Goal: Information Seeking & Learning: Learn about a topic

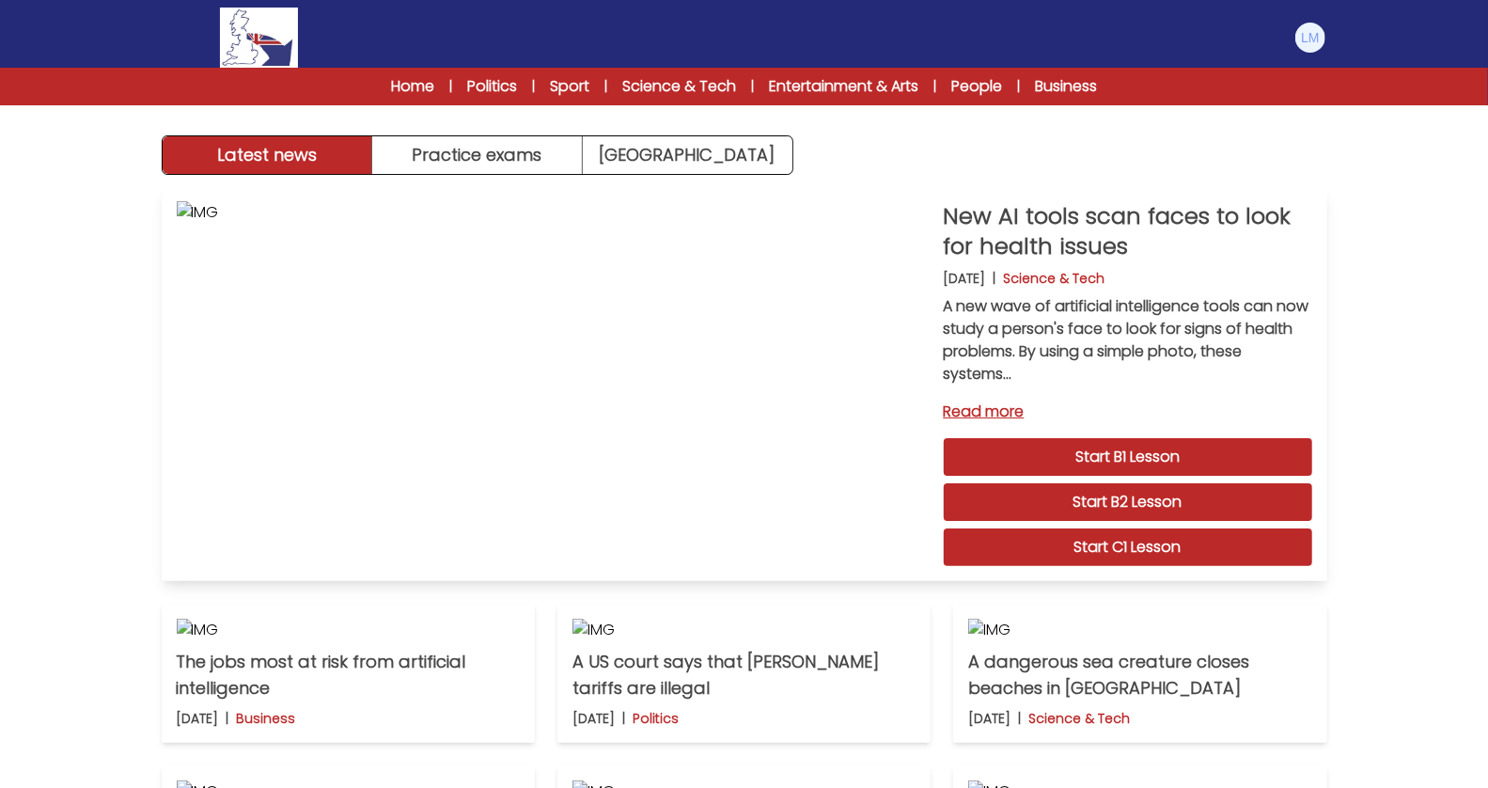
click at [1140, 552] on link "Start C1 Lesson" at bounding box center [1128, 547] width 368 height 38
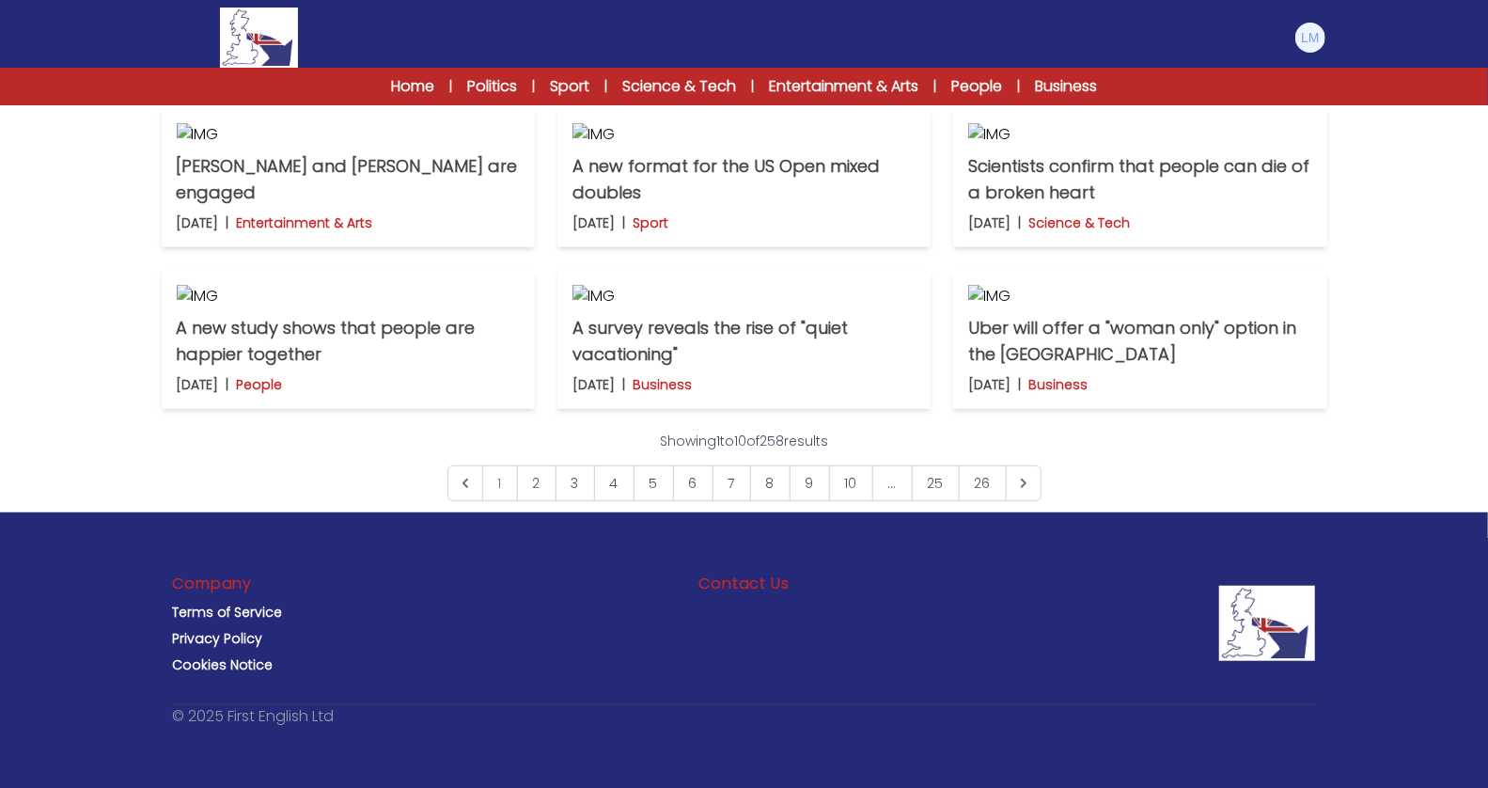
scroll to position [1409, 0]
click at [719, 476] on link "7" at bounding box center [732, 483] width 39 height 36
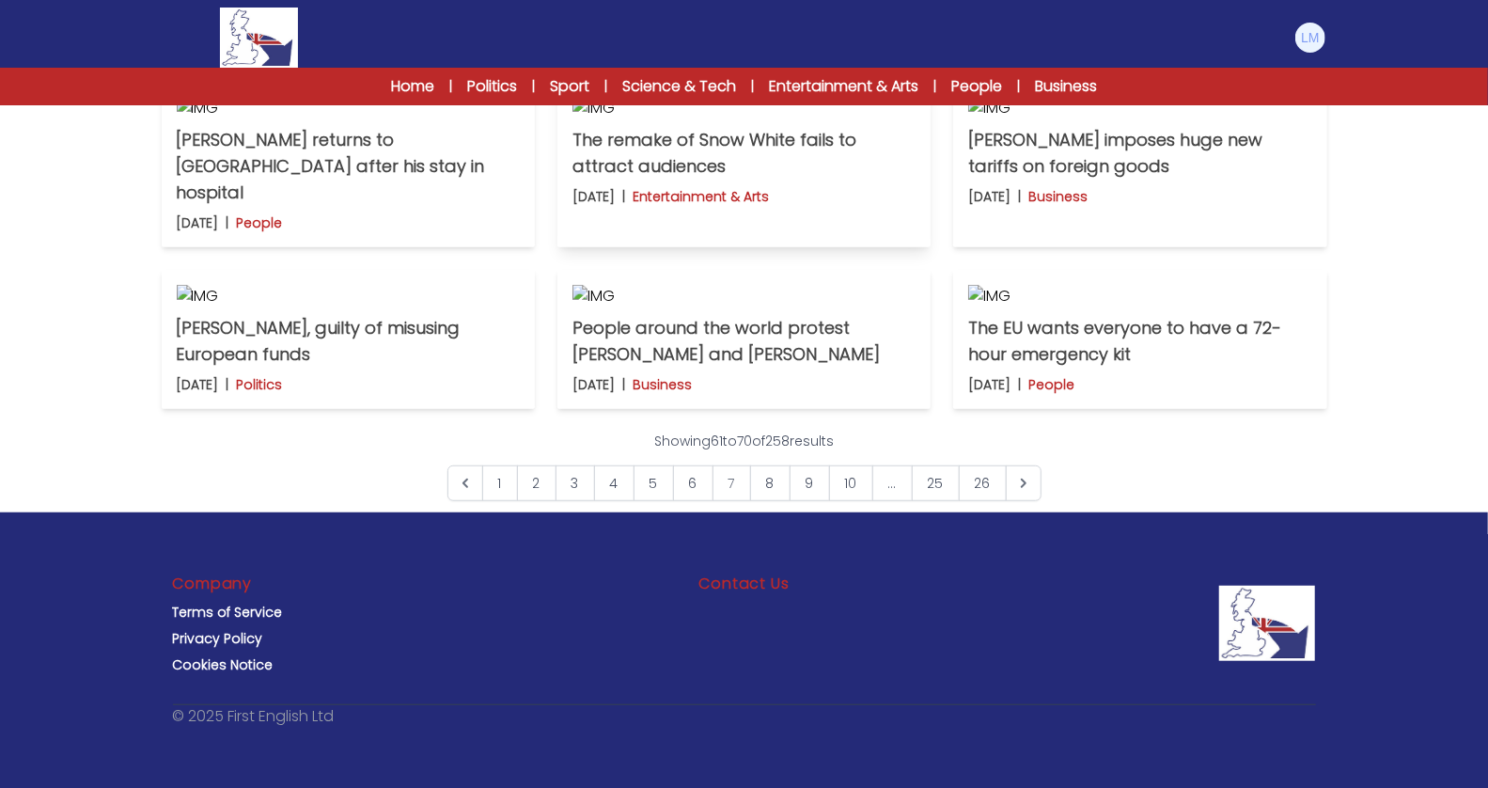
scroll to position [772, 0]
click at [414, 206] on p "[PERSON_NAME] returns to [GEOGRAPHIC_DATA] after his stay in hospital" at bounding box center [348, 166] width 343 height 79
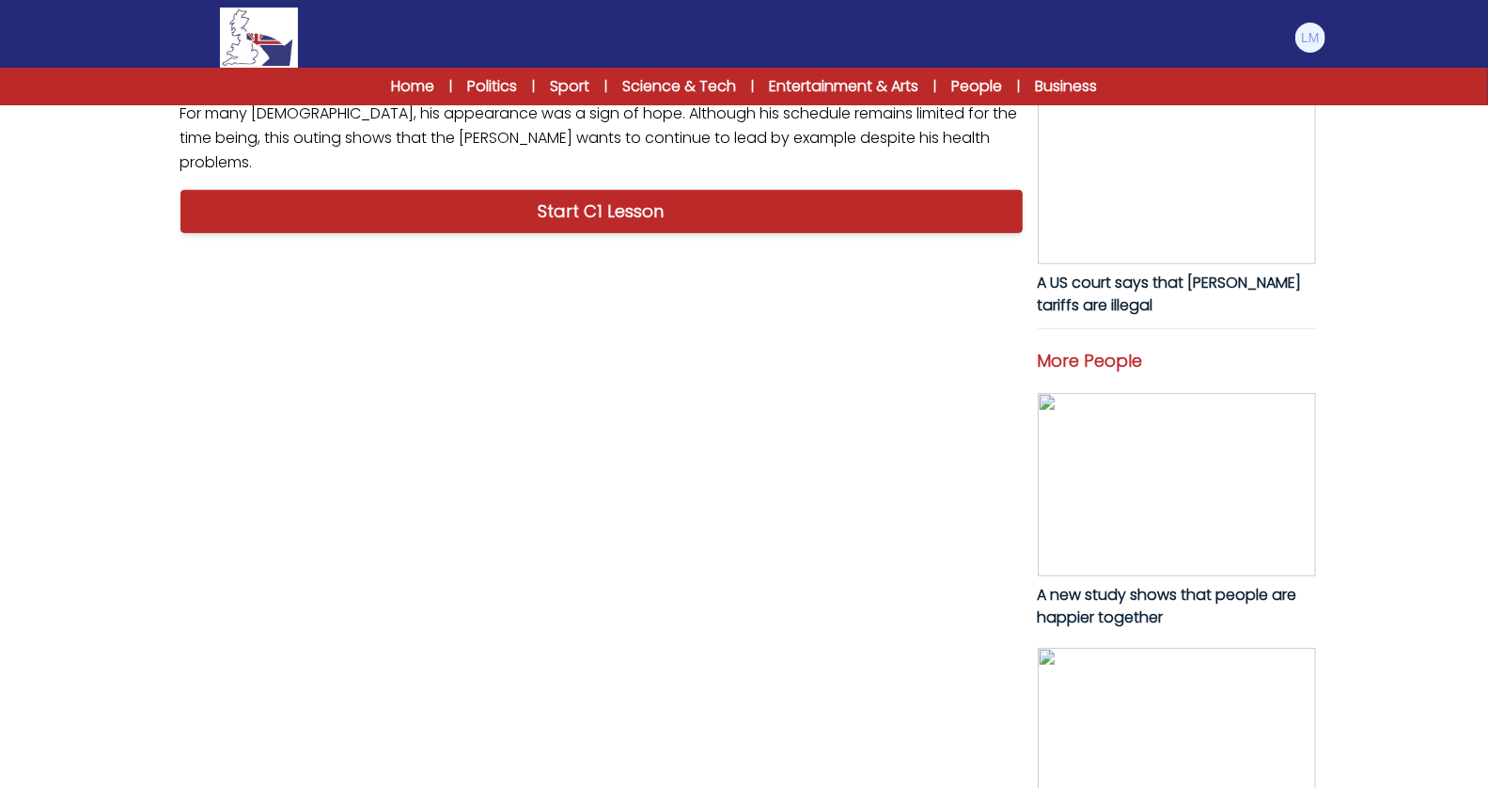
scroll to position [814, 0]
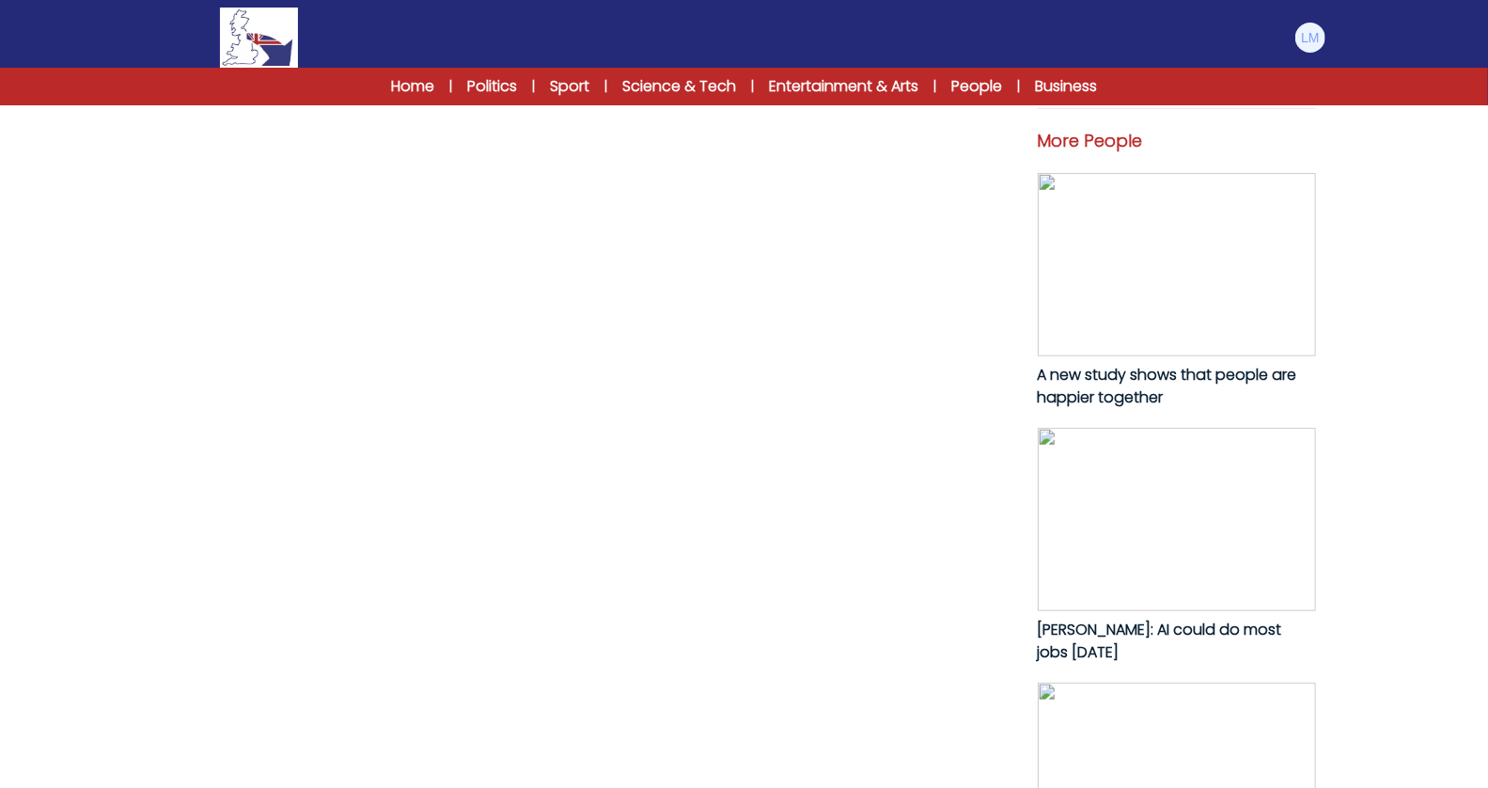
drag, startPoint x: 972, startPoint y: 597, endPoint x: 216, endPoint y: 116, distance: 896.0
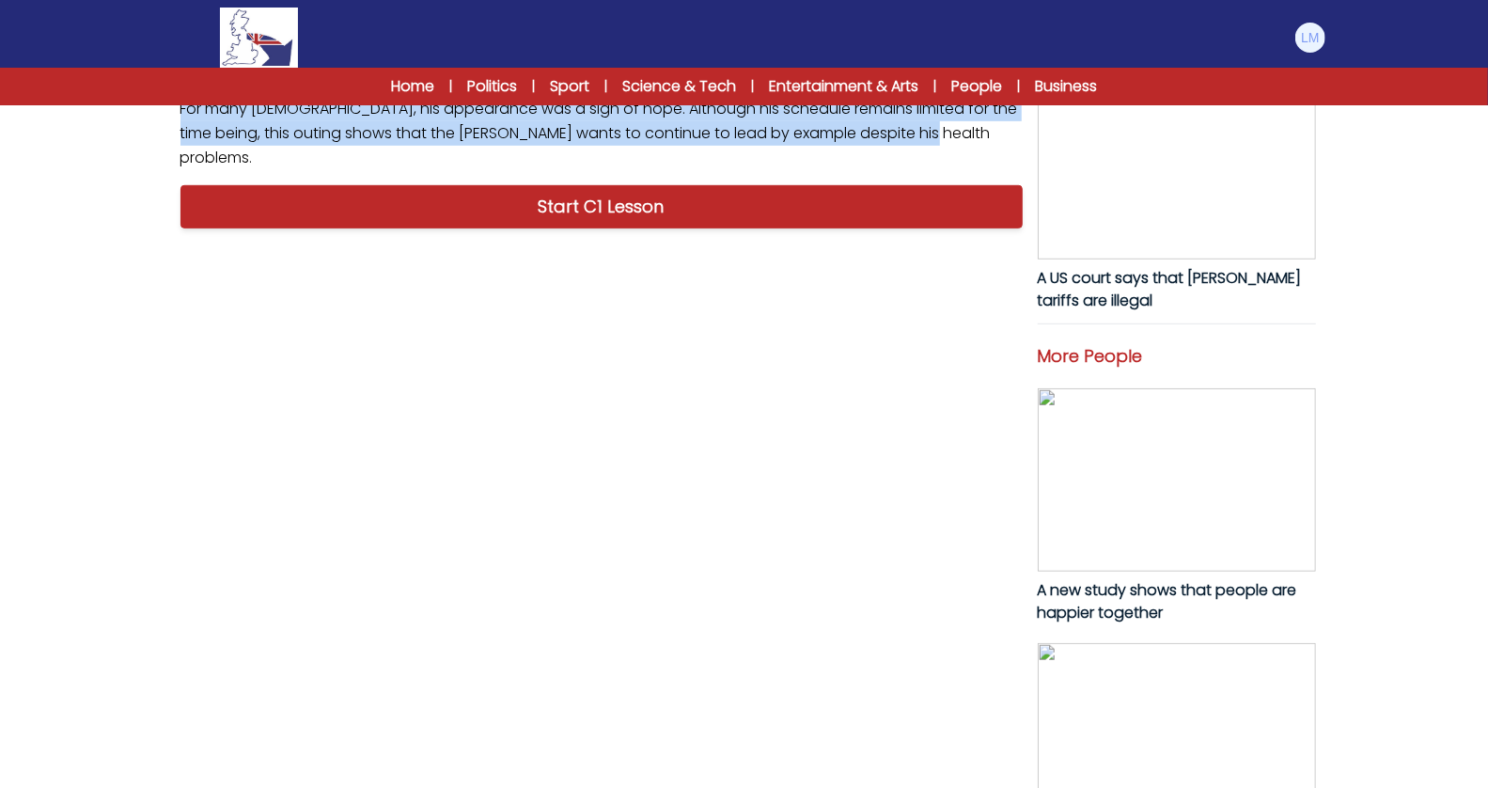
scroll to position [597, 0]
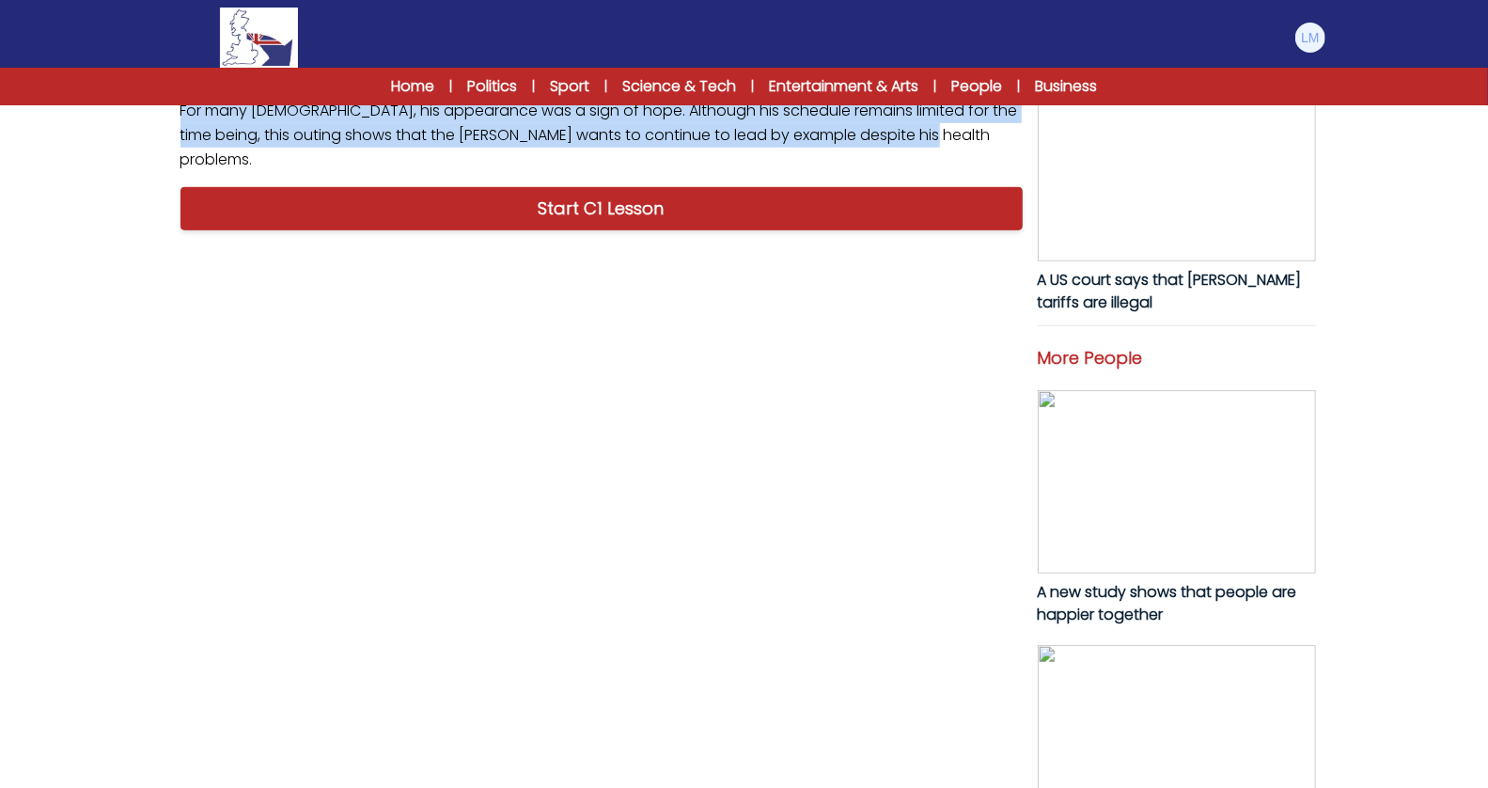
copy p "Pope Francis returned to public life on Sunday, greeting the faithful in St Pet…"
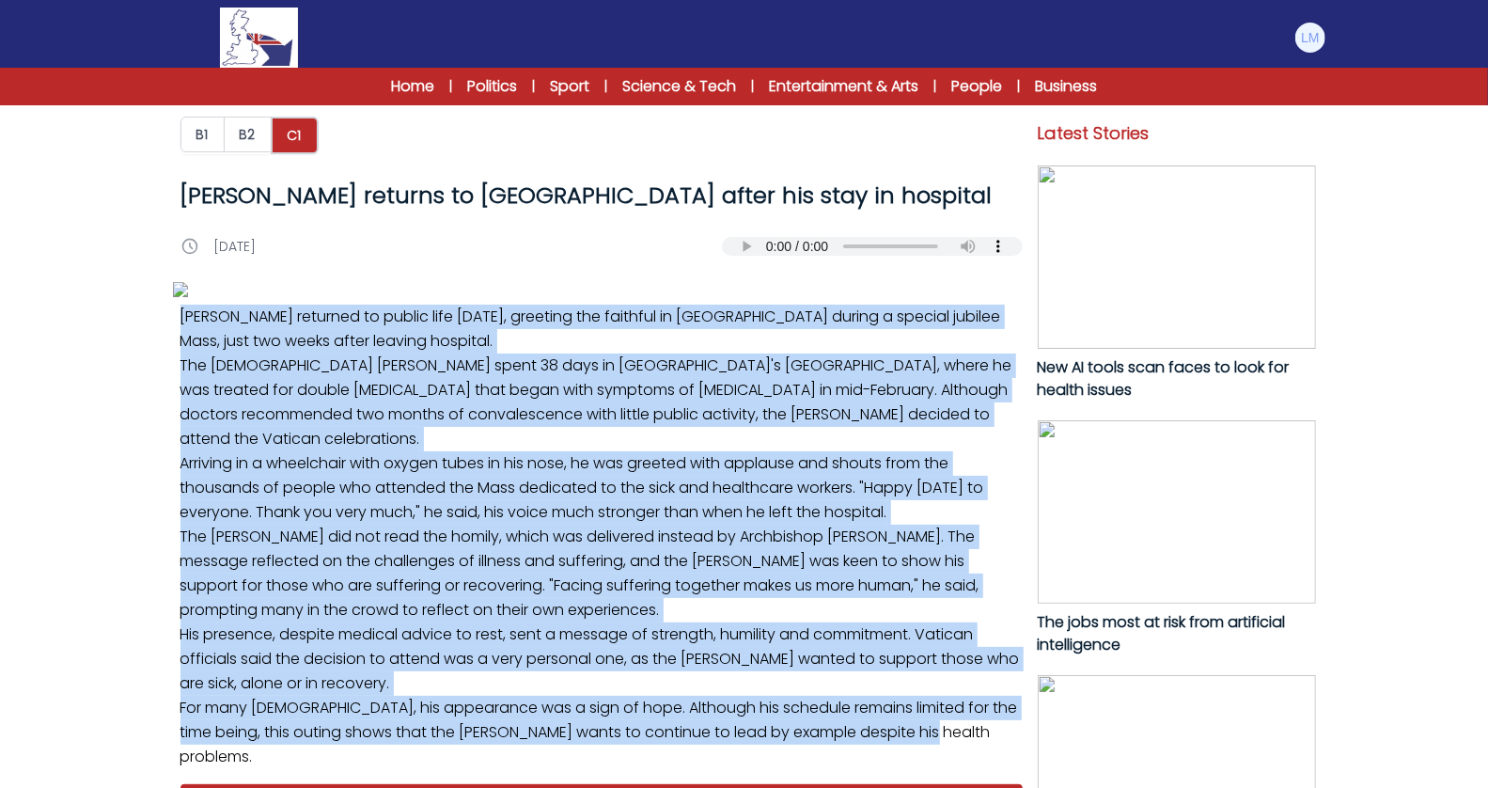
scroll to position [1231, 0]
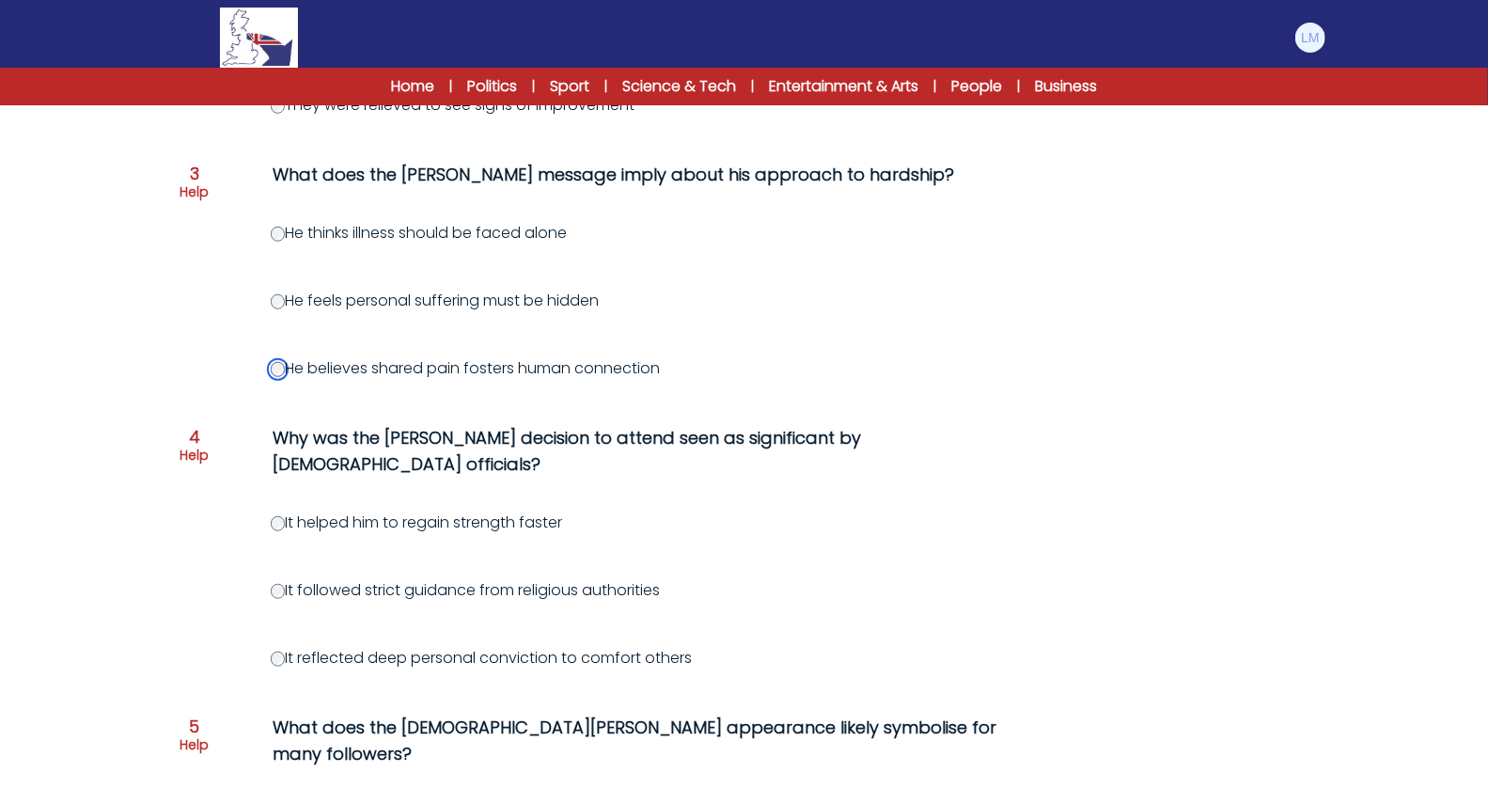
scroll to position [1065, 0]
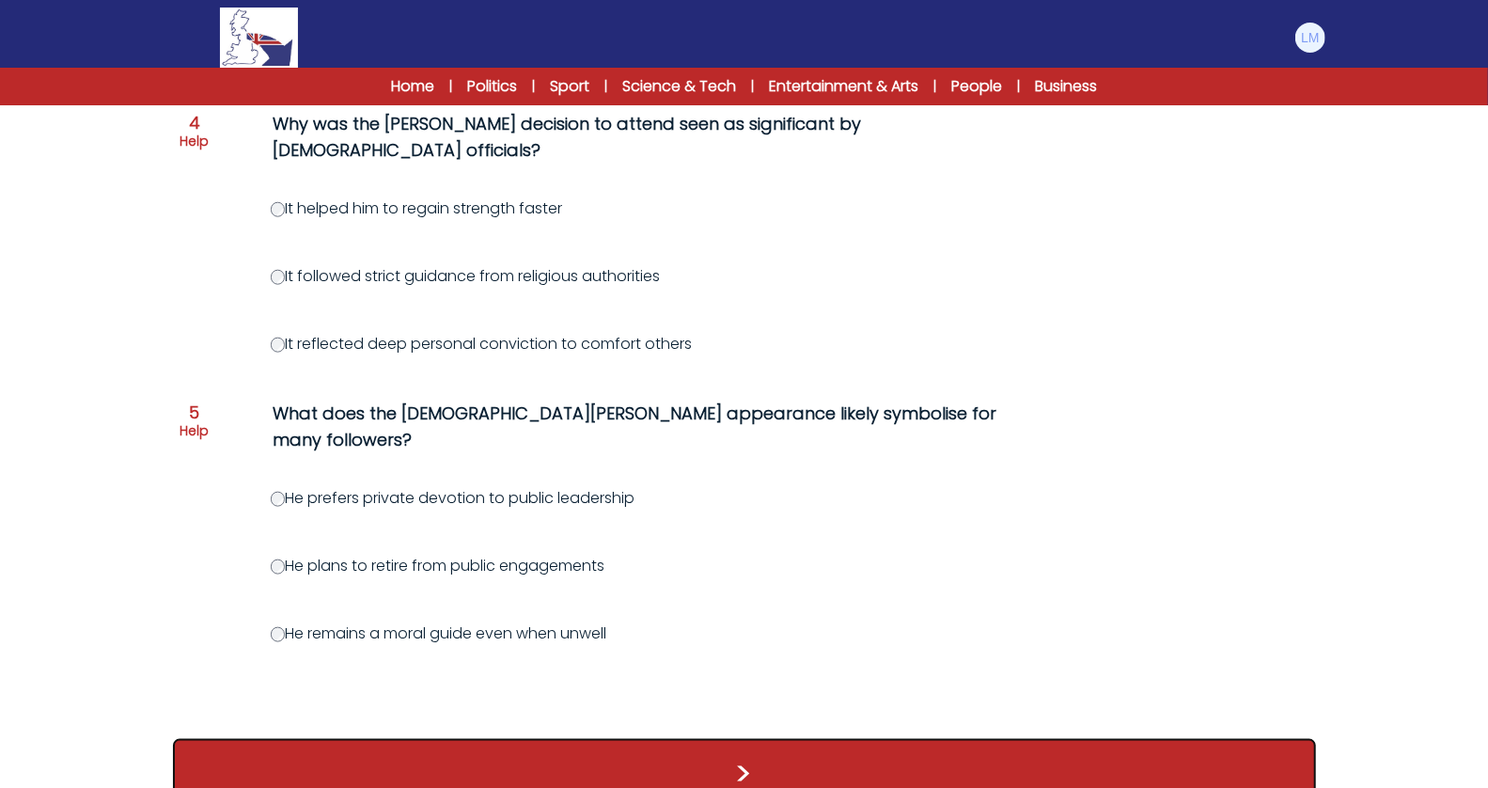
click at [800, 739] on button ">" at bounding box center [744, 774] width 1143 height 70
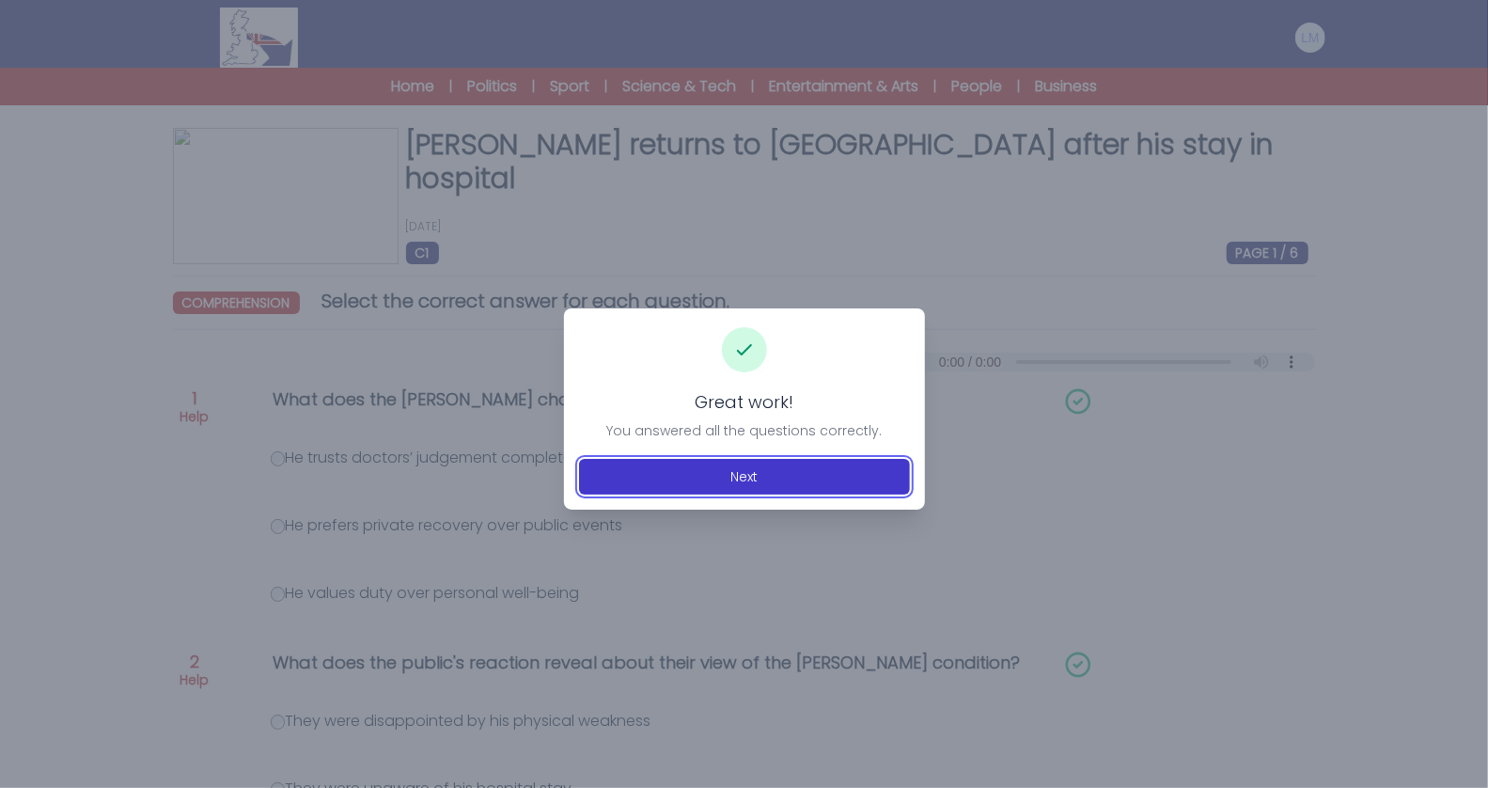
click at [764, 462] on button "Next" at bounding box center [744, 477] width 331 height 36
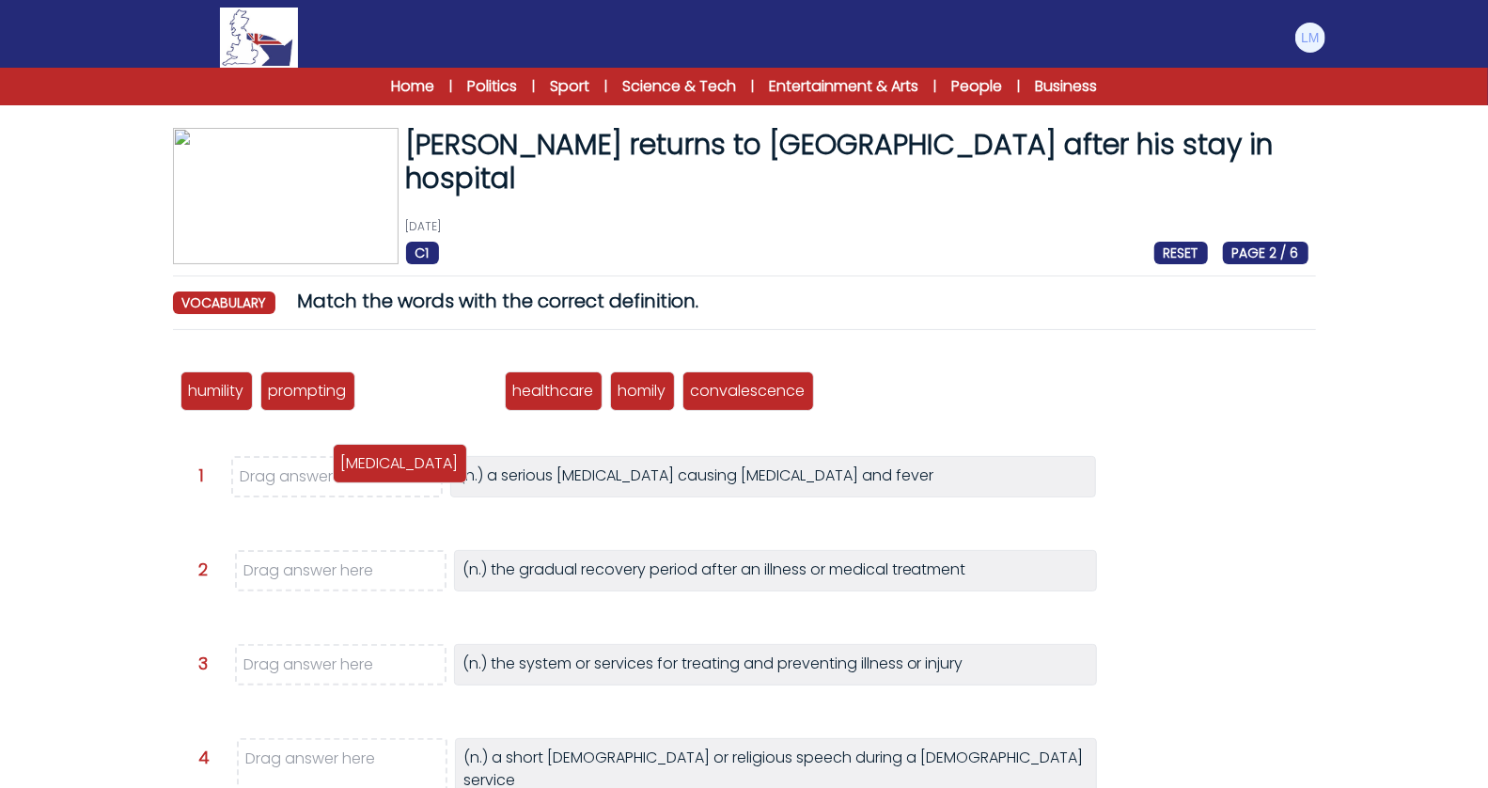
drag, startPoint x: 420, startPoint y: 395, endPoint x: 390, endPoint y: 467, distance: 78.4
click at [390, 467] on p "[MEDICAL_DATA]" at bounding box center [400, 463] width 118 height 23
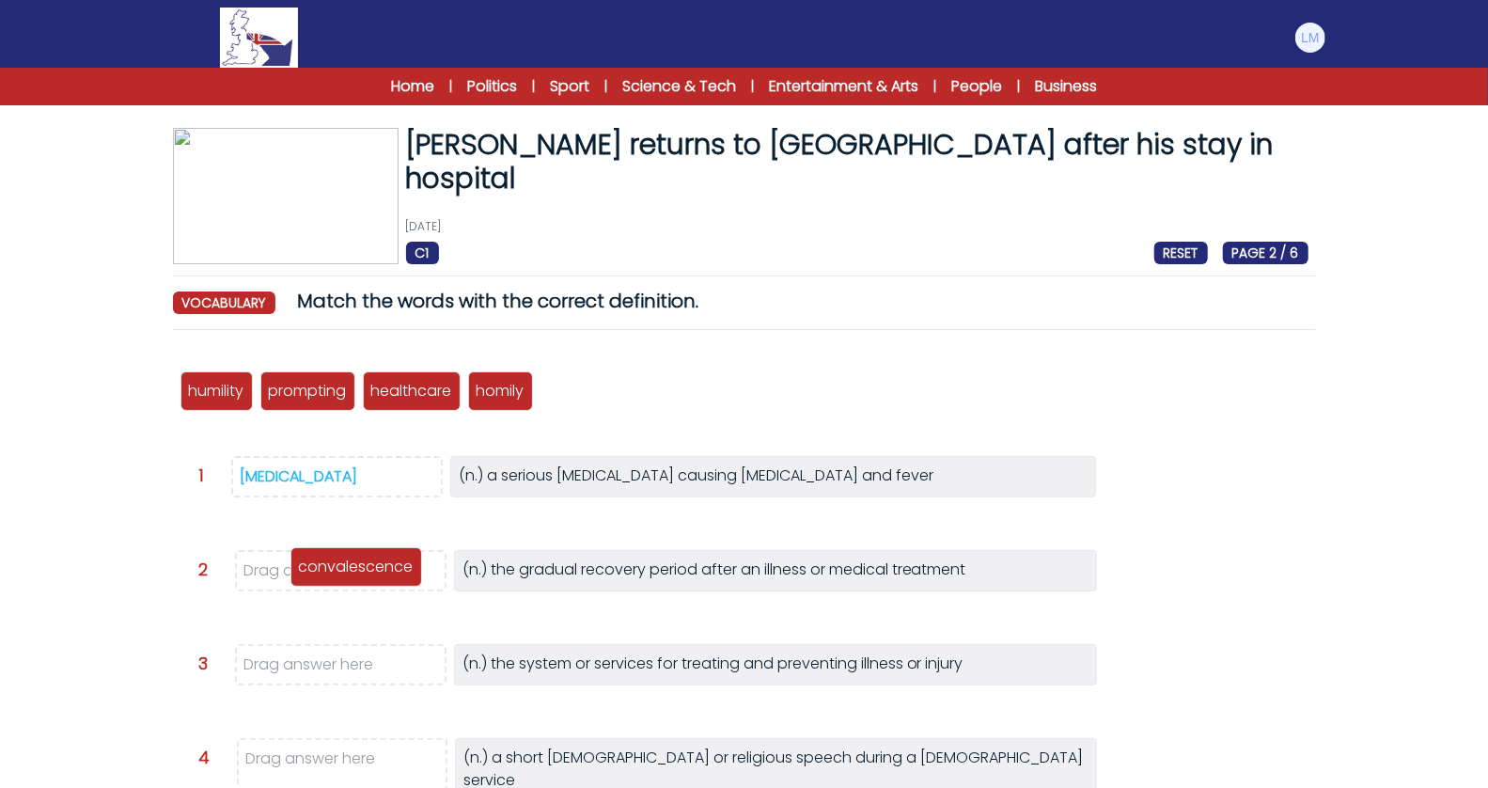
drag, startPoint x: 602, startPoint y: 396, endPoint x: 352, endPoint y: 572, distance: 305.7
click at [352, 572] on p "convalescence" at bounding box center [356, 567] width 115 height 23
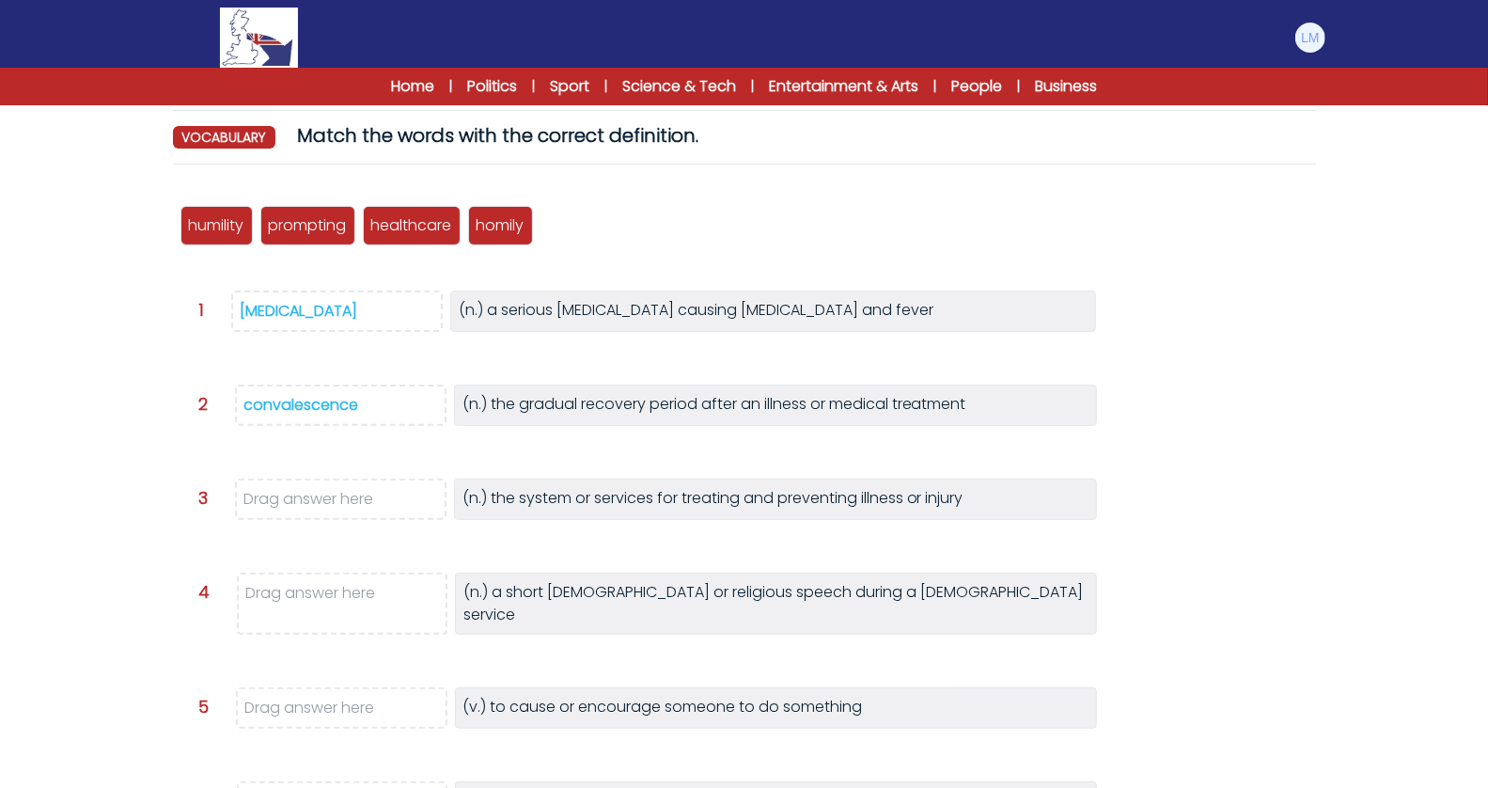
scroll to position [196, 0]
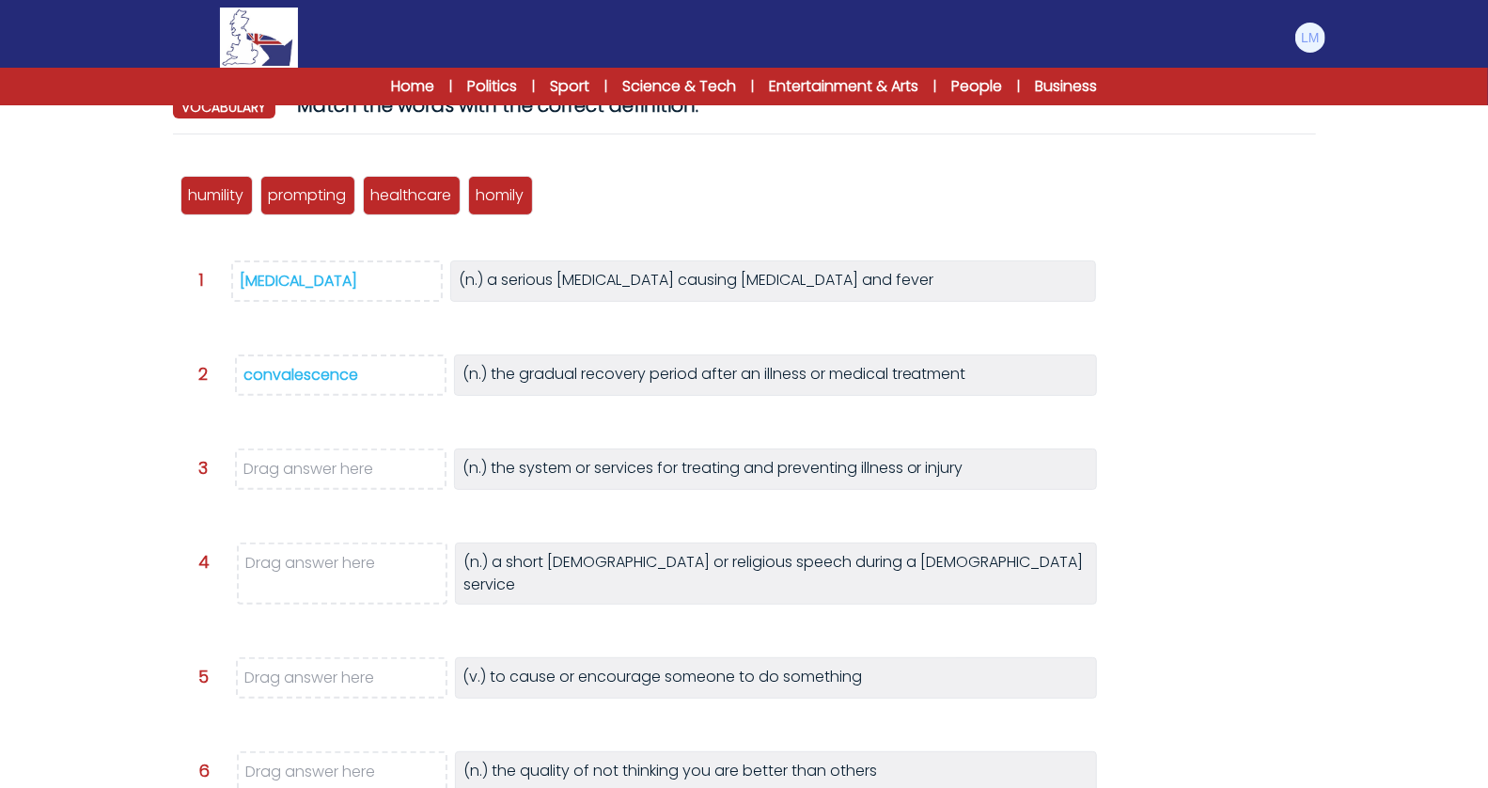
drag, startPoint x: 450, startPoint y: 262, endPoint x: 509, endPoint y: 247, distance: 60.2
click at [509, 250] on div "humility prompting pneumonia healthcare homily convalescence Question 1 >" at bounding box center [744, 512] width 1143 height 726
drag, startPoint x: 513, startPoint y: 189, endPoint x: 342, endPoint y: 559, distance: 408.0
click at [342, 559] on p "homily" at bounding box center [330, 566] width 48 height 23
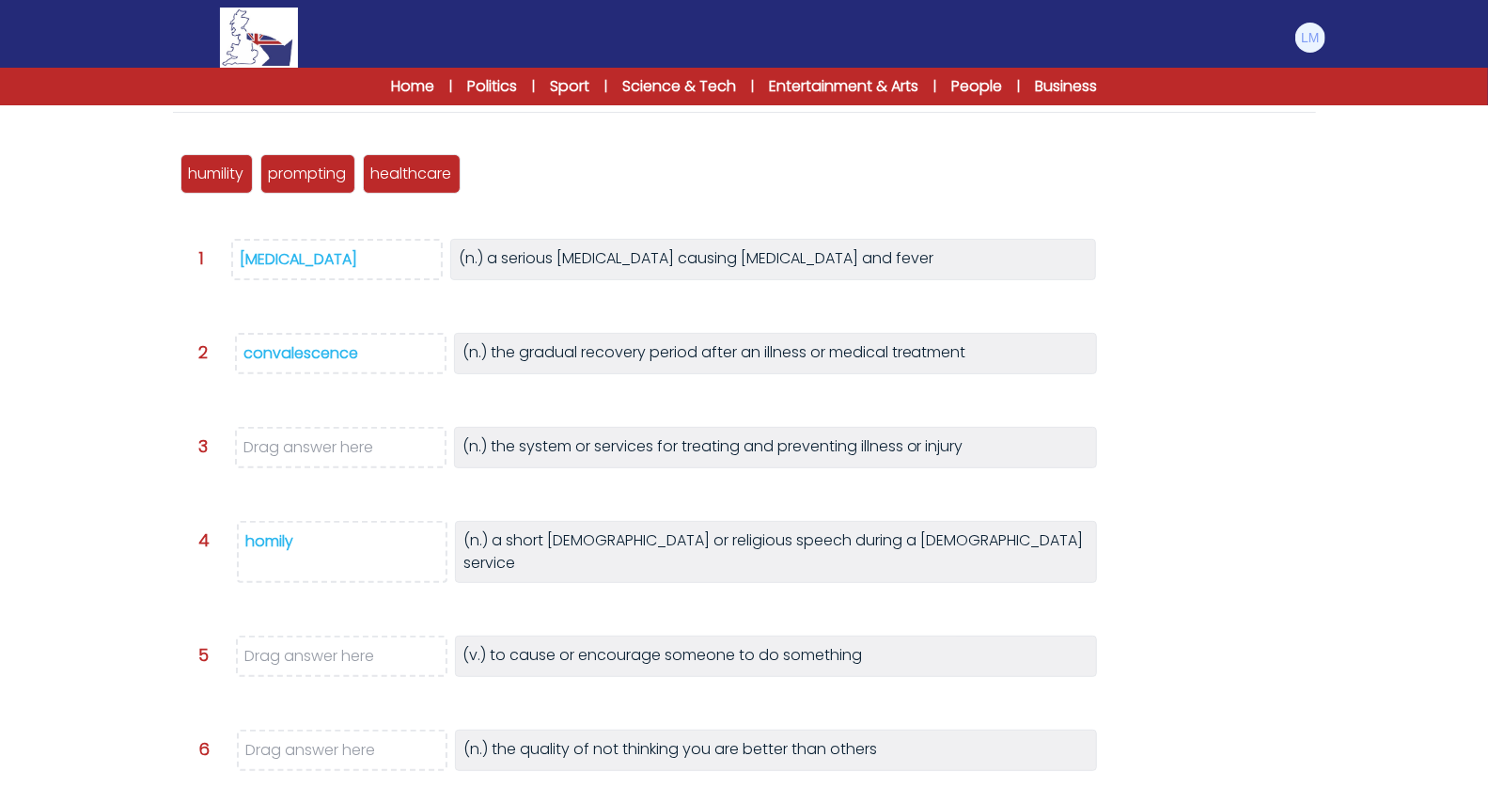
scroll to position [219, 0]
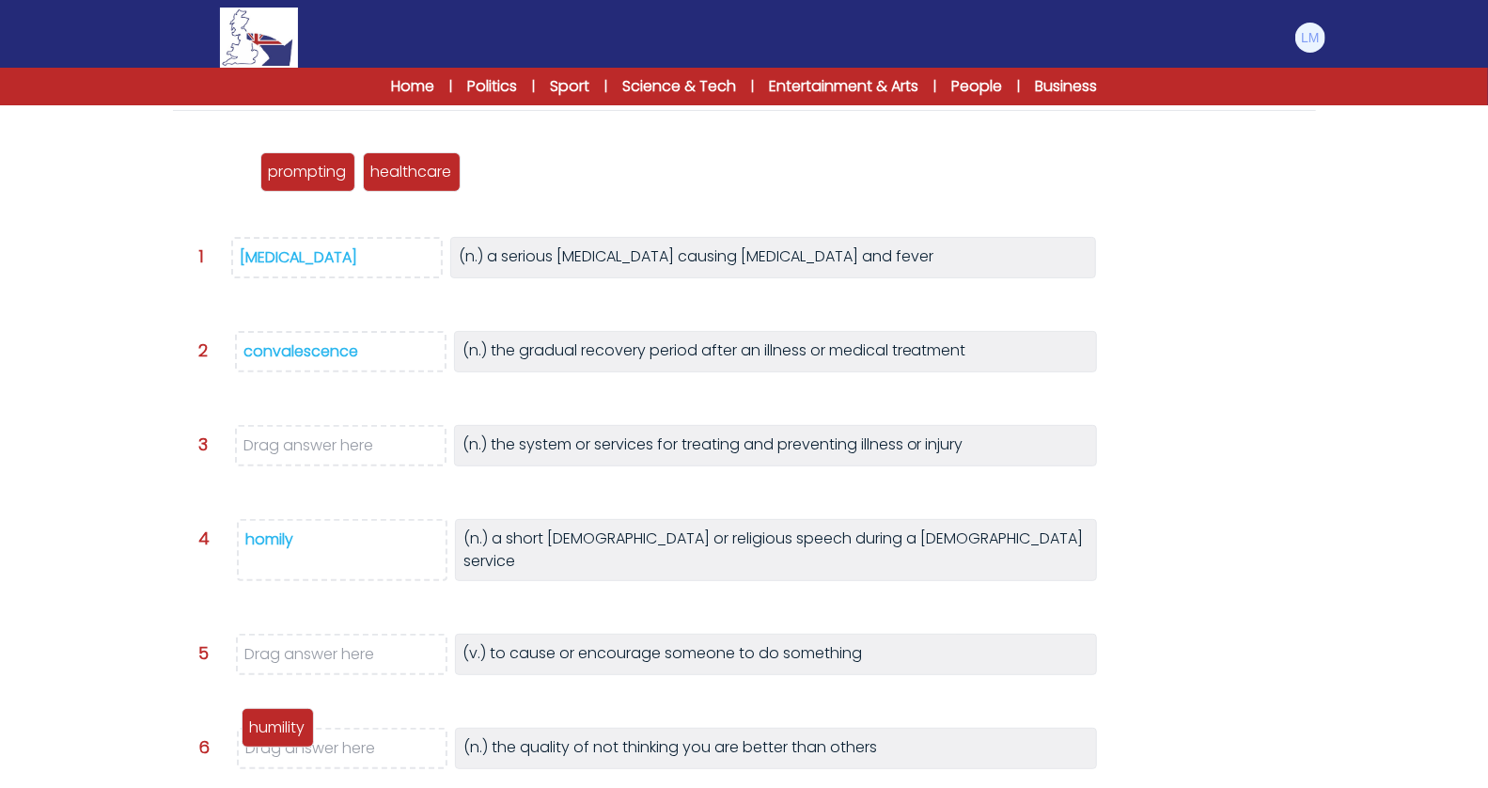
drag, startPoint x: 231, startPoint y: 163, endPoint x: 292, endPoint y: 718, distance: 558.9
click at [292, 718] on p "humility" at bounding box center [277, 727] width 55 height 23
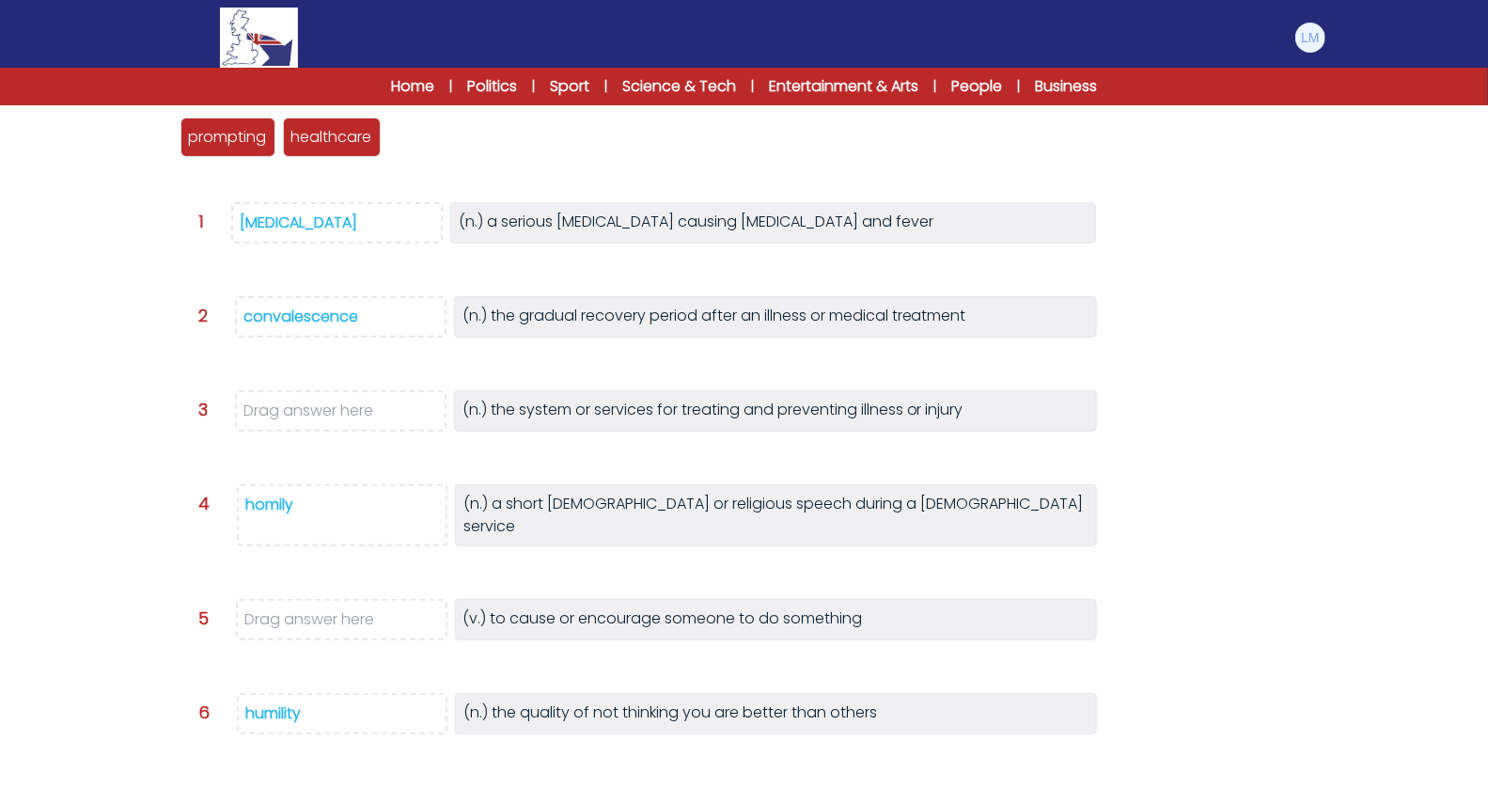
scroll to position [248, 0]
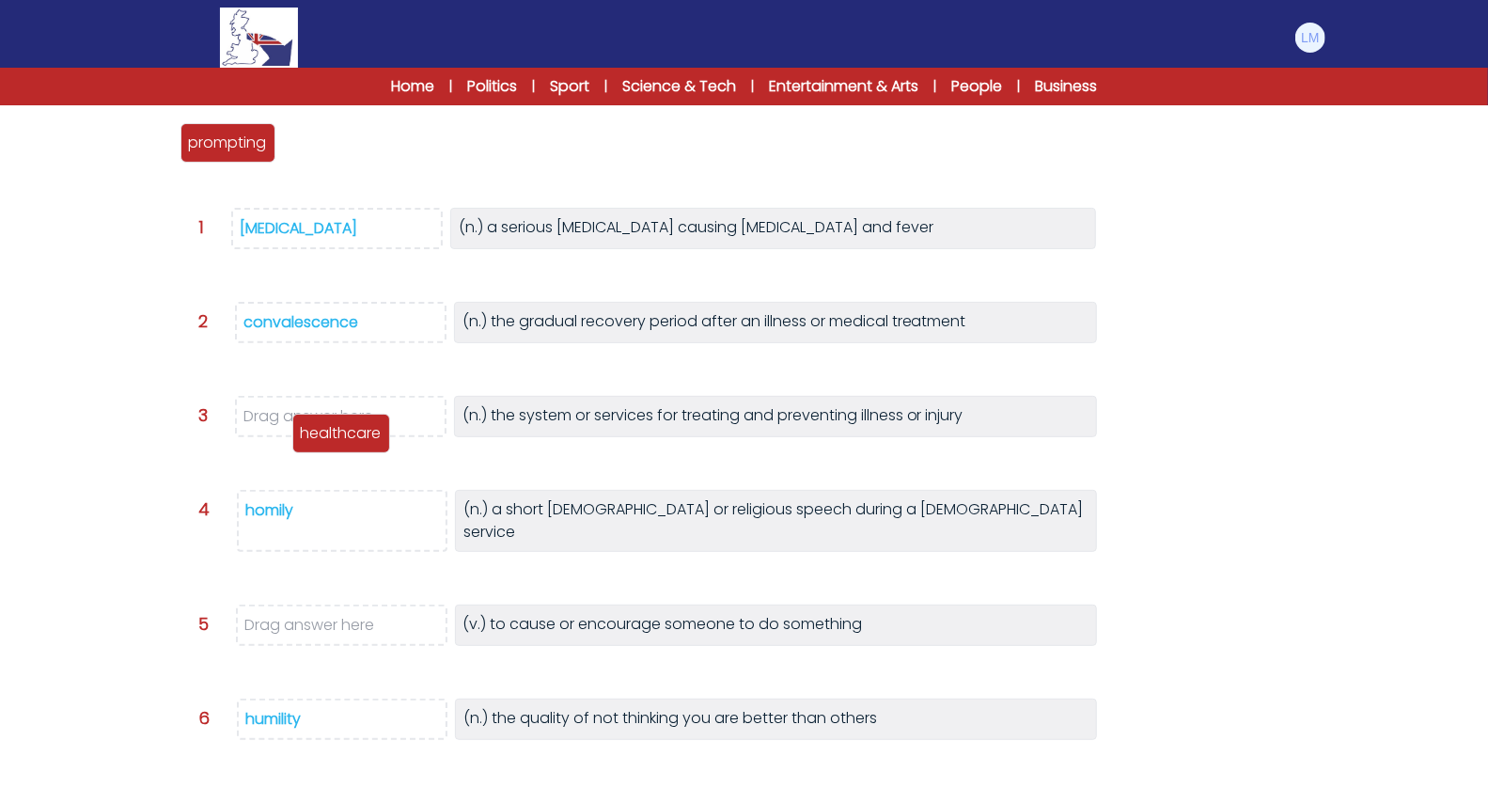
drag, startPoint x: 318, startPoint y: 133, endPoint x: 327, endPoint y: 421, distance: 288.7
click at [327, 422] on p "healthcare" at bounding box center [341, 433] width 81 height 23
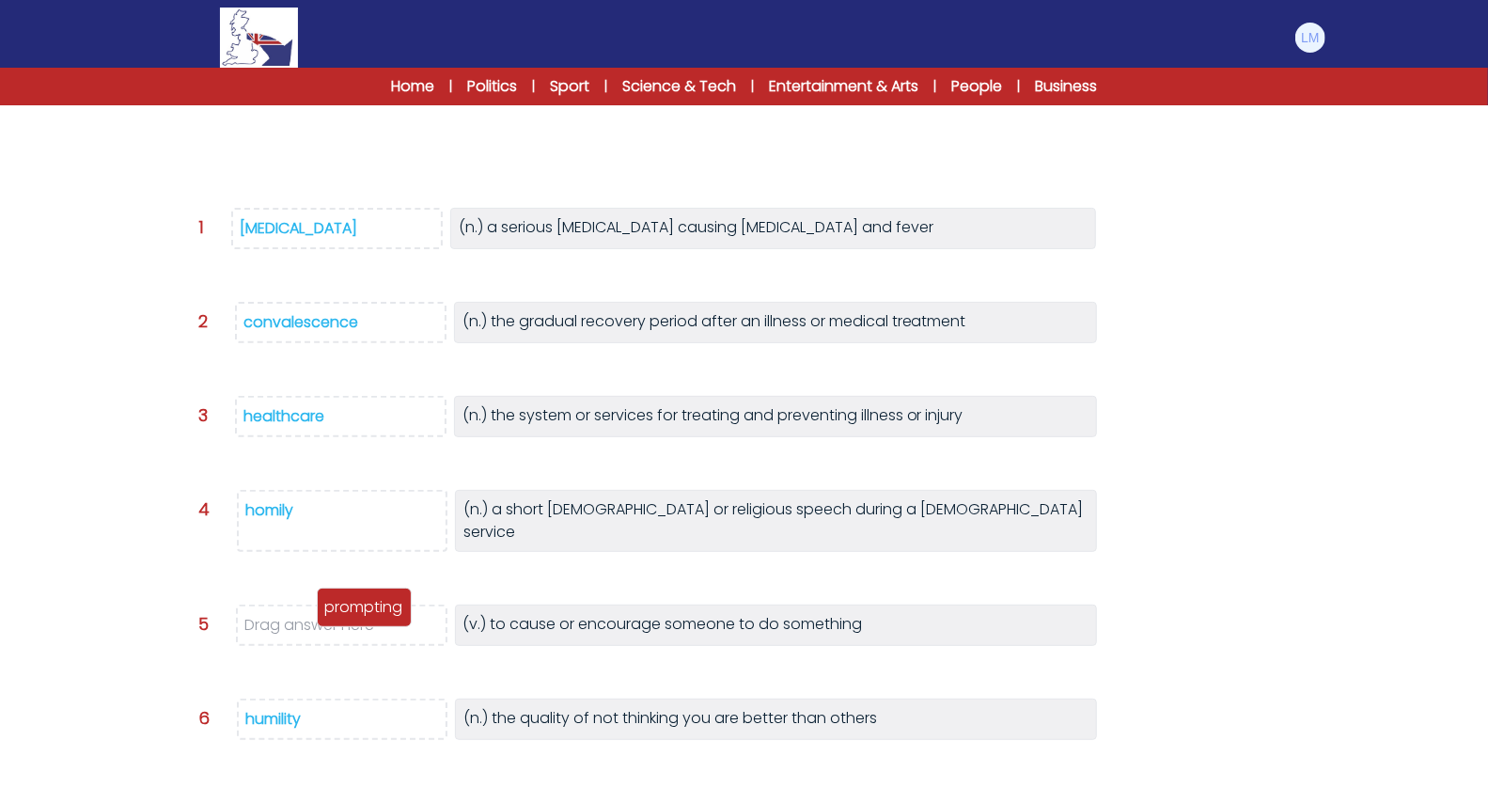
drag, startPoint x: 236, startPoint y: 139, endPoint x: 373, endPoint y: 603, distance: 483.3
click at [373, 603] on p "prompting" at bounding box center [364, 607] width 78 height 23
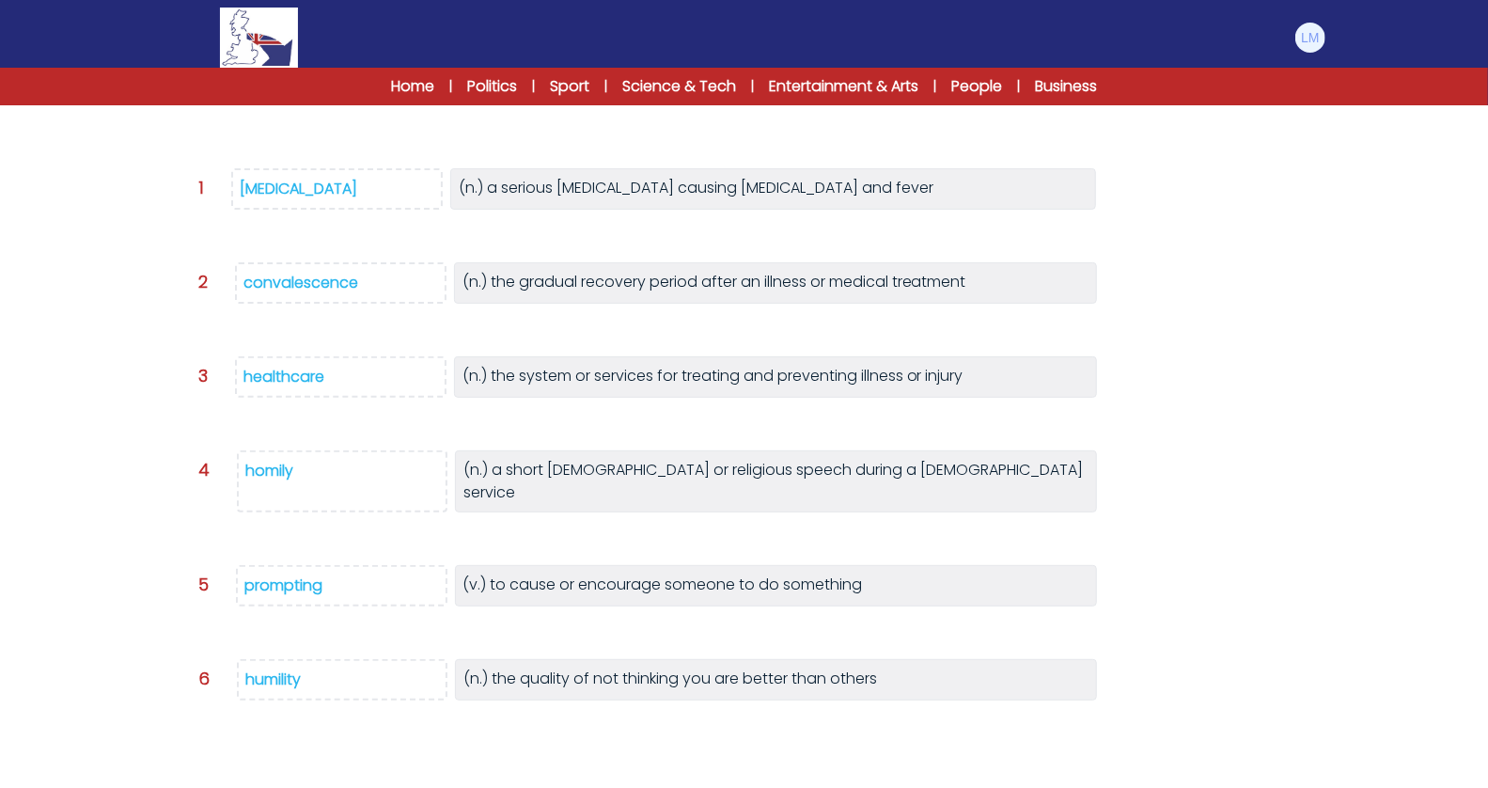
scroll to position [340, 0]
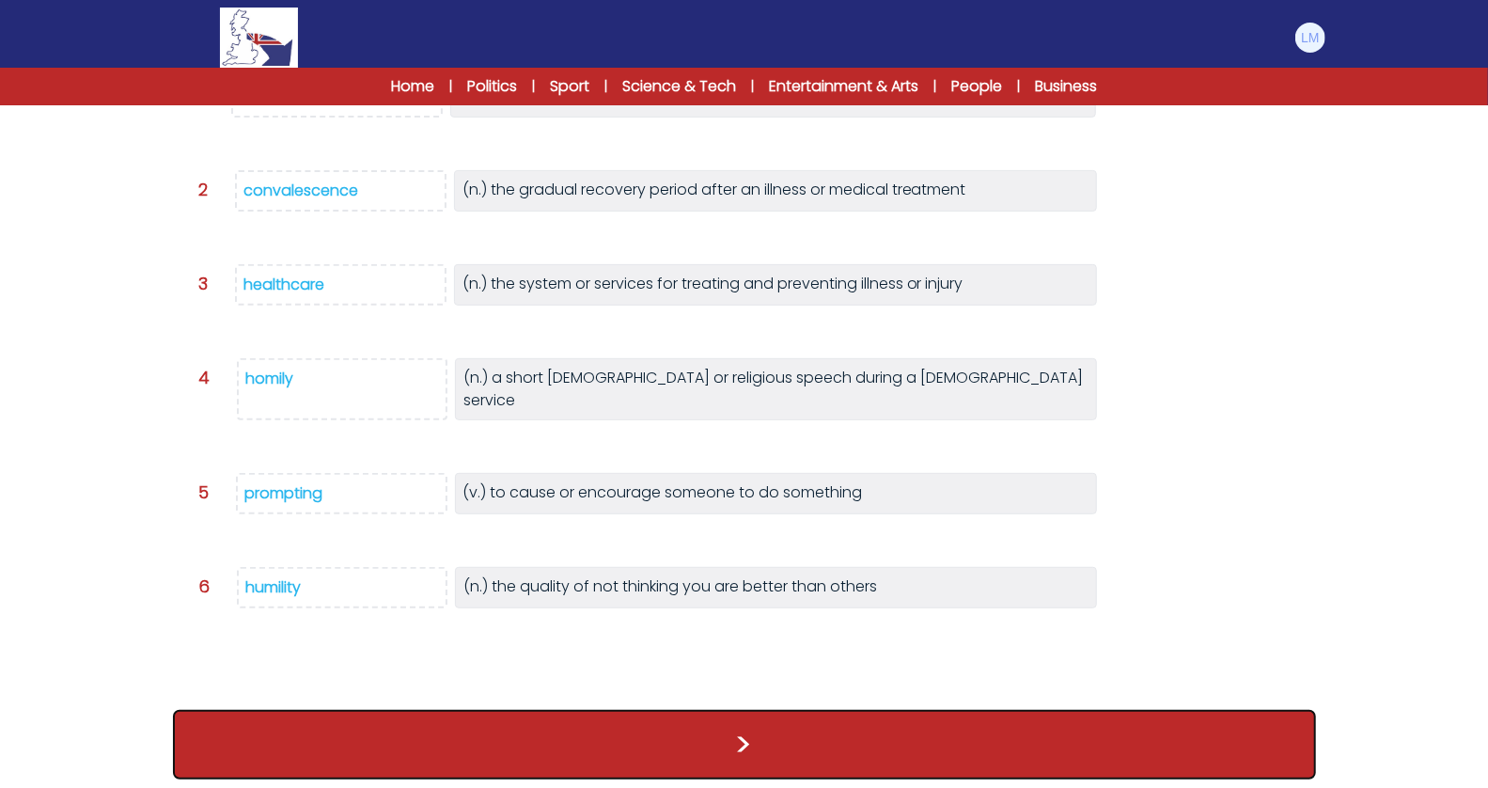
click at [525, 713] on button ">" at bounding box center [744, 745] width 1143 height 70
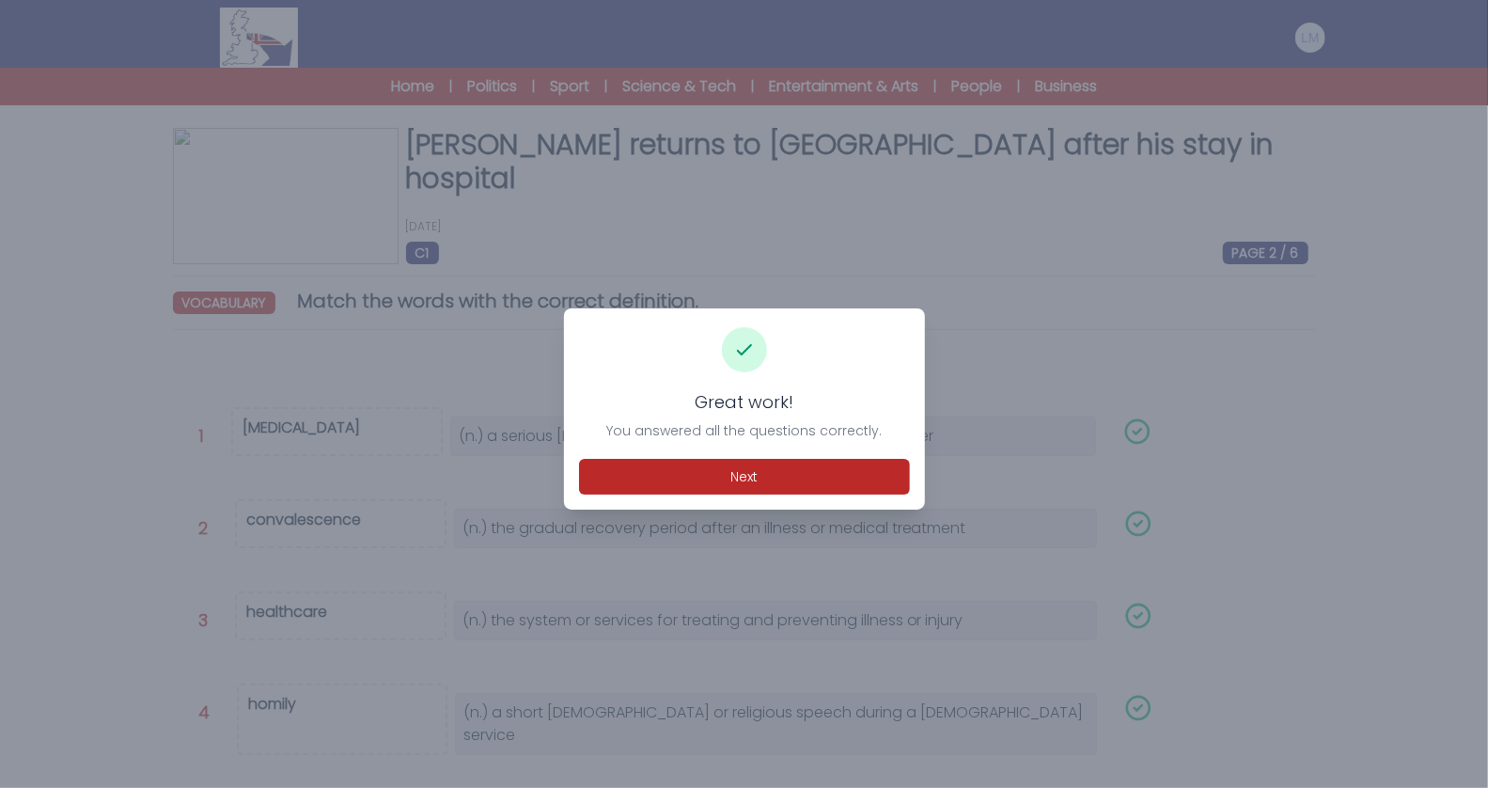
click at [622, 456] on div "Great work! You answered all the questions correctly. Next" at bounding box center [744, 408] width 361 height 201
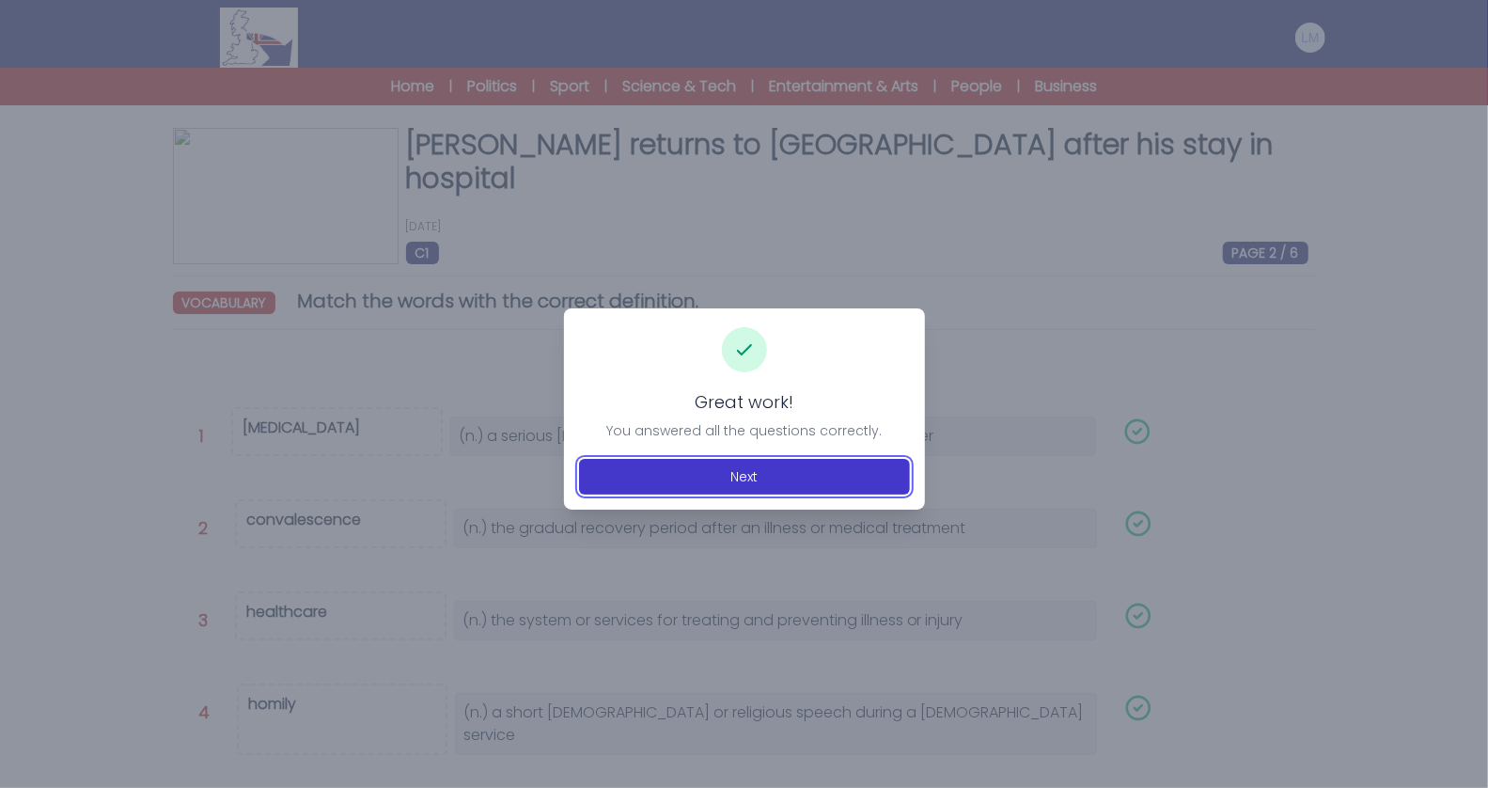
click at [620, 478] on button "Next" at bounding box center [744, 477] width 331 height 36
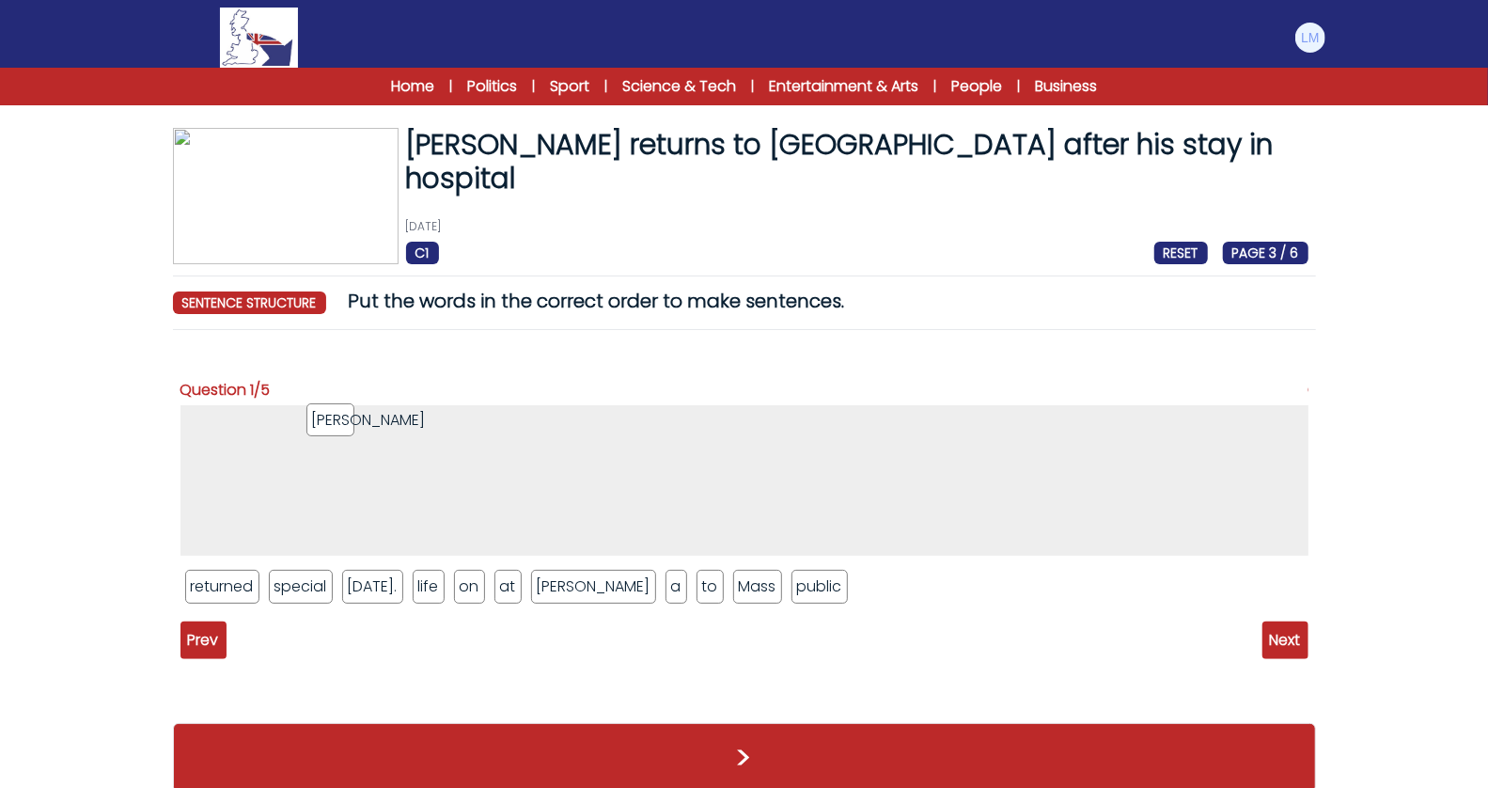
drag, startPoint x: 458, startPoint y: 579, endPoint x: 343, endPoint y: 413, distance: 202.1
drag, startPoint x: 565, startPoint y: 588, endPoint x: 337, endPoint y: 405, distance: 292.2
drag, startPoint x: 625, startPoint y: 592, endPoint x: 191, endPoint y: 424, distance: 465.8
drag, startPoint x: 207, startPoint y: 428, endPoint x: 414, endPoint y: 417, distance: 207.1
drag, startPoint x: 332, startPoint y: 422, endPoint x: 734, endPoint y: 588, distance: 435.0
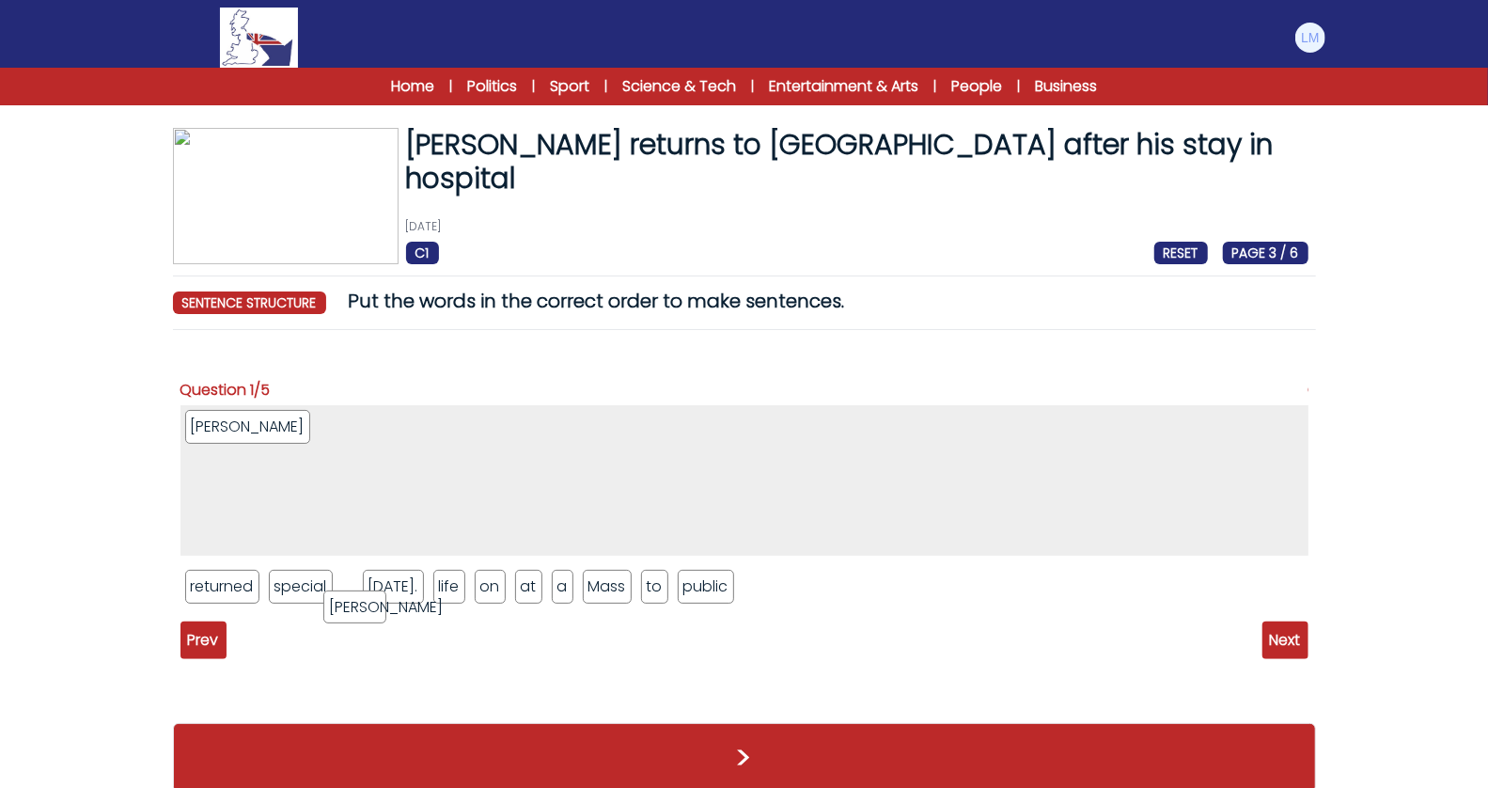
drag, startPoint x: 256, startPoint y: 421, endPoint x: 336, endPoint y: 594, distance: 190.5
drag, startPoint x: 201, startPoint y: 423, endPoint x: 256, endPoint y: 587, distance: 172.4
drag, startPoint x: 295, startPoint y: 589, endPoint x: 295, endPoint y: 443, distance: 146.6
drag, startPoint x: 360, startPoint y: 583, endPoint x: 266, endPoint y: 428, distance: 181.4
drag, startPoint x: 235, startPoint y: 581, endPoint x: 447, endPoint y: 408, distance: 273.2
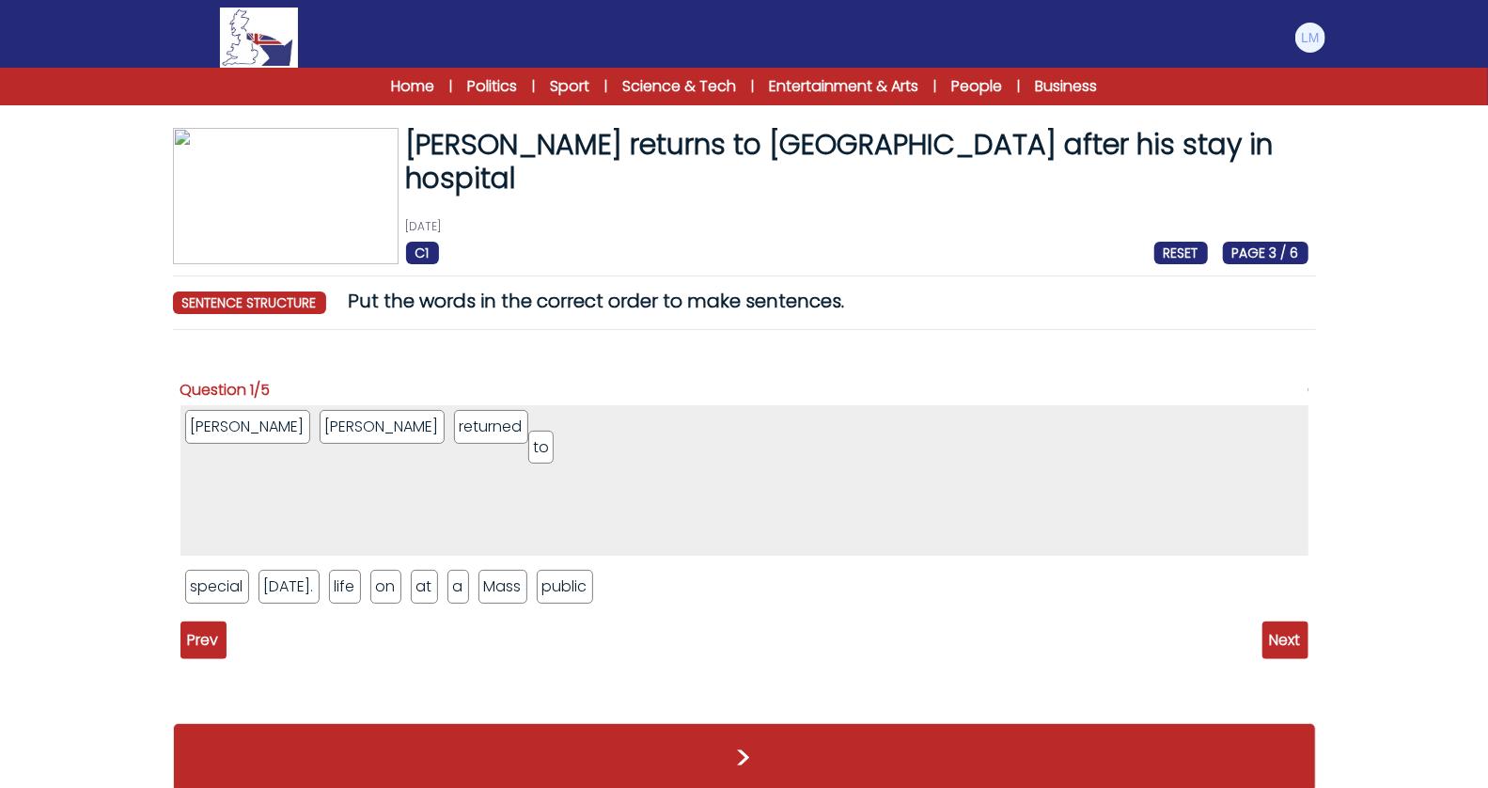
drag, startPoint x: 554, startPoint y: 585, endPoint x: 526, endPoint y: 417, distance: 169.5
drag, startPoint x: 577, startPoint y: 588, endPoint x: 576, endPoint y: 420, distance: 168.3
drag, startPoint x: 357, startPoint y: 587, endPoint x: 558, endPoint y: 525, distance: 210.2
drag, startPoint x: 422, startPoint y: 430, endPoint x: 516, endPoint y: 431, distance: 94.0
drag, startPoint x: 388, startPoint y: 587, endPoint x: 596, endPoint y: 427, distance: 262.1
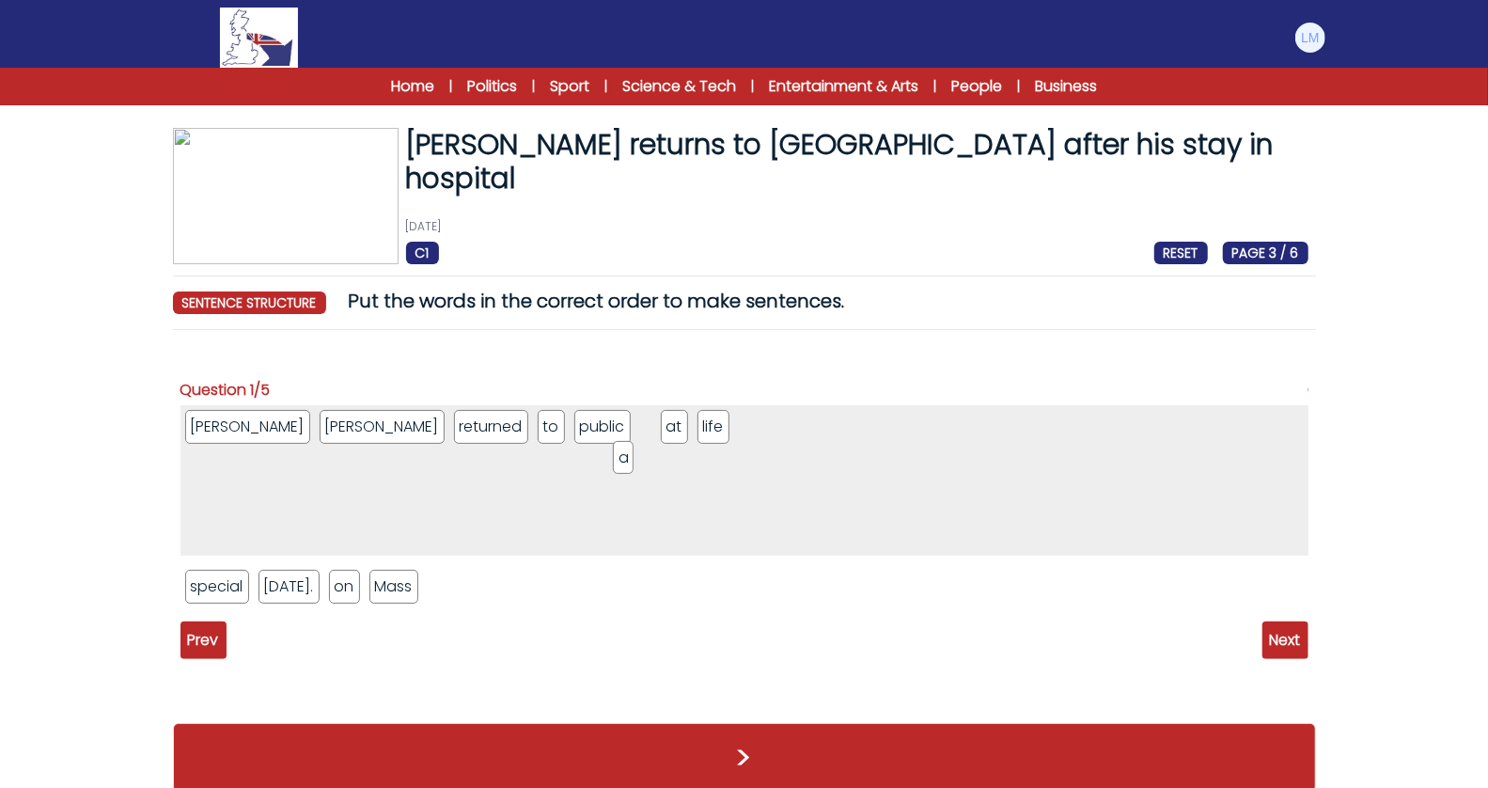
drag, startPoint x: 384, startPoint y: 584, endPoint x: 621, endPoint y: 455, distance: 269.6
drag, startPoint x: 587, startPoint y: 425, endPoint x: 502, endPoint y: 431, distance: 84.9
drag, startPoint x: 552, startPoint y: 432, endPoint x: 636, endPoint y: 431, distance: 84.6
drag, startPoint x: 591, startPoint y: 420, endPoint x: 537, endPoint y: 423, distance: 54.6
drag, startPoint x: 220, startPoint y: 588, endPoint x: 659, endPoint y: 432, distance: 465.9
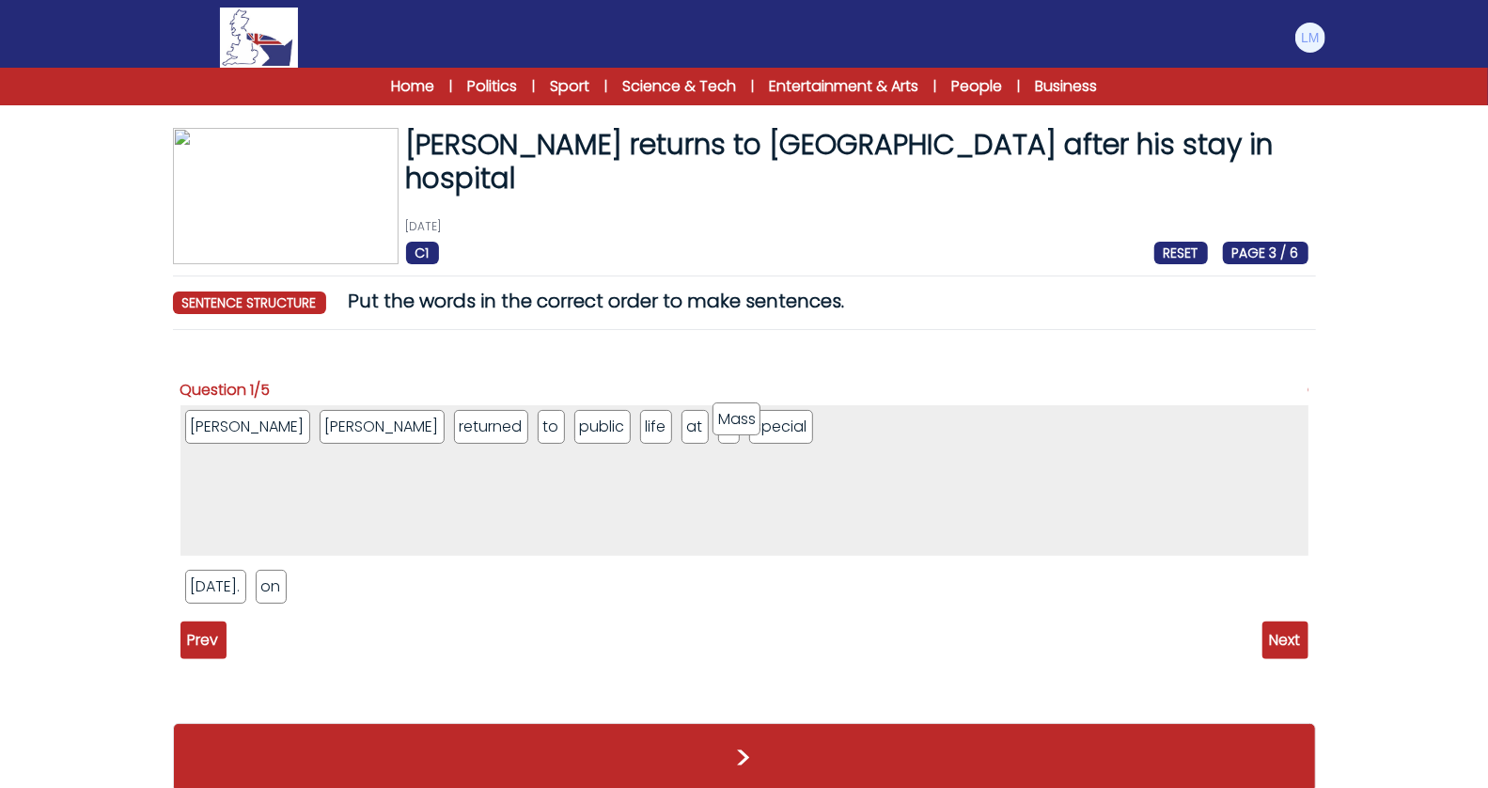
drag, startPoint x: 318, startPoint y: 592, endPoint x: 728, endPoint y: 431, distance: 440.6
drag, startPoint x: 272, startPoint y: 586, endPoint x: 825, endPoint y: 437, distance: 573.3
drag, startPoint x: 409, startPoint y: 420, endPoint x: 807, endPoint y: 428, distance: 397.7
drag, startPoint x: 206, startPoint y: 583, endPoint x: 818, endPoint y: 413, distance: 635.2
drag, startPoint x: 518, startPoint y: 431, endPoint x: 876, endPoint y: 478, distance: 361.1
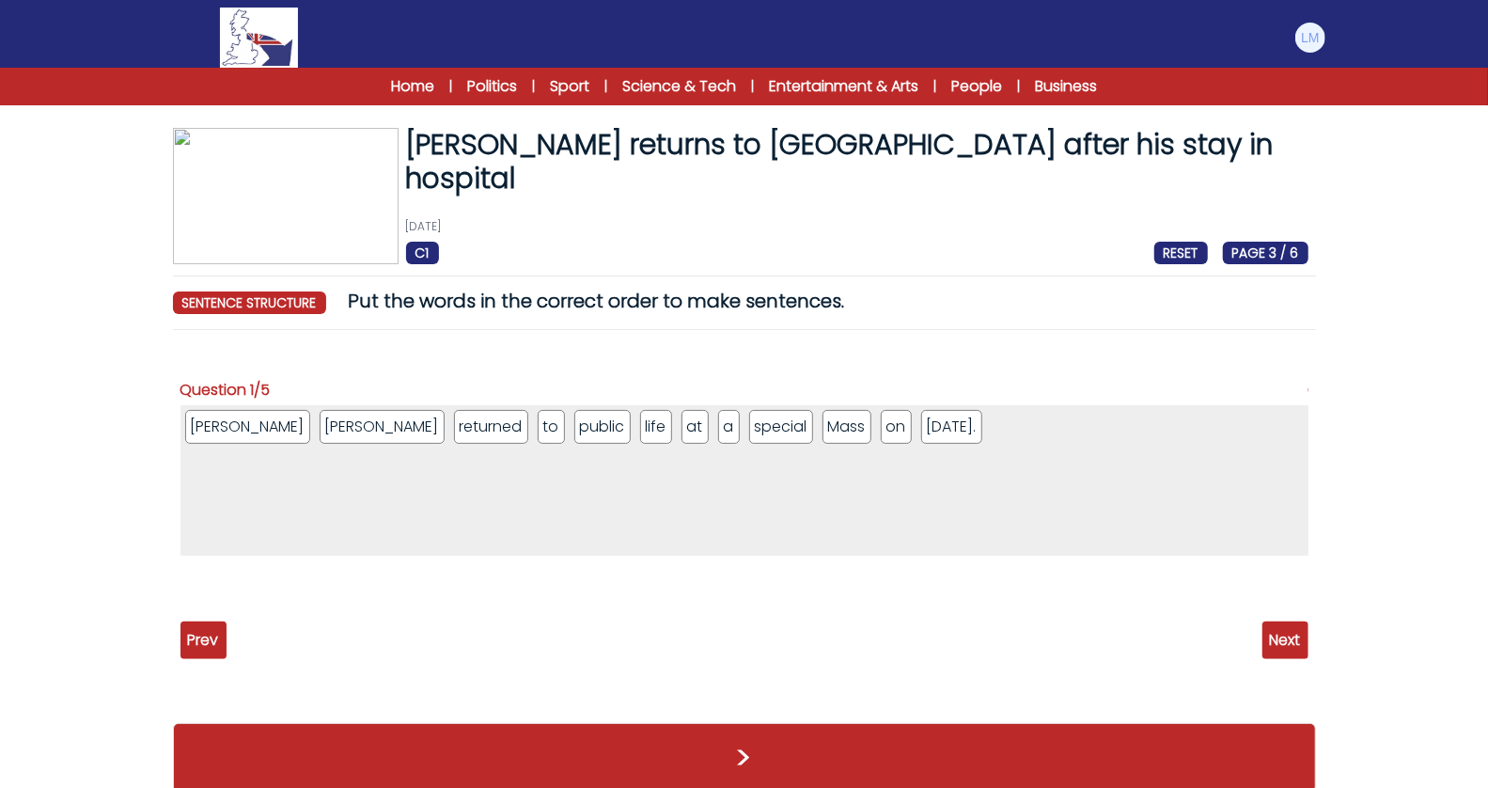
click at [1297, 642] on span "Next" at bounding box center [1285, 640] width 46 height 38
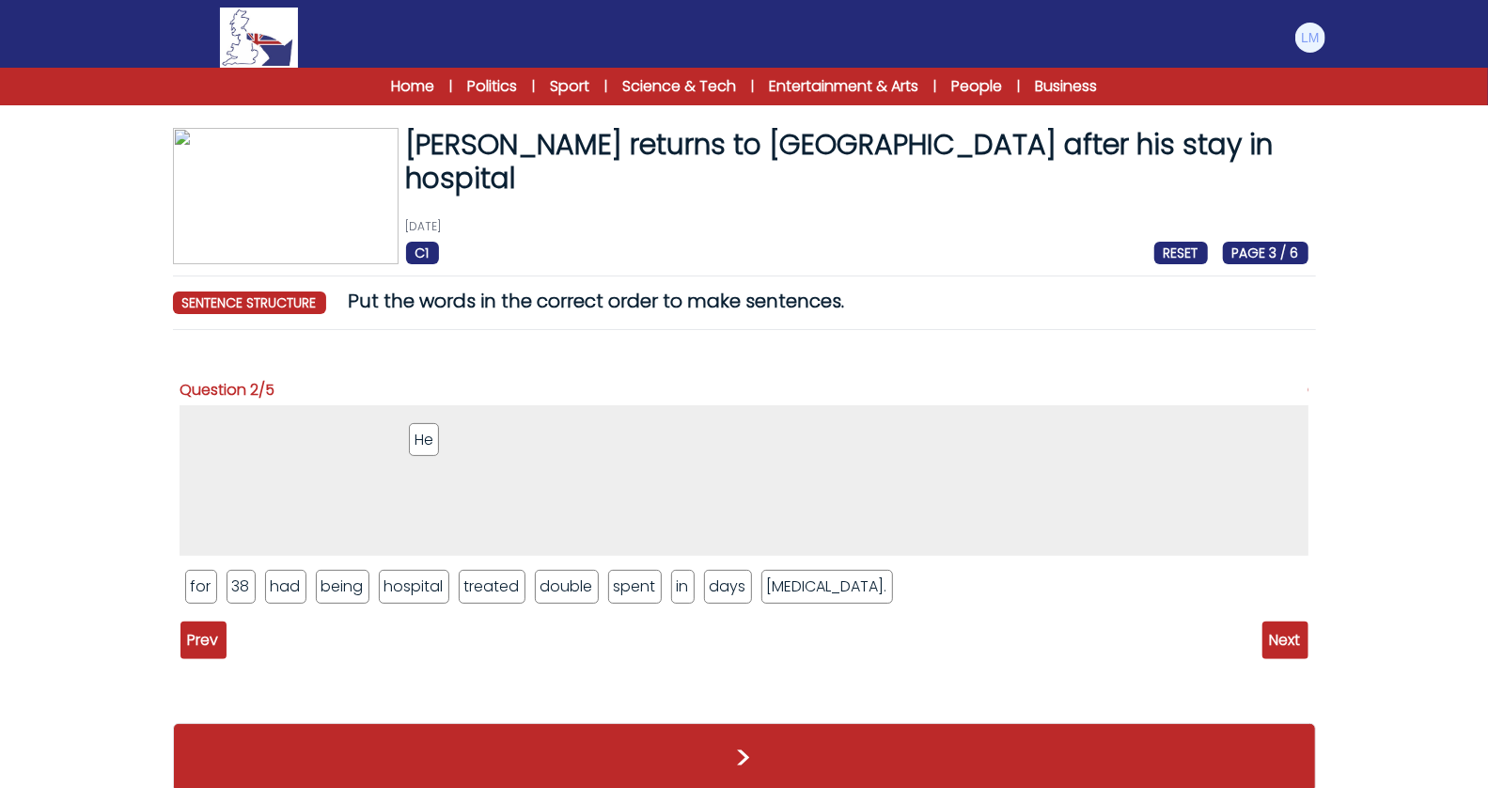
drag, startPoint x: 713, startPoint y: 593, endPoint x: 426, endPoint y: 447, distance: 322.0
click at [280, 571] on li "had" at bounding box center [285, 587] width 41 height 34
drag, startPoint x: 620, startPoint y: 586, endPoint x: 343, endPoint y: 406, distance: 330.4
drag, startPoint x: 242, startPoint y: 591, endPoint x: 328, endPoint y: 422, distance: 190.0
drag, startPoint x: 616, startPoint y: 588, endPoint x: 335, endPoint y: 430, distance: 322.4
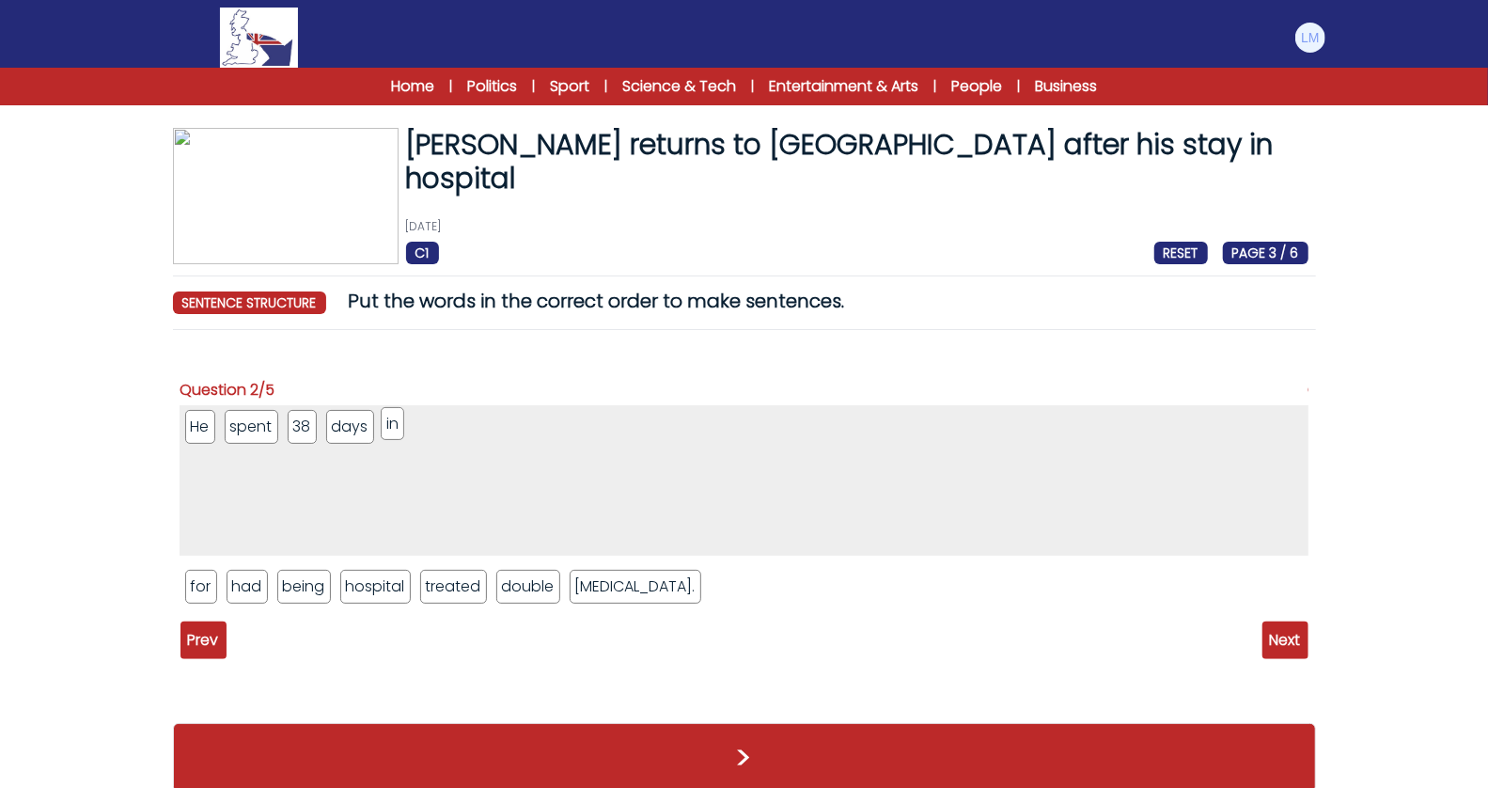
drag, startPoint x: 583, startPoint y: 591, endPoint x: 400, endPoint y: 430, distance: 243.7
drag, startPoint x: 358, startPoint y: 578, endPoint x: 513, endPoint y: 415, distance: 224.7
drag, startPoint x: 207, startPoint y: 579, endPoint x: 554, endPoint y: 428, distance: 378.5
drag, startPoint x: 198, startPoint y: 583, endPoint x: 228, endPoint y: 415, distance: 170.0
drag, startPoint x: 201, startPoint y: 582, endPoint x: 635, endPoint y: 424, distance: 462.1
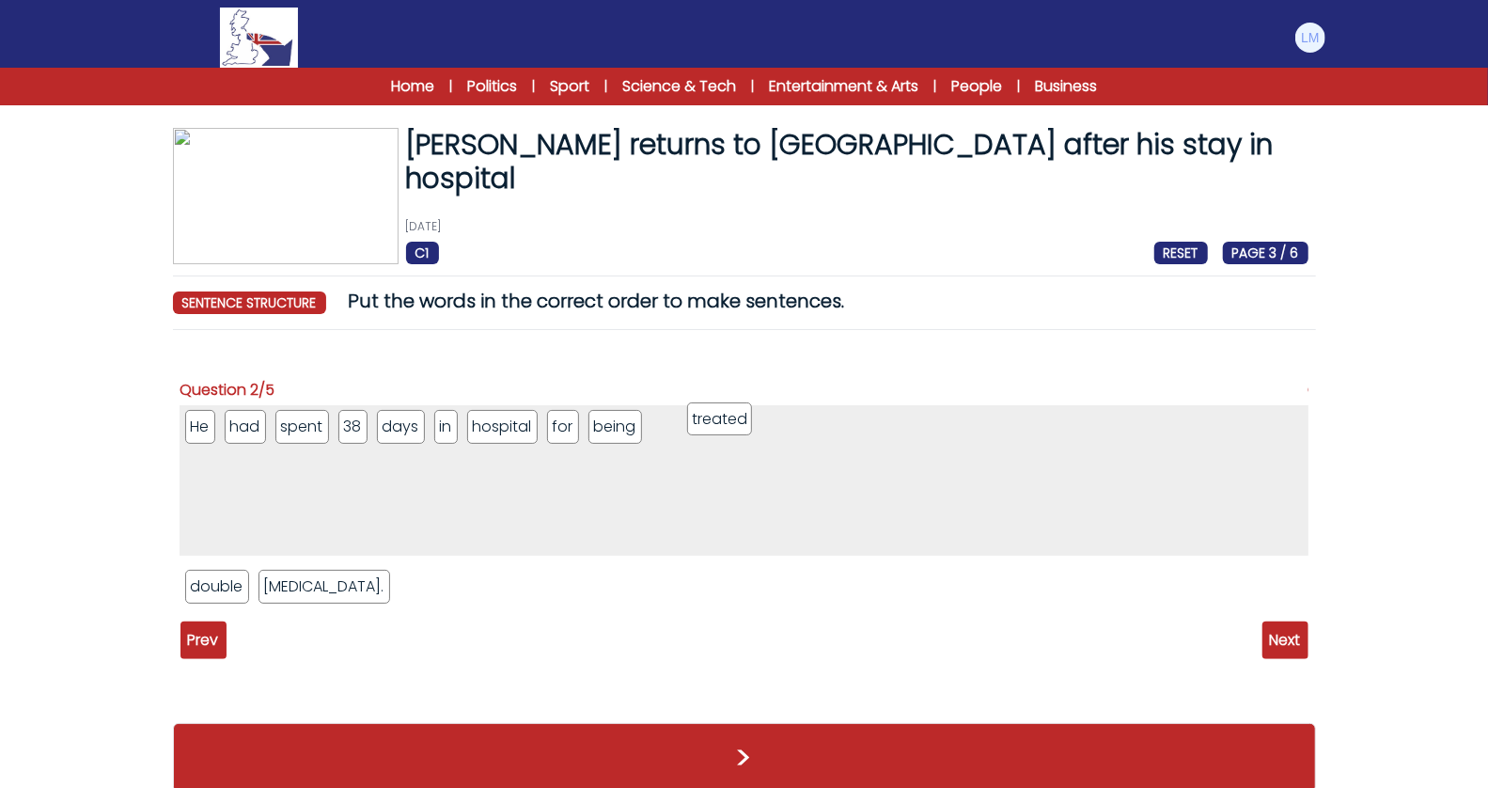
drag, startPoint x: 220, startPoint y: 585, endPoint x: 714, endPoint y: 419, distance: 521.4
drag, startPoint x: 236, startPoint y: 586, endPoint x: 792, endPoint y: 433, distance: 576.1
drag, startPoint x: 257, startPoint y: 588, endPoint x: 880, endPoint y: 451, distance: 638.2
drag, startPoint x: 253, startPoint y: 431, endPoint x: 549, endPoint y: 423, distance: 296.2
drag, startPoint x: 559, startPoint y: 422, endPoint x: 236, endPoint y: 416, distance: 323.4
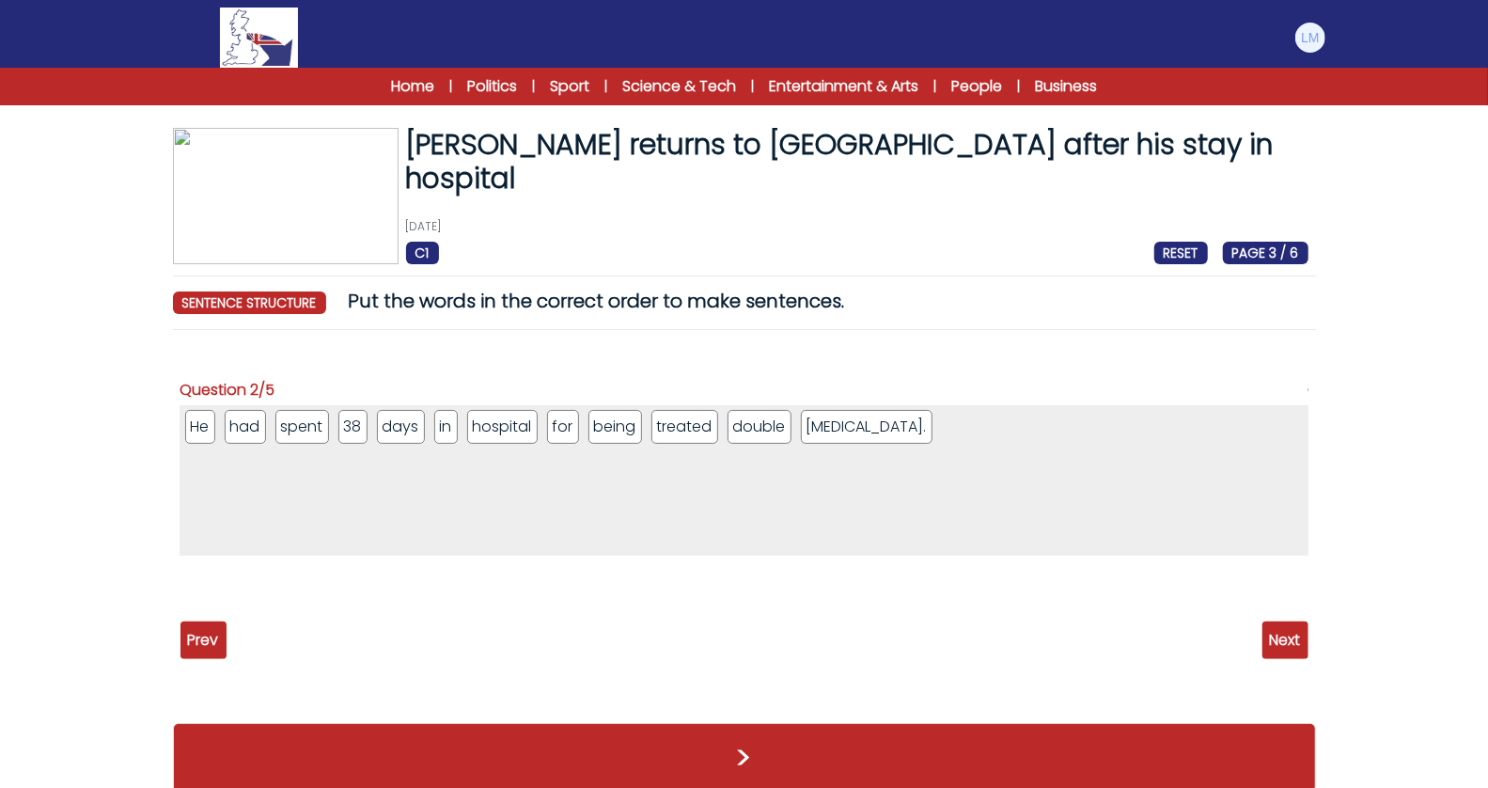
click at [1283, 634] on span "Next" at bounding box center [1285, 640] width 46 height 38
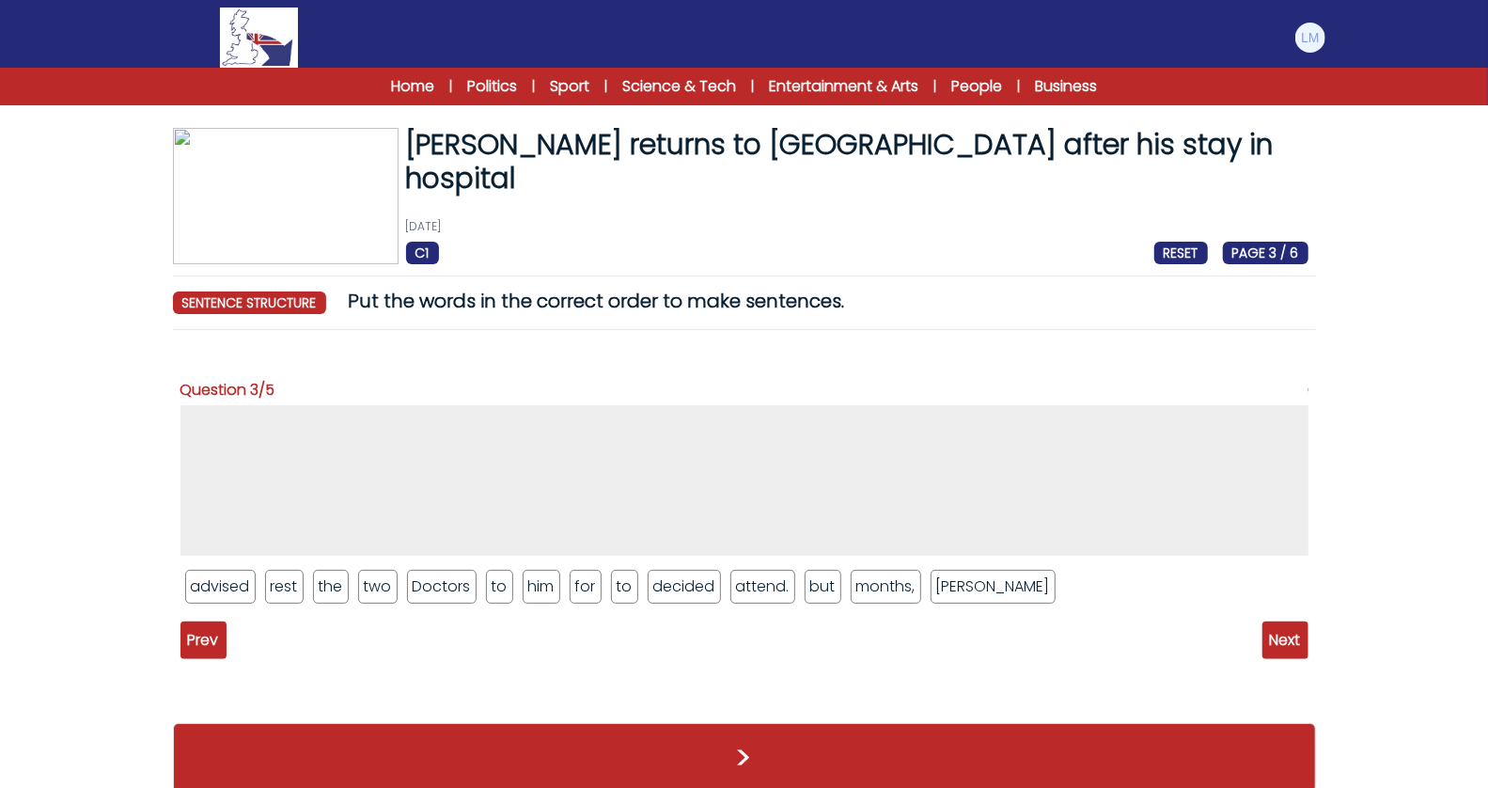
click at [209, 649] on span "Prev" at bounding box center [203, 640] width 46 height 38
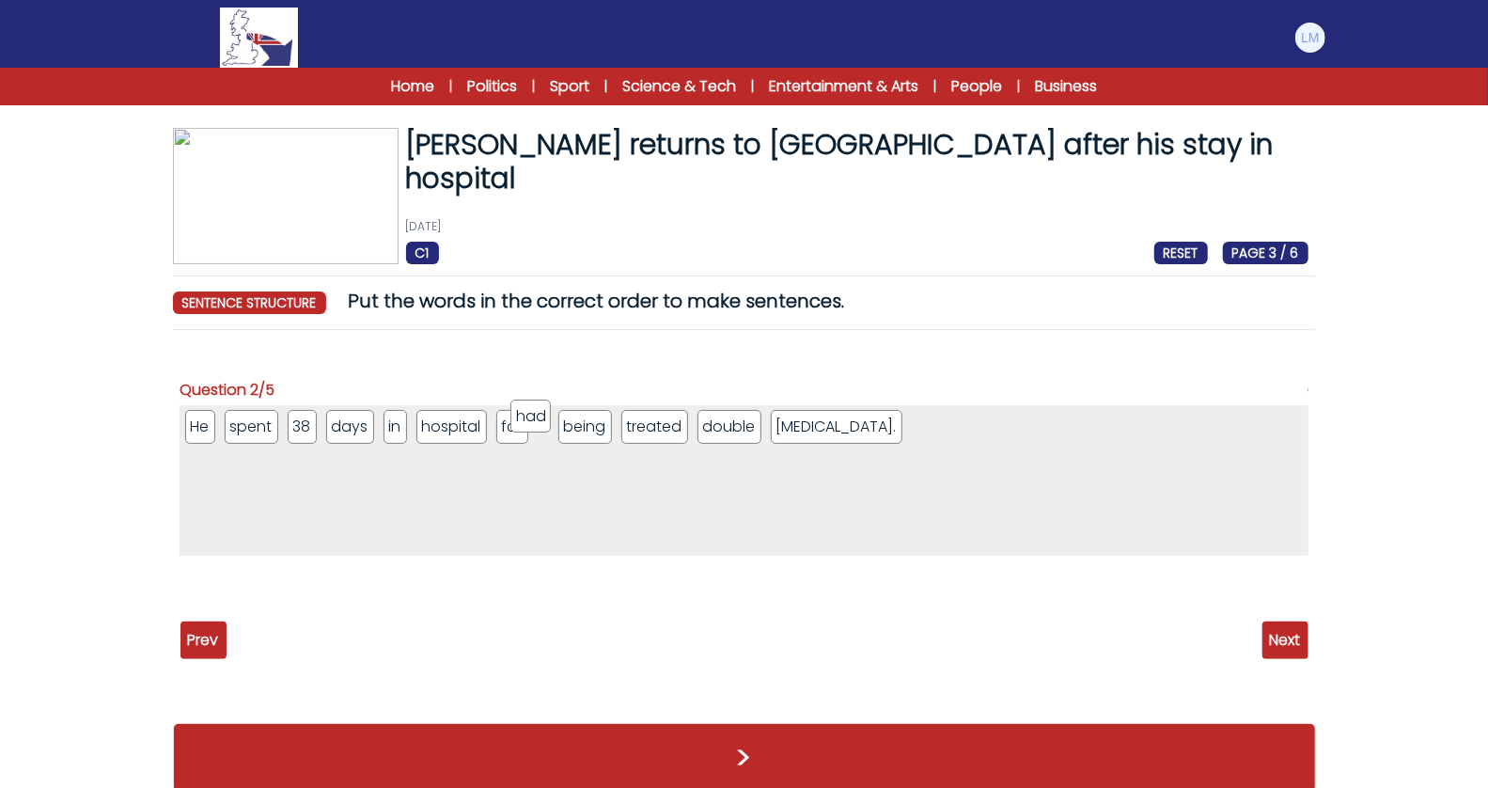
drag, startPoint x: 253, startPoint y: 430, endPoint x: 540, endPoint y: 420, distance: 286.9
click at [1272, 634] on span "Next" at bounding box center [1285, 640] width 46 height 38
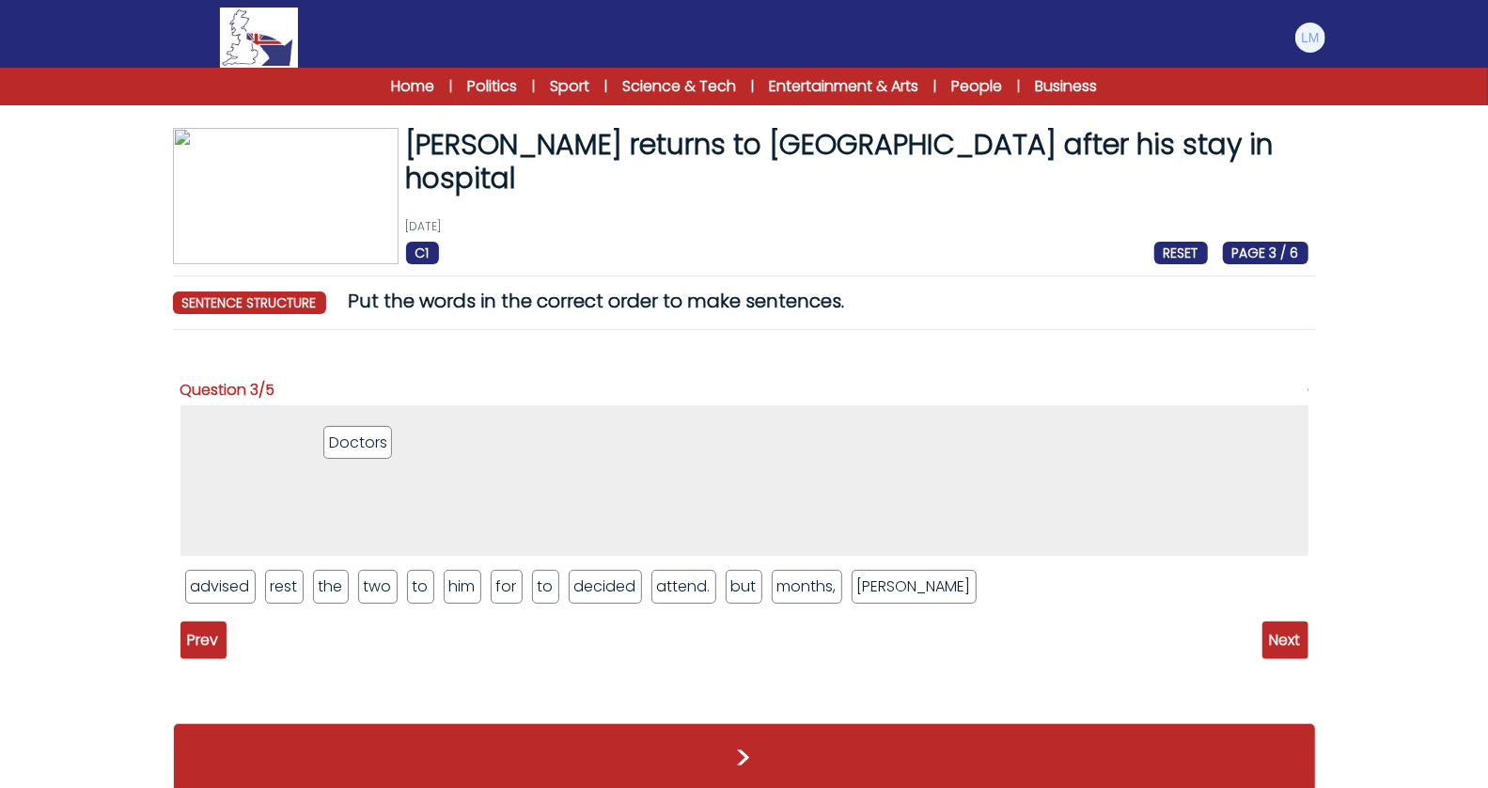
drag, startPoint x: 445, startPoint y: 598, endPoint x: 365, endPoint y: 454, distance: 164.5
drag, startPoint x: 191, startPoint y: 585, endPoint x: 390, endPoint y: 380, distance: 285.9
drag, startPoint x: 368, startPoint y: 579, endPoint x: 371, endPoint y: 401, distance: 177.7
drag, startPoint x: 329, startPoint y: 581, endPoint x: 414, endPoint y: 403, distance: 196.8
drag, startPoint x: 199, startPoint y: 580, endPoint x: 504, endPoint y: 407, distance: 350.3
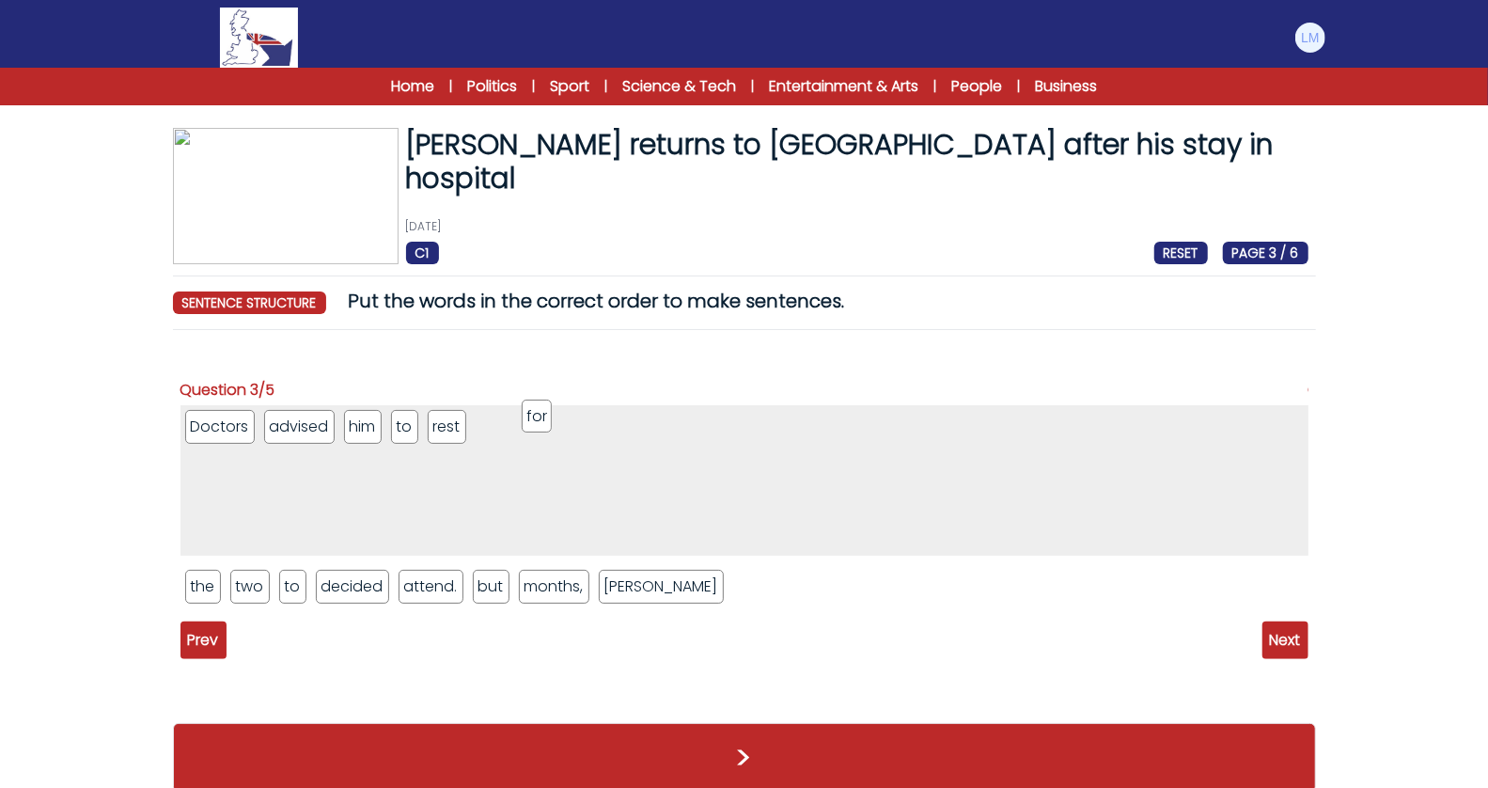
drag, startPoint x: 300, startPoint y: 586, endPoint x: 546, endPoint y: 418, distance: 297.8
drag, startPoint x: 242, startPoint y: 589, endPoint x: 581, endPoint y: 416, distance: 380.9
drag, startPoint x: 482, startPoint y: 588, endPoint x: 604, endPoint y: 441, distance: 191.0
drag, startPoint x: 434, startPoint y: 585, endPoint x: 695, endPoint y: 420, distance: 308.0
drag, startPoint x: 200, startPoint y: 576, endPoint x: 705, endPoint y: 414, distance: 530.4
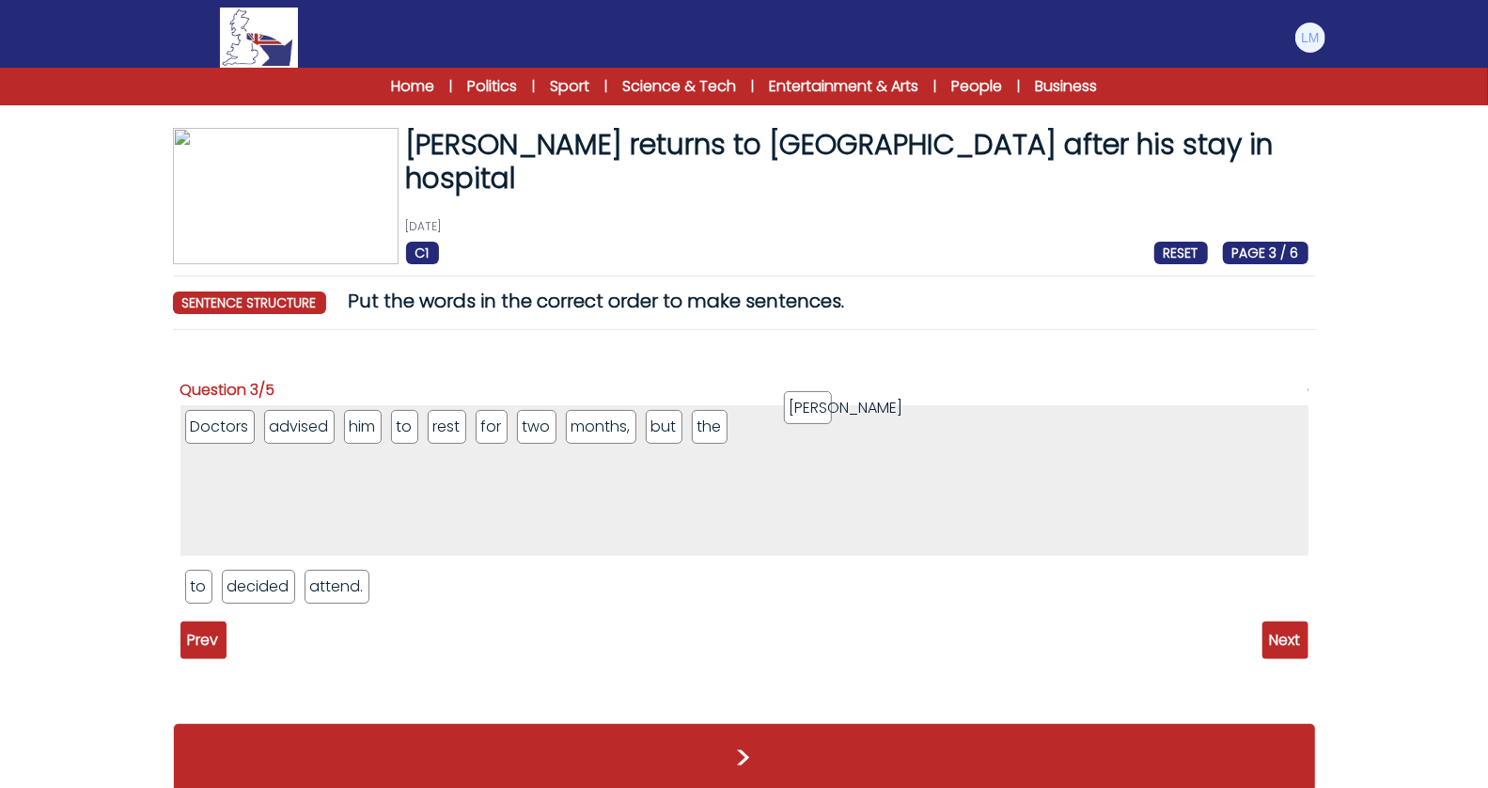
drag, startPoint x: 392, startPoint y: 583, endPoint x: 802, endPoint y: 405, distance: 446.7
drag, startPoint x: 270, startPoint y: 591, endPoint x: 881, endPoint y: 437, distance: 630.2
drag, startPoint x: 206, startPoint y: 587, endPoint x: 1068, endPoint y: 425, distance: 877.0
drag, startPoint x: 231, startPoint y: 587, endPoint x: 1050, endPoint y: 456, distance: 829.1
click at [1288, 636] on span "Next" at bounding box center [1285, 640] width 46 height 38
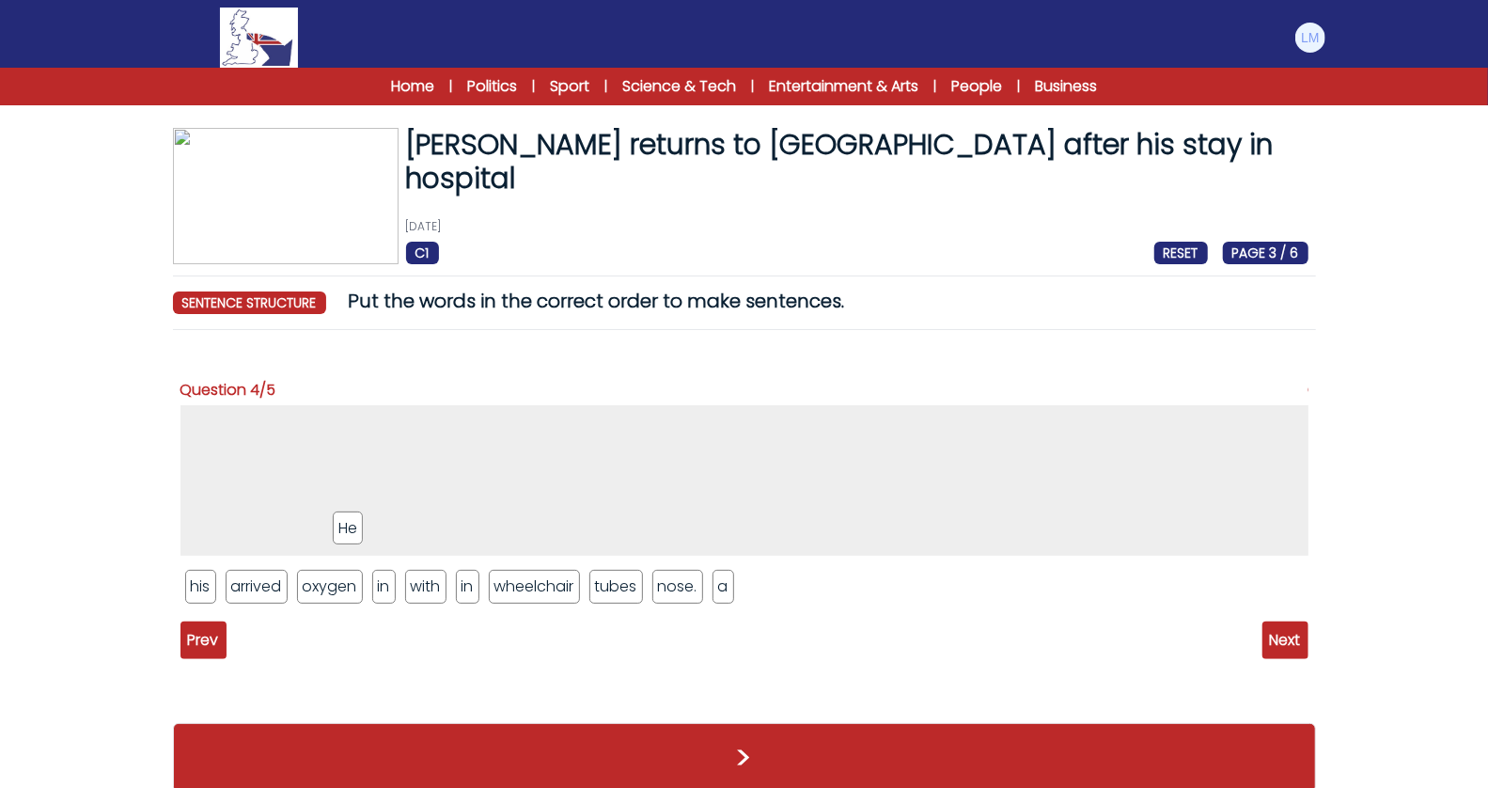
drag, startPoint x: 391, startPoint y: 587, endPoint x: 292, endPoint y: 435, distance: 180.7
drag, startPoint x: 253, startPoint y: 588, endPoint x: 255, endPoint y: 407, distance: 181.4
drag, startPoint x: 302, startPoint y: 574, endPoint x: 305, endPoint y: 403, distance: 171.1
drag, startPoint x: 420, startPoint y: 577, endPoint x: 402, endPoint y: 404, distance: 173.9
drag, startPoint x: 317, startPoint y: 583, endPoint x: 480, endPoint y: 426, distance: 226.7
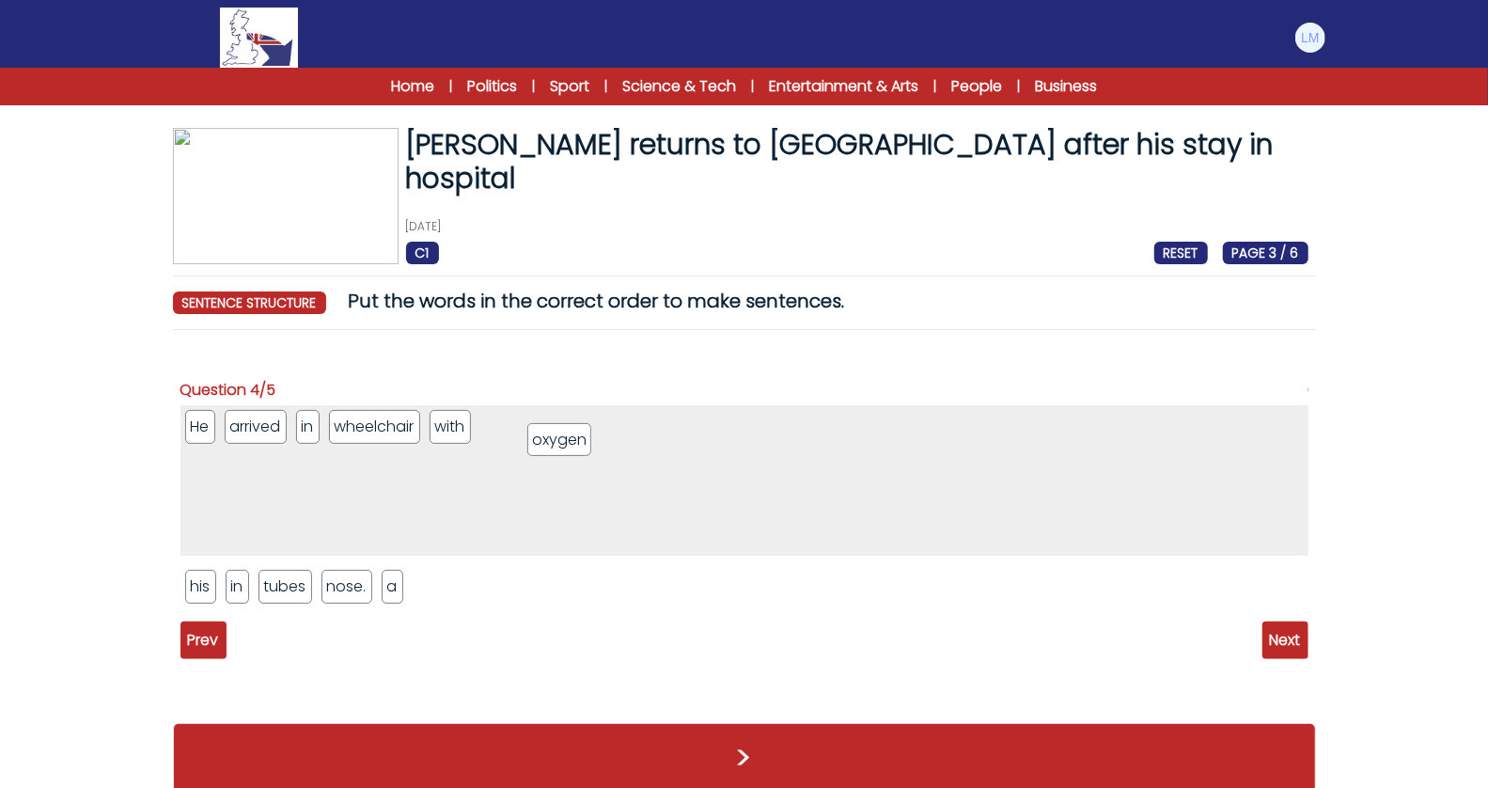
drag, startPoint x: 265, startPoint y: 589, endPoint x: 580, endPoint y: 430, distance: 353.1
drag, startPoint x: 287, startPoint y: 587, endPoint x: 606, endPoint y: 428, distance: 356.9
drag, startPoint x: 327, startPoint y: 594, endPoint x: 337, endPoint y: 436, distance: 158.2
drag, startPoint x: 228, startPoint y: 584, endPoint x: 705, endPoint y: 416, distance: 505.1
drag, startPoint x: 196, startPoint y: 585, endPoint x: 784, endPoint y: 422, distance: 610.5
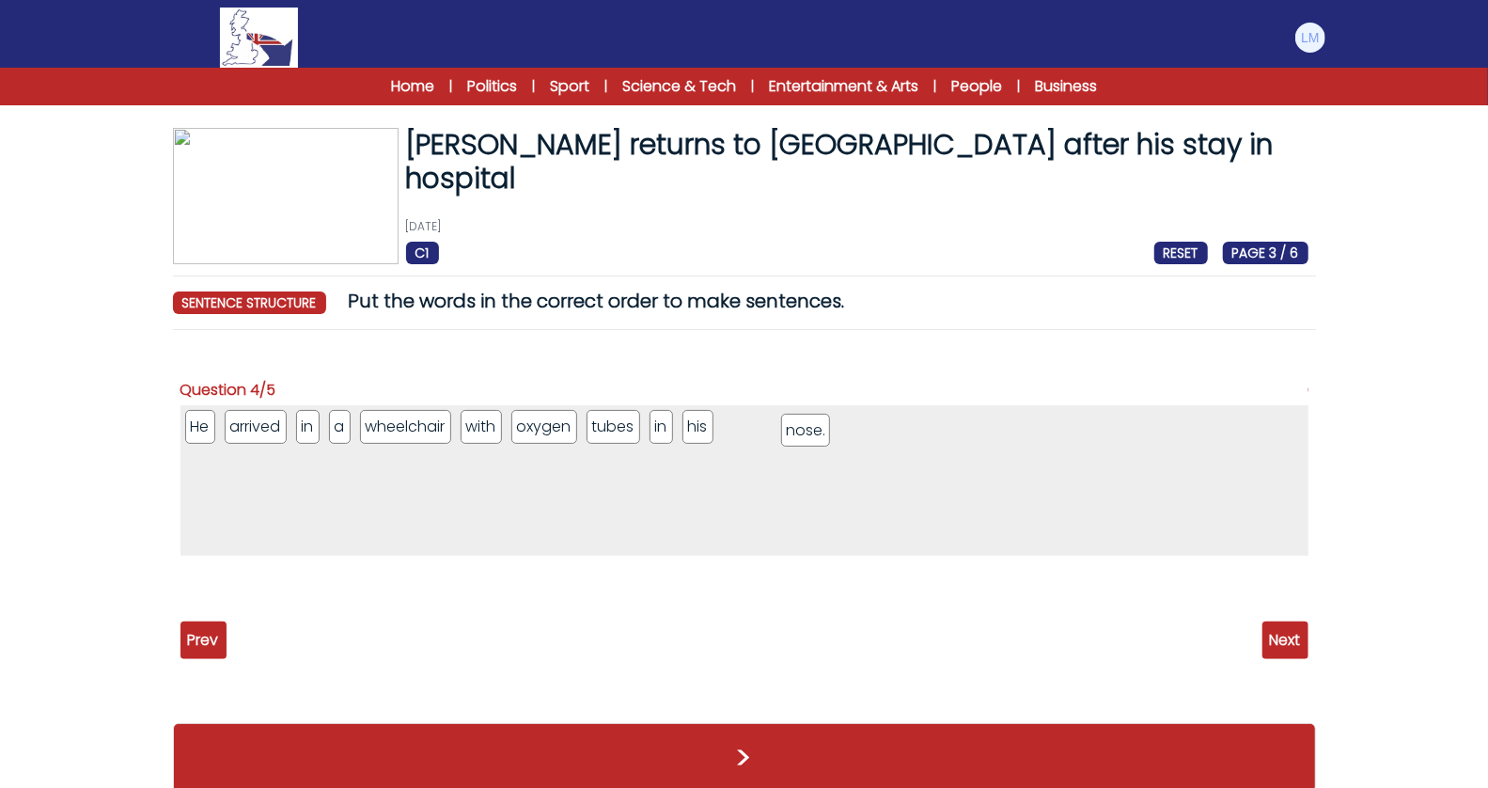
drag, startPoint x: 208, startPoint y: 596, endPoint x: 802, endPoint y: 440, distance: 614.3
click at [1276, 635] on span "Next" at bounding box center [1285, 640] width 46 height 38
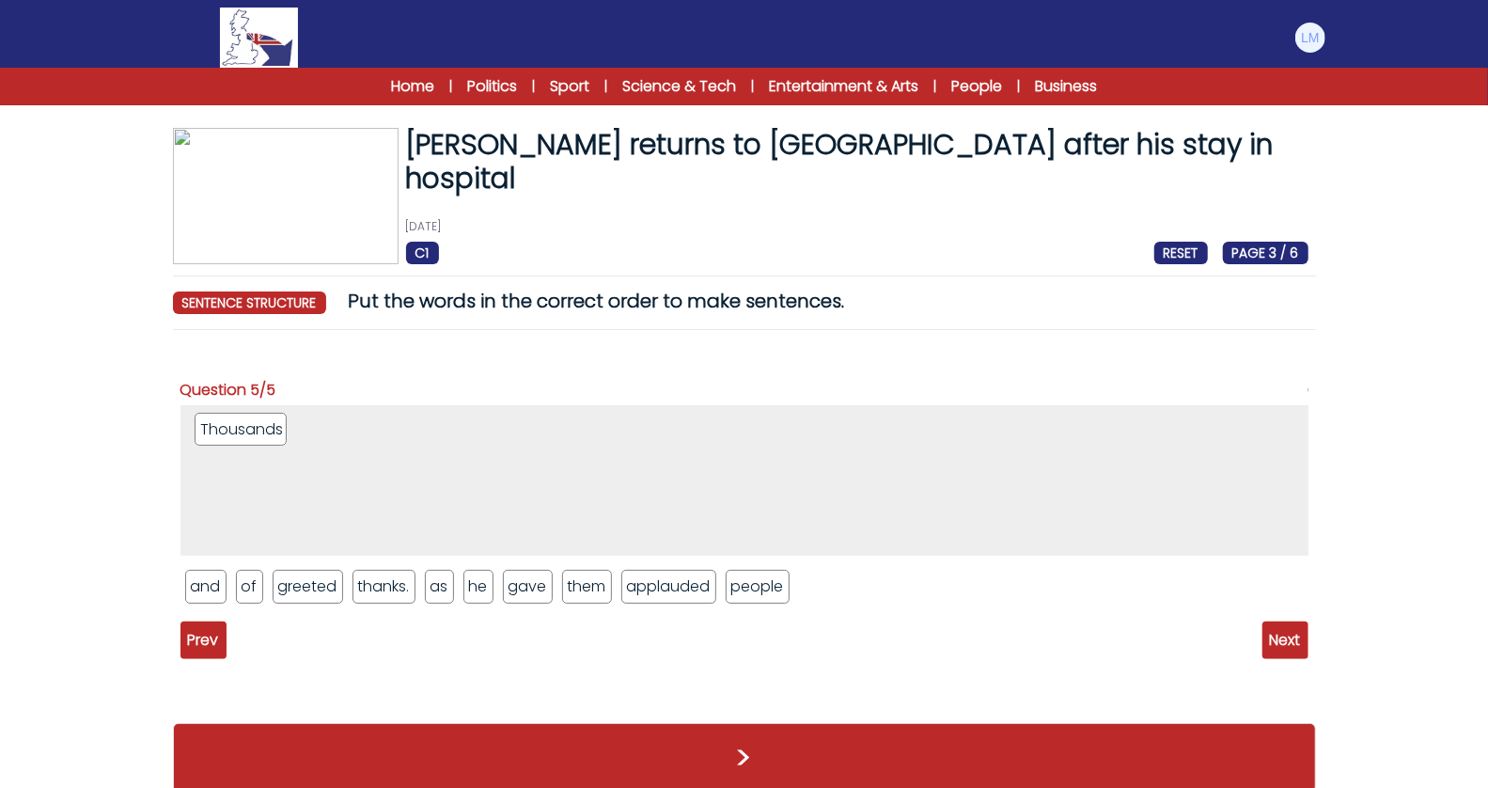
drag, startPoint x: 415, startPoint y: 598, endPoint x: 258, endPoint y: 436, distance: 226.0
drag, startPoint x: 251, startPoint y: 584, endPoint x: 338, endPoint y: 403, distance: 200.5
drag, startPoint x: 711, startPoint y: 595, endPoint x: 439, endPoint y: 427, distance: 319.6
drag, startPoint x: 618, startPoint y: 588, endPoint x: 504, endPoint y: 396, distance: 223.8
drag, startPoint x: 216, startPoint y: 588, endPoint x: 582, endPoint y: 444, distance: 393.3
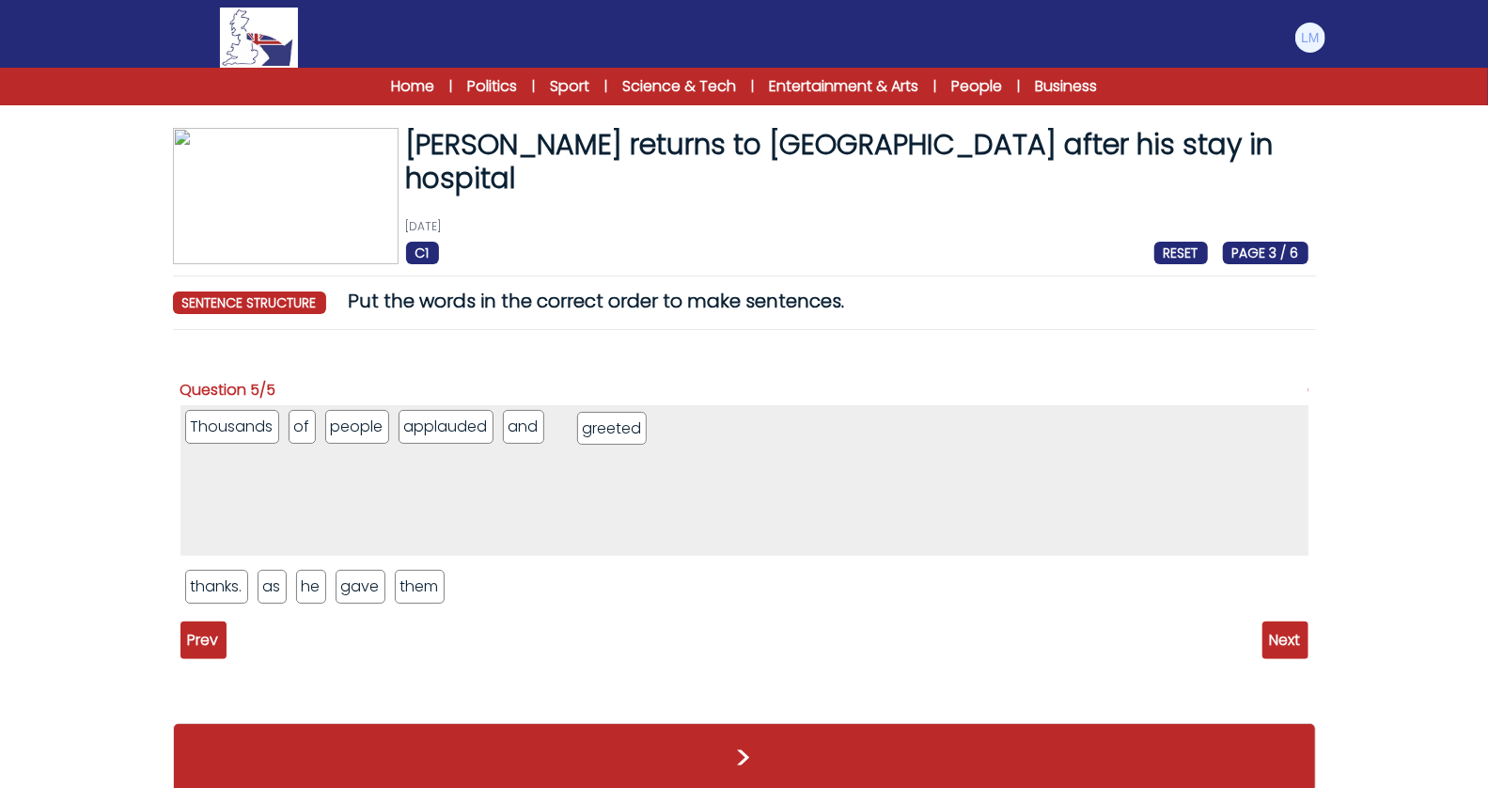
drag, startPoint x: 235, startPoint y: 579, endPoint x: 627, endPoint y: 421, distance: 422.6
drag, startPoint x: 267, startPoint y: 591, endPoint x: 684, endPoint y: 439, distance: 444.3
drag, startPoint x: 263, startPoint y: 594, endPoint x: 729, endPoint y: 428, distance: 494.2
drag, startPoint x: 284, startPoint y: 588, endPoint x: 779, endPoint y: 437, distance: 518.0
drag, startPoint x: 282, startPoint y: 592, endPoint x: 868, endPoint y: 450, distance: 602.6
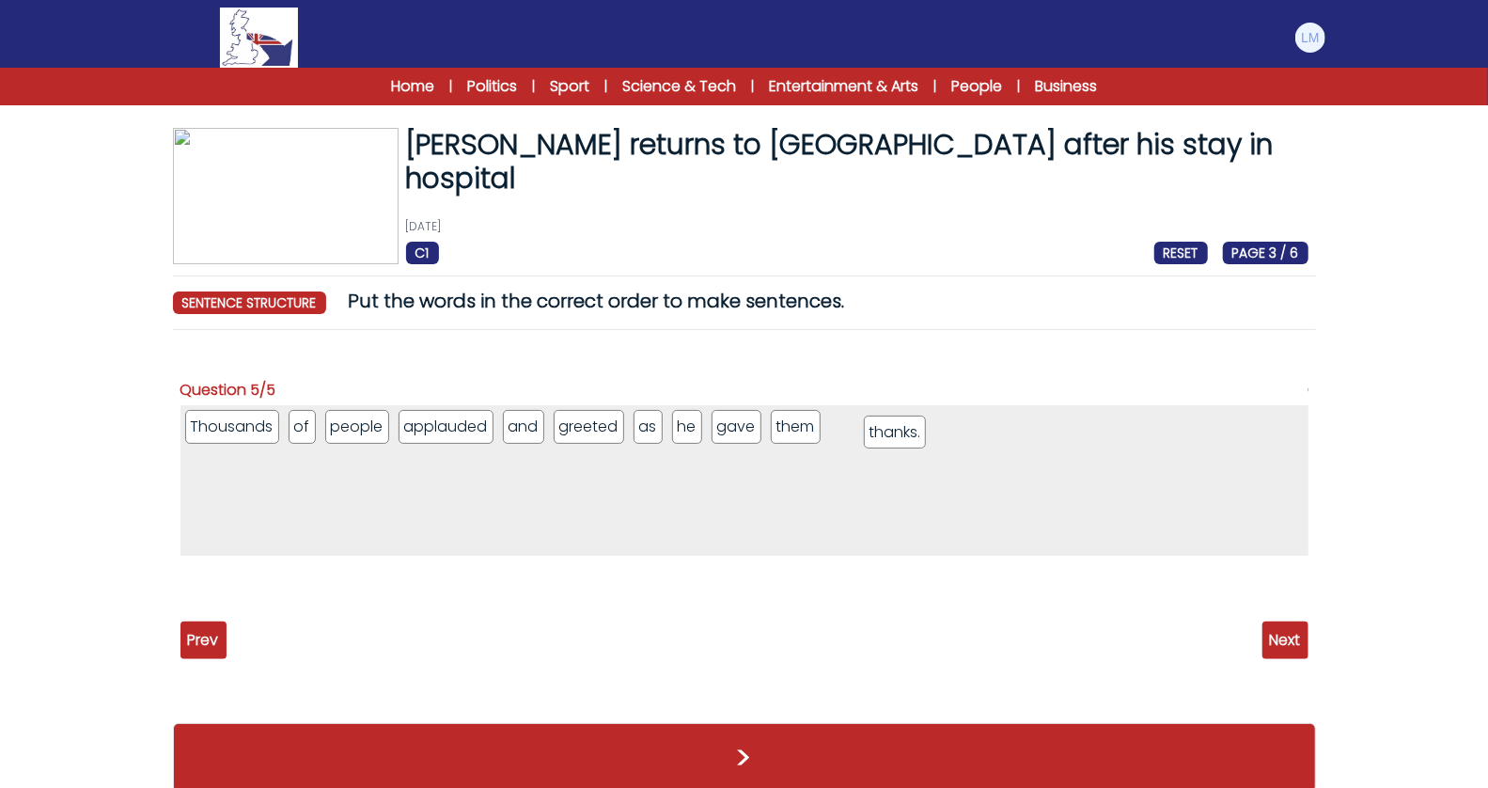
drag, startPoint x: 199, startPoint y: 593, endPoint x: 878, endPoint y: 440, distance: 695.8
click at [1267, 633] on span "Next" at bounding box center [1285, 640] width 46 height 38
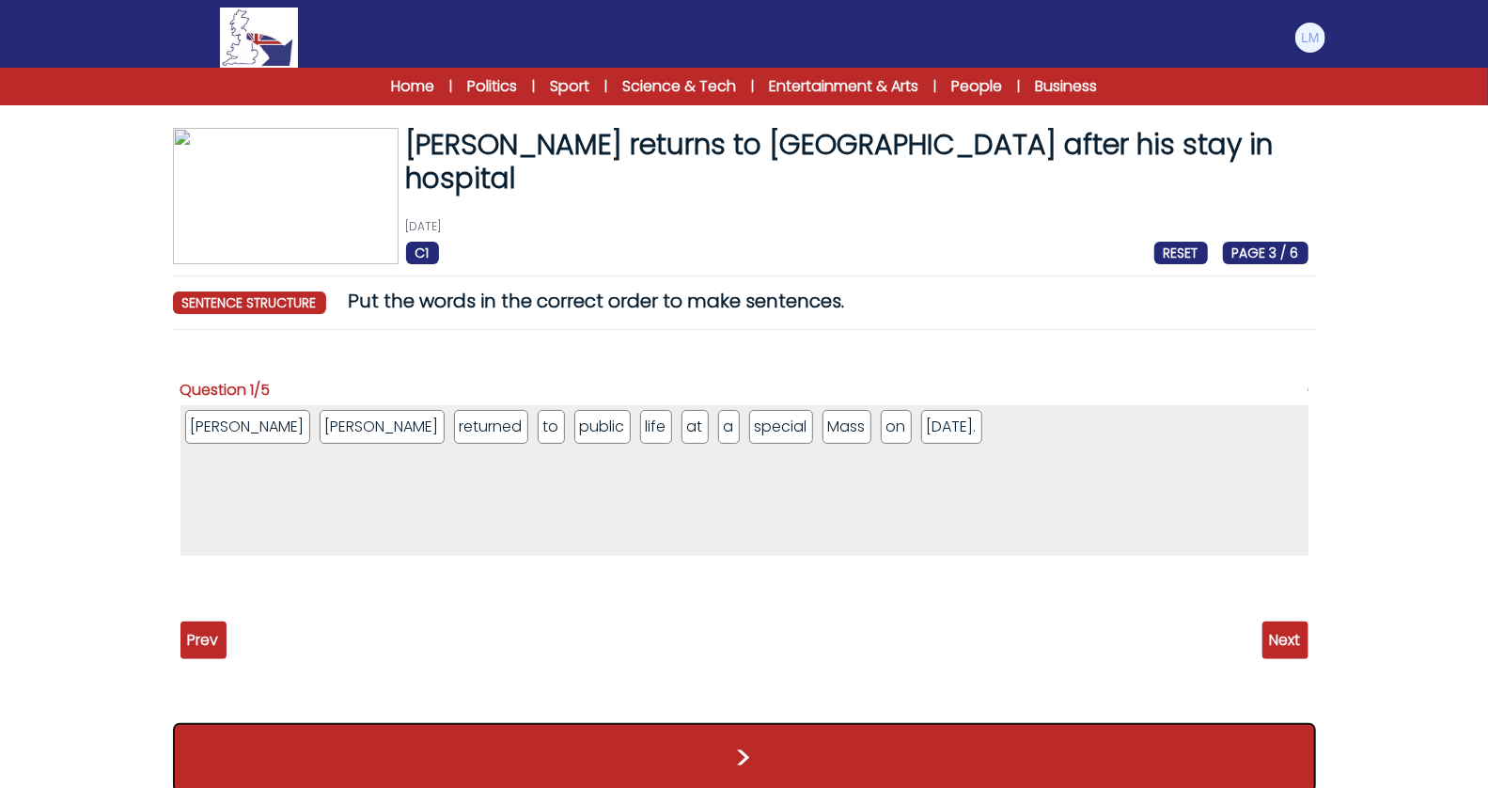
click at [865, 738] on button ">" at bounding box center [744, 758] width 1143 height 70
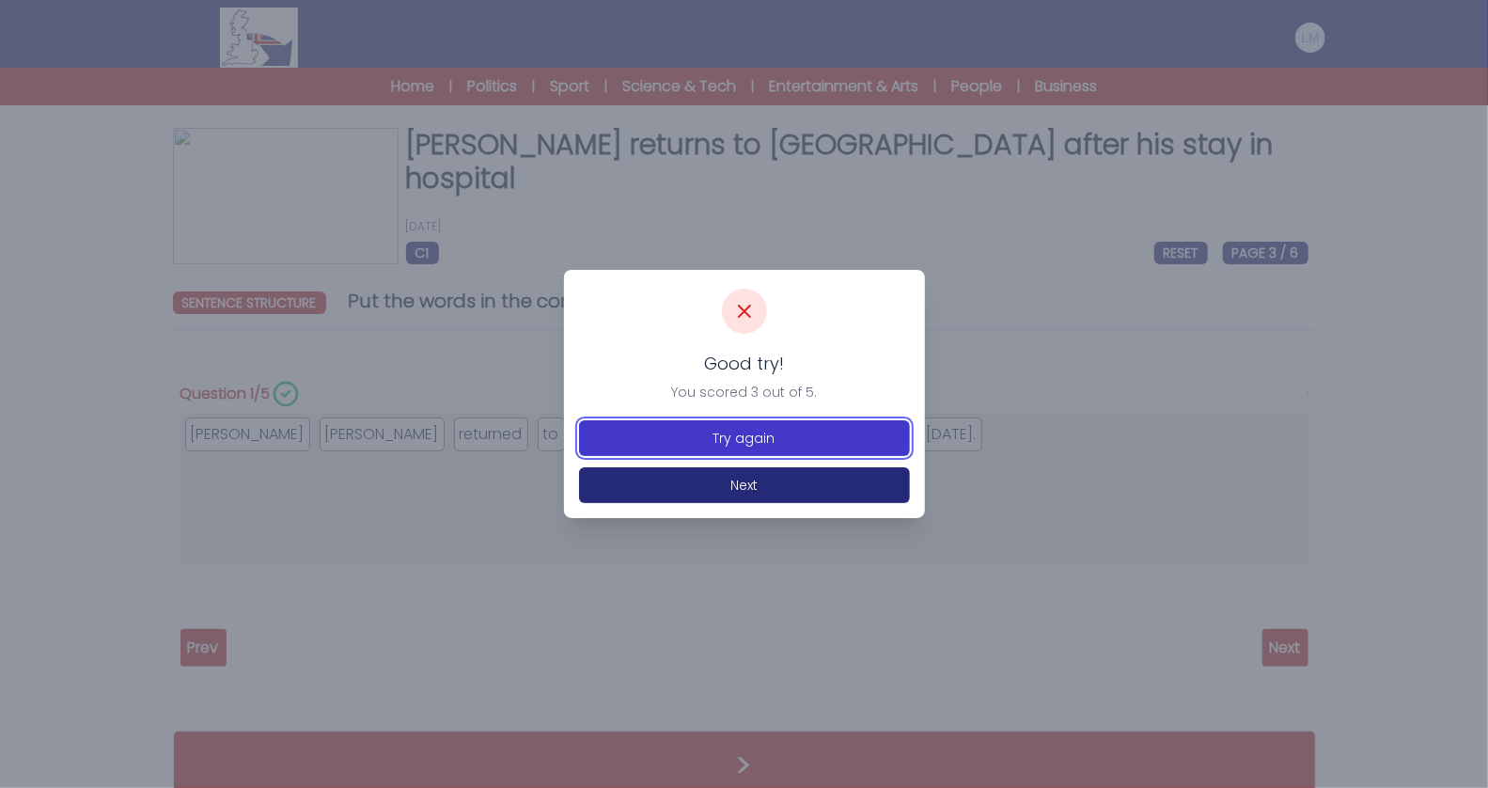
click at [763, 443] on button "Try again" at bounding box center [744, 438] width 331 height 36
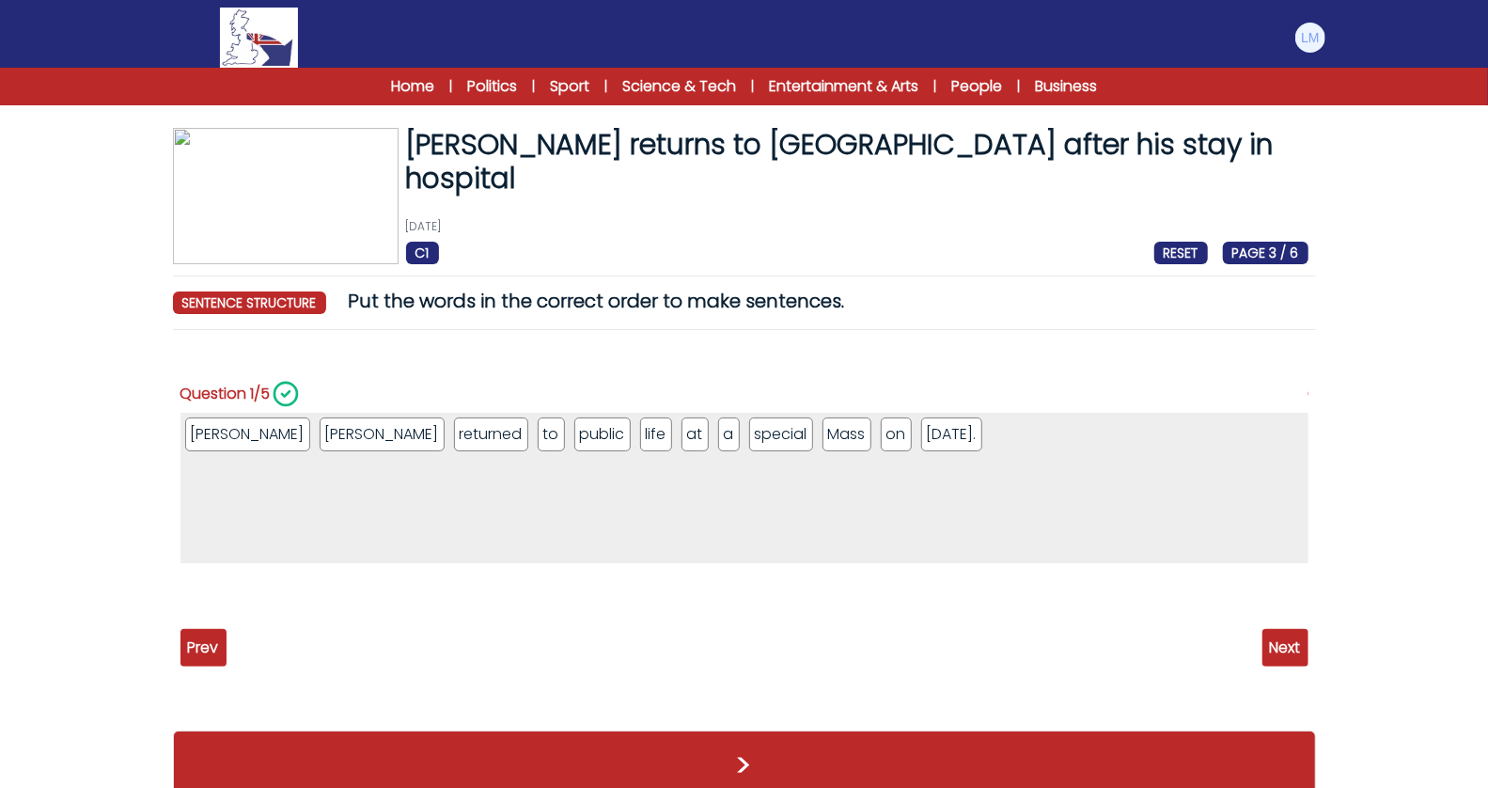
click at [1285, 645] on span "Next" at bounding box center [1285, 648] width 46 height 38
drag, startPoint x: 557, startPoint y: 445, endPoint x: 208, endPoint y: 446, distance: 348.8
click at [1276, 645] on span "Next" at bounding box center [1285, 648] width 46 height 38
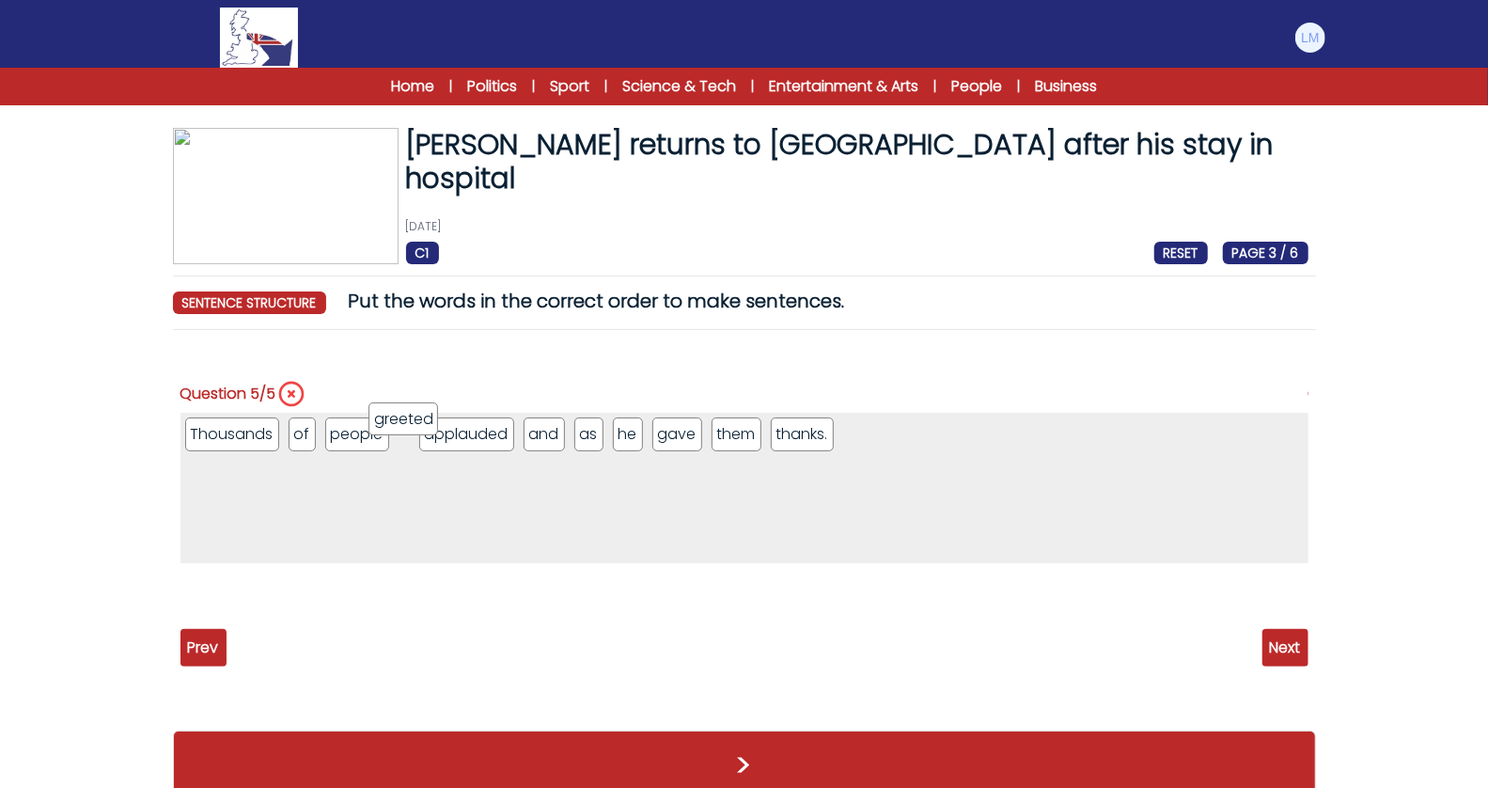
drag, startPoint x: 559, startPoint y: 435, endPoint x: 384, endPoint y: 421, distance: 176.4
drag, startPoint x: 490, startPoint y: 432, endPoint x: 533, endPoint y: 447, distance: 45.5
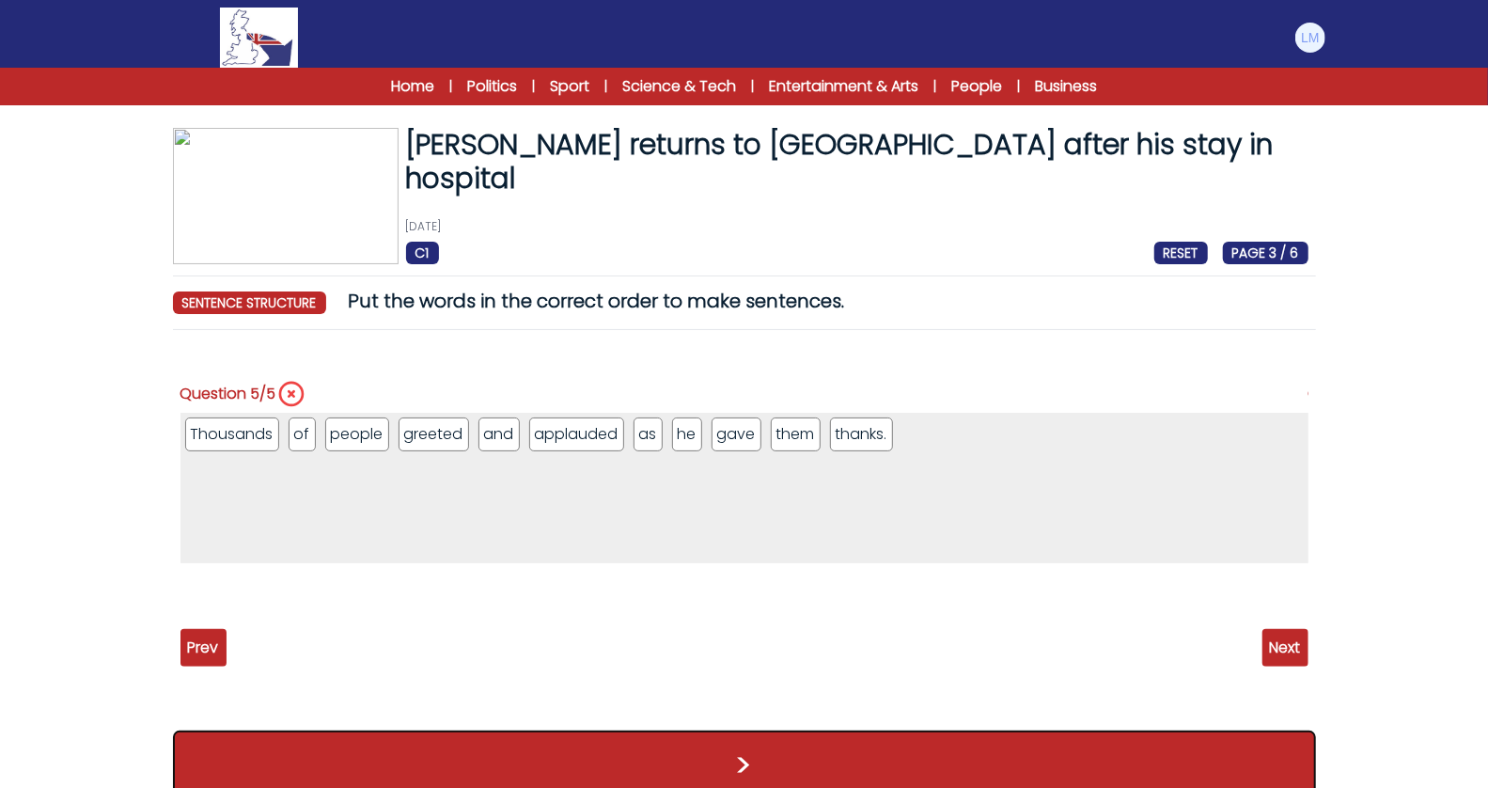
click at [997, 759] on button ">" at bounding box center [744, 765] width 1143 height 70
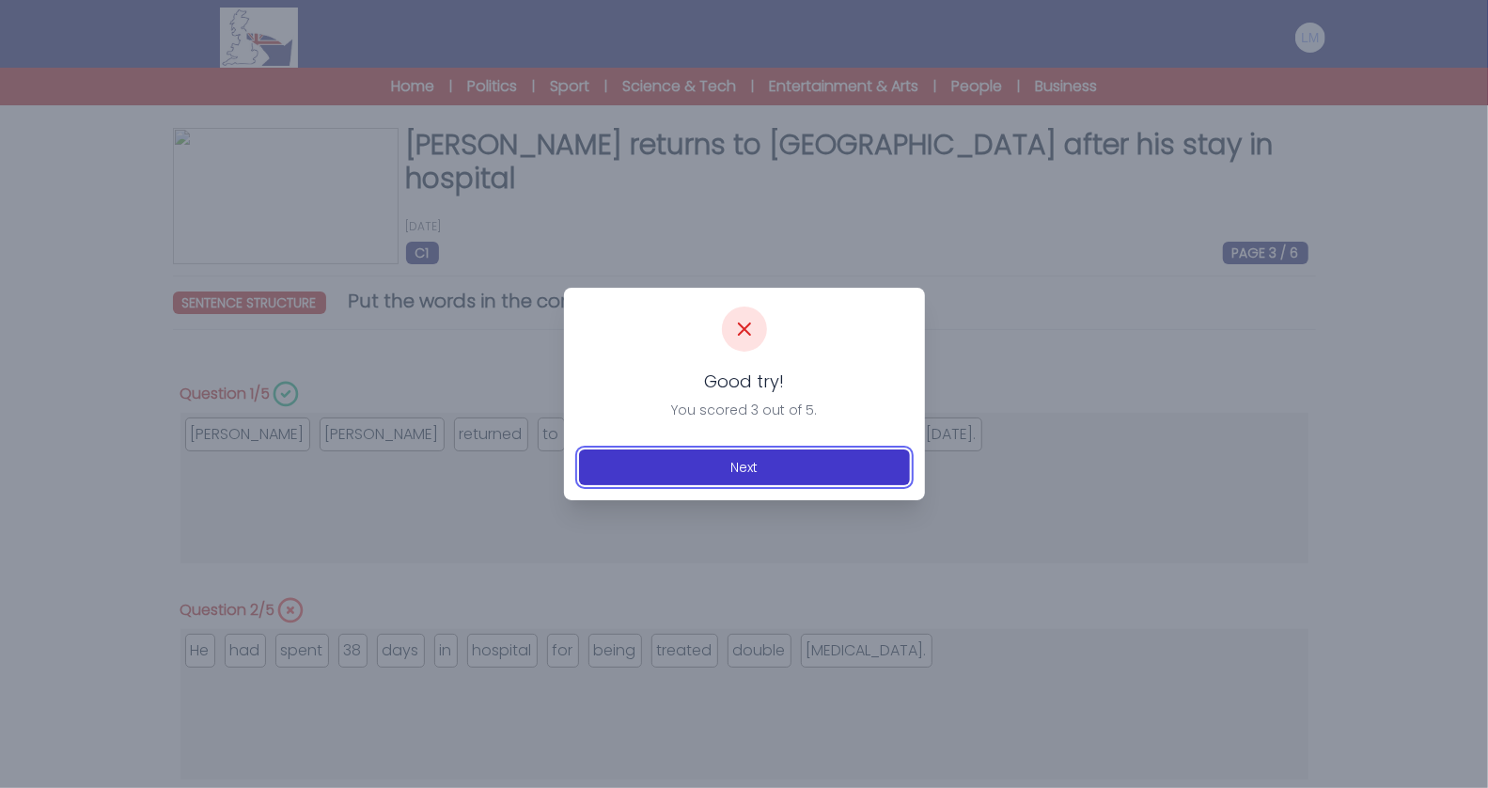
click at [807, 461] on button "Next" at bounding box center [744, 467] width 331 height 36
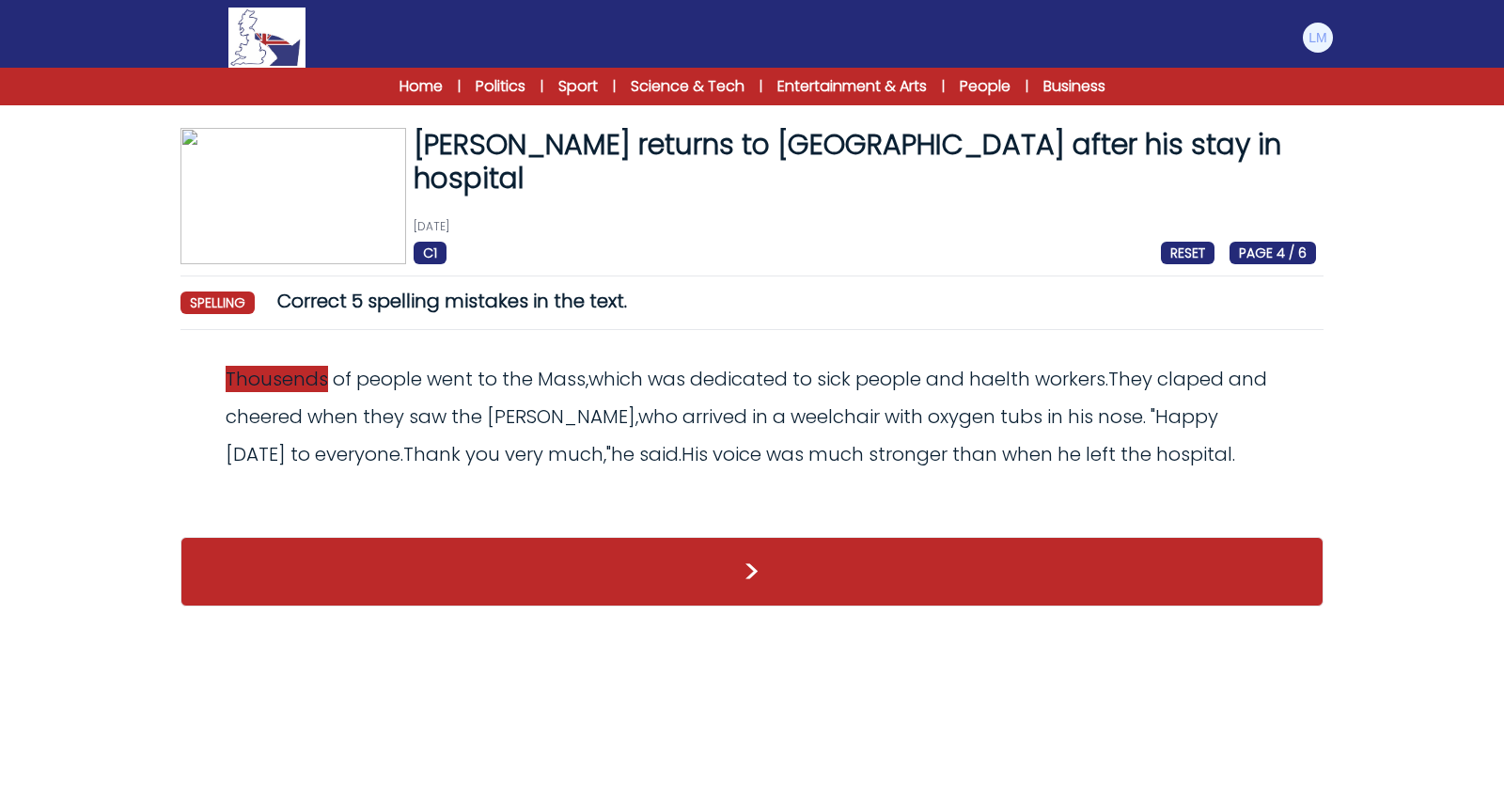
click at [293, 383] on span "Thousends" at bounding box center [277, 379] width 102 height 26
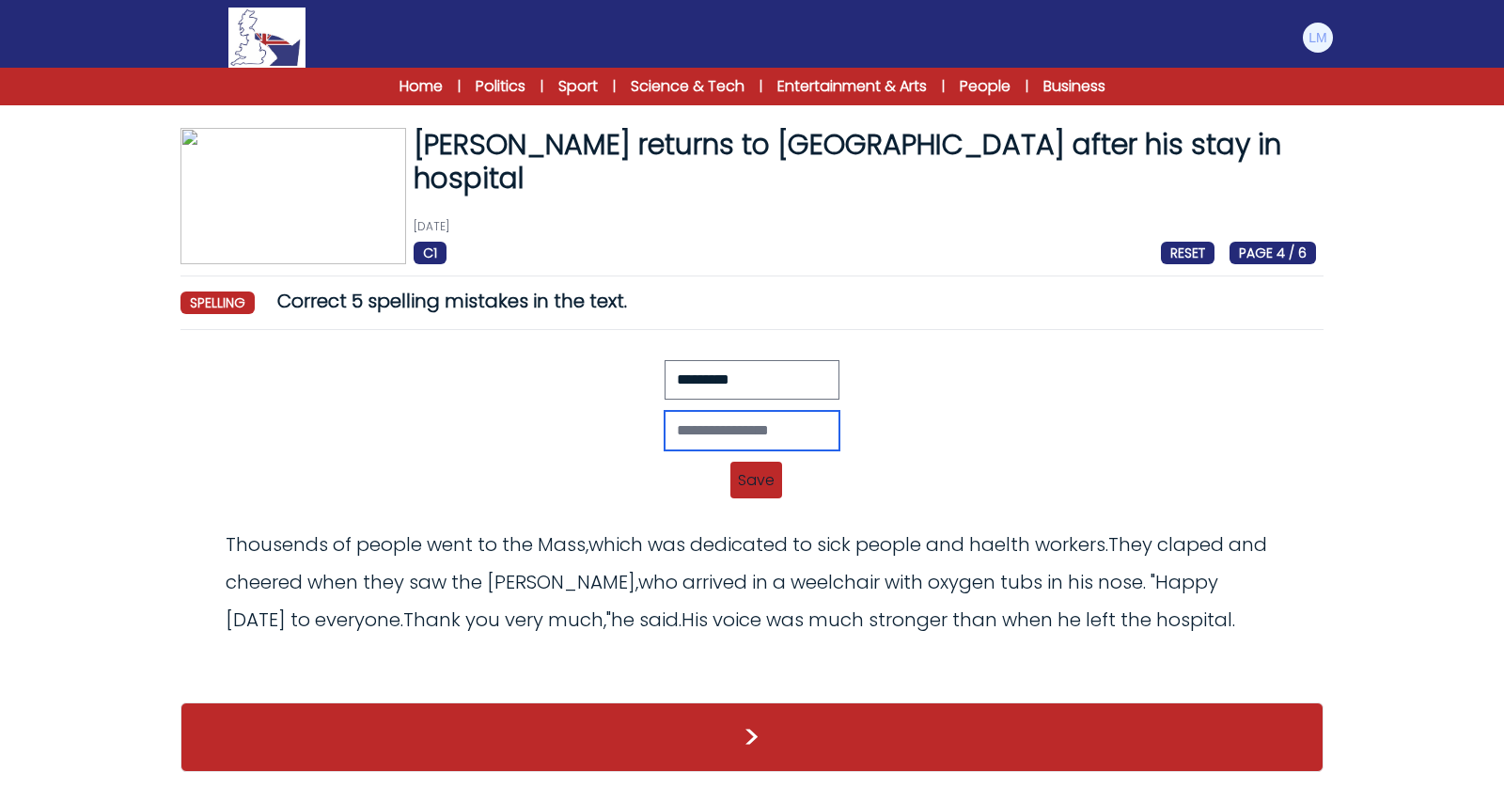
click at [767, 419] on input "text" at bounding box center [752, 430] width 175 height 39
type input "*********"
click at [749, 470] on span "Save" at bounding box center [756, 480] width 52 height 37
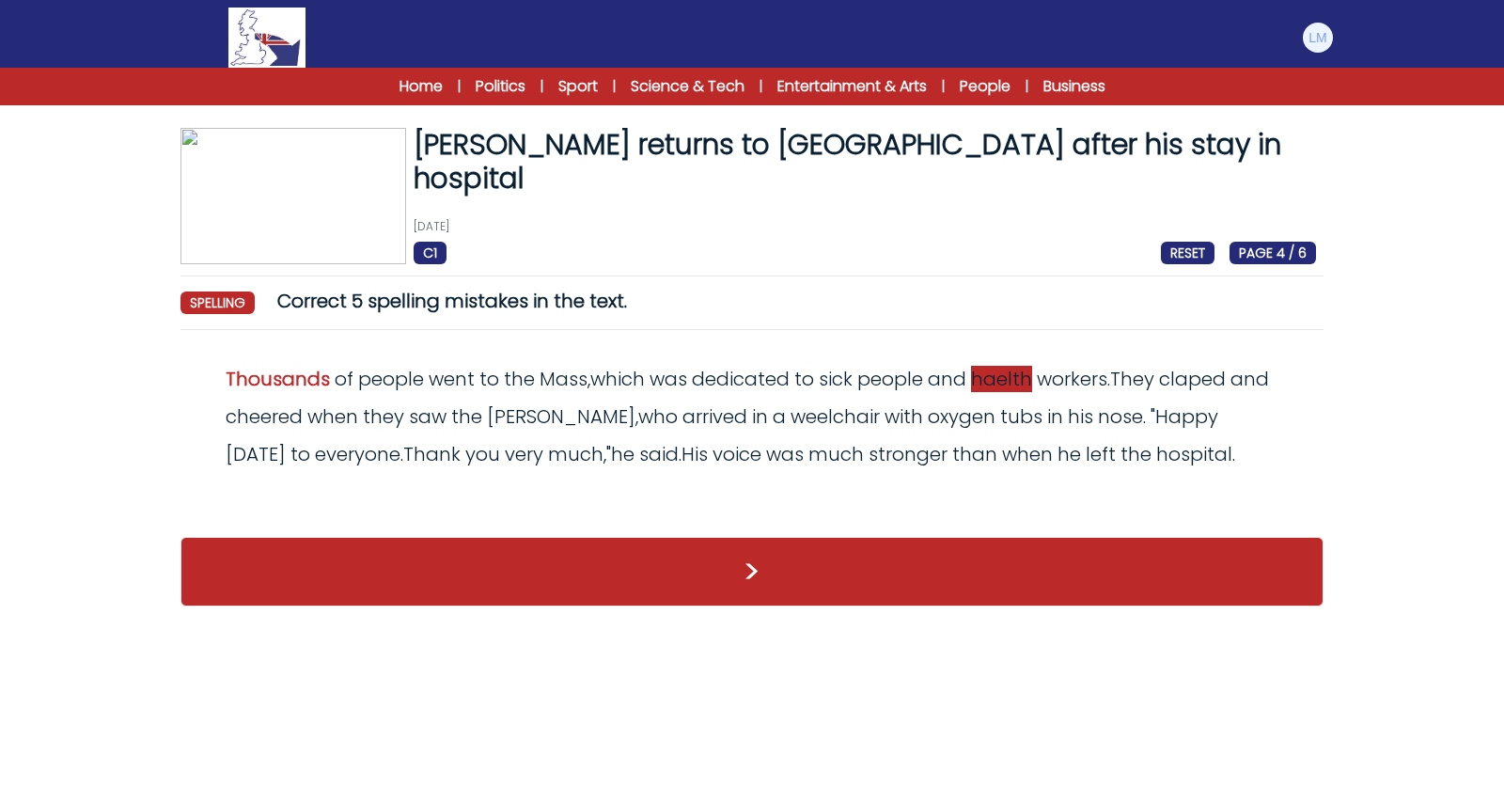
click at [1003, 384] on span "haelth" at bounding box center [1001, 379] width 61 height 26
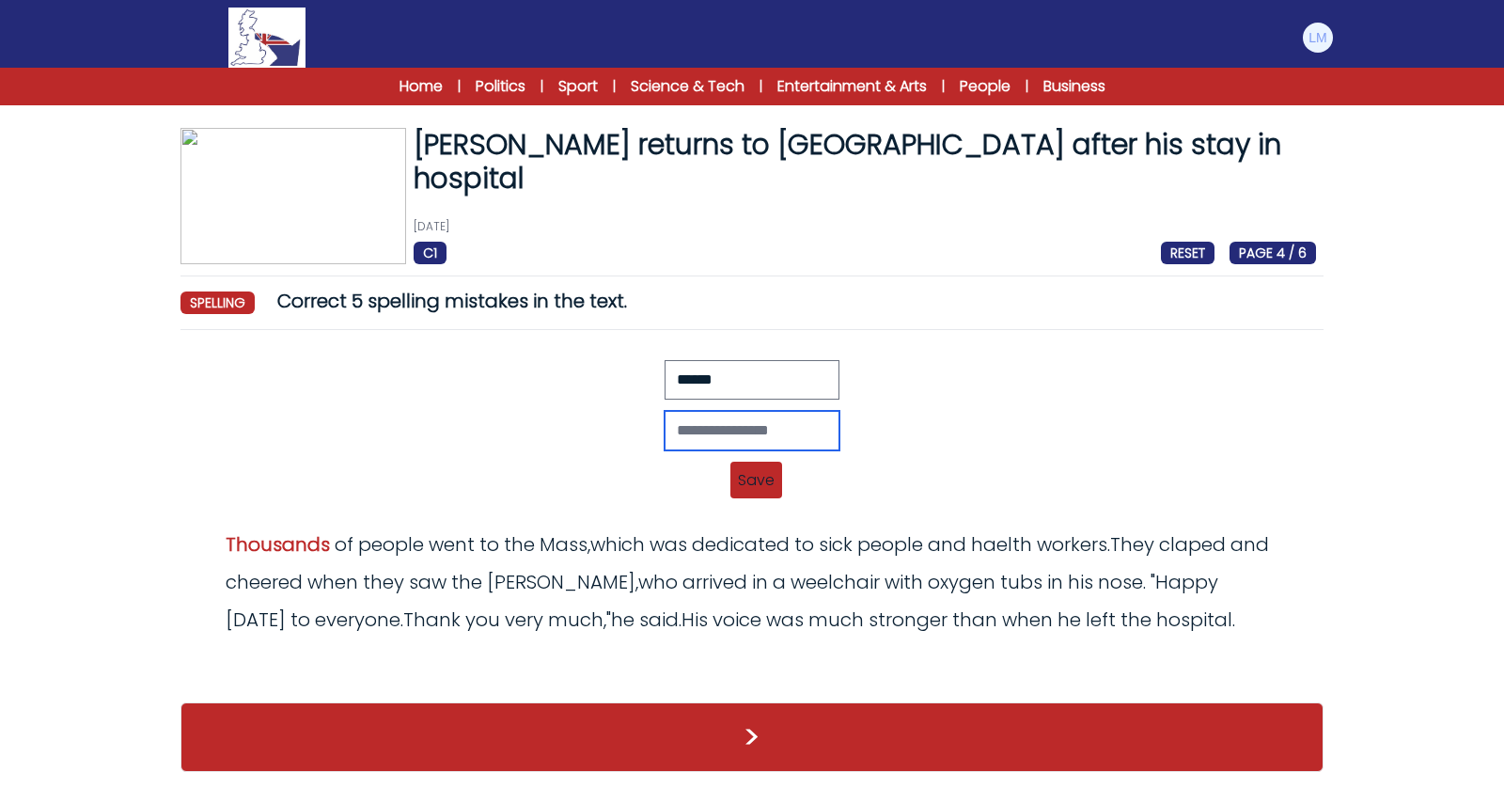
click at [689, 423] on input "text" at bounding box center [752, 430] width 175 height 39
type input "******"
click at [738, 464] on span "Save" at bounding box center [756, 480] width 52 height 37
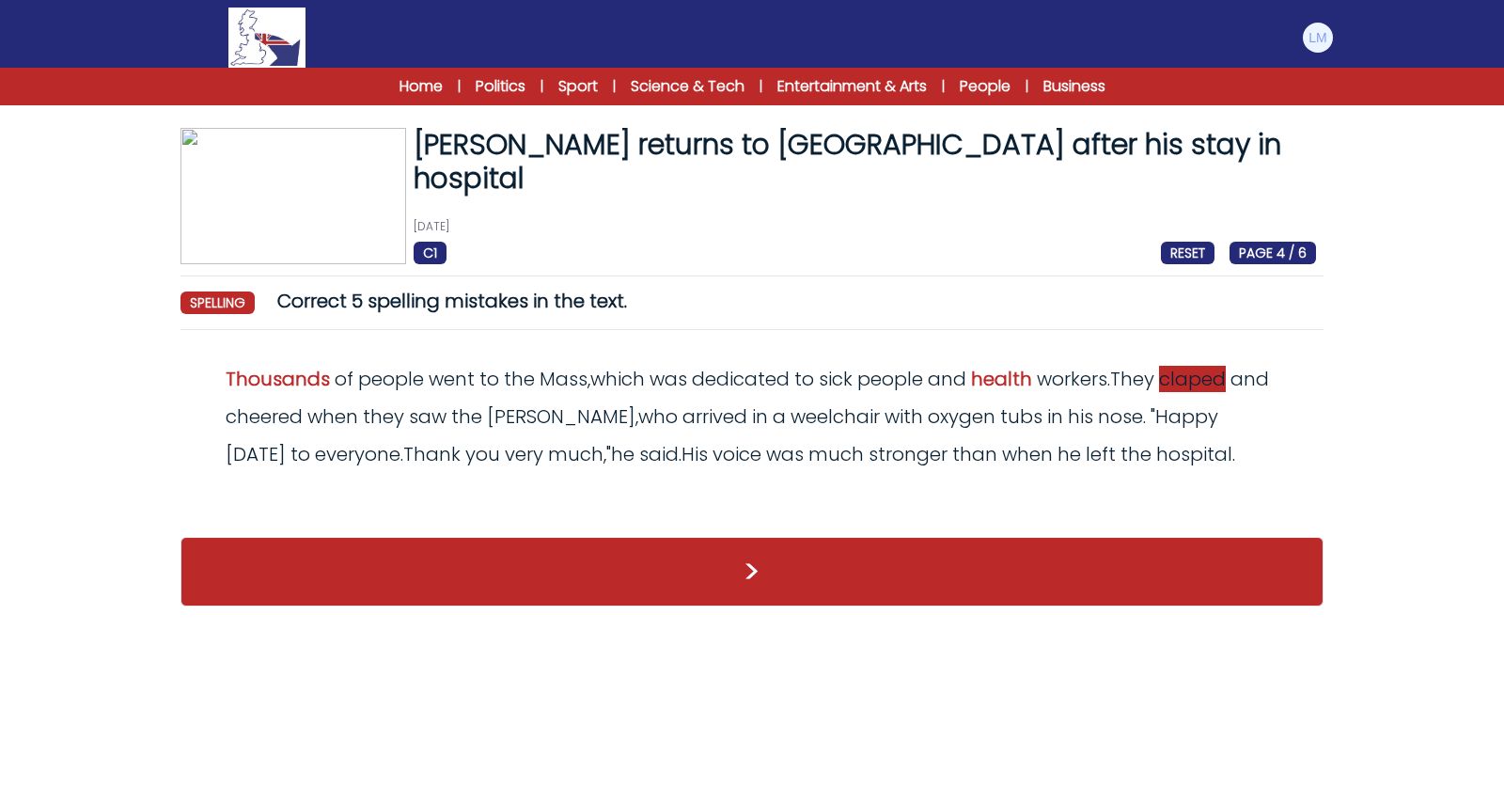
click at [1199, 388] on span "claped" at bounding box center [1192, 379] width 67 height 26
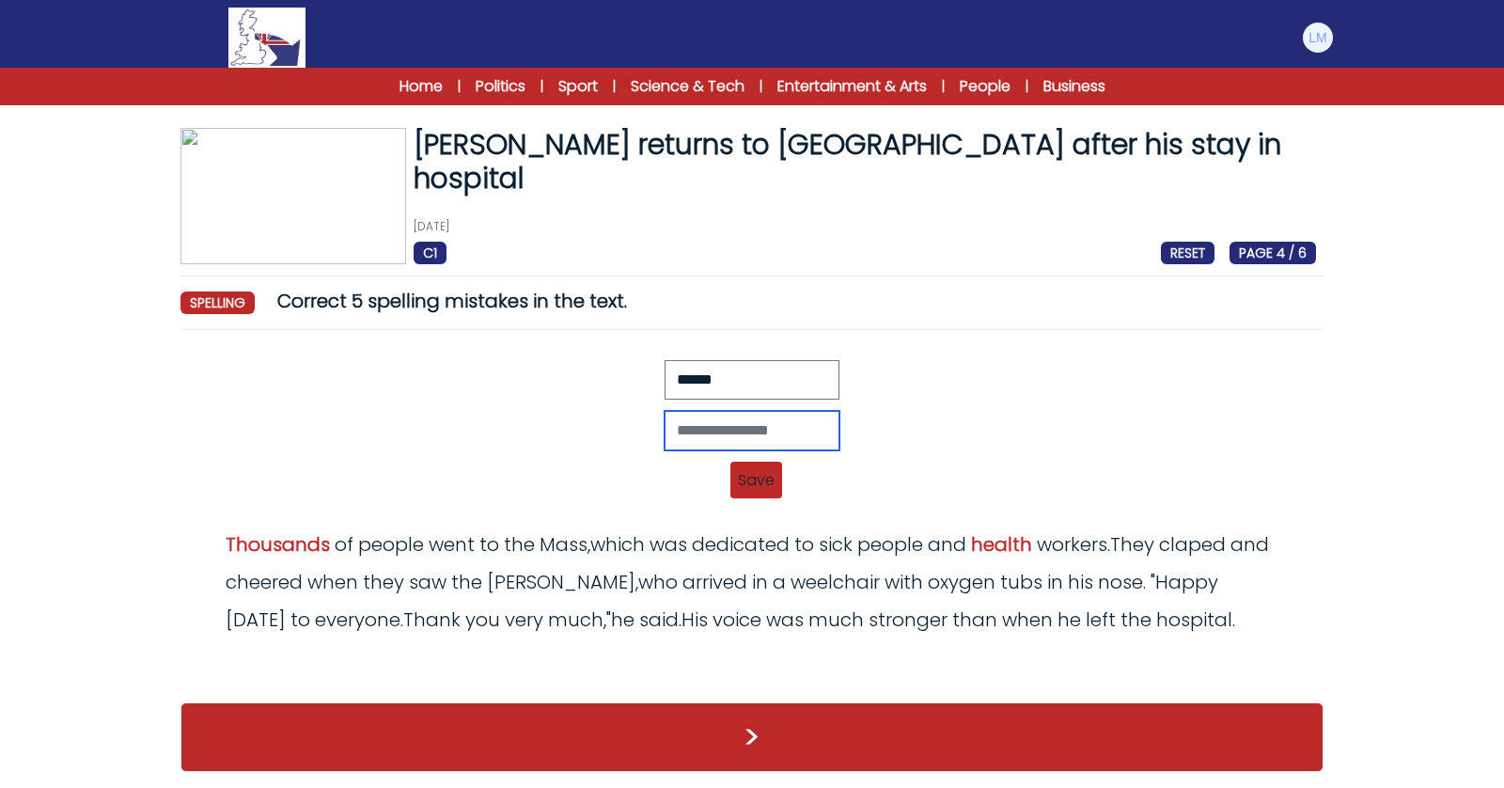
click at [796, 429] on input "text" at bounding box center [752, 430] width 175 height 39
type input "*******"
click at [759, 486] on span "Save" at bounding box center [756, 480] width 52 height 37
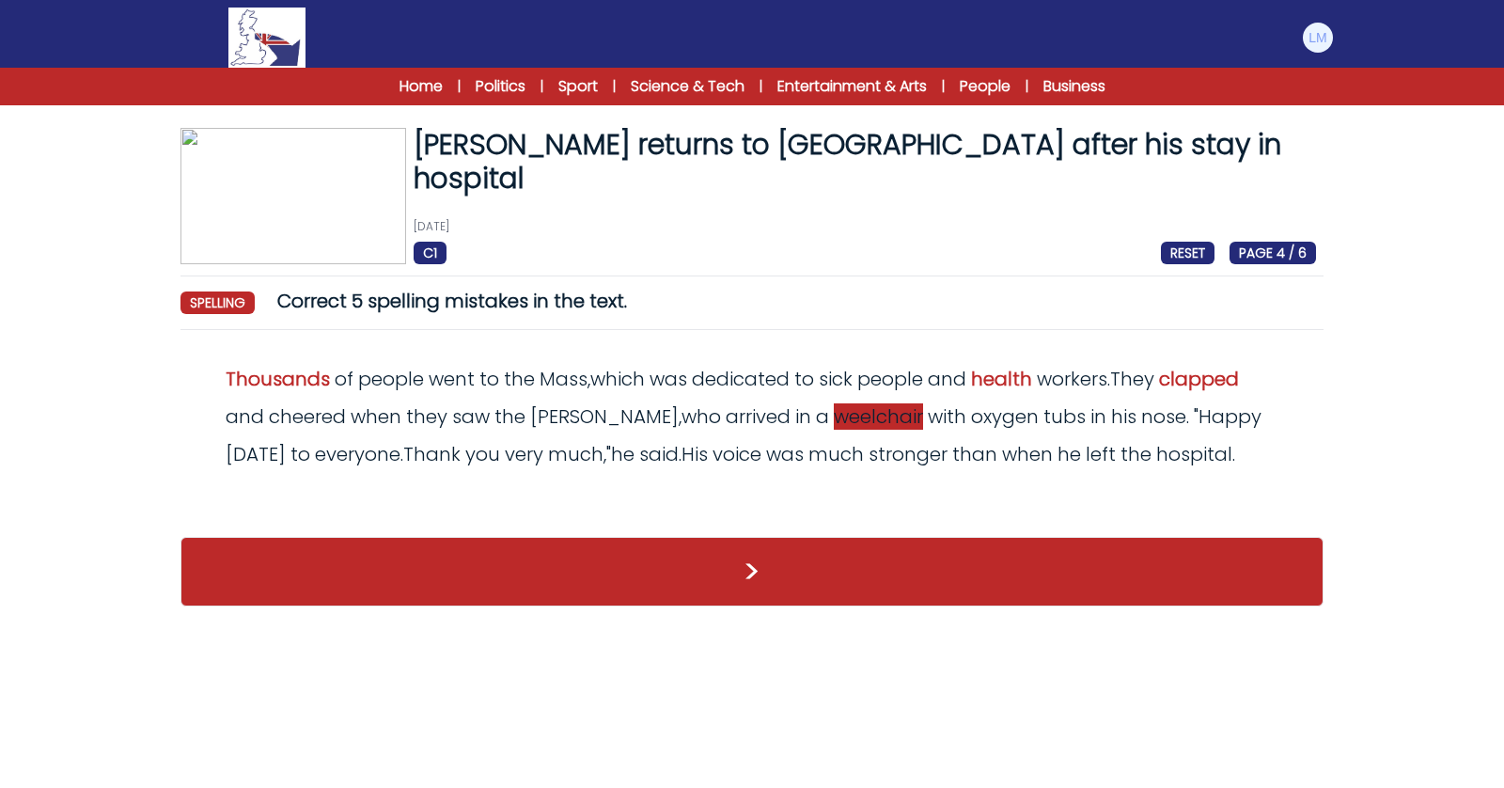
click at [834, 416] on span "weelchair" at bounding box center [878, 416] width 89 height 26
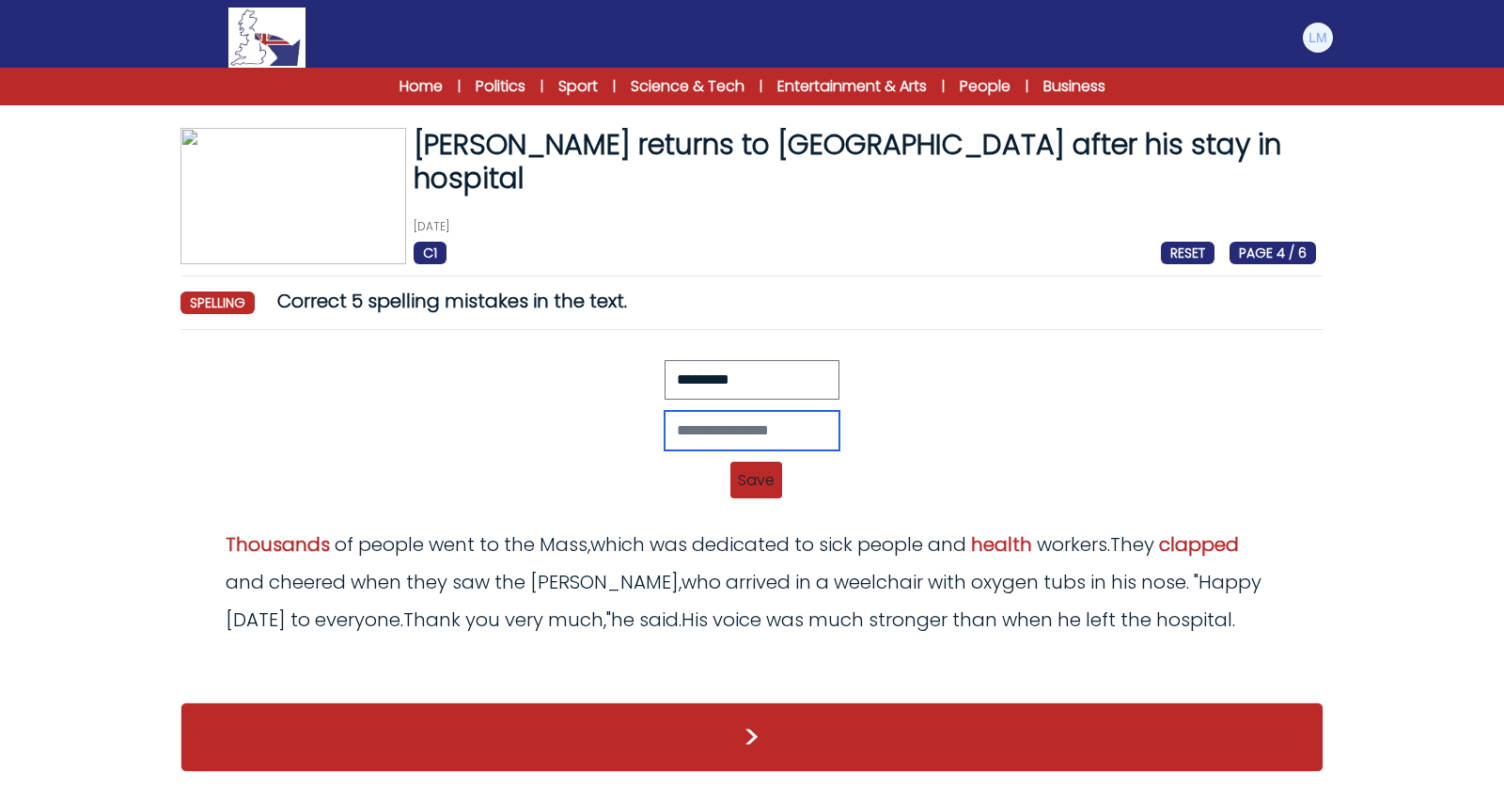
click at [760, 425] on input "text" at bounding box center [752, 430] width 175 height 39
type input "**********"
click at [752, 476] on span "Save" at bounding box center [756, 480] width 52 height 37
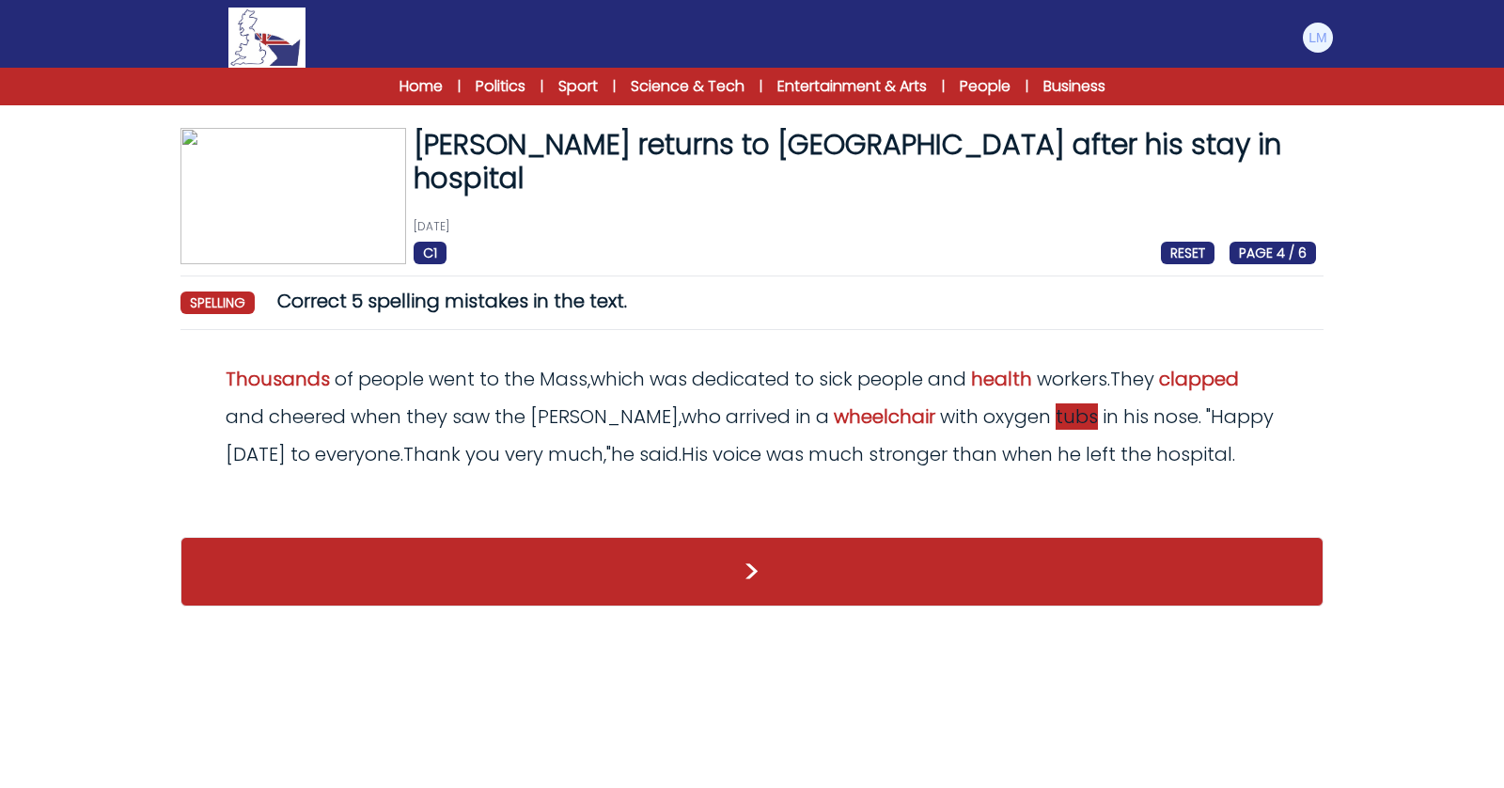
click at [1056, 415] on span "tubs" at bounding box center [1077, 416] width 42 height 26
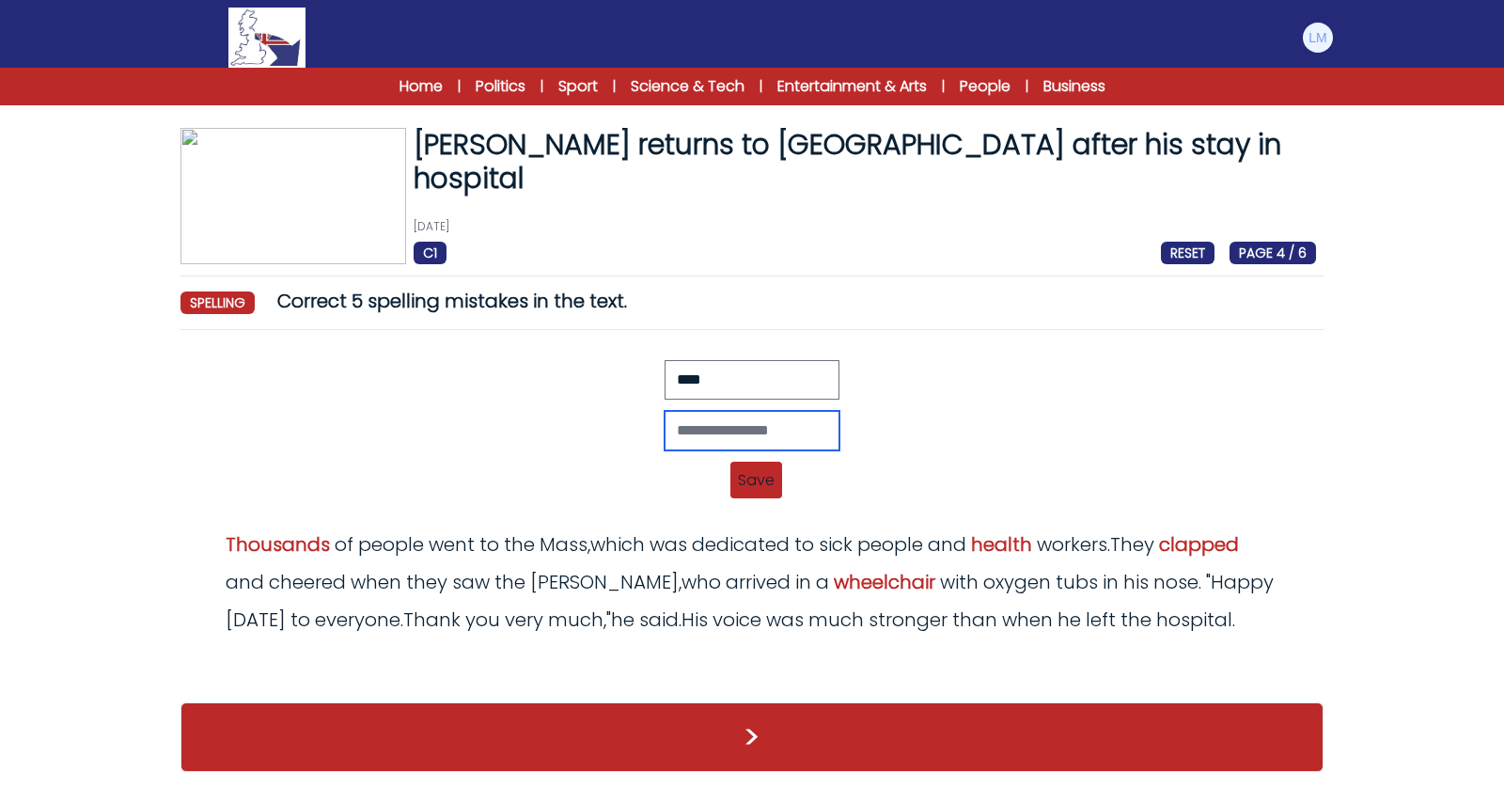
click at [690, 426] on input "text" at bounding box center [752, 430] width 175 height 39
type input "*****"
click at [762, 476] on span "Save" at bounding box center [756, 480] width 52 height 37
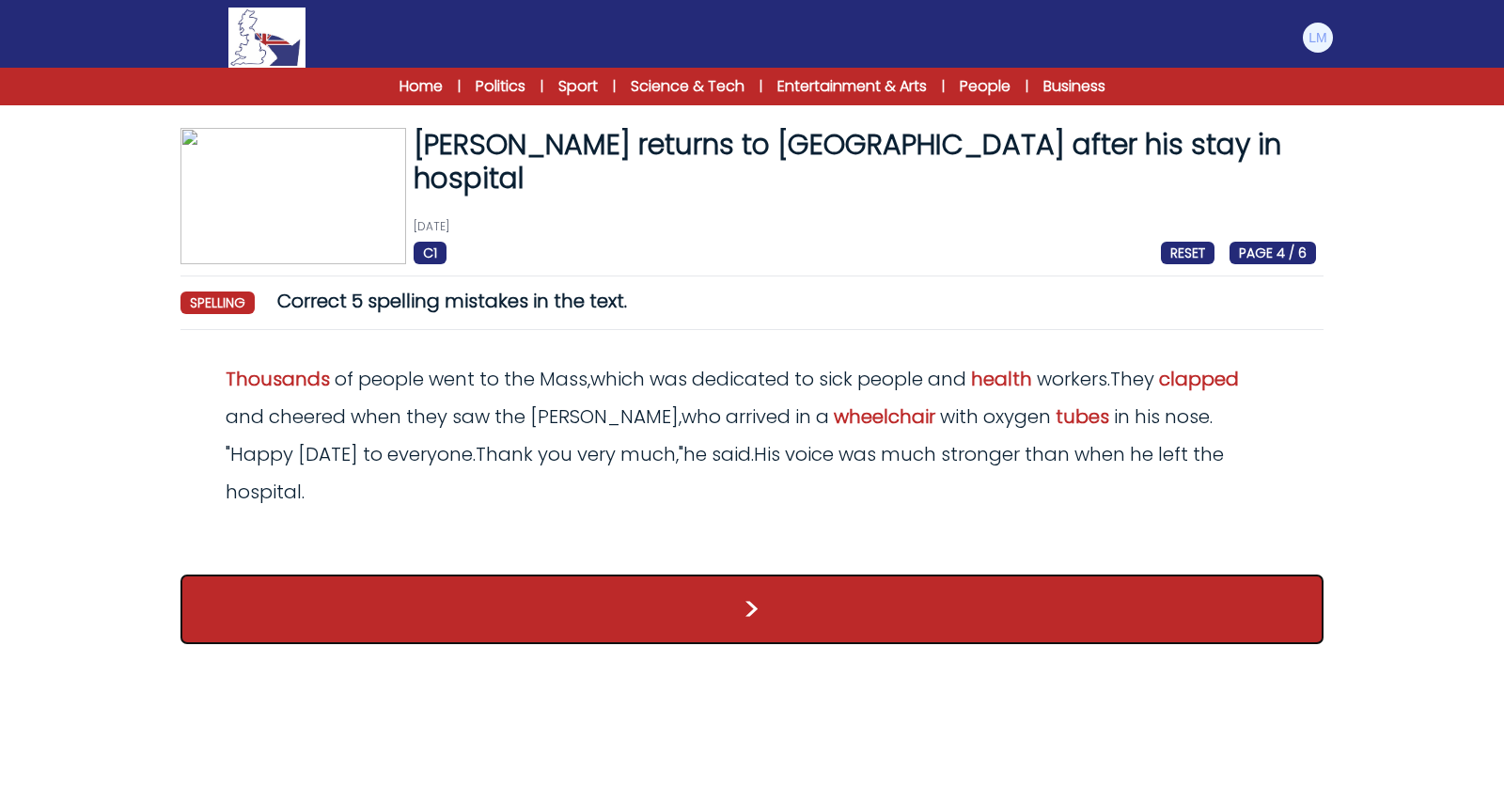
click at [941, 574] on button ">" at bounding box center [751, 609] width 1143 height 70
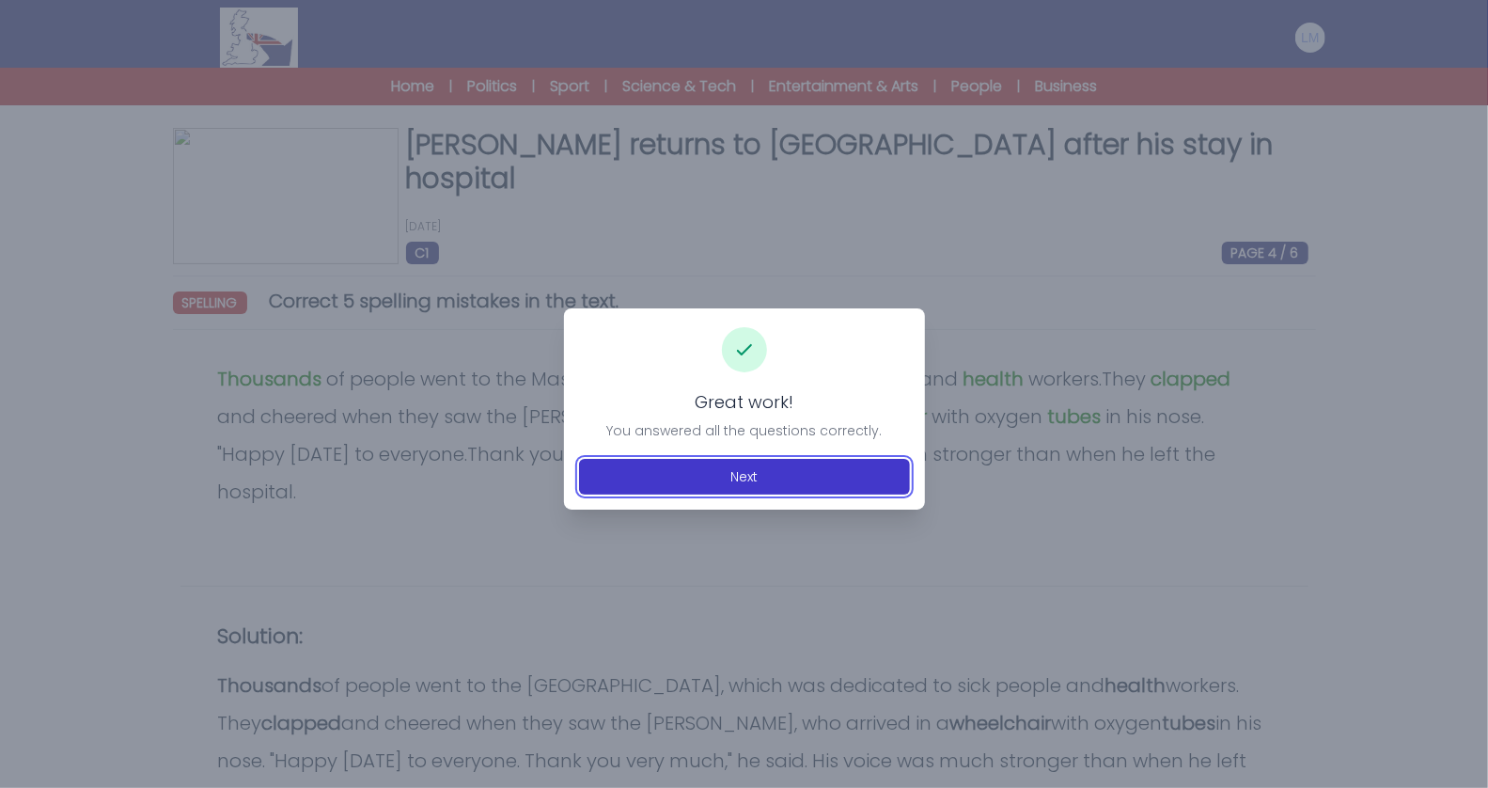
click at [824, 466] on button "Next" at bounding box center [744, 477] width 331 height 36
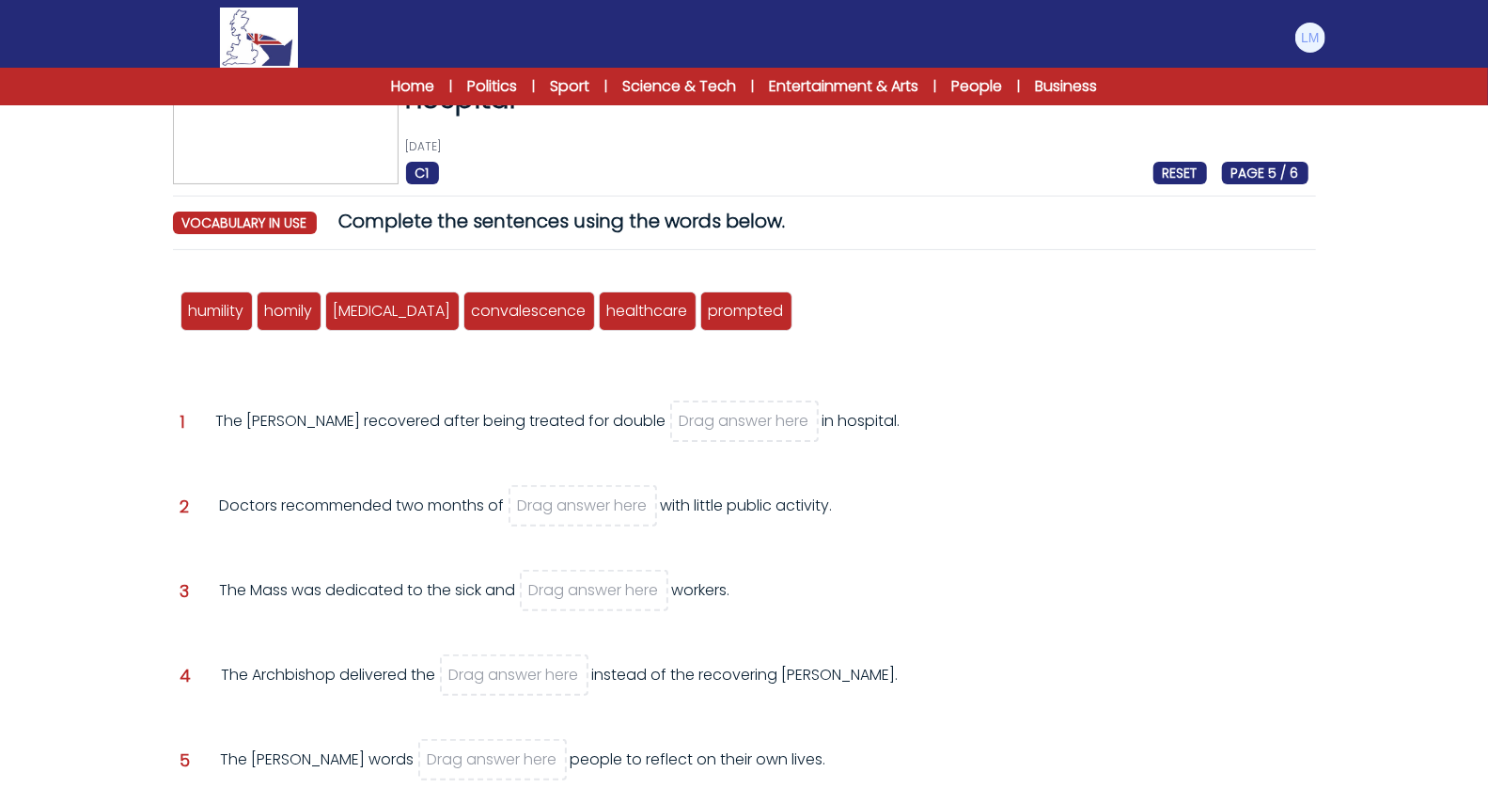
scroll to position [116, 0]
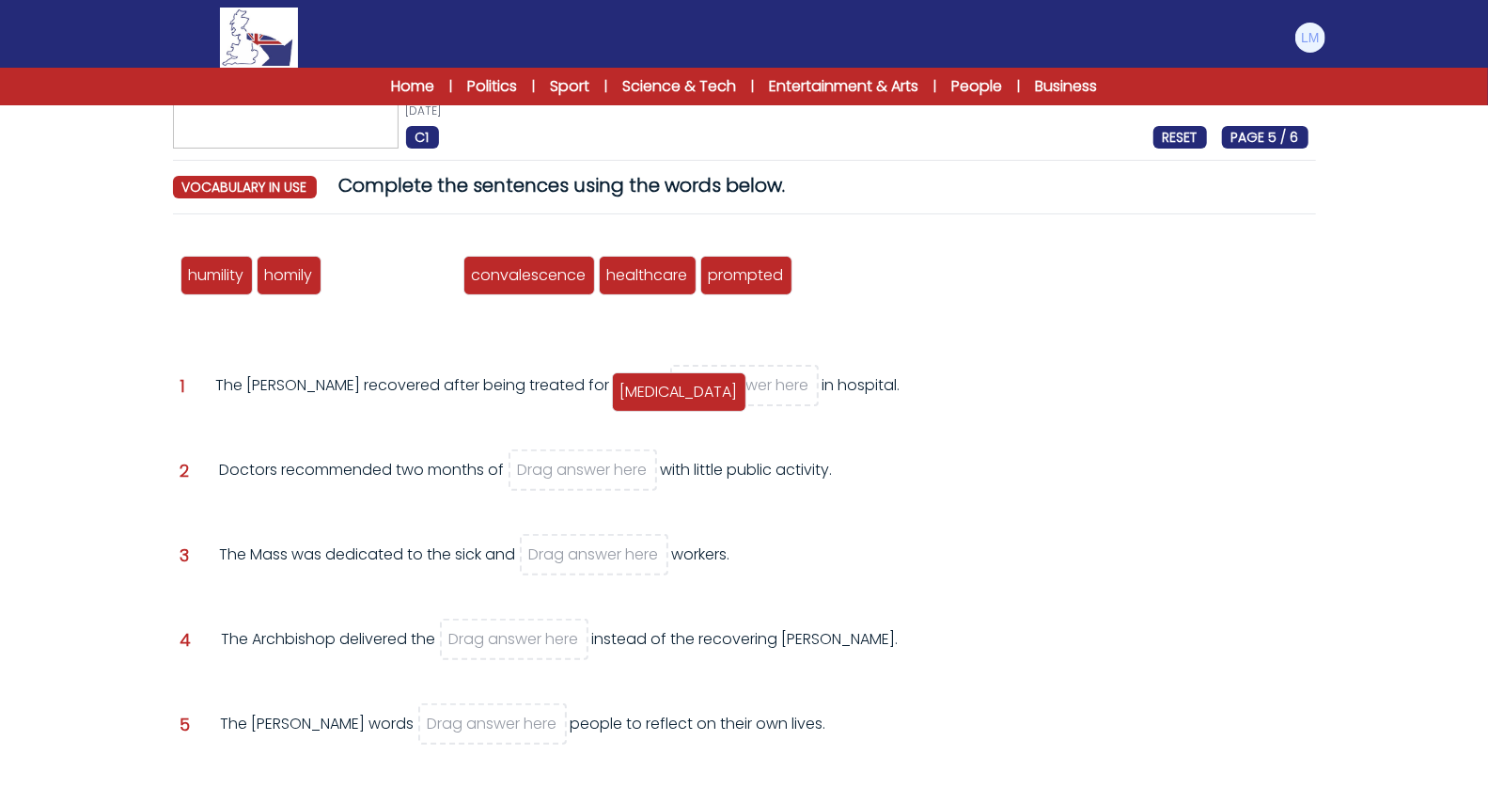
drag, startPoint x: 395, startPoint y: 273, endPoint x: 682, endPoint y: 390, distance: 309.9
click at [682, 390] on span "[MEDICAL_DATA]" at bounding box center [679, 392] width 118 height 22
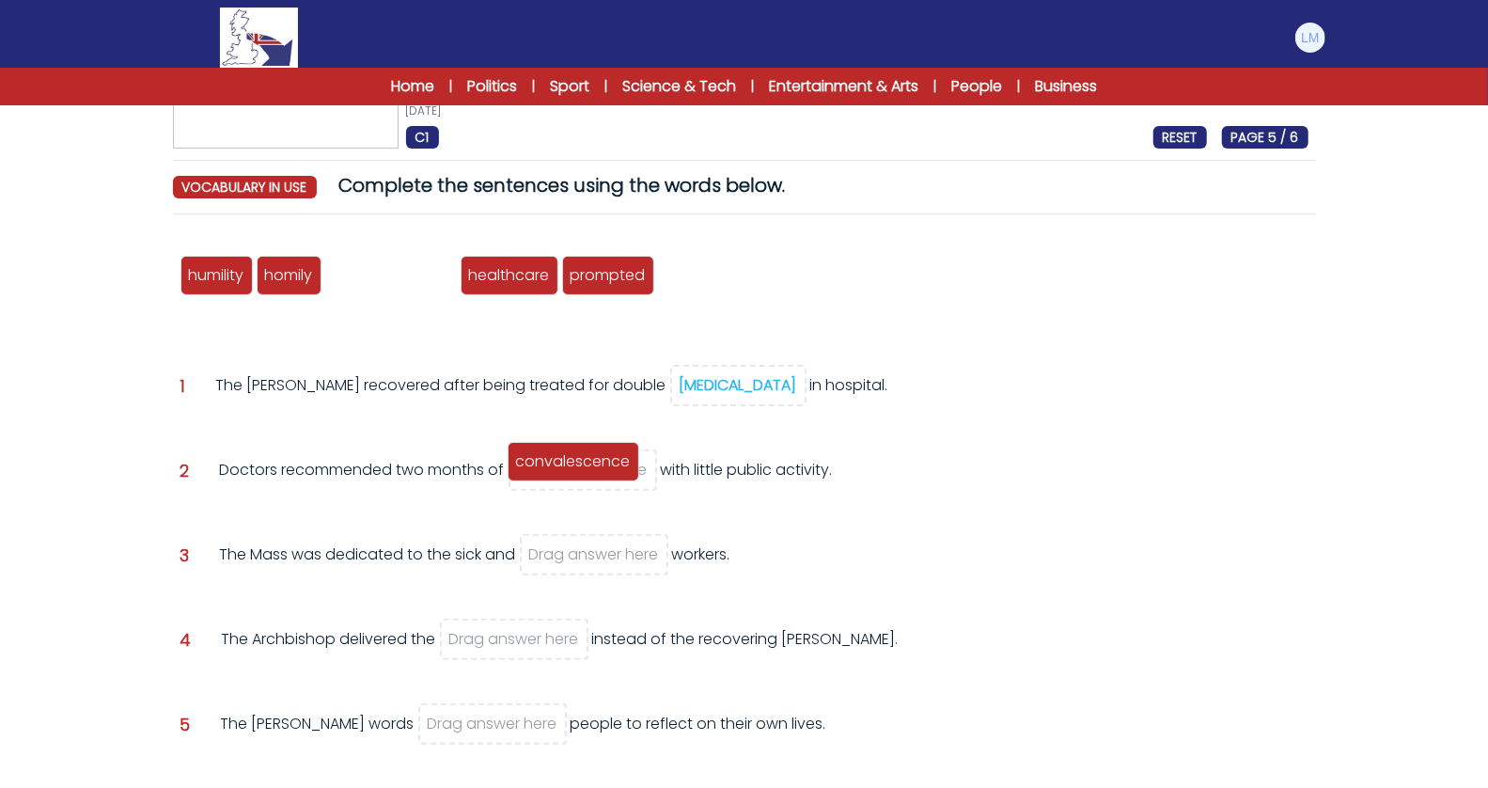
drag, startPoint x: 389, startPoint y: 271, endPoint x: 572, endPoint y: 457, distance: 260.6
click at [572, 457] on span "convalescence" at bounding box center [573, 461] width 115 height 22
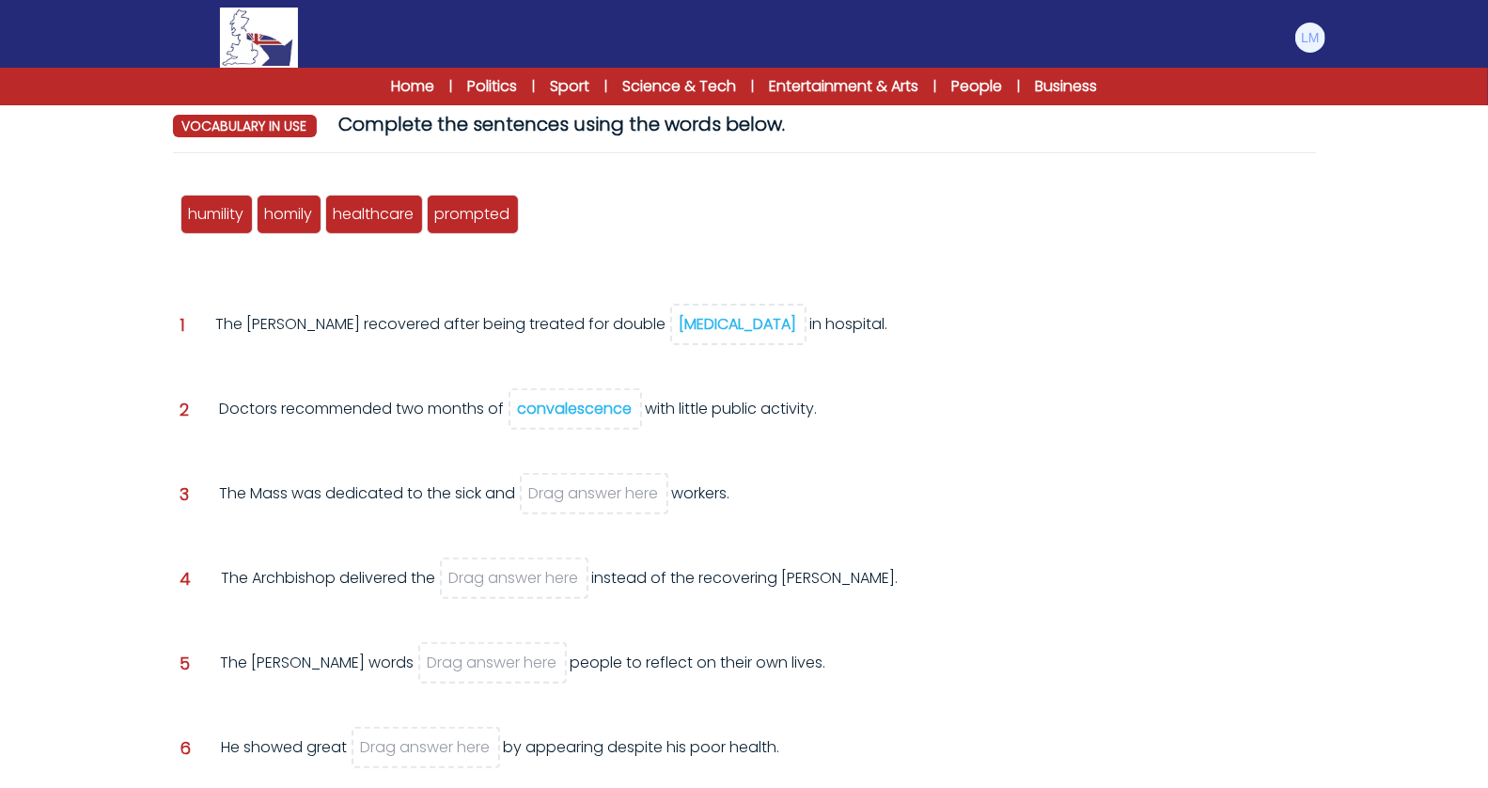
scroll to position [180, 0]
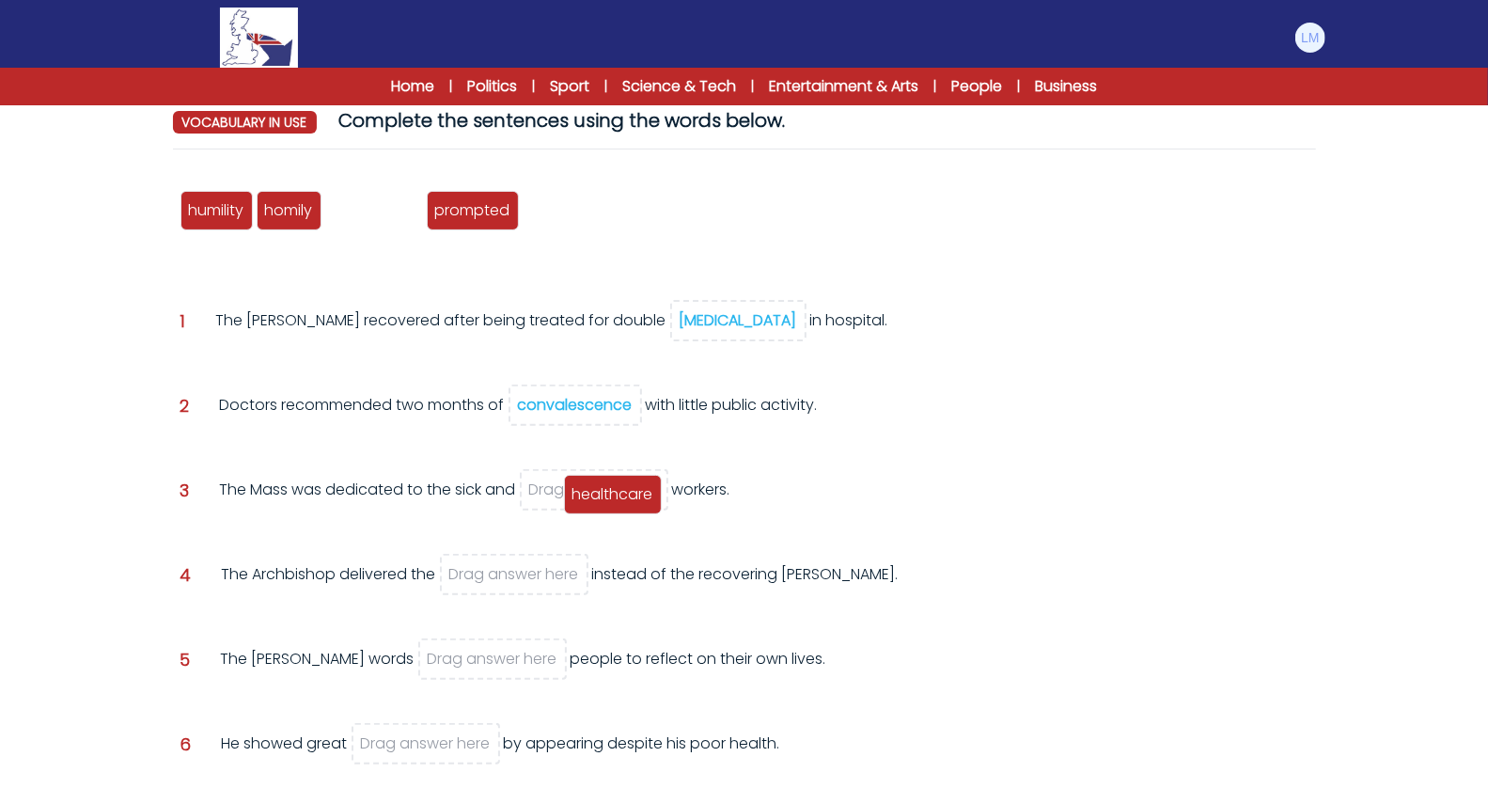
drag, startPoint x: 389, startPoint y: 216, endPoint x: 625, endPoint y: 495, distance: 365.5
click at [628, 496] on span "healthcare" at bounding box center [612, 494] width 81 height 22
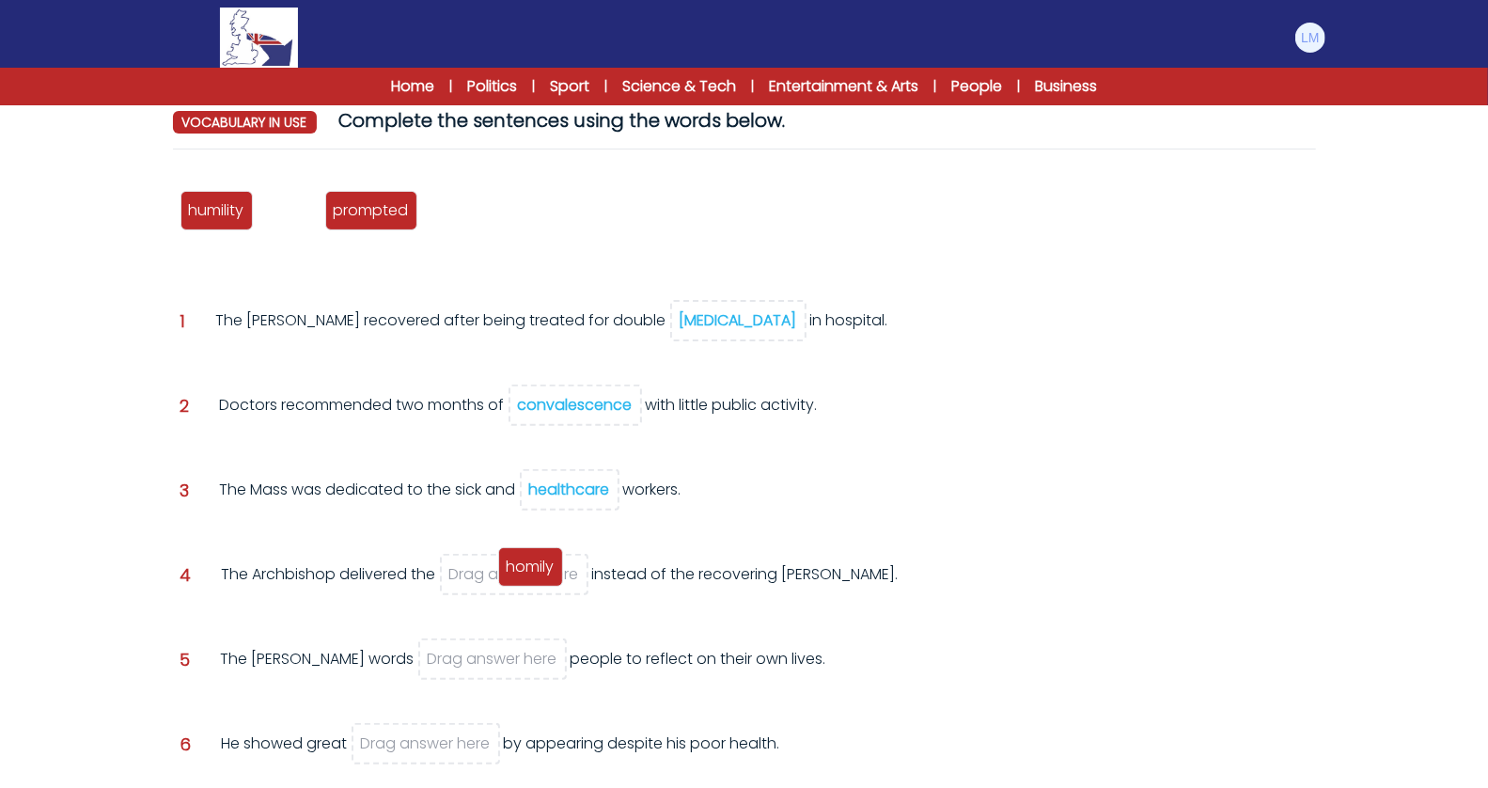
drag, startPoint x: 295, startPoint y: 210, endPoint x: 535, endPoint y: 566, distance: 429.4
click at [535, 566] on span "homily" at bounding box center [531, 567] width 48 height 22
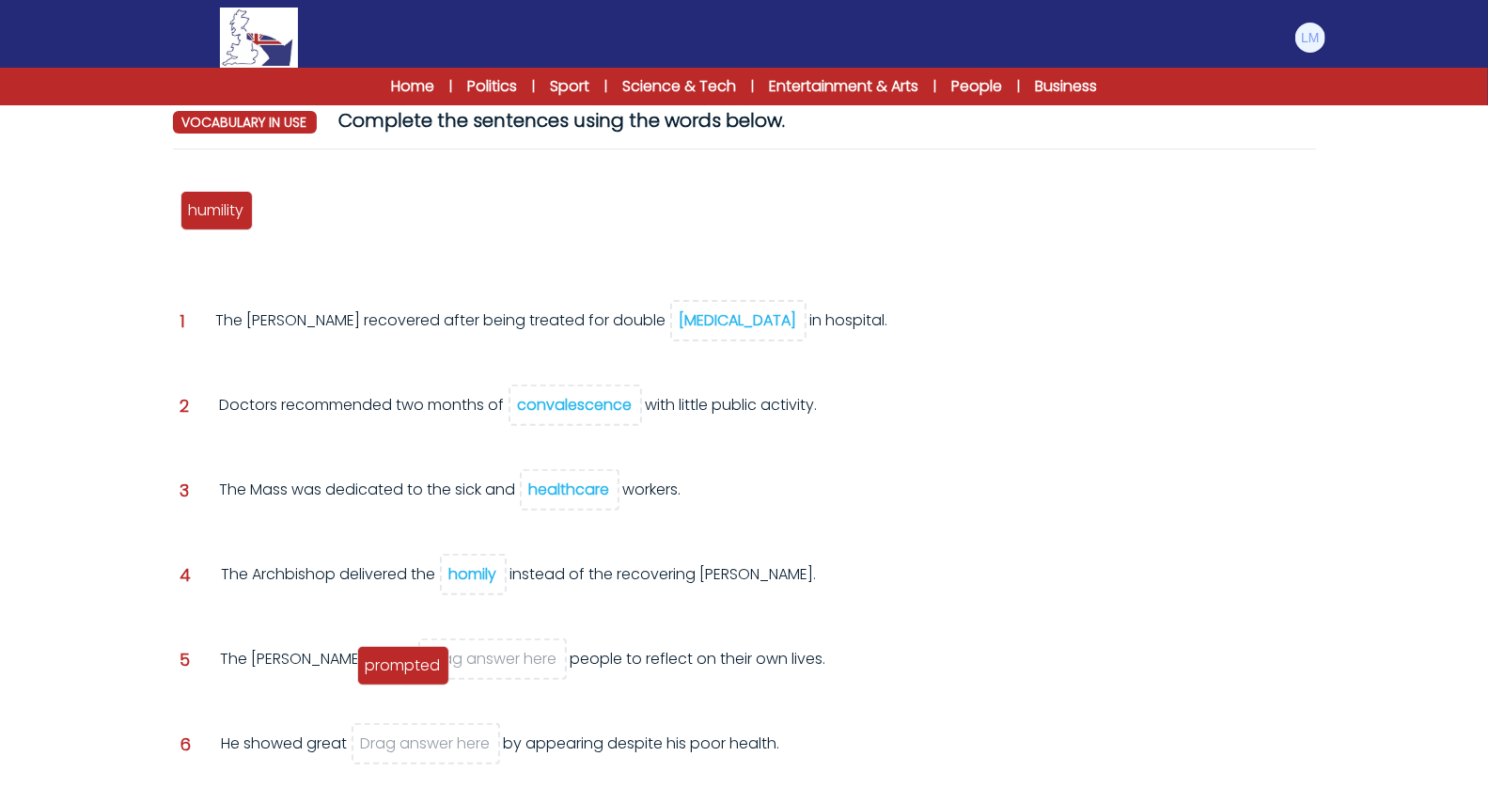
drag, startPoint x: 289, startPoint y: 210, endPoint x: 389, endPoint y: 666, distance: 466.9
click at [389, 666] on span "prompted" at bounding box center [403, 665] width 75 height 22
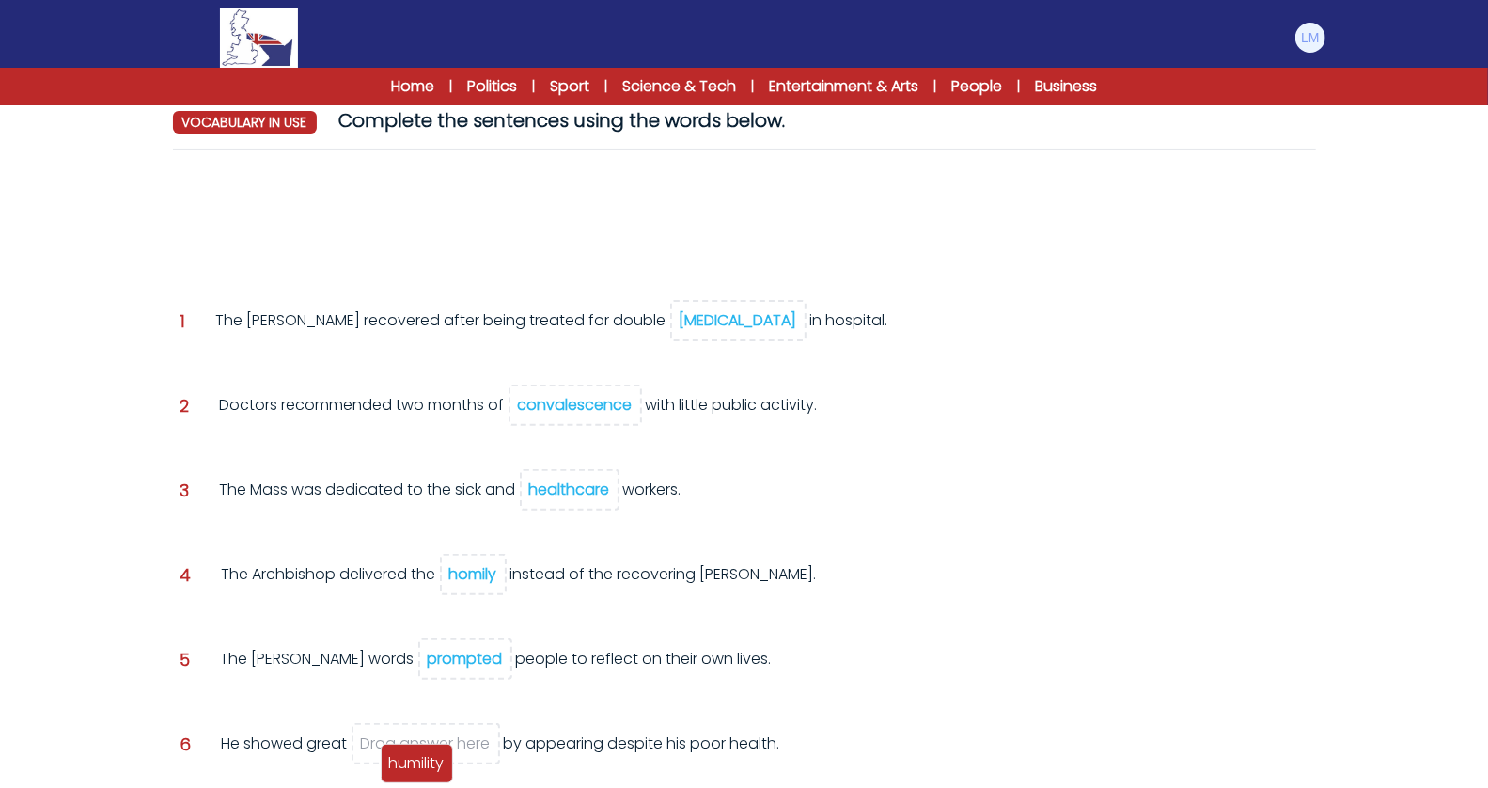
drag, startPoint x: 236, startPoint y: 212, endPoint x: 446, endPoint y: 754, distance: 581.5
click at [445, 755] on span "humility" at bounding box center [416, 763] width 55 height 22
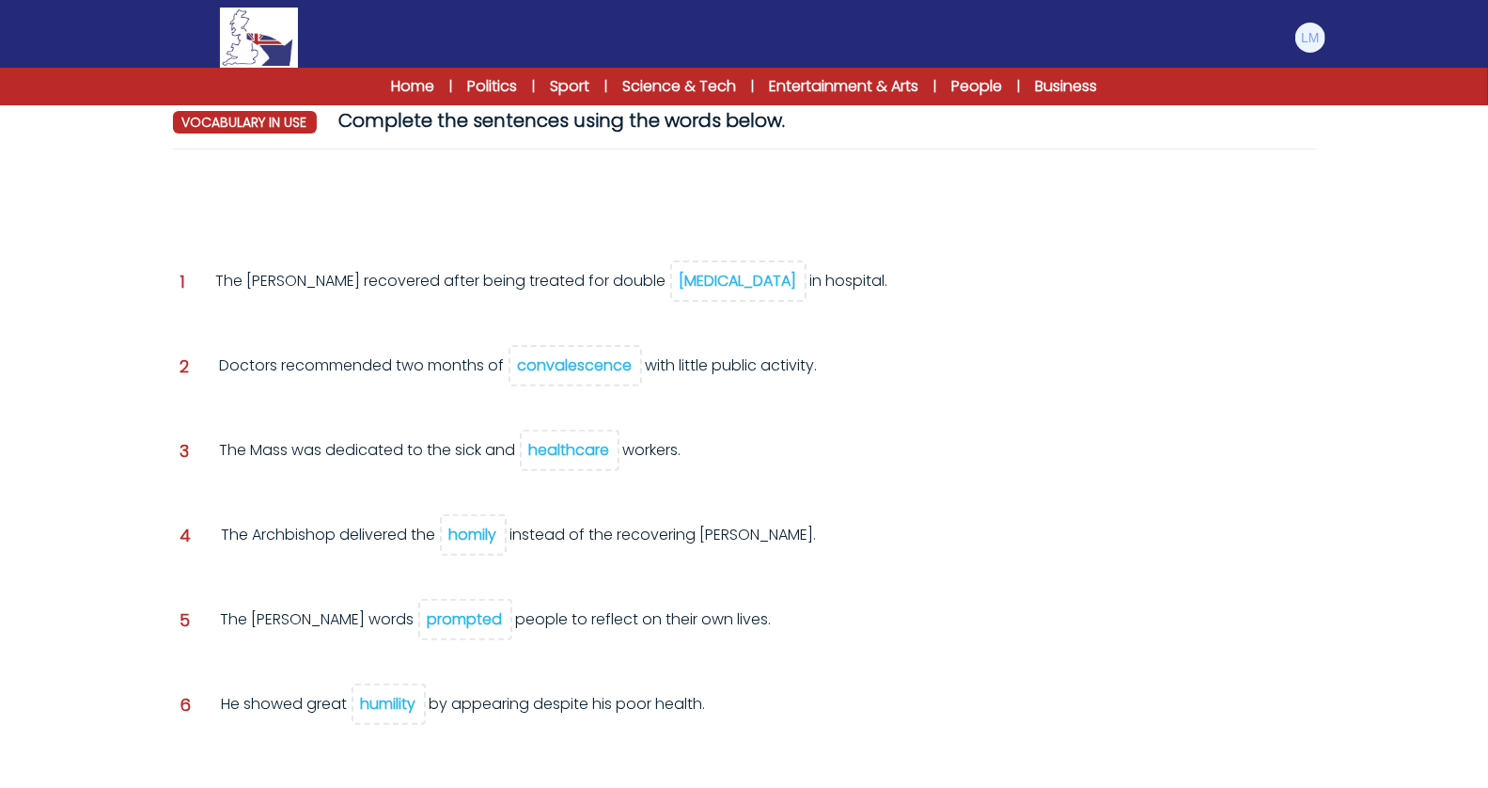
scroll to position [302, 0]
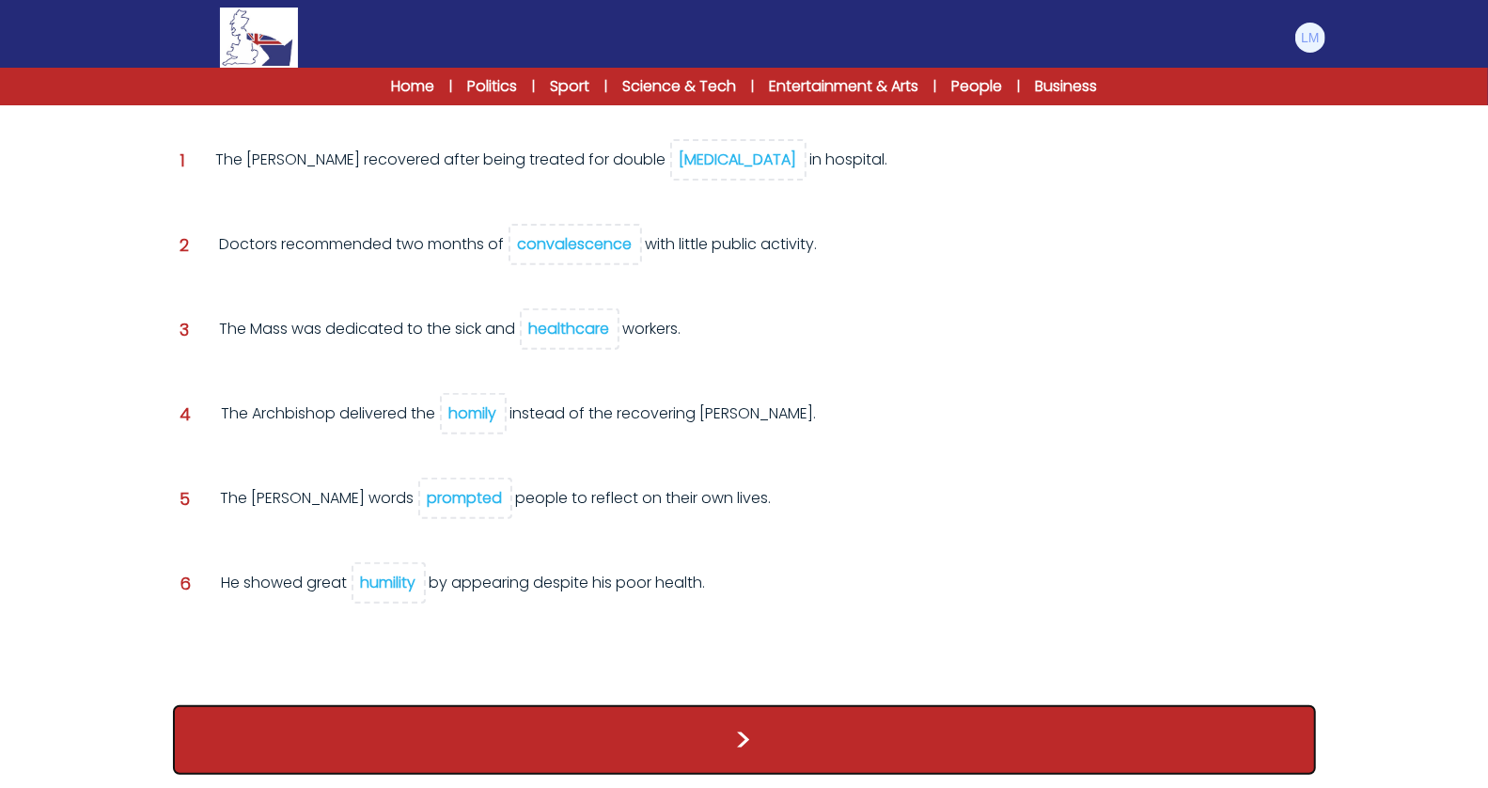
click at [838, 750] on button ">" at bounding box center [744, 740] width 1143 height 70
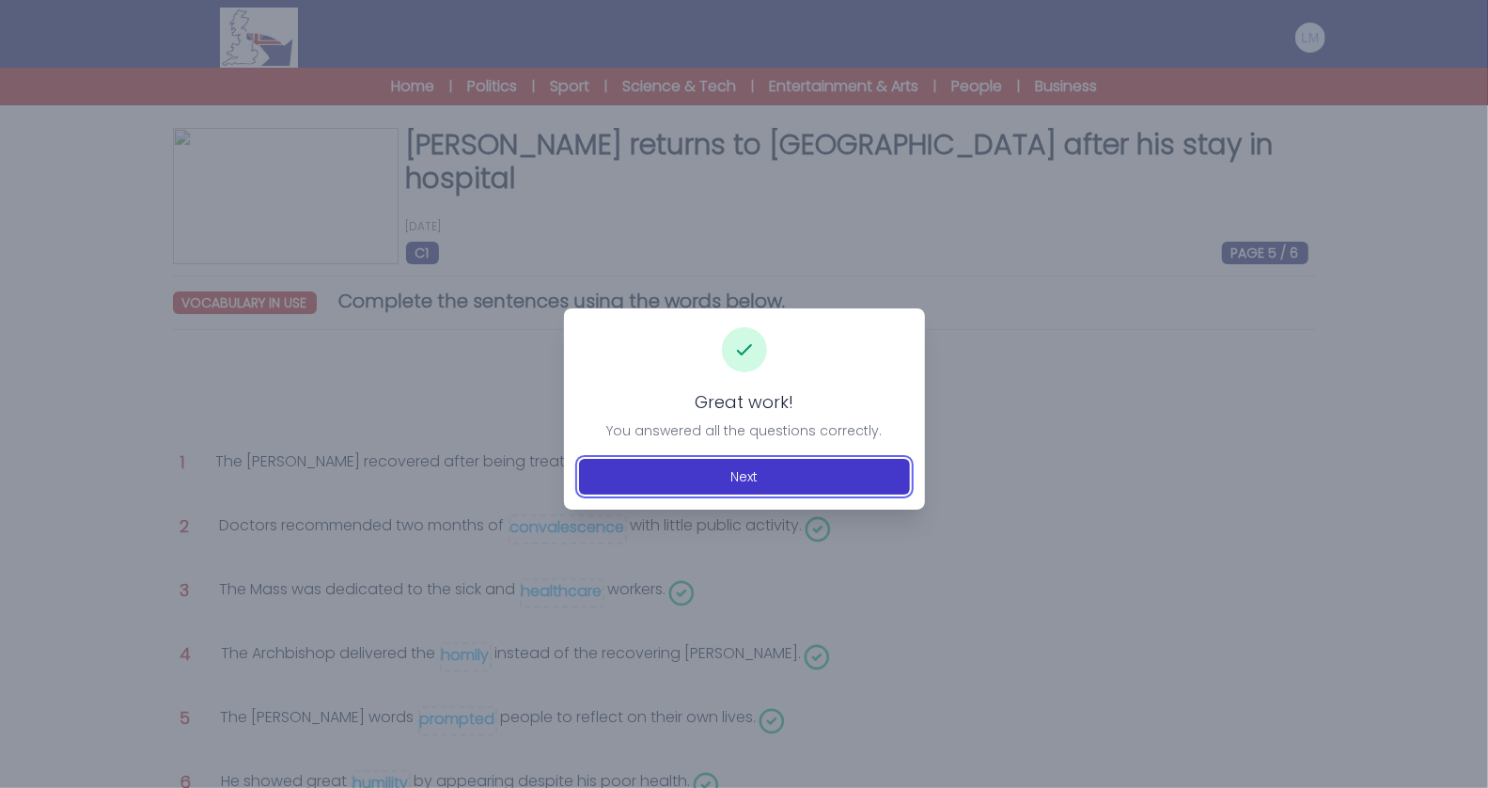
click at [745, 484] on button "Next" at bounding box center [744, 477] width 331 height 36
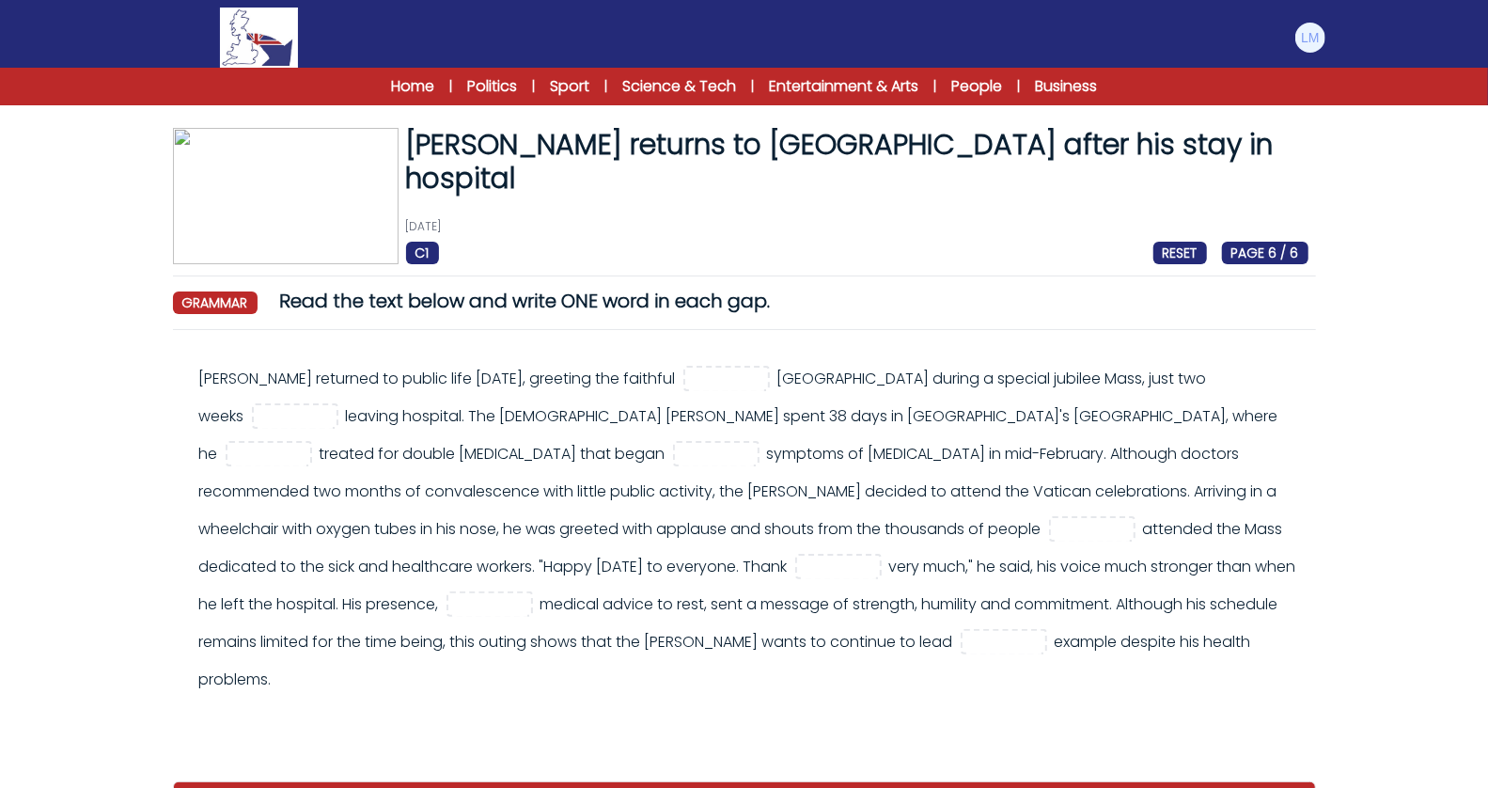
scroll to position [42, 0]
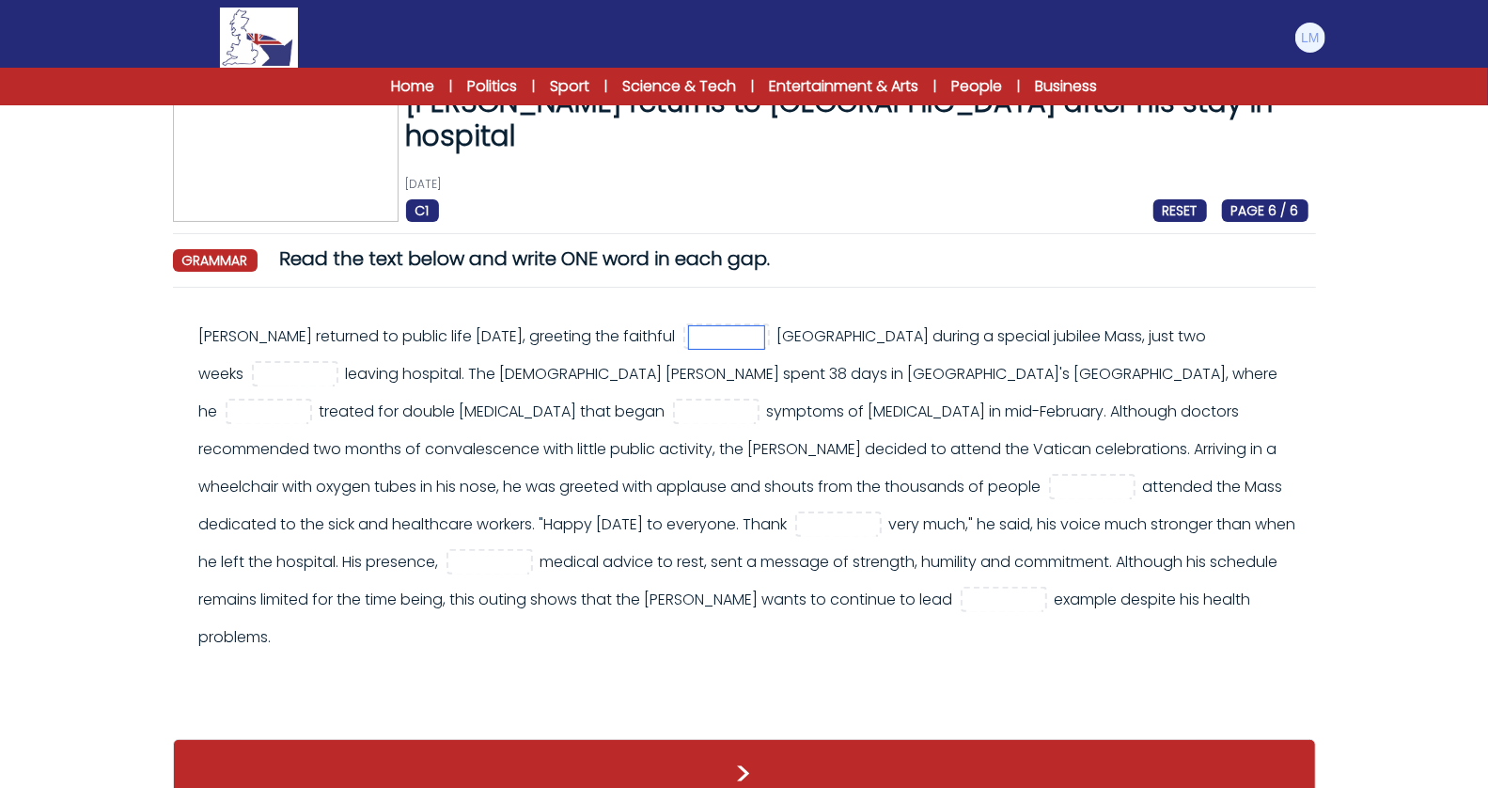
click at [745, 342] on input "text" at bounding box center [726, 337] width 75 height 23
type input "*"
click at [262, 368] on input "text" at bounding box center [295, 375] width 75 height 23
click at [749, 336] on input "text" at bounding box center [726, 337] width 75 height 23
type input "**"
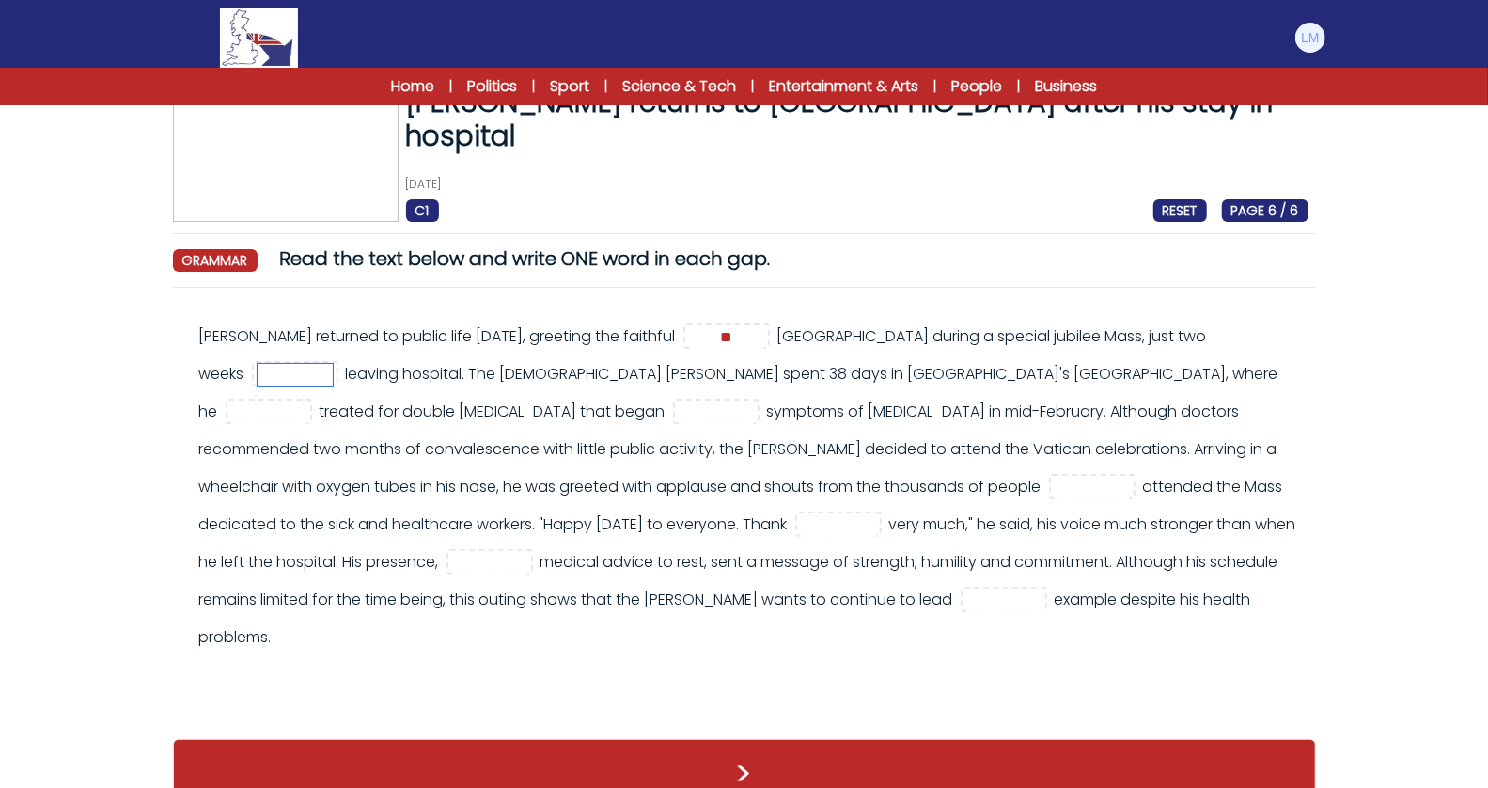
click at [258, 368] on input "text" at bounding box center [295, 375] width 75 height 23
type input "*****"
click at [306, 401] on input "text" at bounding box center [268, 412] width 75 height 23
type input "***"
click at [679, 413] on input "text" at bounding box center [716, 412] width 75 height 23
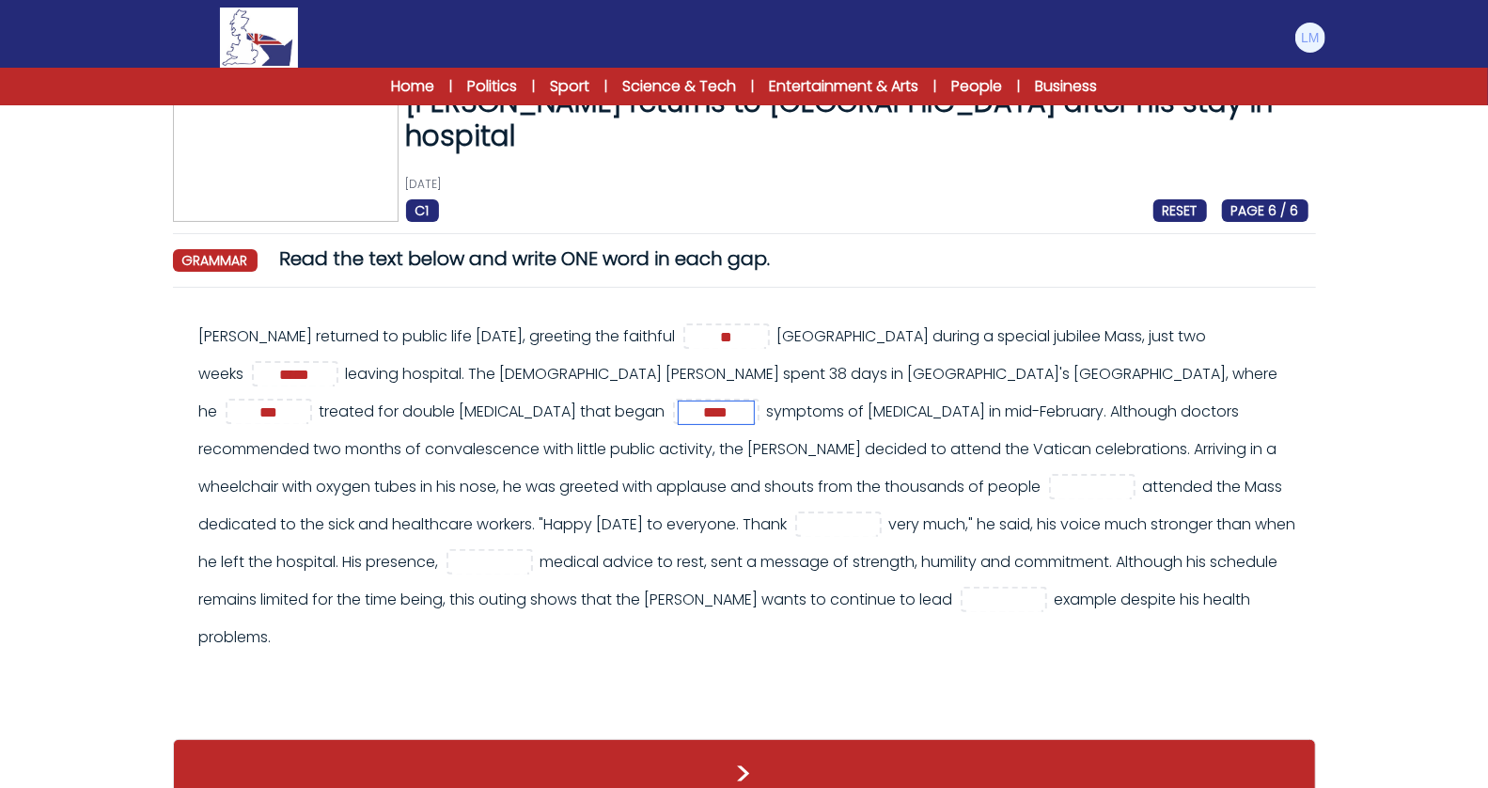
type input "****"
click at [1055, 480] on input "text" at bounding box center [1092, 488] width 75 height 23
type input "***"
click at [801, 518] on input "text" at bounding box center [838, 525] width 75 height 23
type input "***"
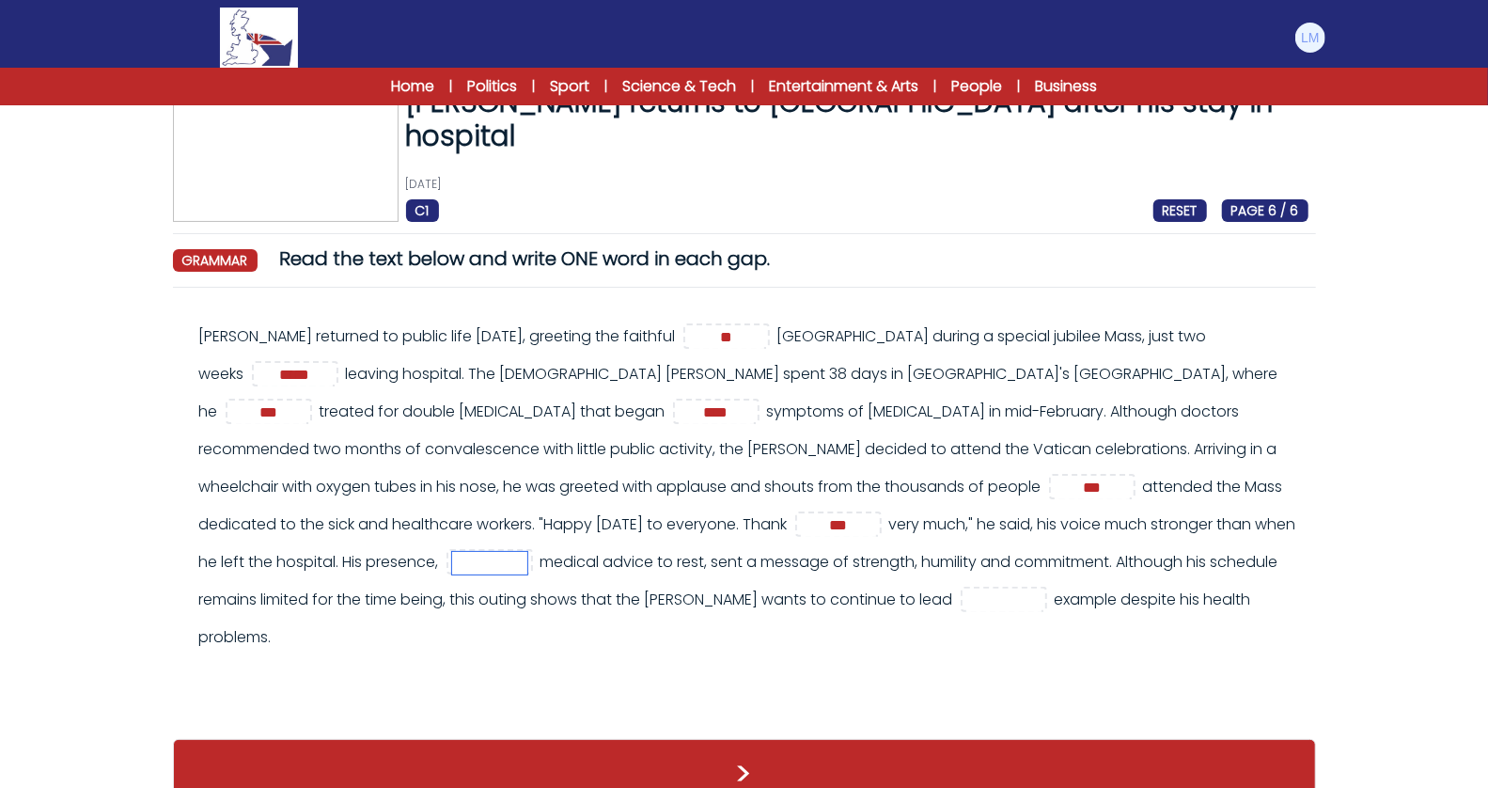
click at [527, 552] on input "text" at bounding box center [489, 563] width 75 height 23
type input "*******"
click at [966, 597] on input "text" at bounding box center [1003, 600] width 75 height 23
type input "*"
type input "**"
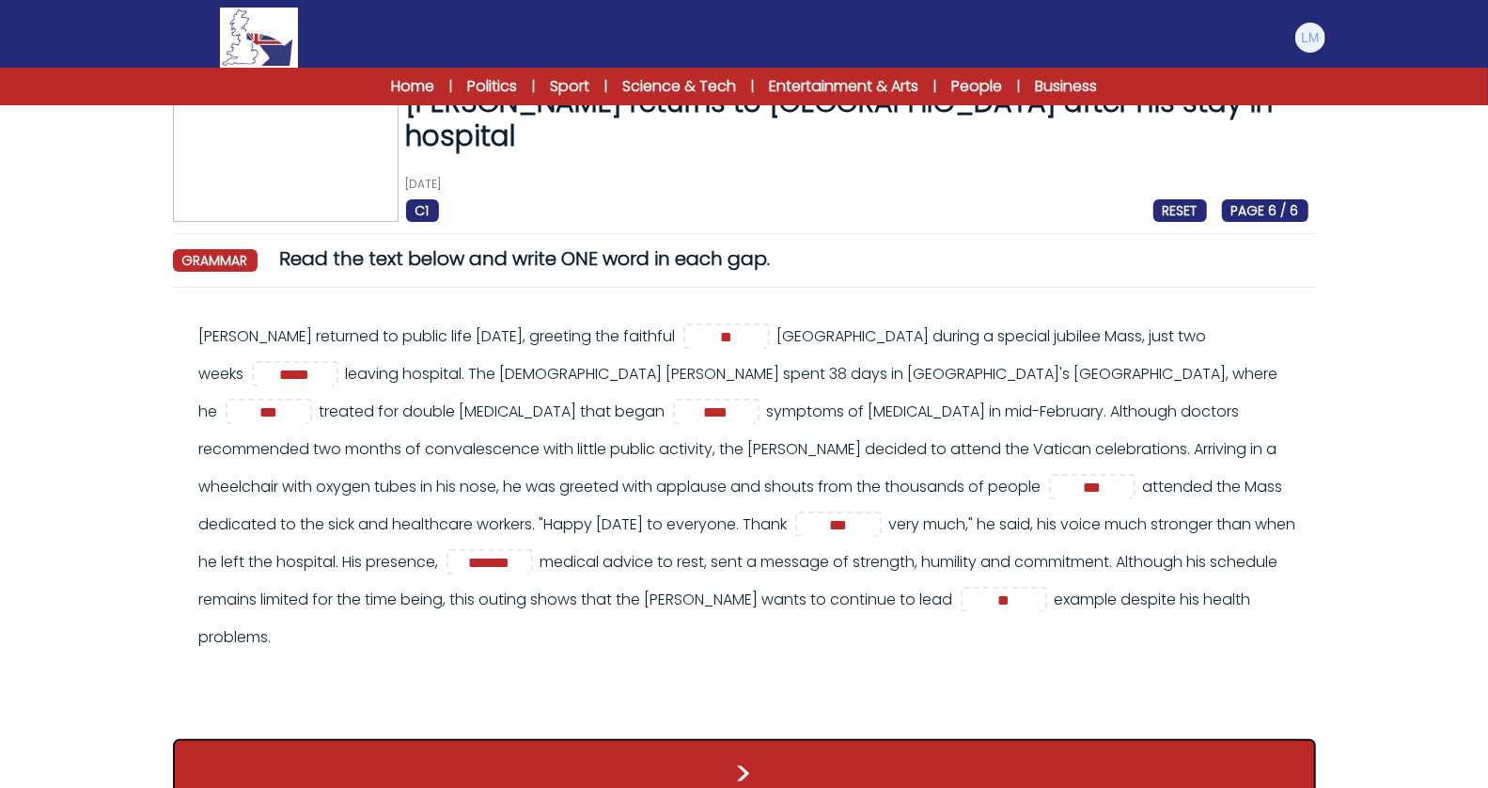
click at [552, 739] on button ">" at bounding box center [744, 774] width 1143 height 70
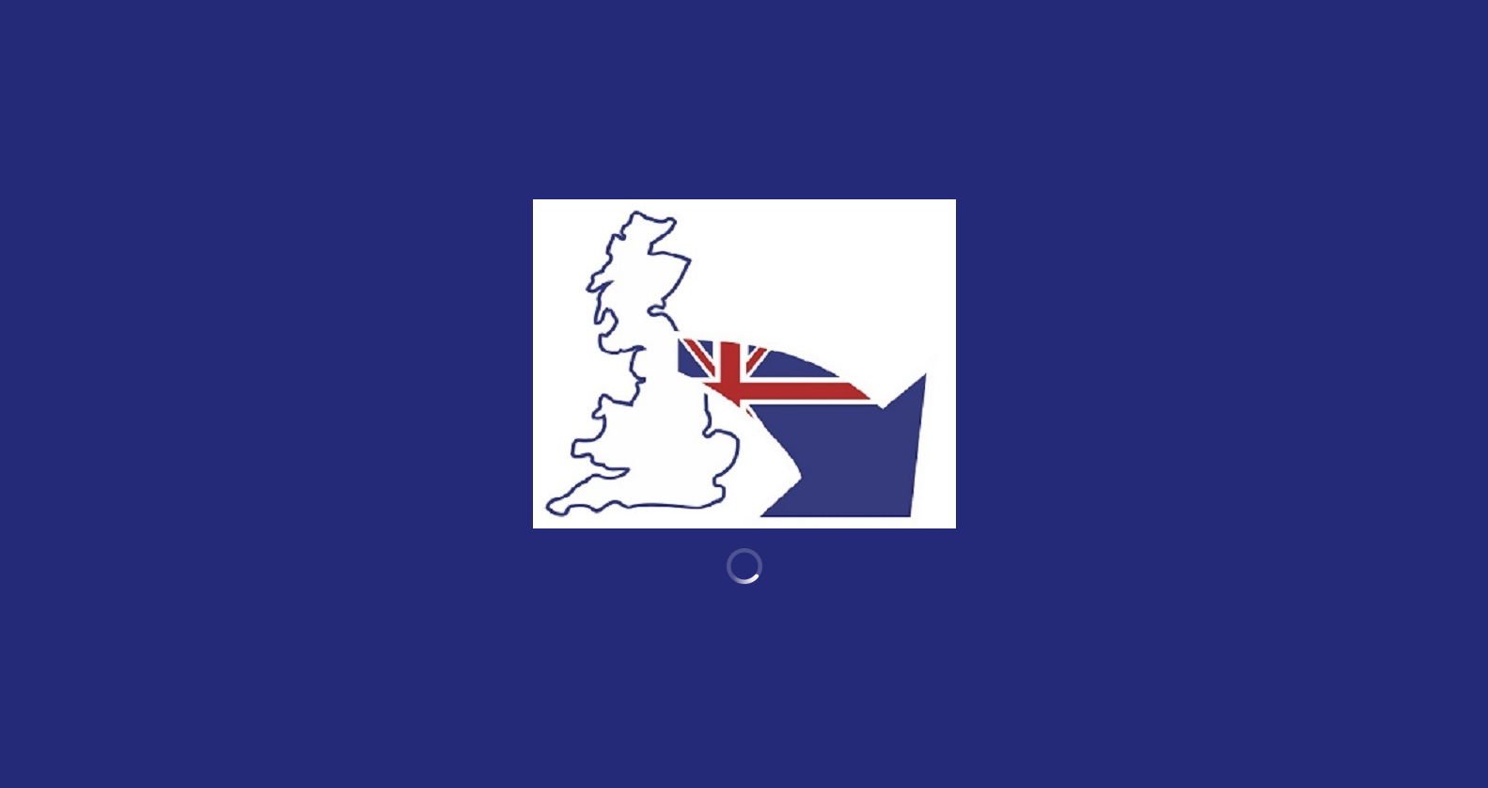
scroll to position [20, 0]
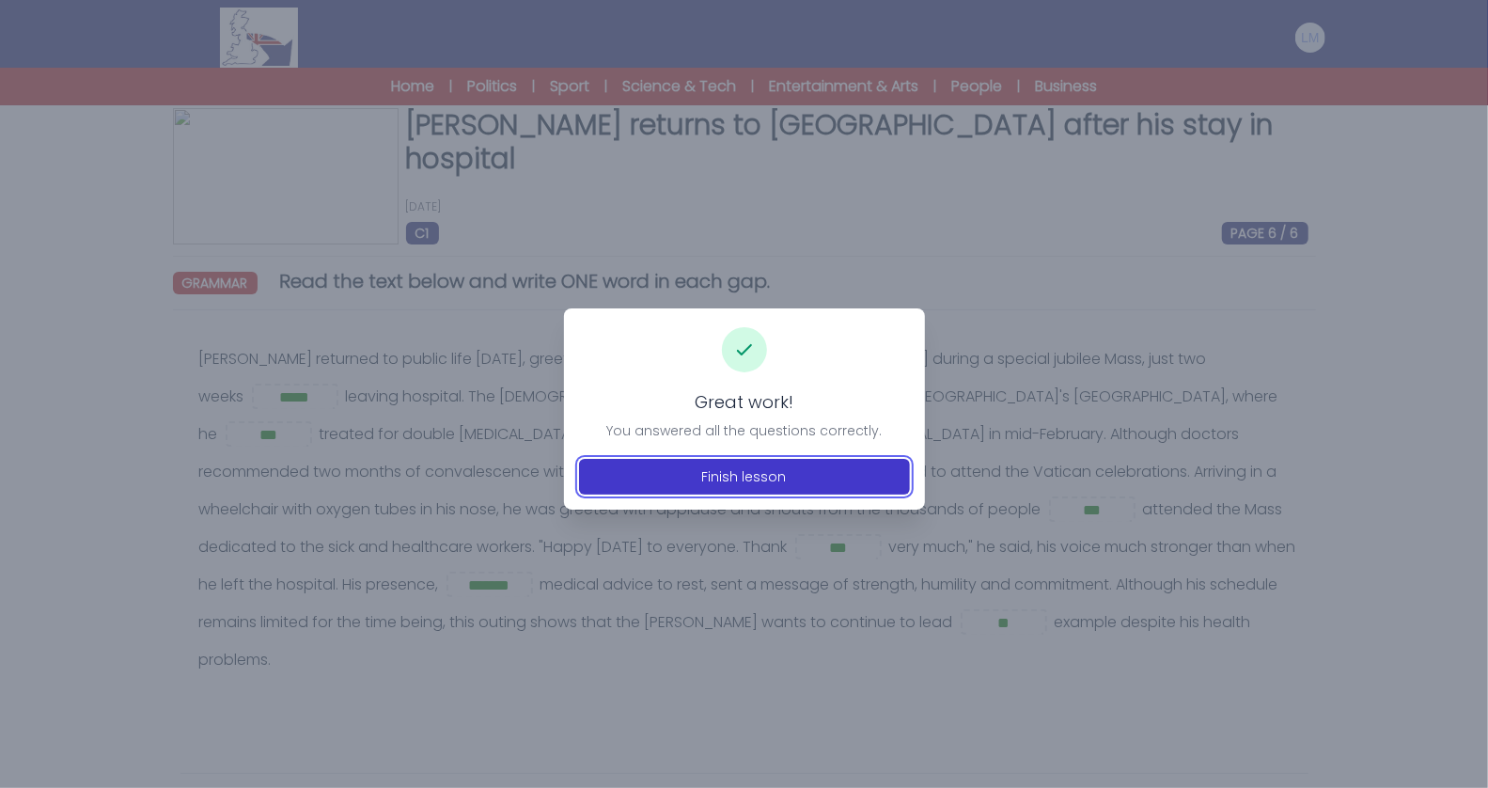
click at [704, 470] on button "Finish lesson" at bounding box center [744, 477] width 331 height 36
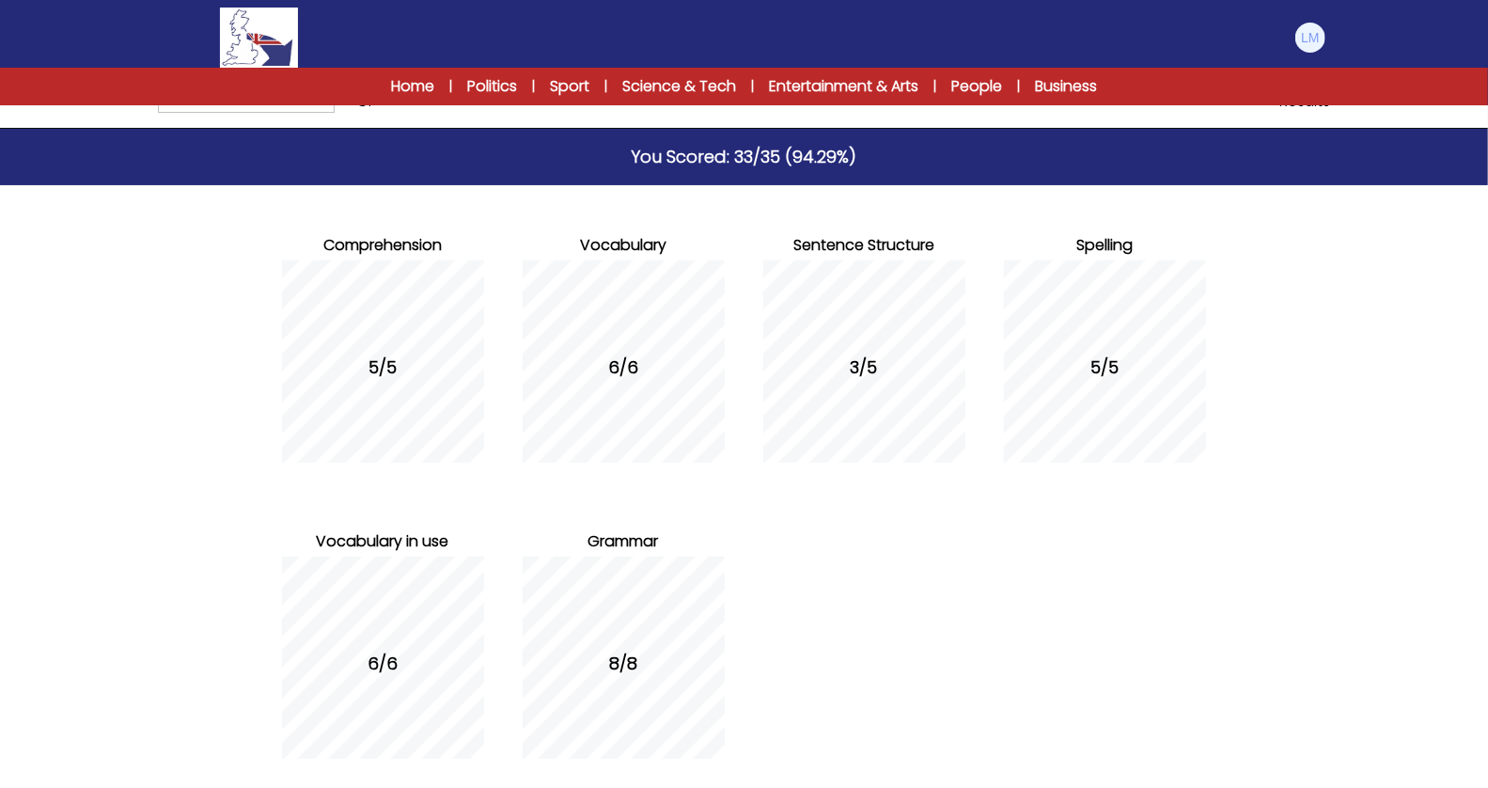
scroll to position [214, 0]
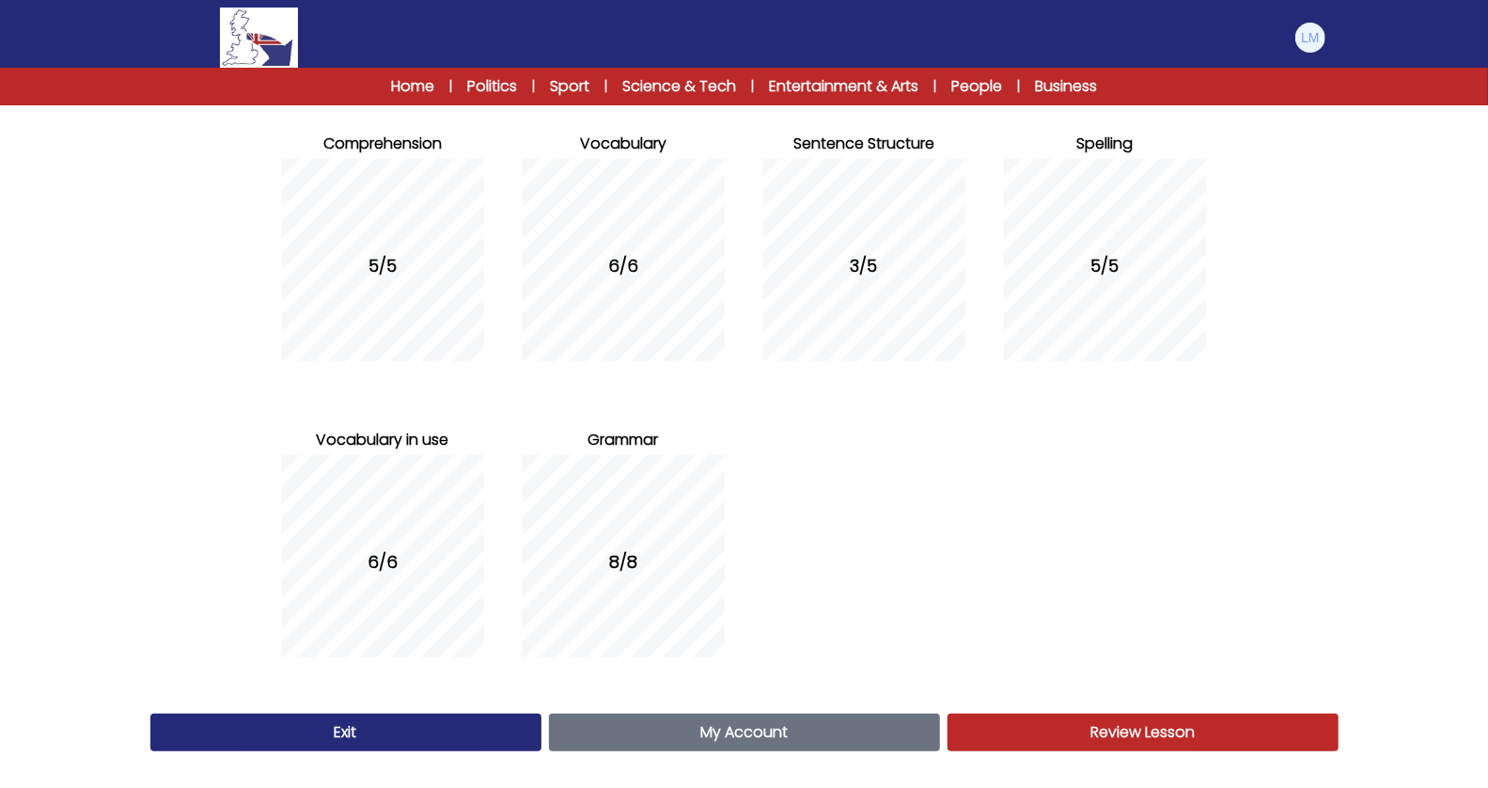
click at [1012, 726] on link "Review Lesson Review" at bounding box center [1143, 732] width 391 height 38
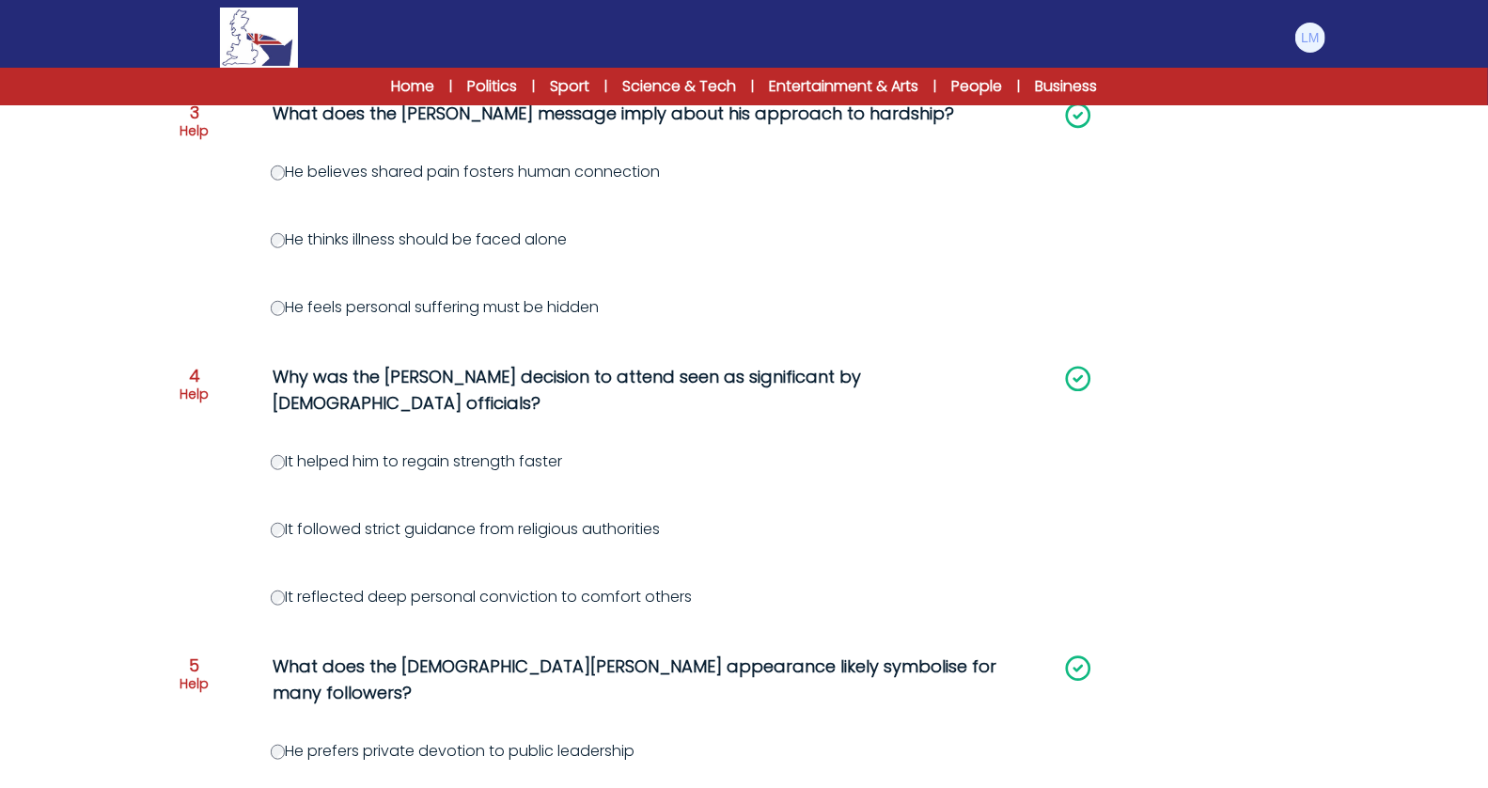
scroll to position [1065, 0]
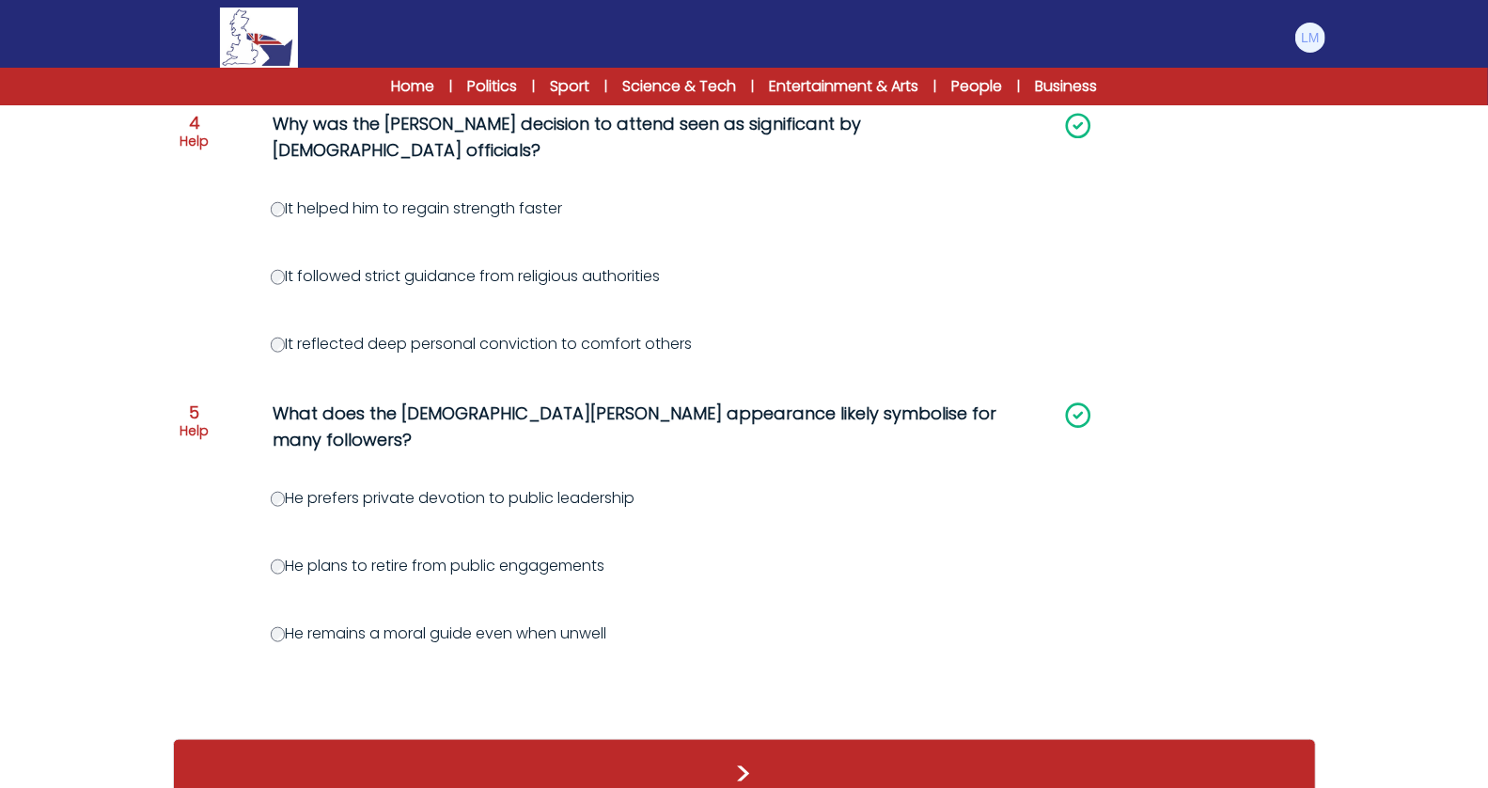
click at [911, 739] on div ">" at bounding box center [744, 774] width 1143 height 70
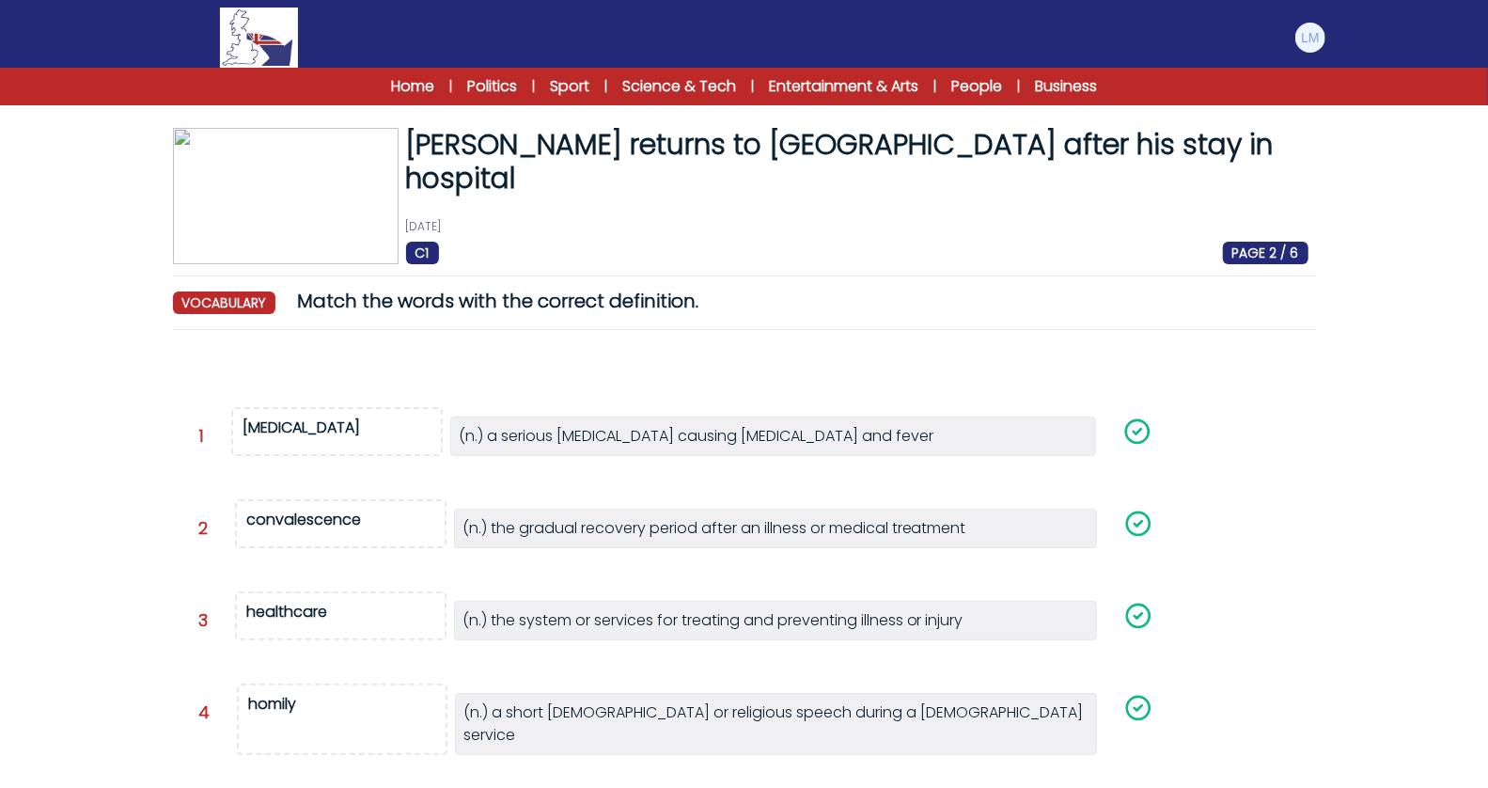
scroll to position [327, 0]
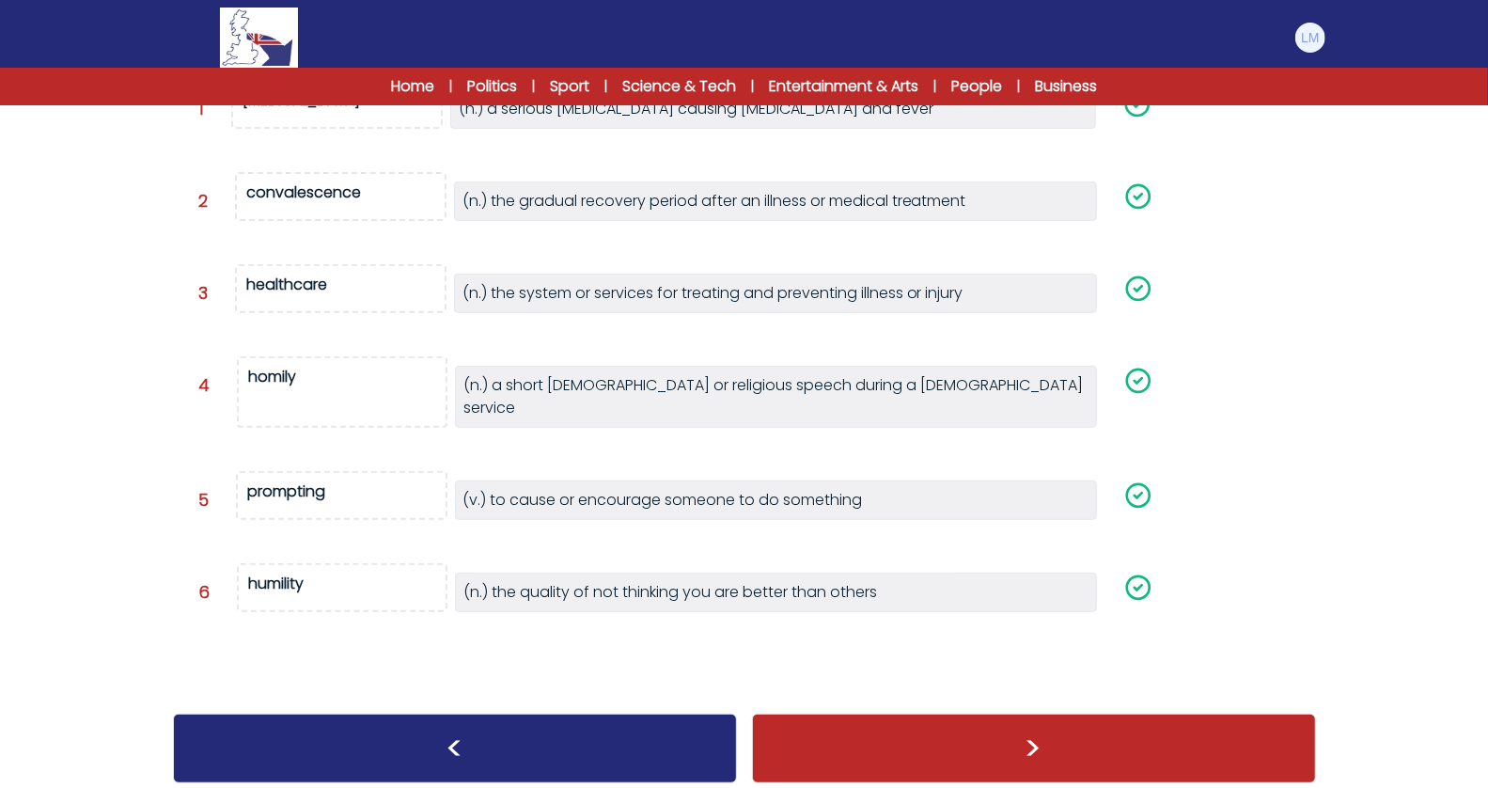
click at [929, 742] on div ">" at bounding box center [1034, 748] width 564 height 70
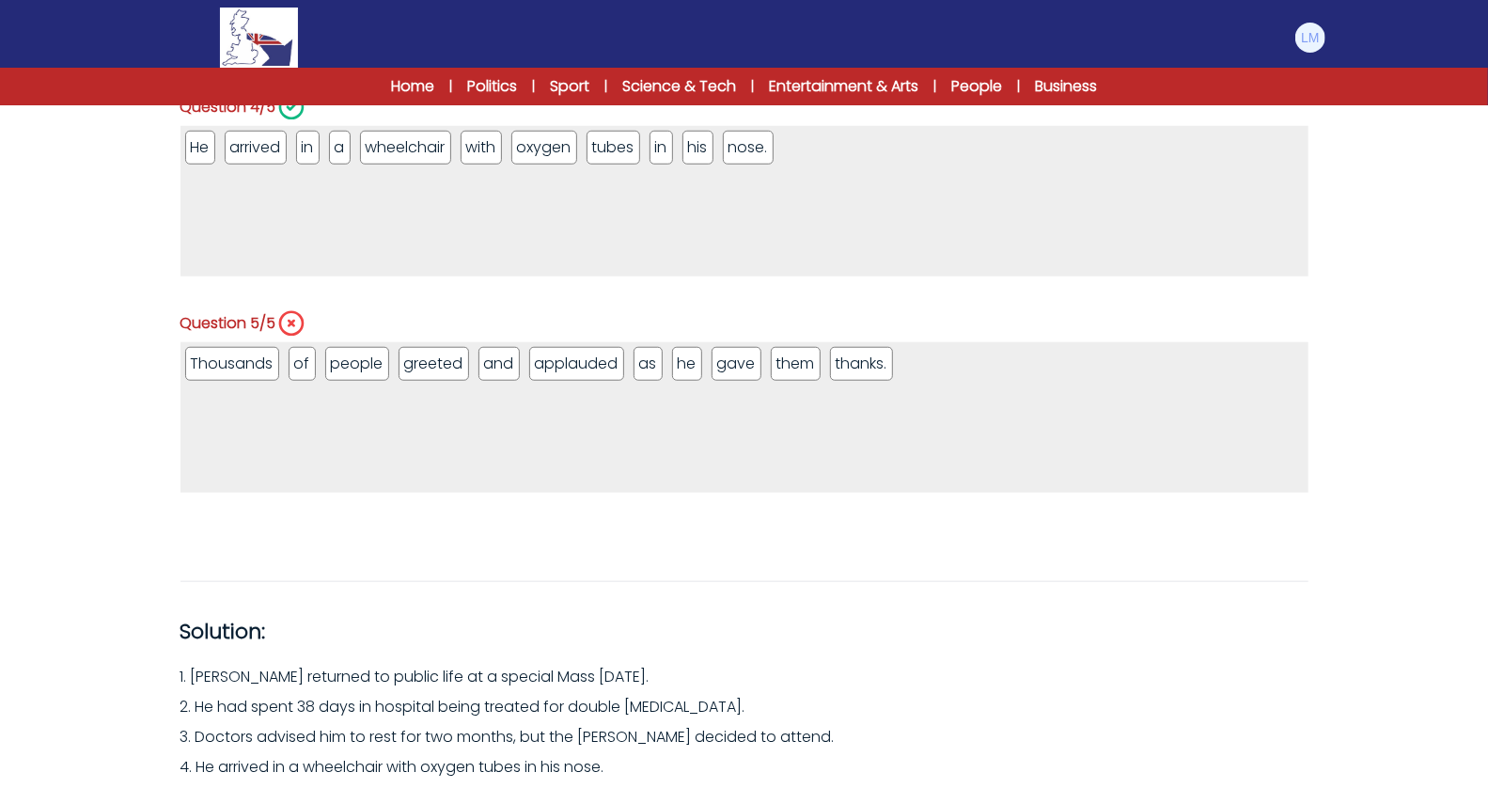
scroll to position [1110, 0]
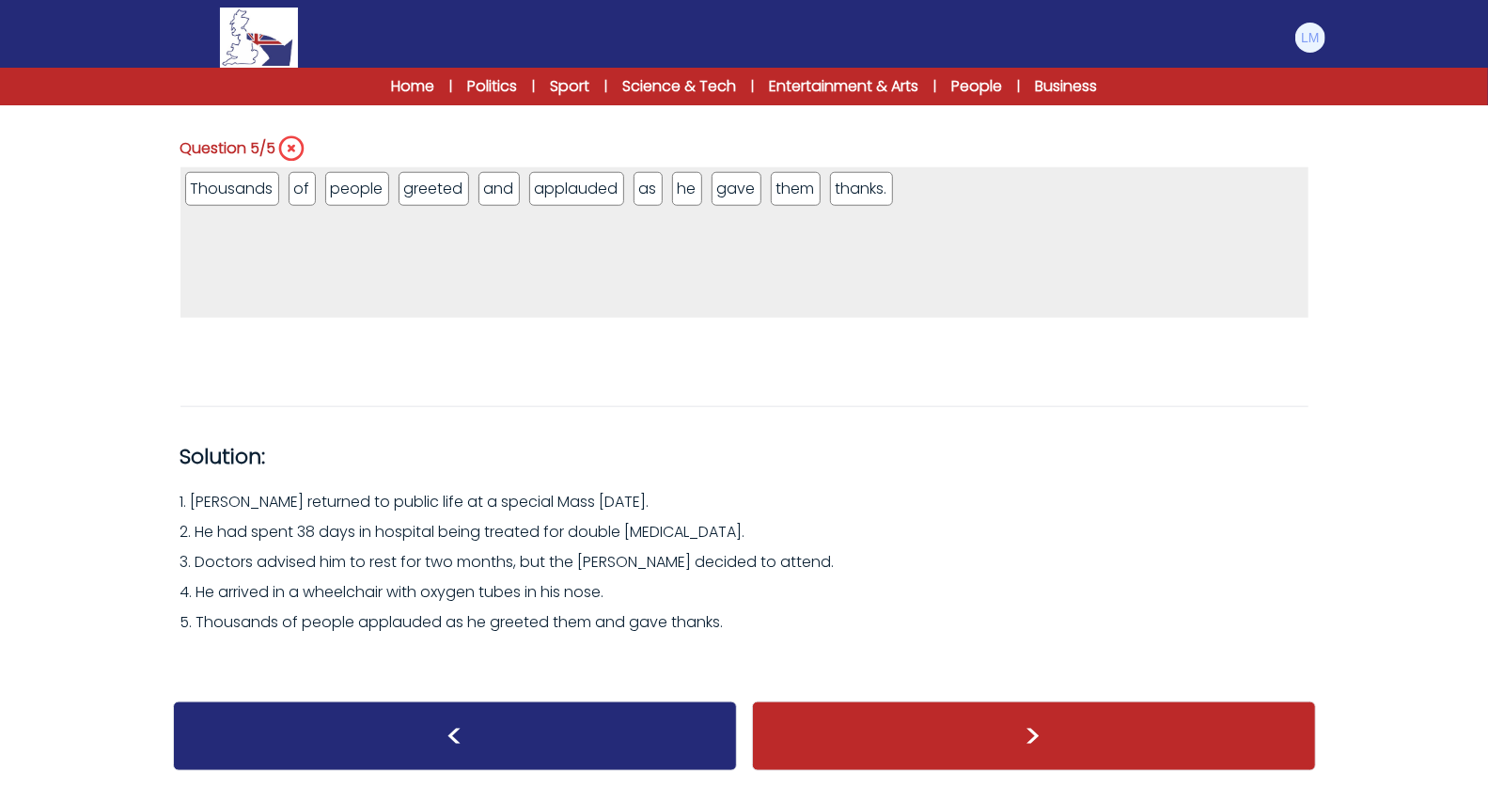
click at [936, 747] on div ">" at bounding box center [1034, 736] width 564 height 70
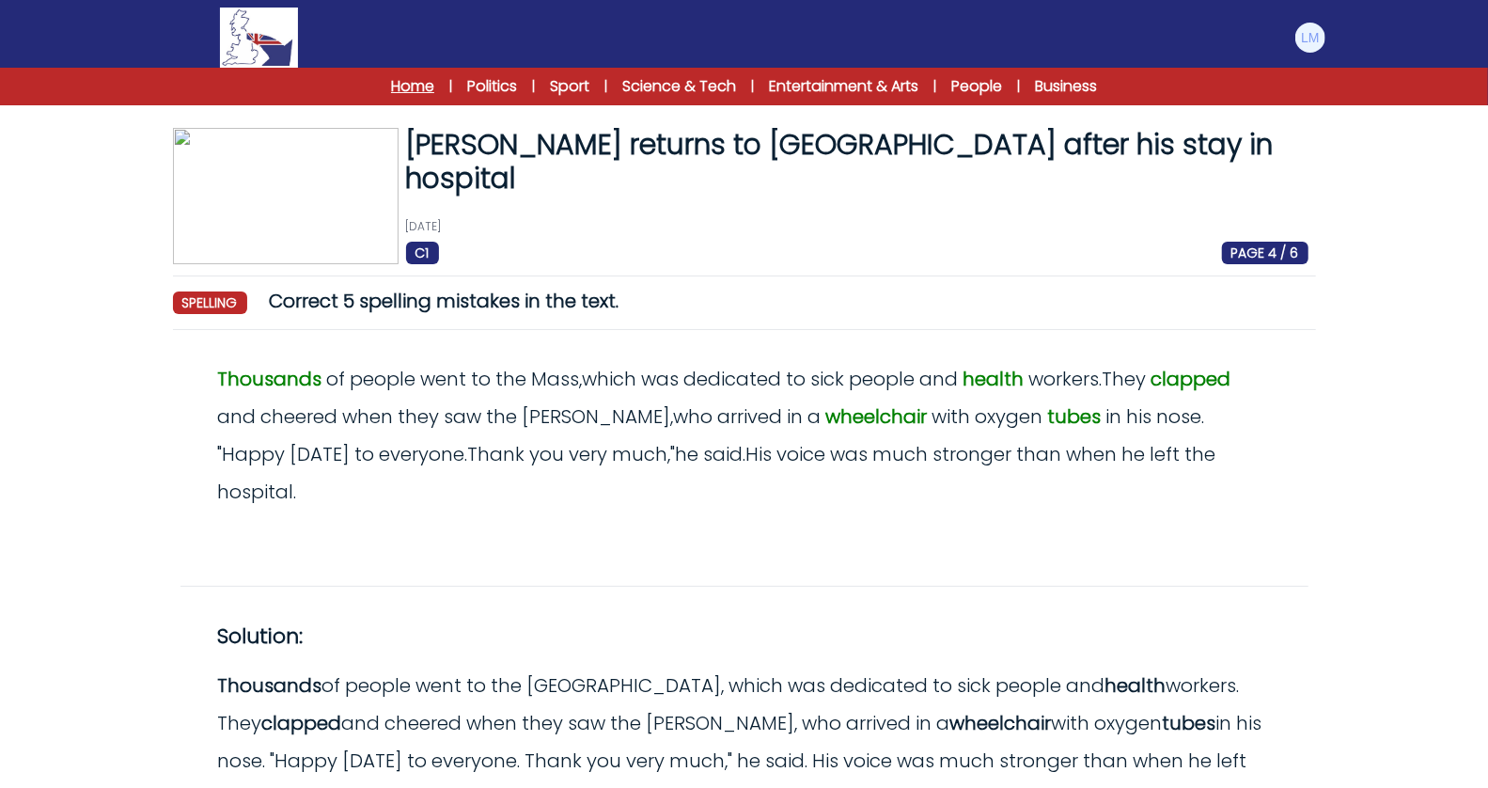
click at [403, 85] on link "Home" at bounding box center [412, 86] width 43 height 23
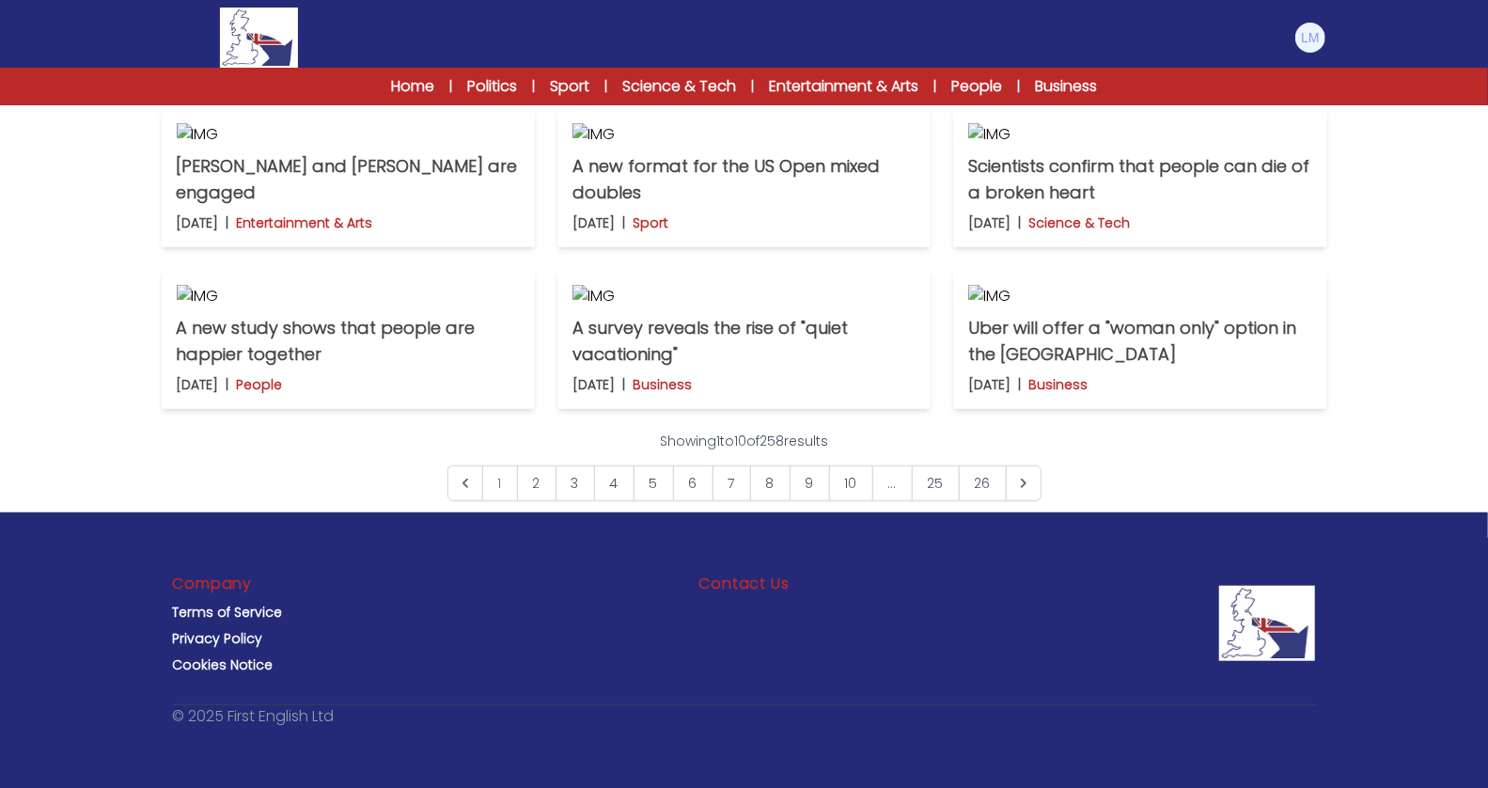
scroll to position [1409, 0]
click at [687, 477] on link "6" at bounding box center [693, 483] width 40 height 36
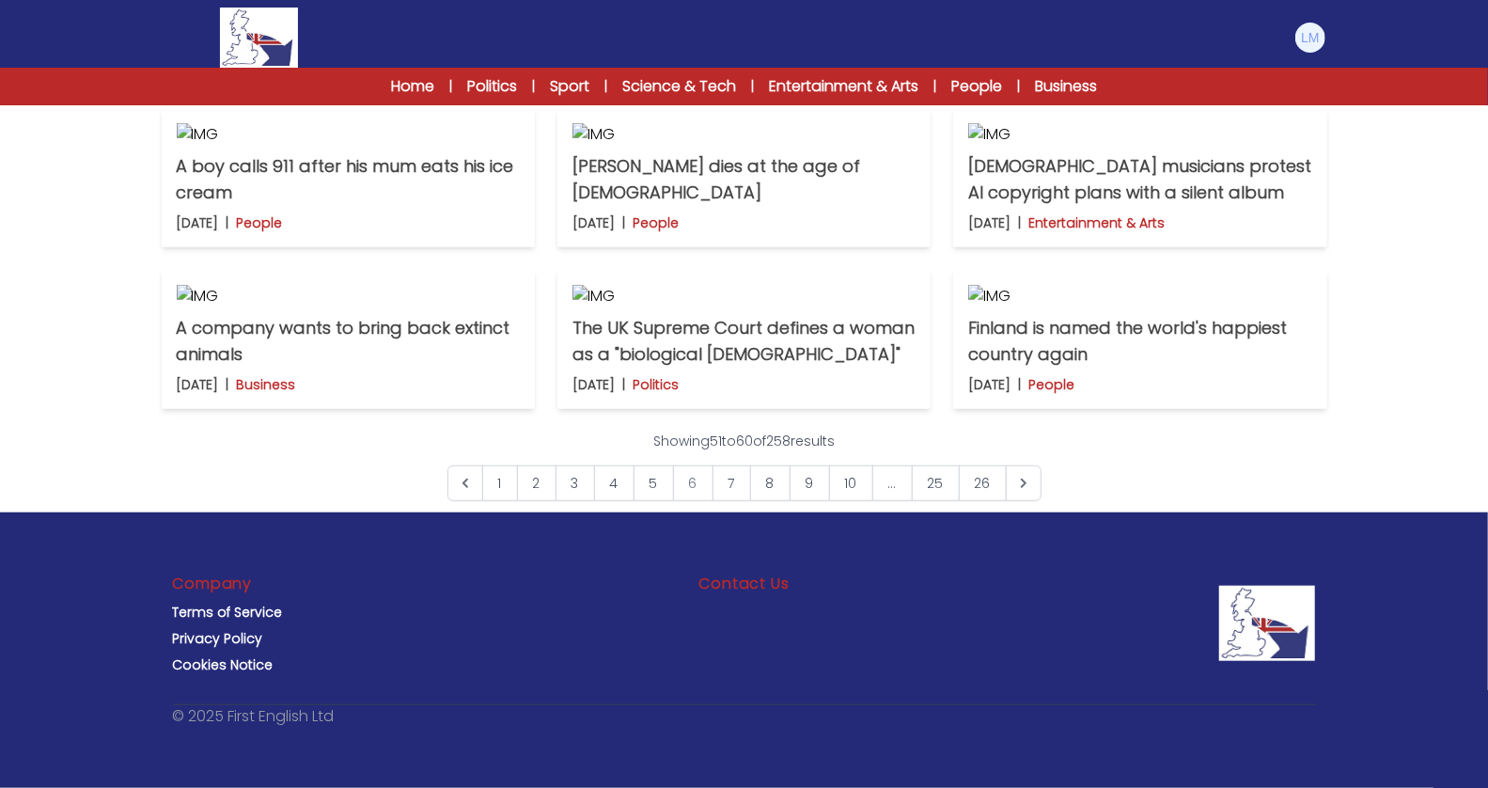
scroll to position [928, 0]
click at [807, 206] on p "[PERSON_NAME] dies at the age of [DEMOGRAPHIC_DATA]" at bounding box center [743, 179] width 343 height 53
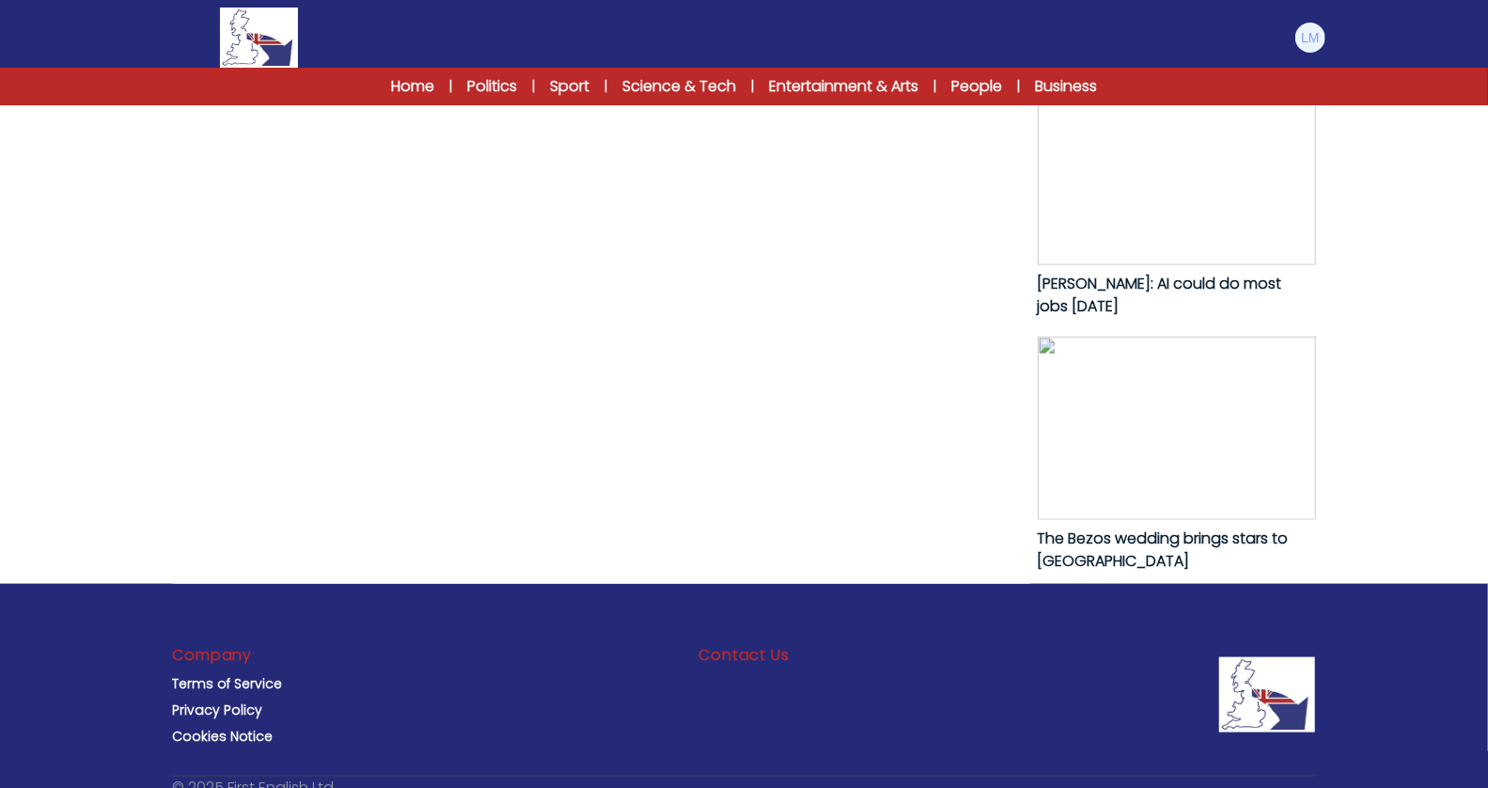
scroll to position [1231, 0]
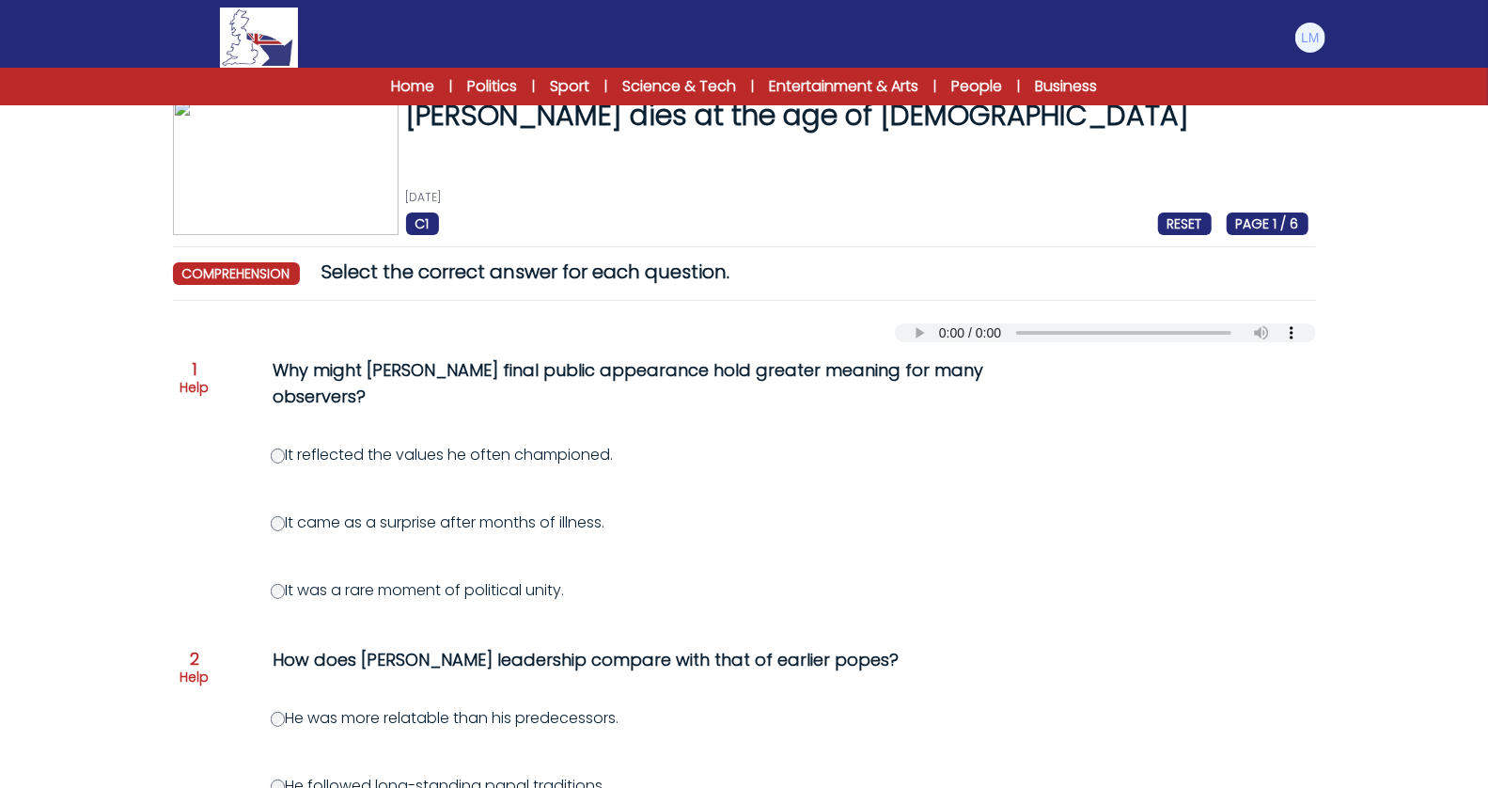
scroll to position [40, 0]
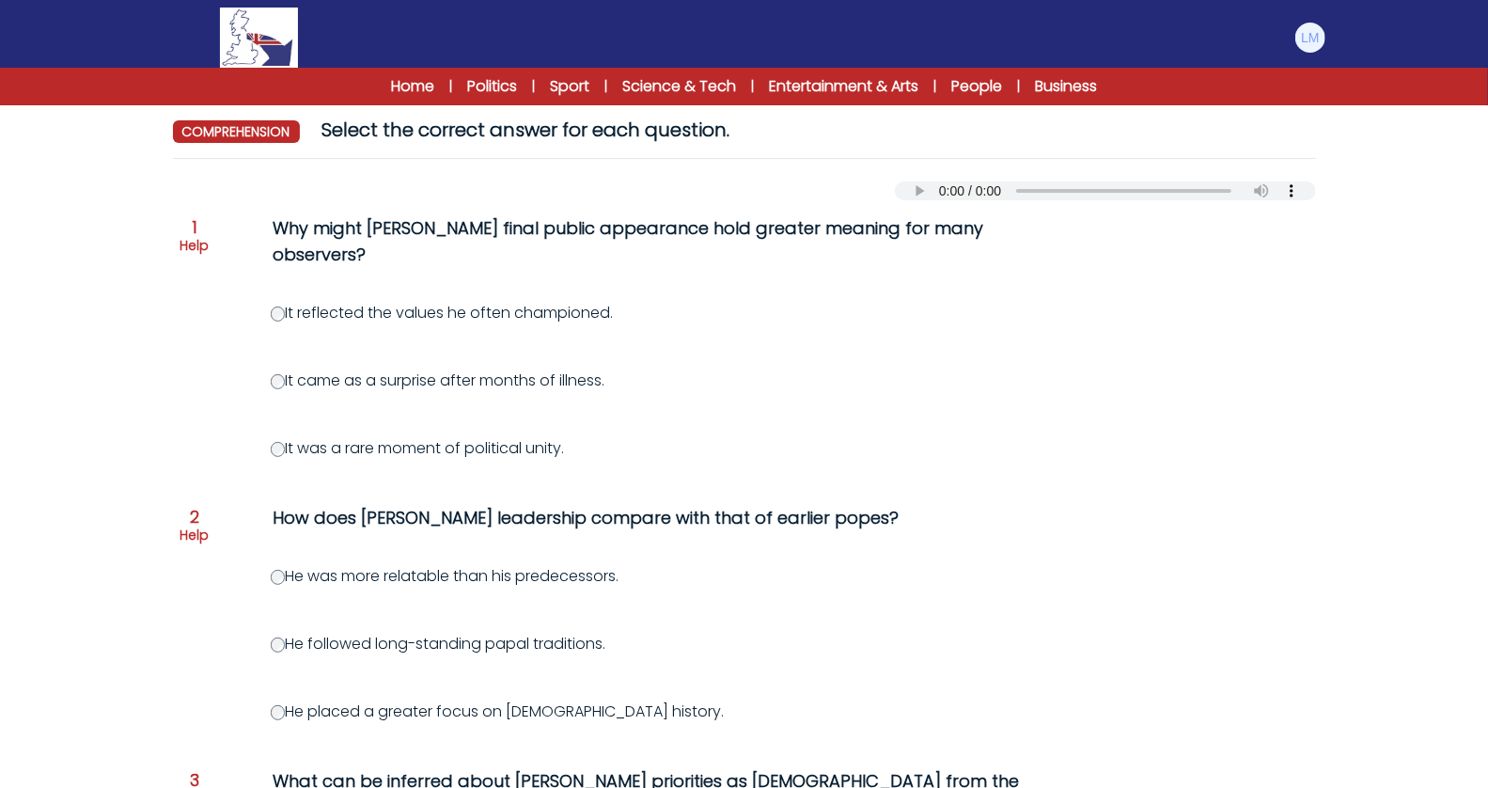
scroll to position [161, 0]
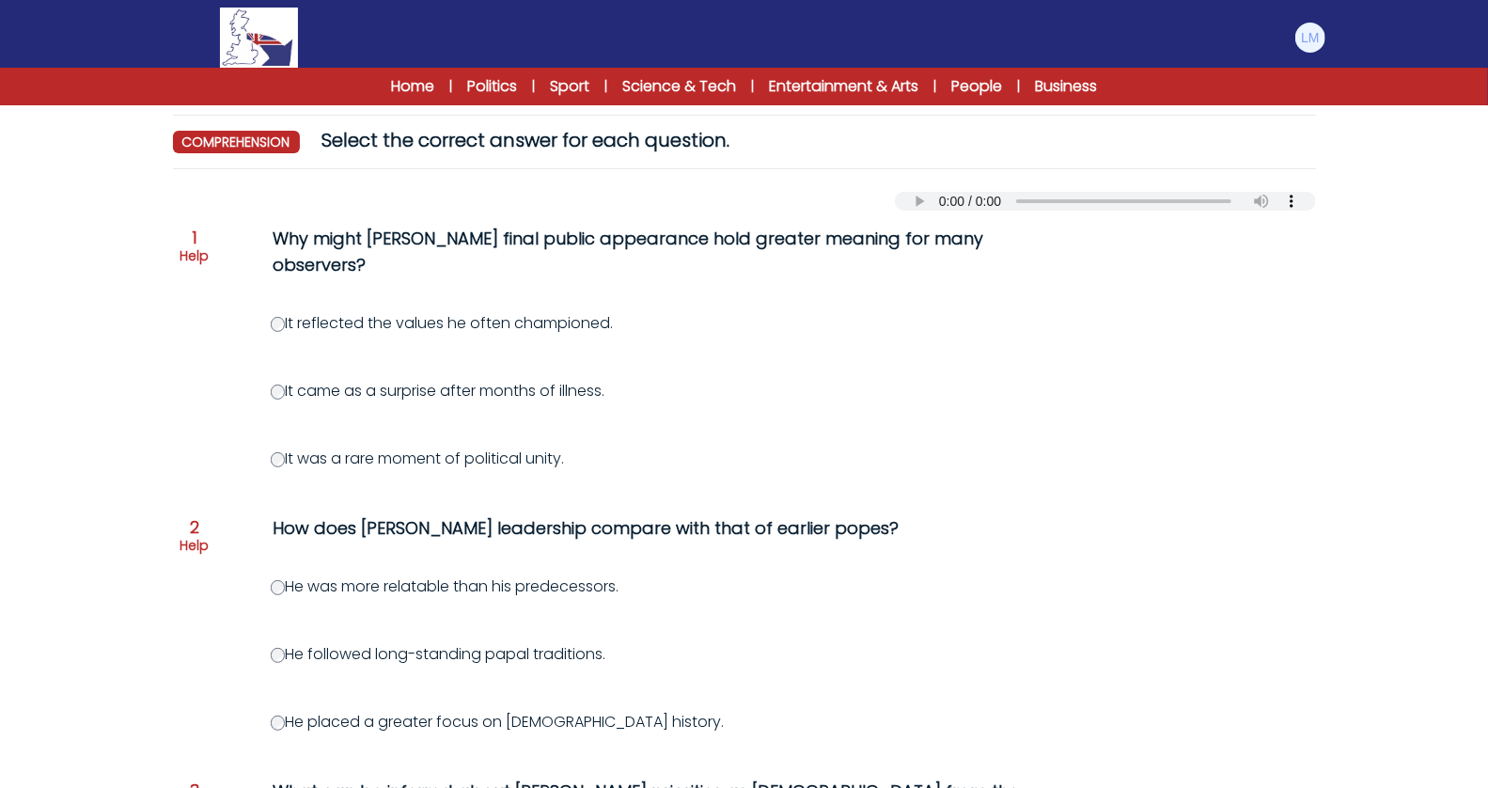
click at [276, 312] on label "It reflected the values he often championed." at bounding box center [442, 323] width 343 height 22
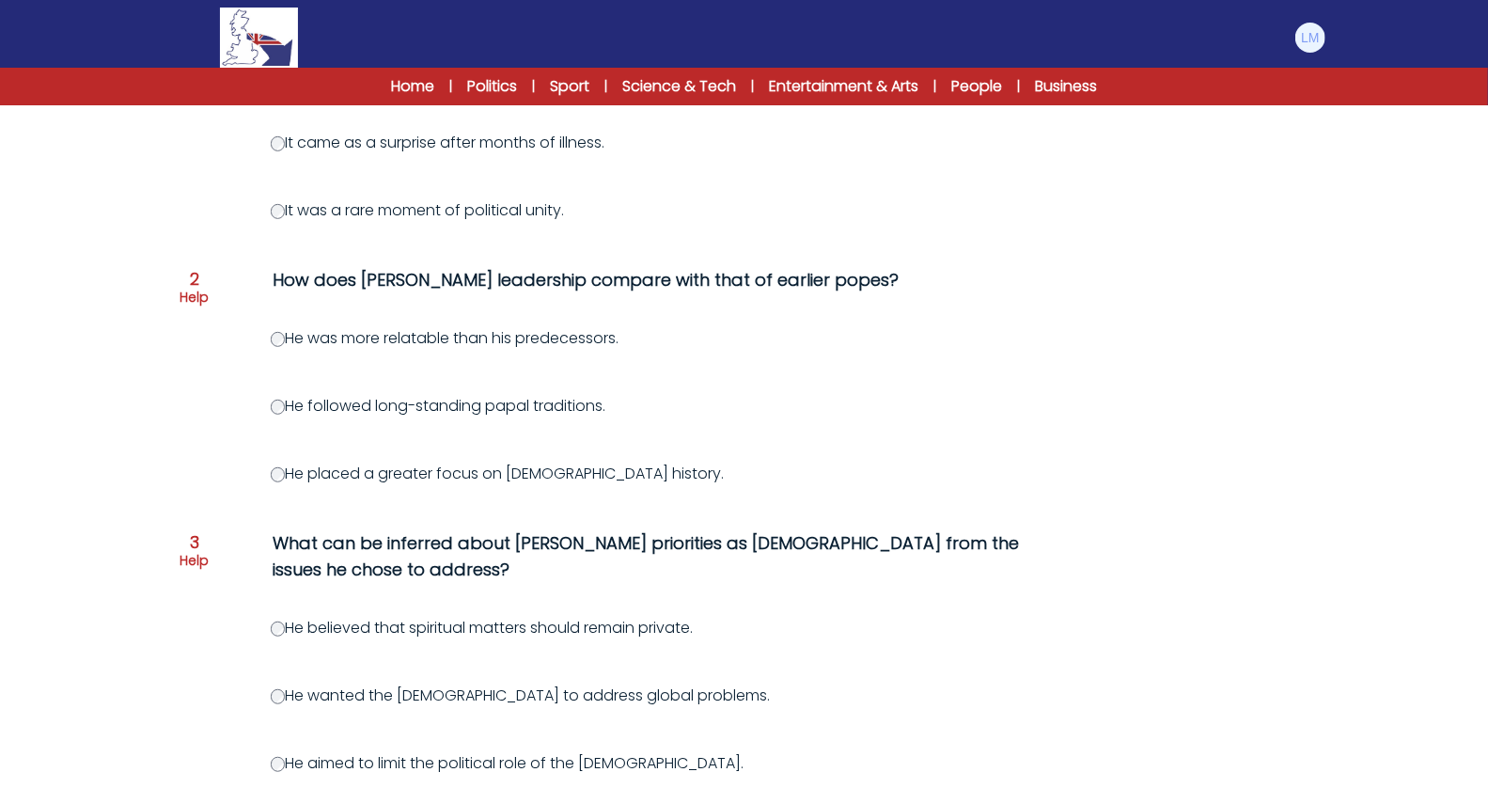
scroll to position [412, 0]
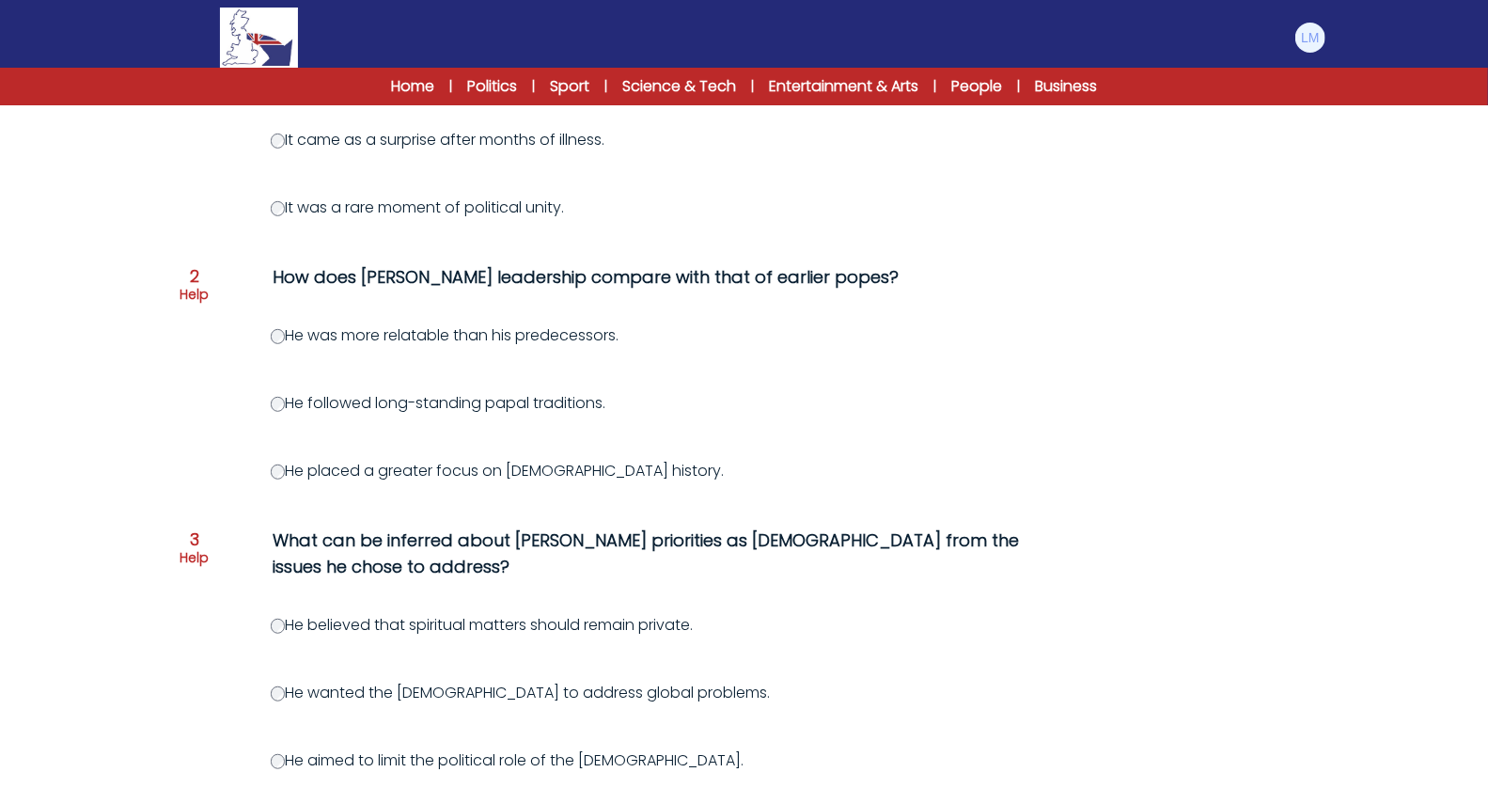
click at [315, 324] on label "He was more relatable than his predecessors." at bounding box center [445, 335] width 349 height 22
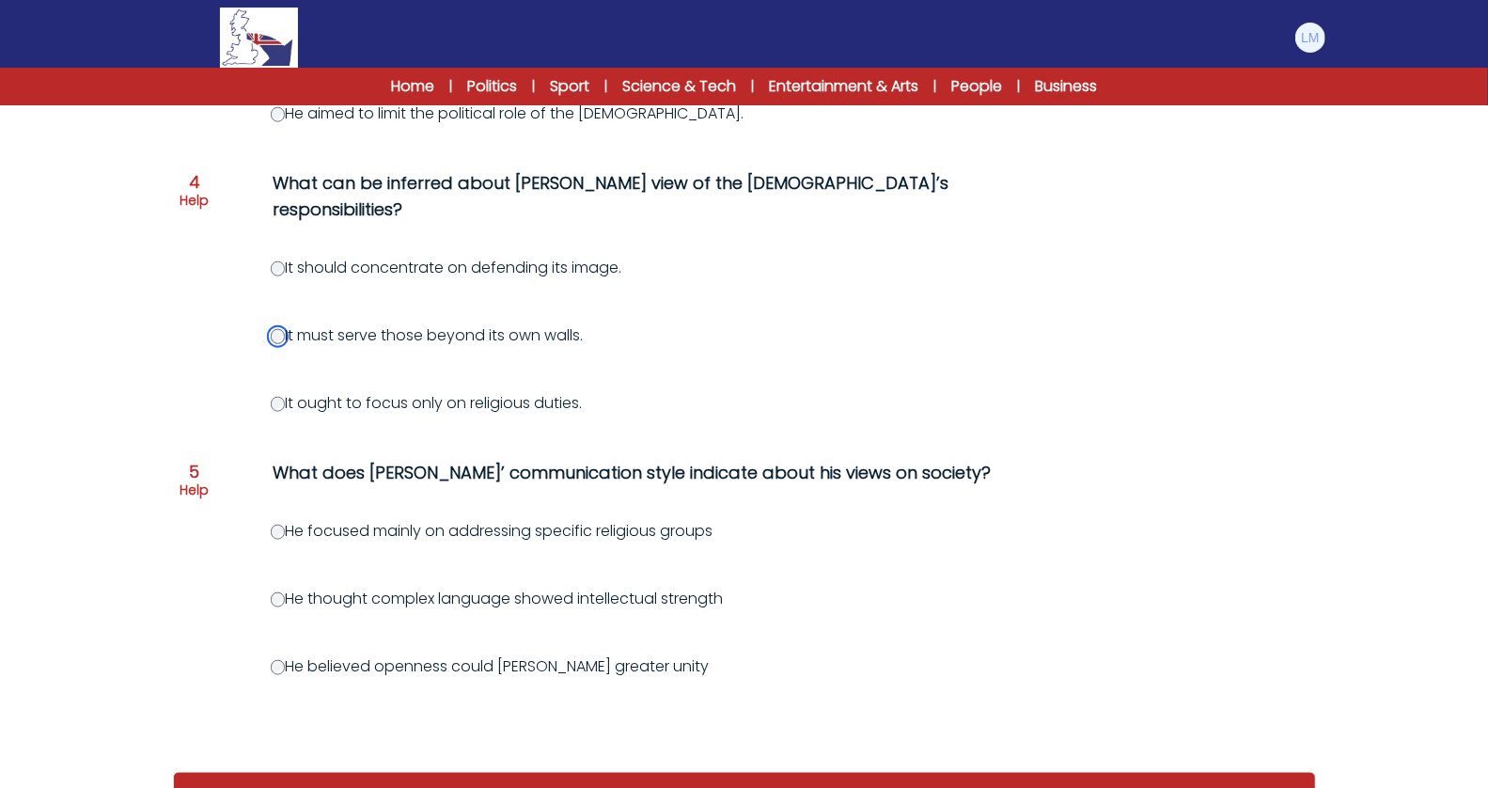
scroll to position [1092, 0]
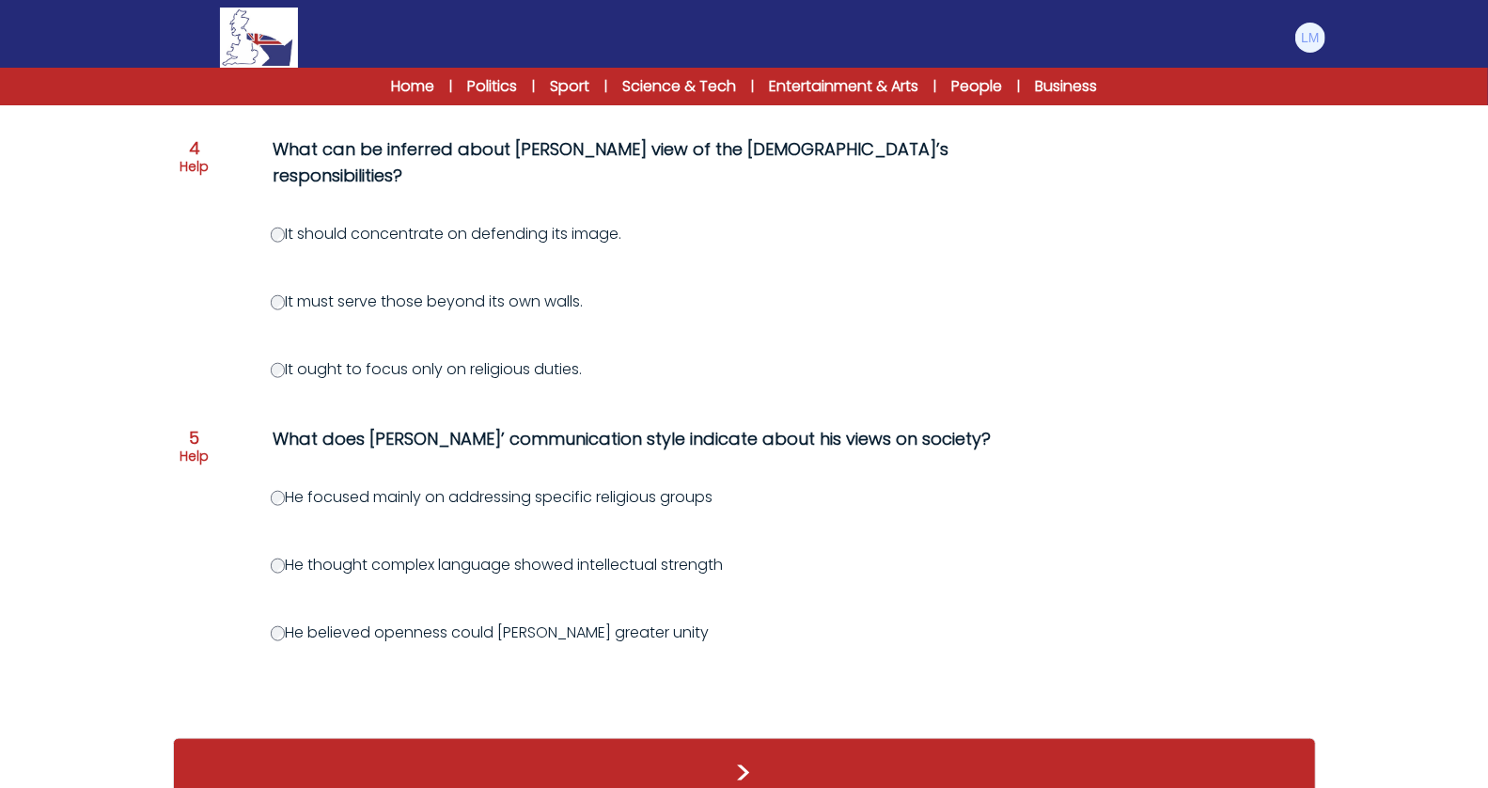
click at [277, 554] on div "He thought complex language showed intellectual strength" at bounding box center [835, 565] width 1128 height 23
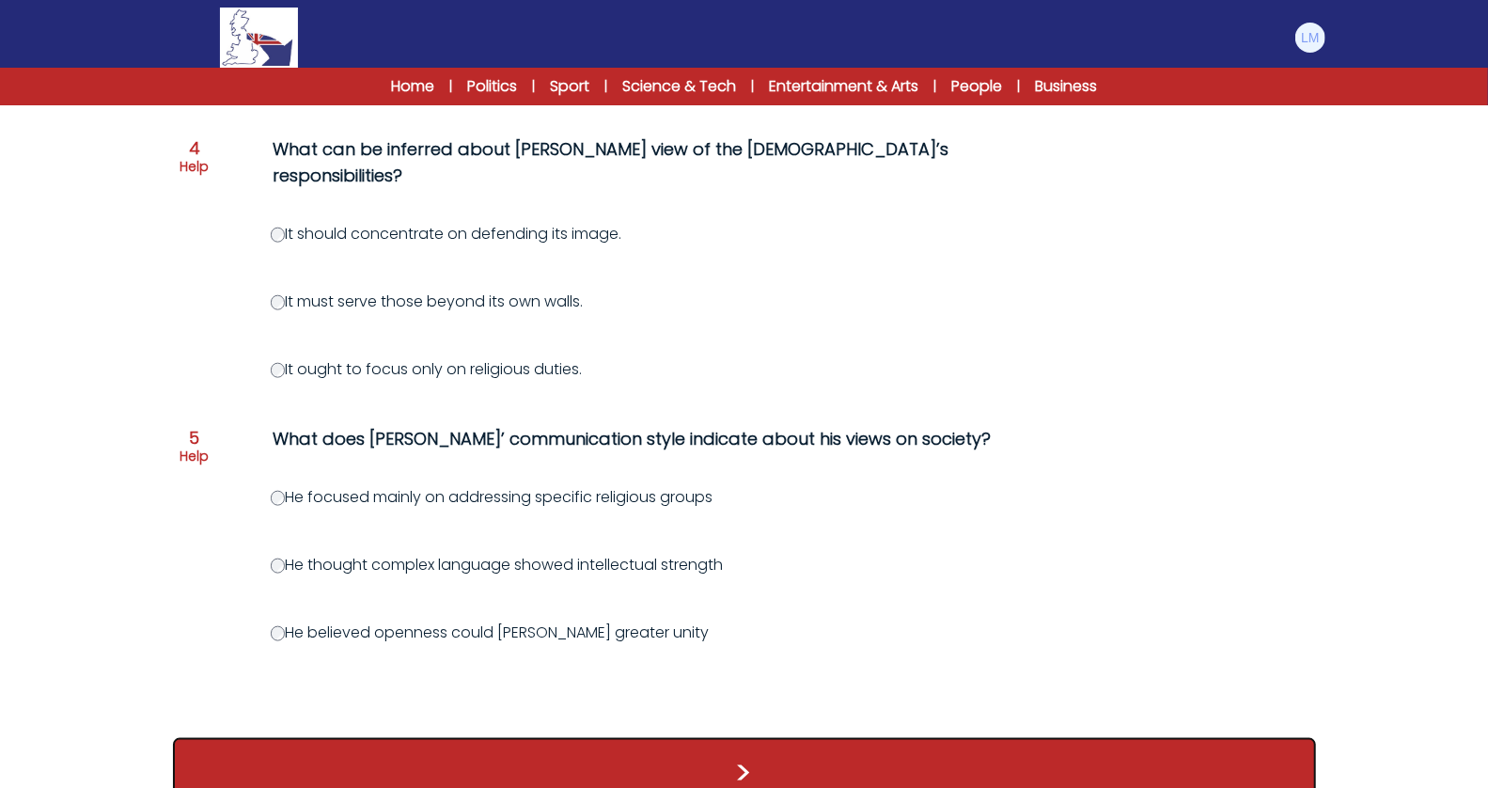
click at [520, 752] on button ">" at bounding box center [744, 773] width 1143 height 70
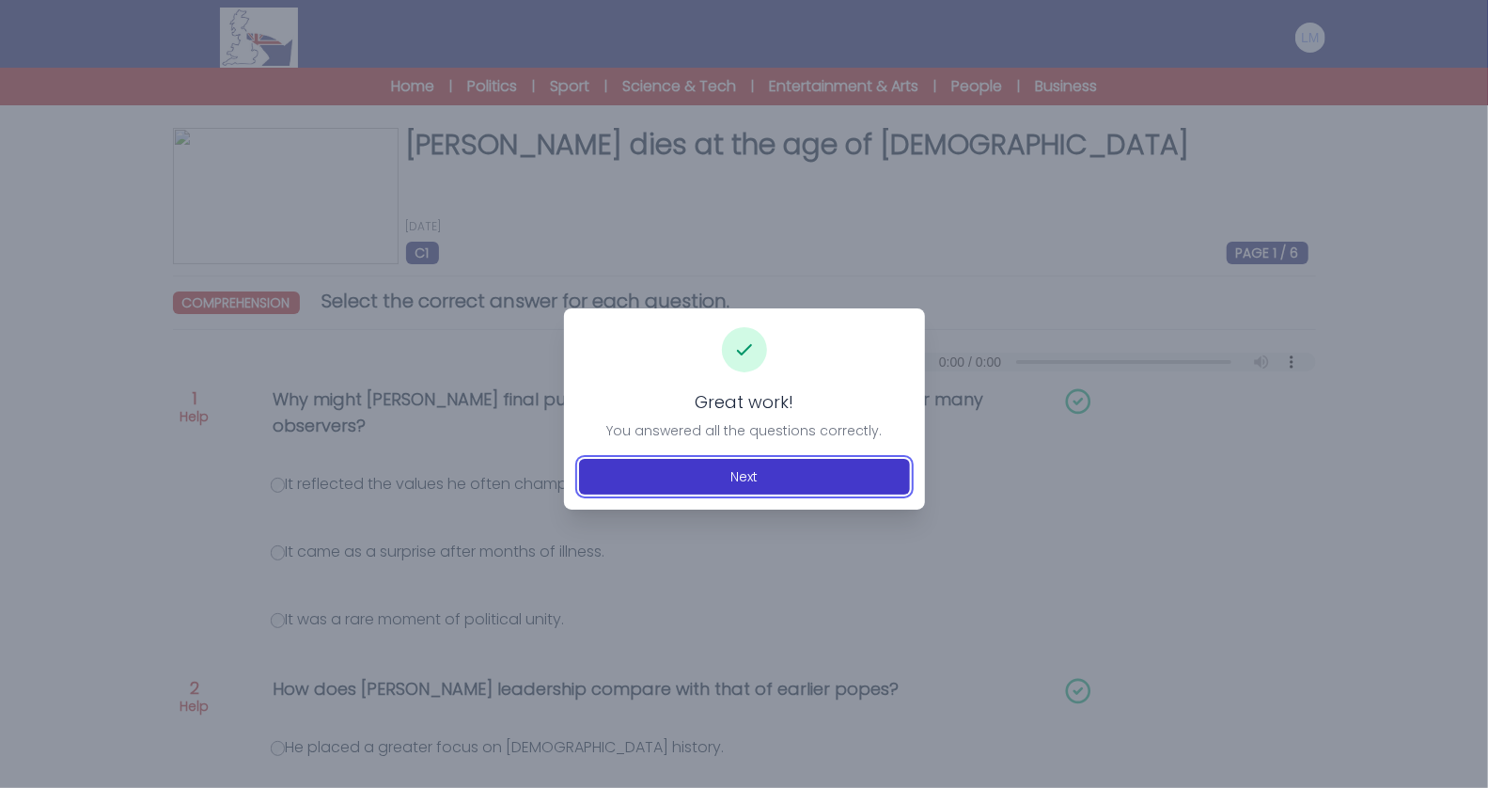
click at [646, 486] on button "Next" at bounding box center [744, 477] width 331 height 36
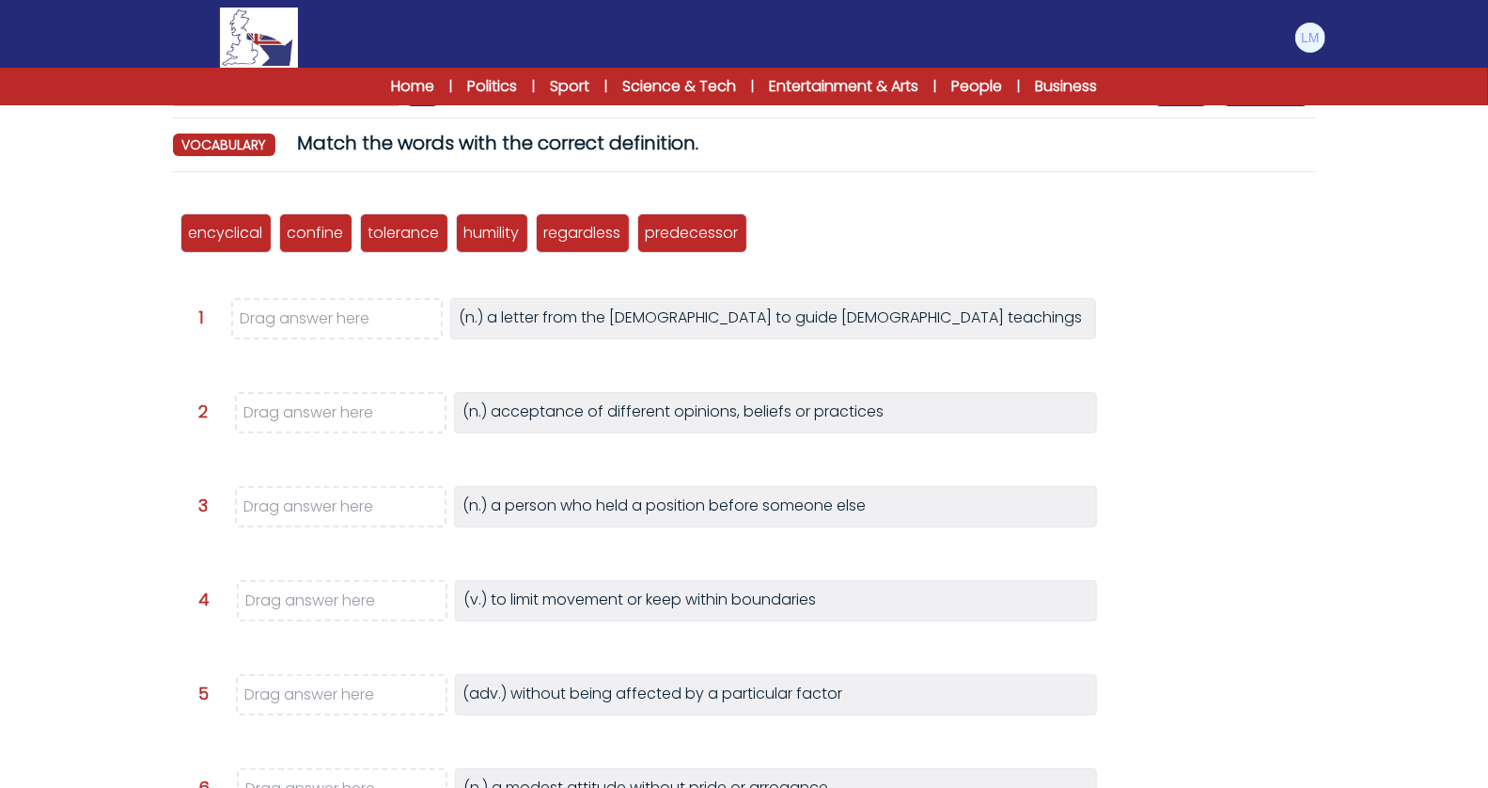
scroll to position [165, 0]
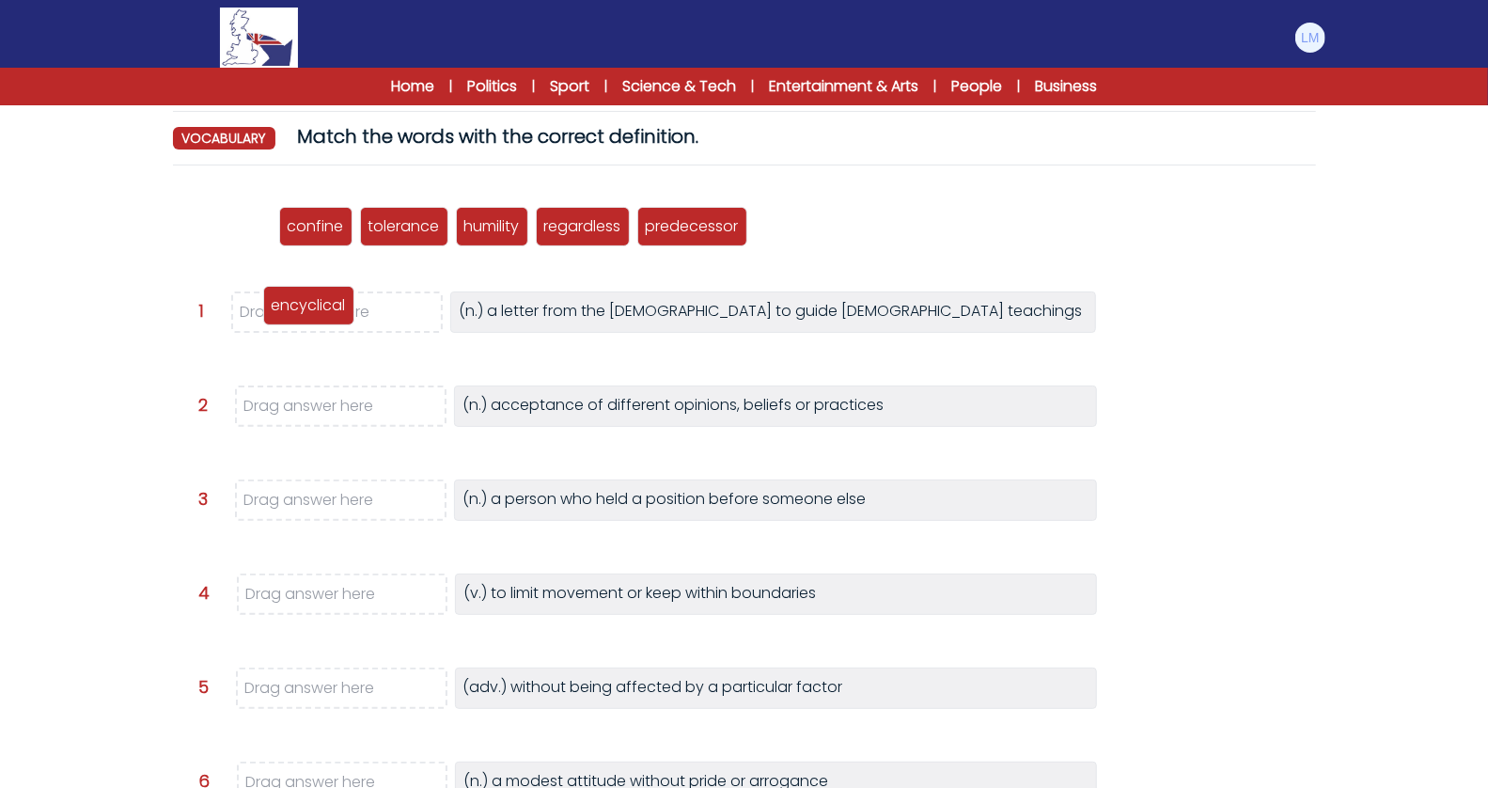
drag, startPoint x: 233, startPoint y: 227, endPoint x: 316, endPoint y: 306, distance: 114.4
click at [316, 306] on p "encyclical" at bounding box center [309, 305] width 74 height 23
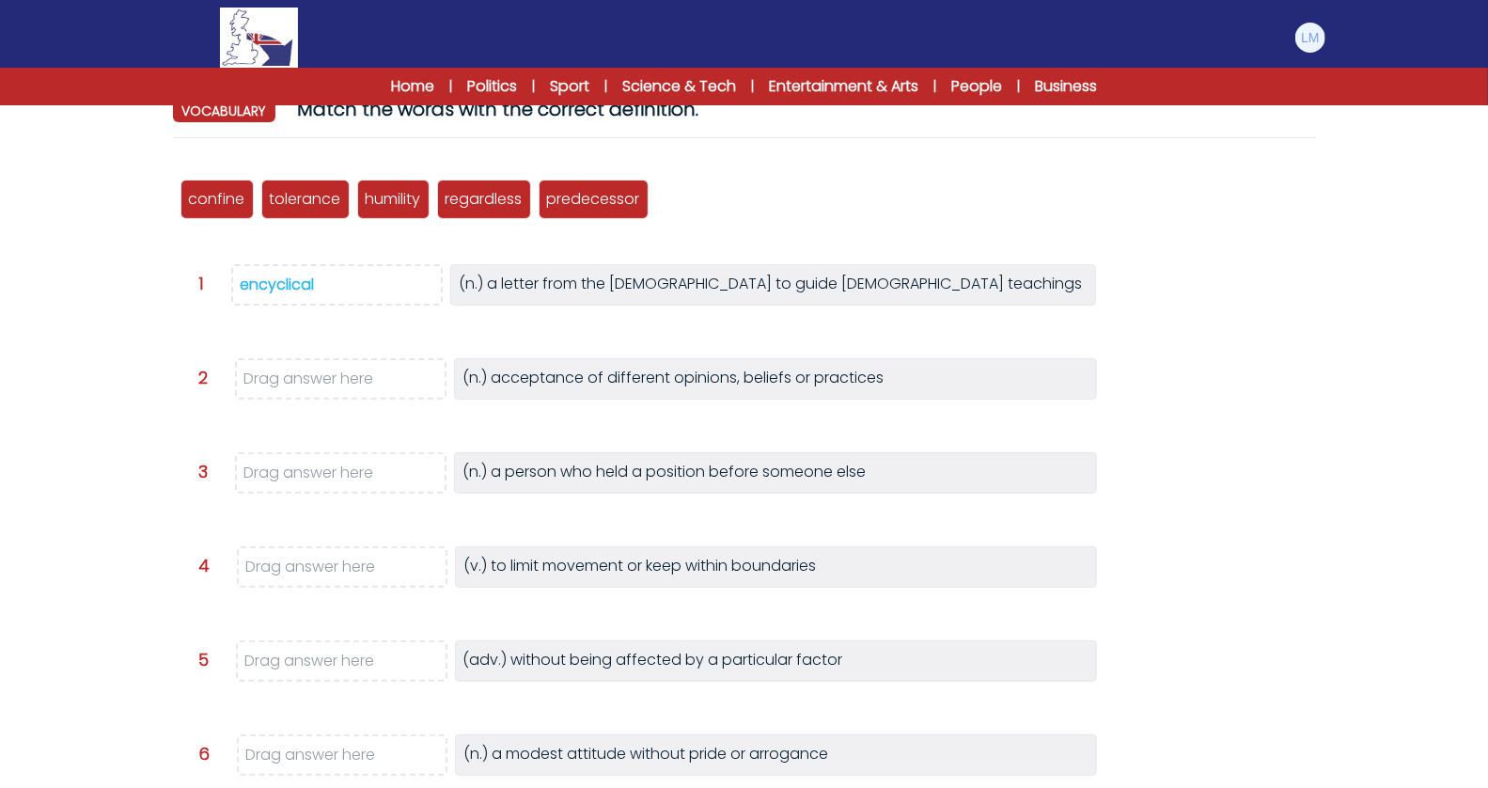
scroll to position [173, 0]
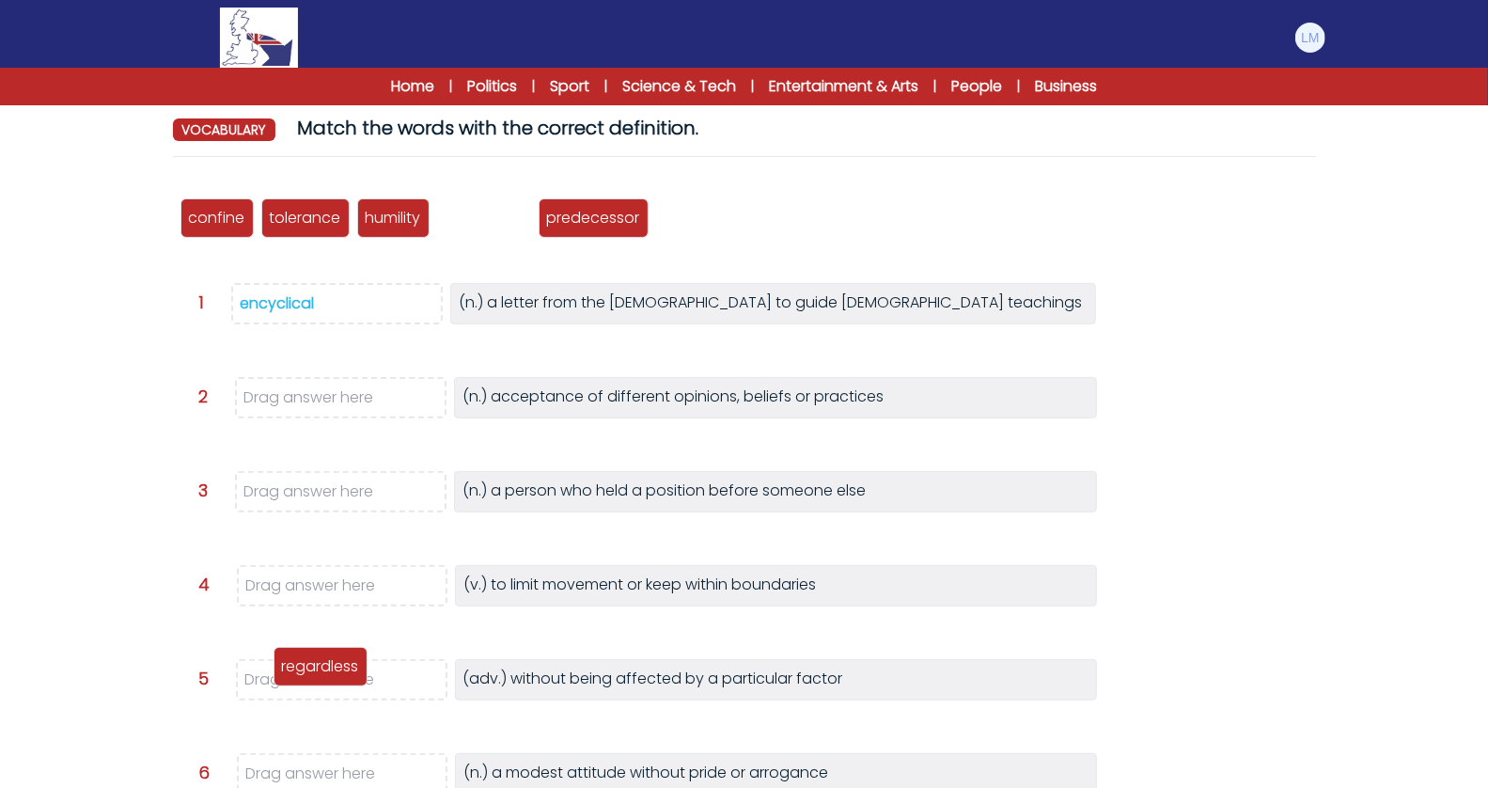
drag, startPoint x: 502, startPoint y: 220, endPoint x: 338, endPoint y: 669, distance: 478.2
click at [338, 669] on p "regardless" at bounding box center [320, 666] width 77 height 23
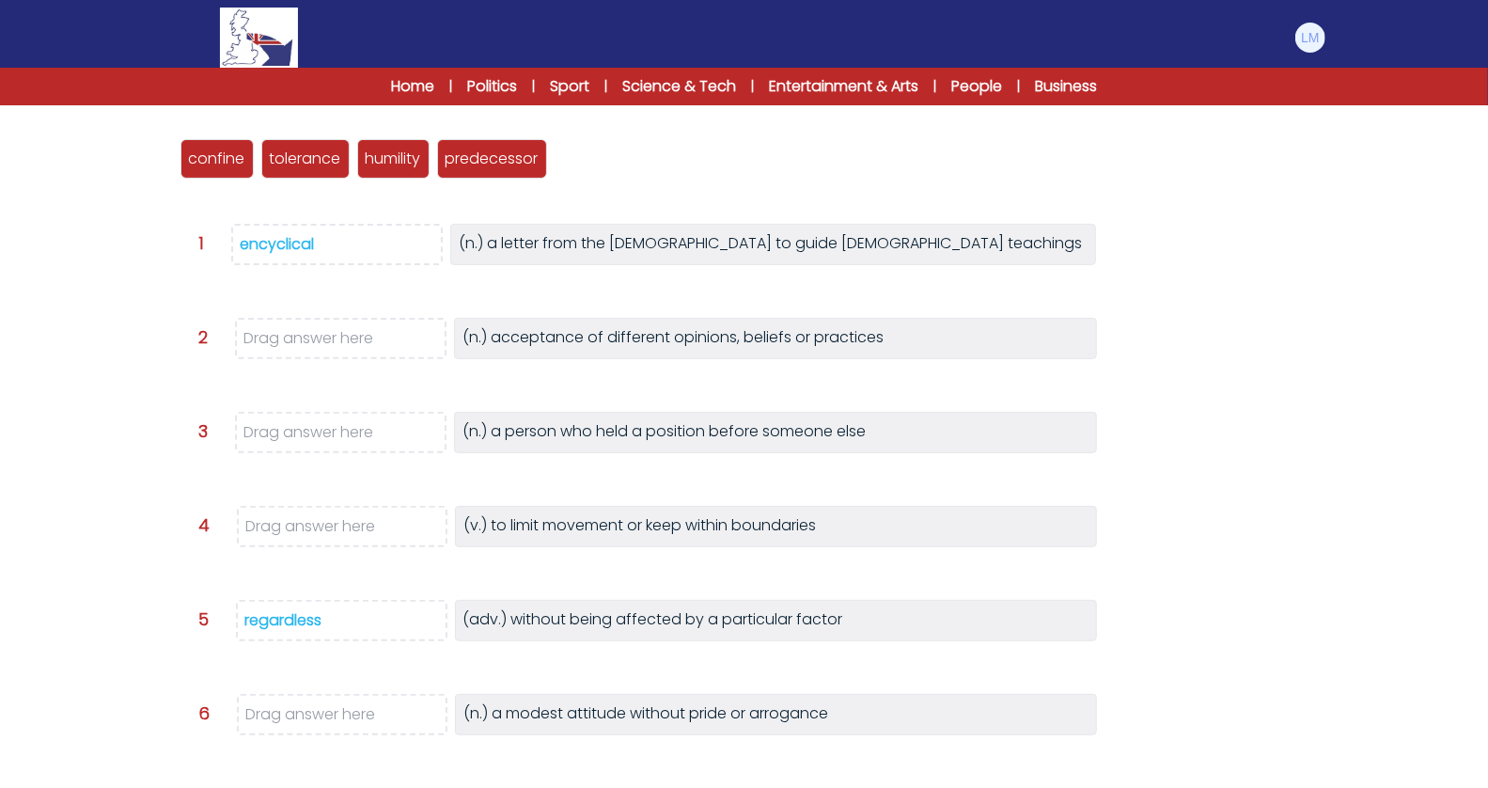
scroll to position [238, 0]
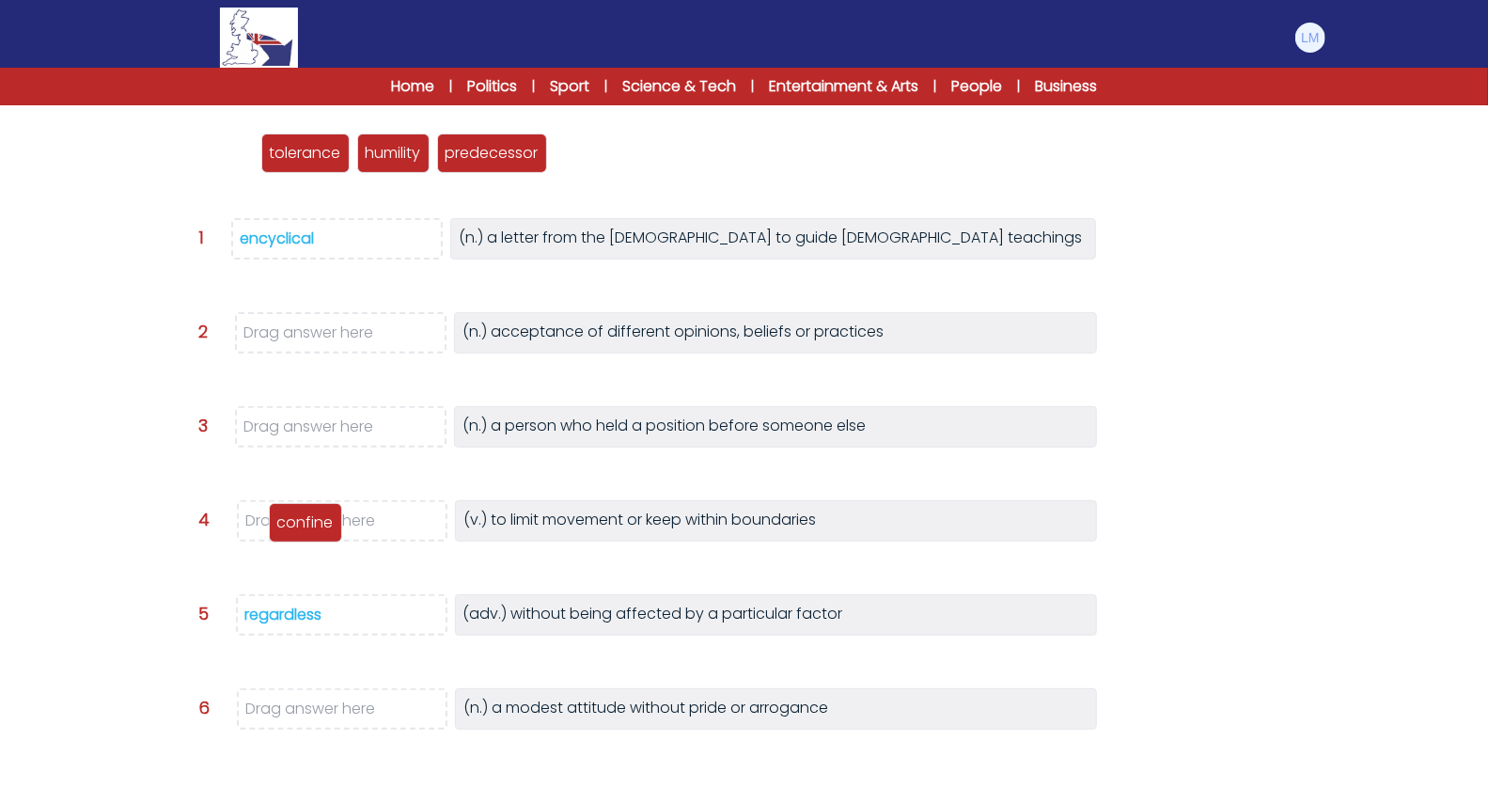
drag, startPoint x: 217, startPoint y: 157, endPoint x: 306, endPoint y: 527, distance: 380.8
click at [306, 527] on p "confine" at bounding box center [305, 522] width 56 height 23
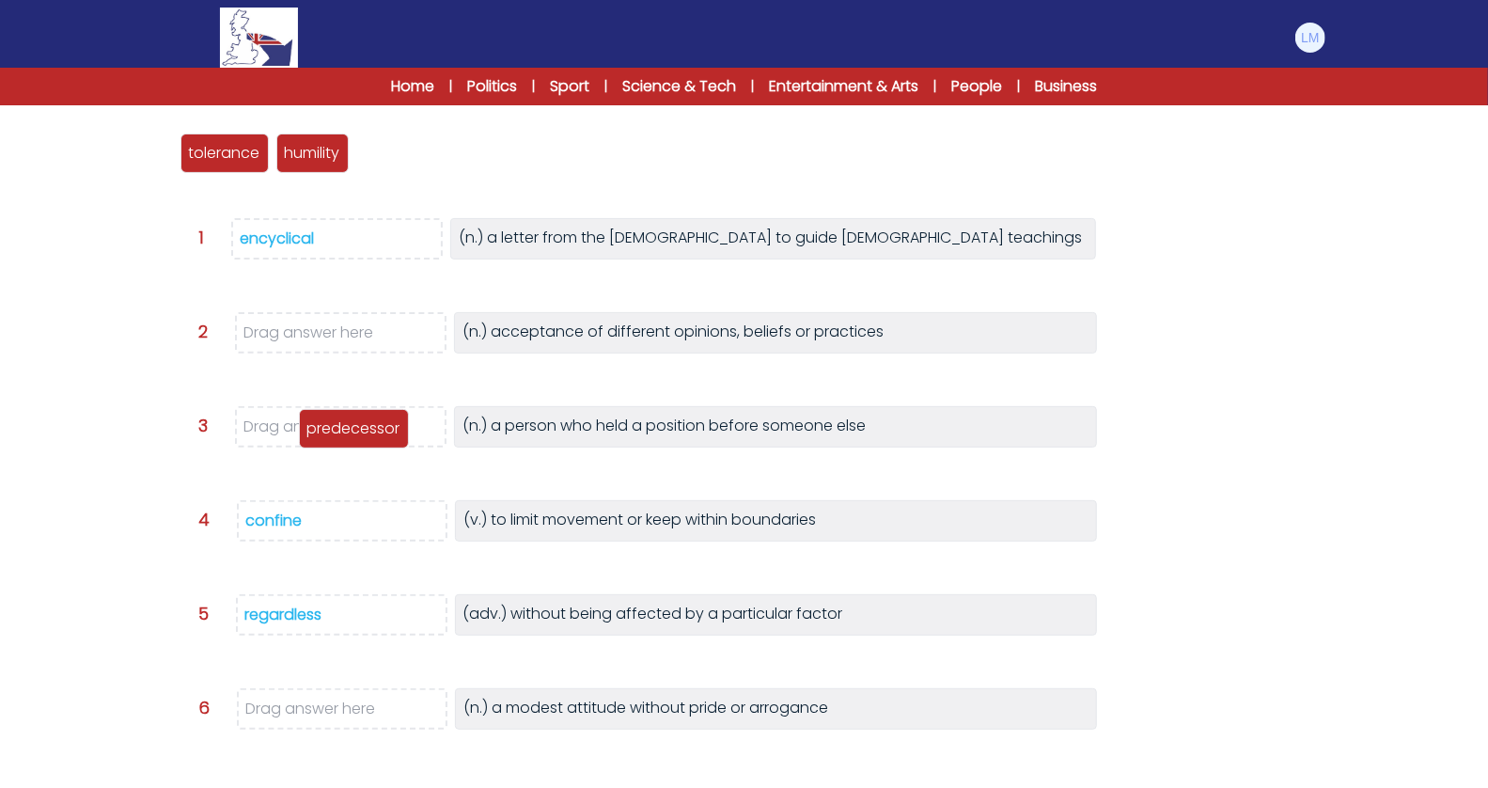
drag, startPoint x: 404, startPoint y: 158, endPoint x: 350, endPoint y: 433, distance: 280.8
click at [350, 433] on p "predecessor" at bounding box center [353, 428] width 93 height 23
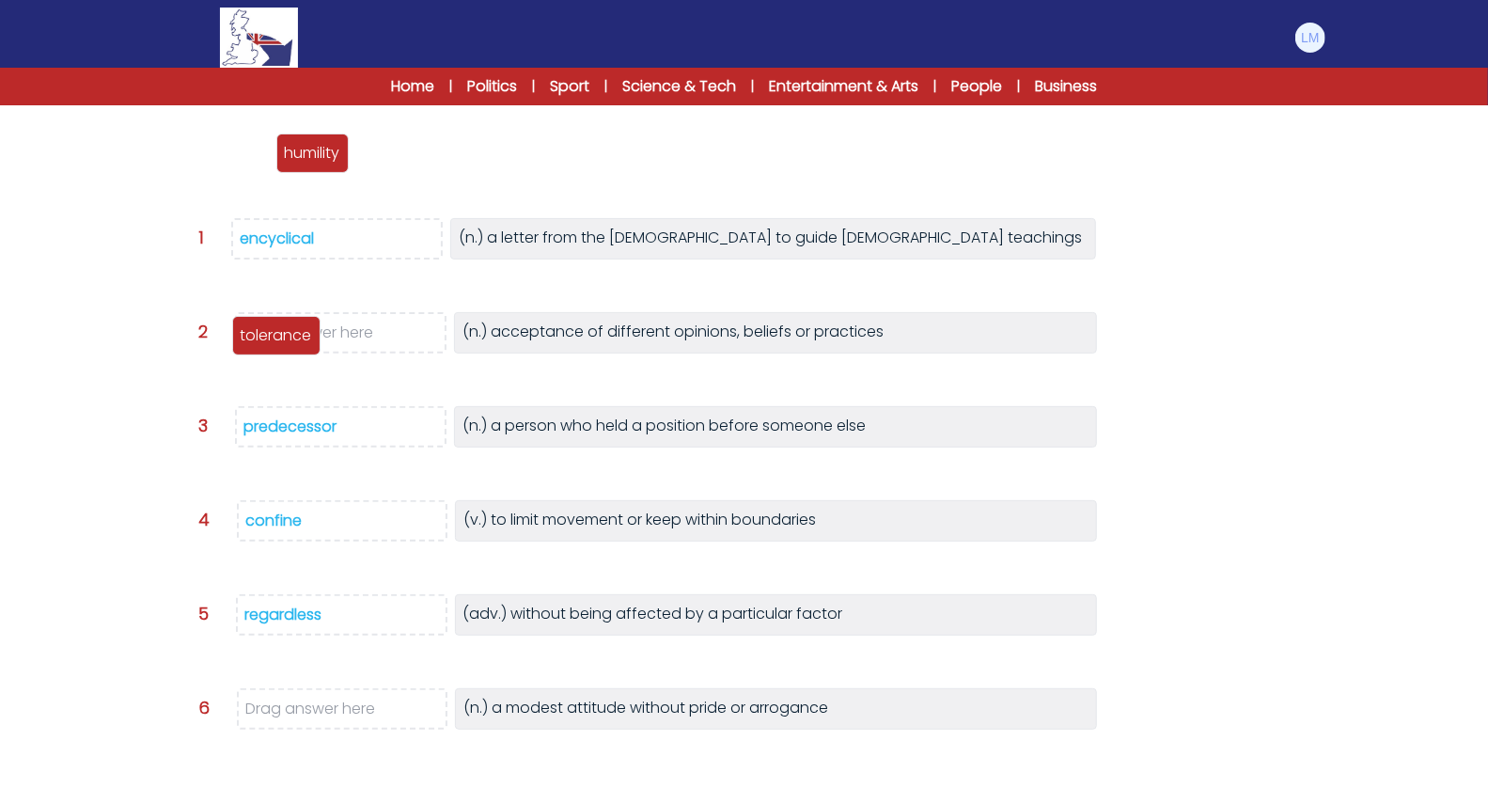
drag, startPoint x: 220, startPoint y: 156, endPoint x: 272, endPoint y: 338, distance: 189.6
click at [272, 338] on p "tolerance" at bounding box center [276, 335] width 71 height 23
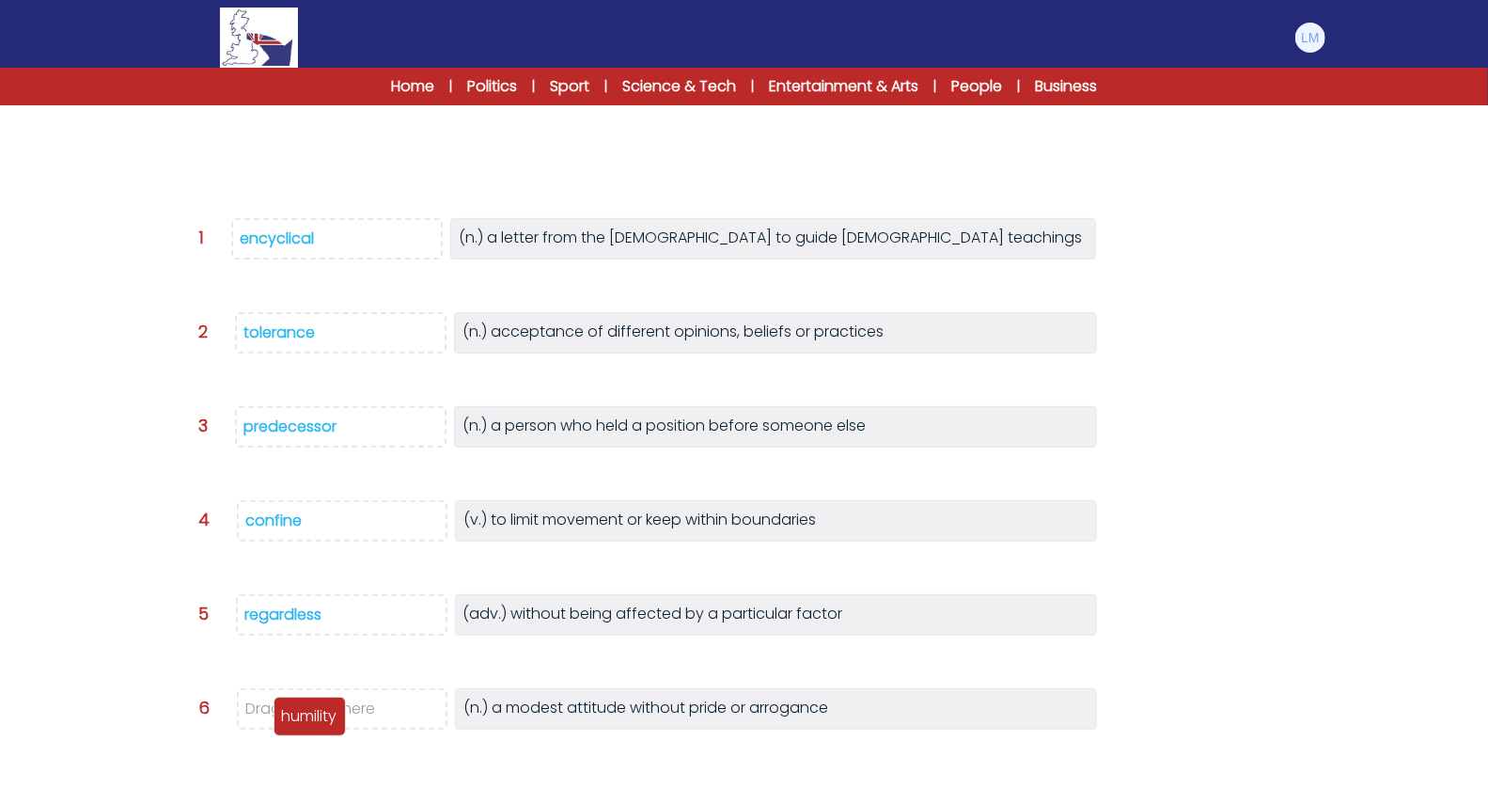
drag, startPoint x: 225, startPoint y: 154, endPoint x: 318, endPoint y: 714, distance: 567.9
click at [318, 715] on p "humility" at bounding box center [309, 716] width 55 height 23
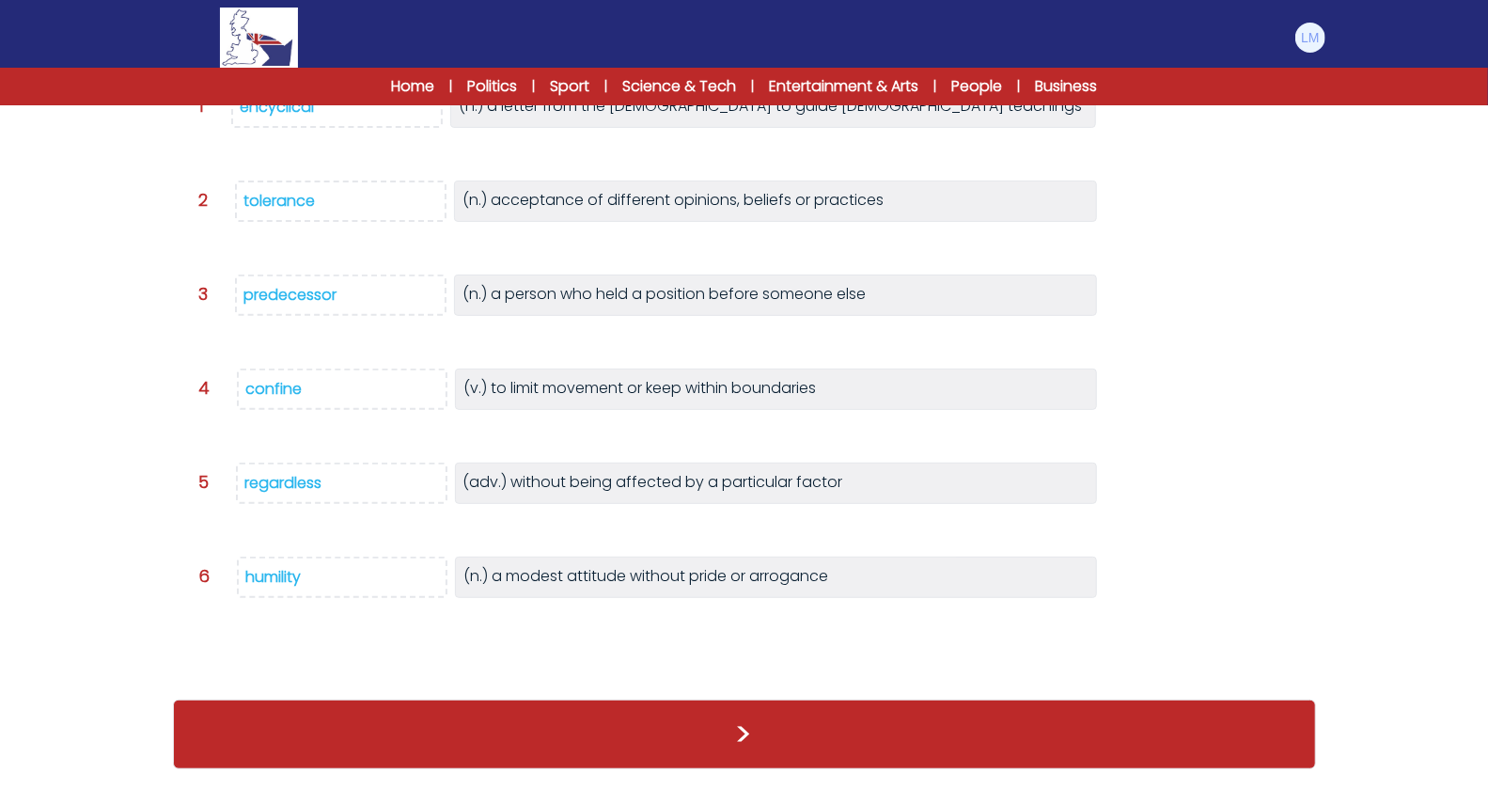
scroll to position [340, 0]
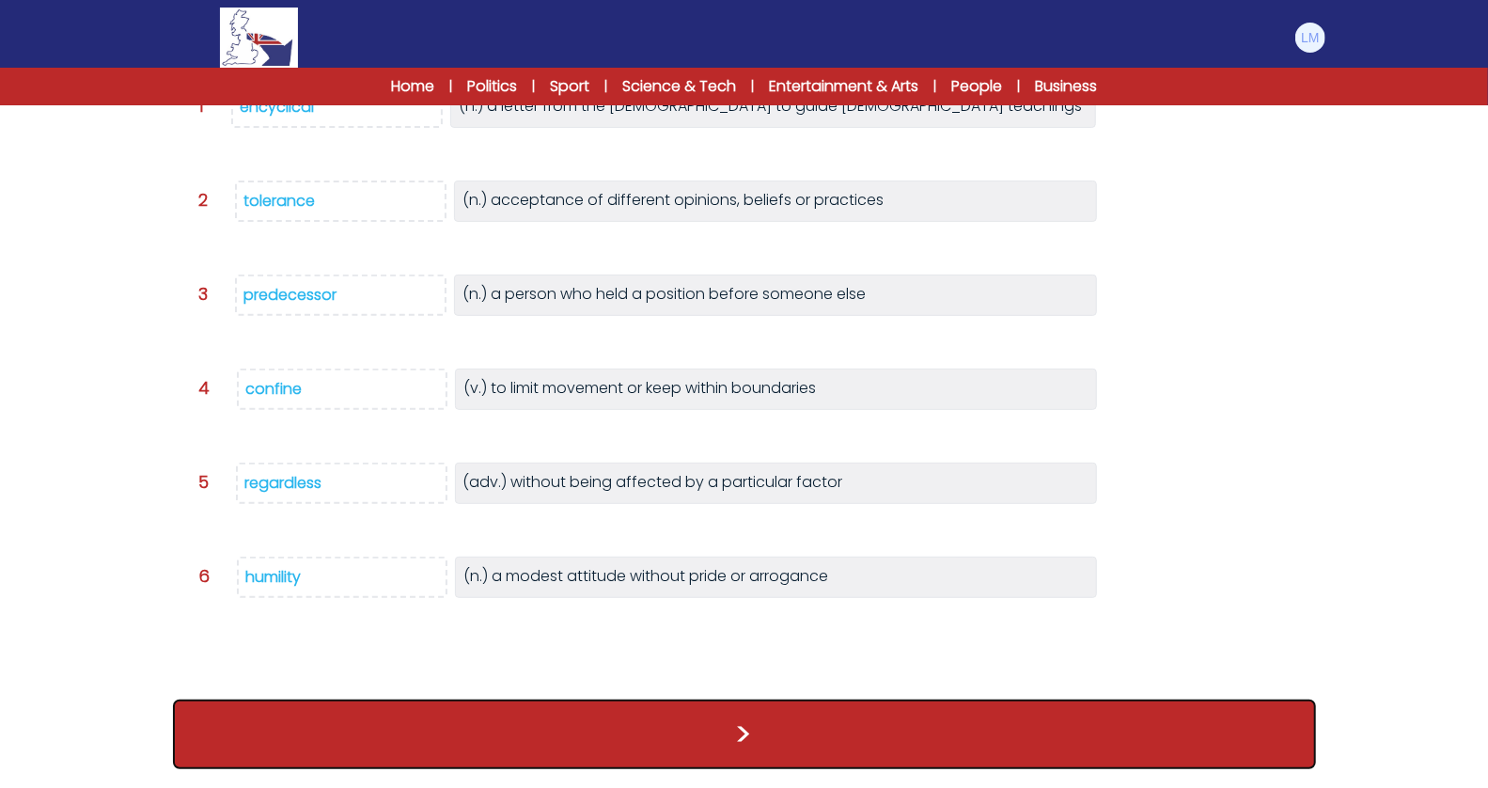
click at [868, 741] on button ">" at bounding box center [744, 734] width 1143 height 70
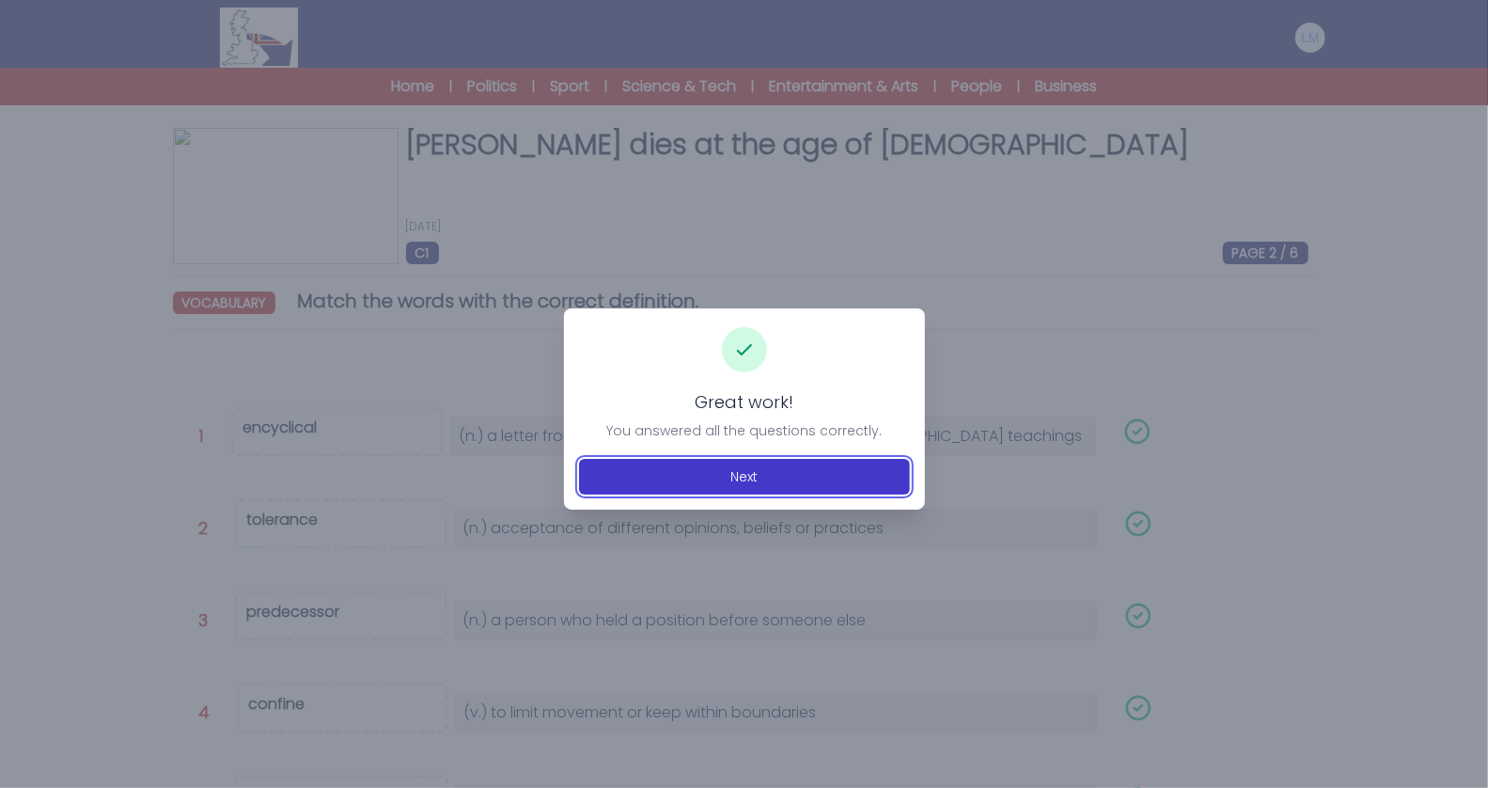
click at [676, 459] on button "Next" at bounding box center [744, 477] width 331 height 36
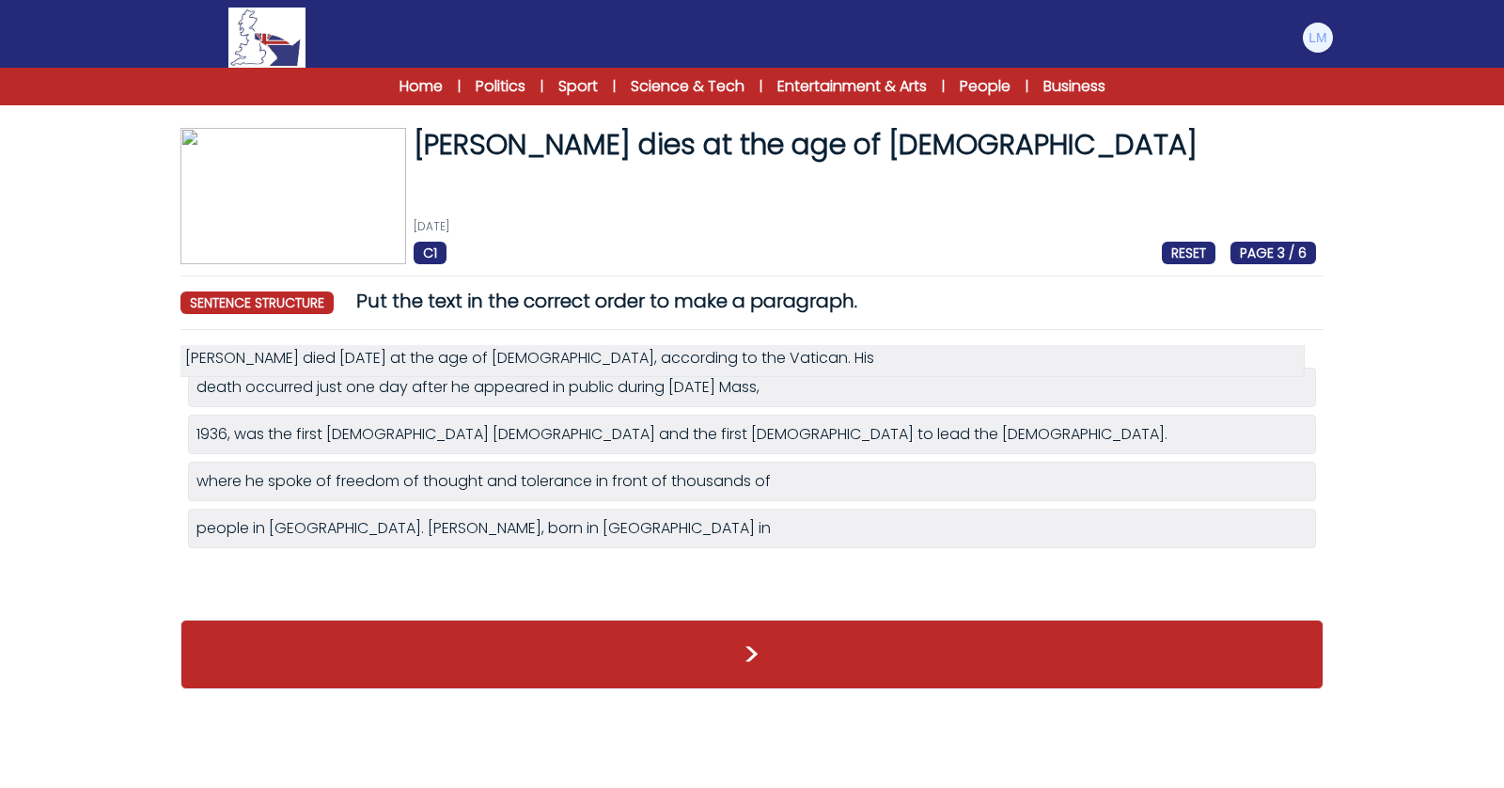
drag, startPoint x: 440, startPoint y: 529, endPoint x: 429, endPoint y: 362, distance: 167.7
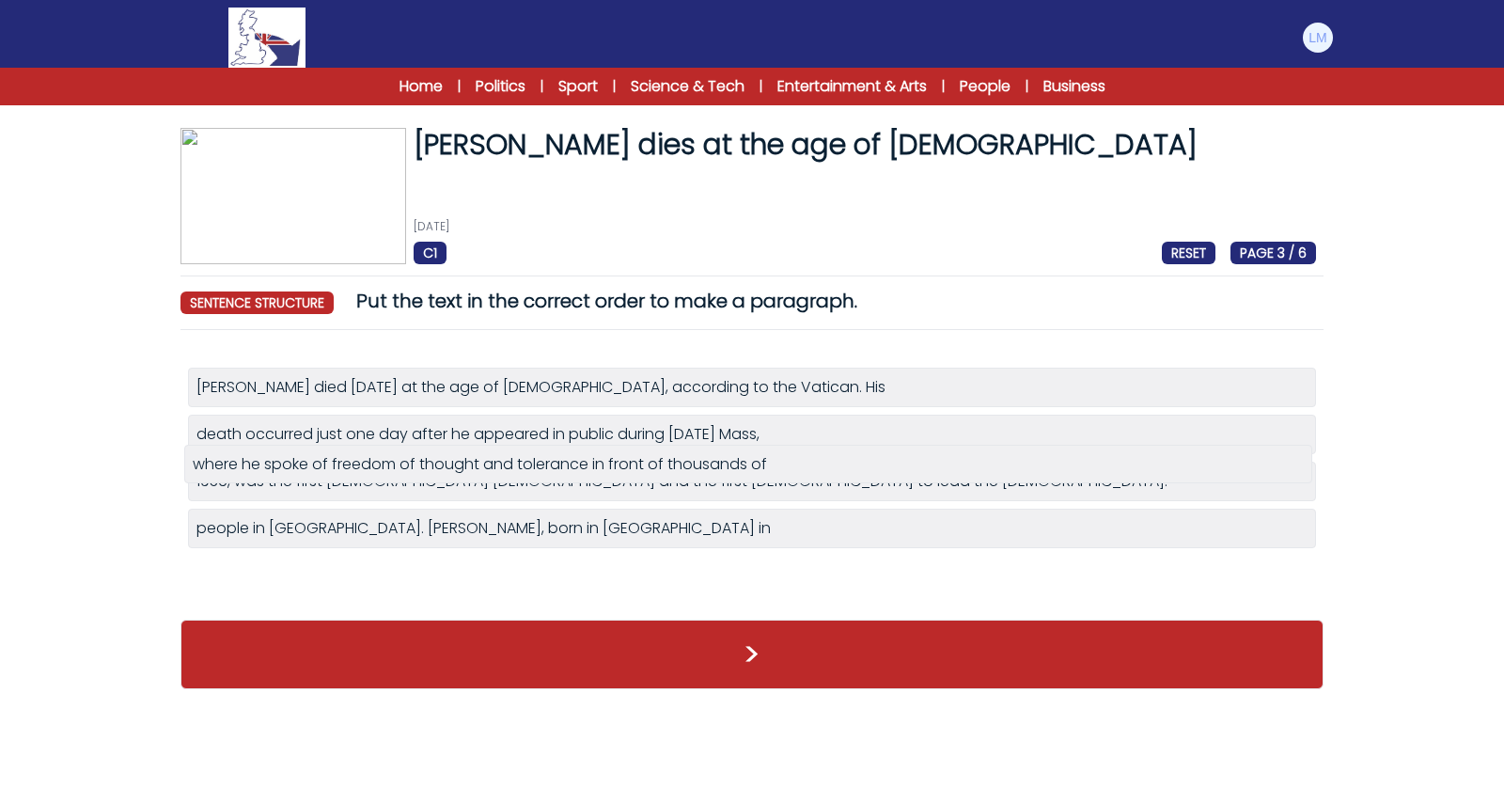
drag, startPoint x: 404, startPoint y: 527, endPoint x: 400, endPoint y: 466, distance: 61.2
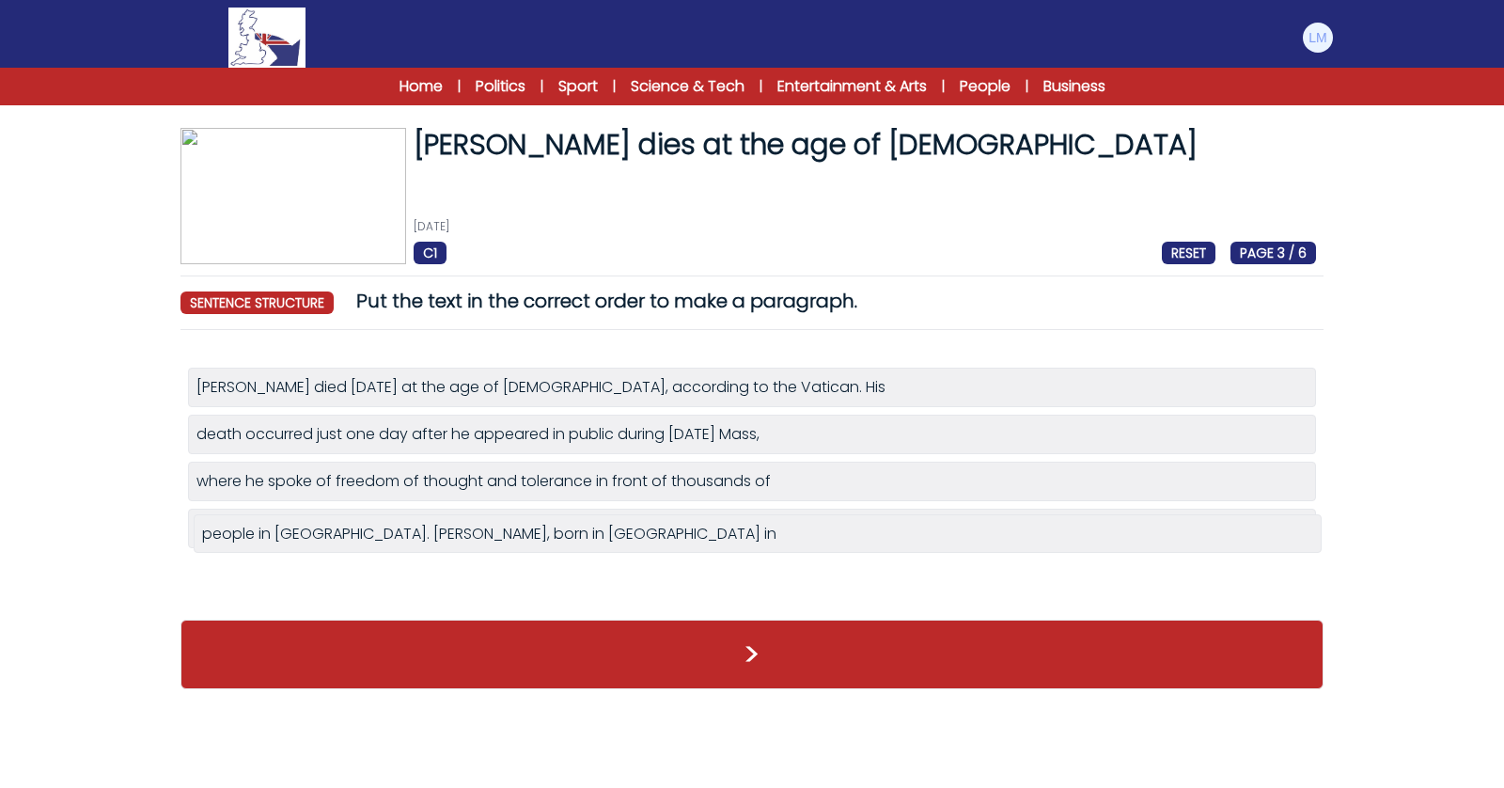
drag, startPoint x: 355, startPoint y: 582, endPoint x: 362, endPoint y: 529, distance: 53.1
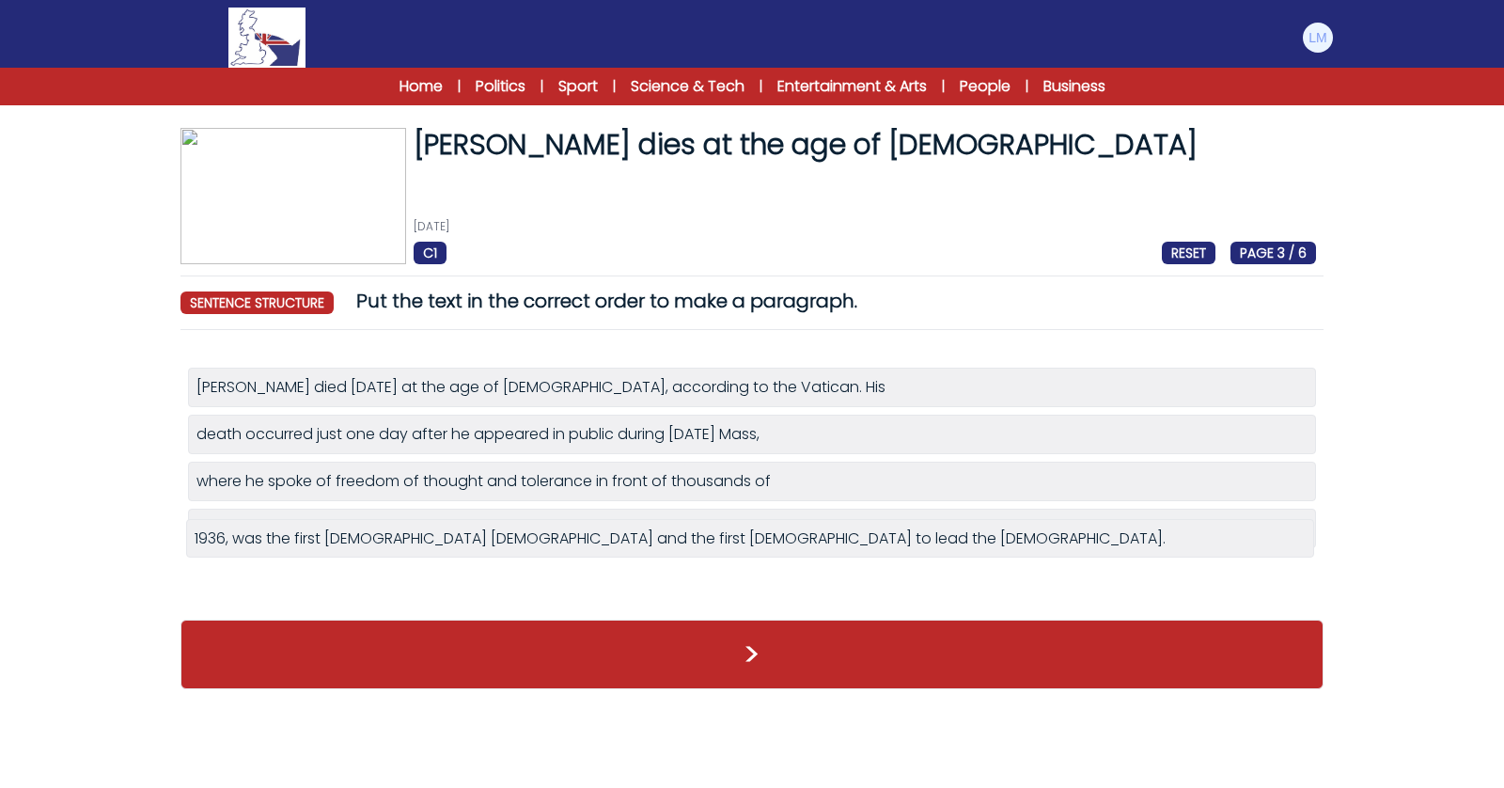
drag, startPoint x: 362, startPoint y: 530, endPoint x: 361, endPoint y: 557, distance: 27.3
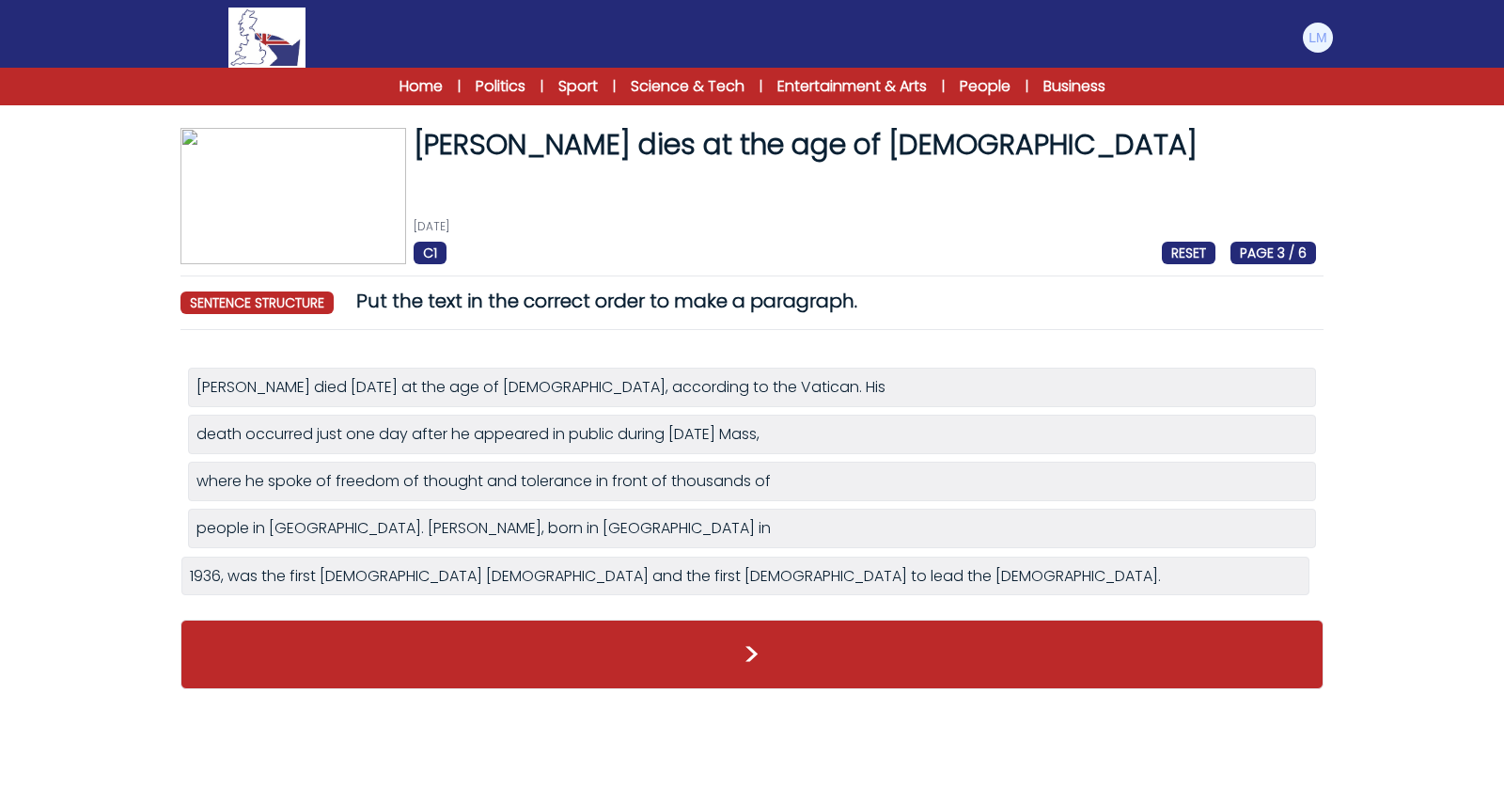
drag, startPoint x: 381, startPoint y: 519, endPoint x: 374, endPoint y: 570, distance: 51.2
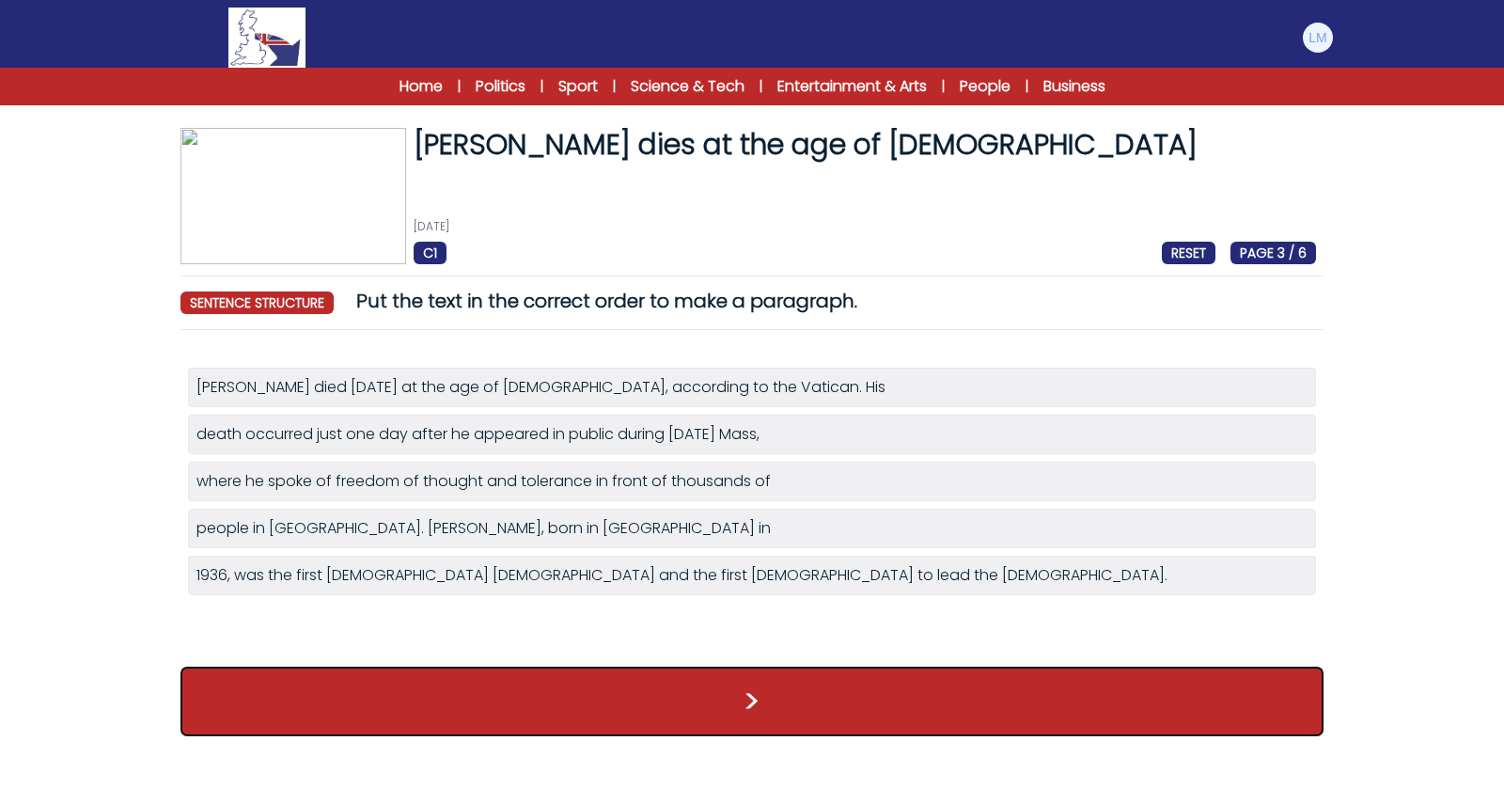
click at [447, 717] on button ">" at bounding box center [751, 701] width 1143 height 70
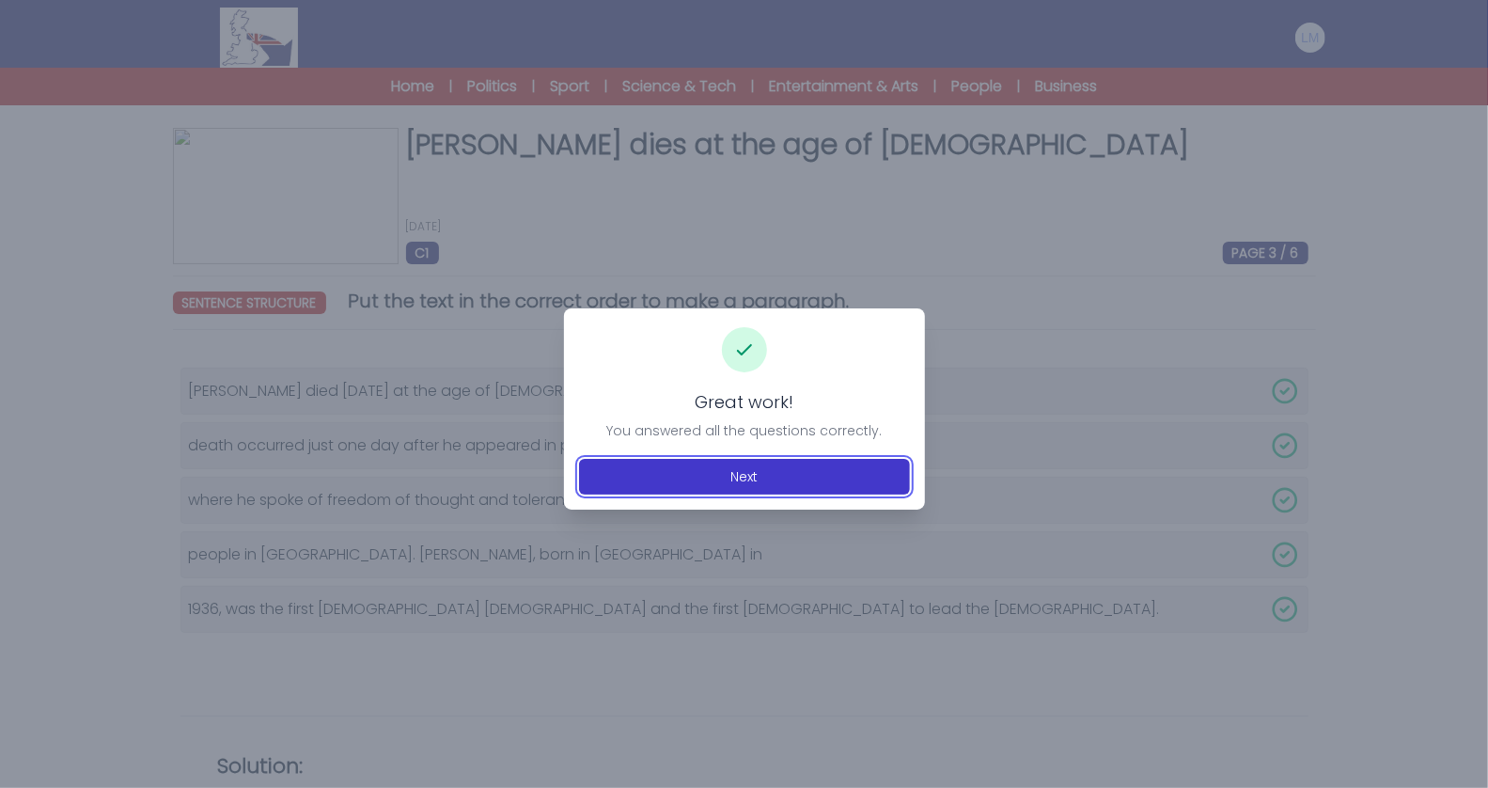
click at [776, 485] on button "Next" at bounding box center [744, 477] width 331 height 36
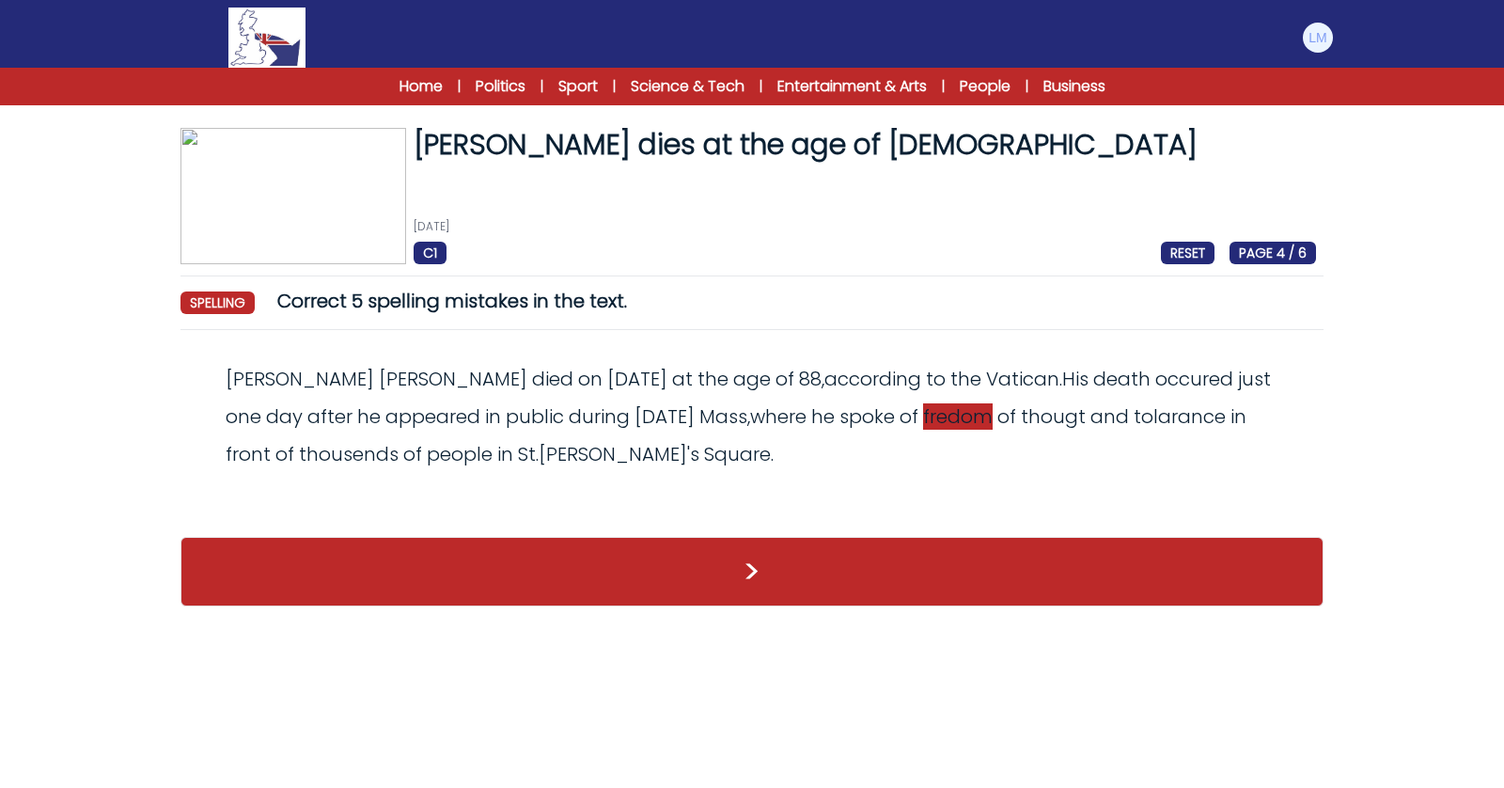
click at [923, 417] on span "fredom" at bounding box center [958, 416] width 70 height 26
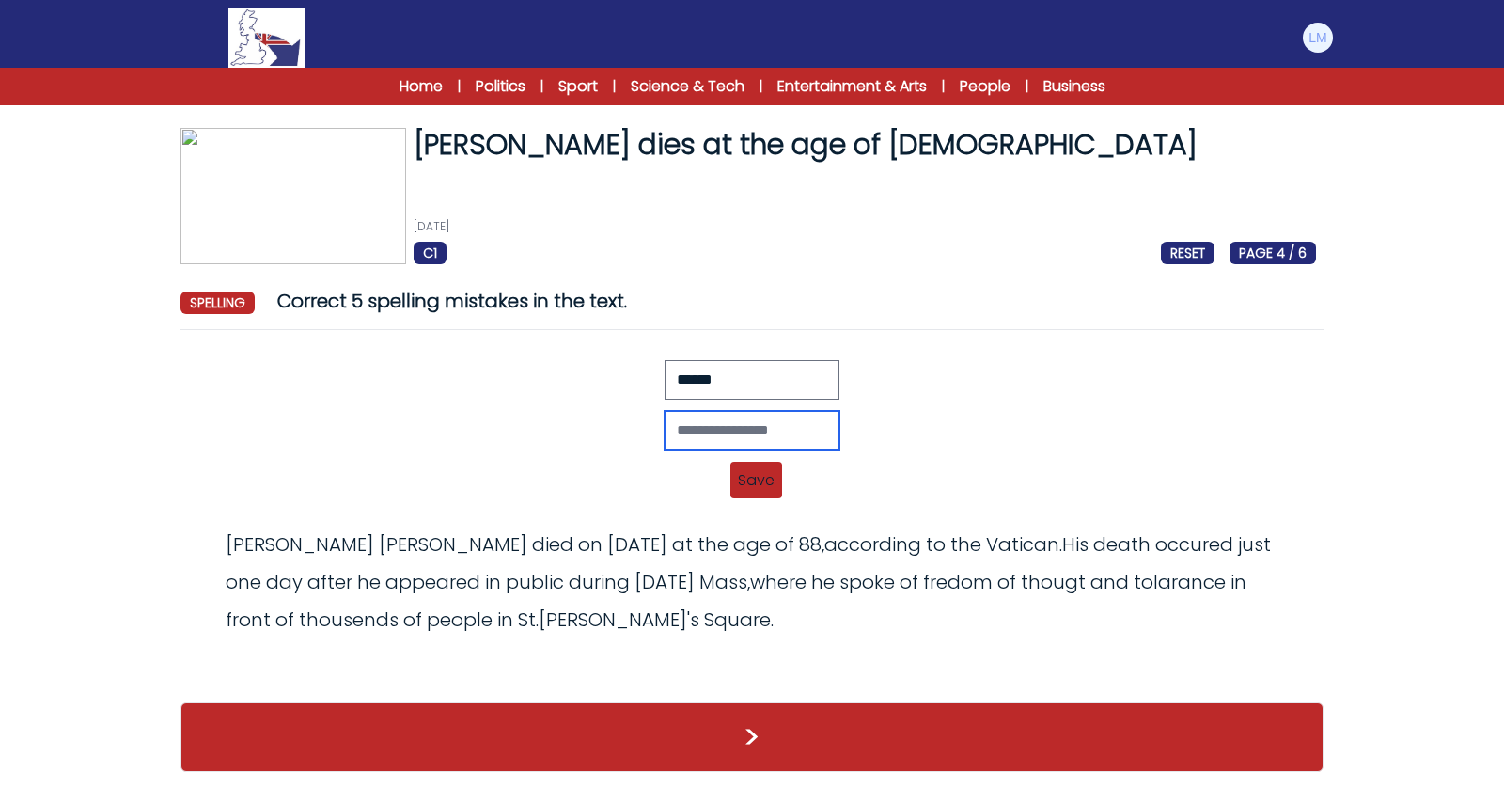
click at [700, 434] on input "text" at bounding box center [752, 430] width 175 height 39
type input "*******"
click at [744, 467] on span "Save" at bounding box center [756, 480] width 52 height 37
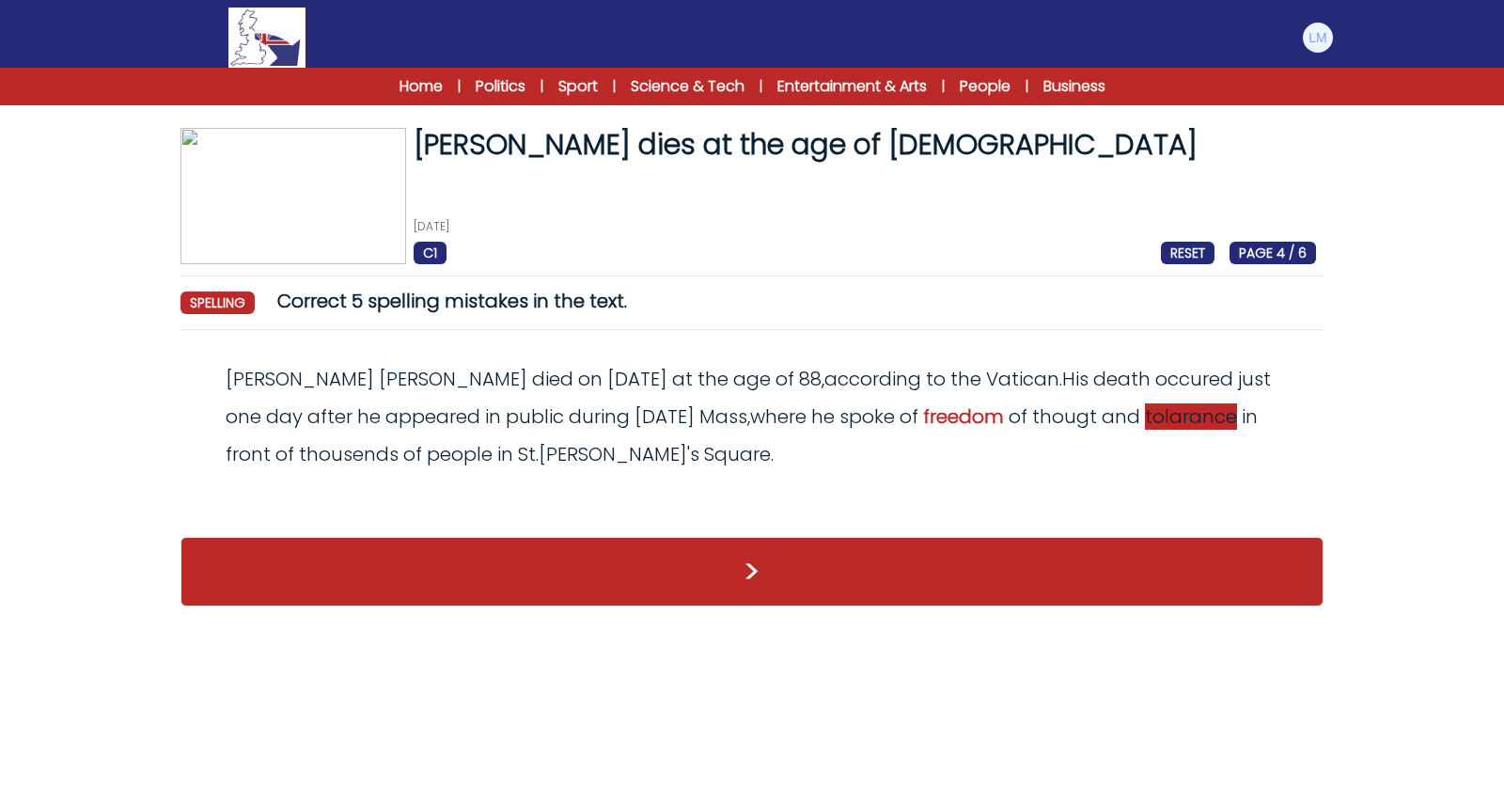
click at [1145, 411] on span "tolarance" at bounding box center [1191, 416] width 92 height 26
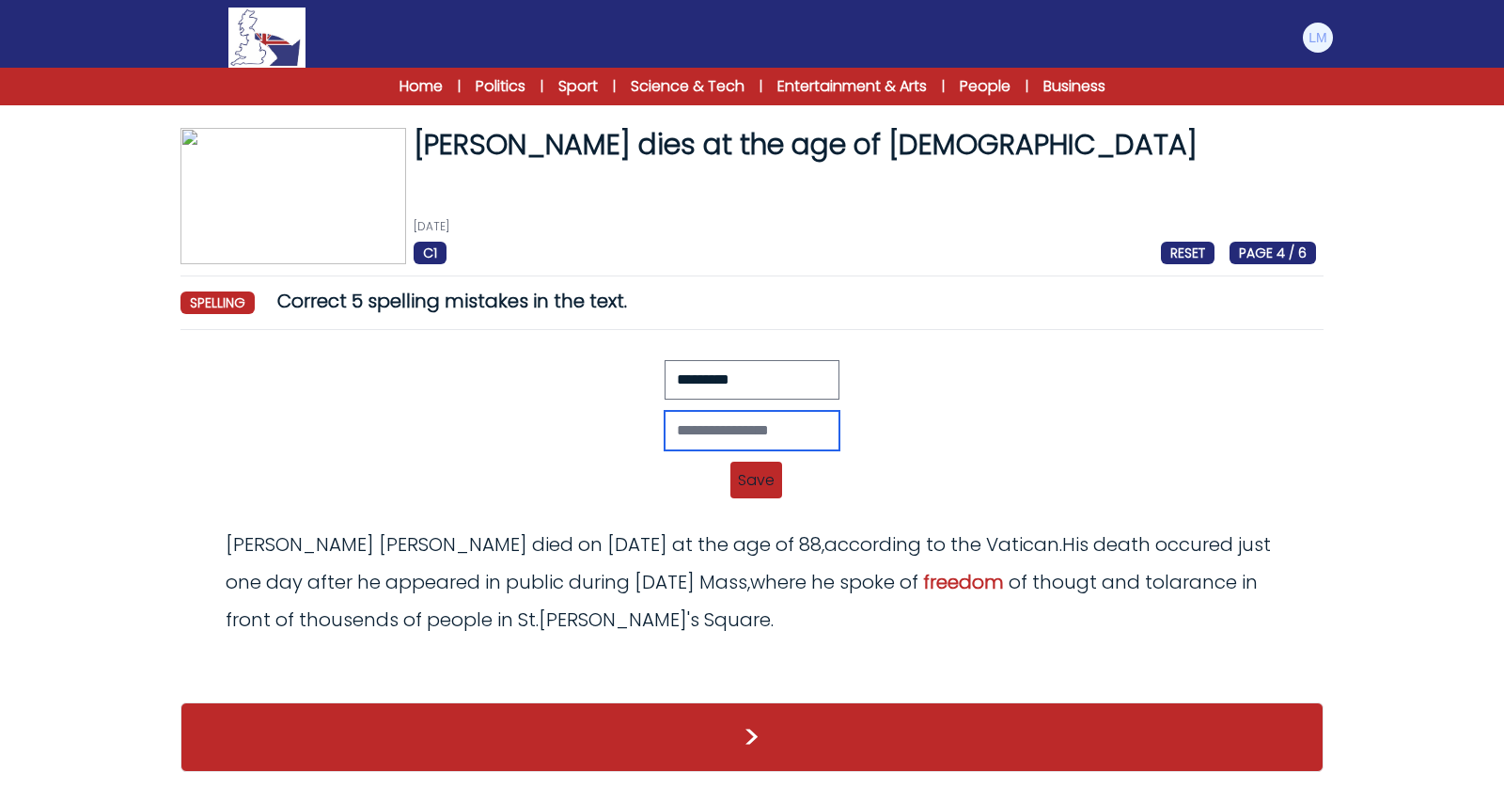
click at [715, 422] on input "text" at bounding box center [752, 430] width 175 height 39
type input "*********"
click at [749, 466] on span "Save" at bounding box center [756, 480] width 52 height 37
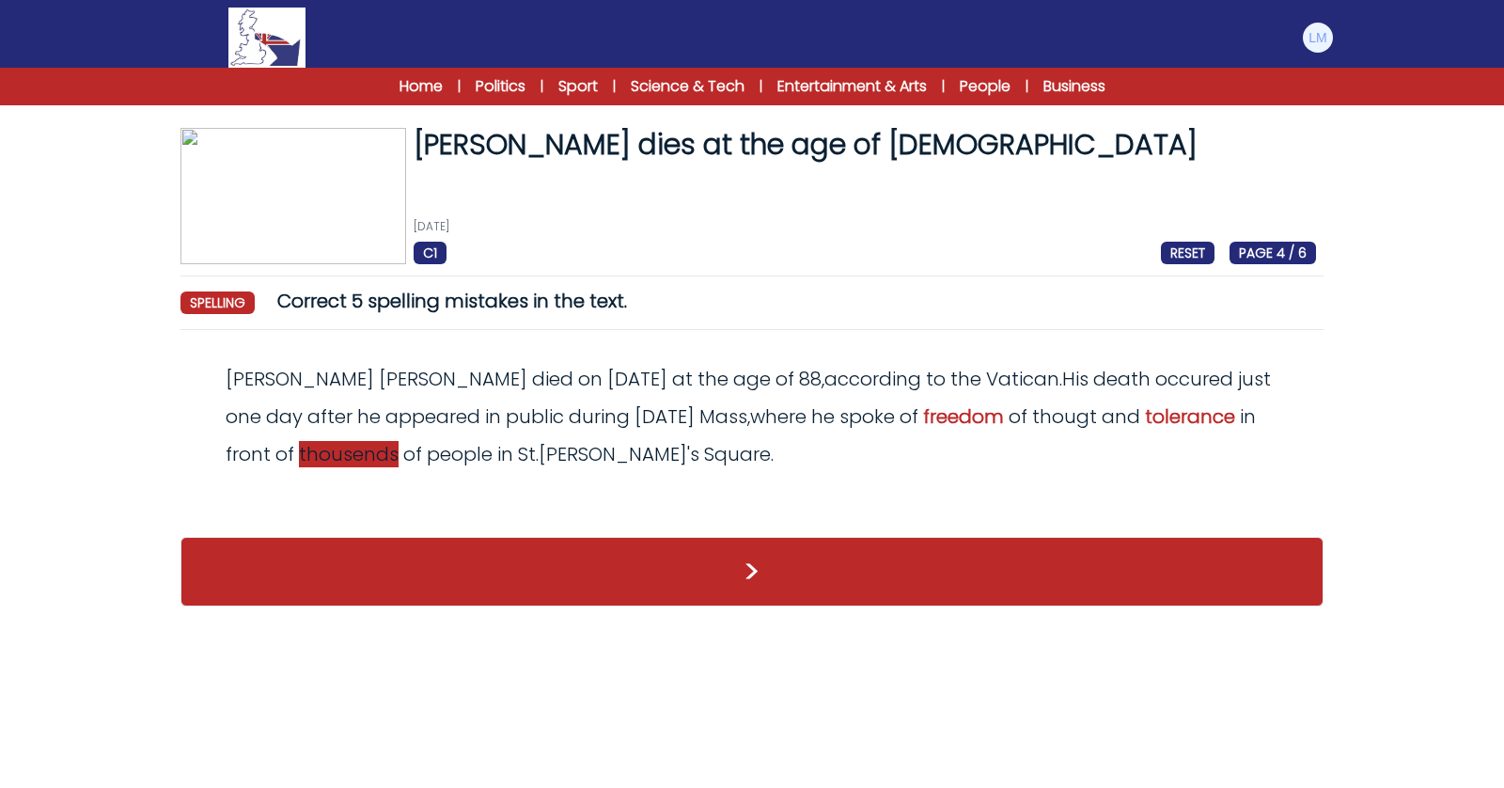
click at [399, 441] on span "thousends" at bounding box center [349, 454] width 100 height 26
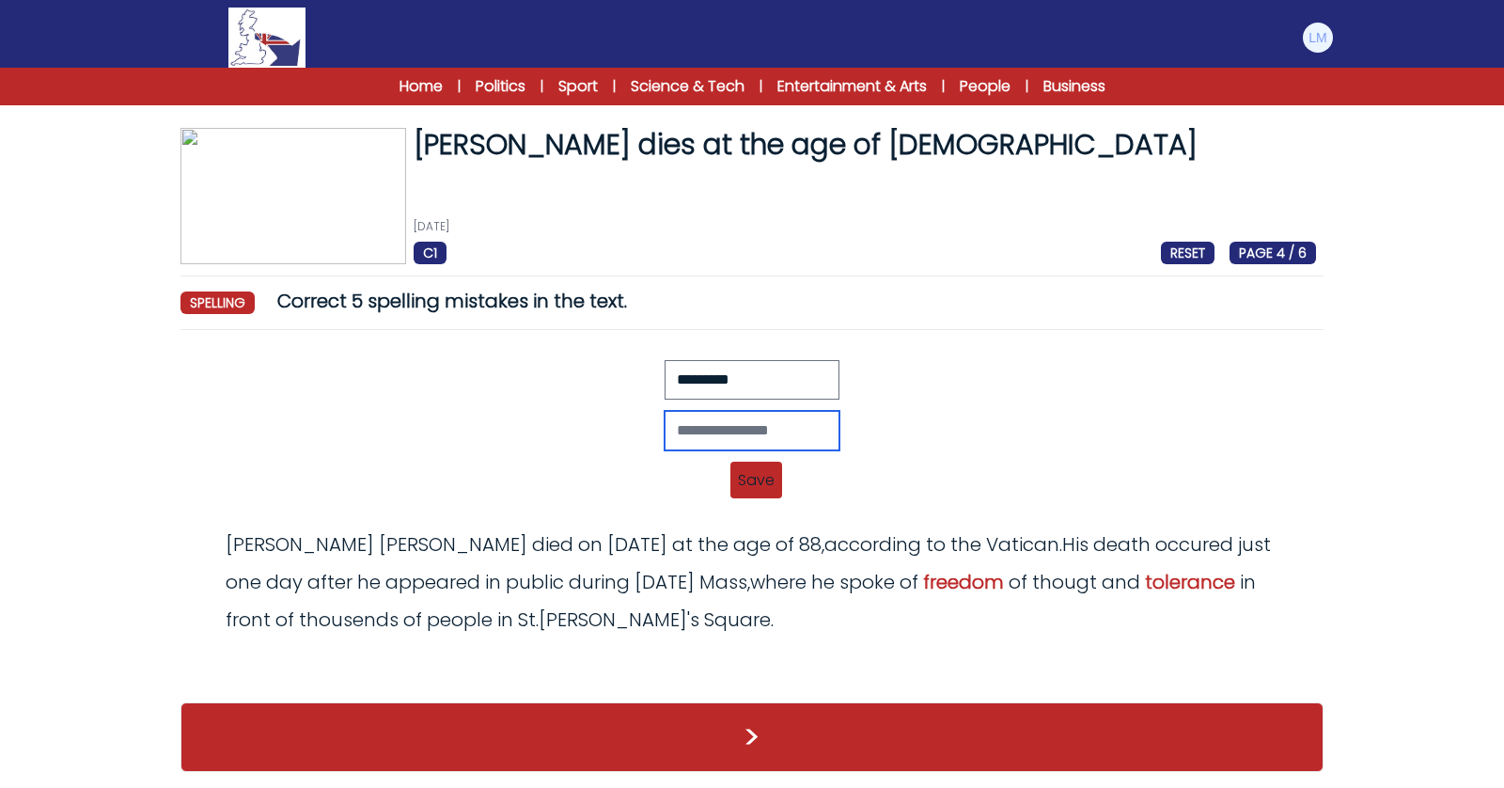
click at [746, 419] on input "text" at bounding box center [752, 430] width 175 height 39
type input "*********"
click at [768, 478] on span "Save" at bounding box center [756, 480] width 52 height 37
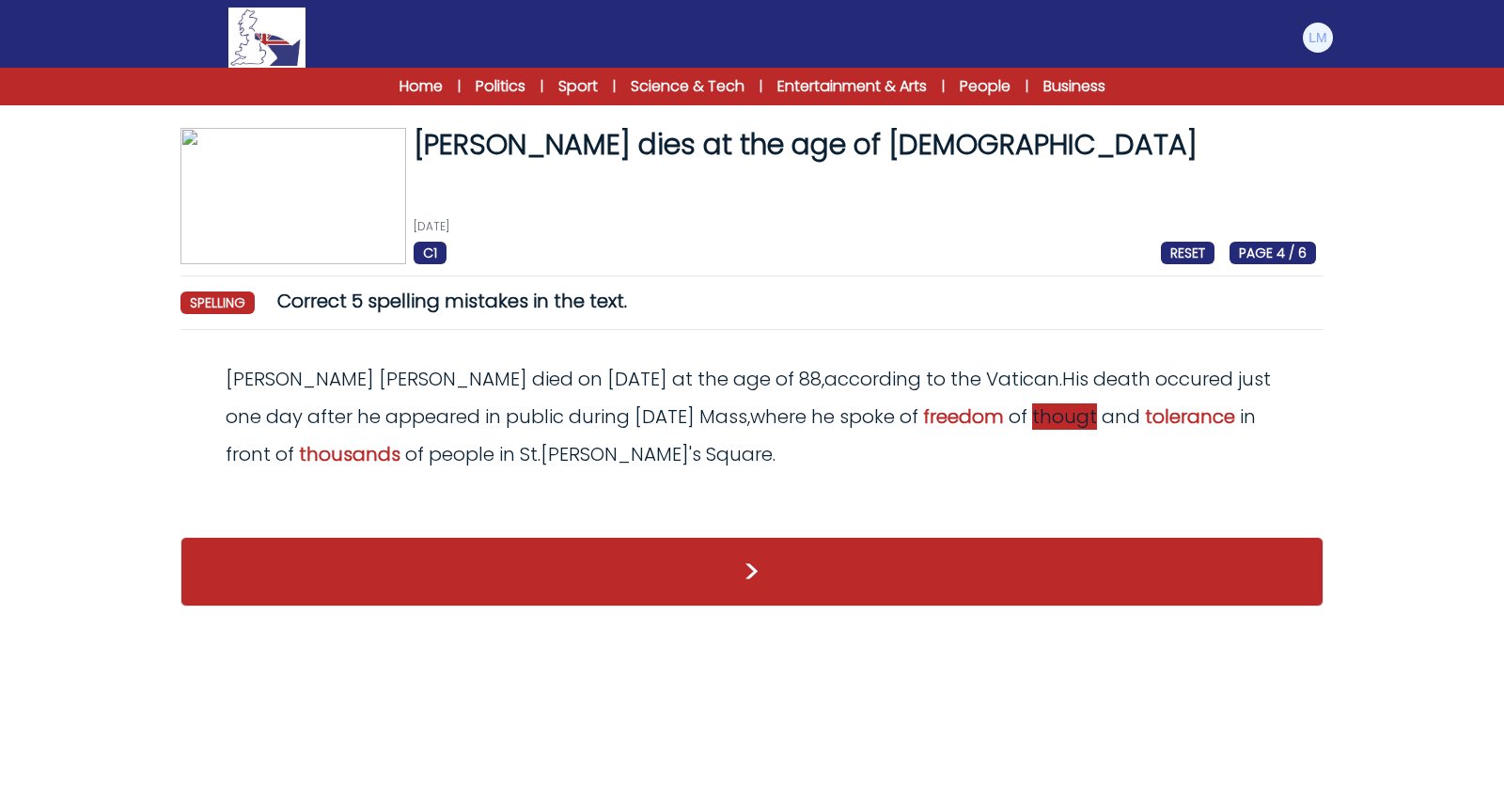
click at [1032, 416] on span "thougt" at bounding box center [1064, 416] width 65 height 26
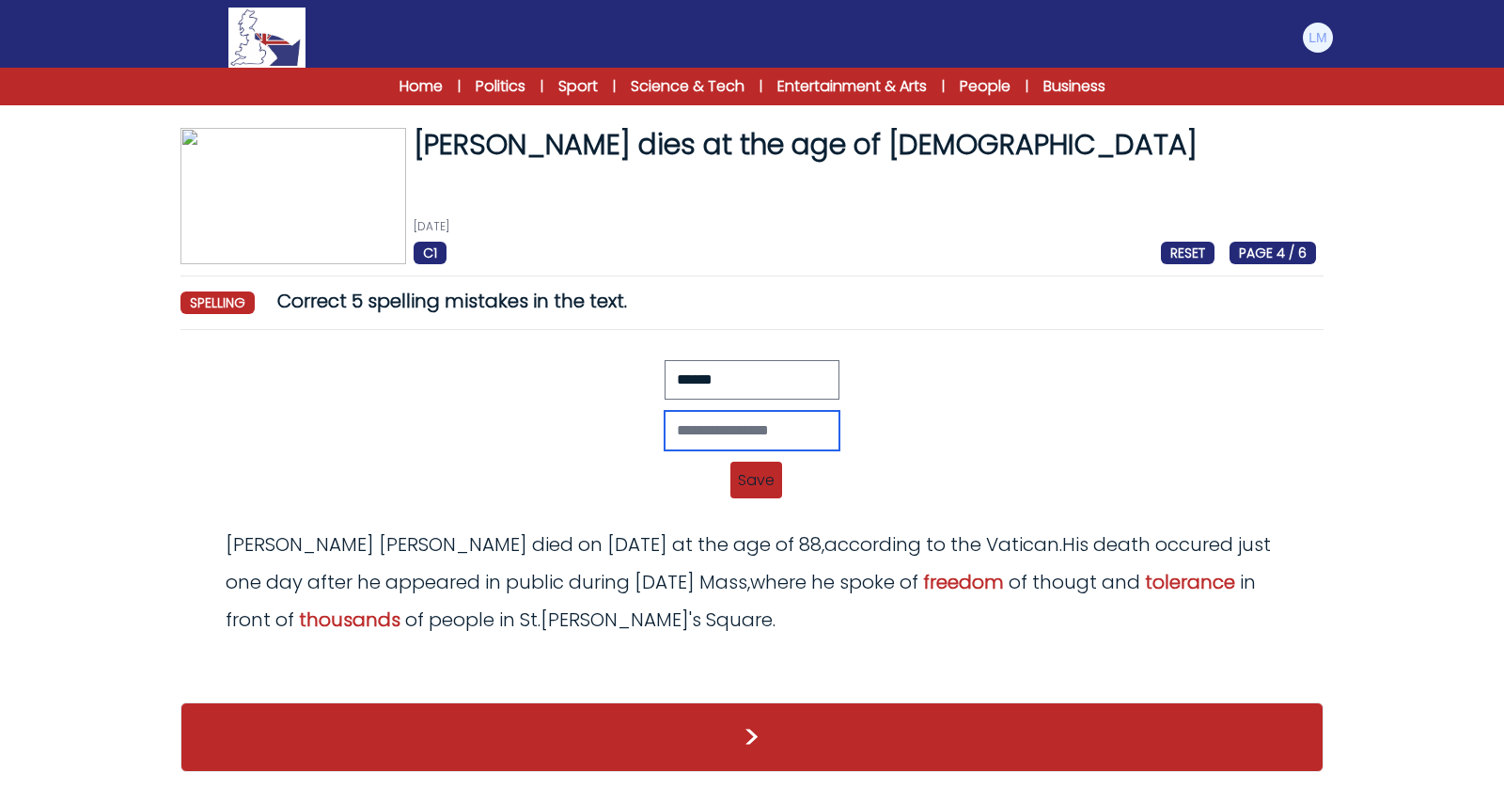
click at [745, 429] on input "text" at bounding box center [752, 430] width 175 height 39
type input "*******"
click at [765, 478] on span "Save" at bounding box center [756, 480] width 52 height 37
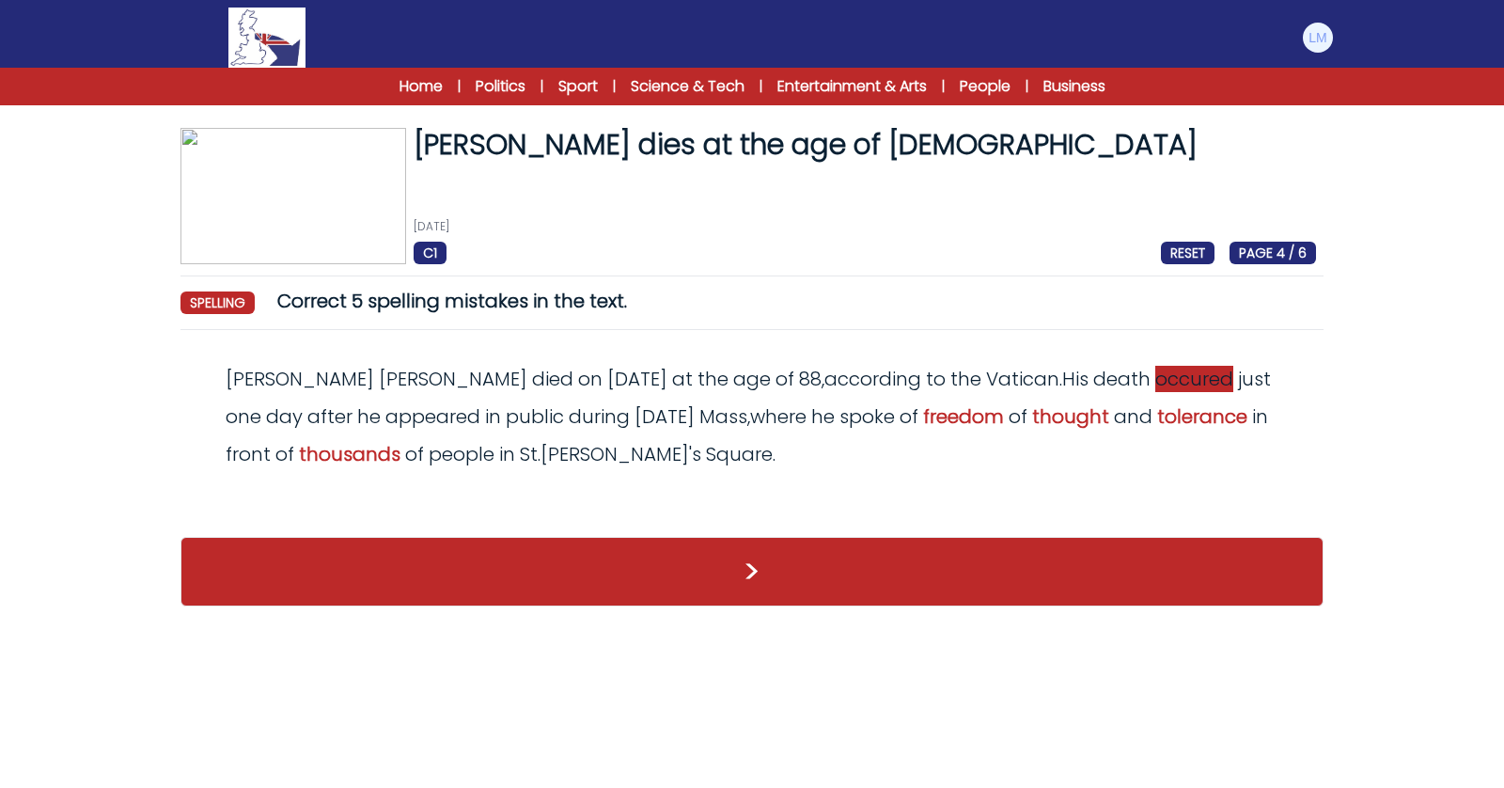
click at [1052, 391] on div "Pope Francis died on Monday at the age of 88 , according to the Vatican . His d…" at bounding box center [752, 416] width 1128 height 113
click at [1155, 382] on span "occured" at bounding box center [1194, 379] width 78 height 26
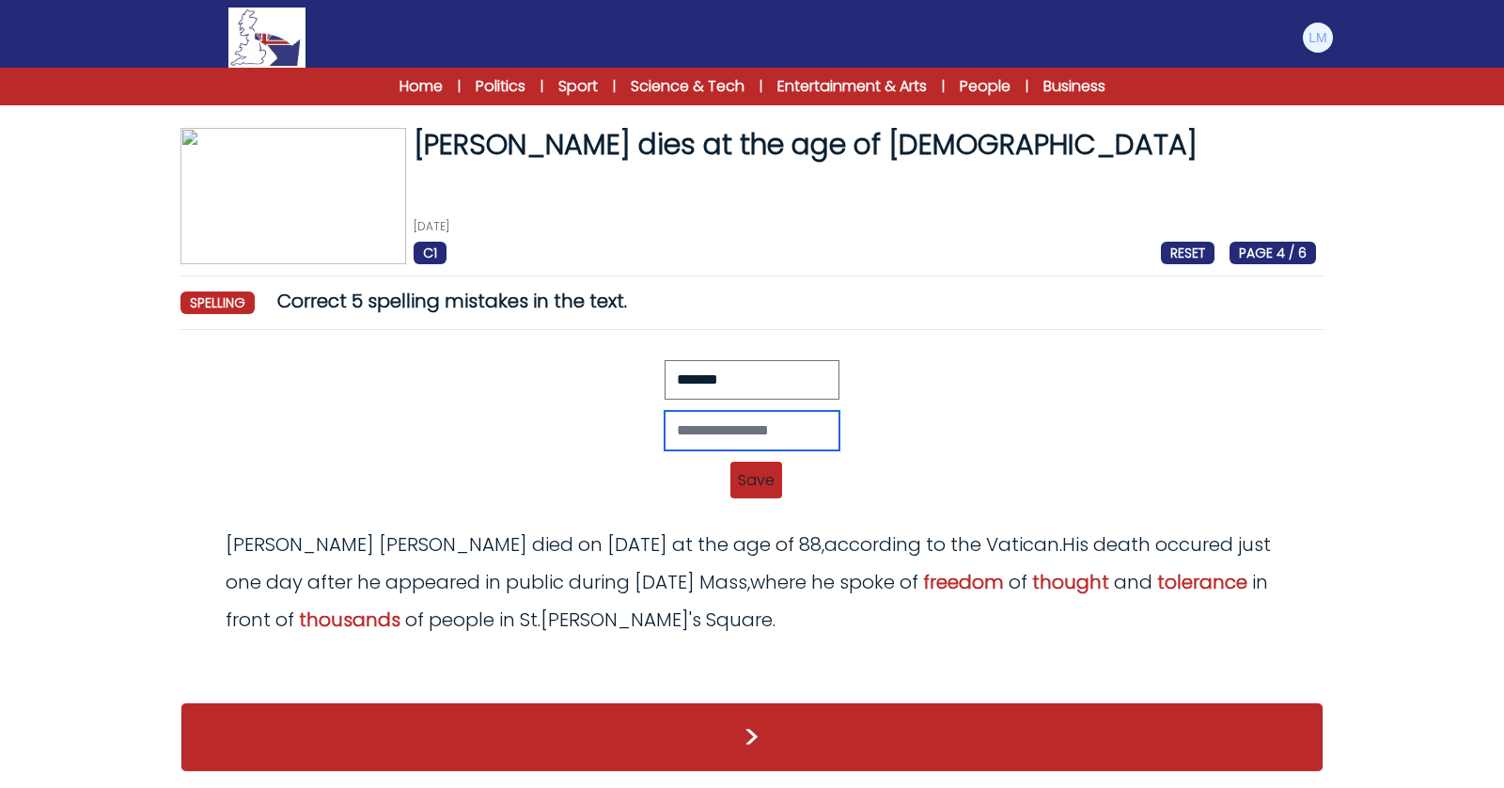
click at [700, 431] on input "text" at bounding box center [752, 430] width 175 height 39
type input "********"
click at [751, 466] on span "Save" at bounding box center [756, 480] width 52 height 37
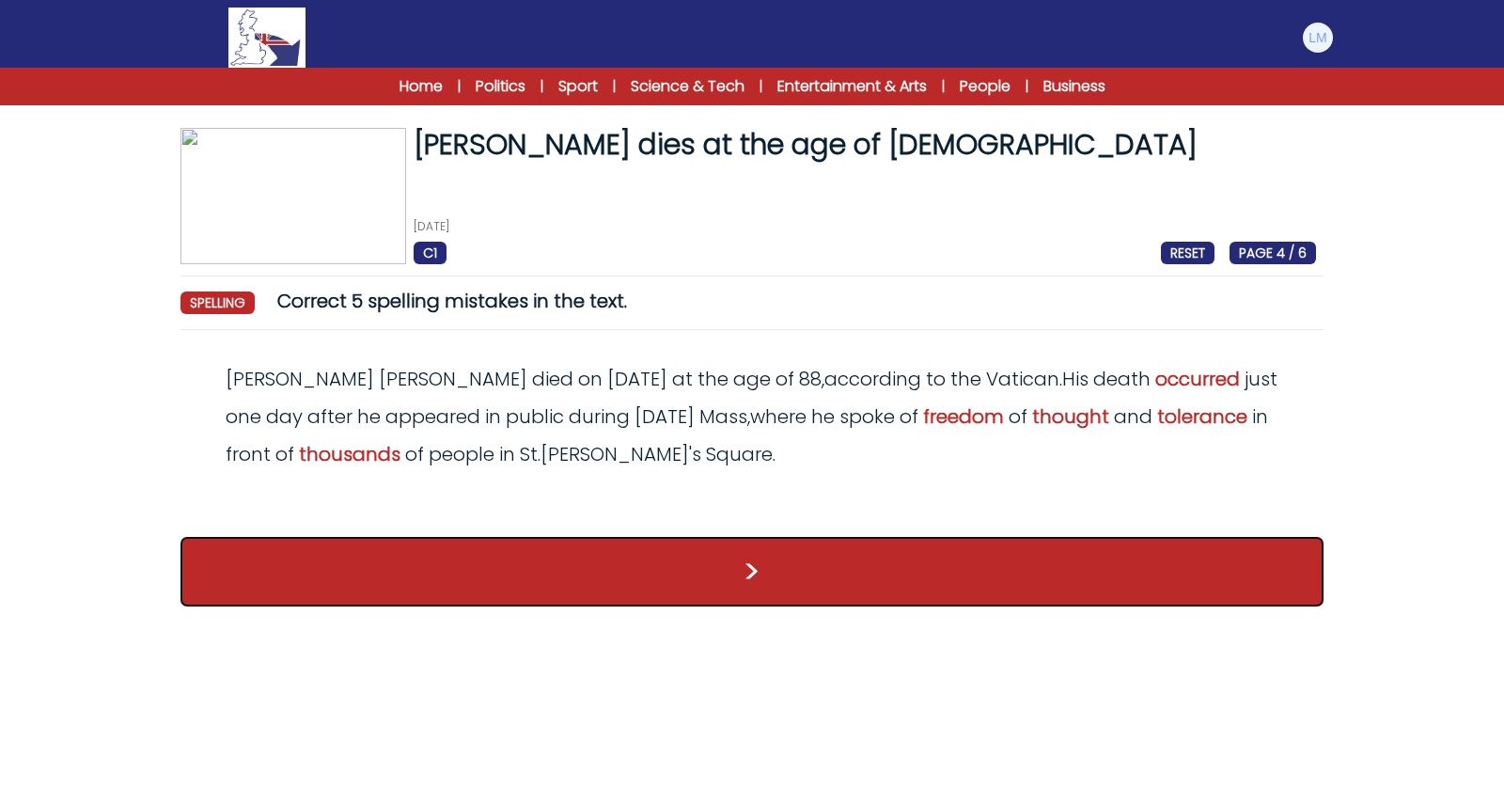
click at [759, 581] on button ">" at bounding box center [751, 572] width 1143 height 70
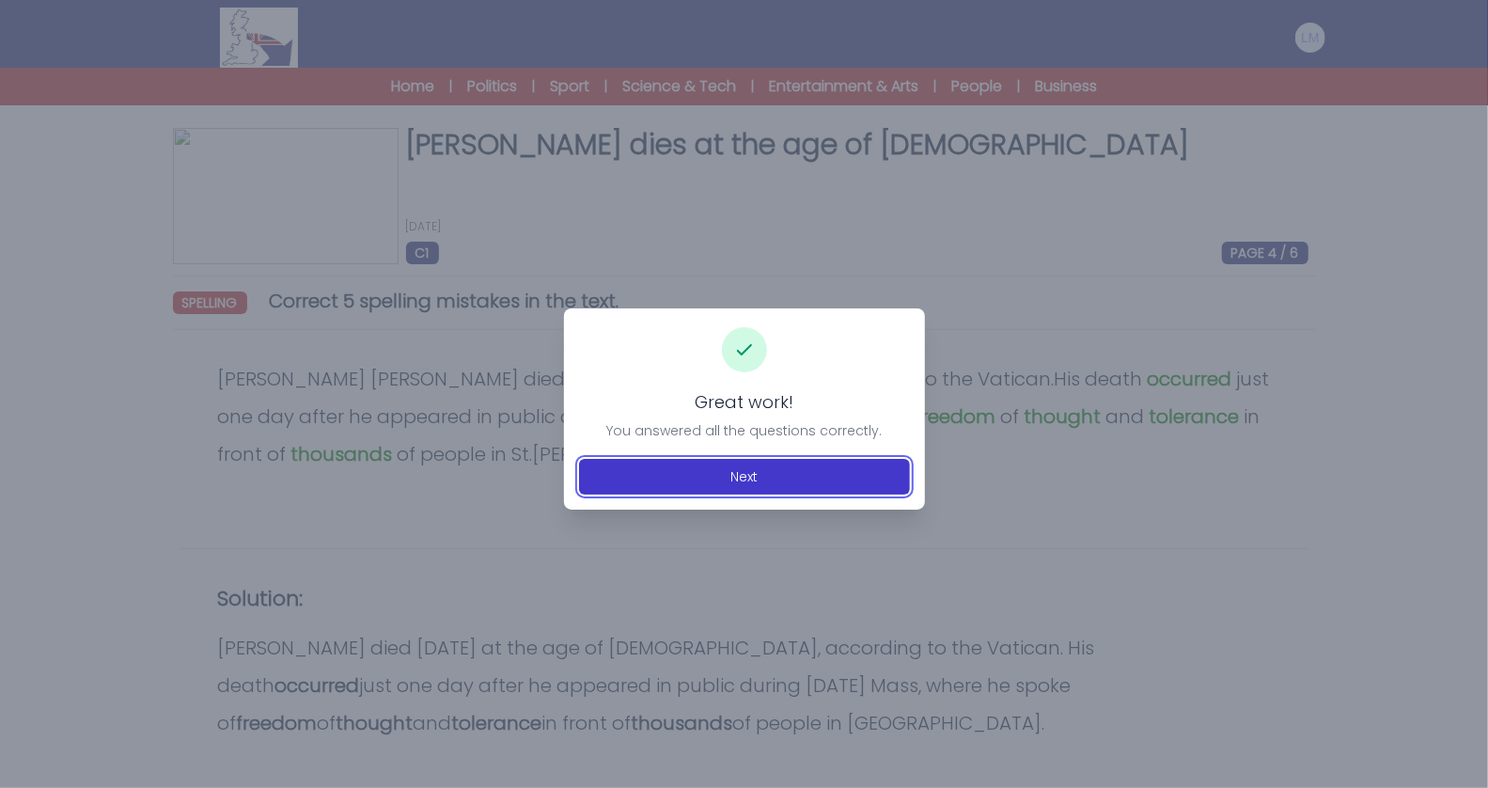
click at [824, 478] on button "Next" at bounding box center [744, 477] width 331 height 36
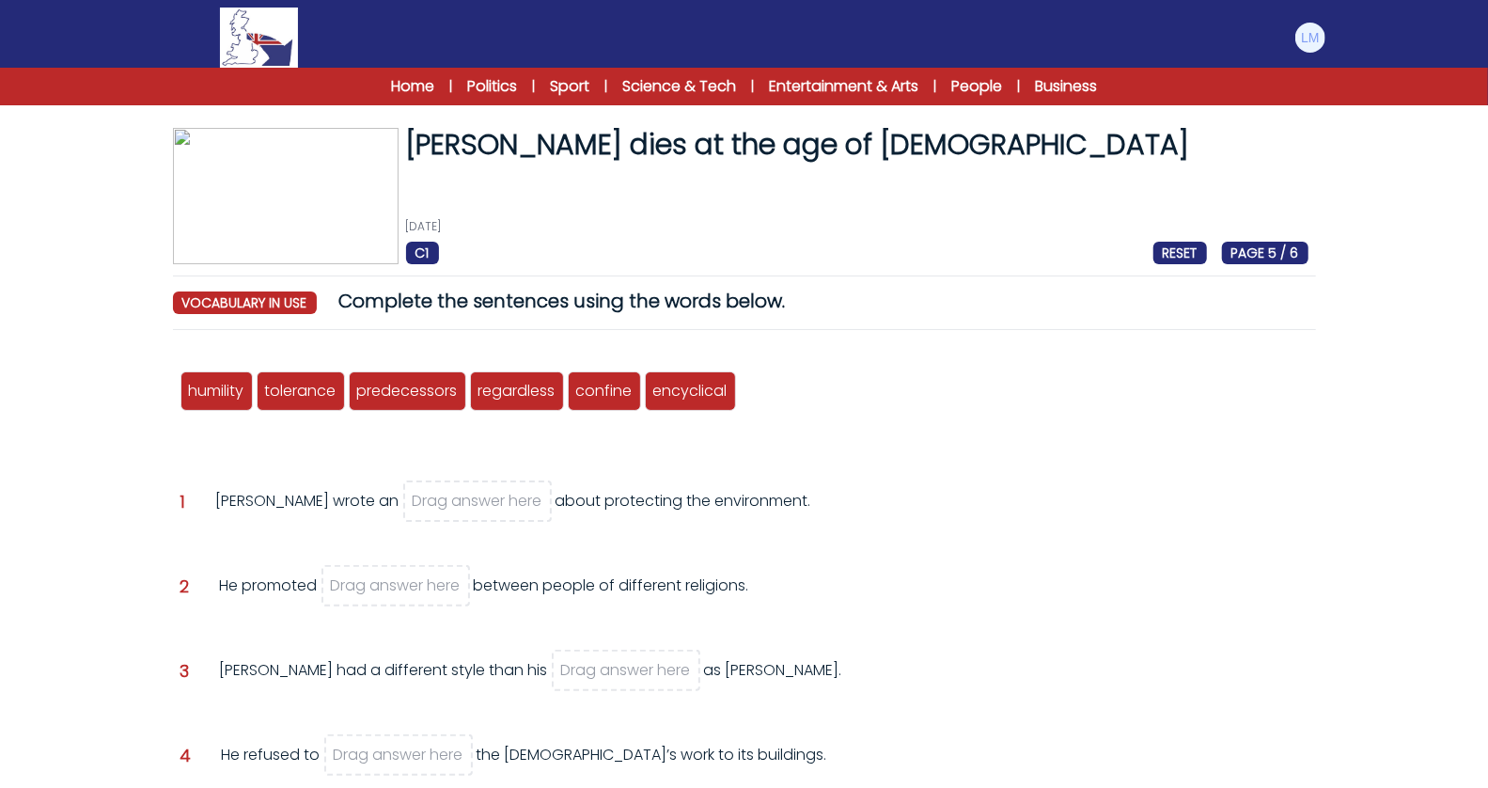
scroll to position [108, 0]
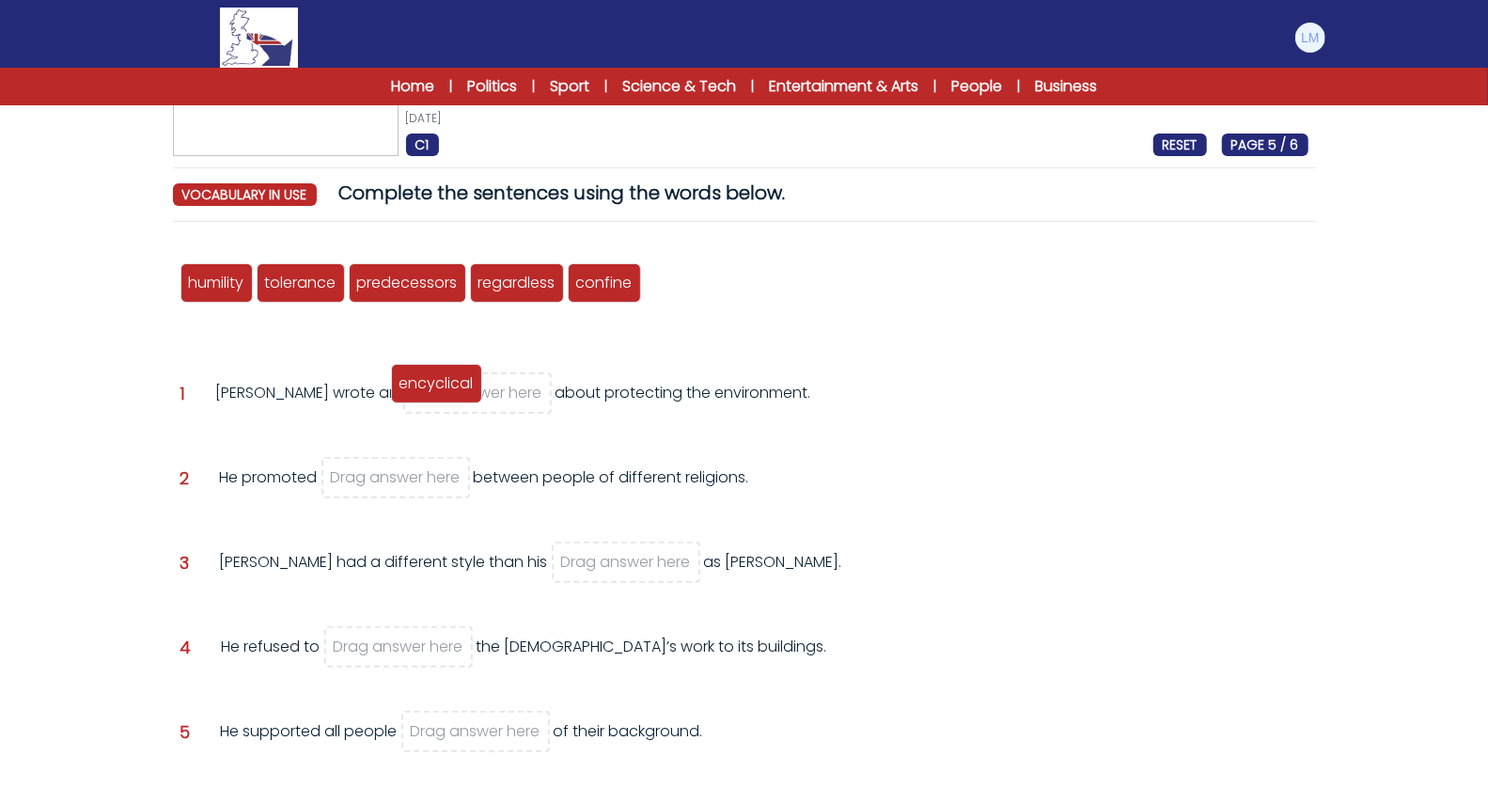
drag, startPoint x: 704, startPoint y: 281, endPoint x: 452, endPoint y: 381, distance: 270.9
click at [452, 381] on span "encyclical" at bounding box center [437, 383] width 74 height 22
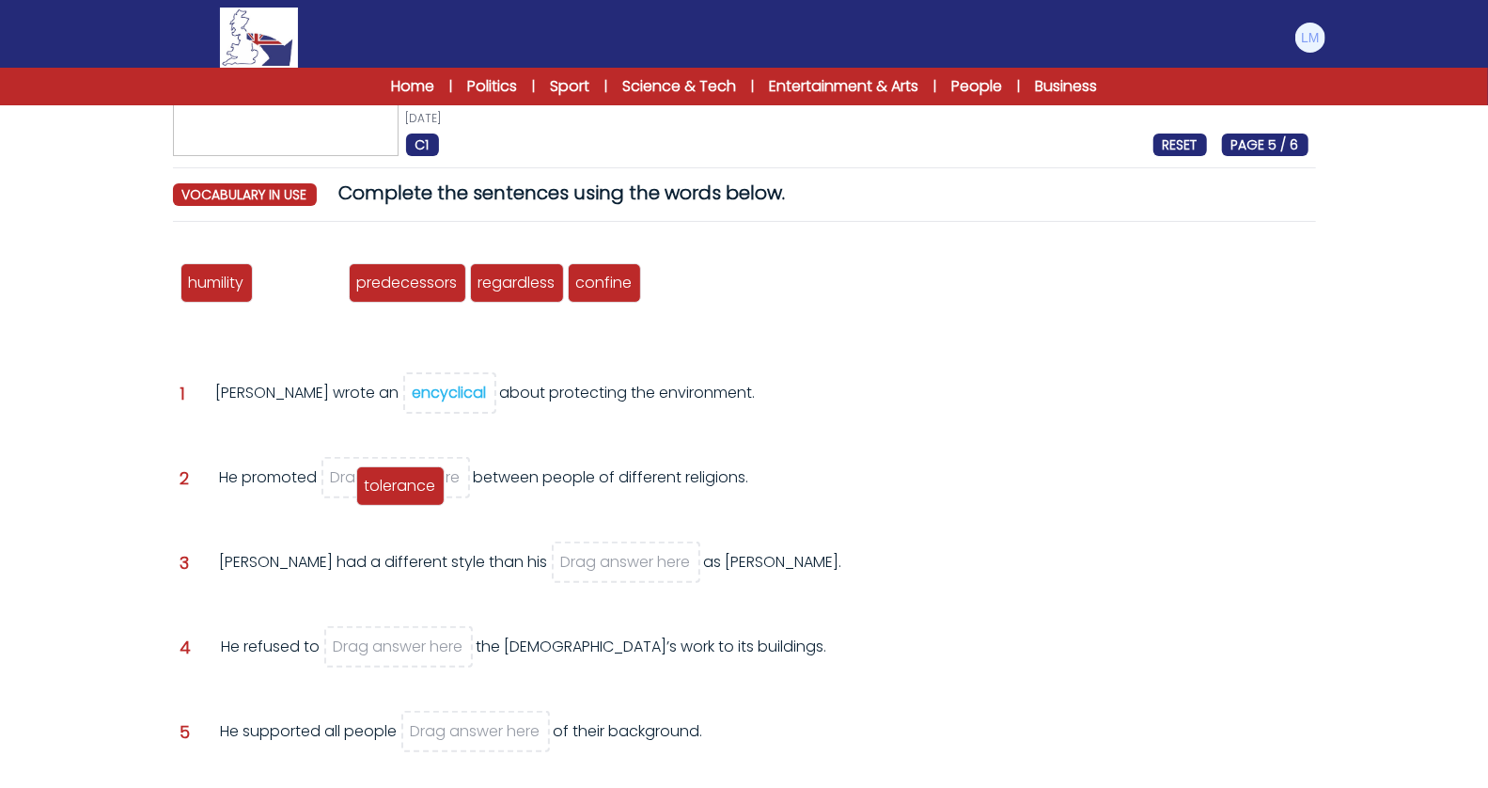
drag, startPoint x: 312, startPoint y: 285, endPoint x: 412, endPoint y: 489, distance: 227.0
click at [412, 489] on span "tolerance" at bounding box center [400, 486] width 71 height 22
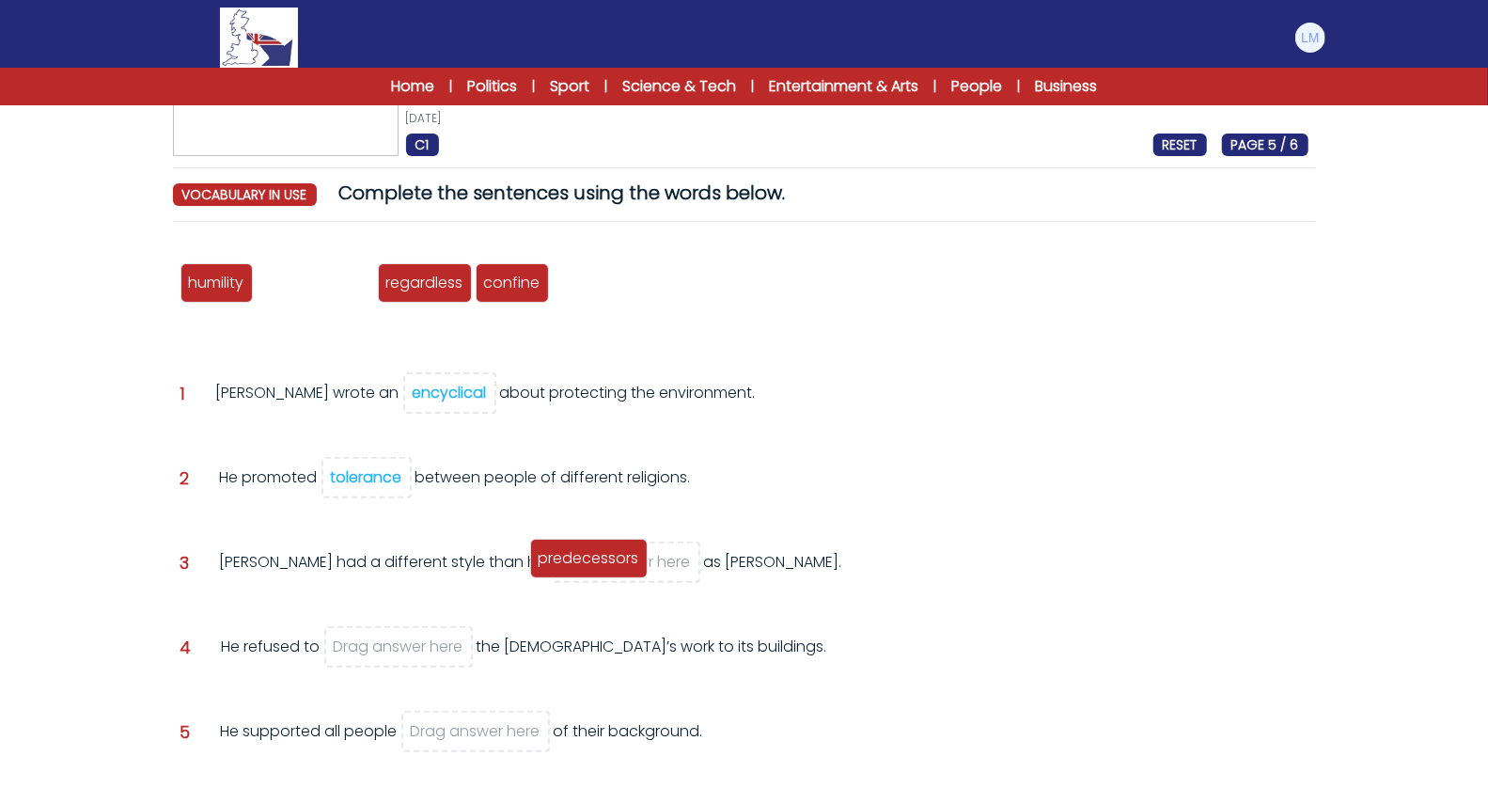
drag, startPoint x: 294, startPoint y: 292, endPoint x: 568, endPoint y: 568, distance: 388.2
click at [568, 568] on div "predecessors" at bounding box center [589, 558] width 118 height 39
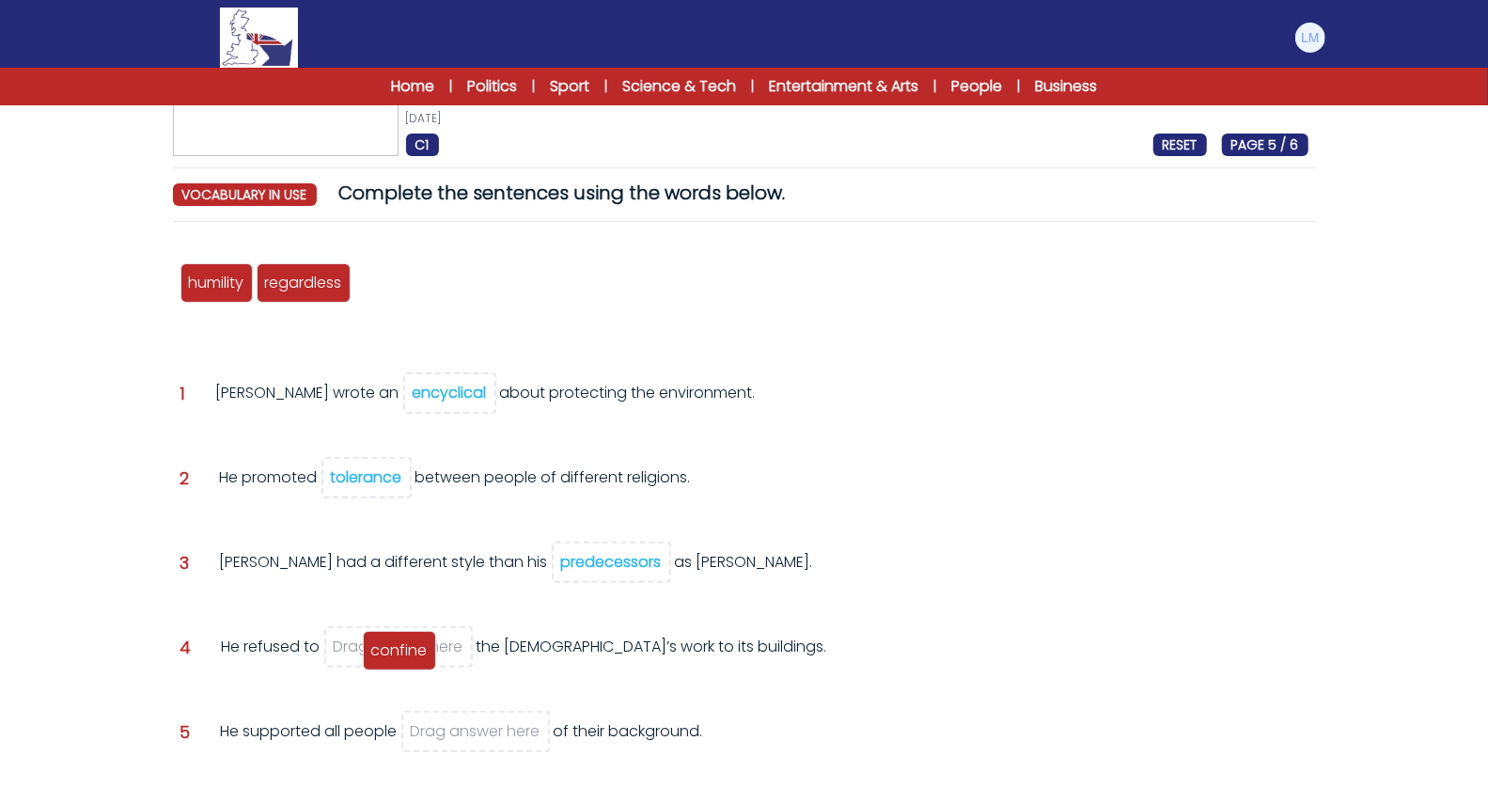
drag, startPoint x: 387, startPoint y: 291, endPoint x: 396, endPoint y: 660, distance: 368.6
click at [396, 660] on div "confine" at bounding box center [399, 650] width 73 height 39
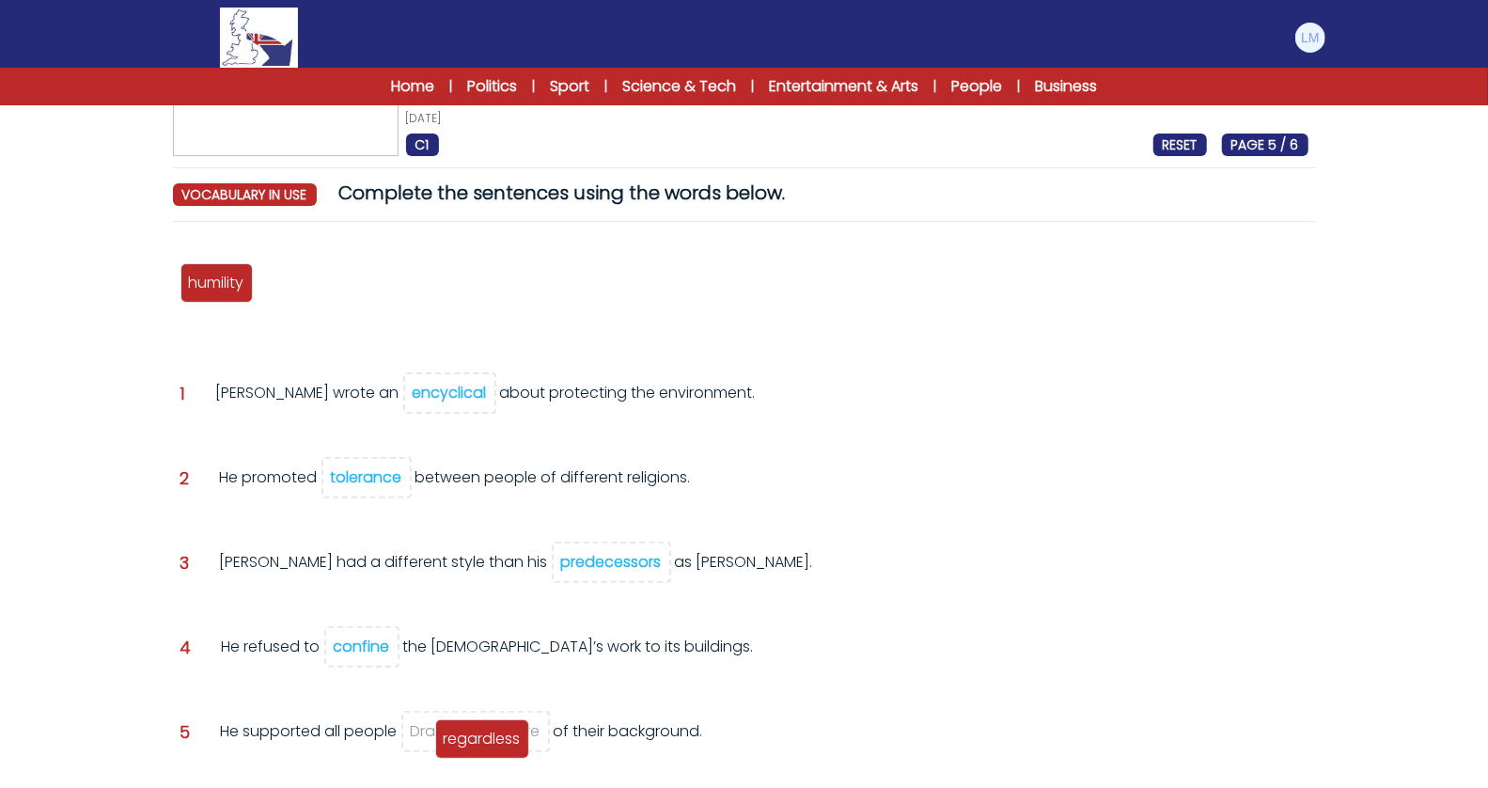
drag, startPoint x: 307, startPoint y: 291, endPoint x: 486, endPoint y: 745, distance: 487.9
click at [486, 746] on div "regardless" at bounding box center [482, 738] width 94 height 39
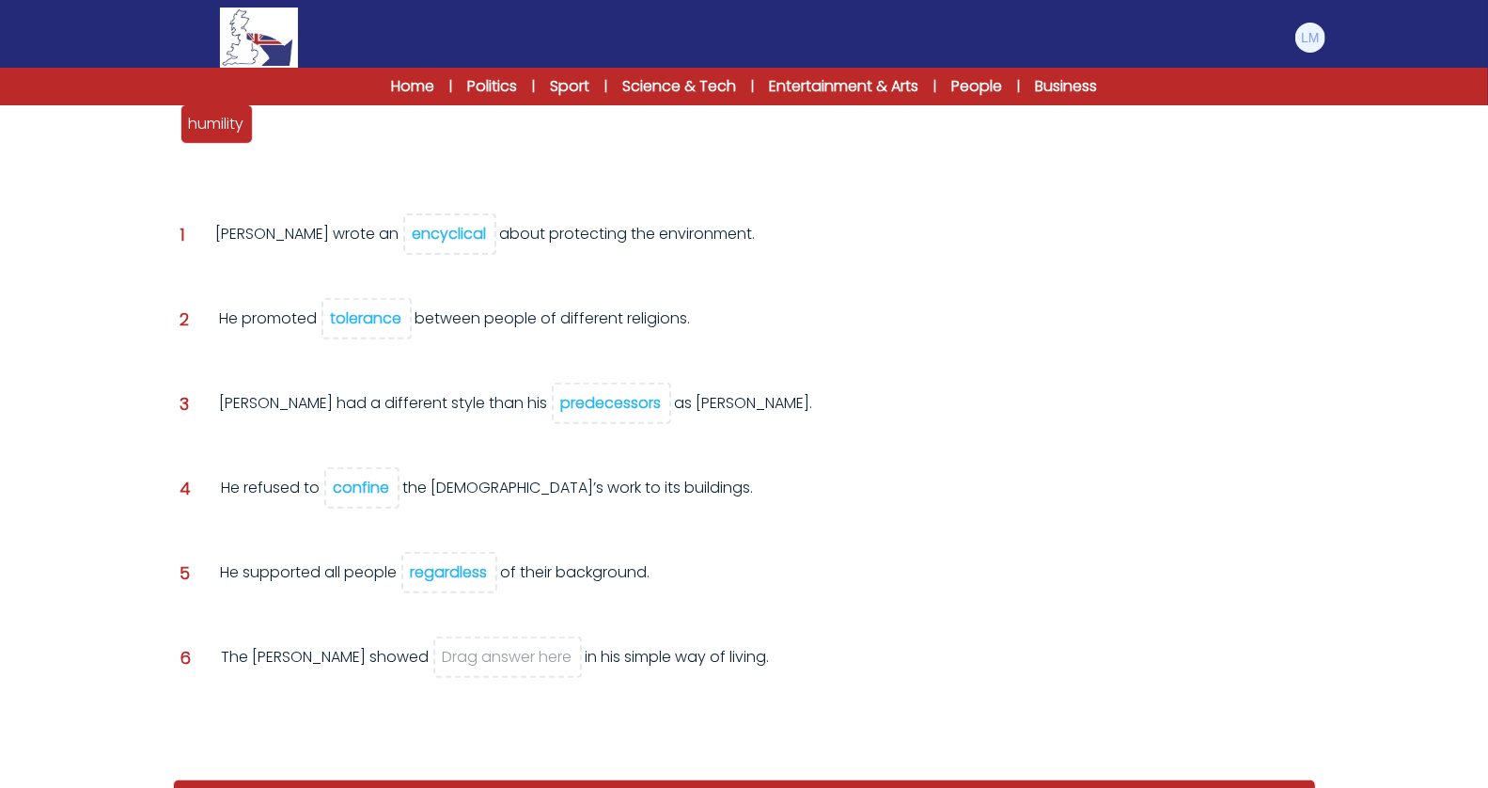
scroll to position [271, 0]
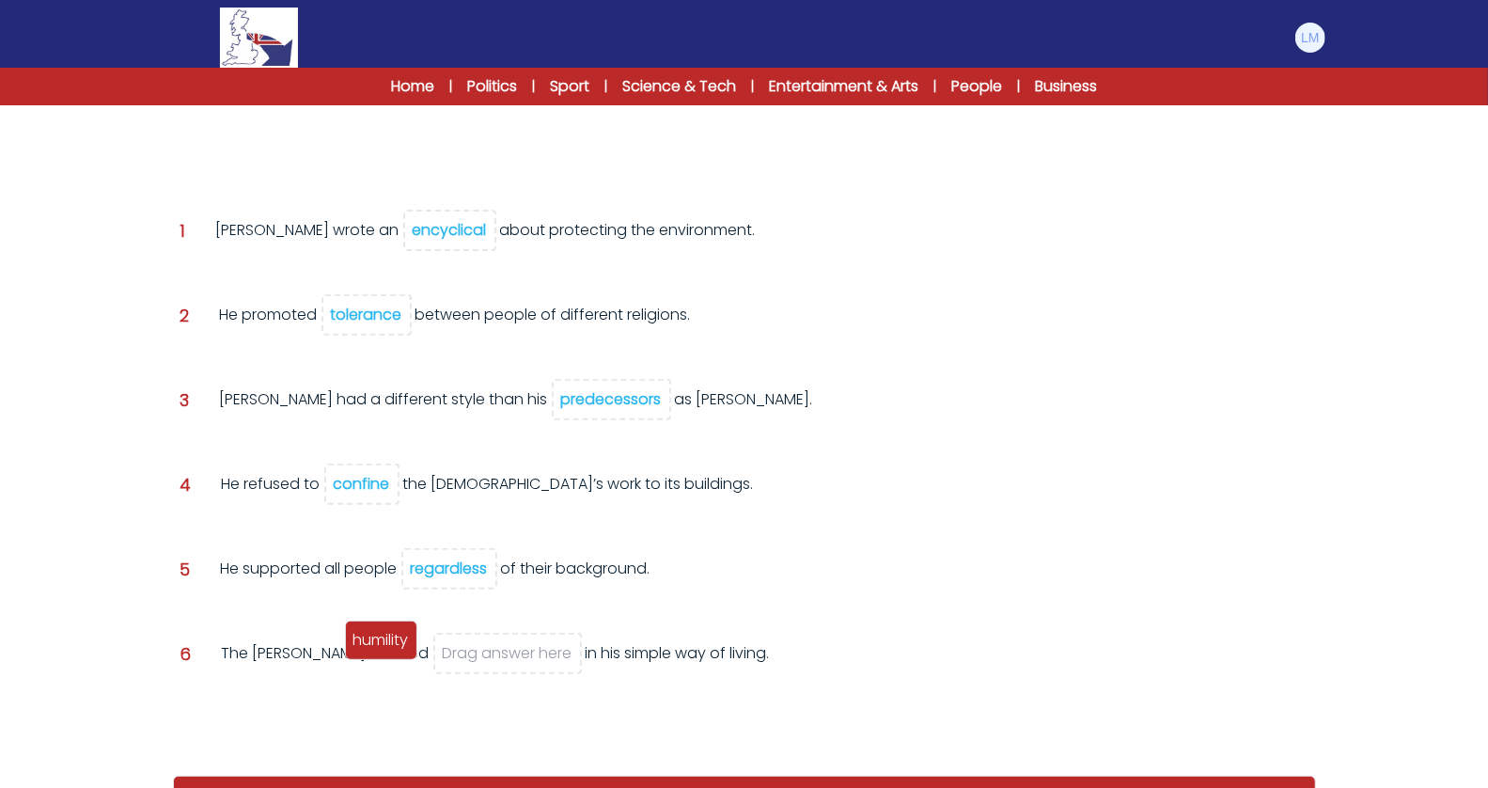
drag, startPoint x: 239, startPoint y: 119, endPoint x: 402, endPoint y: 641, distance: 546.8
click at [402, 640] on span "humility" at bounding box center [380, 640] width 55 height 22
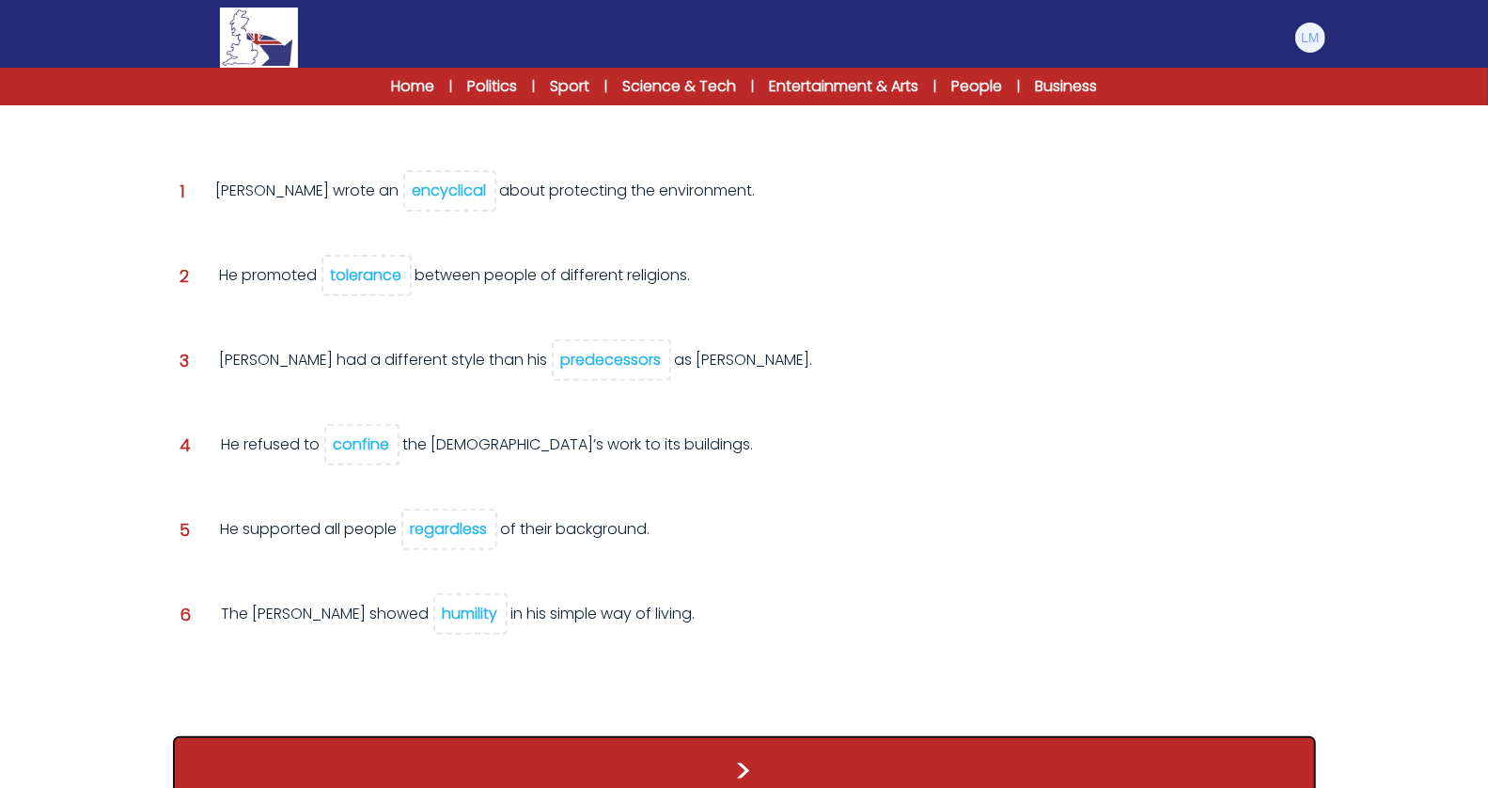
click at [459, 747] on button ">" at bounding box center [744, 771] width 1143 height 70
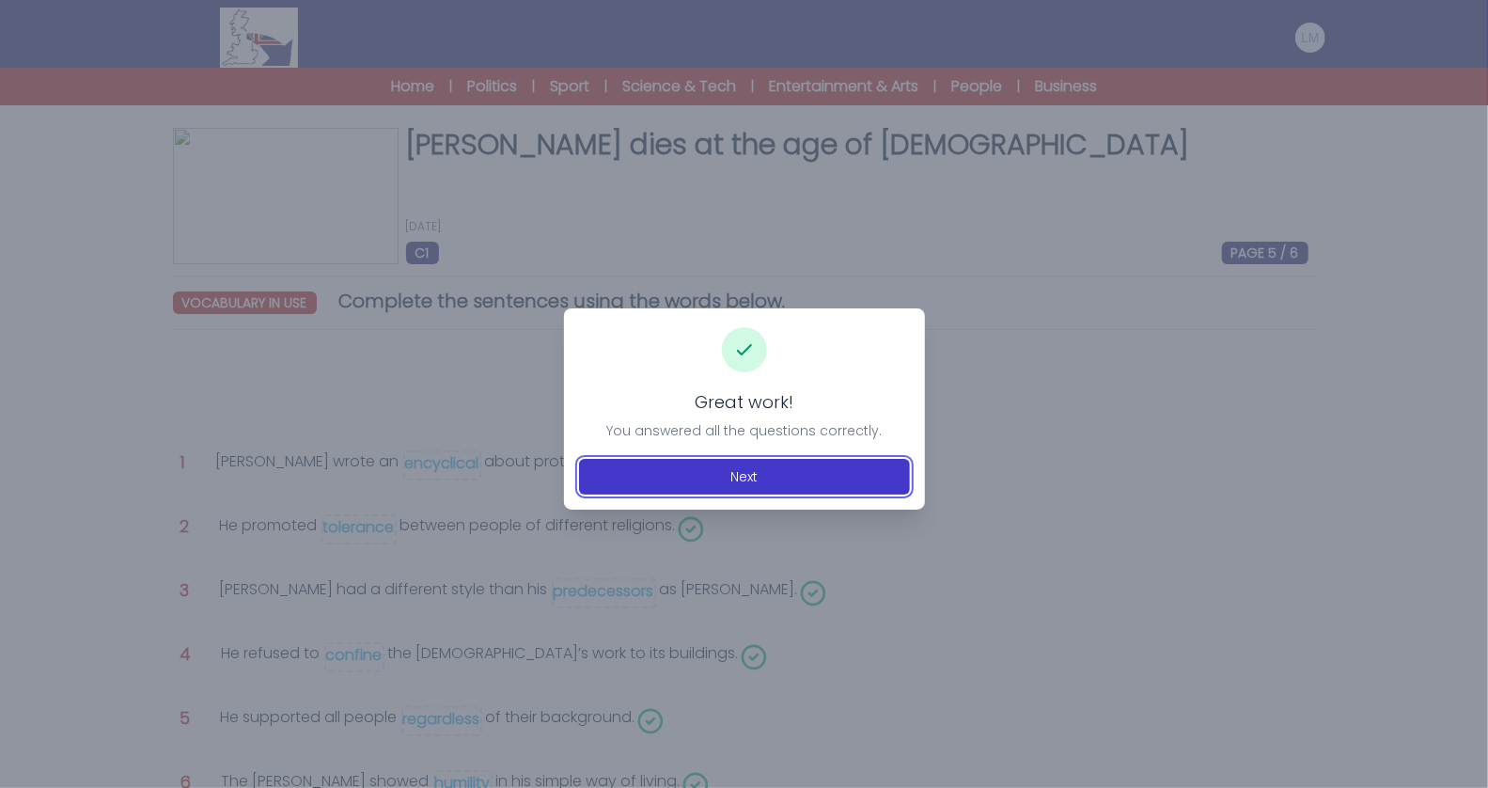
click at [771, 478] on button "Next" at bounding box center [744, 477] width 331 height 36
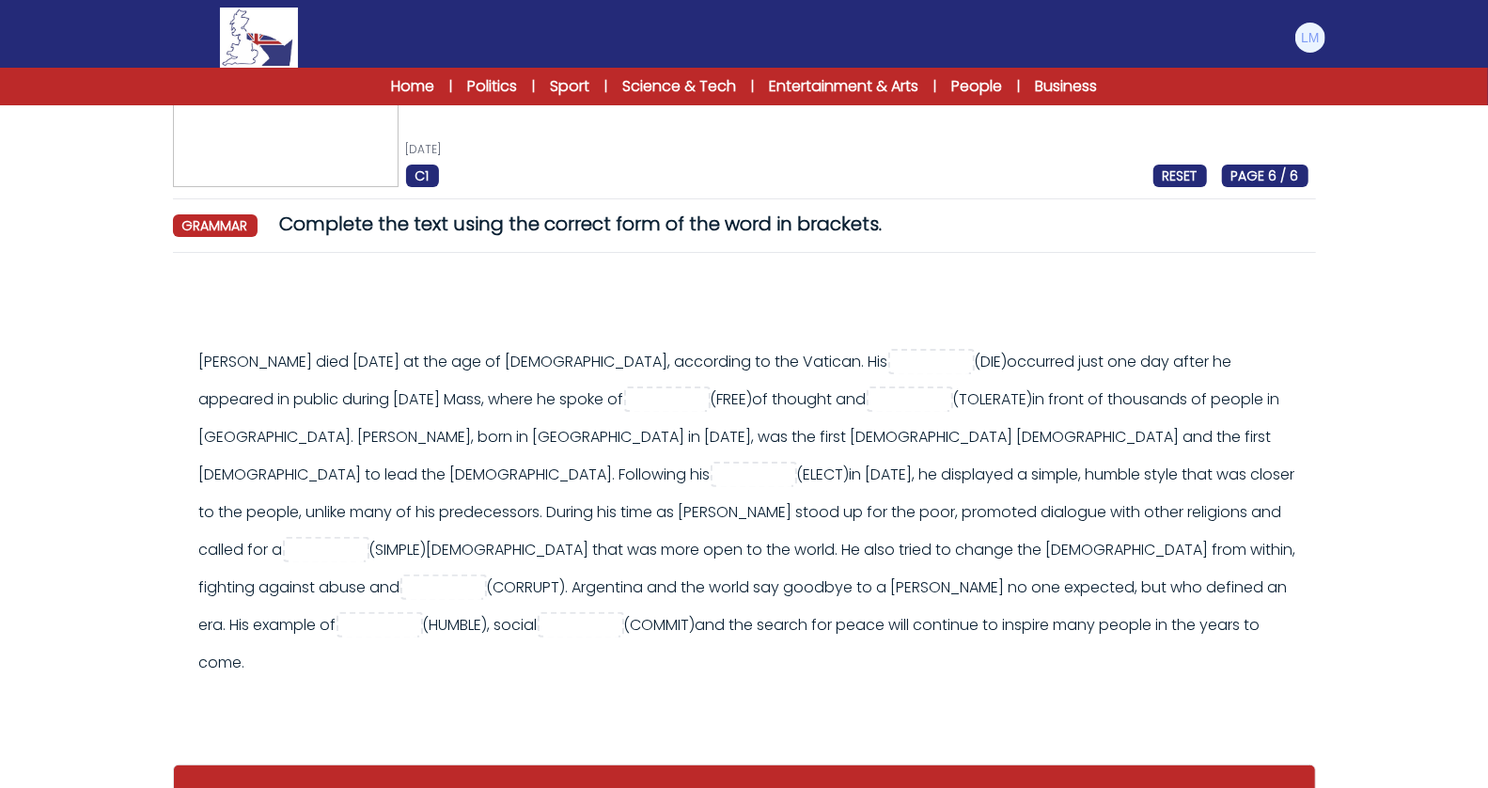
scroll to position [78, 0]
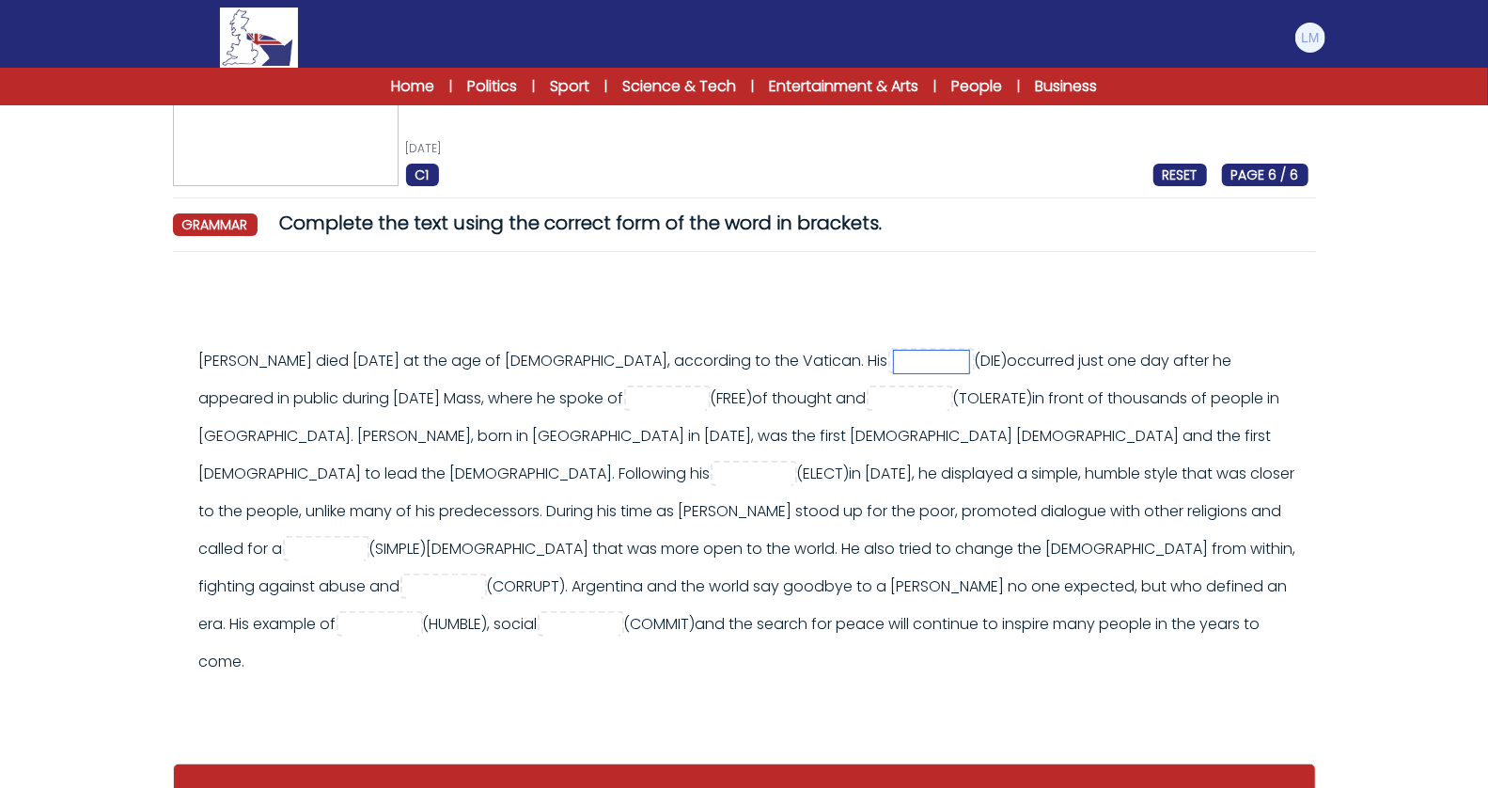
click at [894, 357] on input "text" at bounding box center [931, 362] width 75 height 23
type input "*****"
click at [630, 400] on input "text" at bounding box center [667, 399] width 75 height 23
type input "*******"
click at [872, 399] on input "text" at bounding box center [909, 399] width 75 height 23
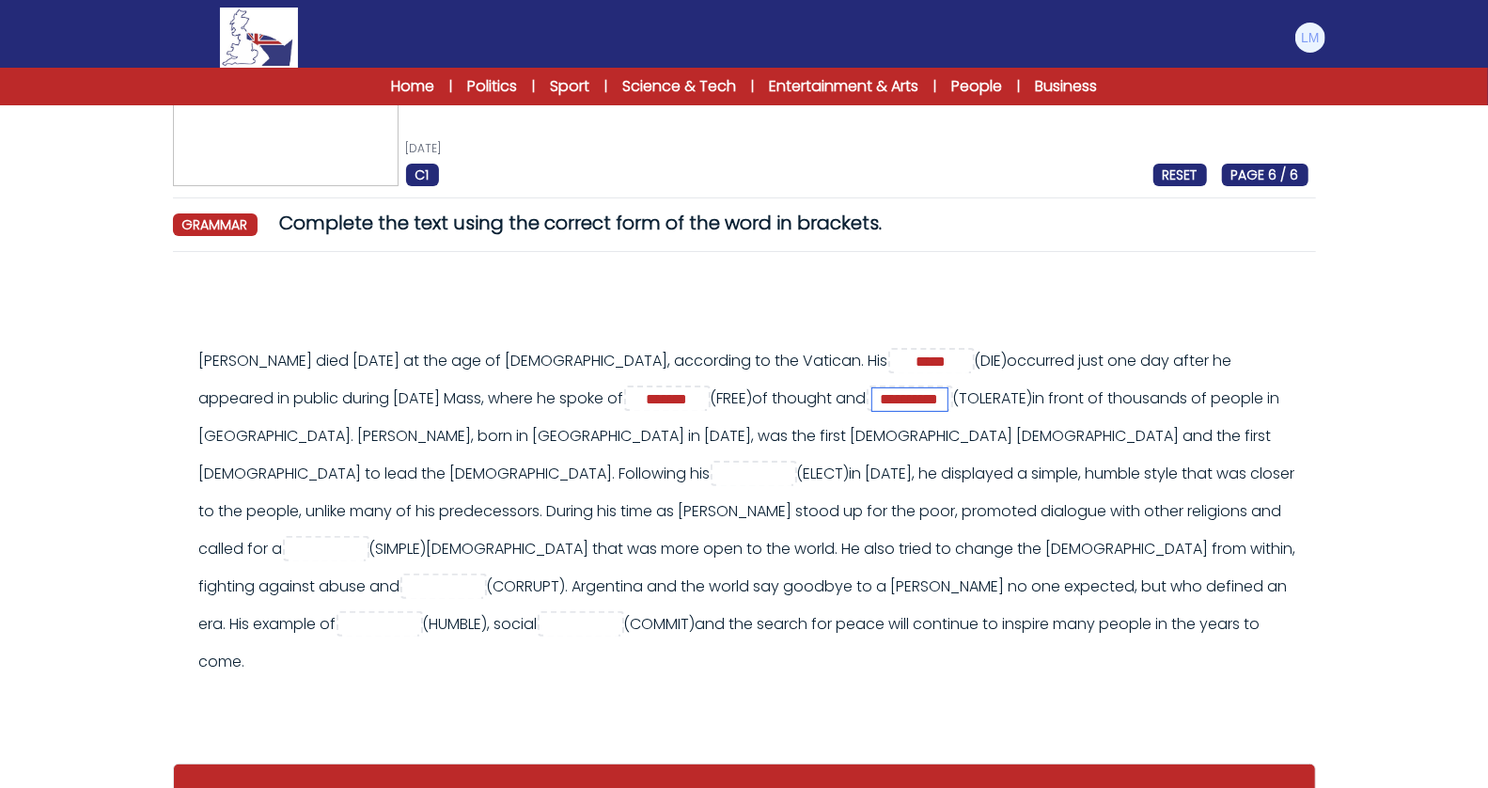
type input "**********"
click at [716, 475] on input "text" at bounding box center [753, 474] width 75 height 23
type input "********"
click at [364, 539] on input "text" at bounding box center [326, 550] width 75 height 23
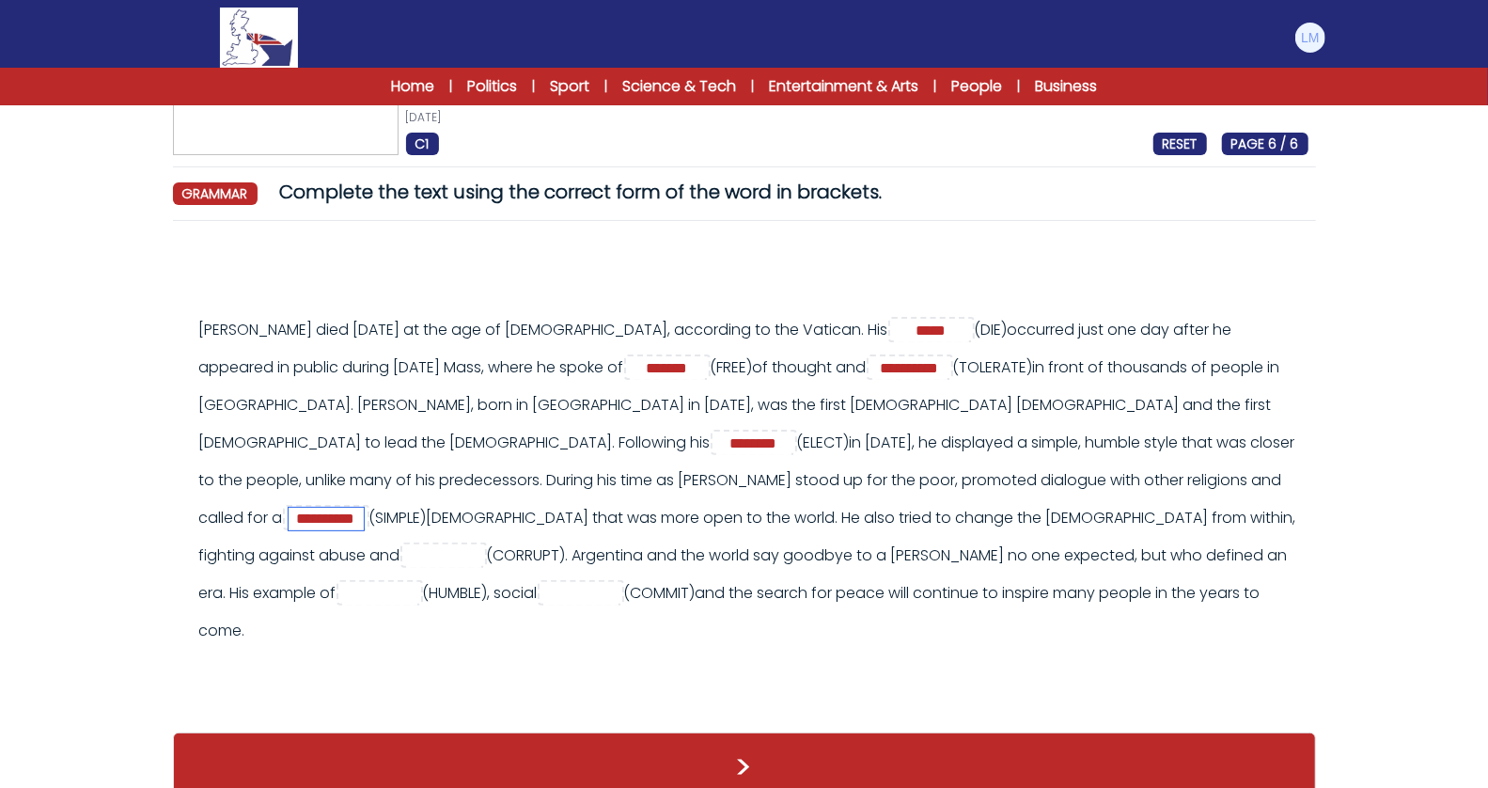
scroll to position [118, 0]
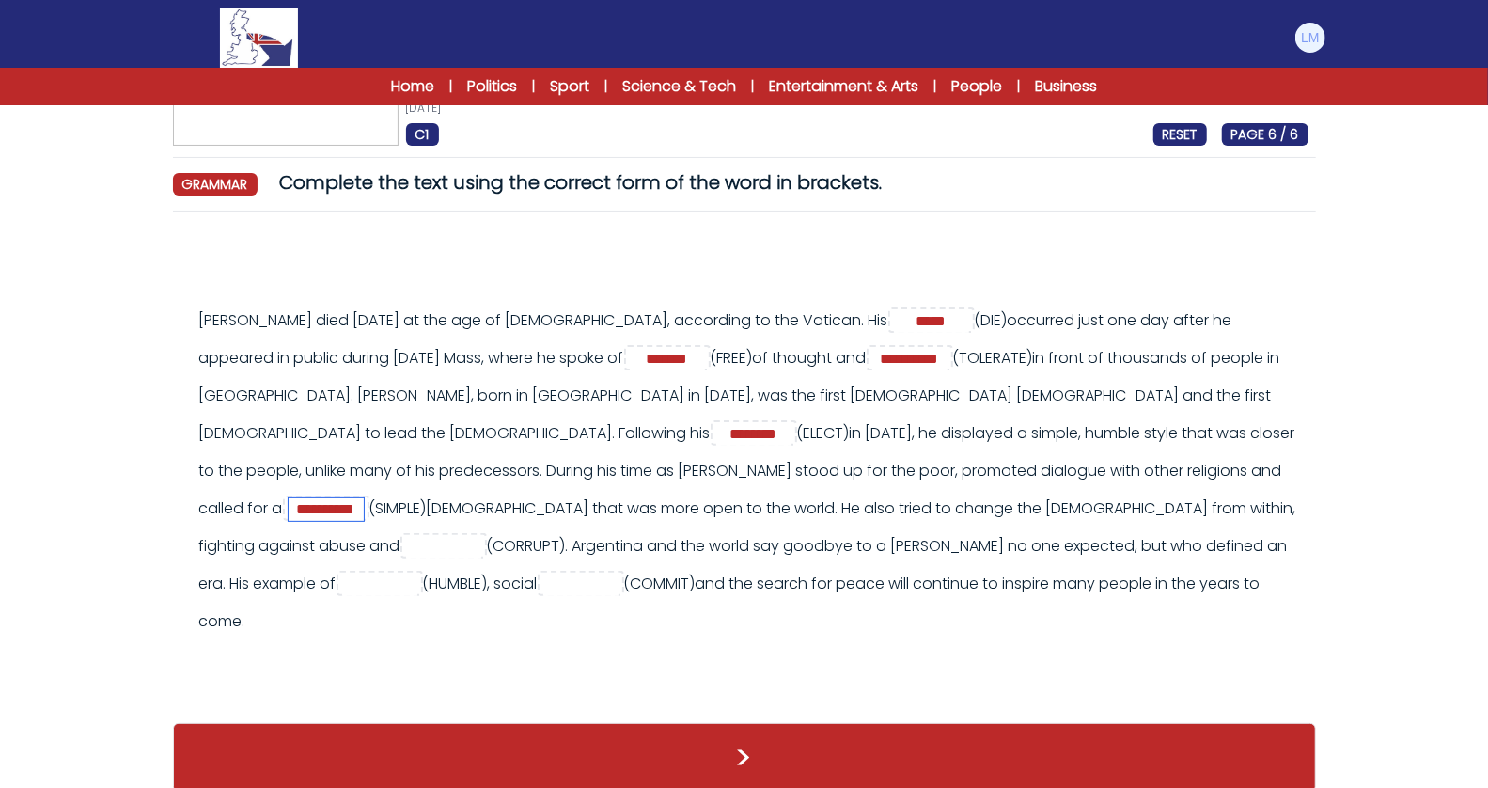
type input "**********"
click at [481, 536] on input "text" at bounding box center [443, 547] width 75 height 23
type input "**********"
click at [417, 573] on input "text" at bounding box center [379, 584] width 75 height 23
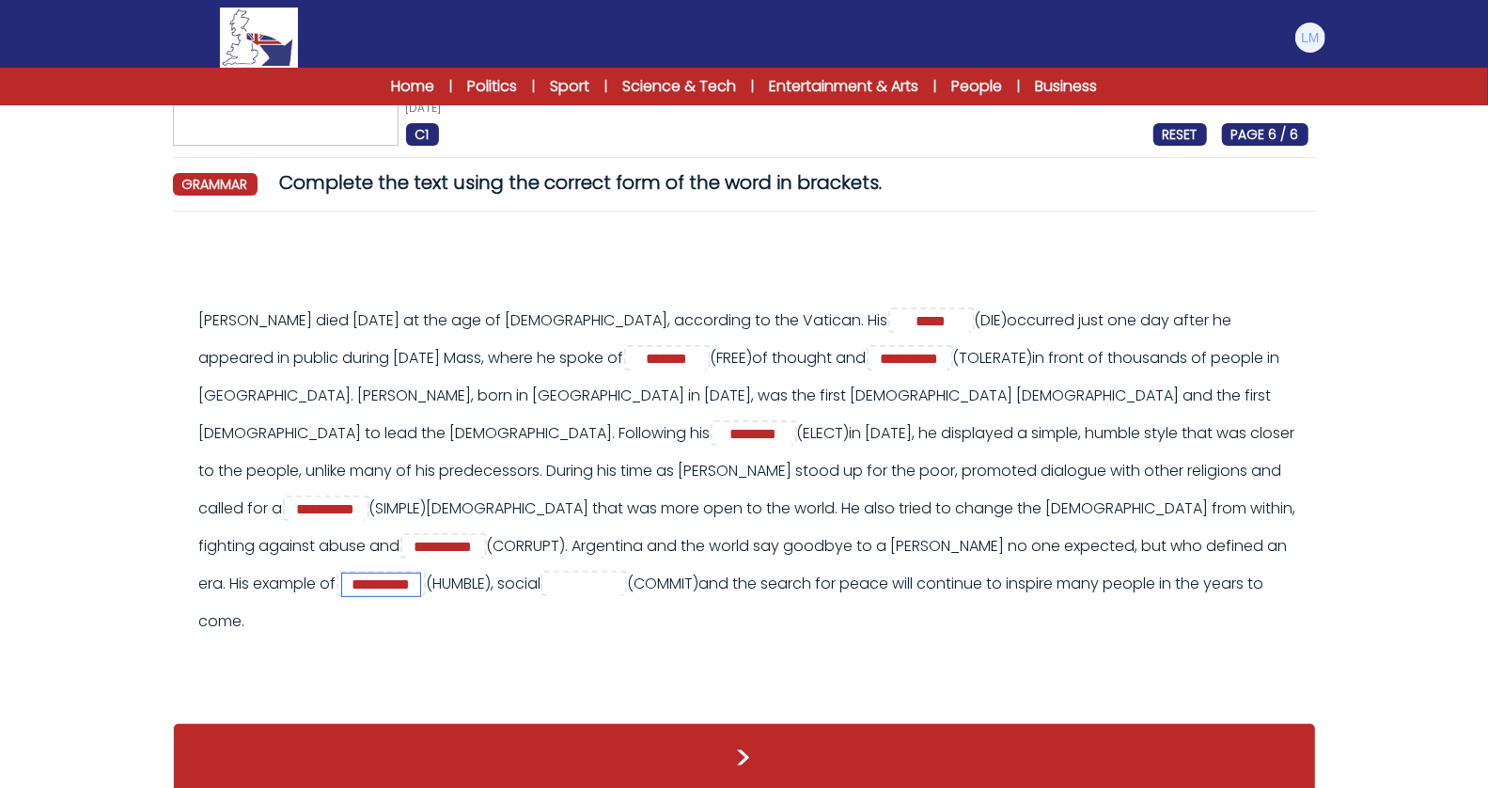
type input "**********"
click at [621, 573] on input "text" at bounding box center [583, 584] width 75 height 23
type input "**********"
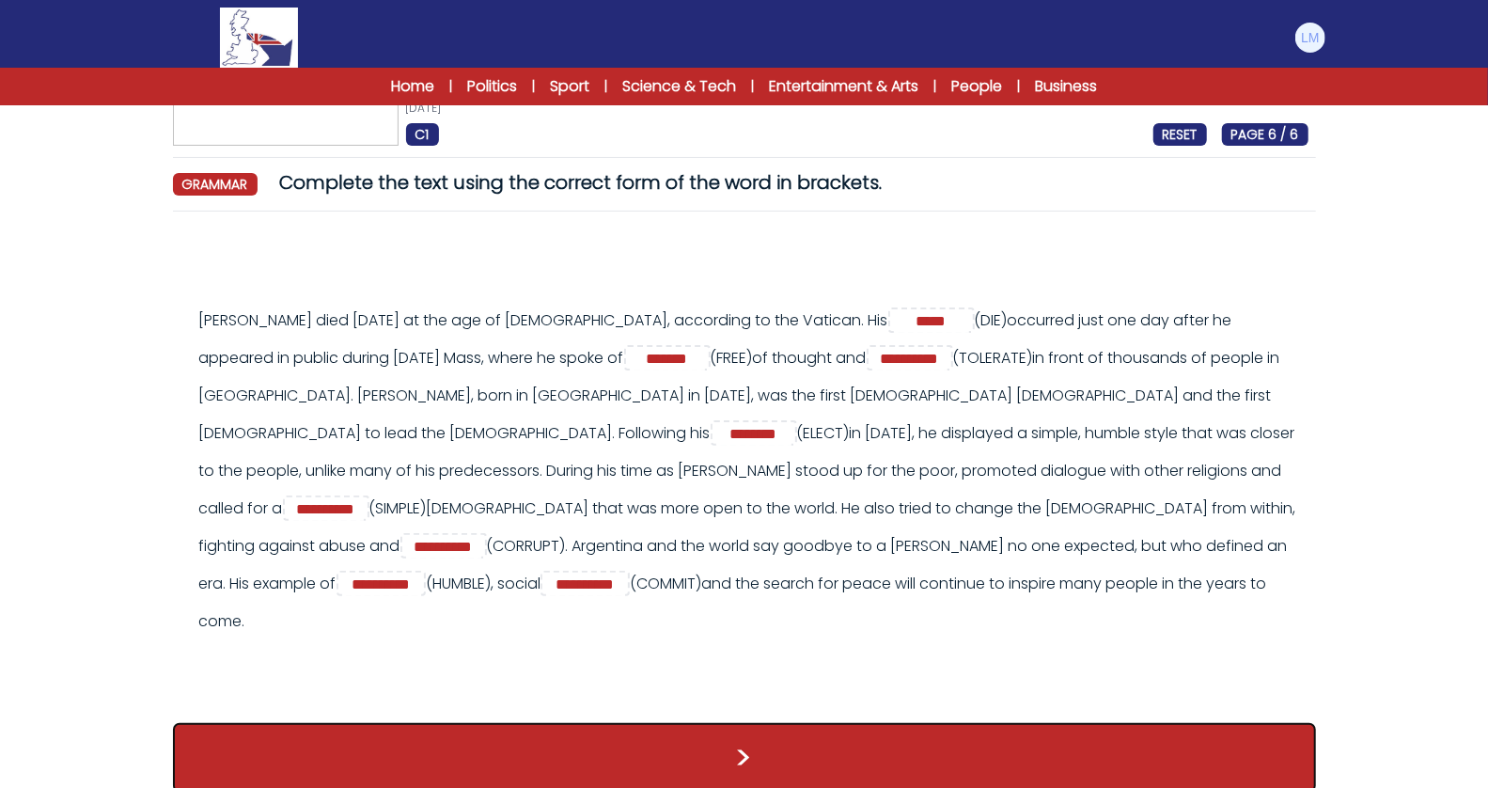
click at [901, 731] on button ">" at bounding box center [744, 758] width 1143 height 70
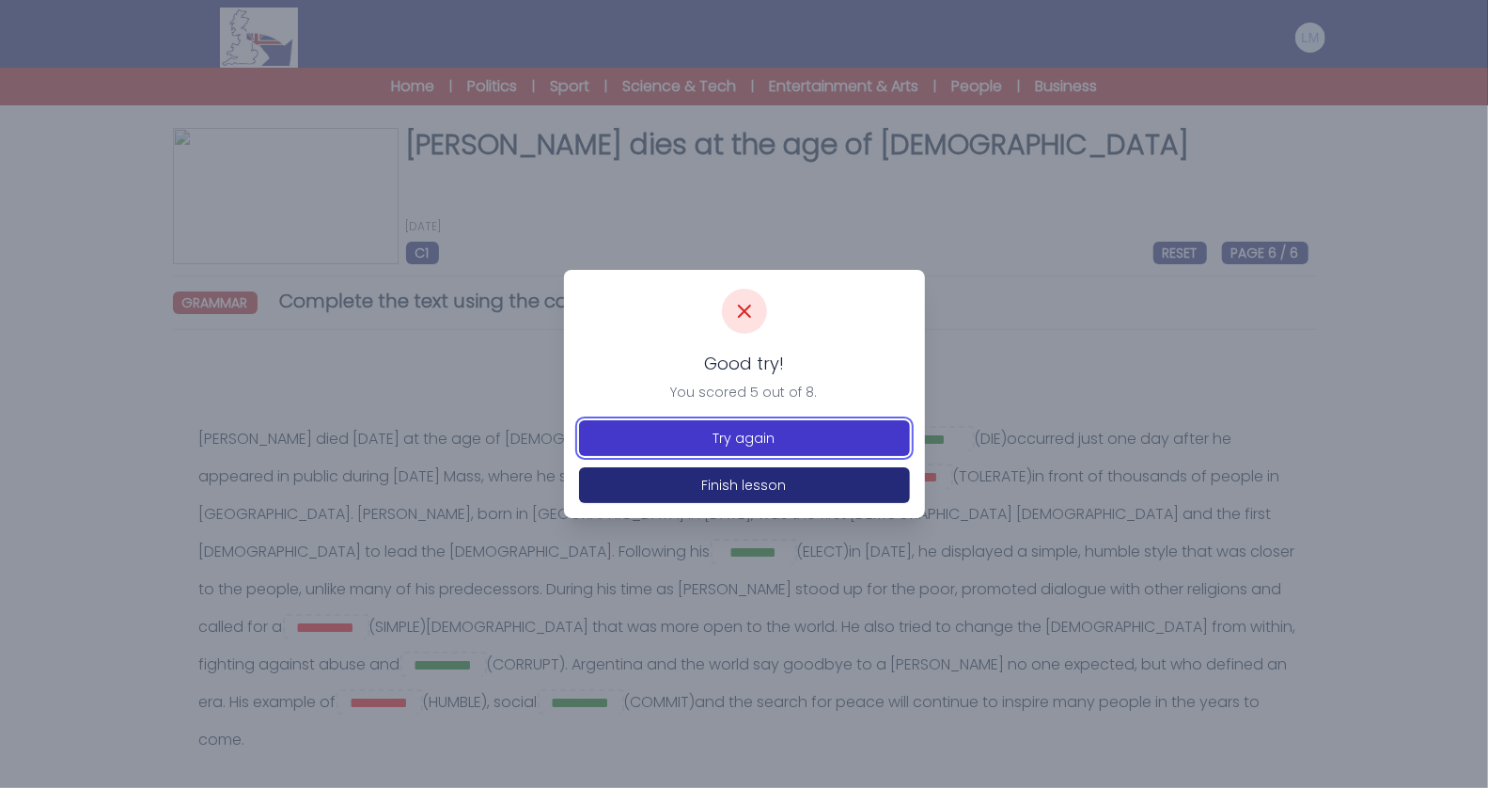
click at [731, 435] on button "Try again" at bounding box center [744, 438] width 331 height 36
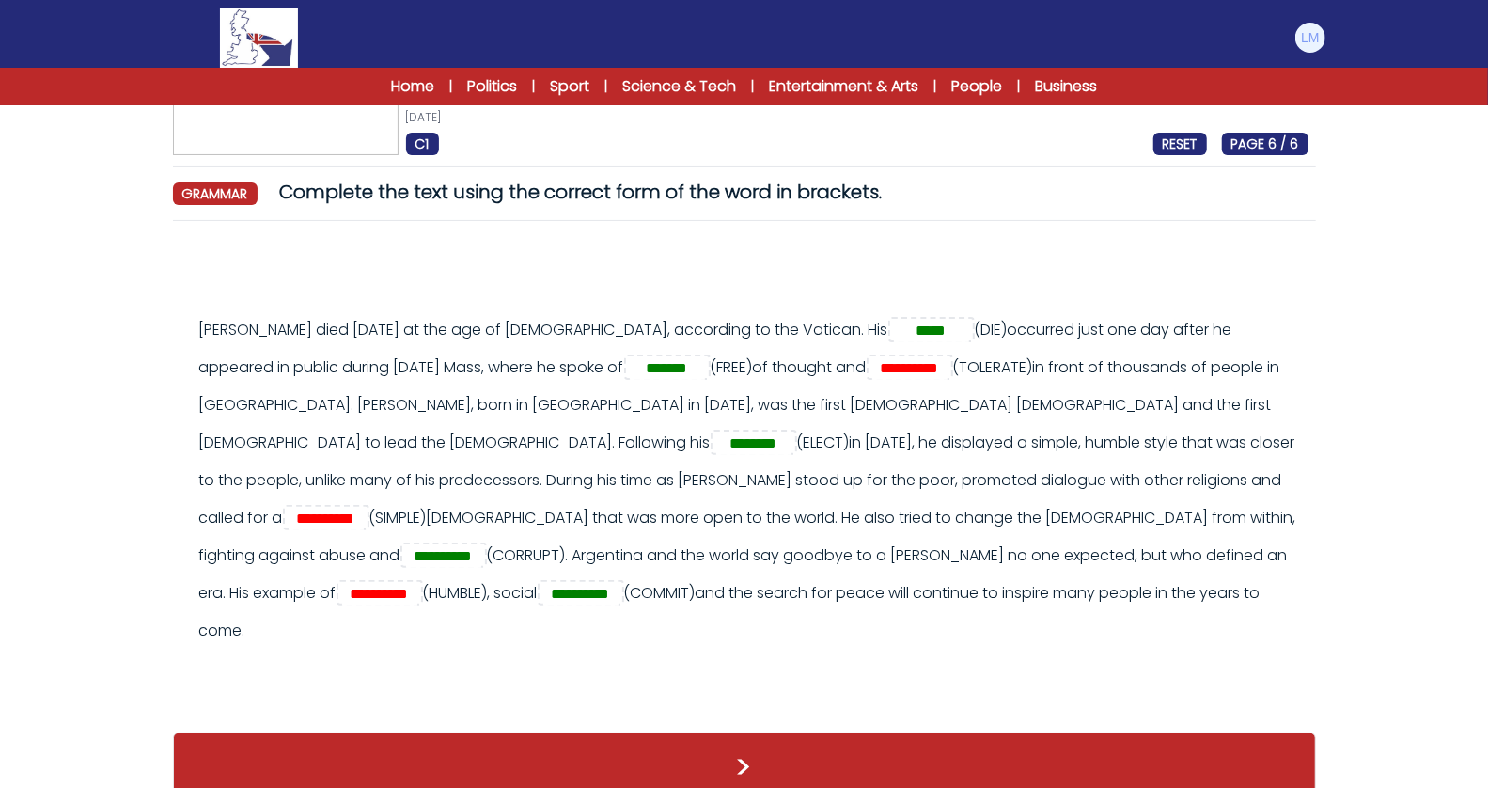
scroll to position [118, 0]
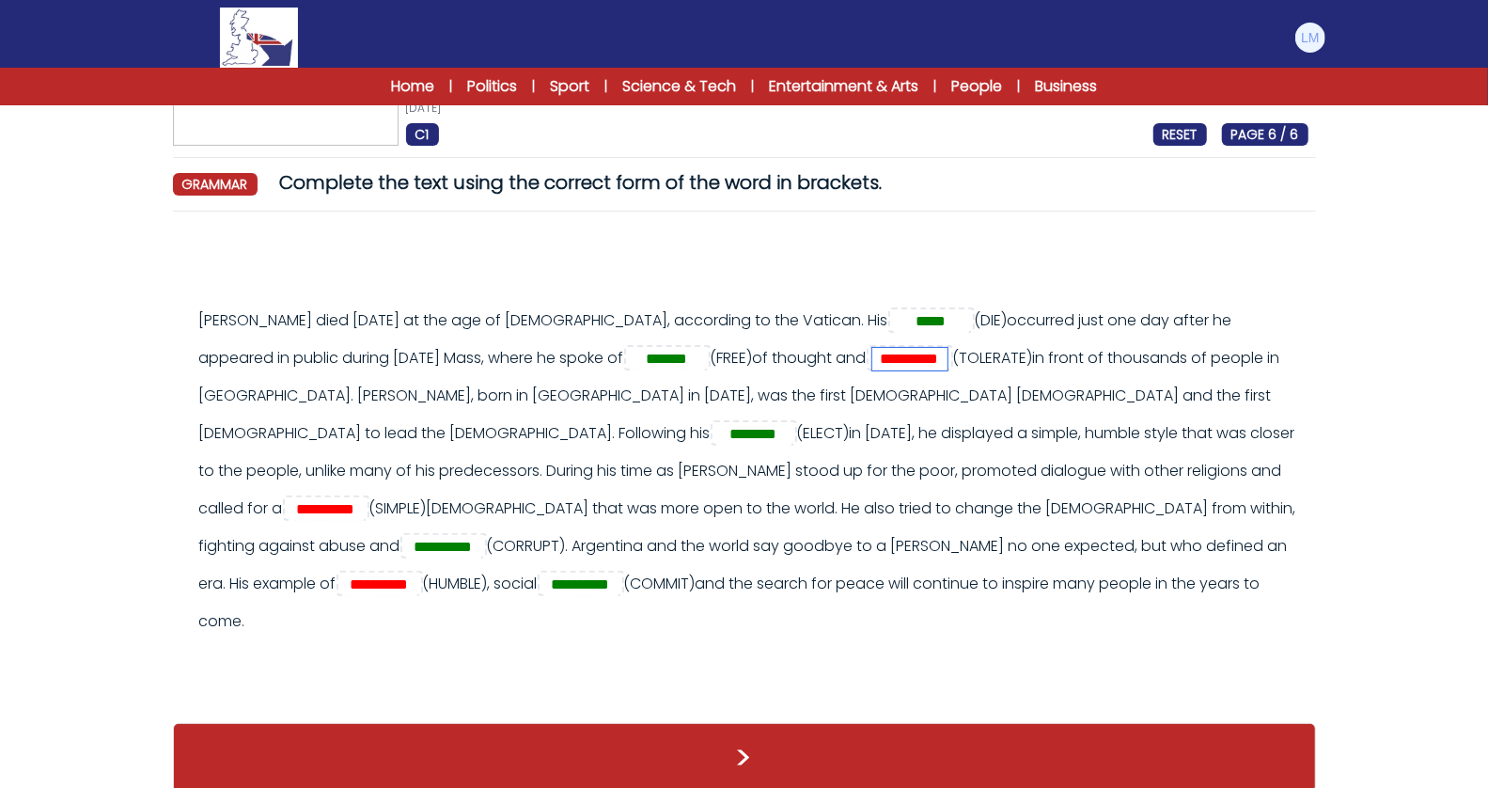
drag, startPoint x: 810, startPoint y: 356, endPoint x: 784, endPoint y: 358, distance: 26.4
click at [872, 358] on input "**********" at bounding box center [909, 359] width 75 height 23
type input "*********"
drag, startPoint x: 956, startPoint y: 467, endPoint x: 927, endPoint y: 466, distance: 29.2
click at [364, 498] on input "**********" at bounding box center [326, 509] width 75 height 23
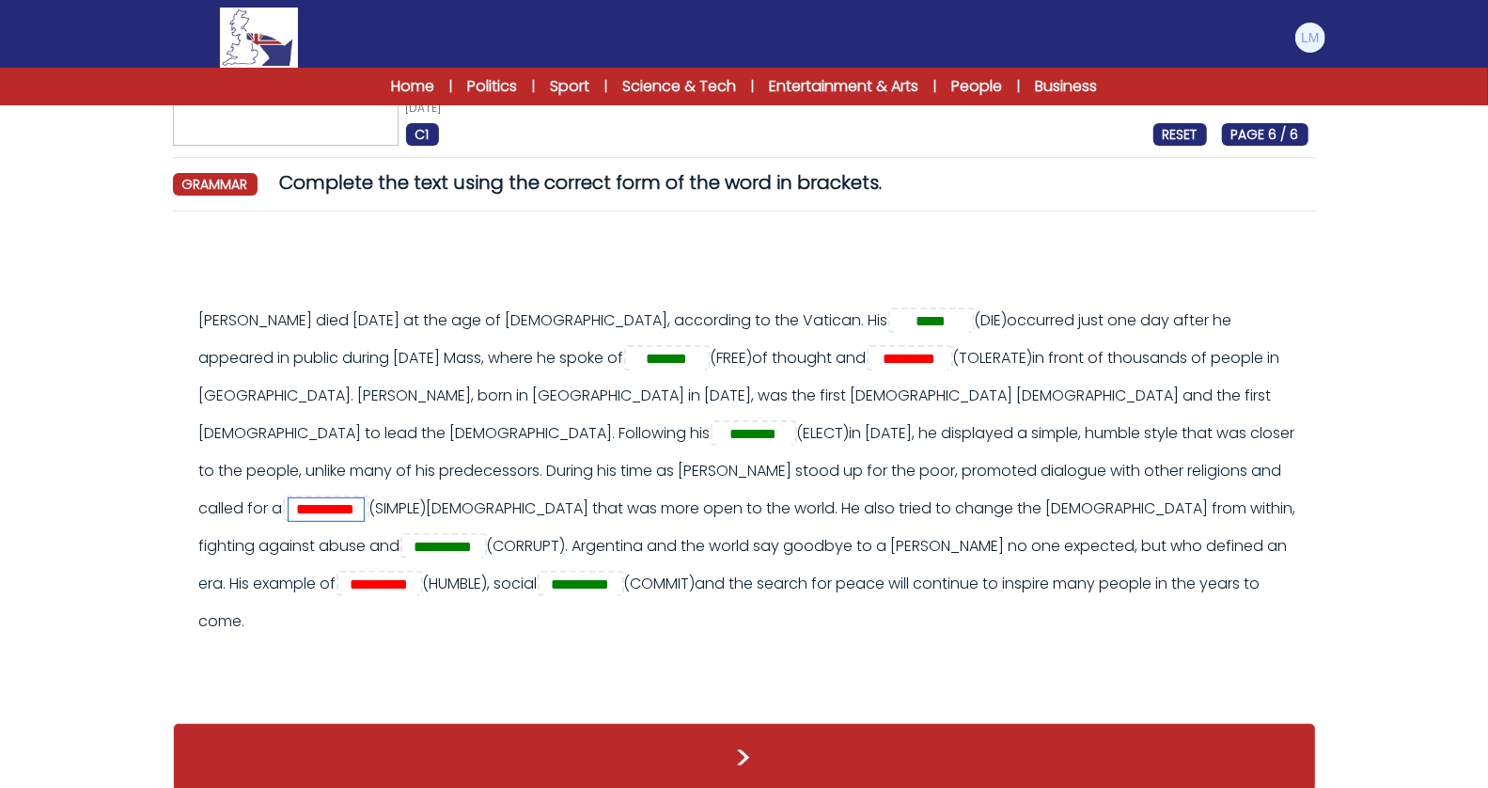
scroll to position [0, 5]
type input "**********"
click at [417, 573] on input "**********" at bounding box center [379, 584] width 75 height 23
type input "********"
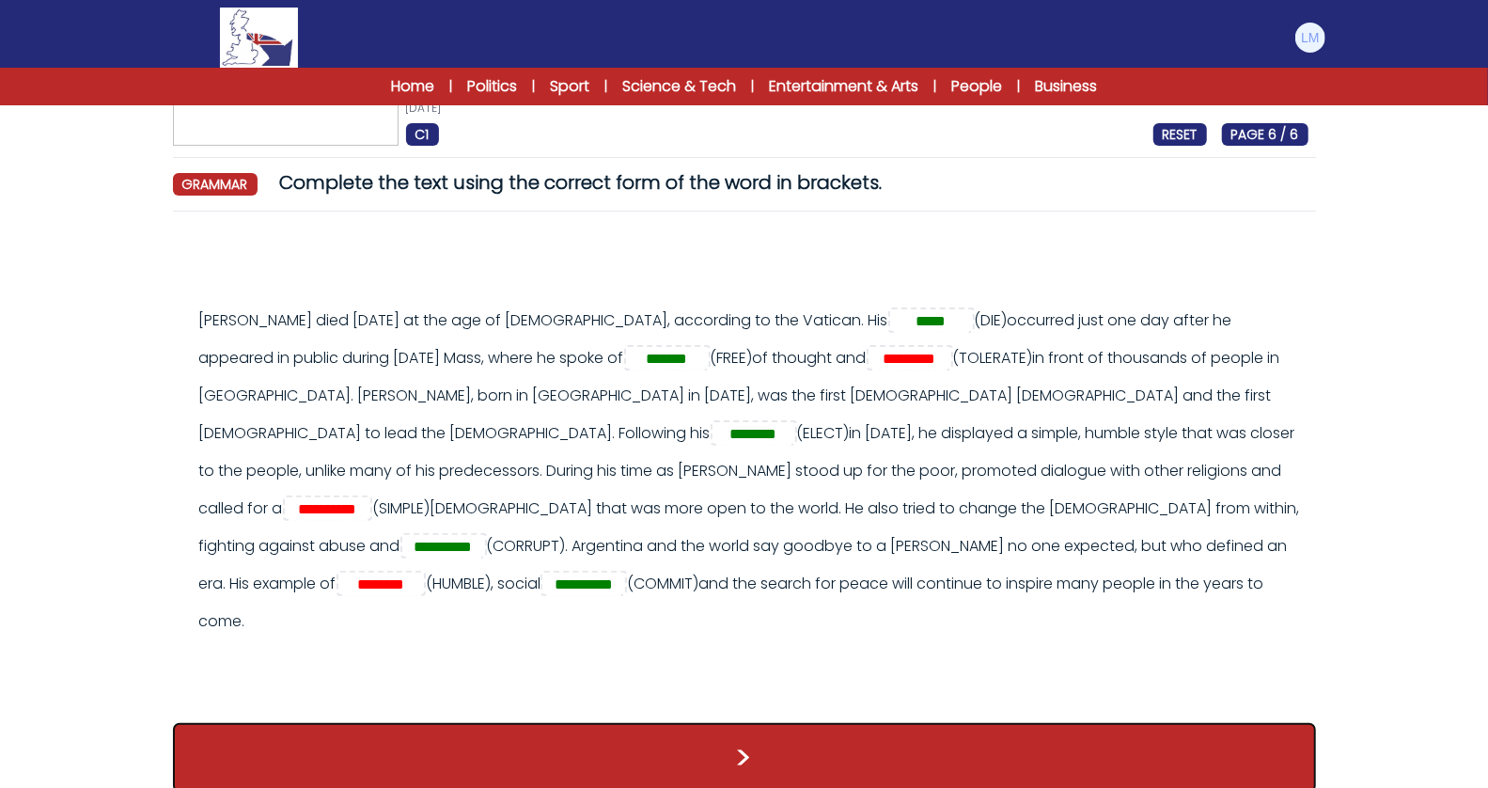
click at [795, 727] on button ">" at bounding box center [744, 758] width 1143 height 70
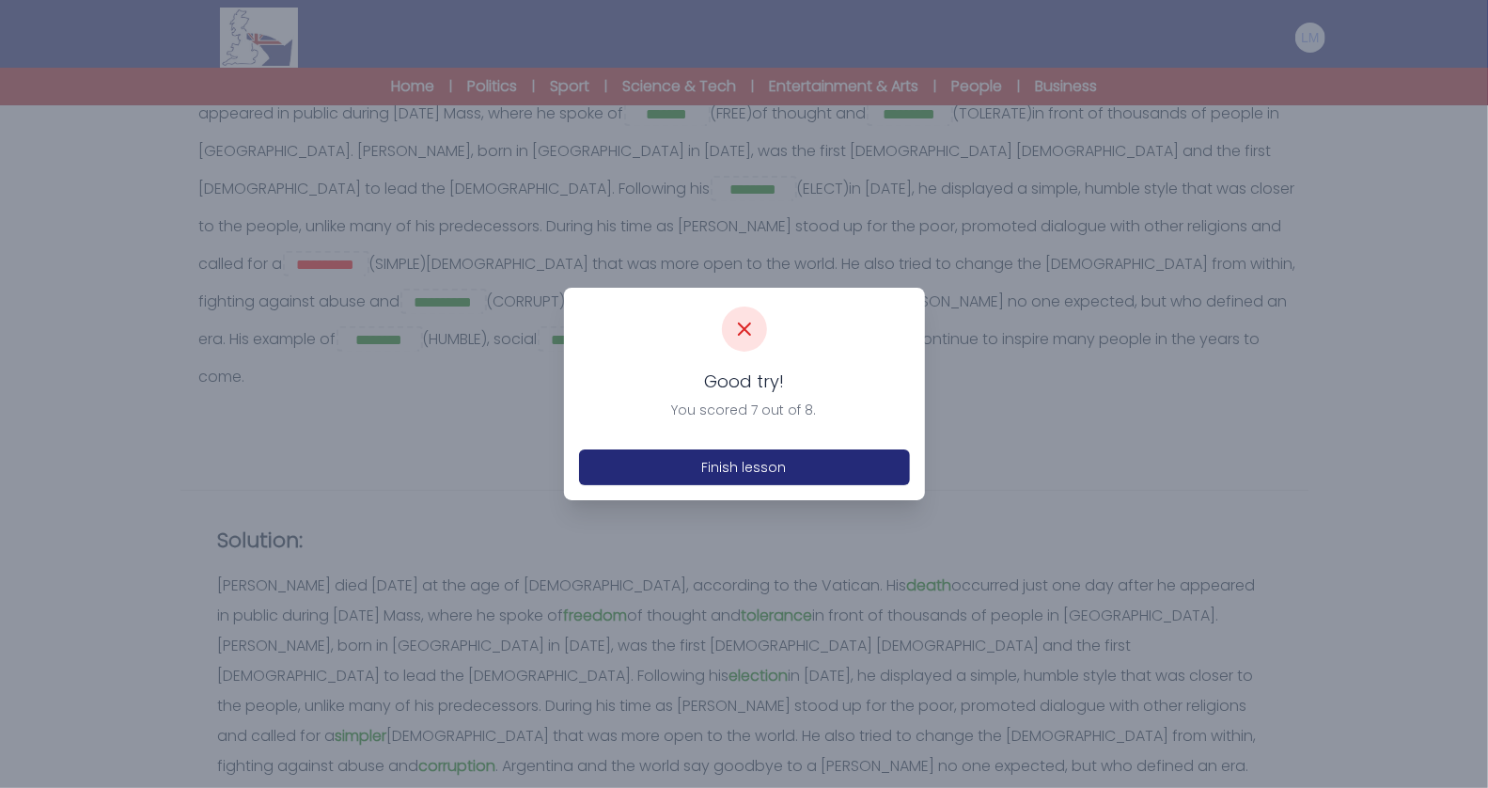
scroll to position [371, 0]
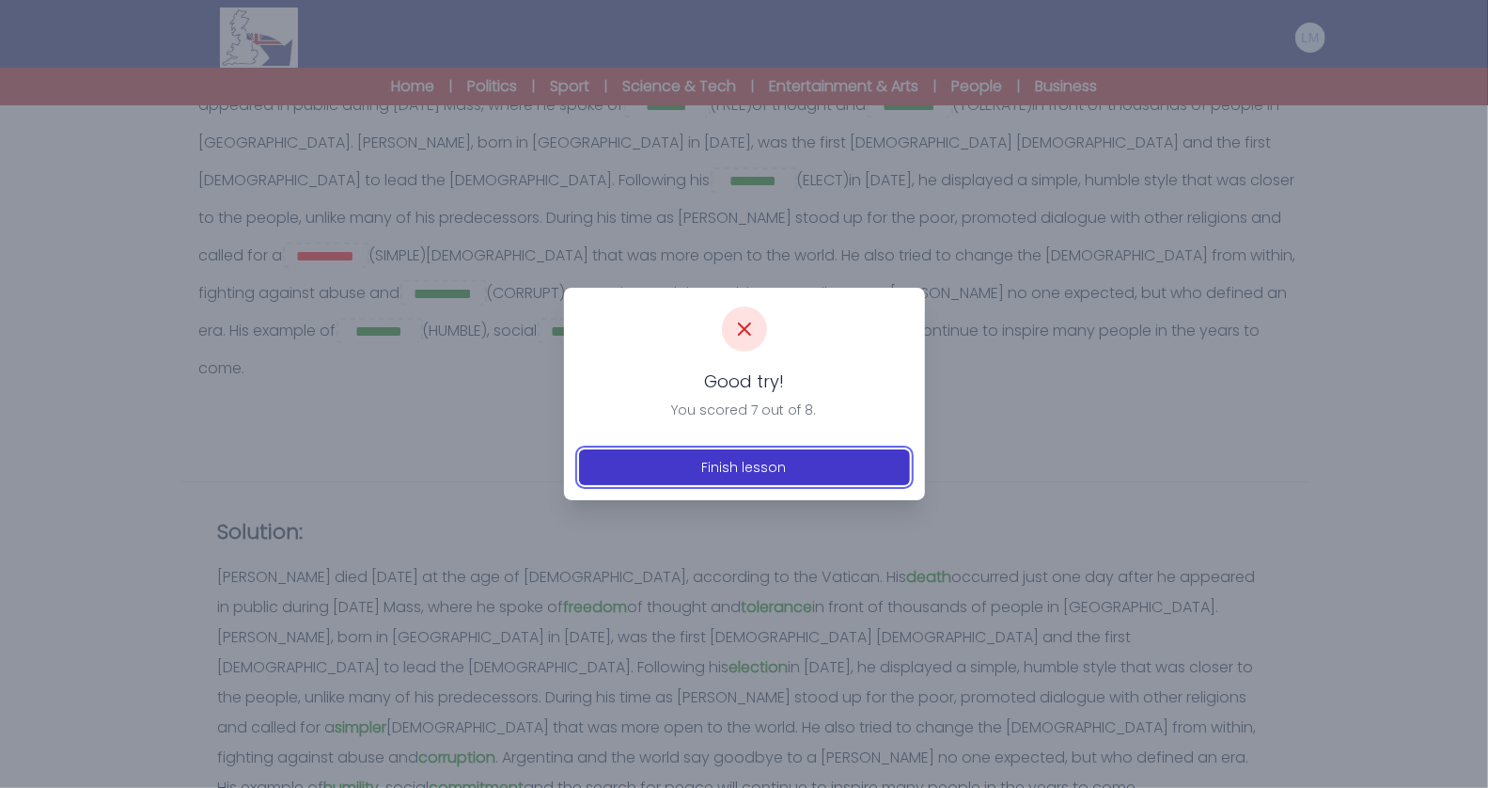
click at [791, 465] on button "Finish lesson" at bounding box center [744, 467] width 331 height 36
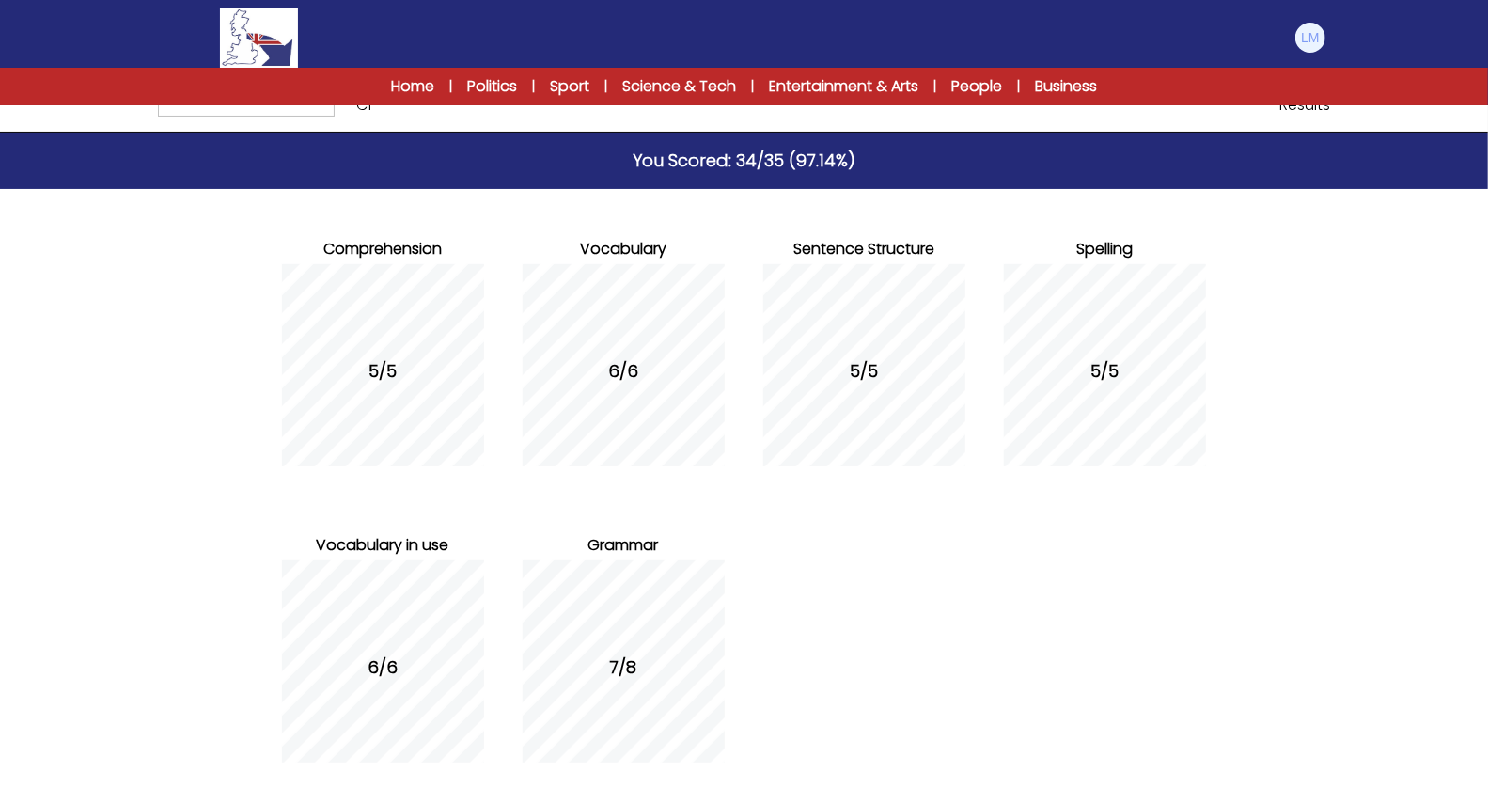
scroll to position [214, 0]
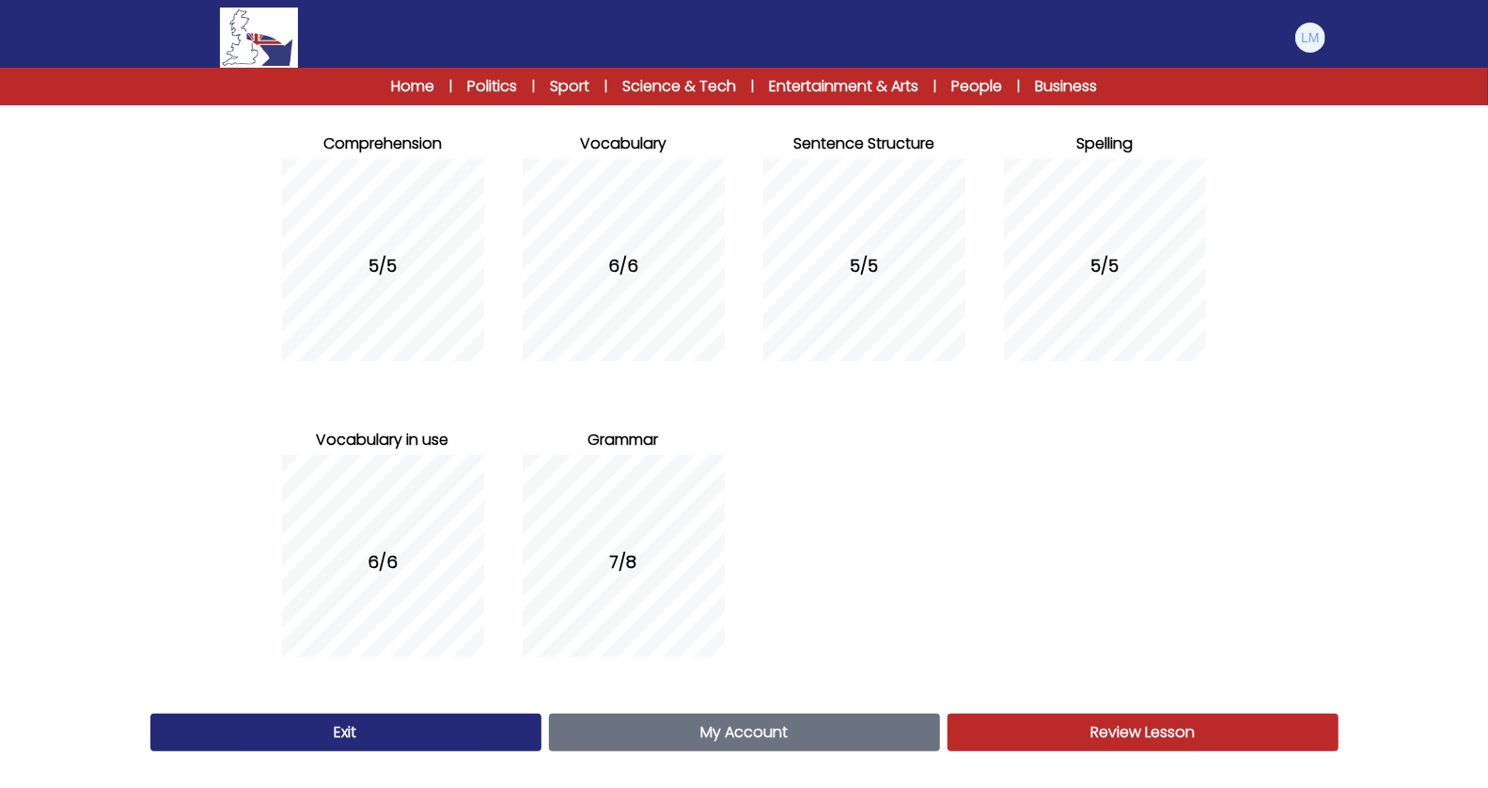
click at [671, 745] on link "My Account Account" at bounding box center [744, 732] width 391 height 38
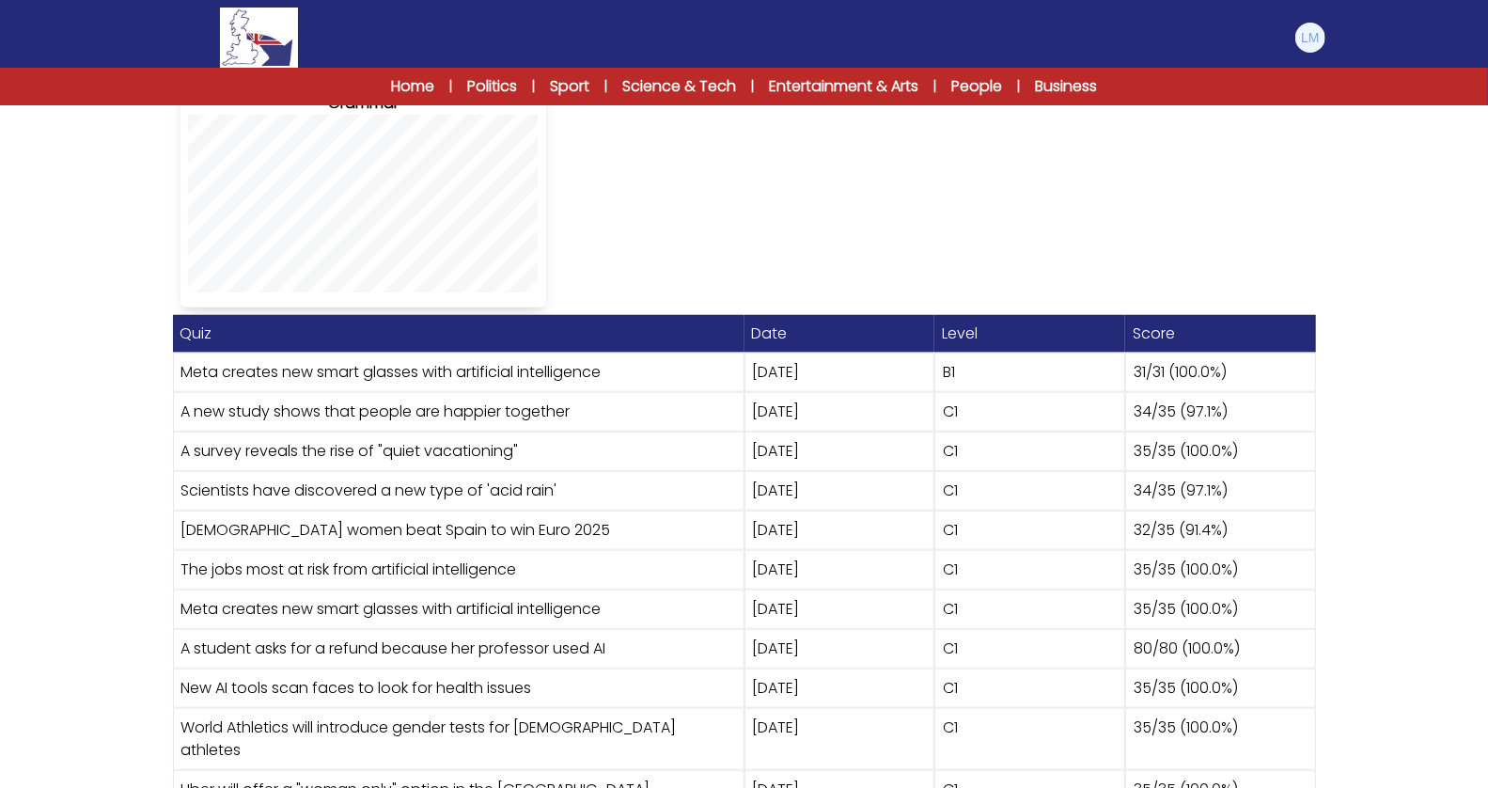
scroll to position [1104, 0]
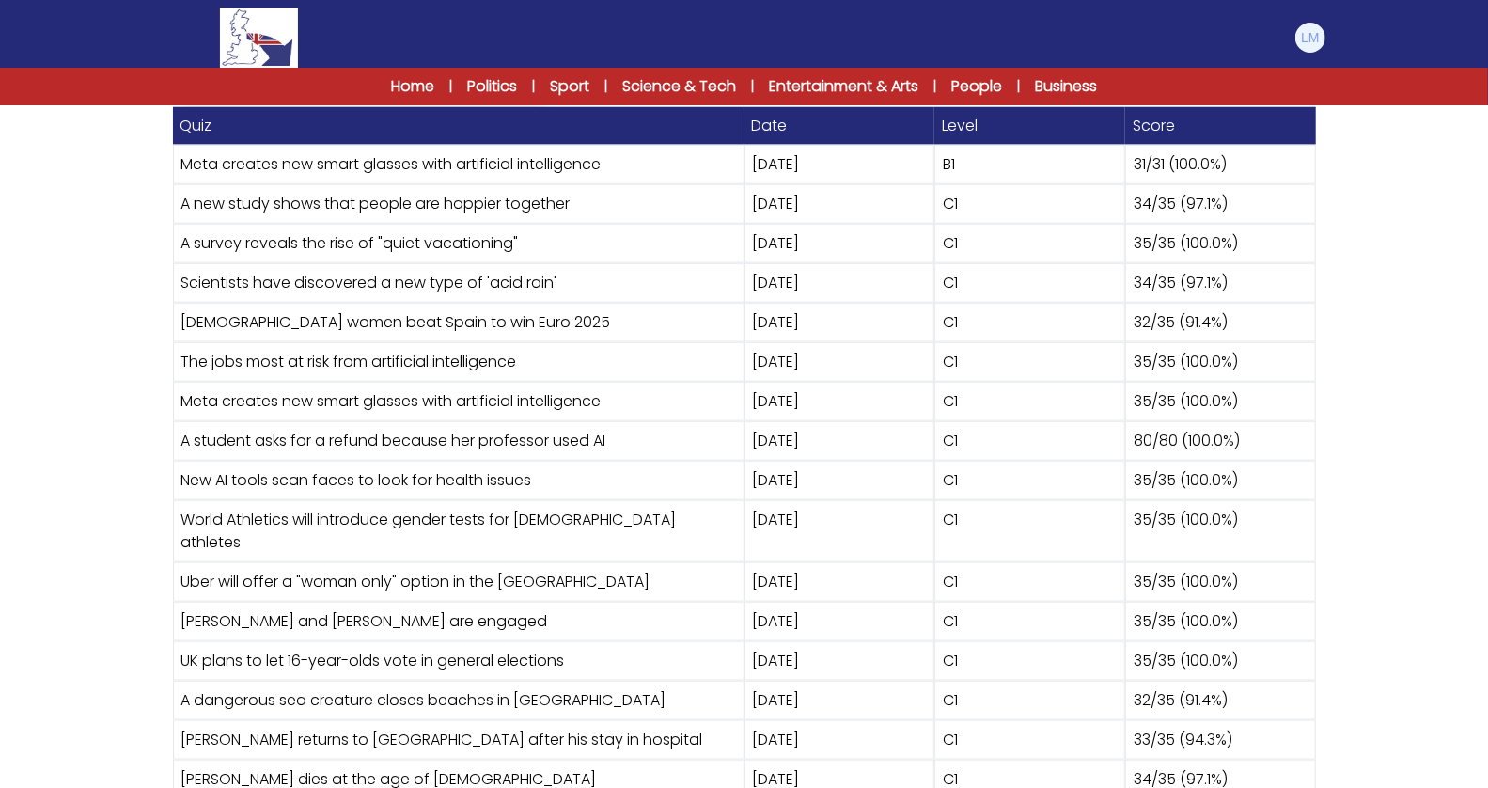
click at [254, 23] on img at bounding box center [258, 38] width 77 height 60
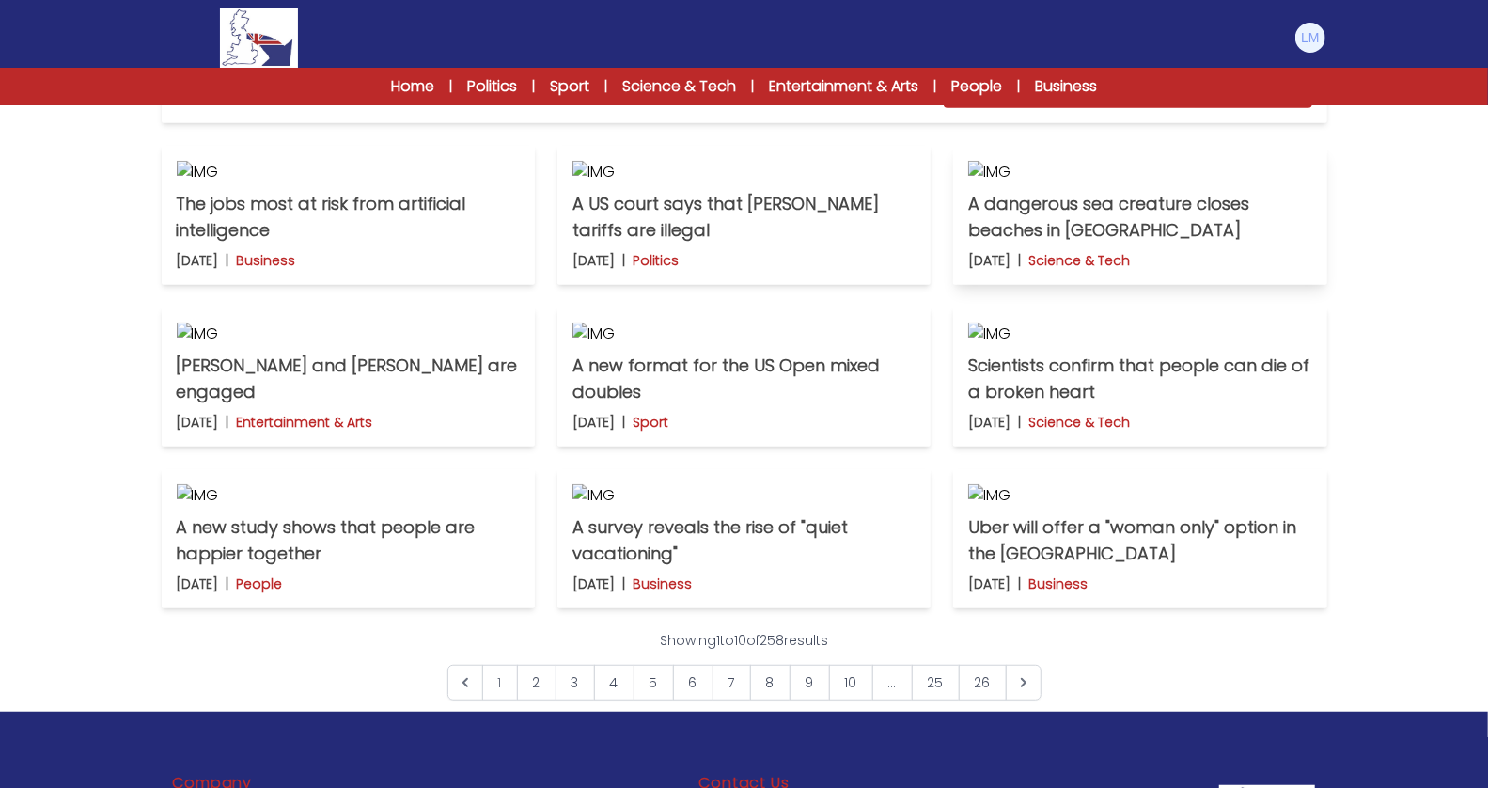
scroll to position [463, 0]
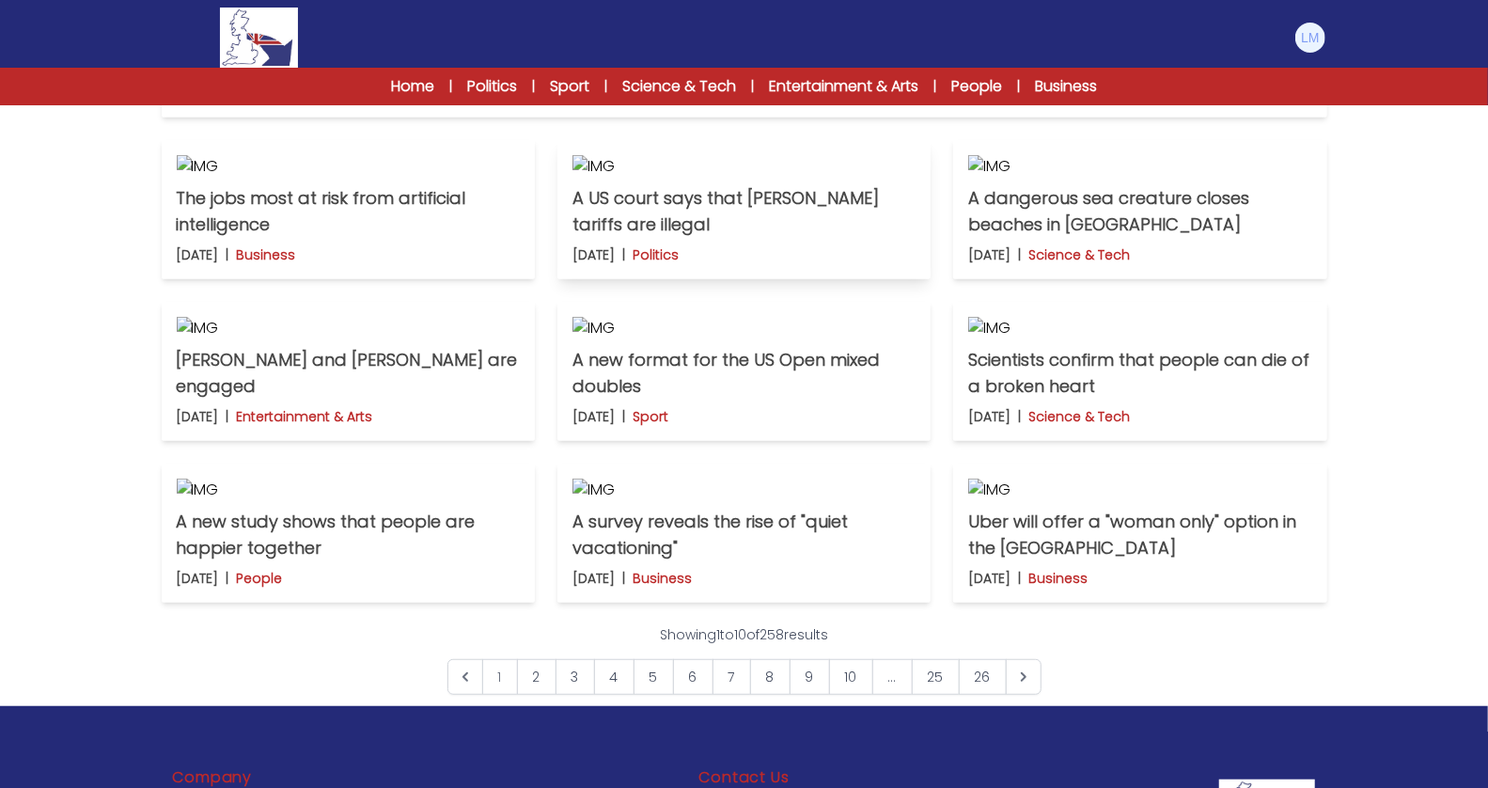
click at [748, 238] on p "A US court says that [PERSON_NAME] tariffs are illegal" at bounding box center [743, 211] width 343 height 53
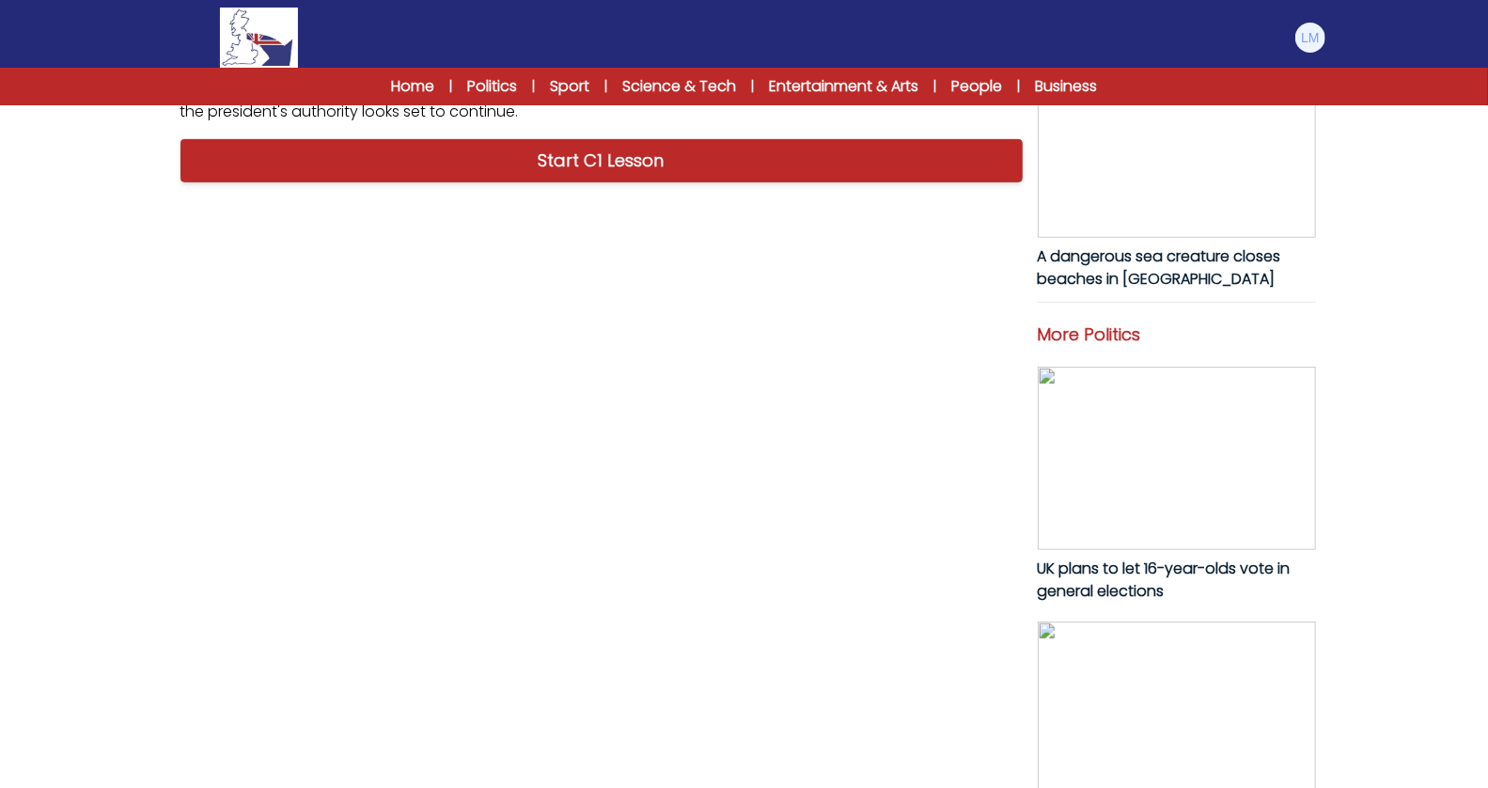
scroll to position [667, 0]
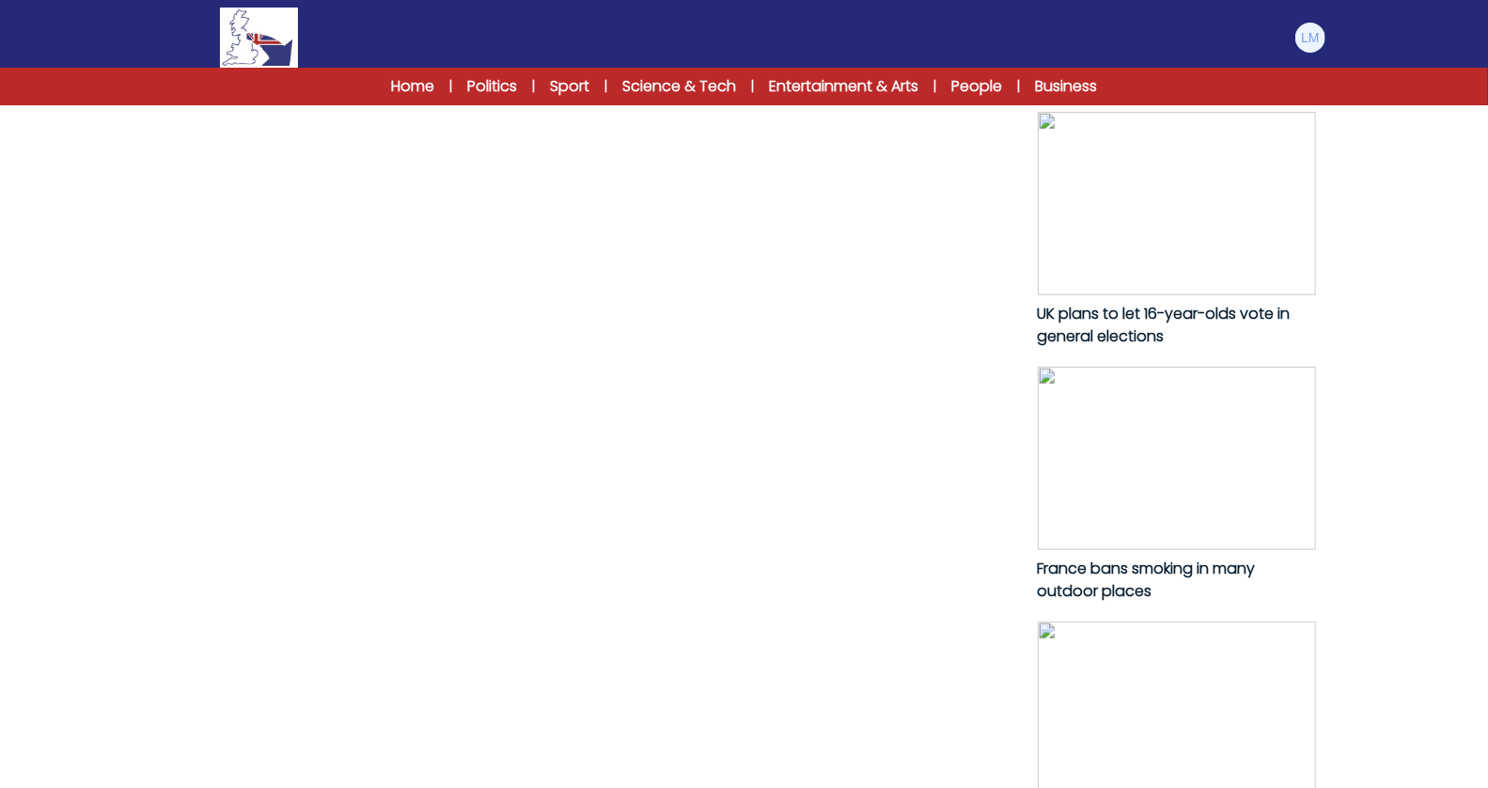
scroll to position [951, 0]
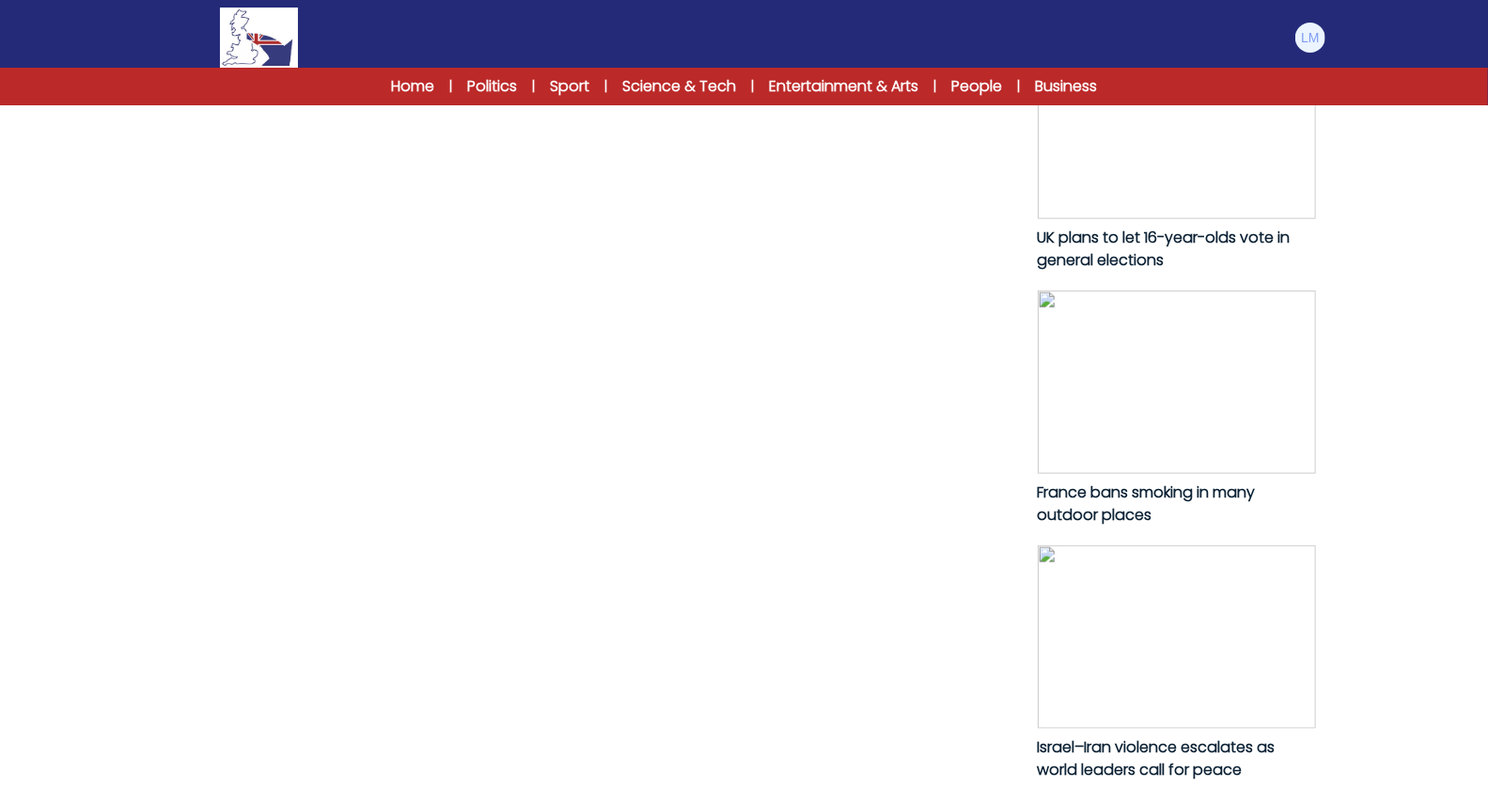
drag, startPoint x: 181, startPoint y: 227, endPoint x: 669, endPoint y: 785, distance: 741.5
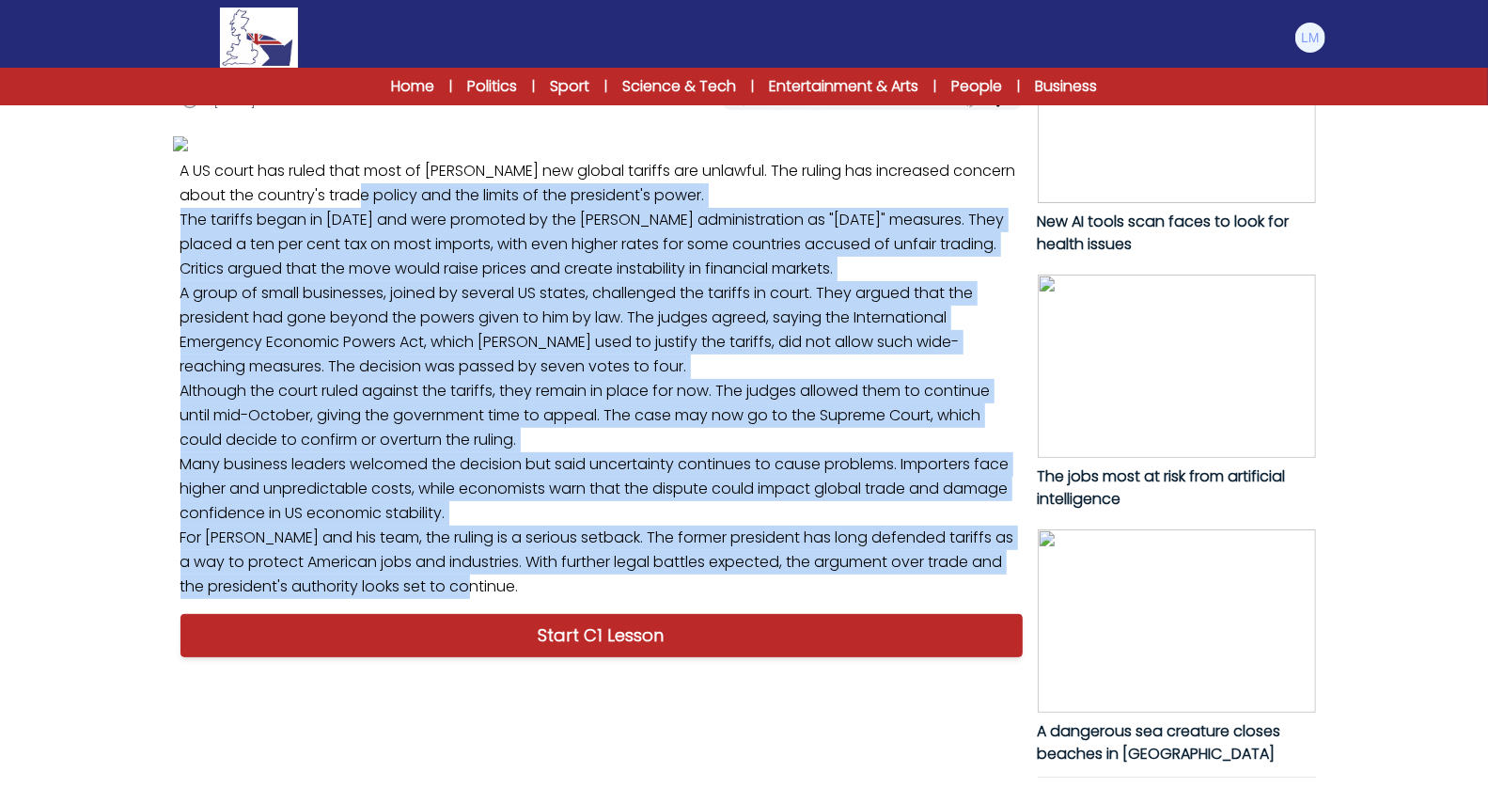
scroll to position [200, 0]
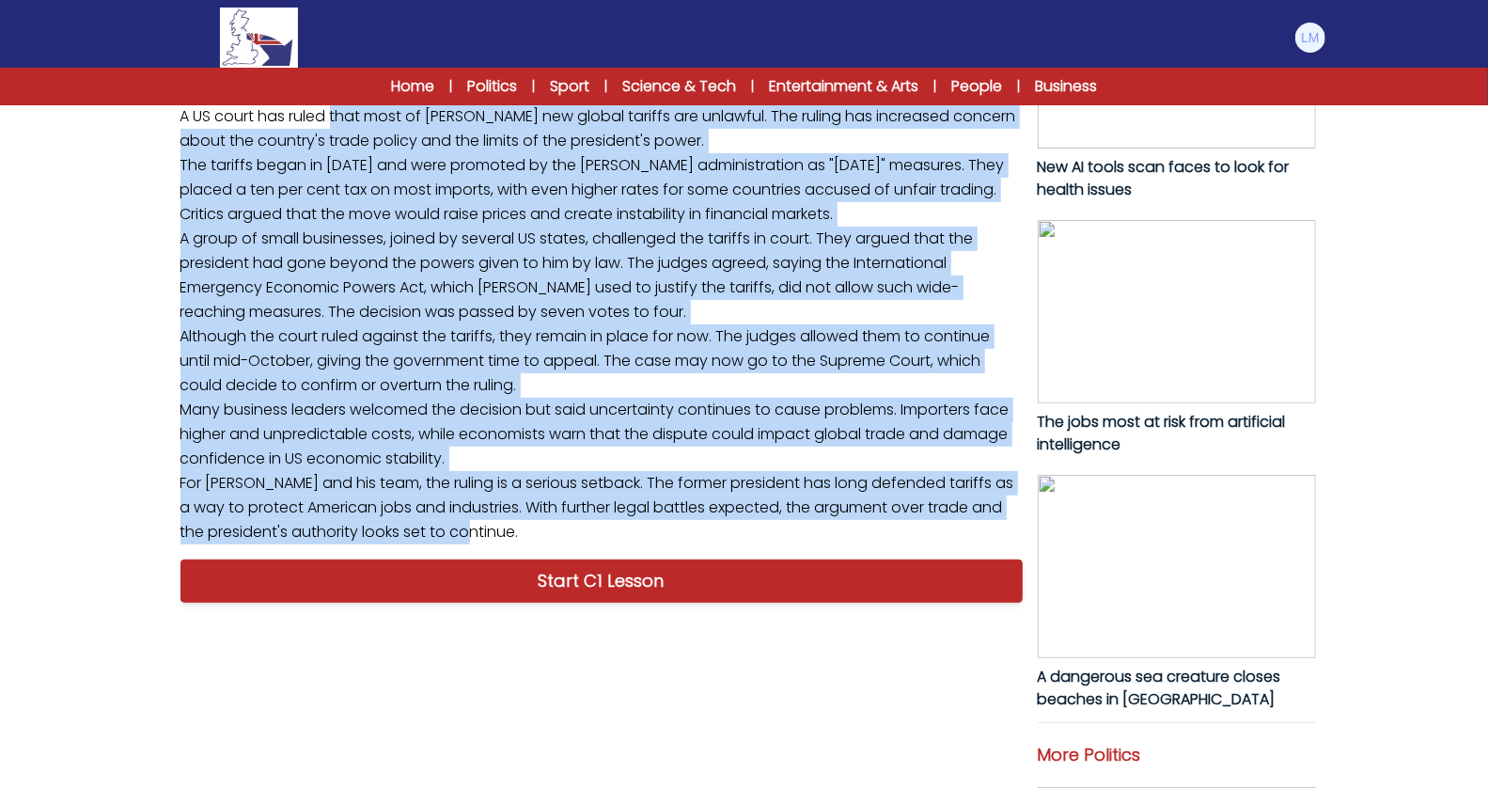
drag, startPoint x: 532, startPoint y: 493, endPoint x: 176, endPoint y: 690, distance: 407.3
click at [176, 552] on p "A US court has ruled that most of Donald Trump's new global tariffs are unlawfu…" at bounding box center [601, 324] width 857 height 455
copy p "A US court has ruled that most of Donald Trump's new global tariffs are unlawfu…"
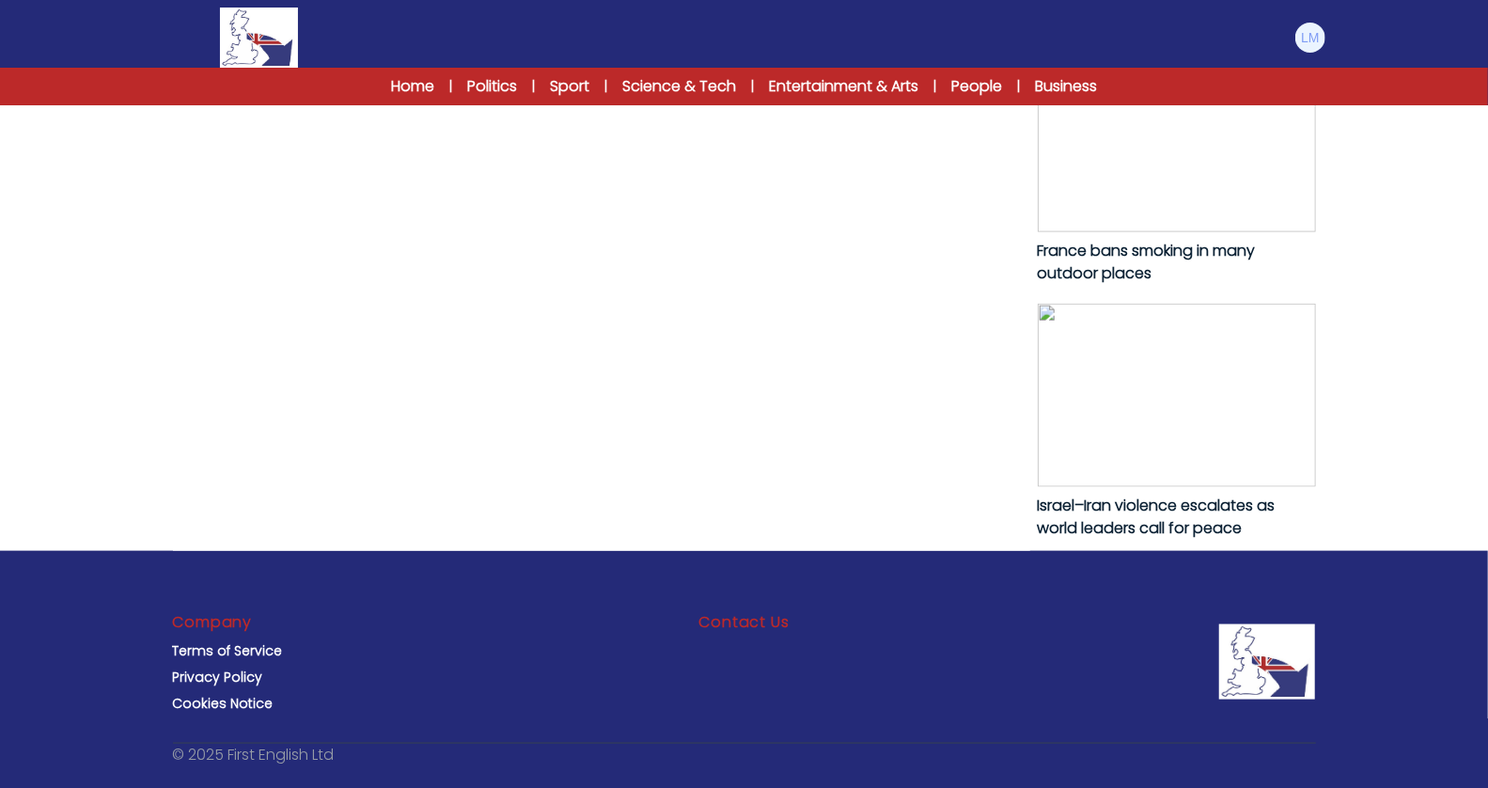
scroll to position [1231, 0]
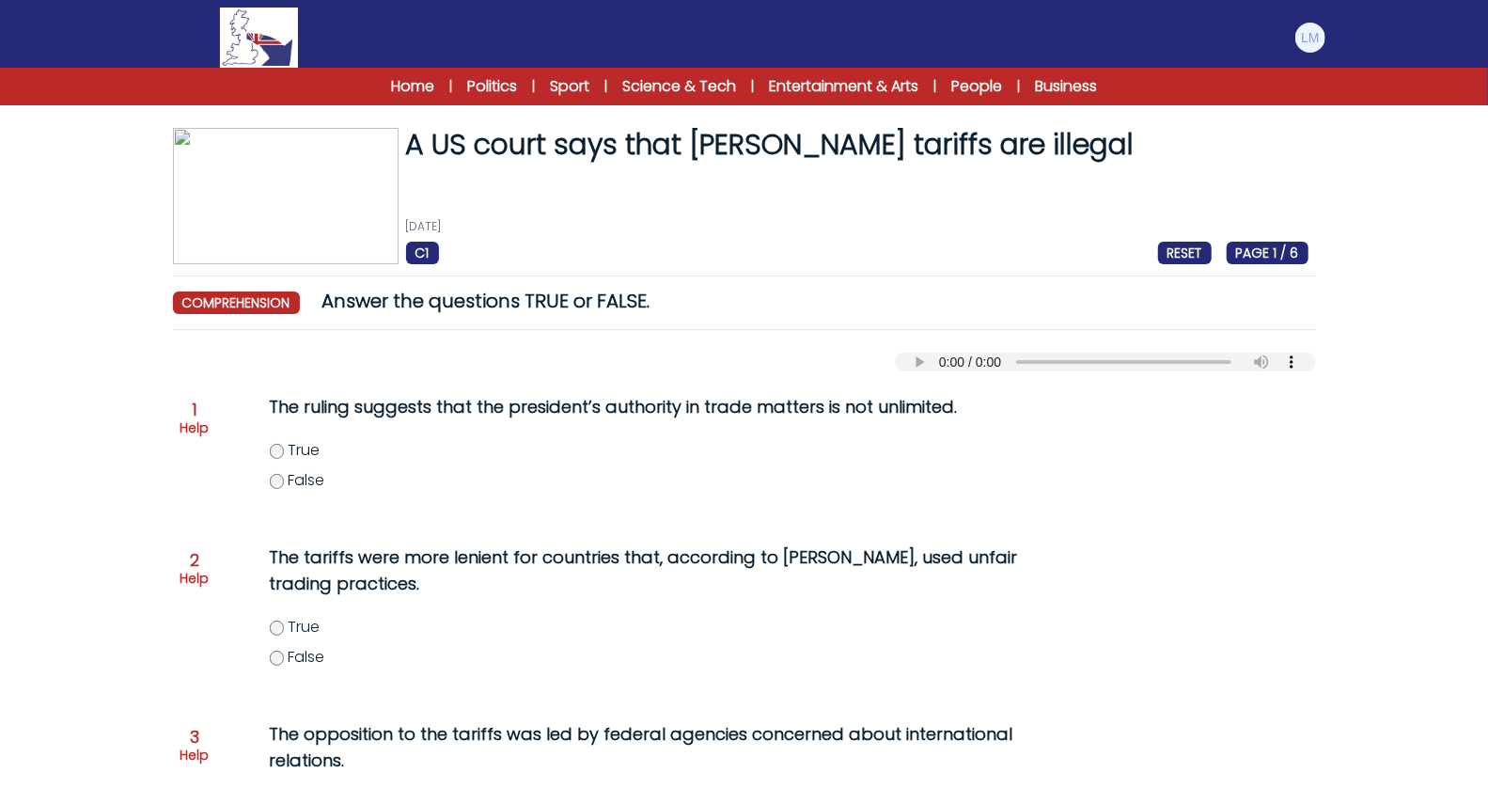
click at [302, 454] on span "True" at bounding box center [304, 450] width 32 height 22
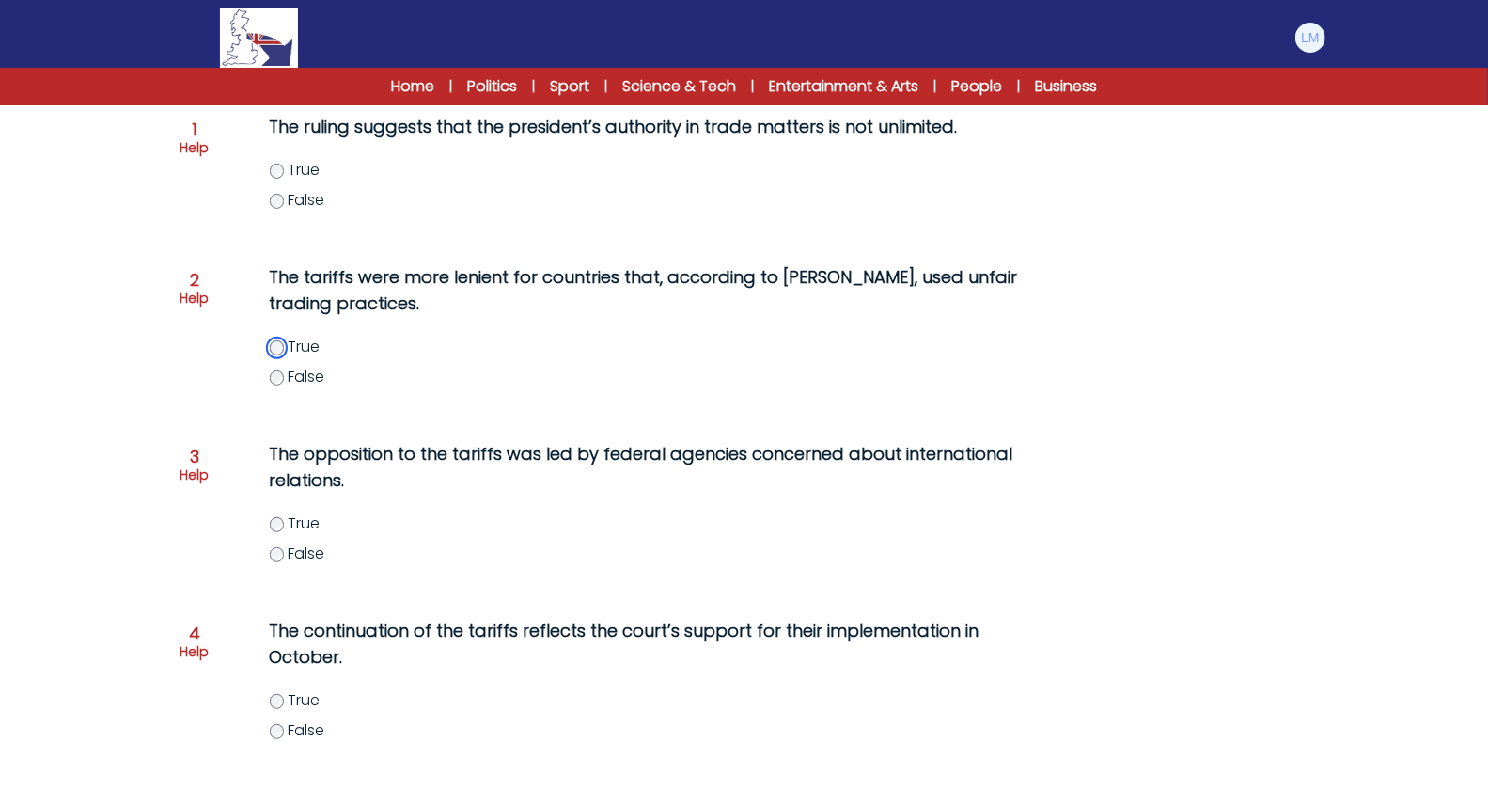
scroll to position [284, 0]
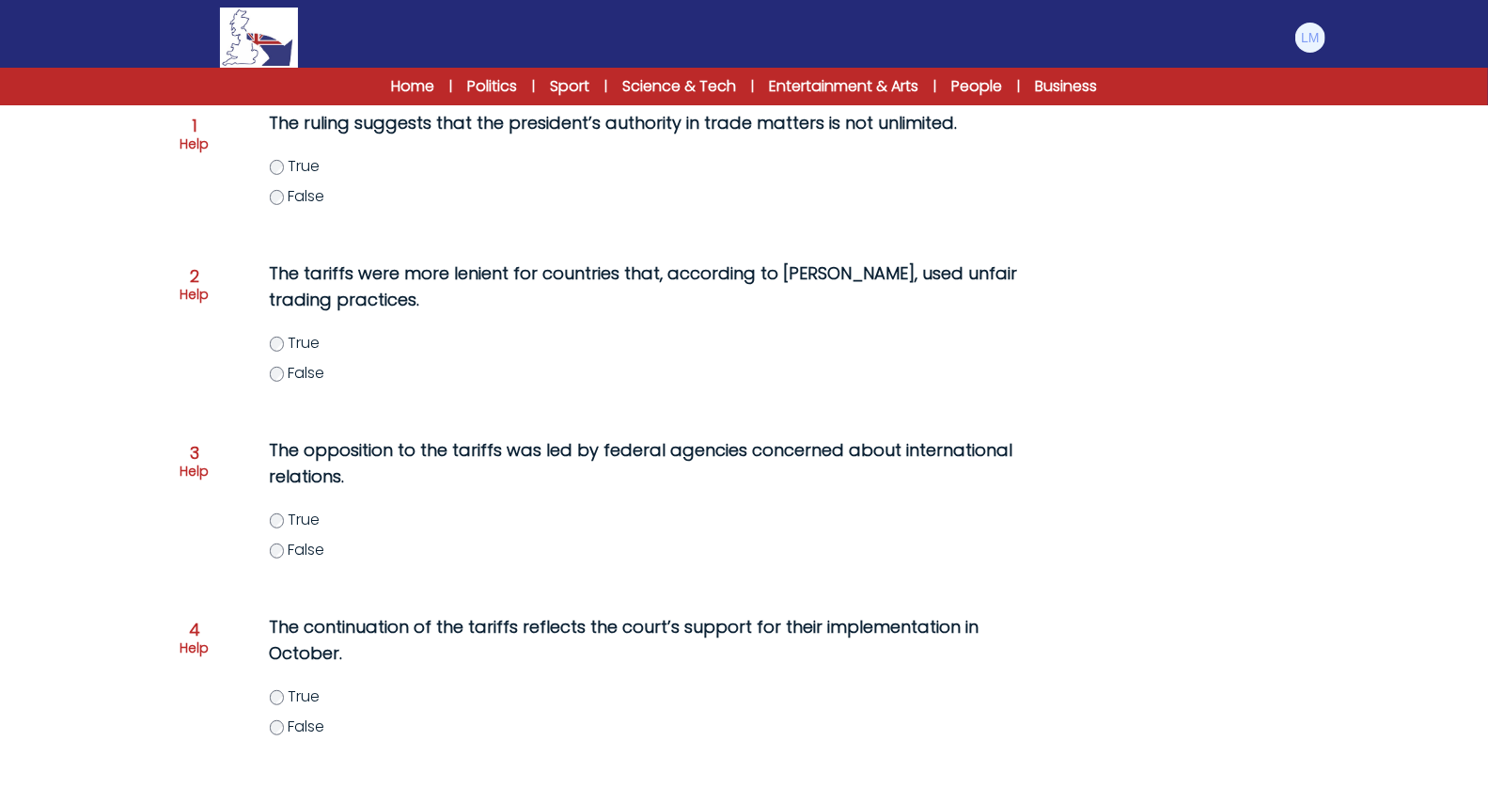
click at [298, 527] on span "True" at bounding box center [304, 520] width 32 height 22
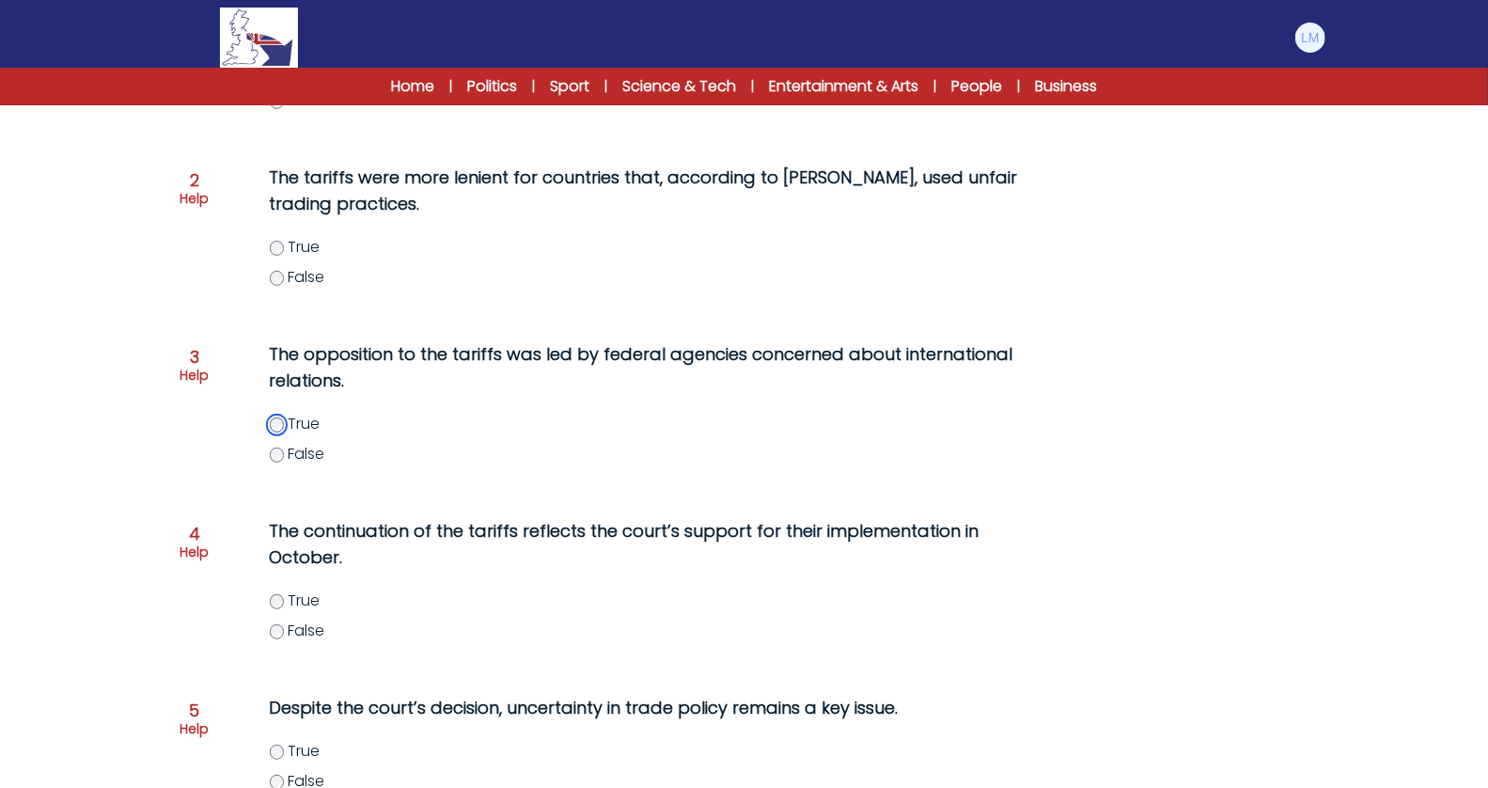
scroll to position [387, 0]
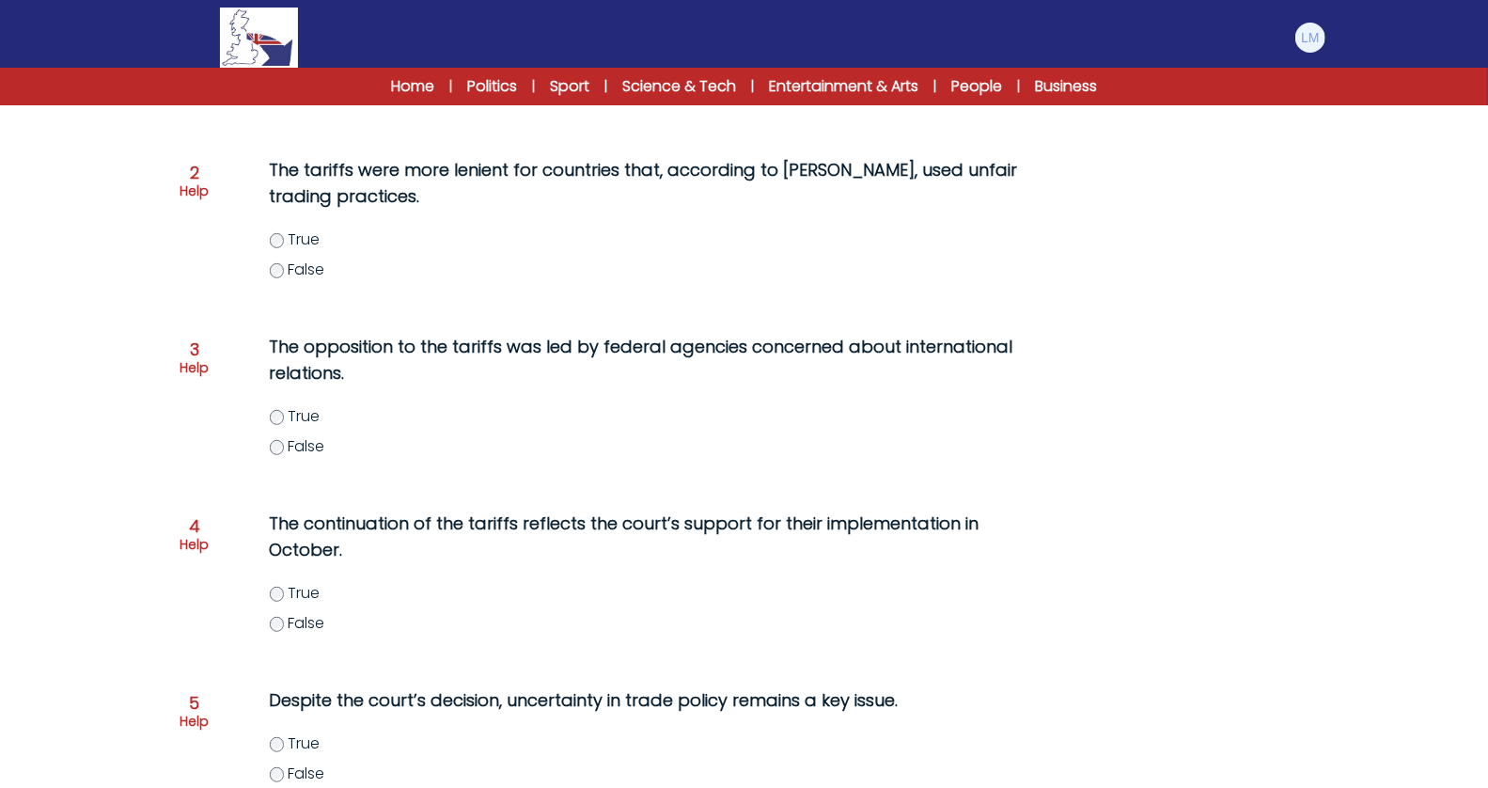
click at [287, 624] on label "False" at bounding box center [669, 623] width 798 height 23
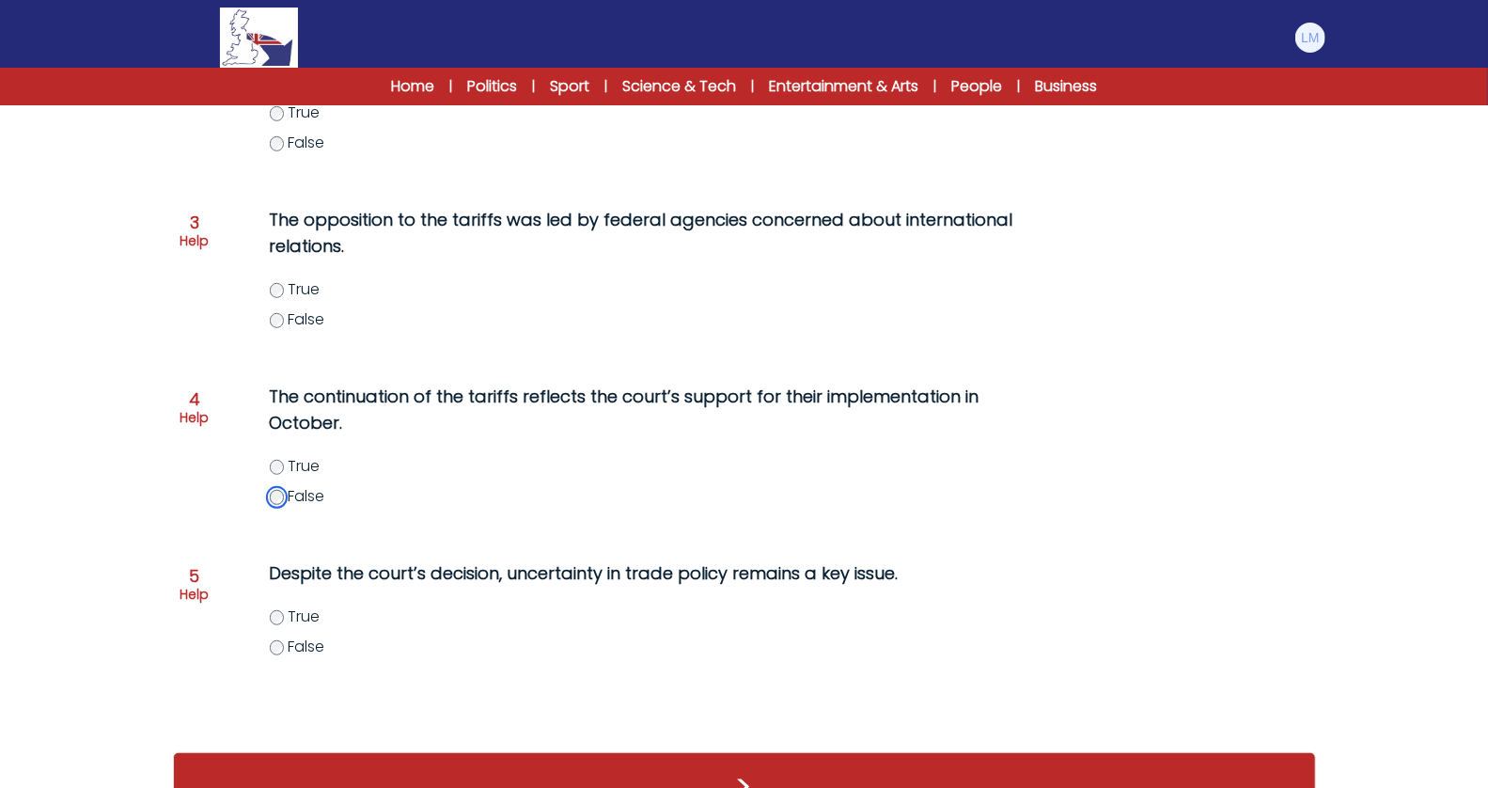
scroll to position [517, 0]
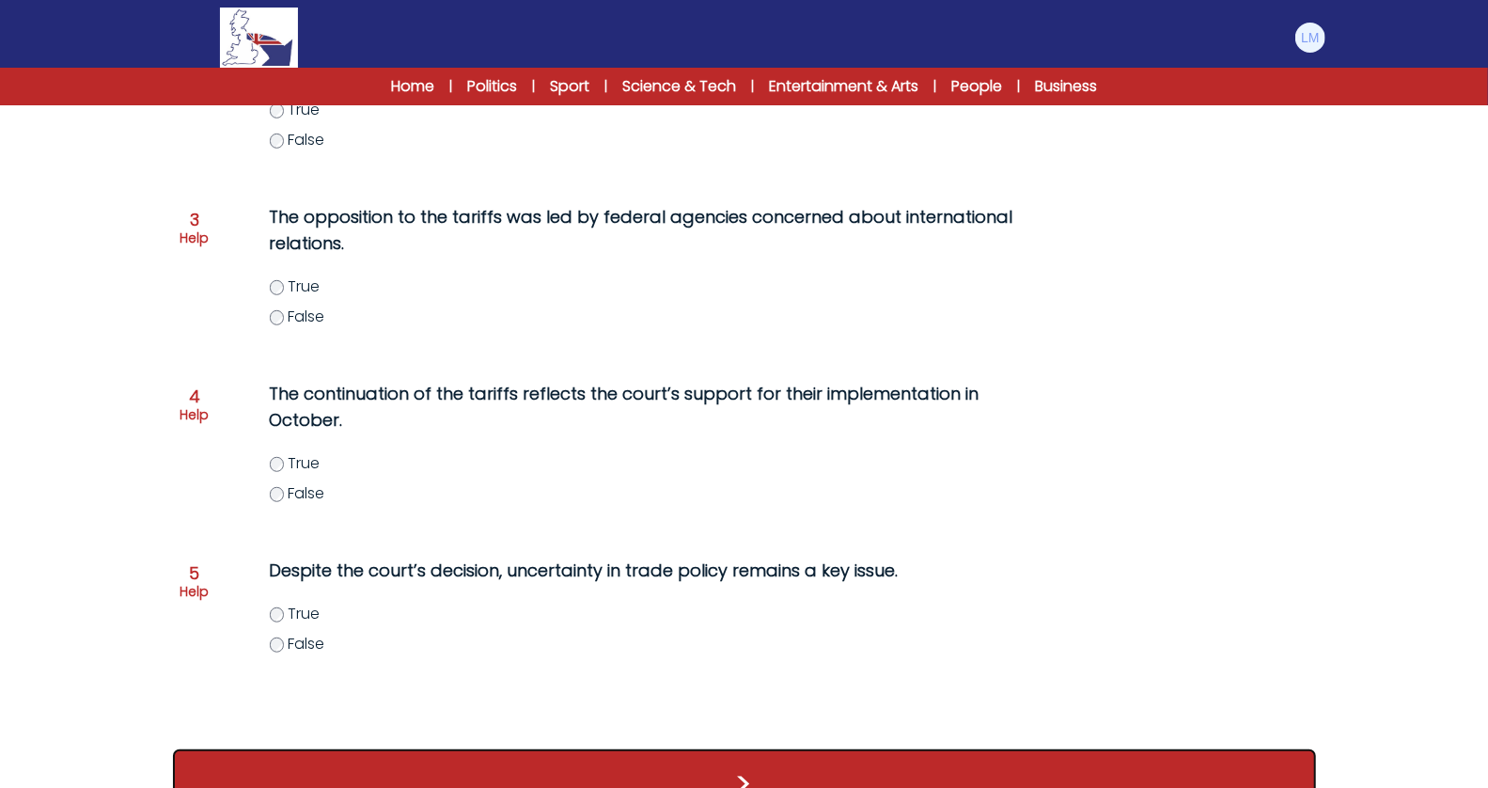
click at [367, 773] on button ">" at bounding box center [744, 784] width 1143 height 70
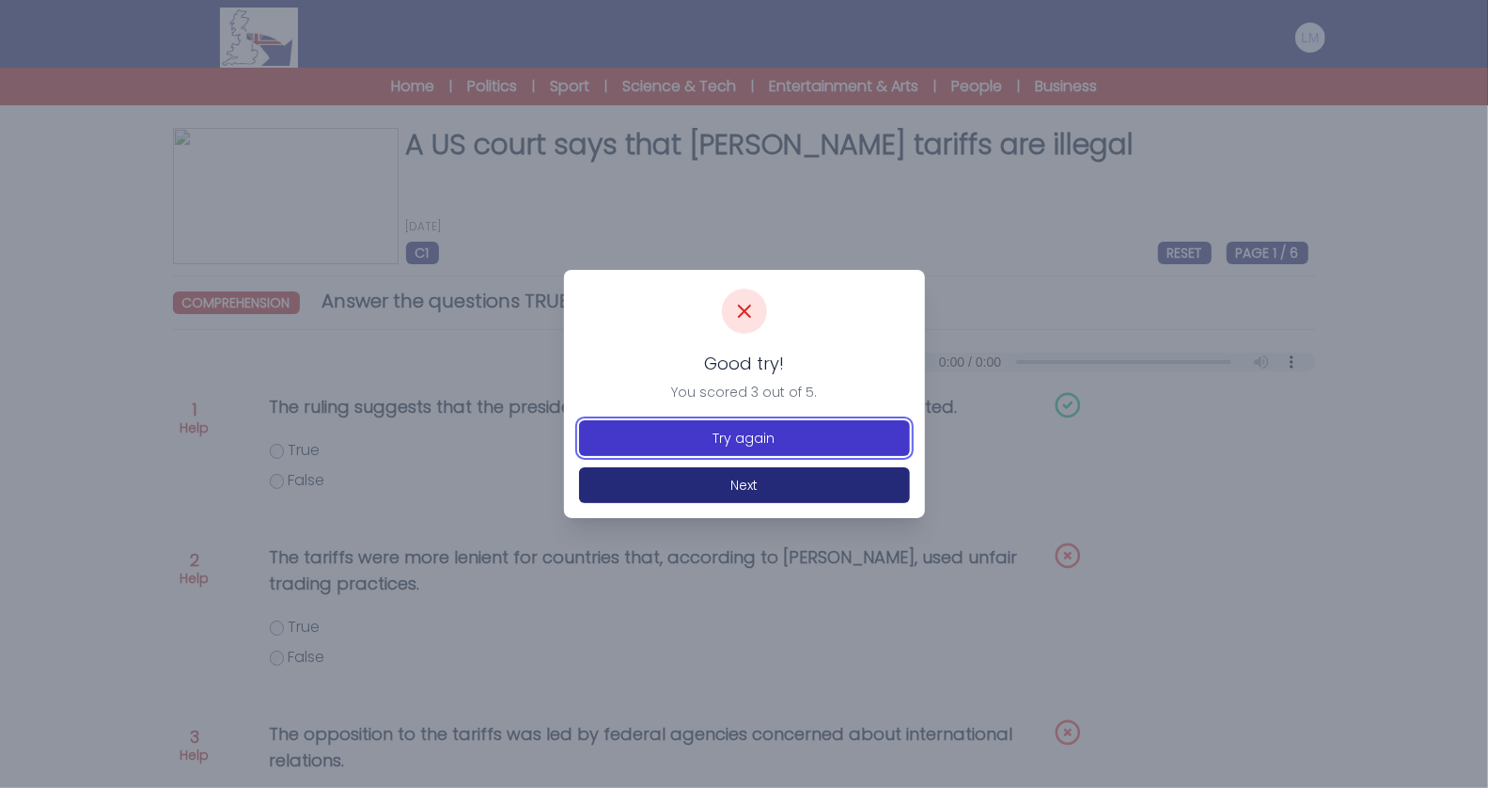
click at [625, 438] on button "Try again" at bounding box center [744, 438] width 331 height 36
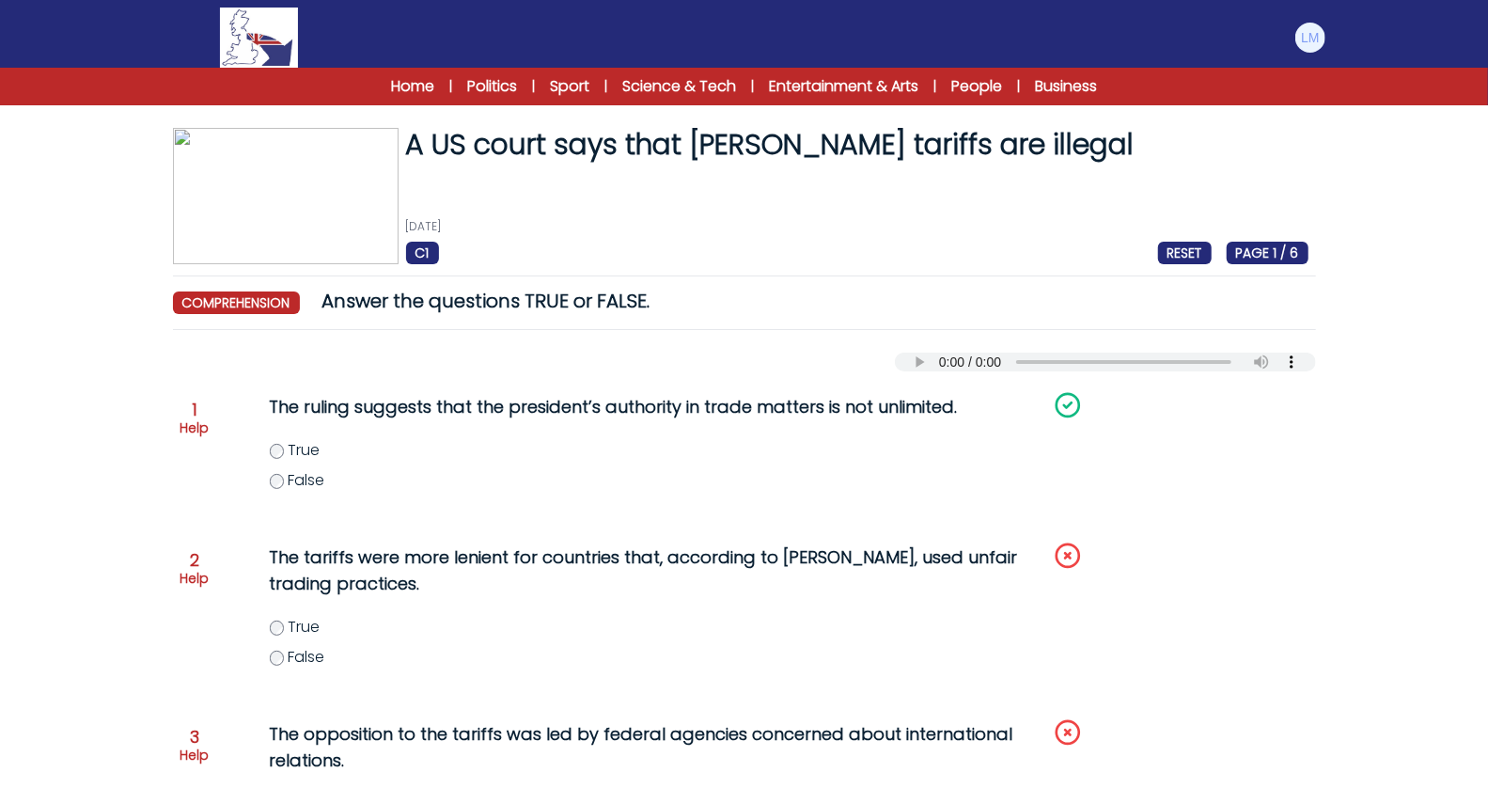
click at [304, 656] on span "False" at bounding box center [306, 657] width 37 height 22
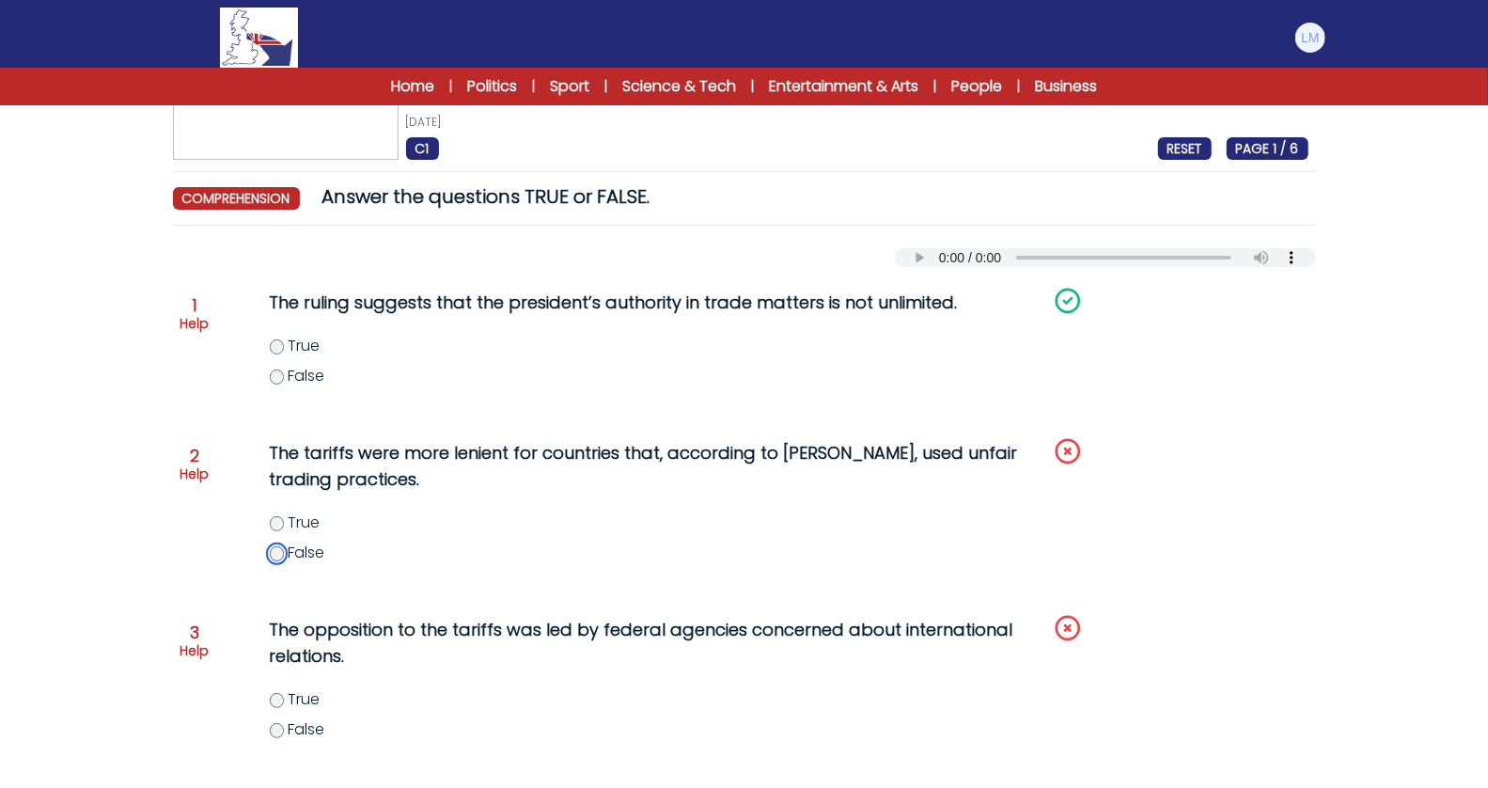
scroll to position [115, 0]
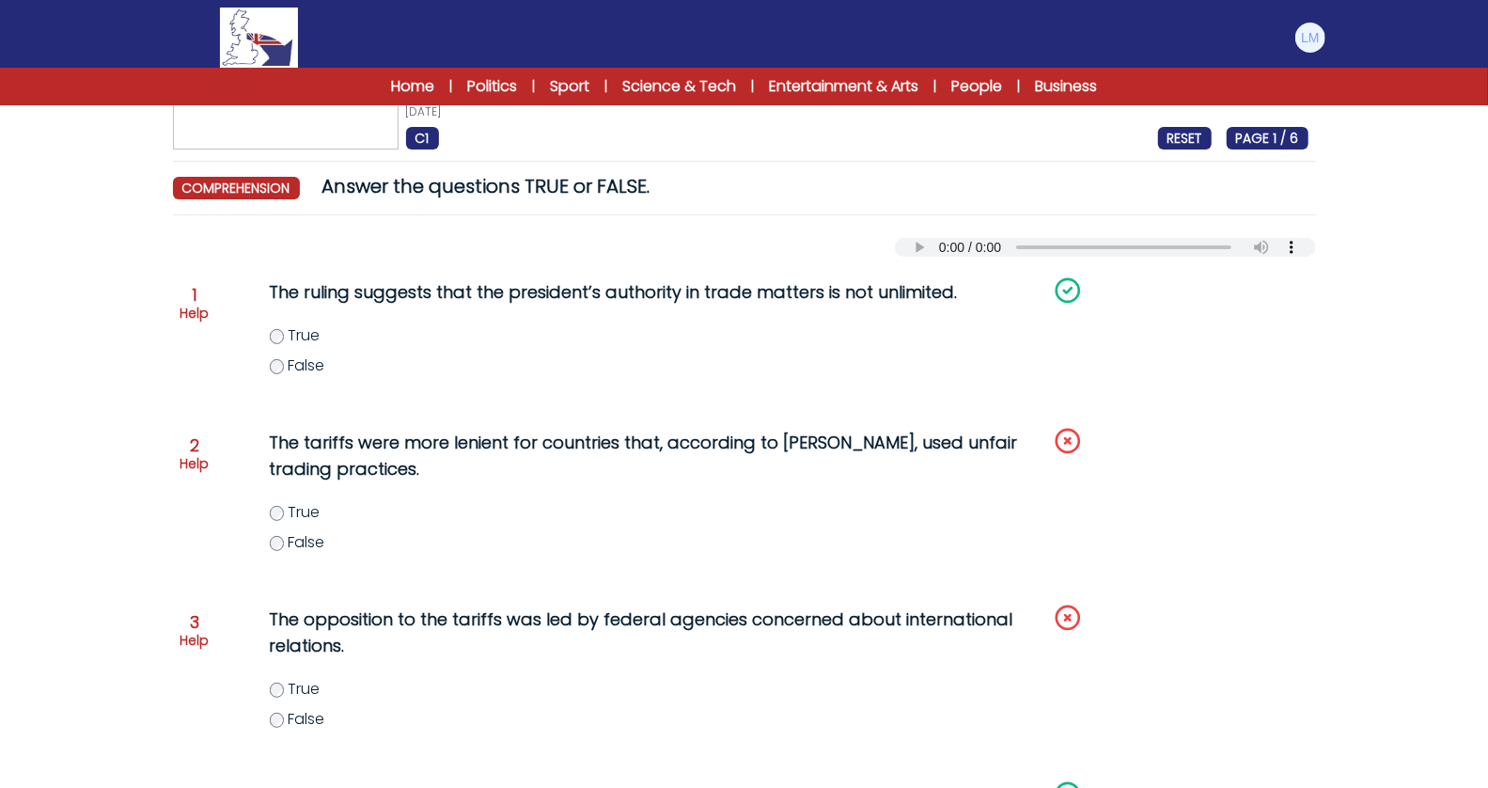
click at [296, 715] on span "False" at bounding box center [306, 719] width 37 height 22
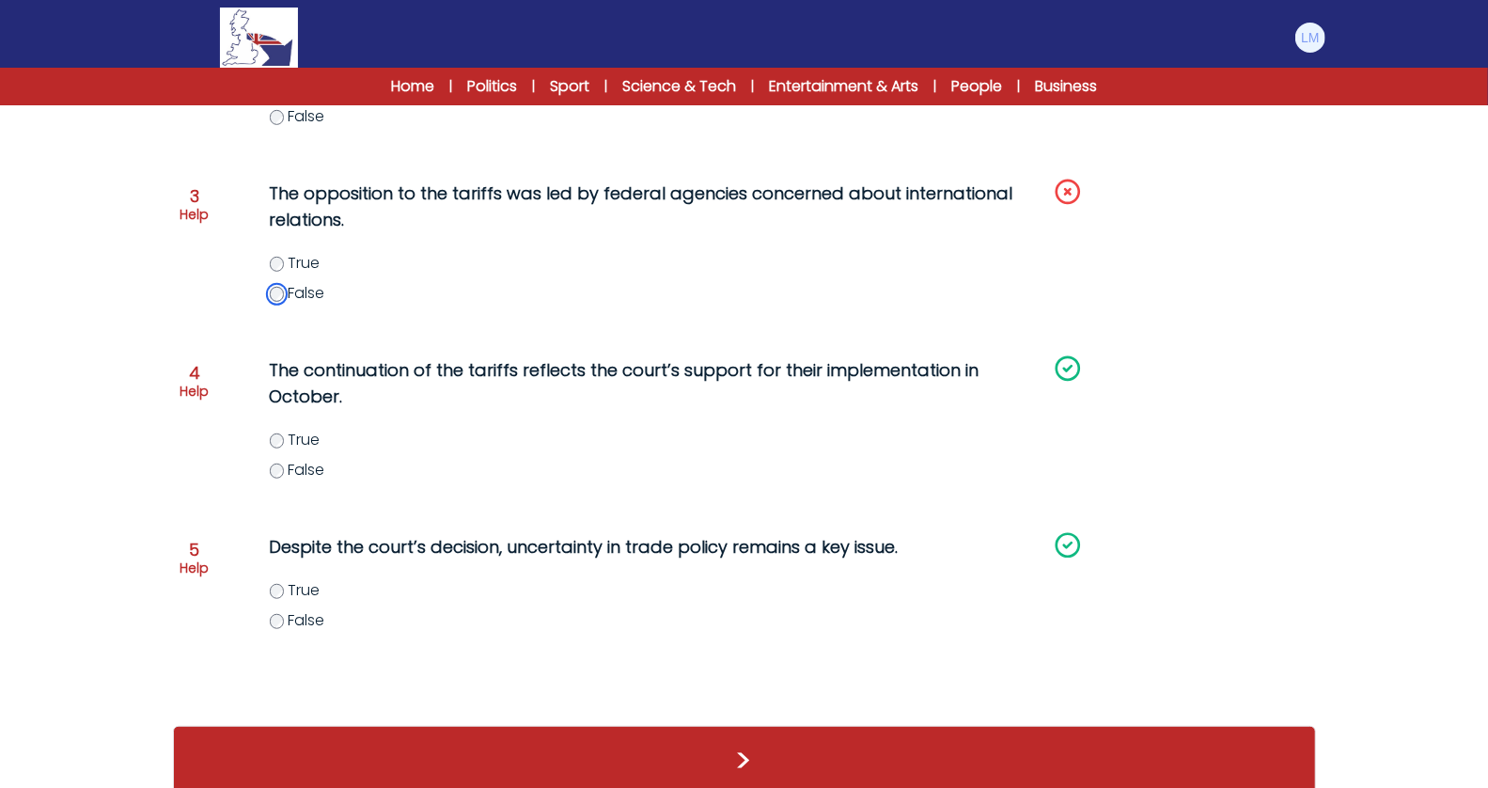
scroll to position [565, 0]
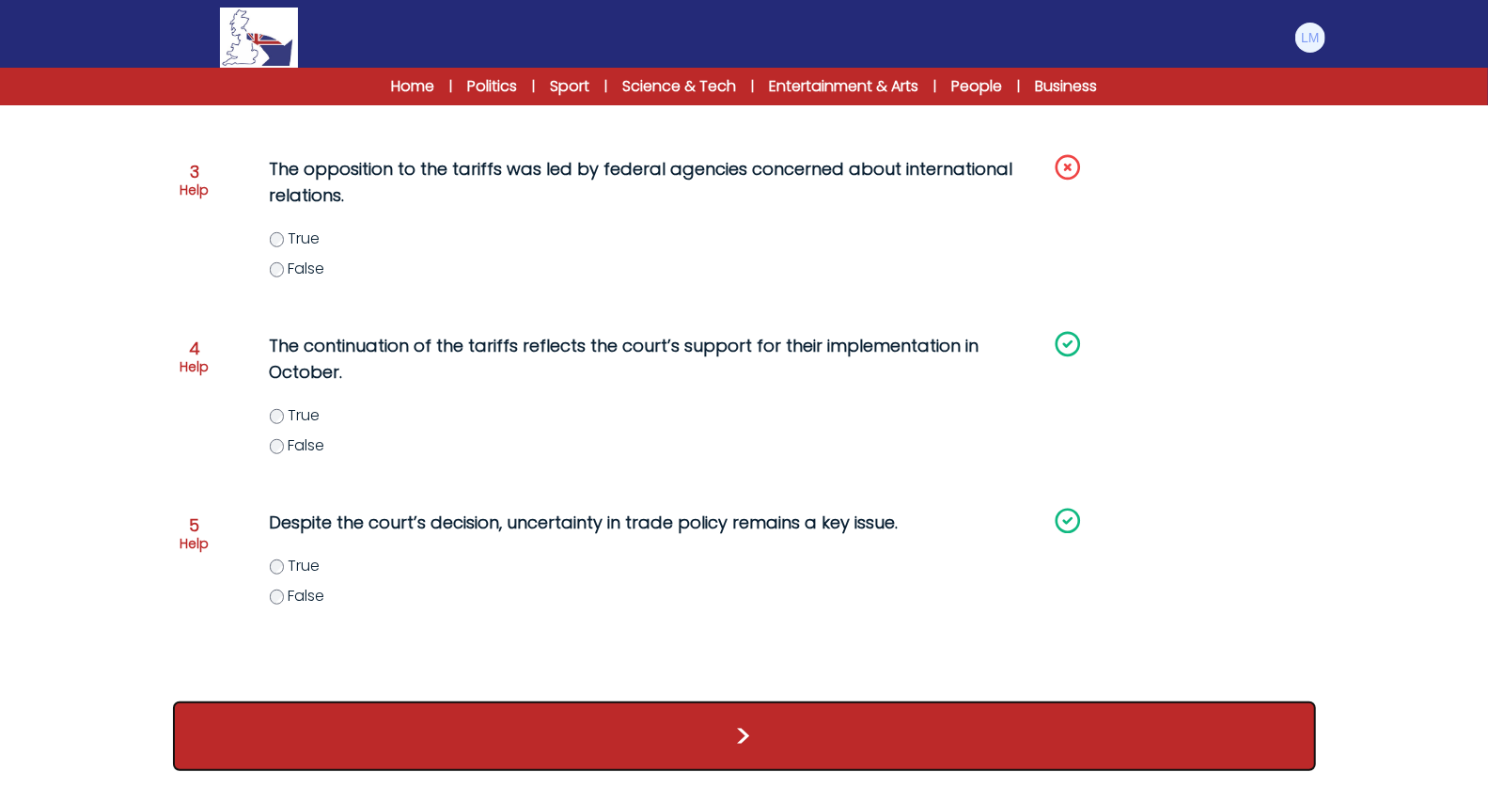
click at [337, 707] on button ">" at bounding box center [744, 736] width 1143 height 70
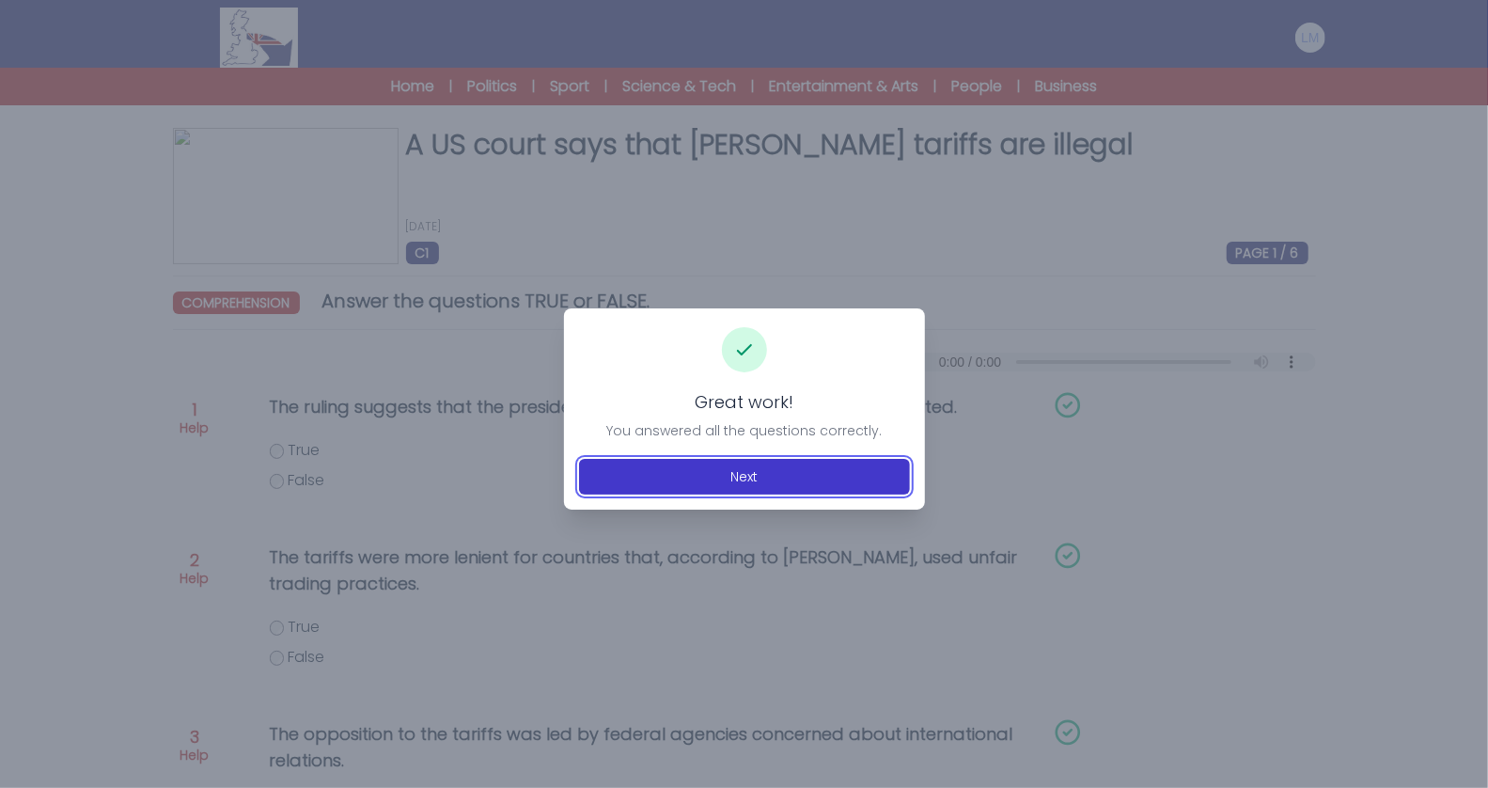
click at [766, 462] on button "Next" at bounding box center [744, 477] width 331 height 36
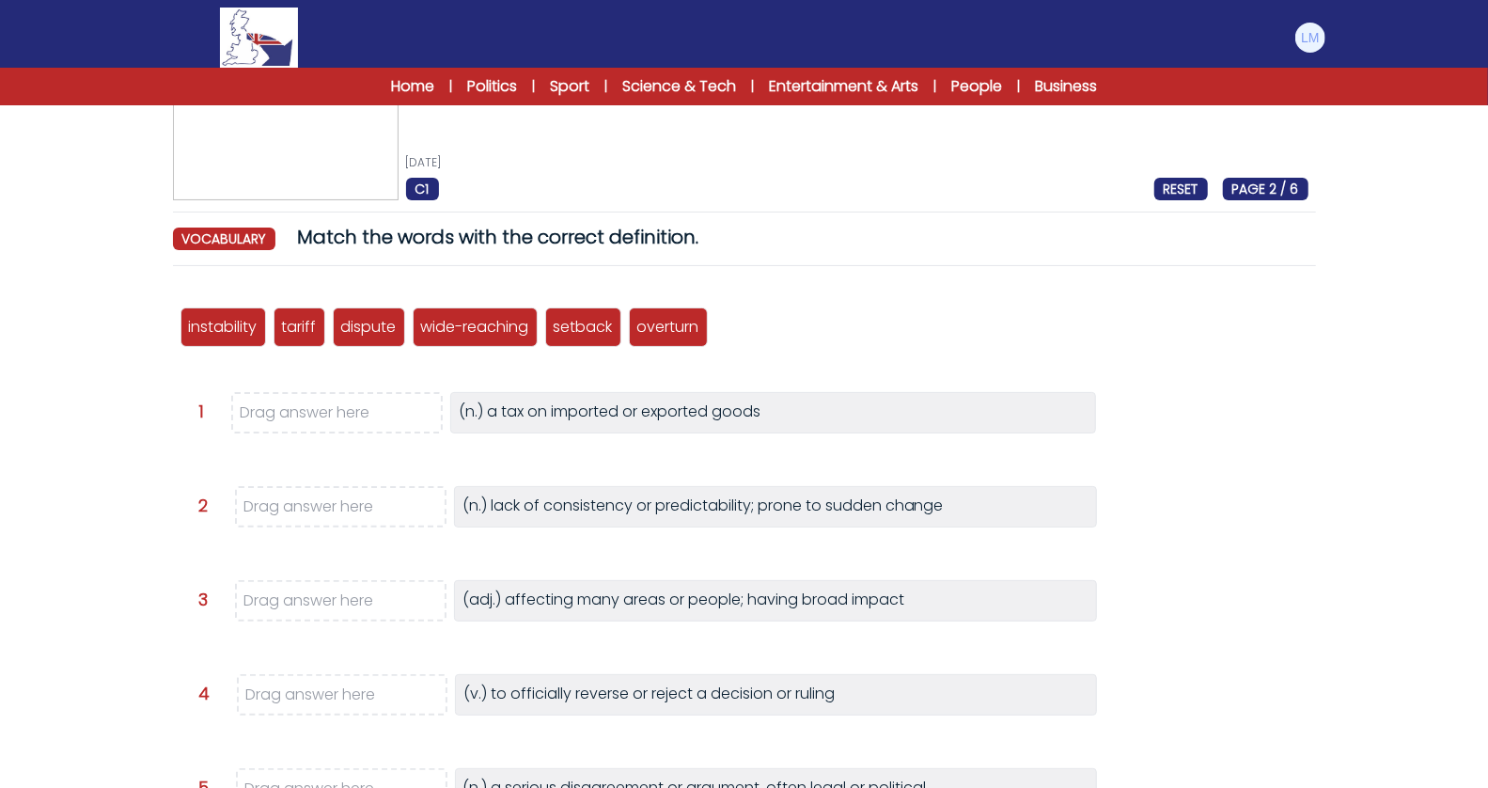
scroll to position [79, 0]
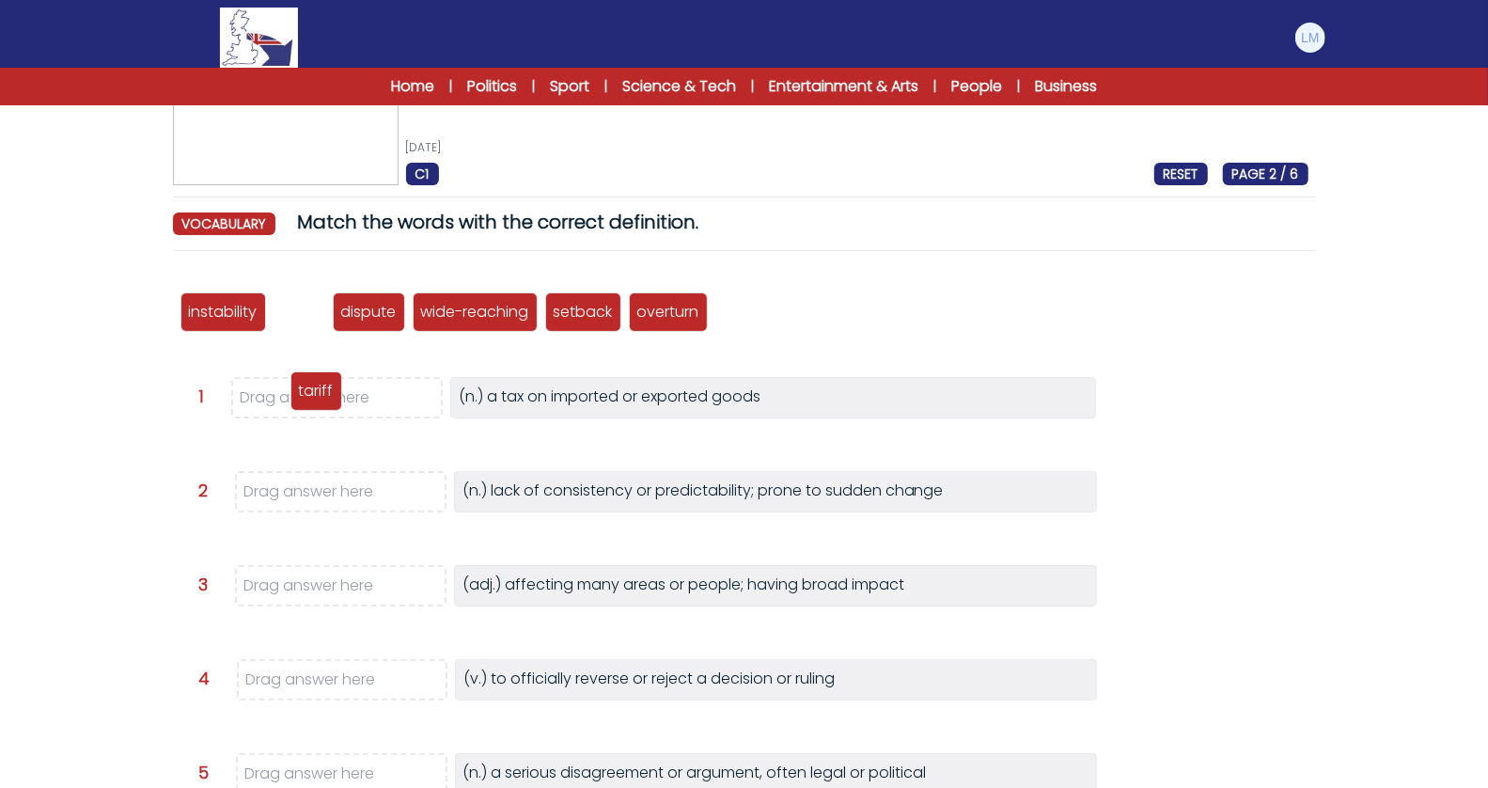
drag, startPoint x: 301, startPoint y: 313, endPoint x: 321, endPoint y: 409, distance: 97.9
click at [321, 402] on p "tariff" at bounding box center [316, 391] width 35 height 23
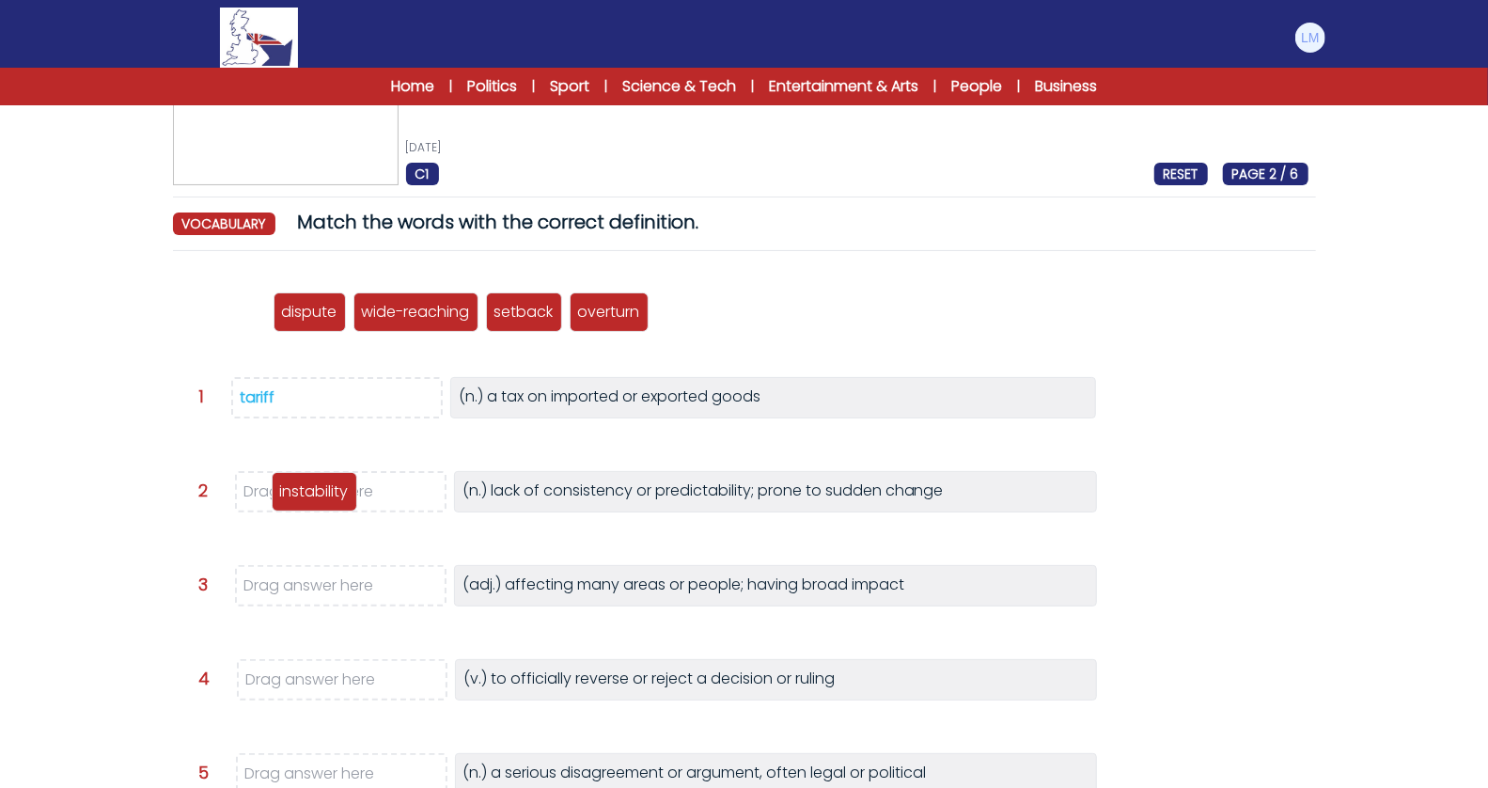
drag, startPoint x: 248, startPoint y: 308, endPoint x: 339, endPoint y: 487, distance: 200.5
click at [339, 487] on p "instability" at bounding box center [314, 491] width 69 height 23
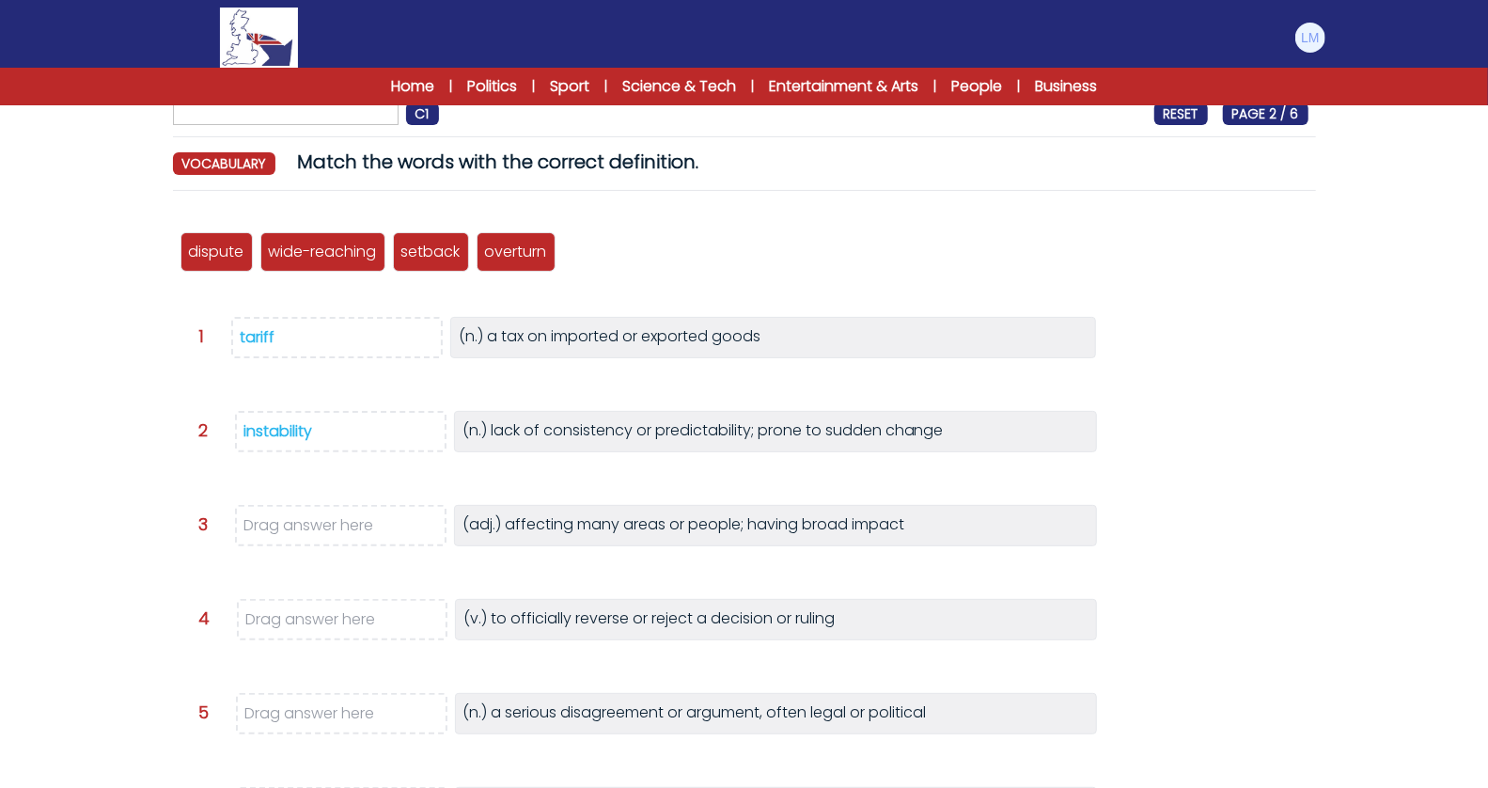
scroll to position [155, 0]
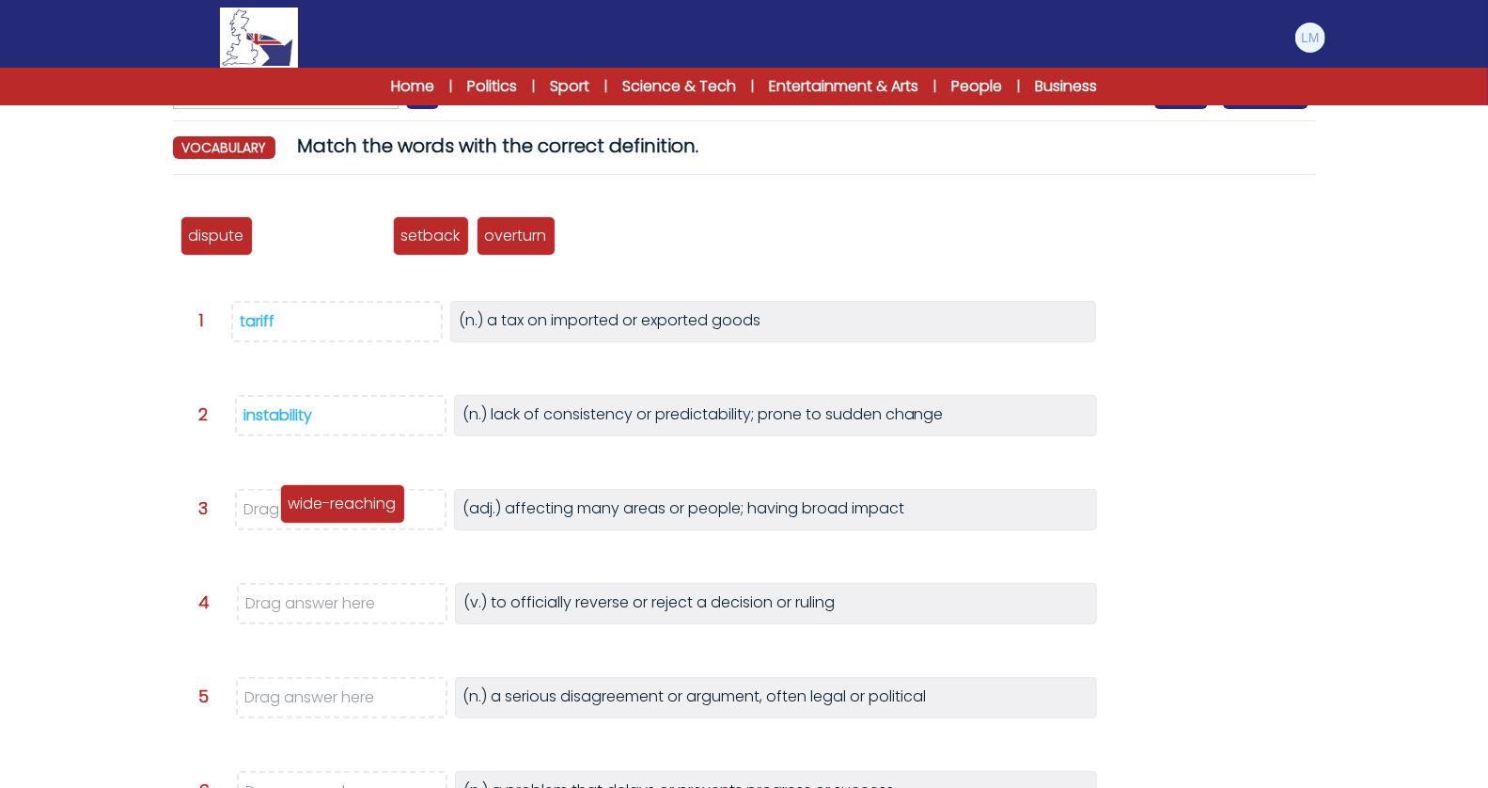
drag, startPoint x: 338, startPoint y: 239, endPoint x: 360, endPoint y: 518, distance: 280.0
click at [360, 515] on p "wide-reaching" at bounding box center [343, 504] width 108 height 23
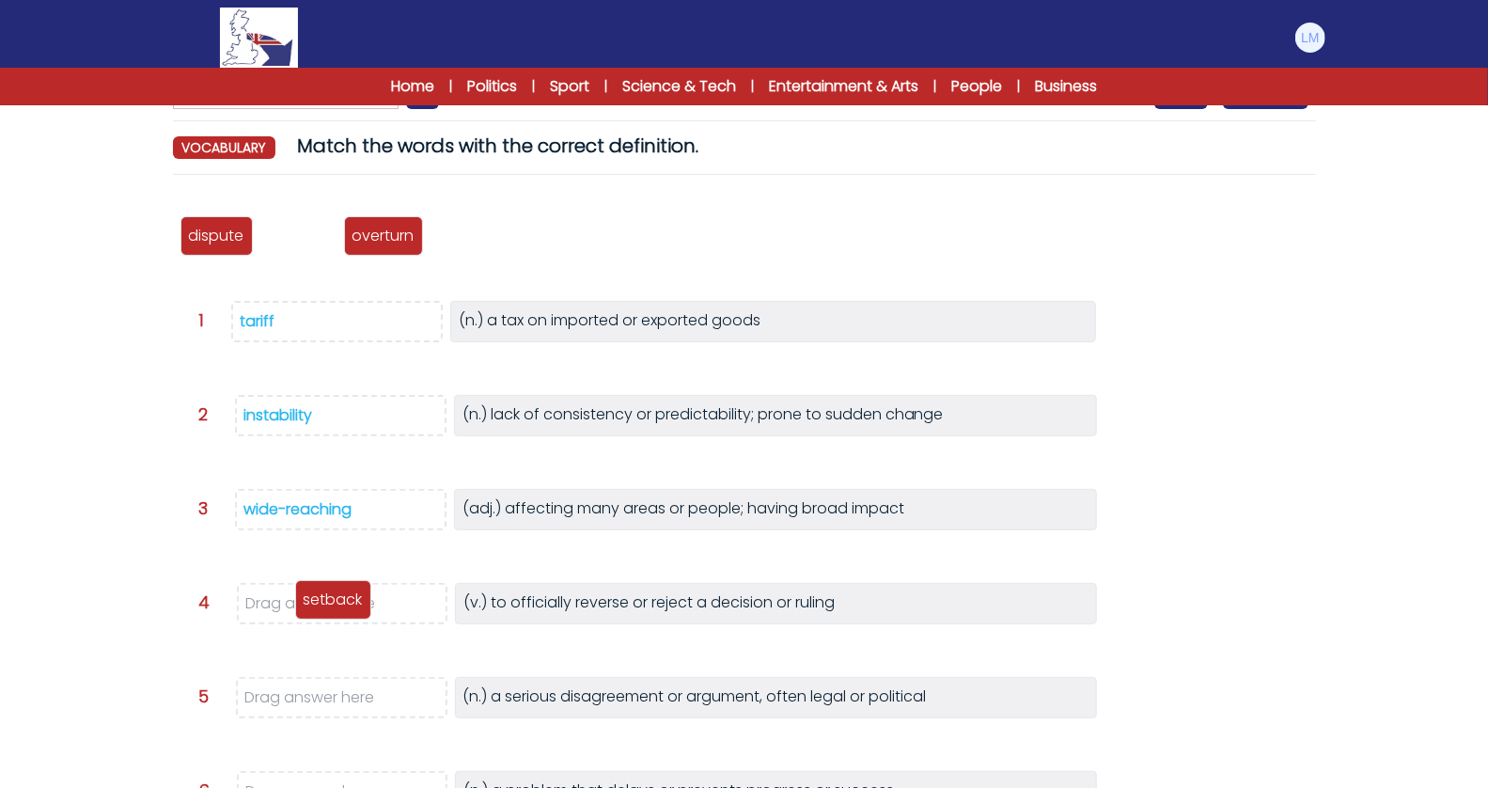
drag, startPoint x: 289, startPoint y: 244, endPoint x: 323, endPoint y: 608, distance: 365.5
click at [323, 608] on p "setback" at bounding box center [333, 599] width 59 height 23
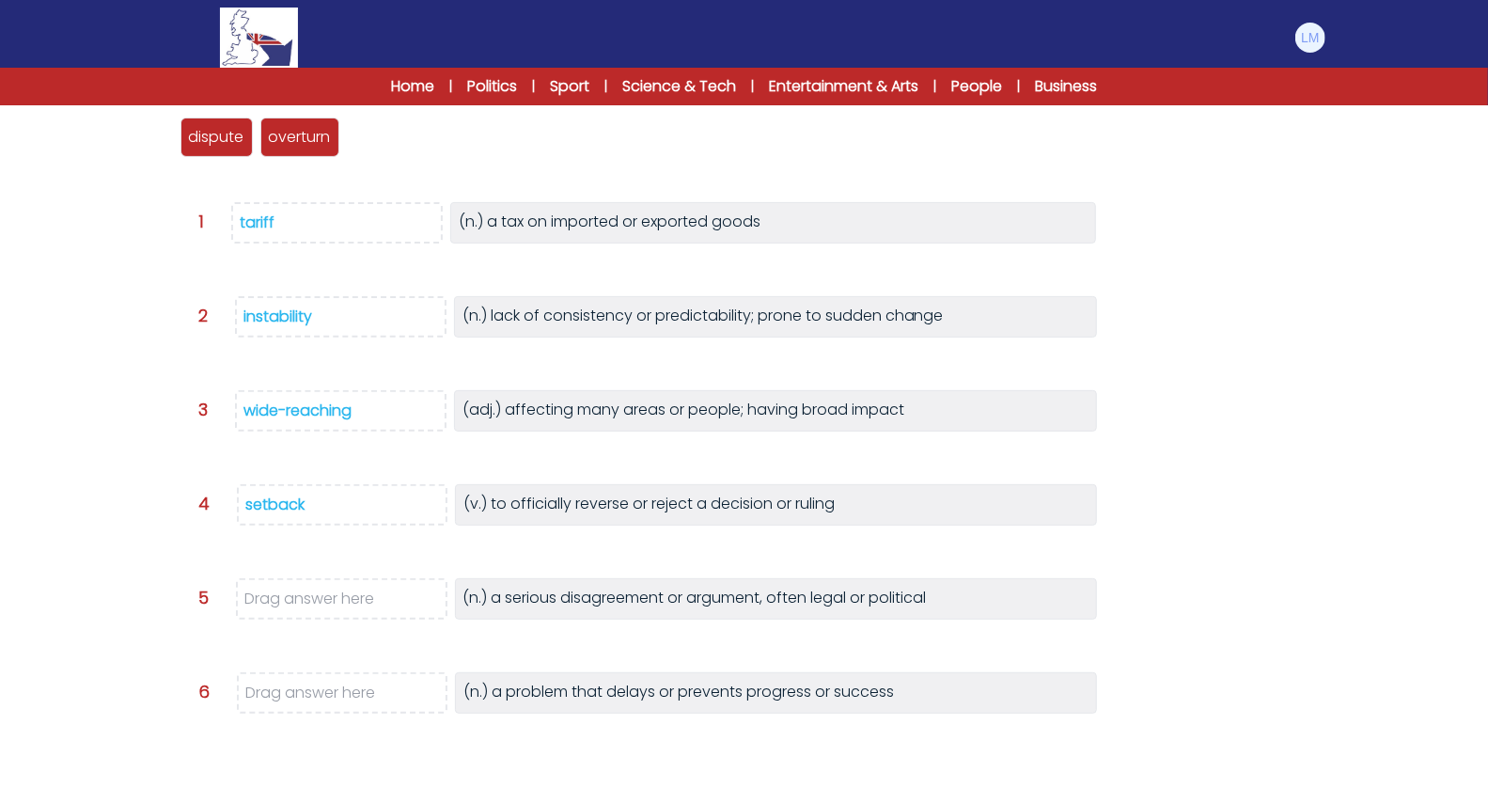
scroll to position [242, 0]
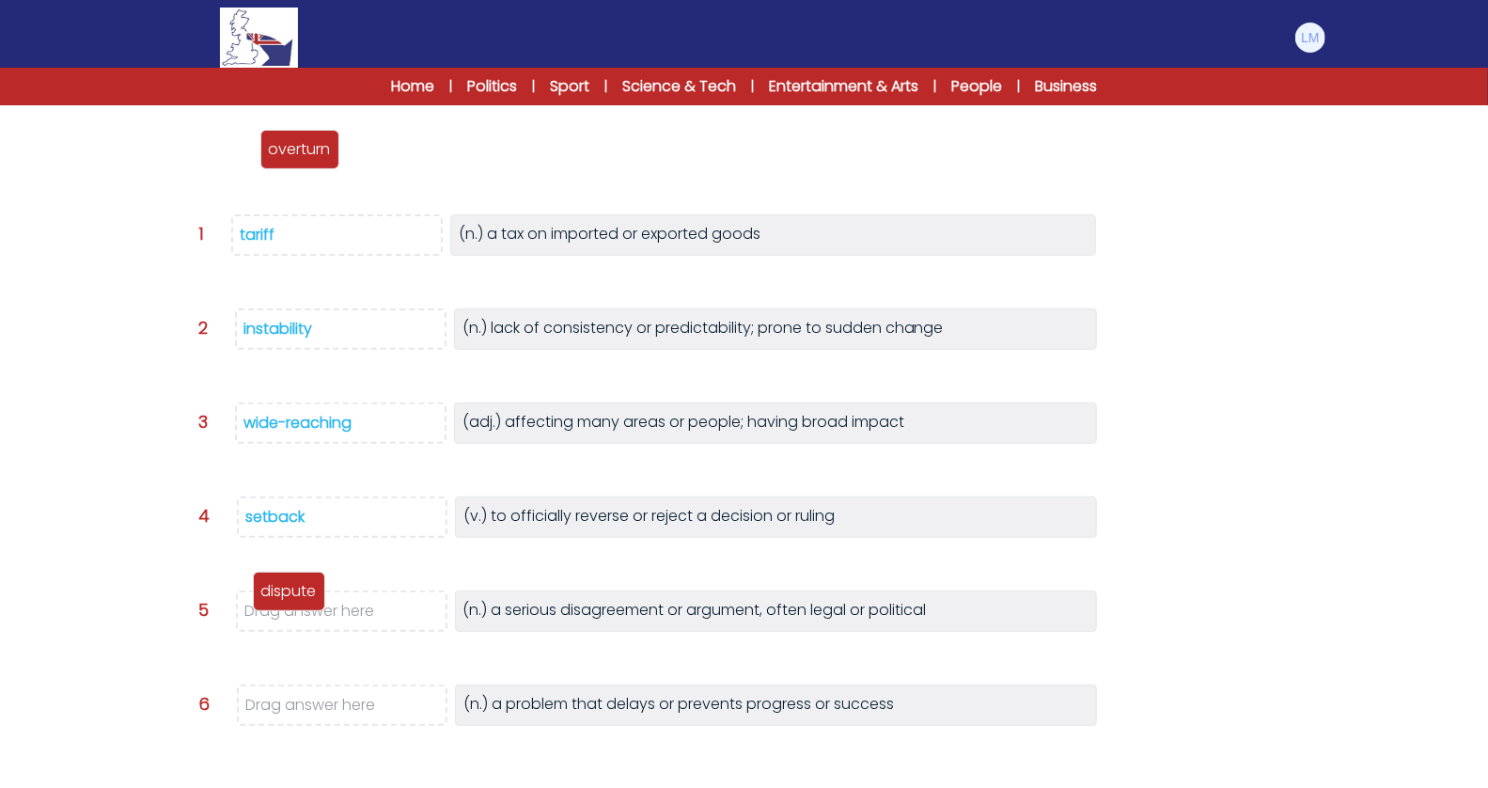
drag, startPoint x: 223, startPoint y: 153, endPoint x: 296, endPoint y: 612, distance: 464.6
click at [296, 603] on p "dispute" at bounding box center [288, 591] width 55 height 23
drag, startPoint x: 224, startPoint y: 148, endPoint x: 315, endPoint y: 700, distance: 560.2
click at [315, 700] on p "overturn" at bounding box center [311, 702] width 62 height 23
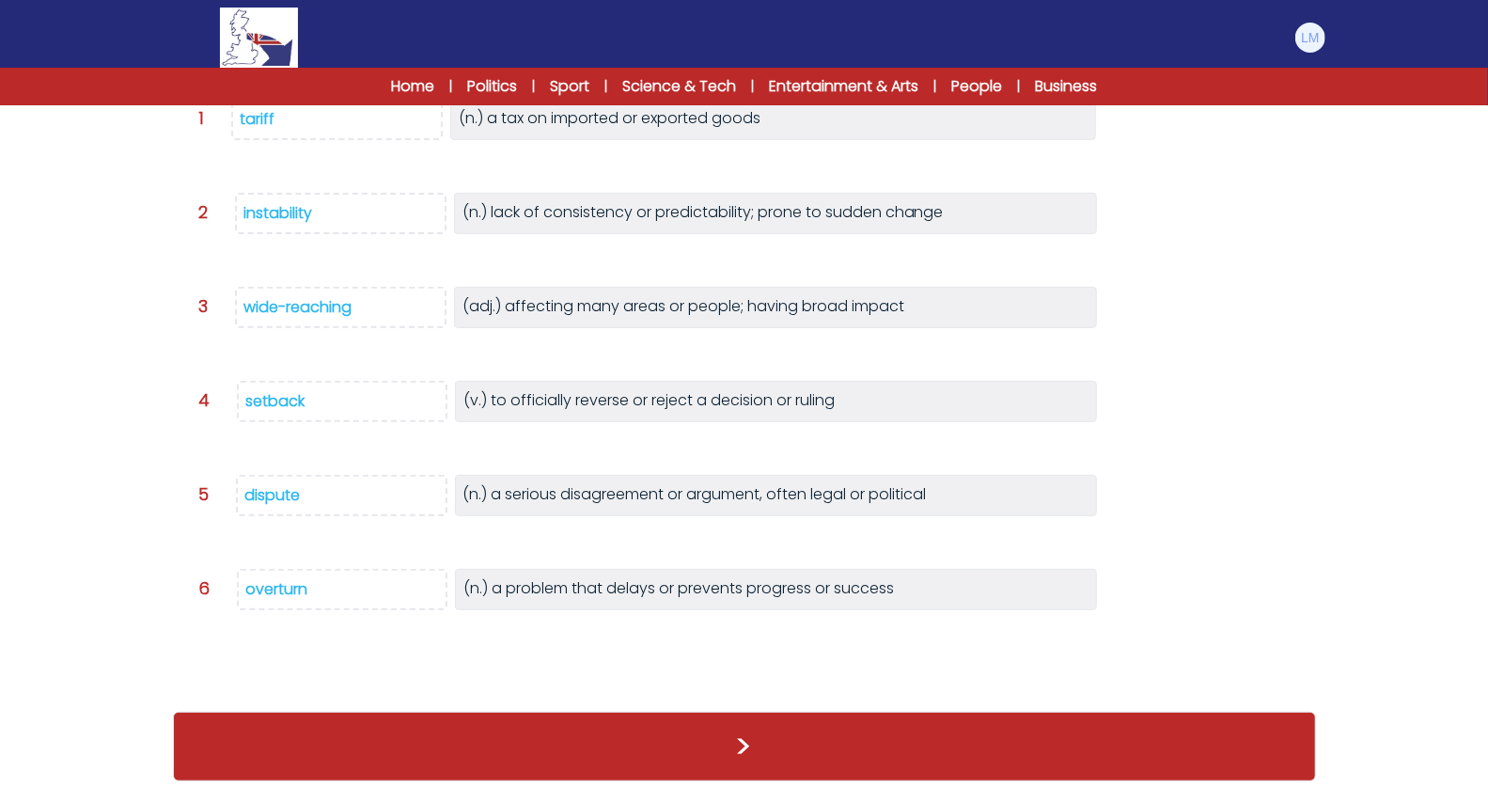
scroll to position [340, 0]
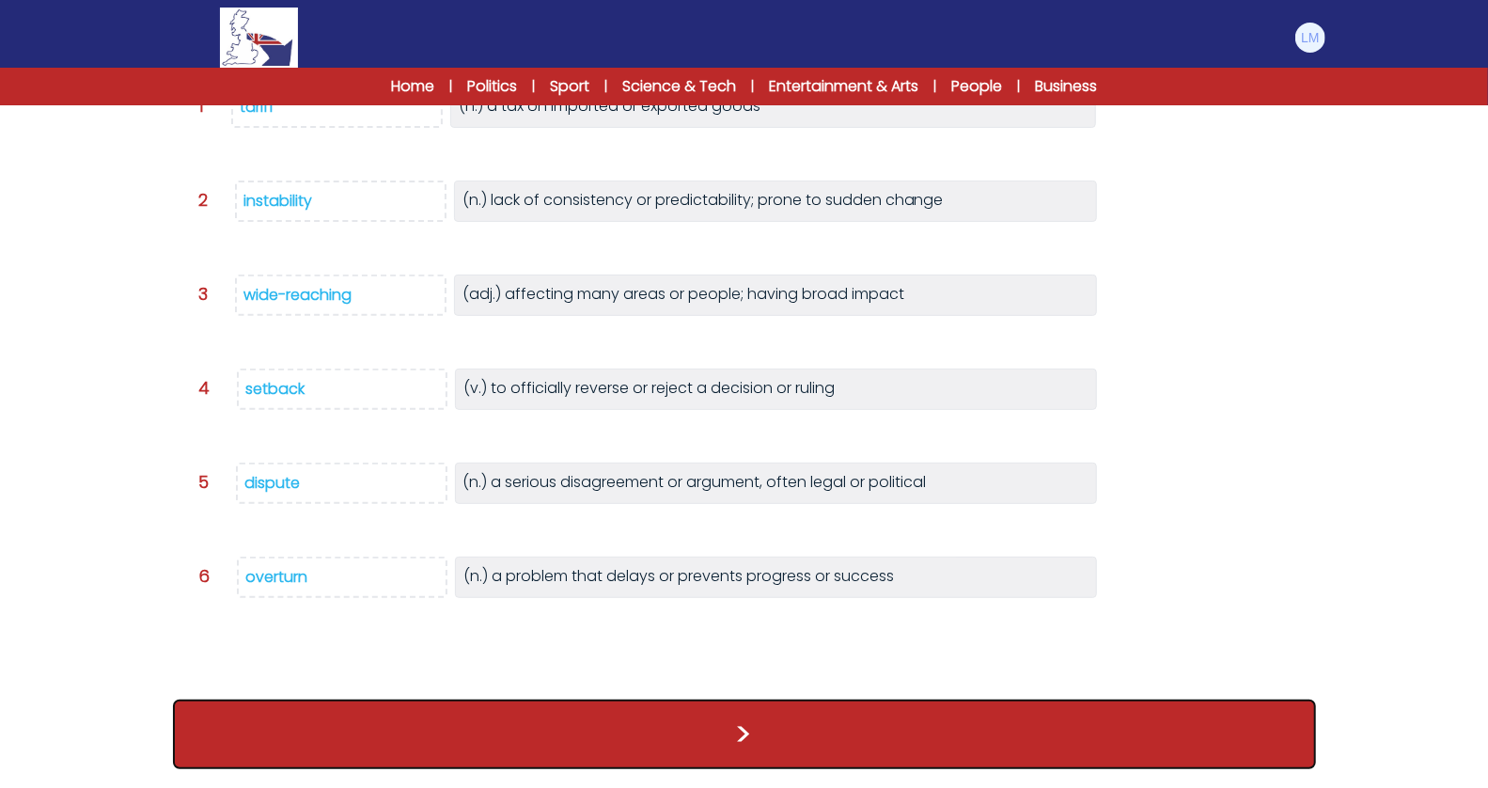
click at [374, 726] on button ">" at bounding box center [744, 734] width 1143 height 70
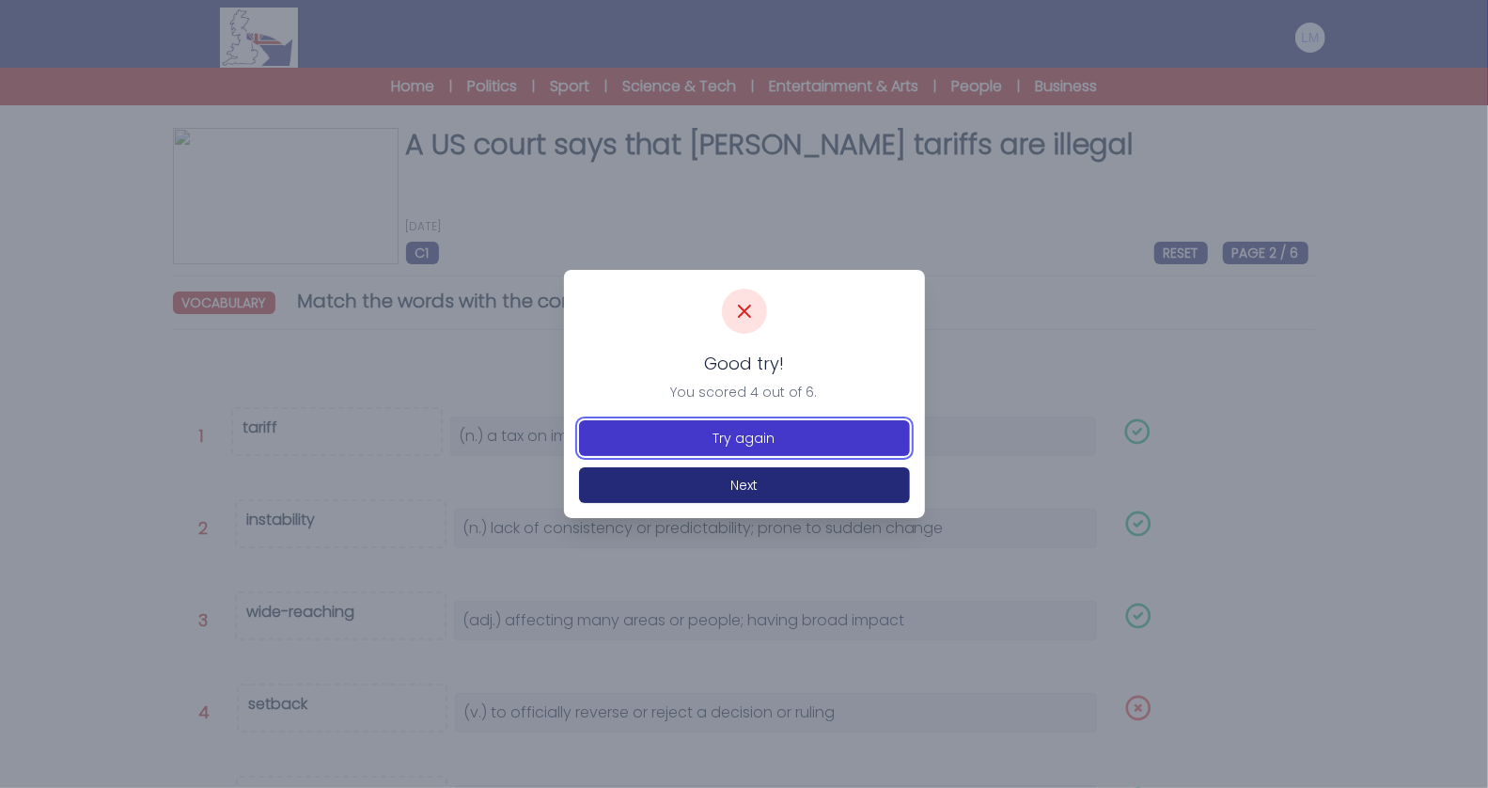
click at [729, 438] on button "Try again" at bounding box center [744, 438] width 331 height 36
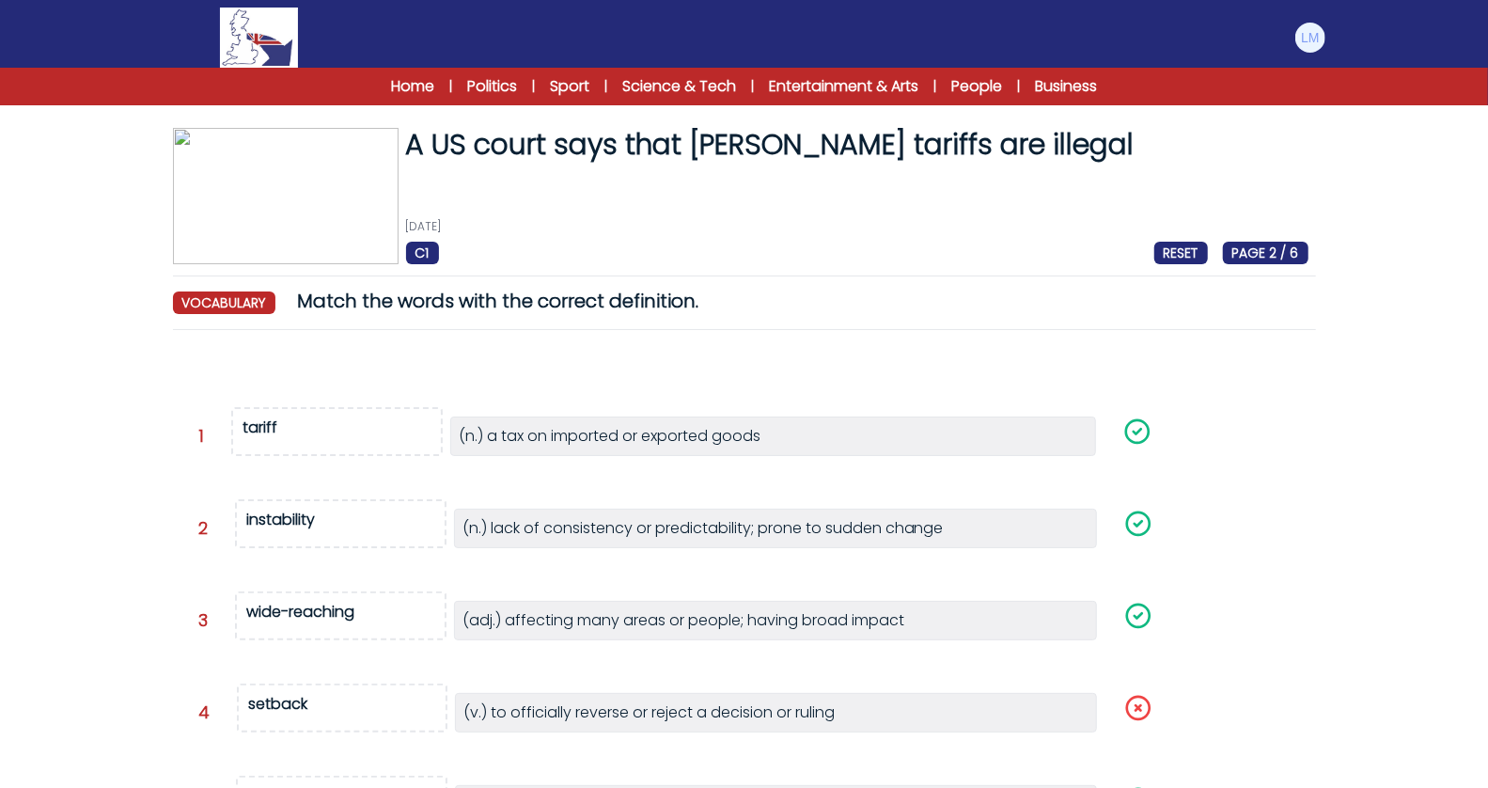
scroll to position [327, 0]
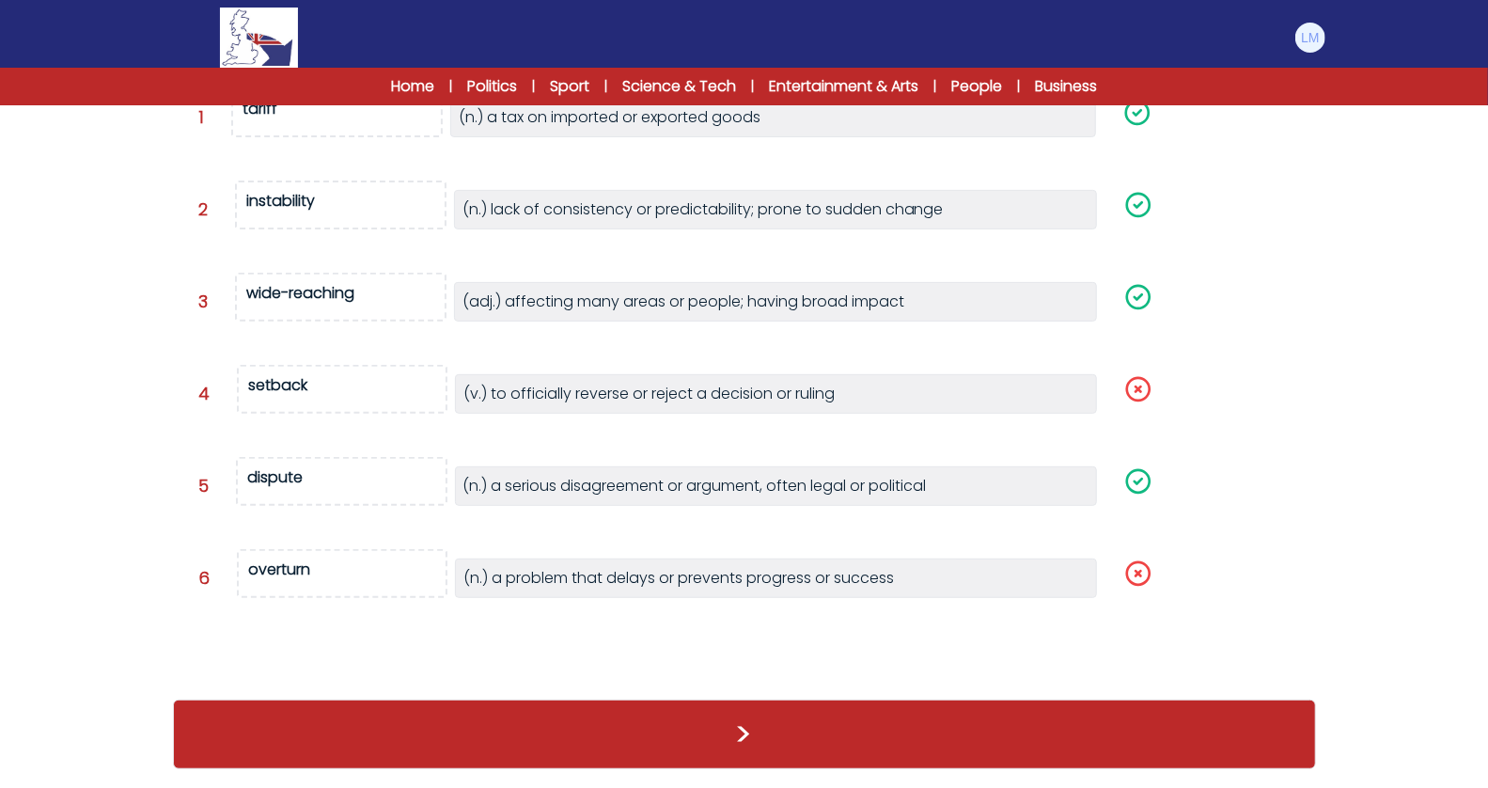
click at [372, 558] on span "overturn" at bounding box center [343, 573] width 212 height 49
click at [276, 374] on div "setback" at bounding box center [278, 385] width 59 height 22
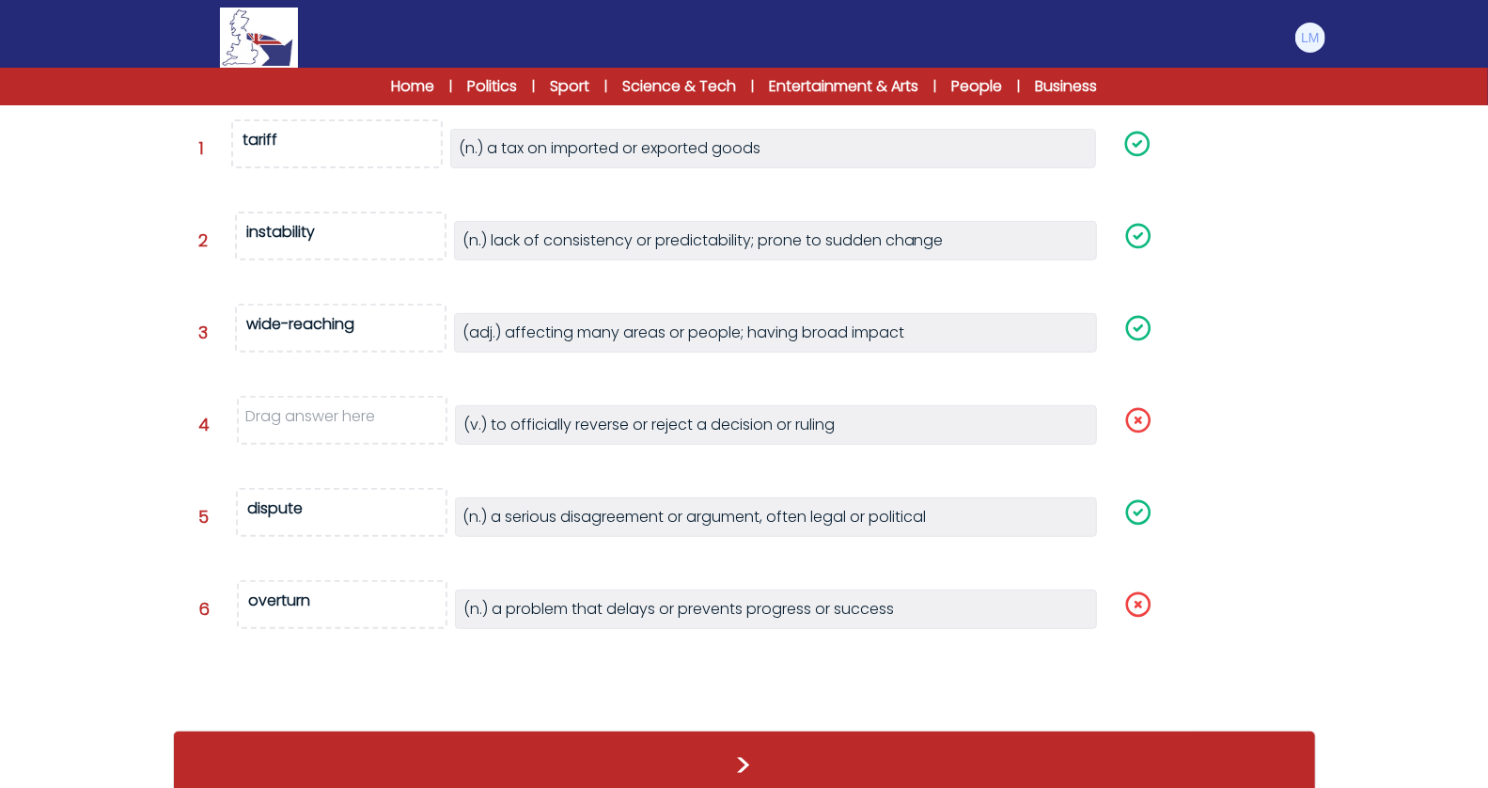
click at [278, 597] on div "overturn" at bounding box center [280, 600] width 62 height 22
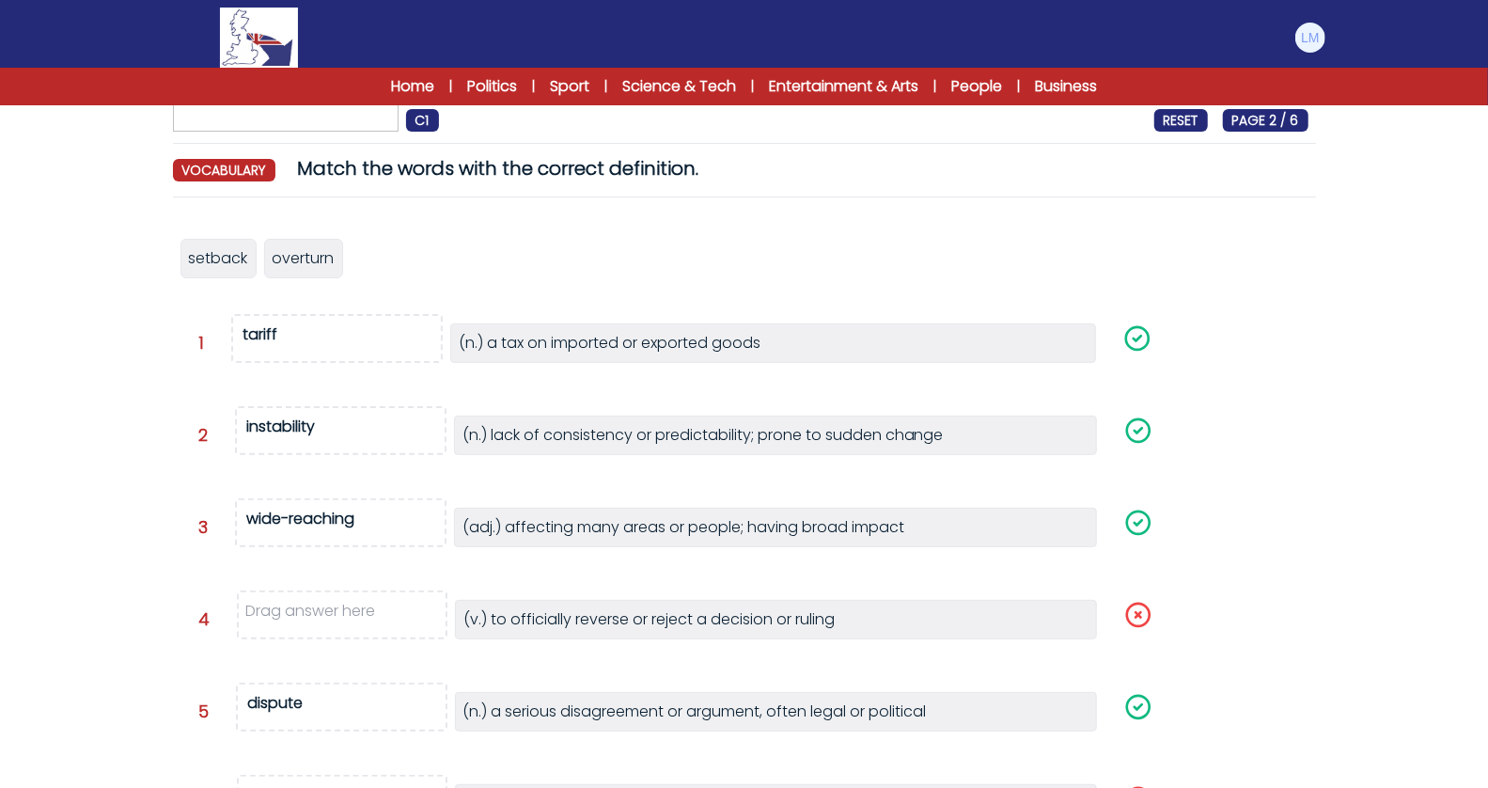
scroll to position [25, 0]
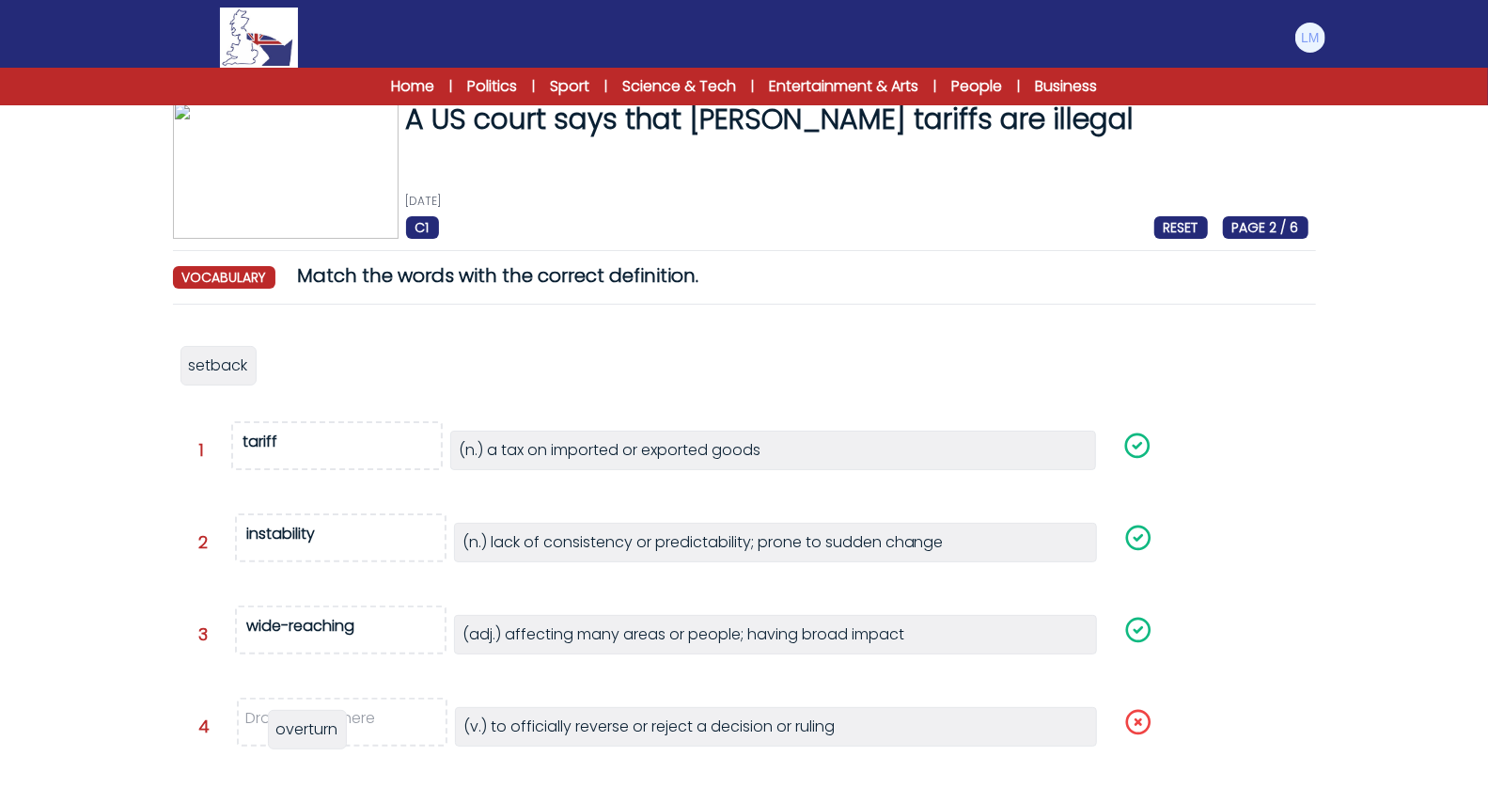
drag, startPoint x: 295, startPoint y: 370, endPoint x: 299, endPoint y: 734, distance: 363.8
click at [299, 734] on span "overturn" at bounding box center [307, 729] width 62 height 22
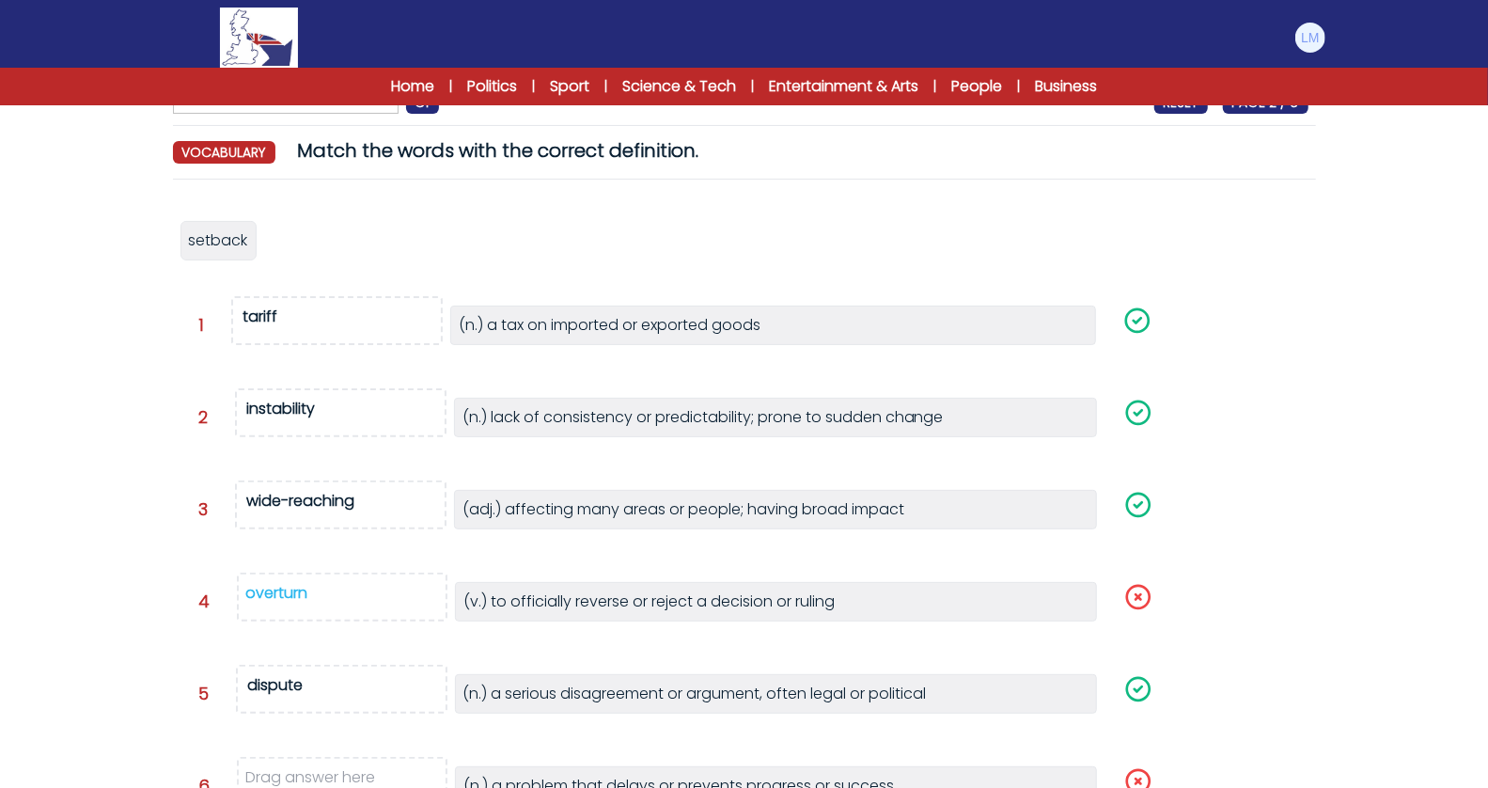
scroll to position [154, 0]
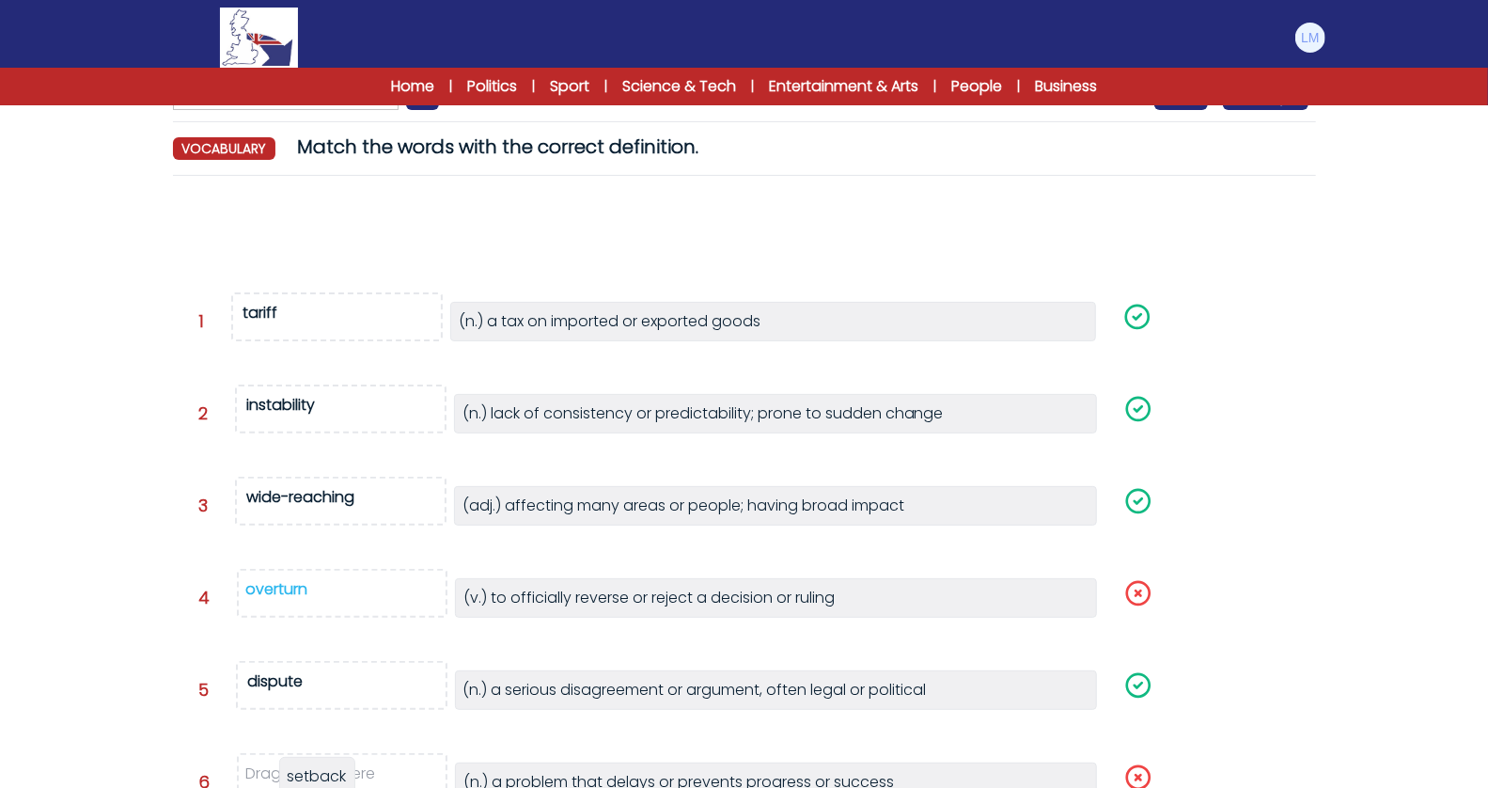
drag, startPoint x: 230, startPoint y: 237, endPoint x: 329, endPoint y: 776, distance: 547.6
click at [329, 776] on span "setback" at bounding box center [317, 776] width 59 height 22
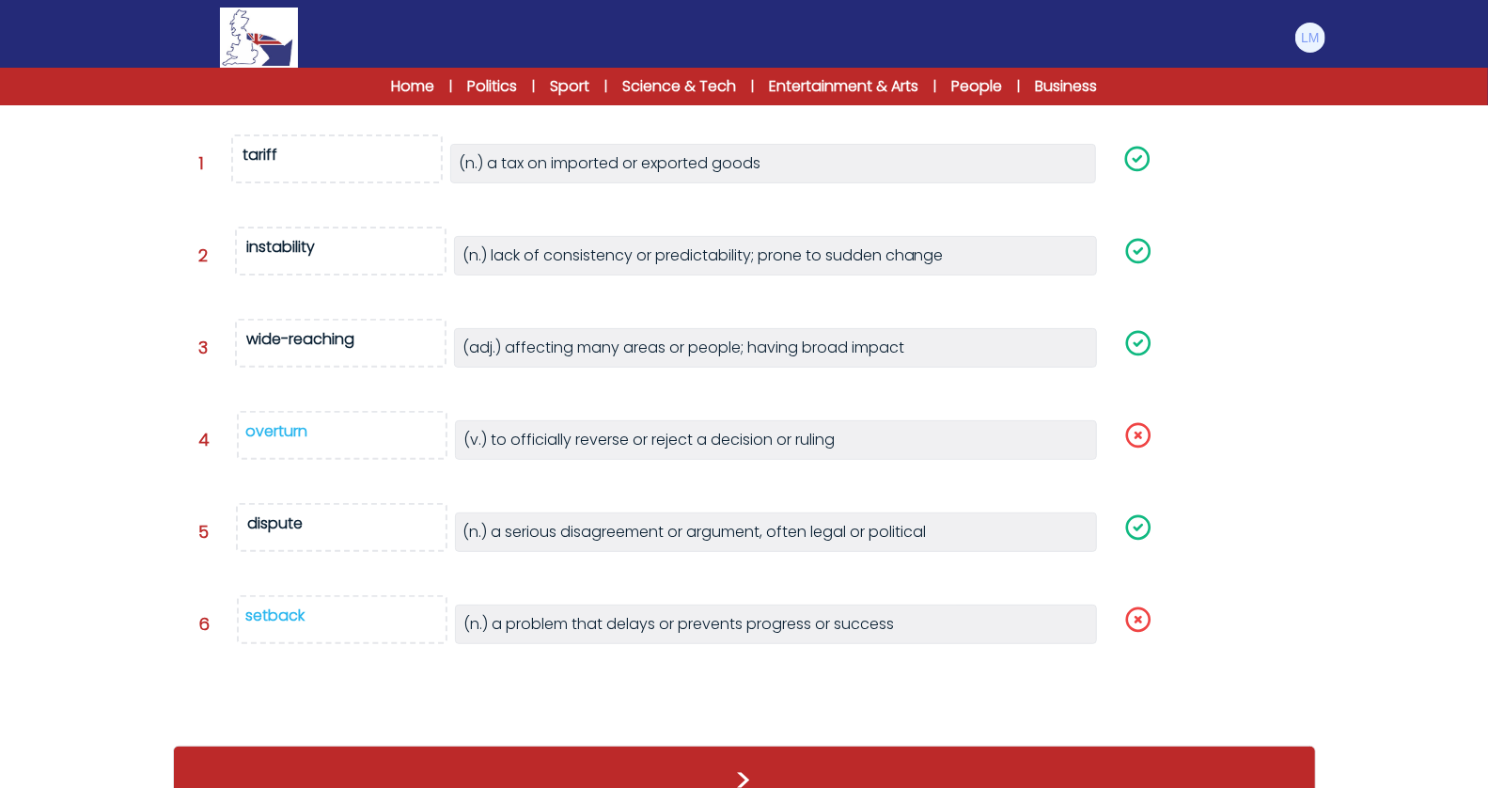
scroll to position [327, 0]
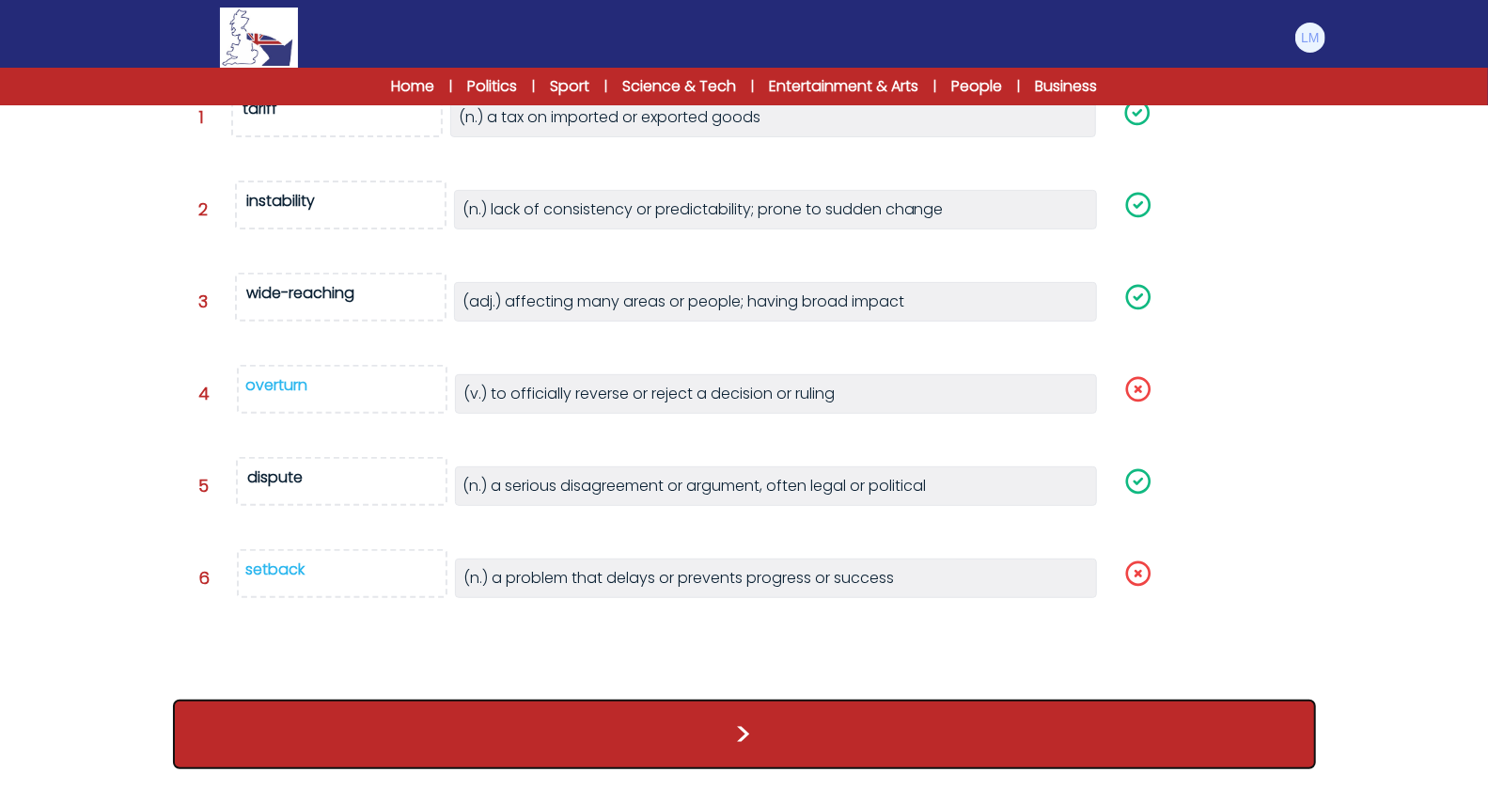
click at [510, 720] on button ">" at bounding box center [744, 734] width 1143 height 70
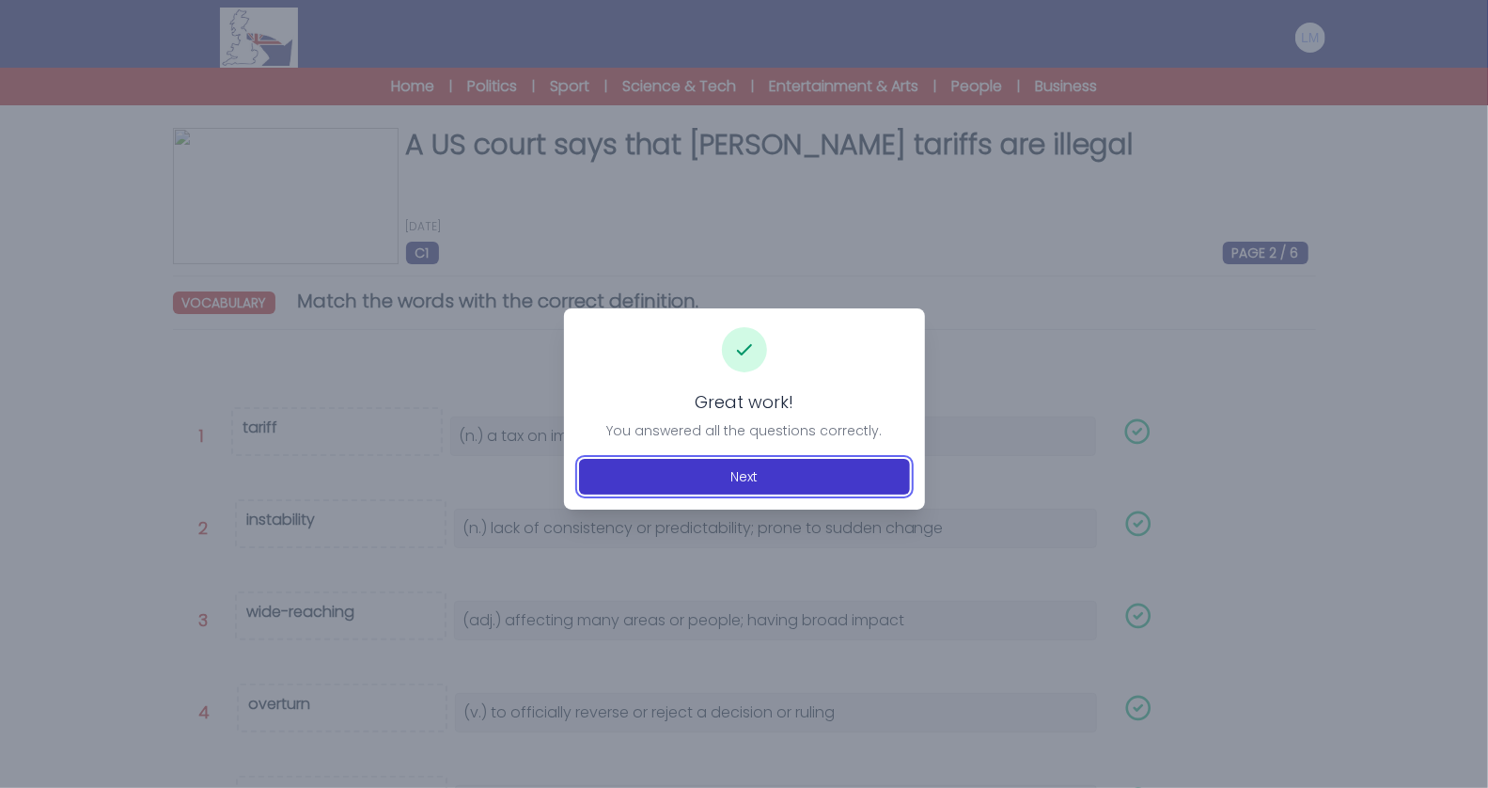
click at [747, 476] on button "Next" at bounding box center [744, 477] width 331 height 36
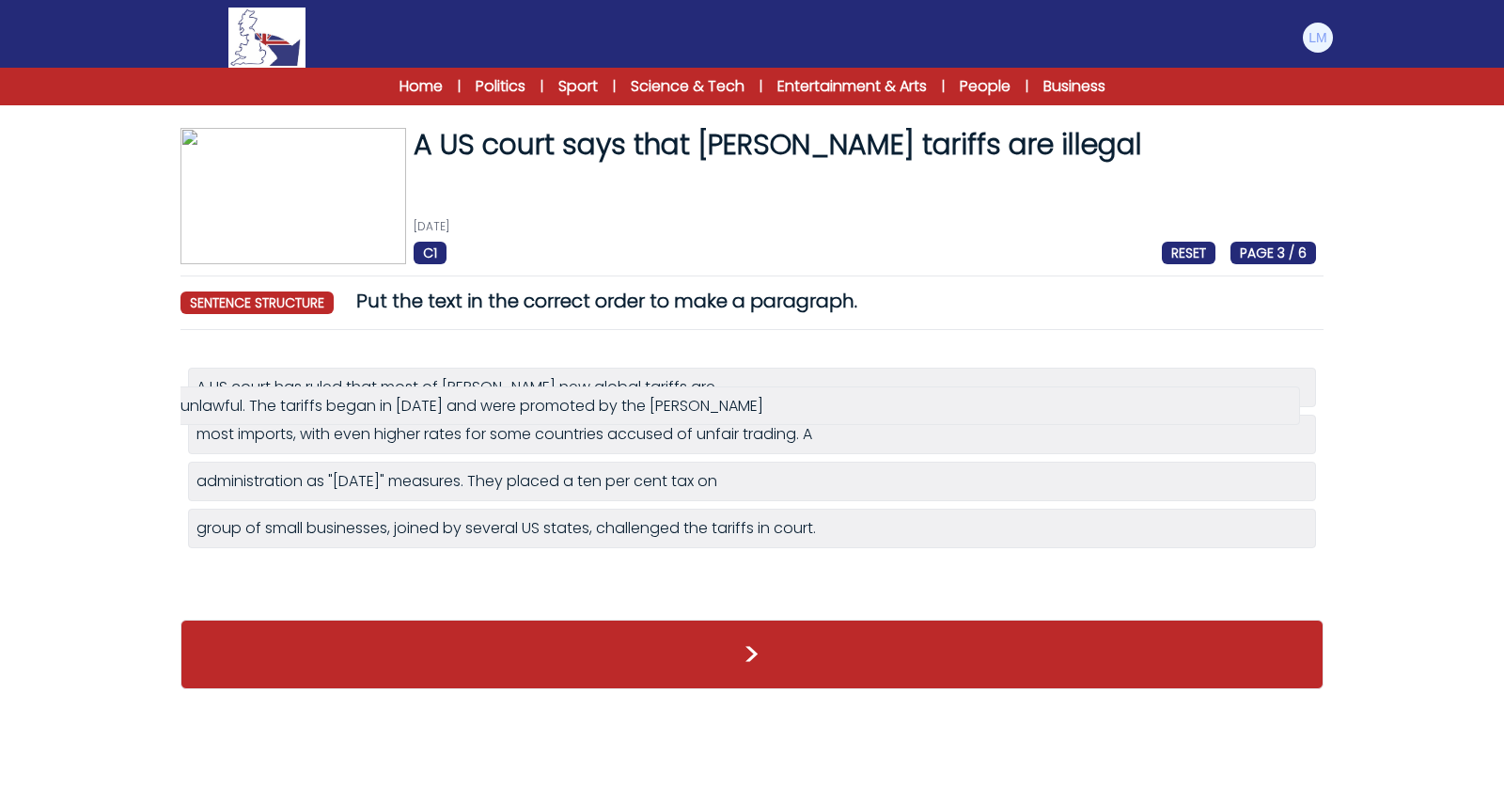
drag, startPoint x: 467, startPoint y: 481, endPoint x: 451, endPoint y: 408, distance: 75.0
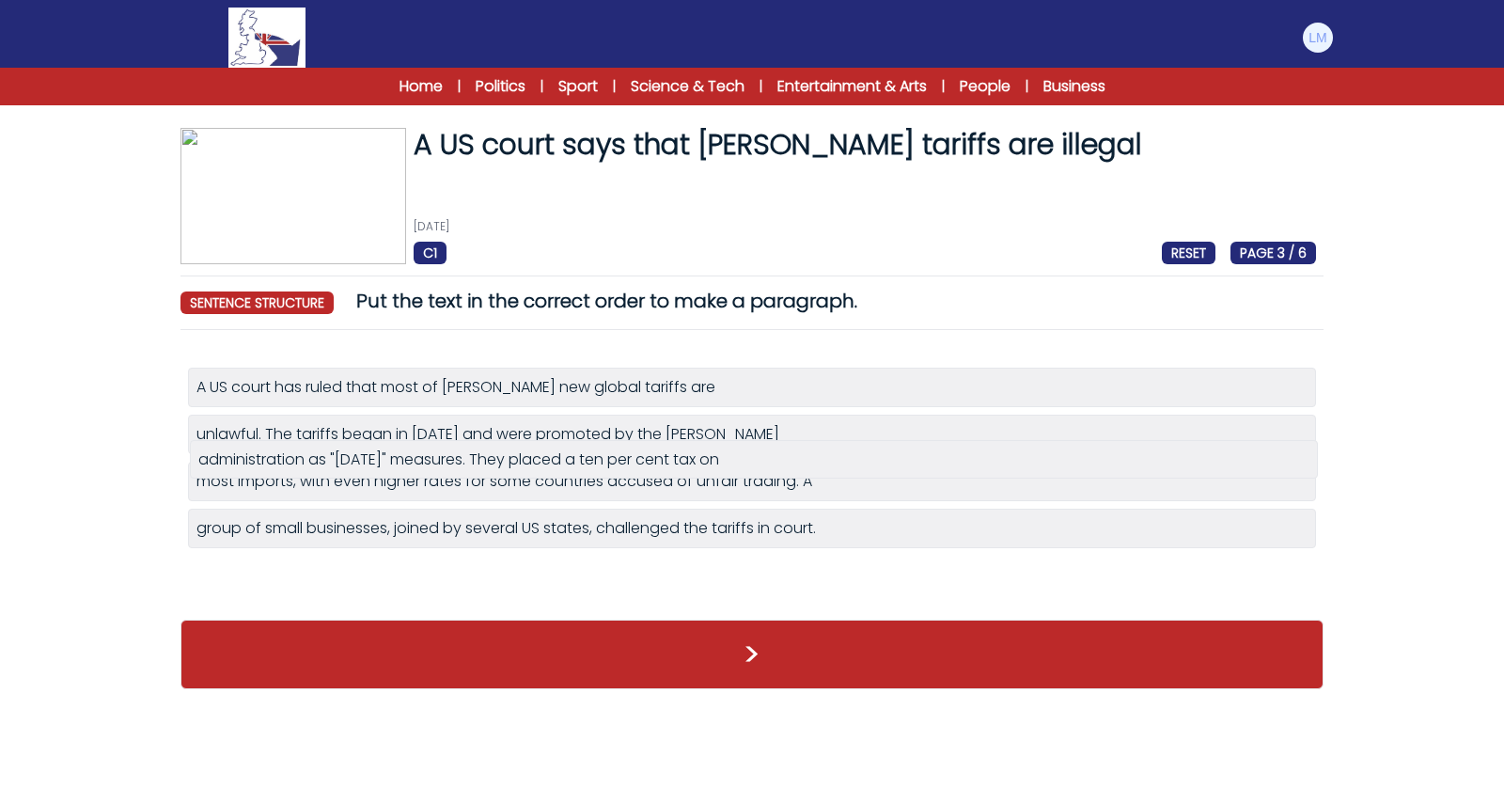
drag, startPoint x: 368, startPoint y: 532, endPoint x: 364, endPoint y: 466, distance: 65.9
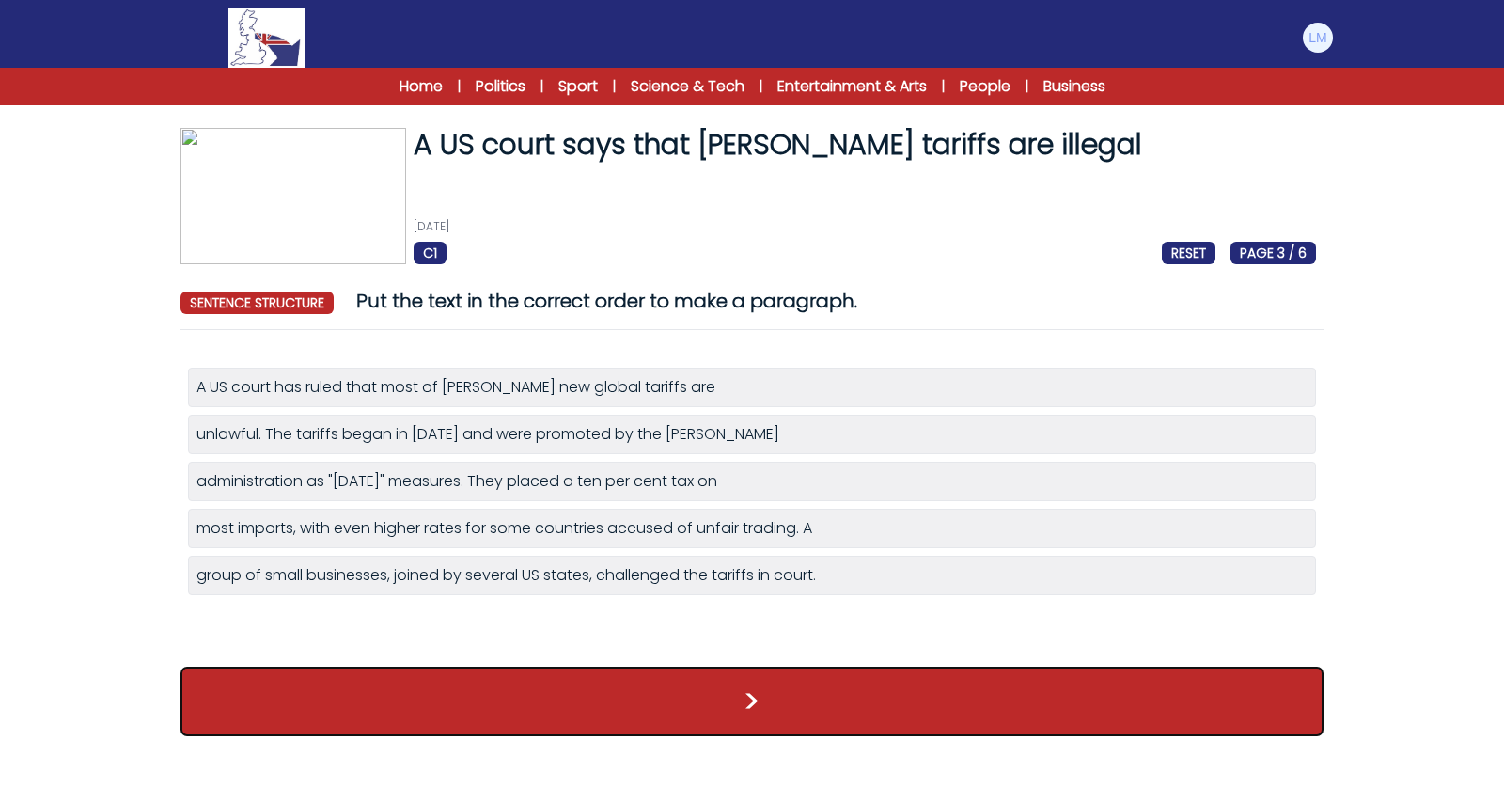
click at [430, 691] on button ">" at bounding box center [751, 701] width 1143 height 70
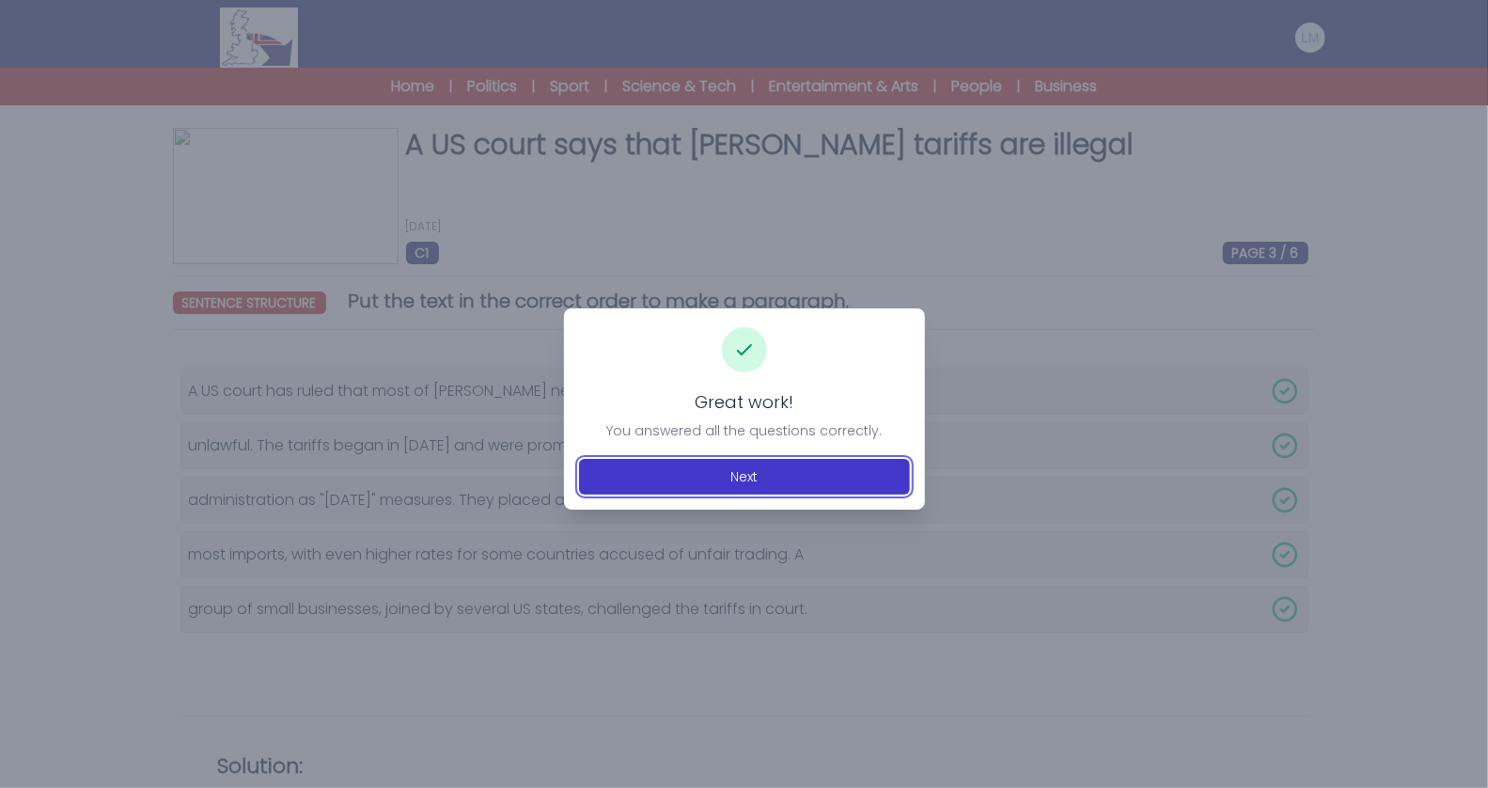
click at [772, 460] on button "Next" at bounding box center [744, 477] width 331 height 36
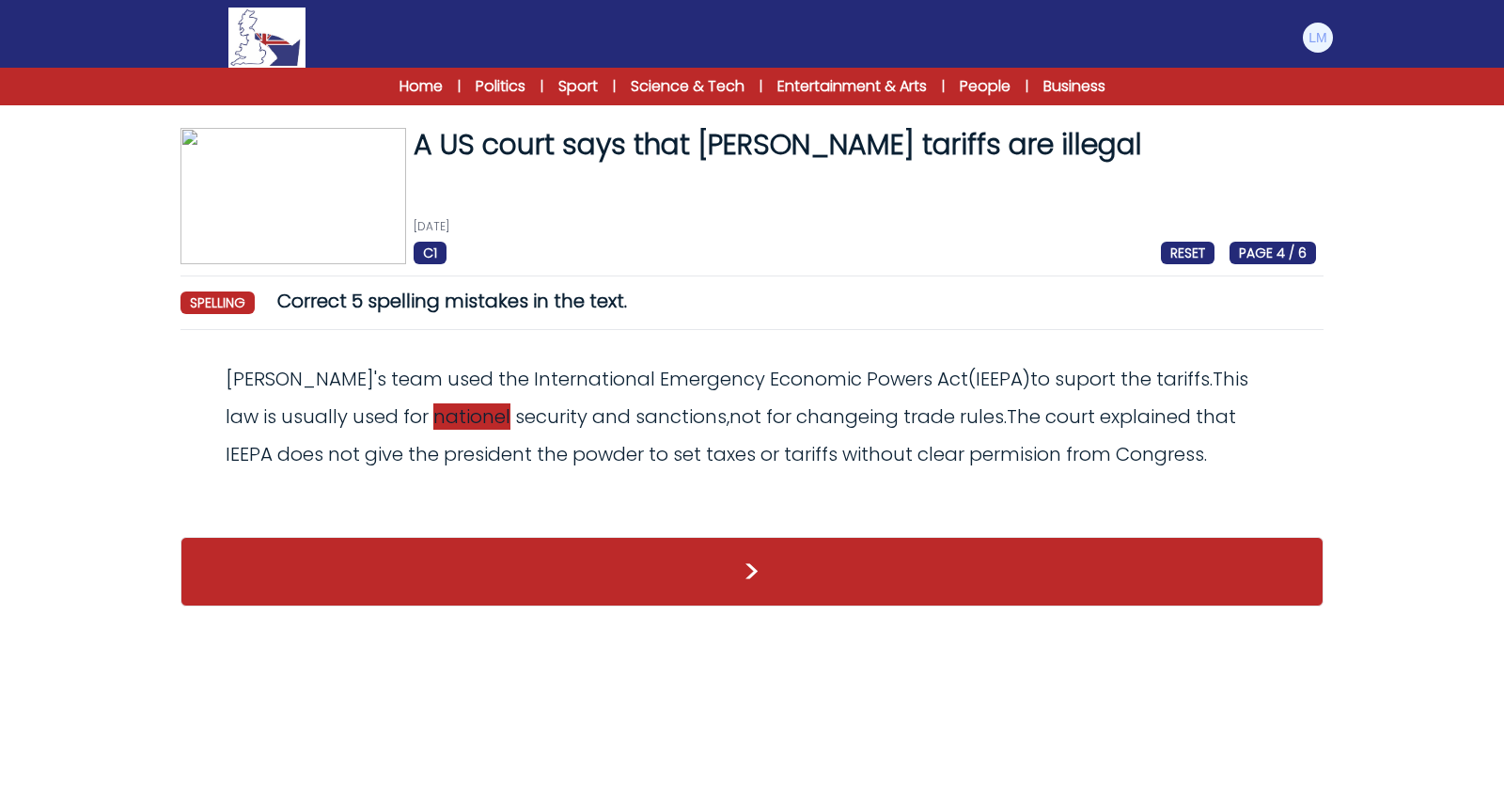
click at [433, 418] on span "nationel" at bounding box center [471, 416] width 77 height 26
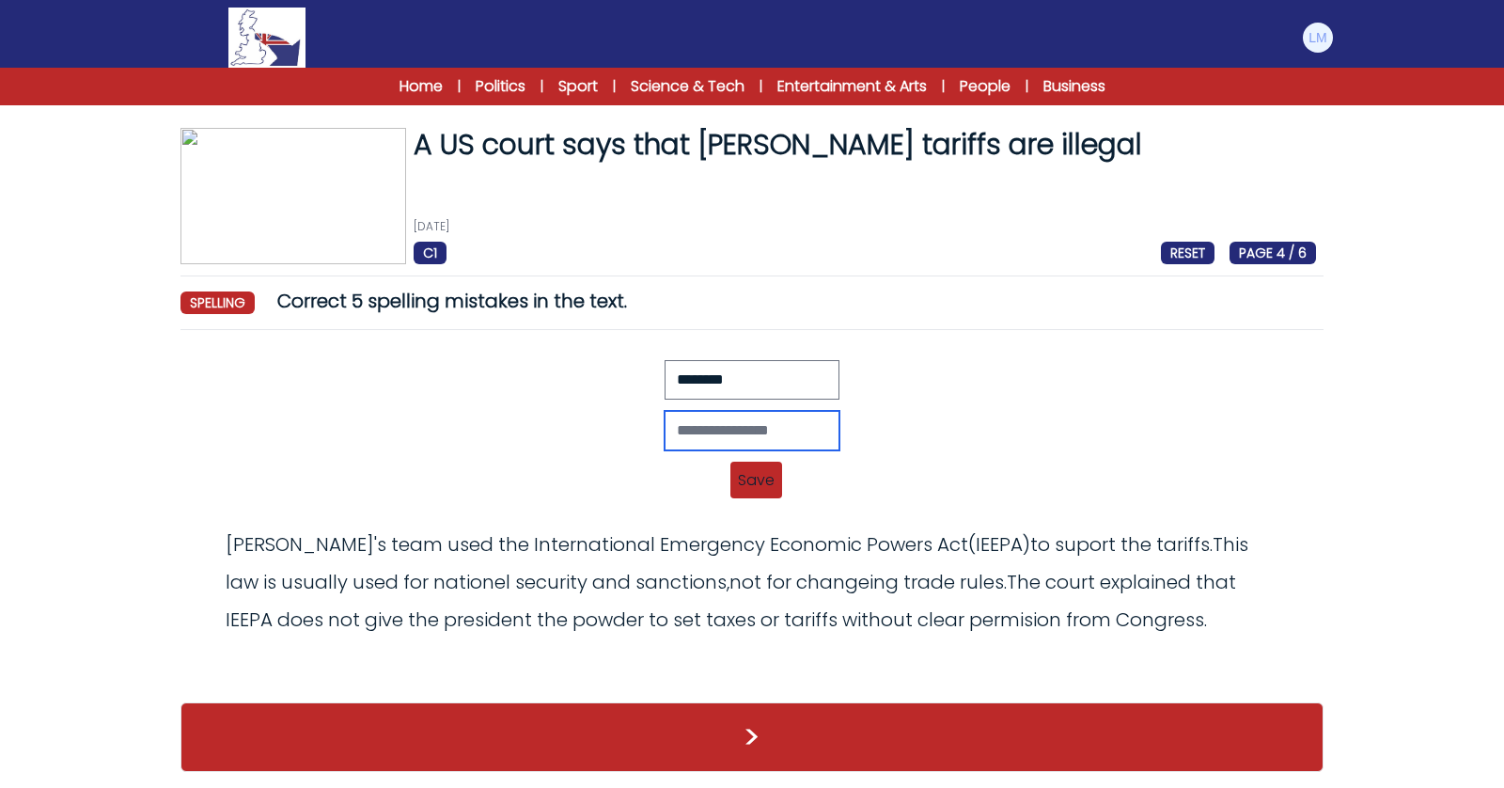
click at [776, 437] on input "text" at bounding box center [752, 430] width 175 height 39
type input "********"
click at [760, 480] on span "Save" at bounding box center [756, 480] width 52 height 37
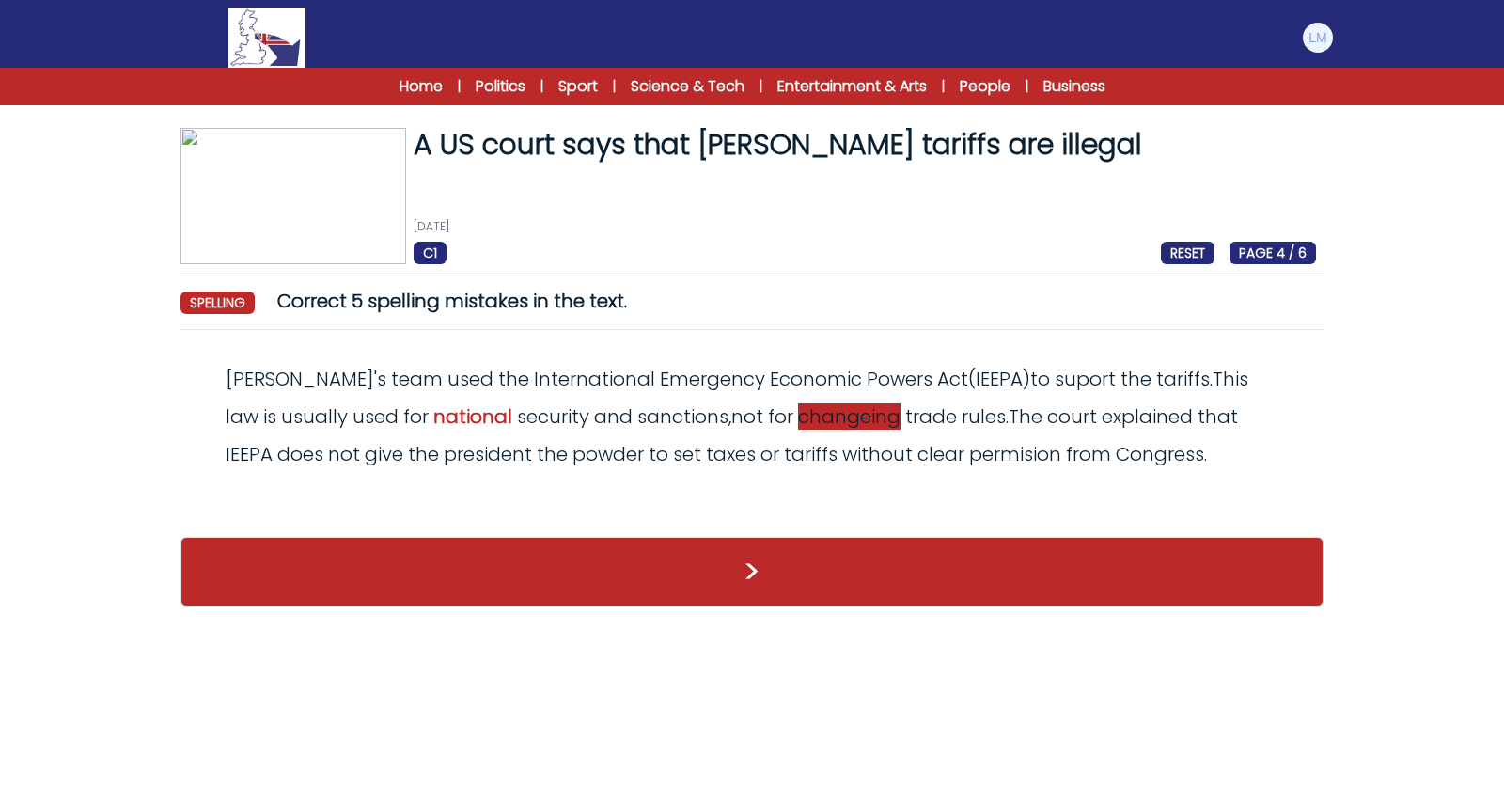
click at [807, 416] on span "changeing" at bounding box center [849, 416] width 102 height 26
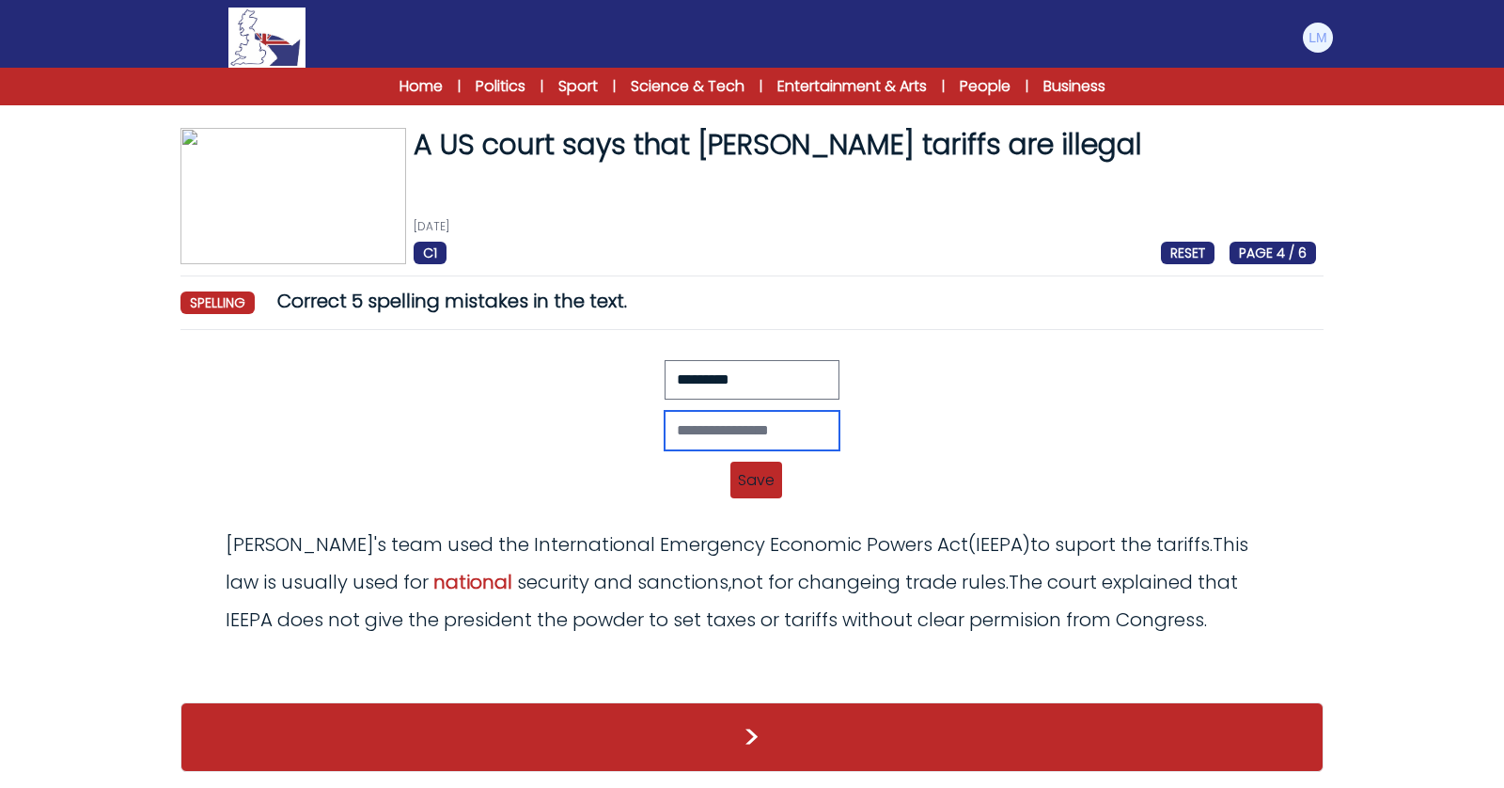
click at [789, 423] on input "text" at bounding box center [752, 430] width 175 height 39
type input "********"
click at [766, 480] on span "Save" at bounding box center [756, 480] width 52 height 37
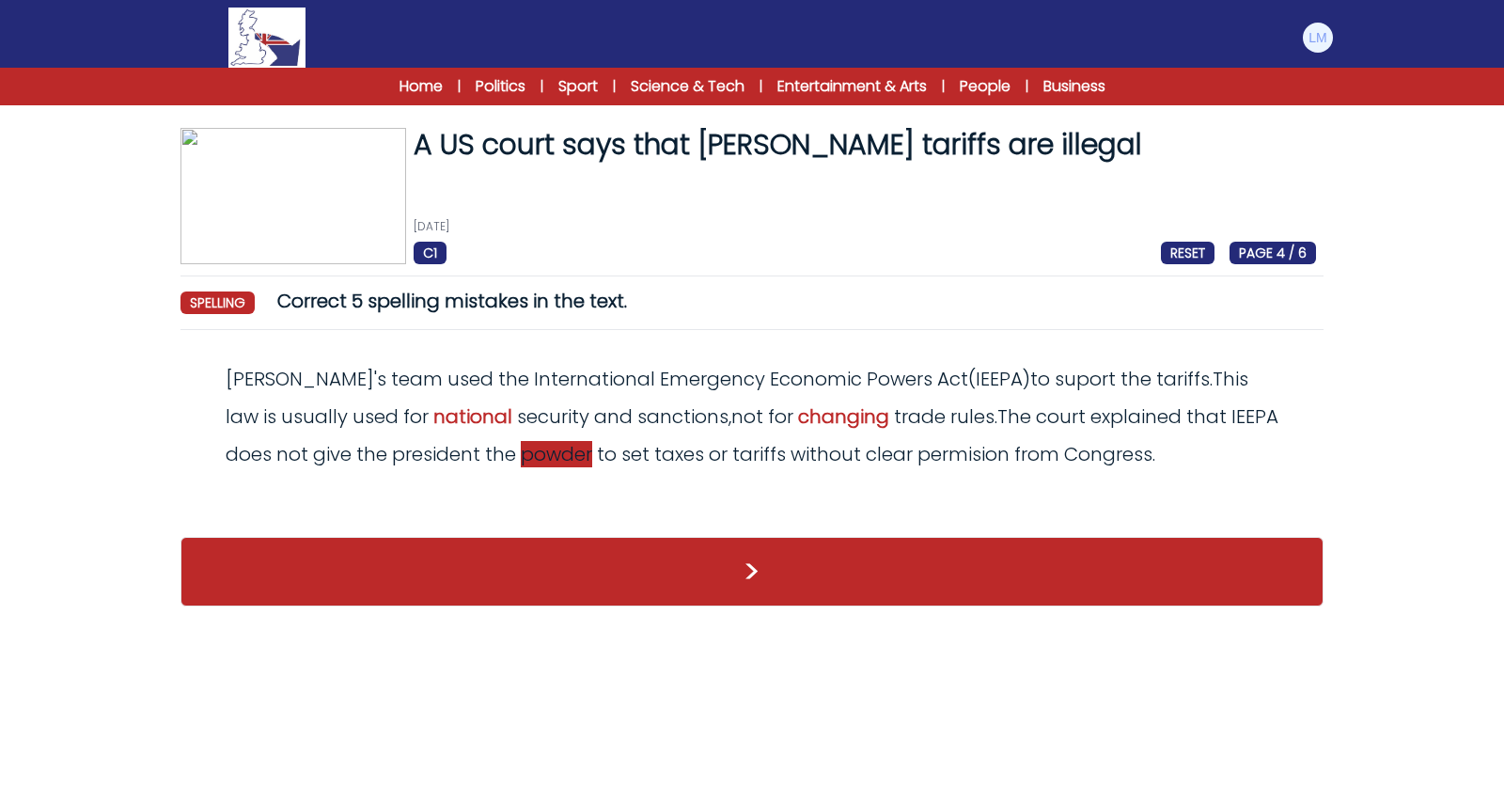
click at [521, 459] on span "powder" at bounding box center [556, 454] width 71 height 26
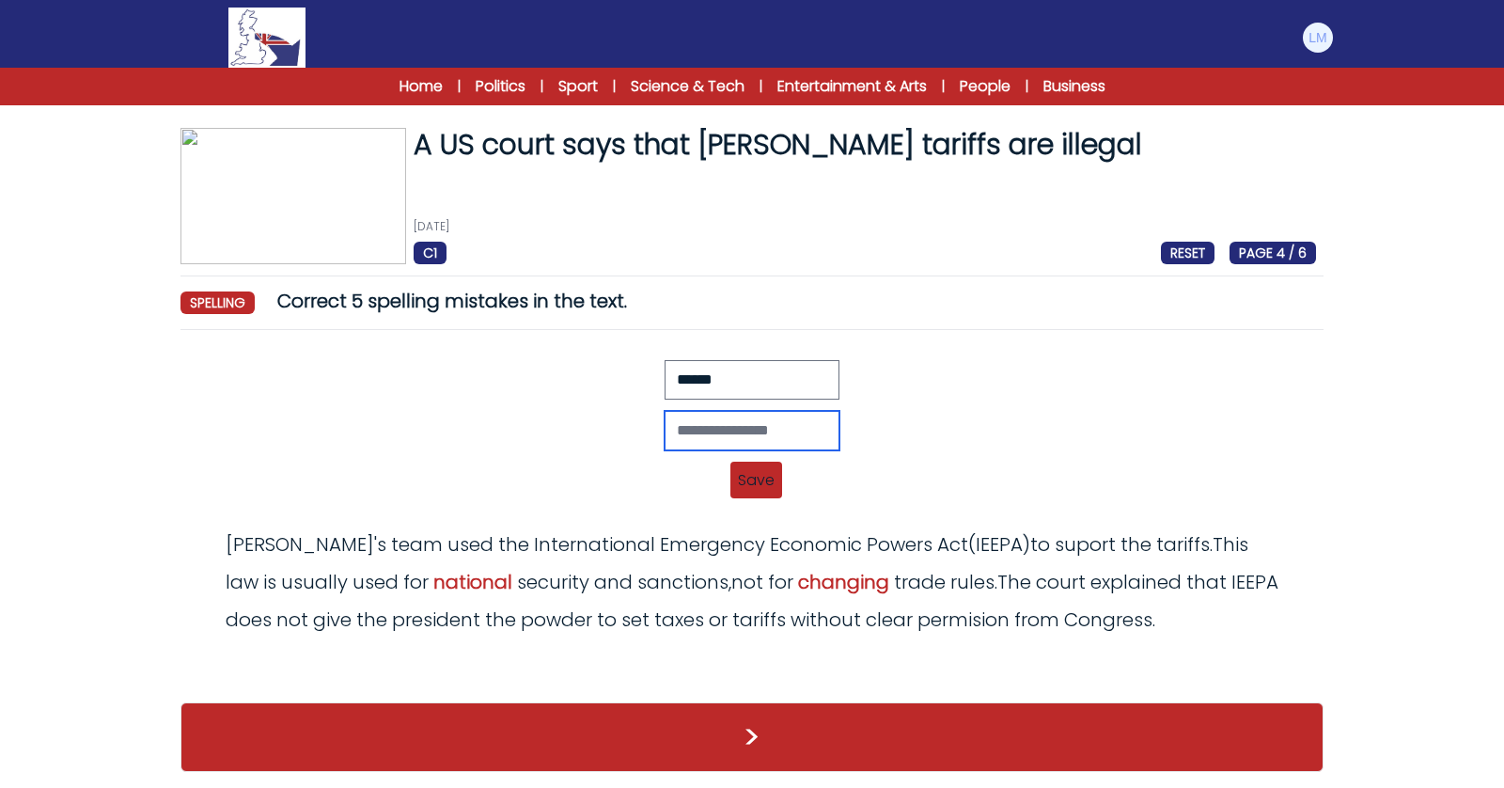
click at [755, 422] on input "text" at bounding box center [752, 430] width 175 height 39
type input "*****"
click at [759, 482] on span "Save" at bounding box center [756, 480] width 52 height 37
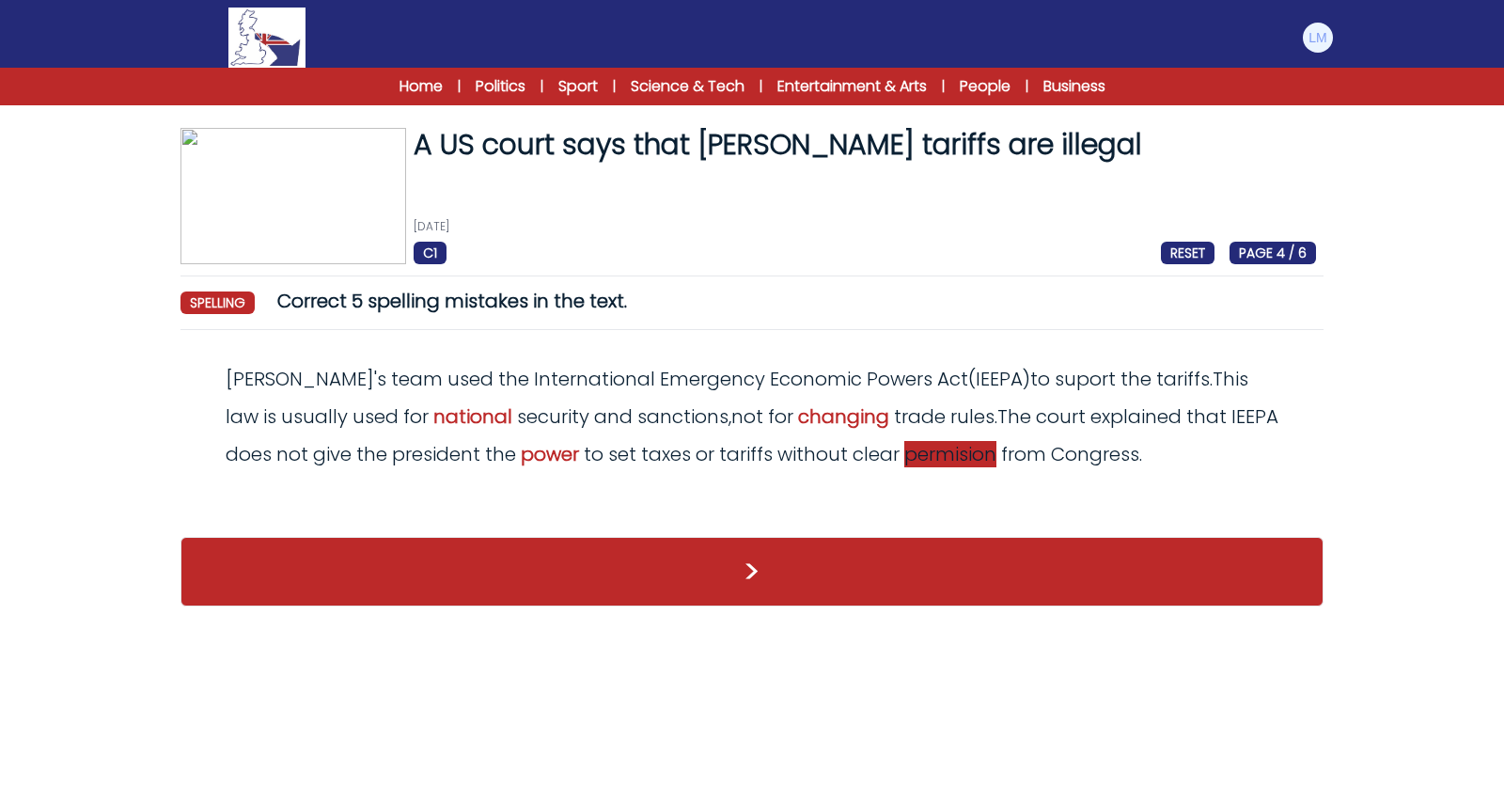
click at [904, 464] on span "permision" at bounding box center [950, 454] width 92 height 26
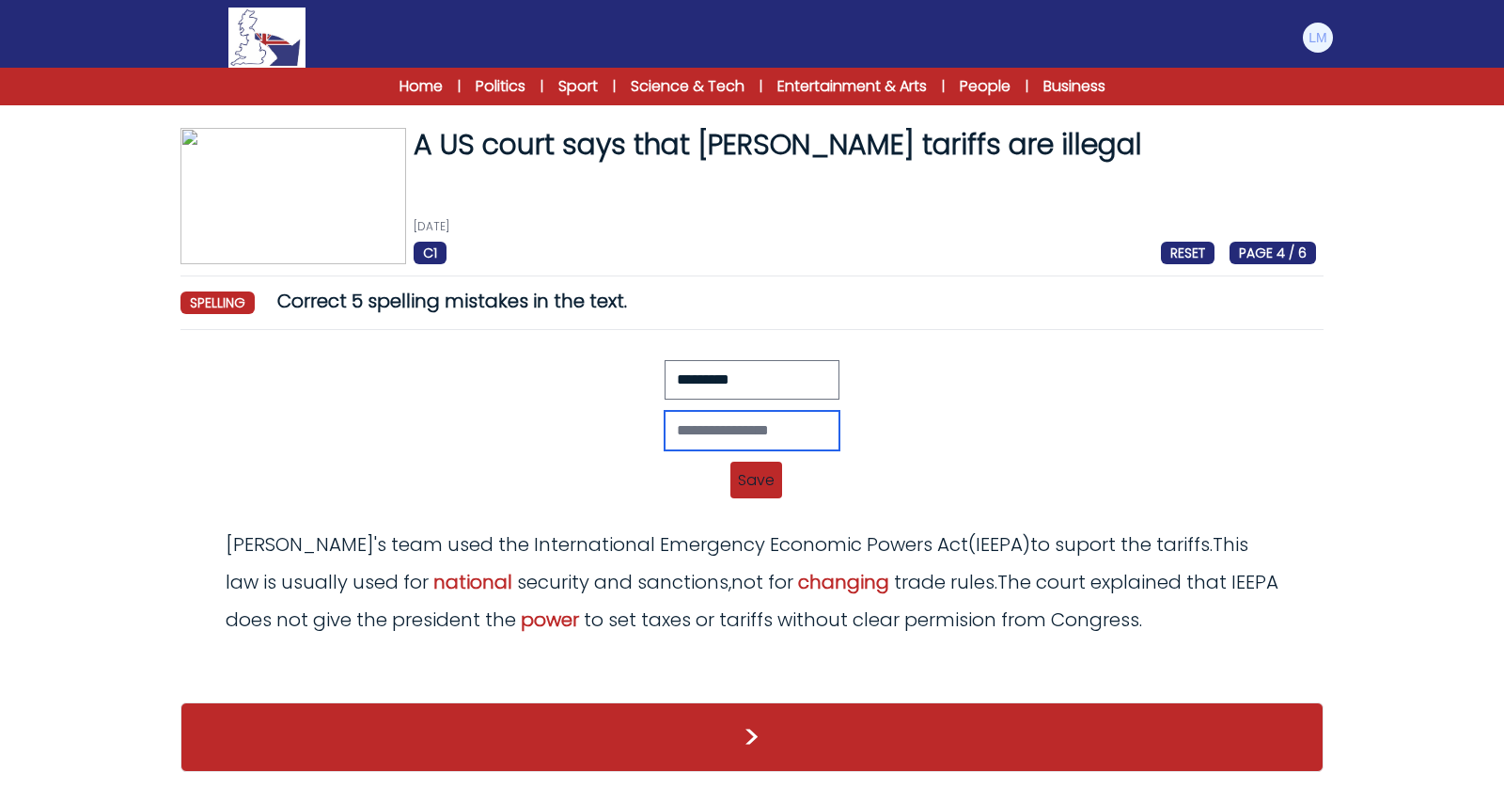
click at [763, 428] on input "text" at bounding box center [752, 430] width 175 height 39
type input "**********"
click at [754, 476] on span "Save" at bounding box center [756, 480] width 52 height 37
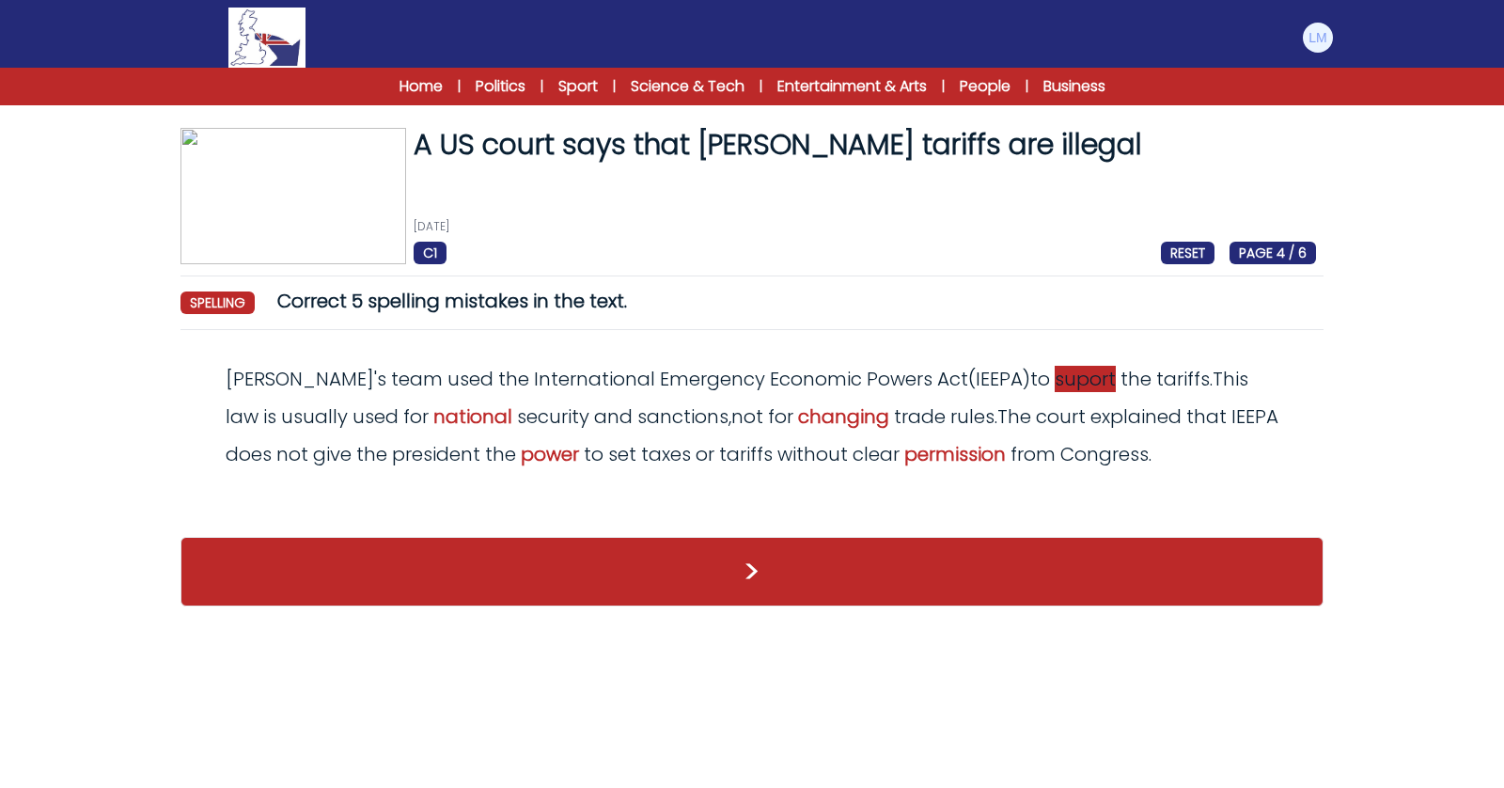
click at [1055, 380] on span "suport" at bounding box center [1085, 379] width 61 height 26
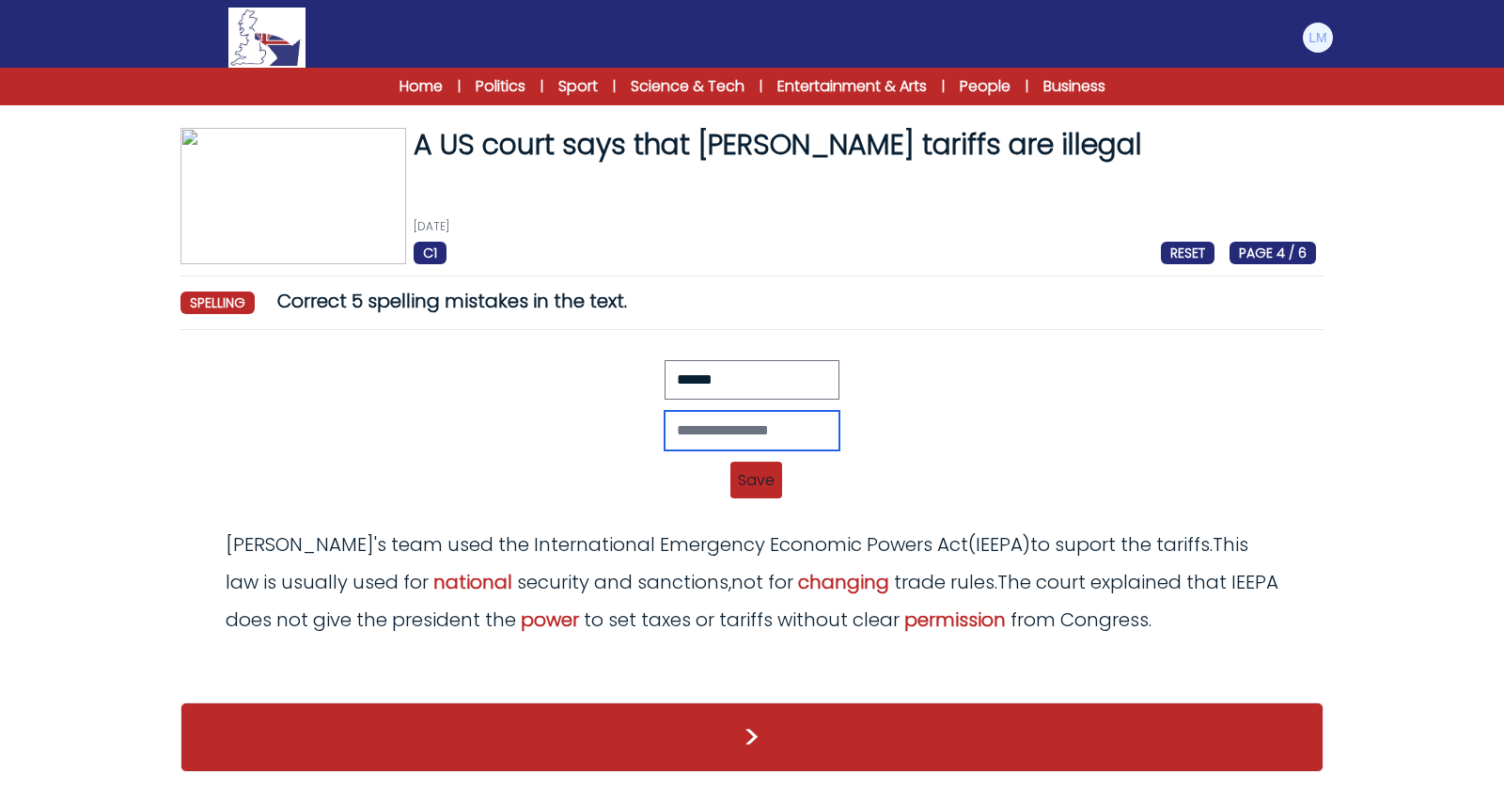
click at [683, 423] on input "text" at bounding box center [752, 430] width 175 height 39
type input "*******"
drag, startPoint x: 759, startPoint y: 479, endPoint x: 759, endPoint y: 510, distance: 31.0
click at [759, 479] on span "Save" at bounding box center [756, 480] width 52 height 37
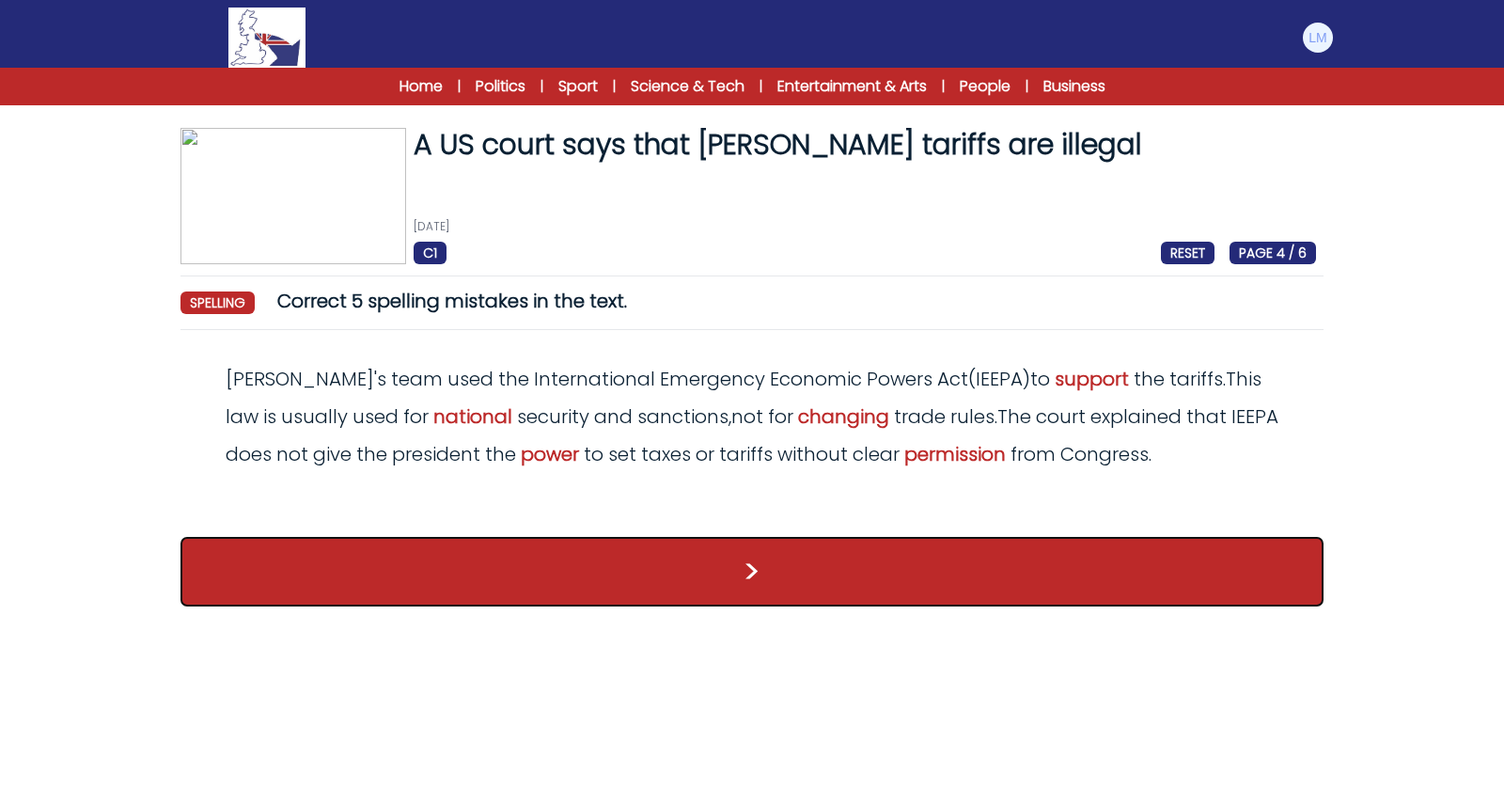
click at [754, 575] on button ">" at bounding box center [751, 572] width 1143 height 70
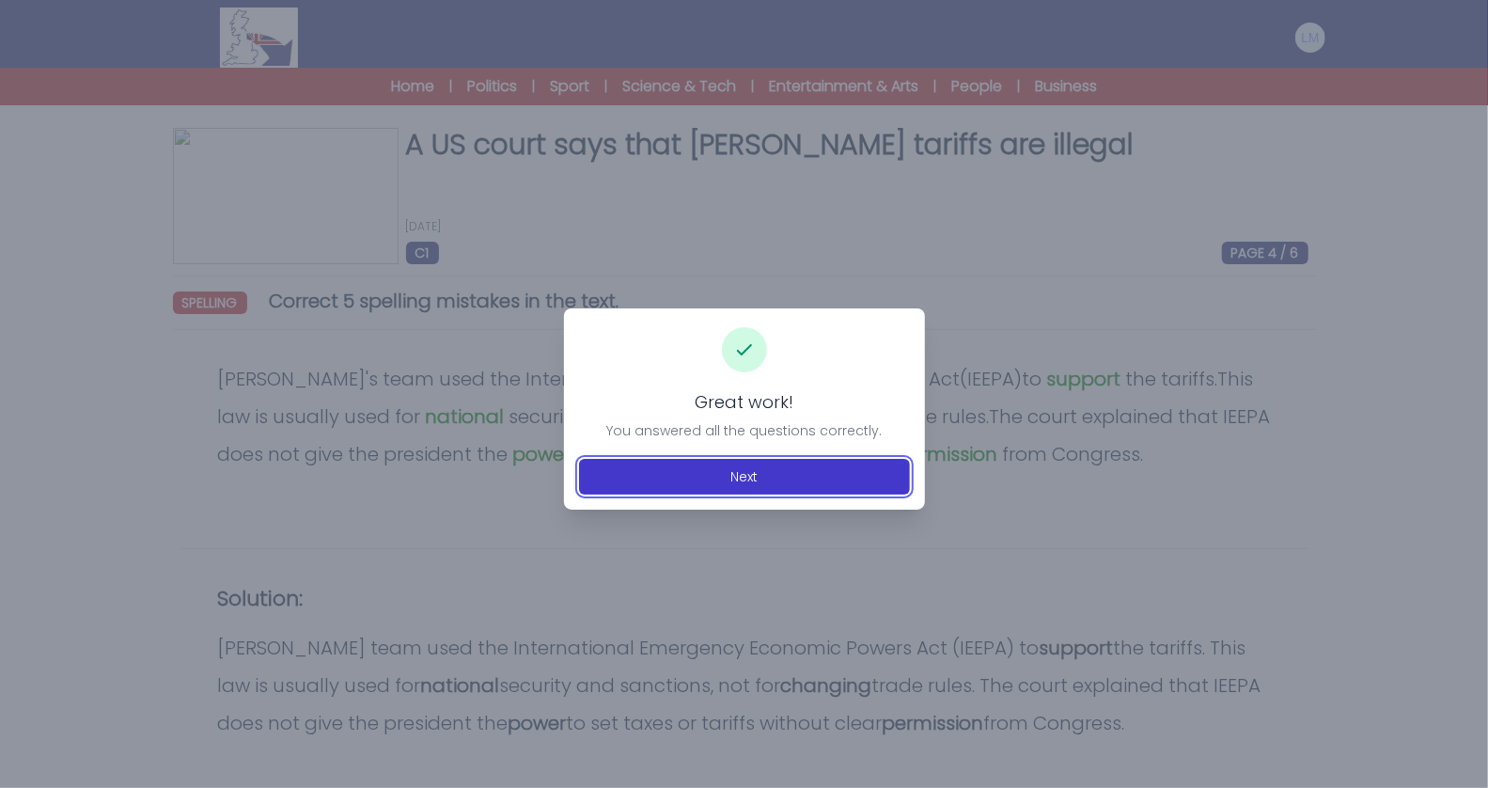
click at [787, 462] on button "Next" at bounding box center [744, 477] width 331 height 36
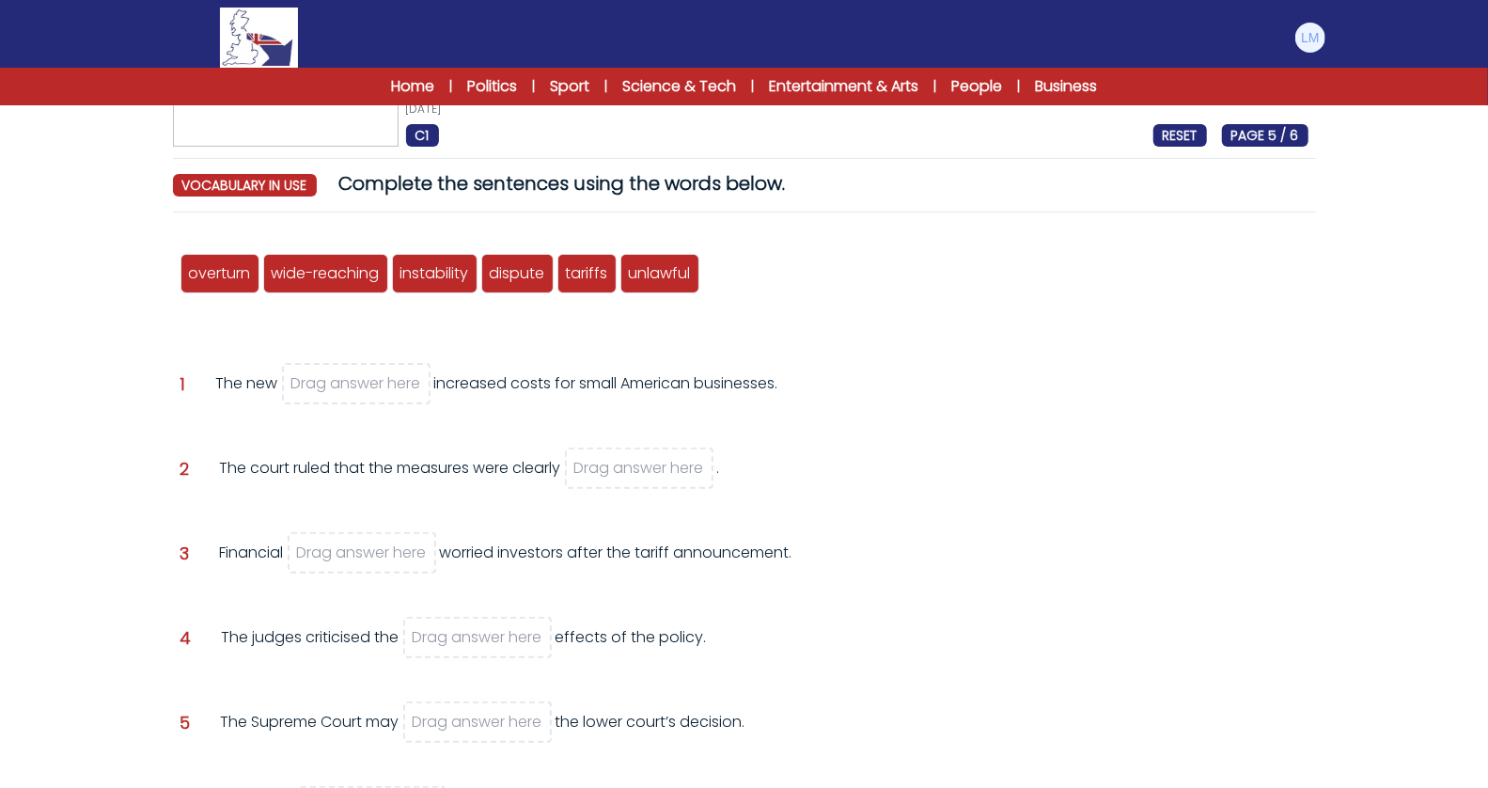
scroll to position [141, 0]
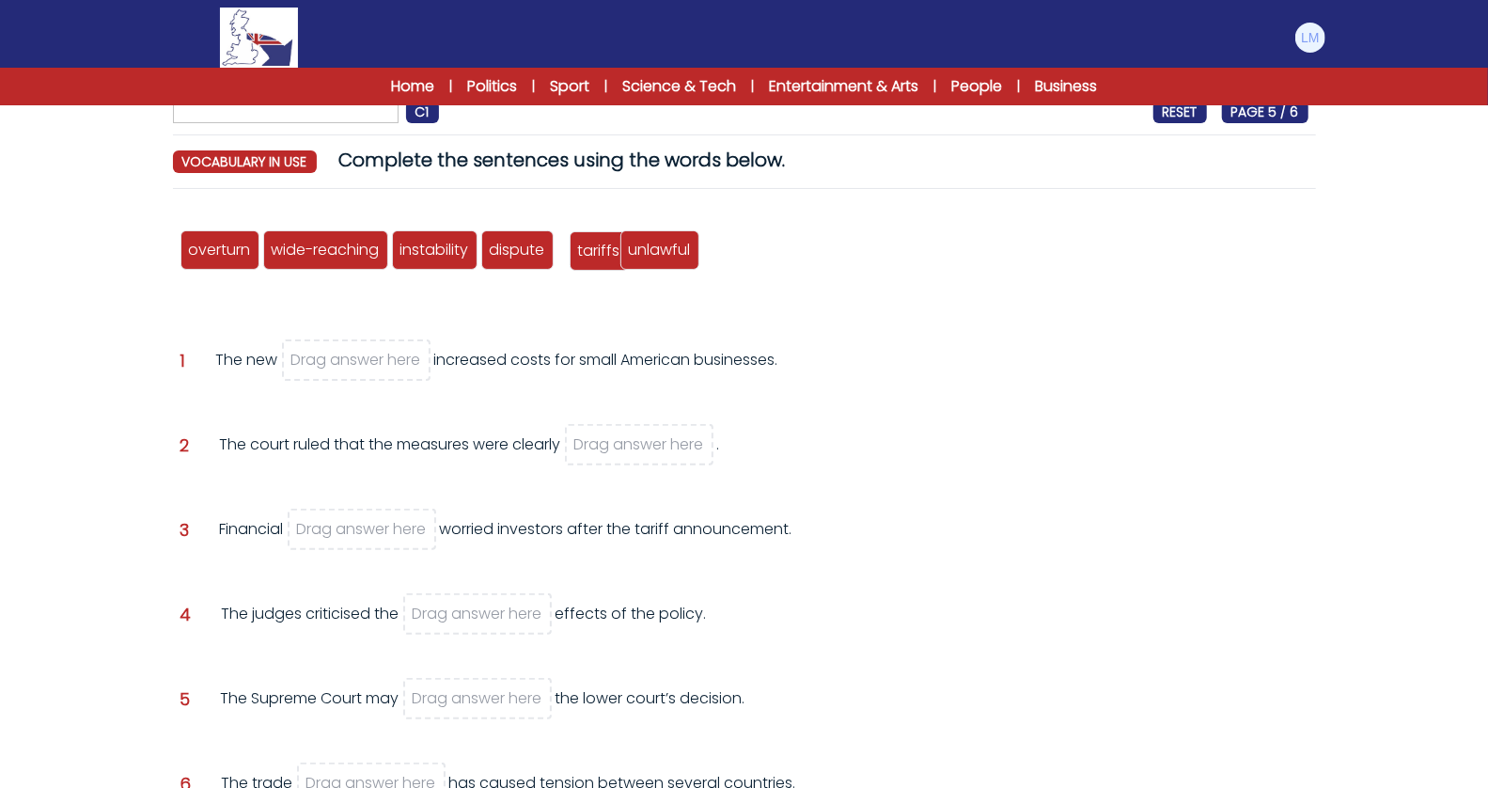
click at [593, 252] on span "tariffs" at bounding box center [599, 251] width 42 height 22
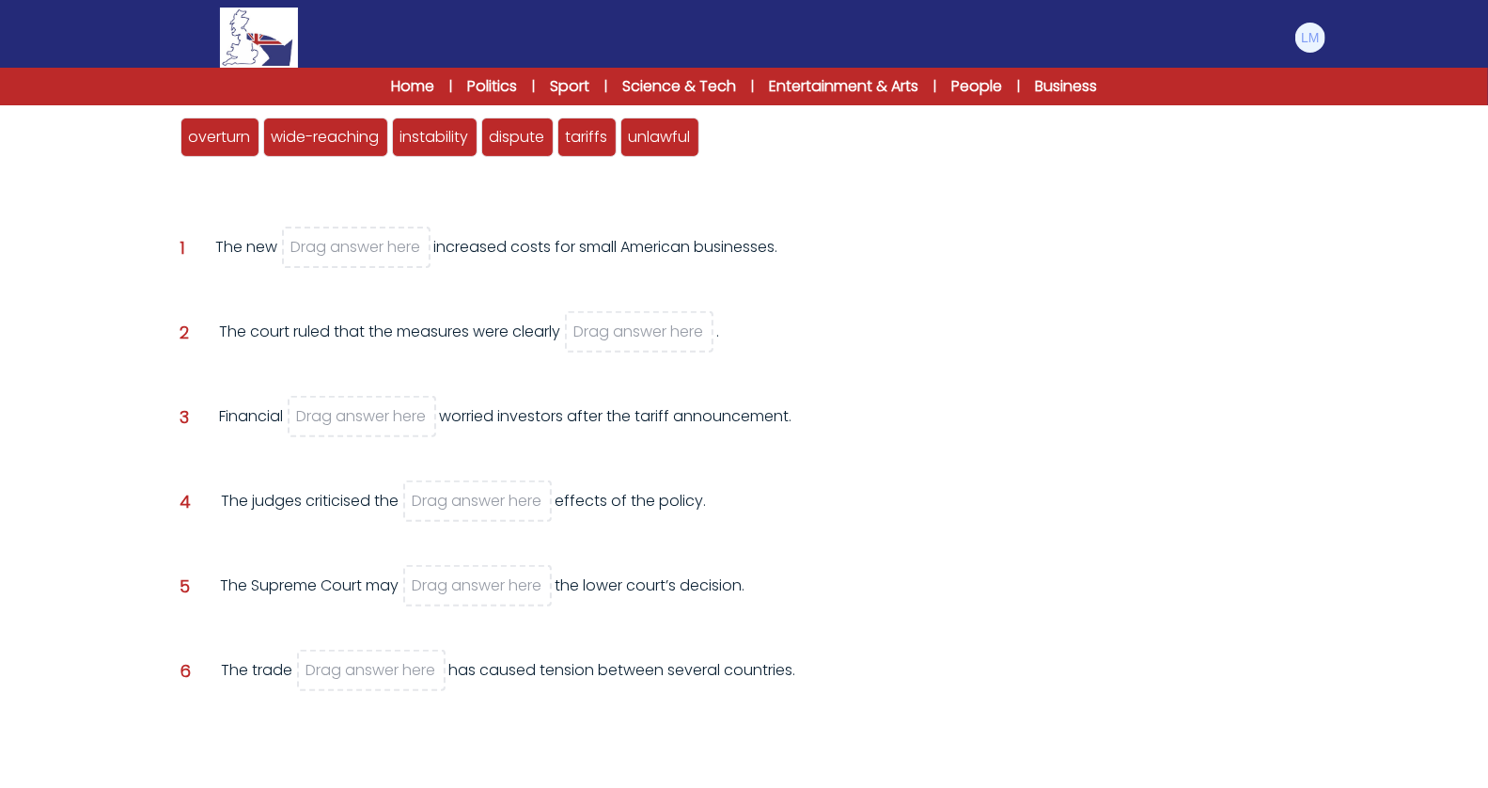
scroll to position [260, 0]
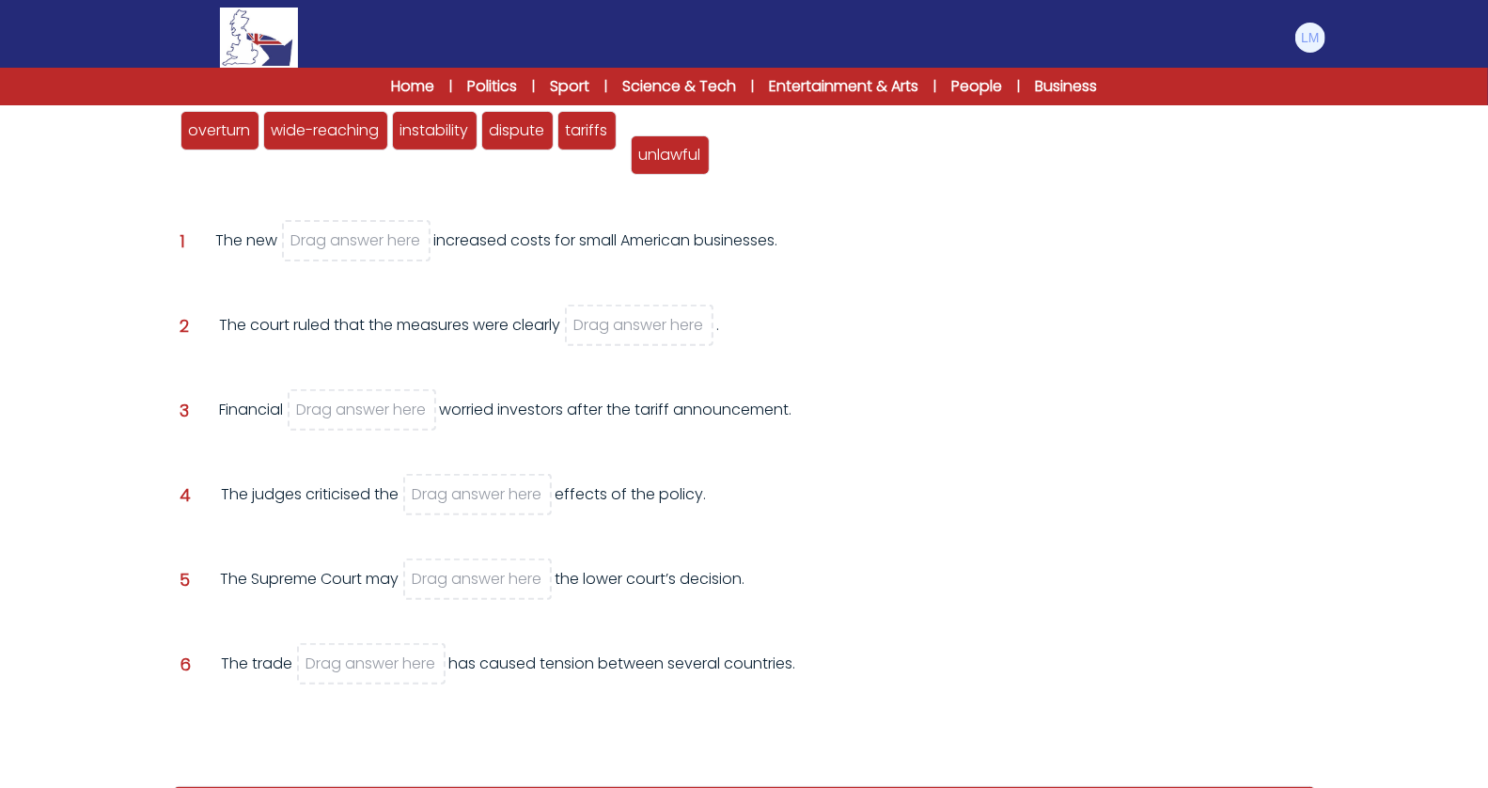
drag, startPoint x: 650, startPoint y: 140, endPoint x: 659, endPoint y: 152, distance: 15.4
click at [659, 152] on div "unlawful" at bounding box center [670, 154] width 79 height 39
click at [452, 122] on span "instability" at bounding box center [434, 130] width 69 height 22
drag, startPoint x: 645, startPoint y: 133, endPoint x: 651, endPoint y: 314, distance: 180.6
click at [651, 314] on span "unlawful" at bounding box center [666, 311] width 62 height 22
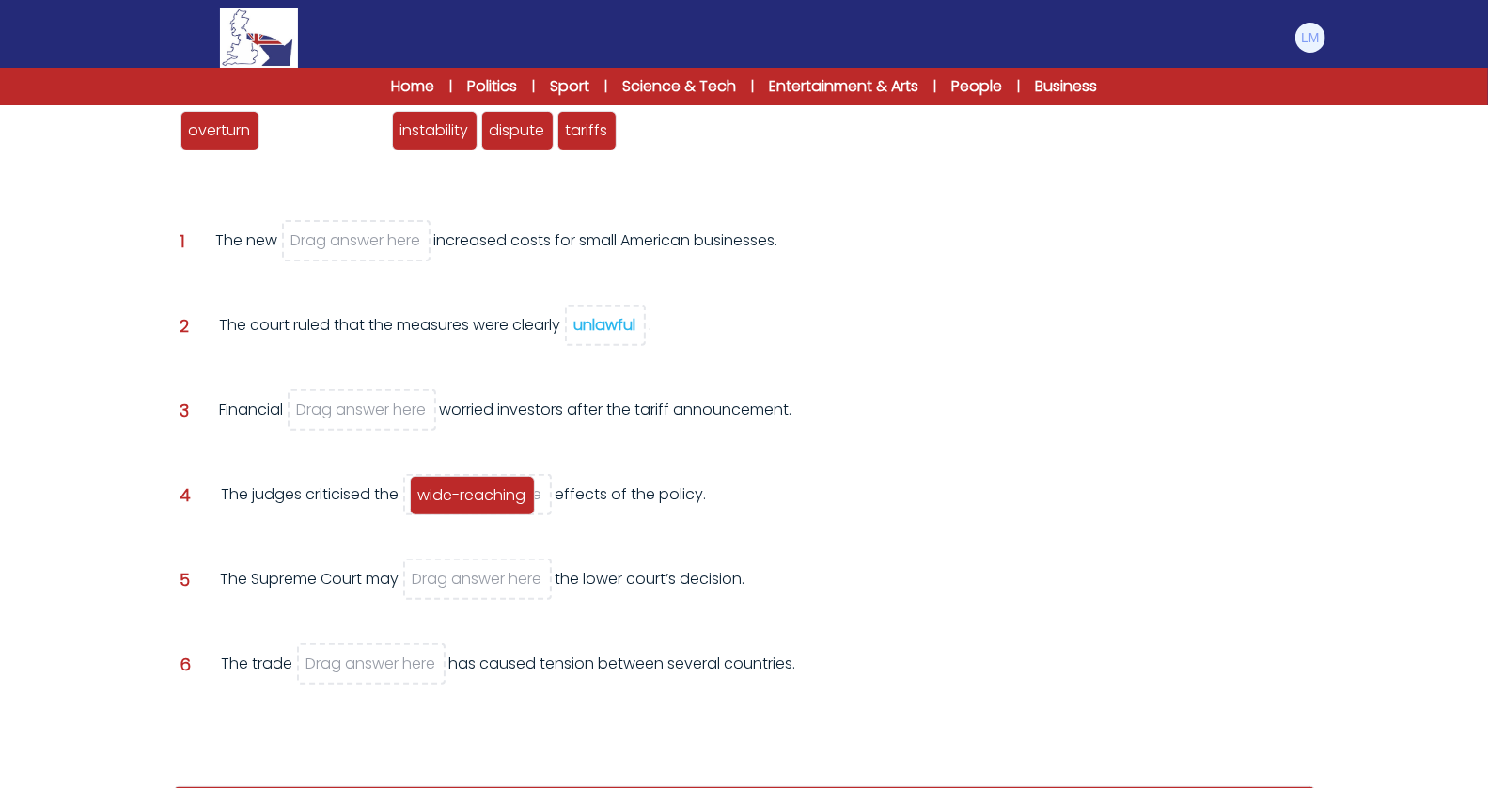
drag, startPoint x: 333, startPoint y: 137, endPoint x: 479, endPoint y: 502, distance: 393.1
click at [479, 502] on span "wide-reaching" at bounding box center [472, 495] width 108 height 22
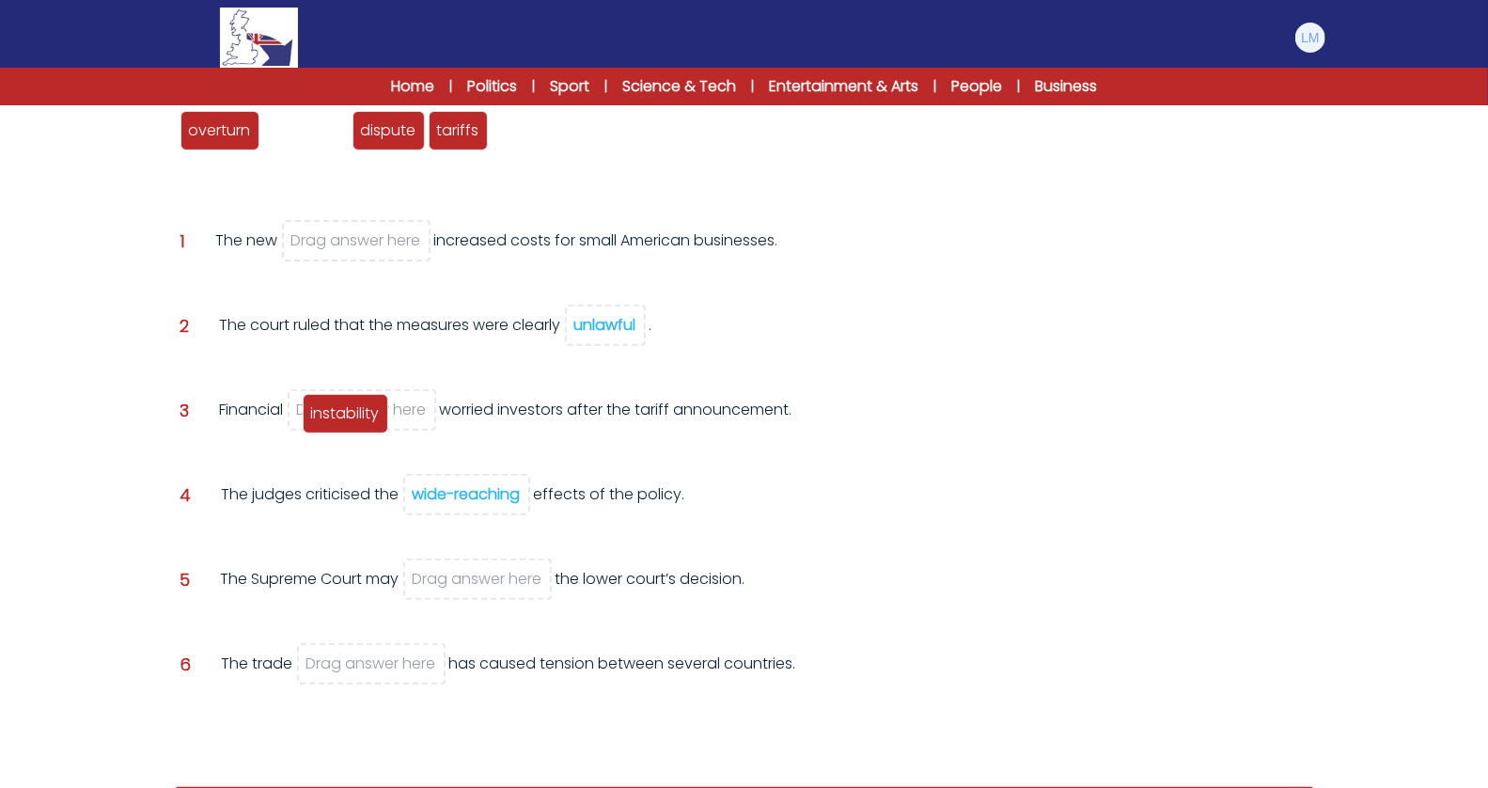
drag, startPoint x: 300, startPoint y: 136, endPoint x: 339, endPoint y: 418, distance: 284.8
click at [339, 418] on span "instability" at bounding box center [345, 413] width 69 height 22
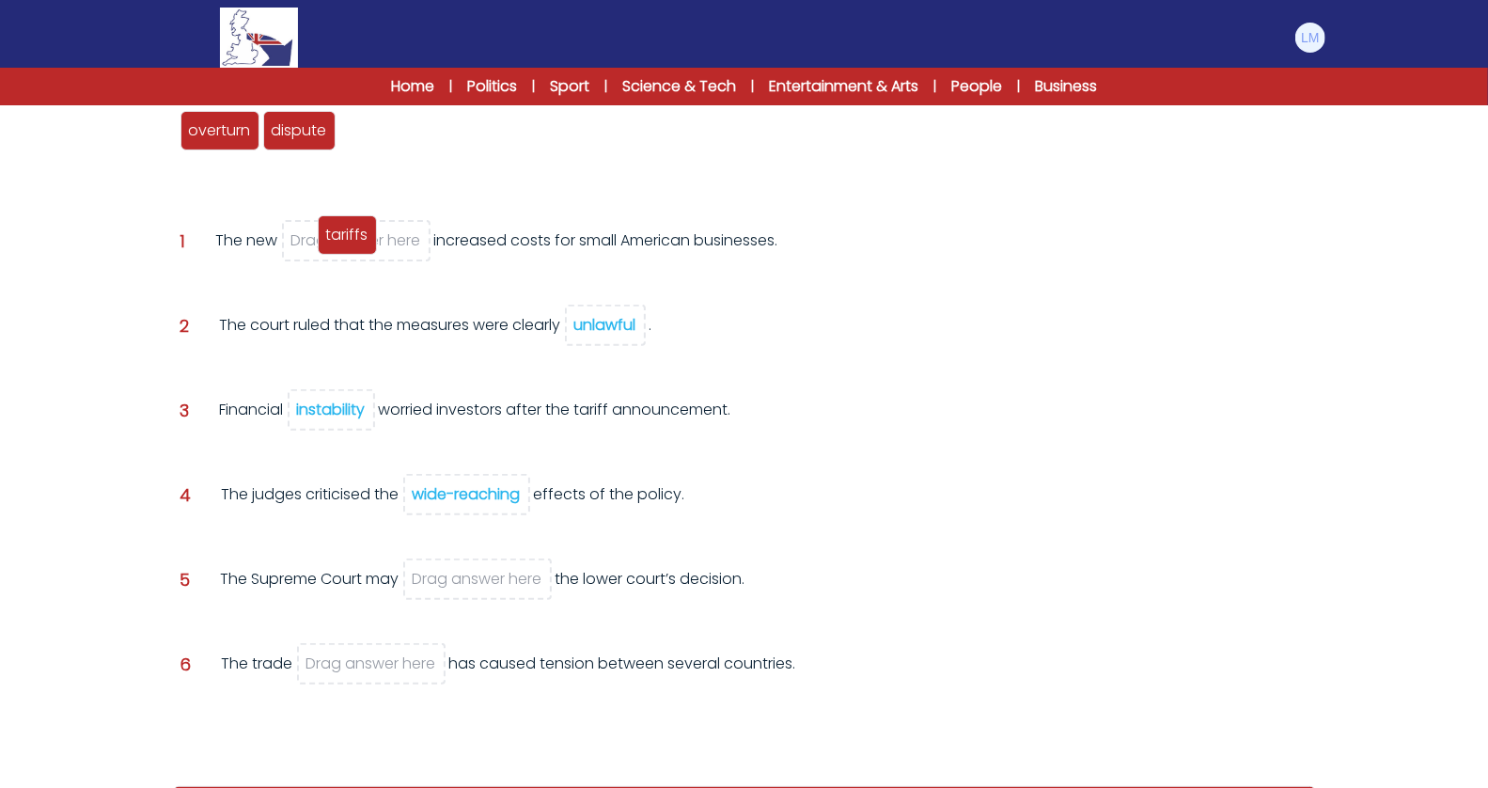
drag, startPoint x: 364, startPoint y: 137, endPoint x: 340, endPoint y: 240, distance: 105.1
click at [340, 242] on span "tariffs" at bounding box center [347, 235] width 42 height 22
click at [296, 132] on span "dispute" at bounding box center [299, 130] width 55 height 22
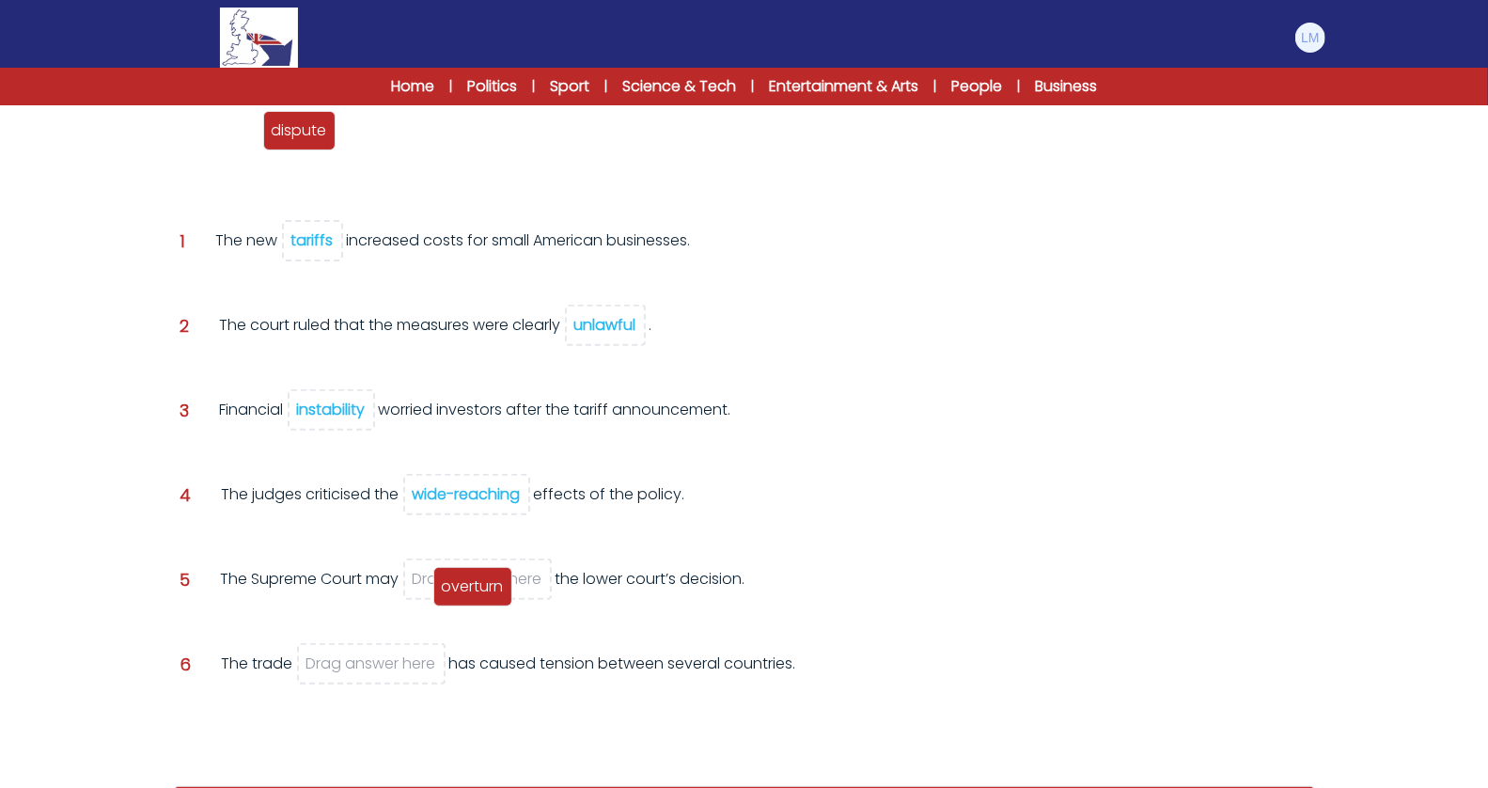
drag, startPoint x: 232, startPoint y: 131, endPoint x: 488, endPoint y: 584, distance: 520.3
click at [488, 584] on span "overturn" at bounding box center [473, 586] width 62 height 22
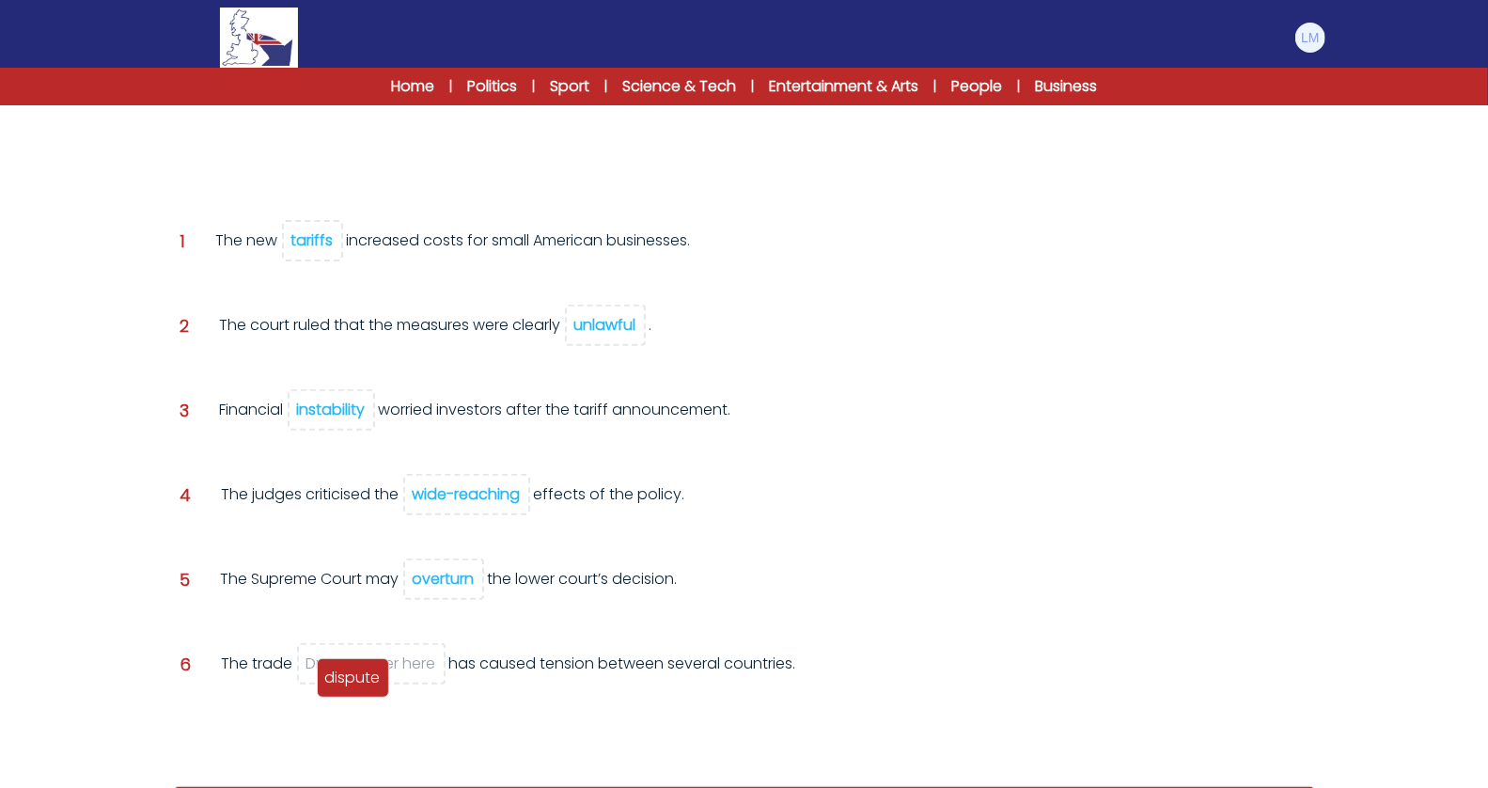
drag, startPoint x: 221, startPoint y: 121, endPoint x: 366, endPoint y: 662, distance: 559.6
click at [366, 666] on span "dispute" at bounding box center [352, 677] width 55 height 22
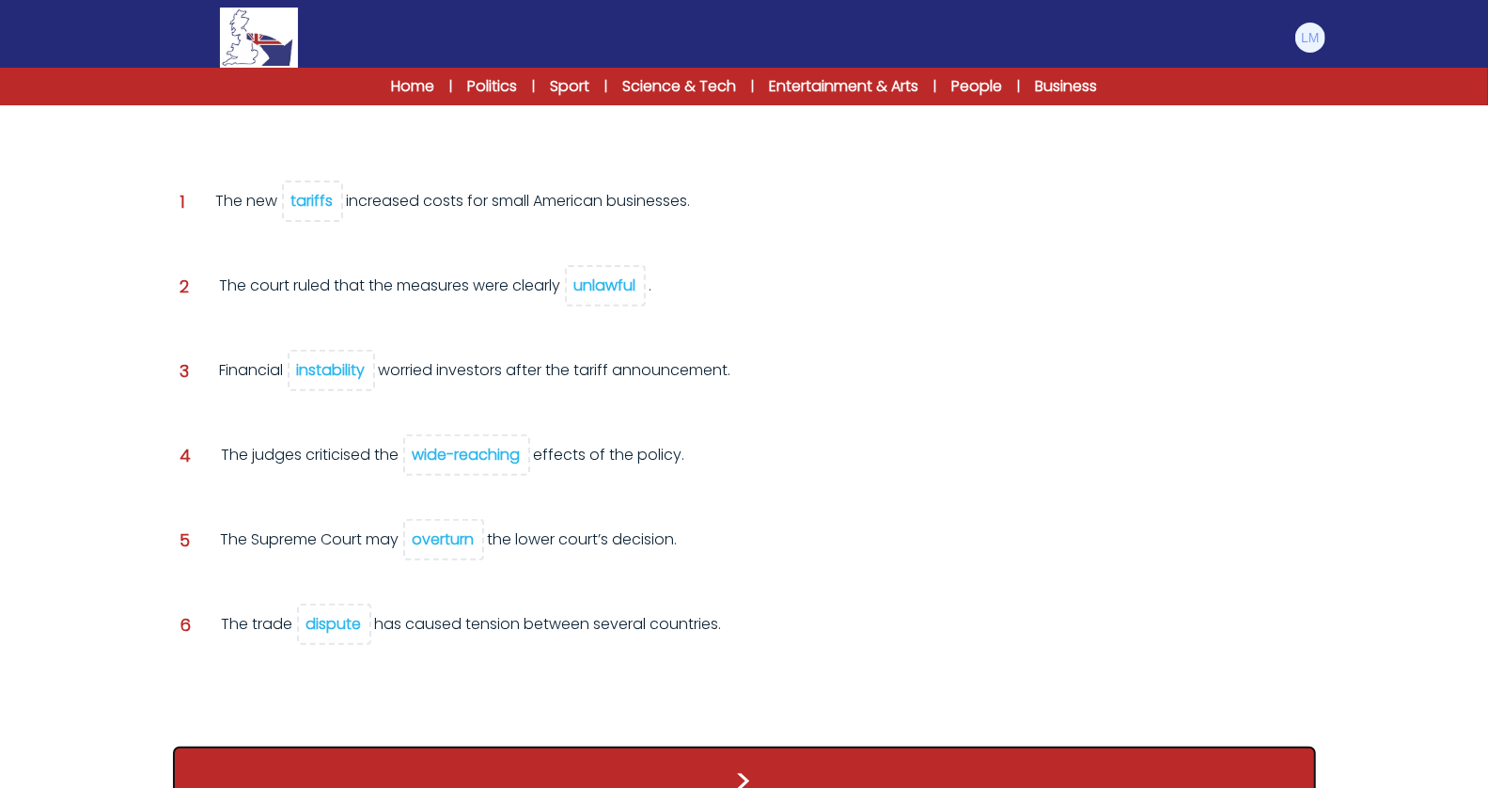
click at [370, 767] on button ">" at bounding box center [744, 781] width 1143 height 70
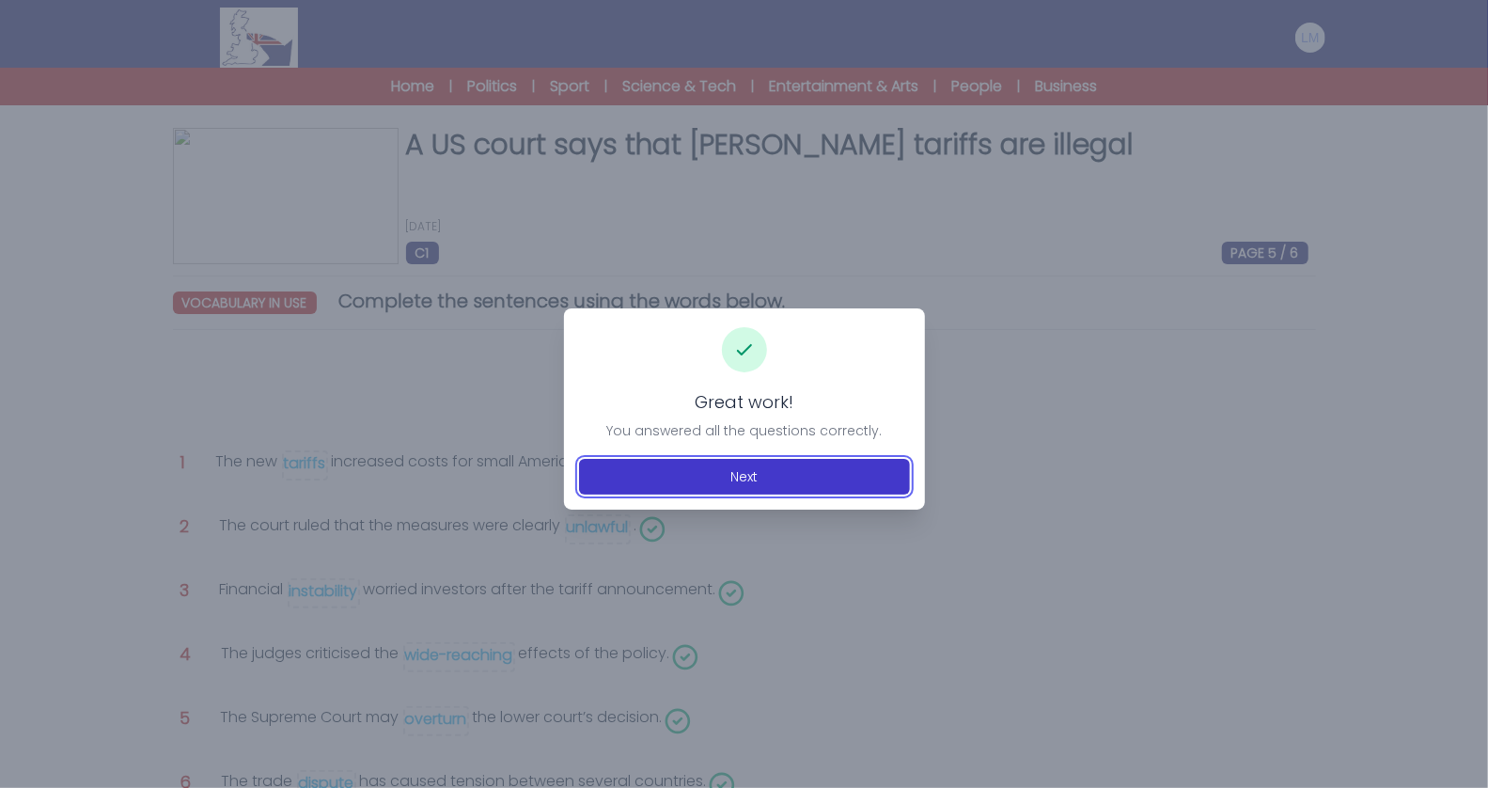
click at [831, 485] on button "Next" at bounding box center [744, 477] width 331 height 36
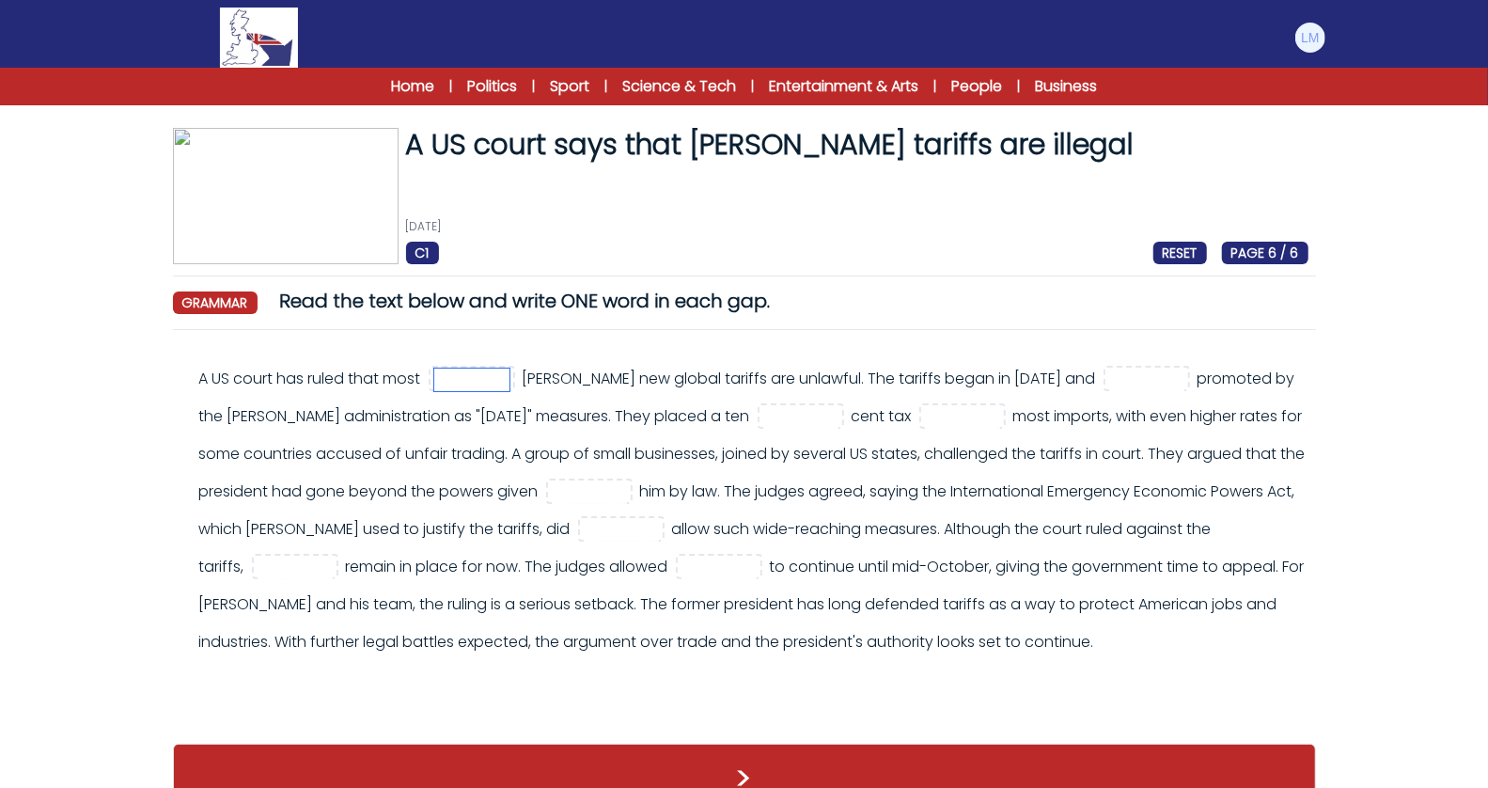
click at [483, 384] on input "text" at bounding box center [471, 379] width 75 height 23
type input "**"
click at [1167, 381] on input "text" at bounding box center [1146, 379] width 75 height 23
type input "****"
click at [839, 419] on input "text" at bounding box center [800, 417] width 75 height 23
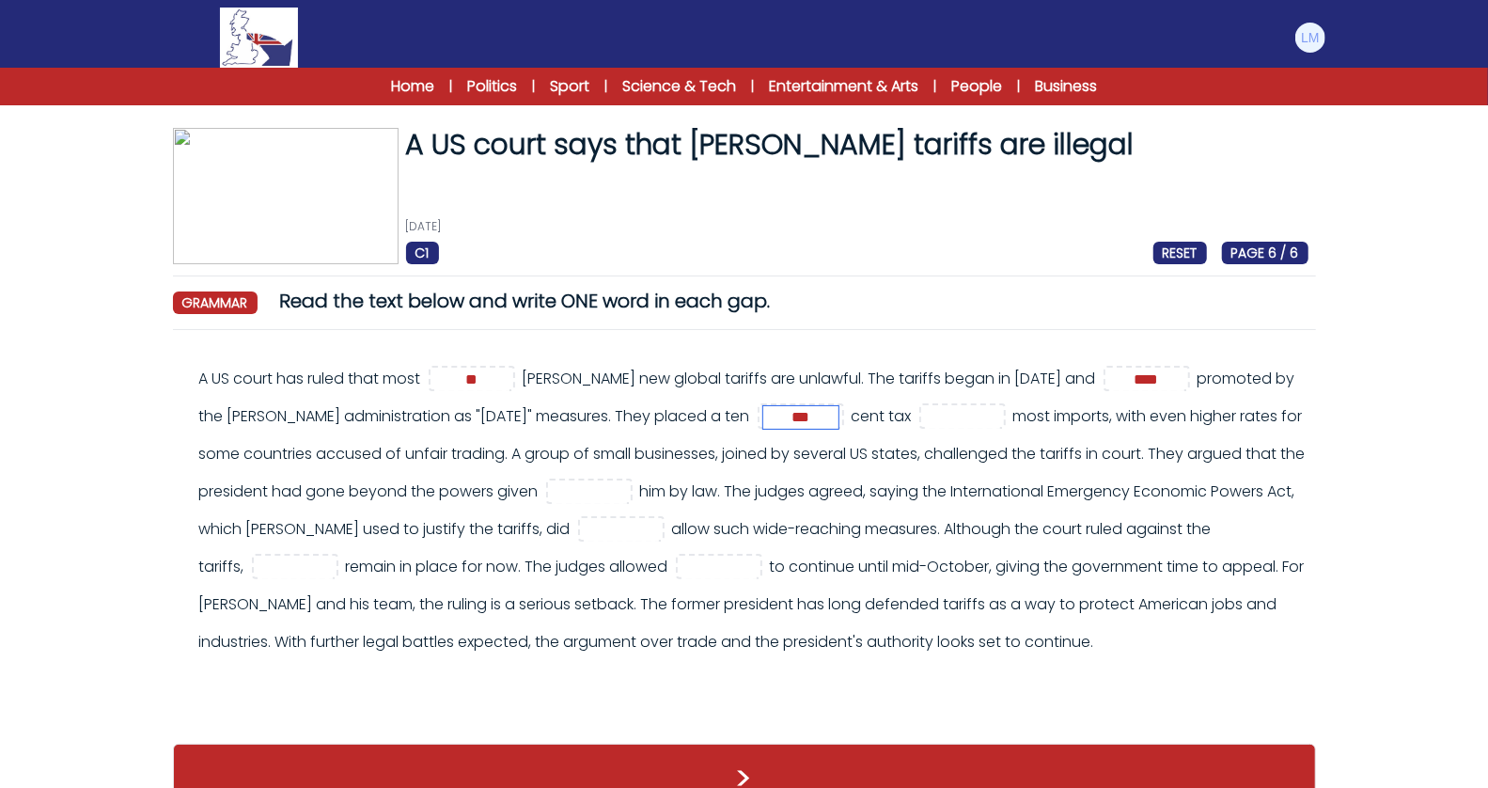
type input "***"
click at [1000, 413] on input "text" at bounding box center [962, 417] width 75 height 23
type input "**"
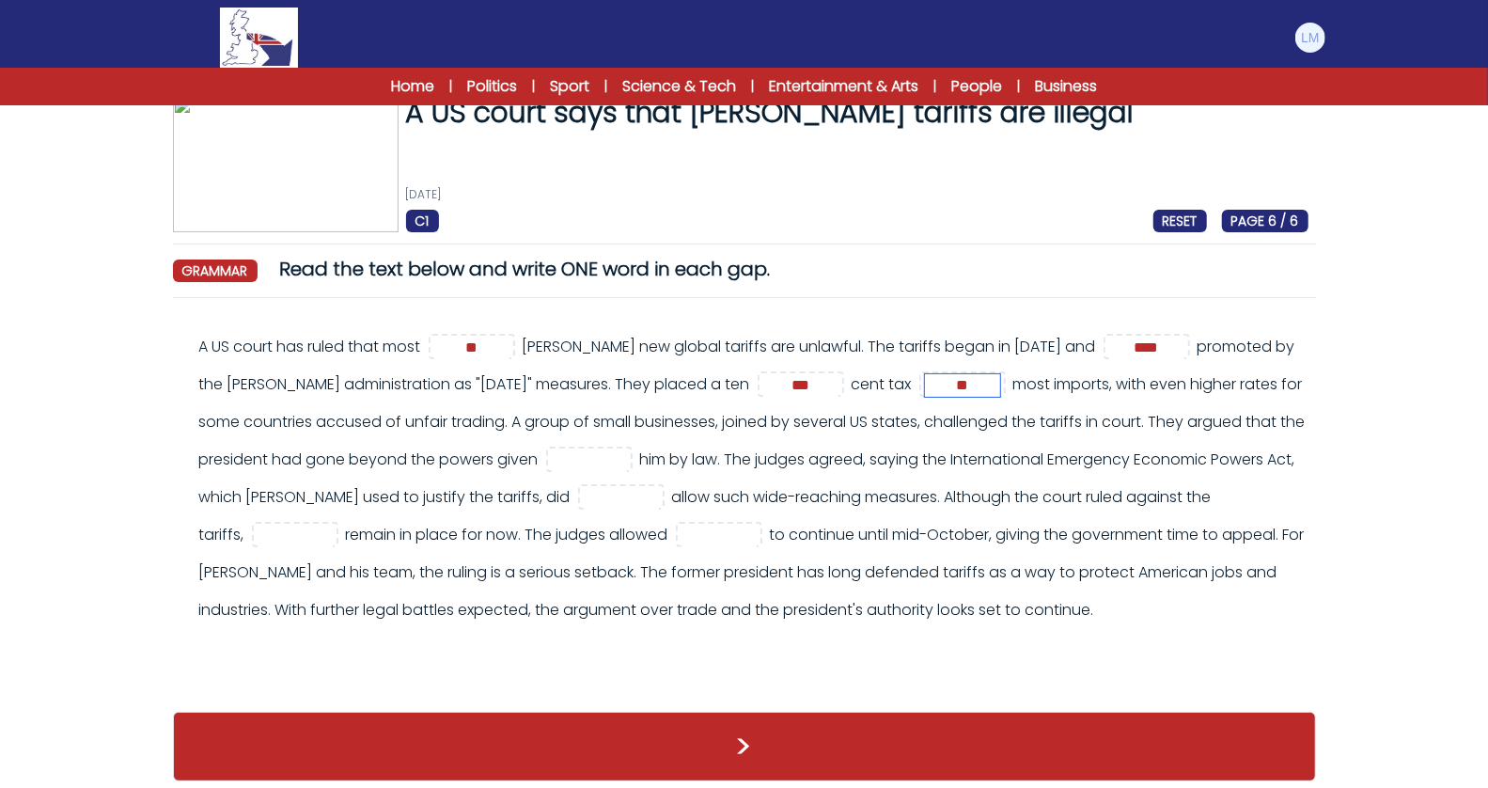
scroll to position [39, 0]
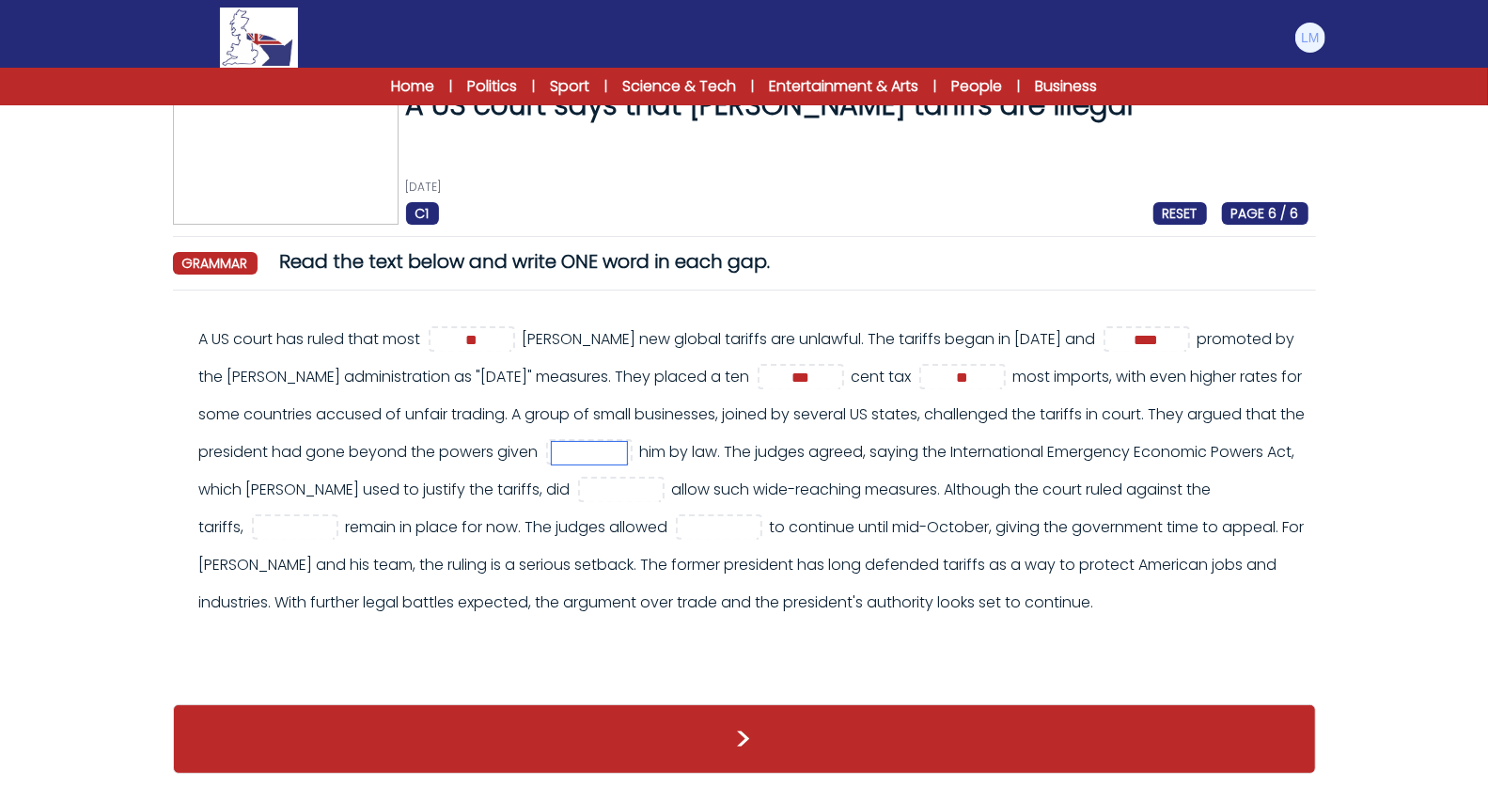
click at [627, 455] on input "text" at bounding box center [589, 453] width 75 height 23
type input "**"
click at [332, 529] on input "text" at bounding box center [295, 528] width 75 height 23
type input "****"
click at [749, 534] on input "text" at bounding box center [719, 528] width 75 height 23
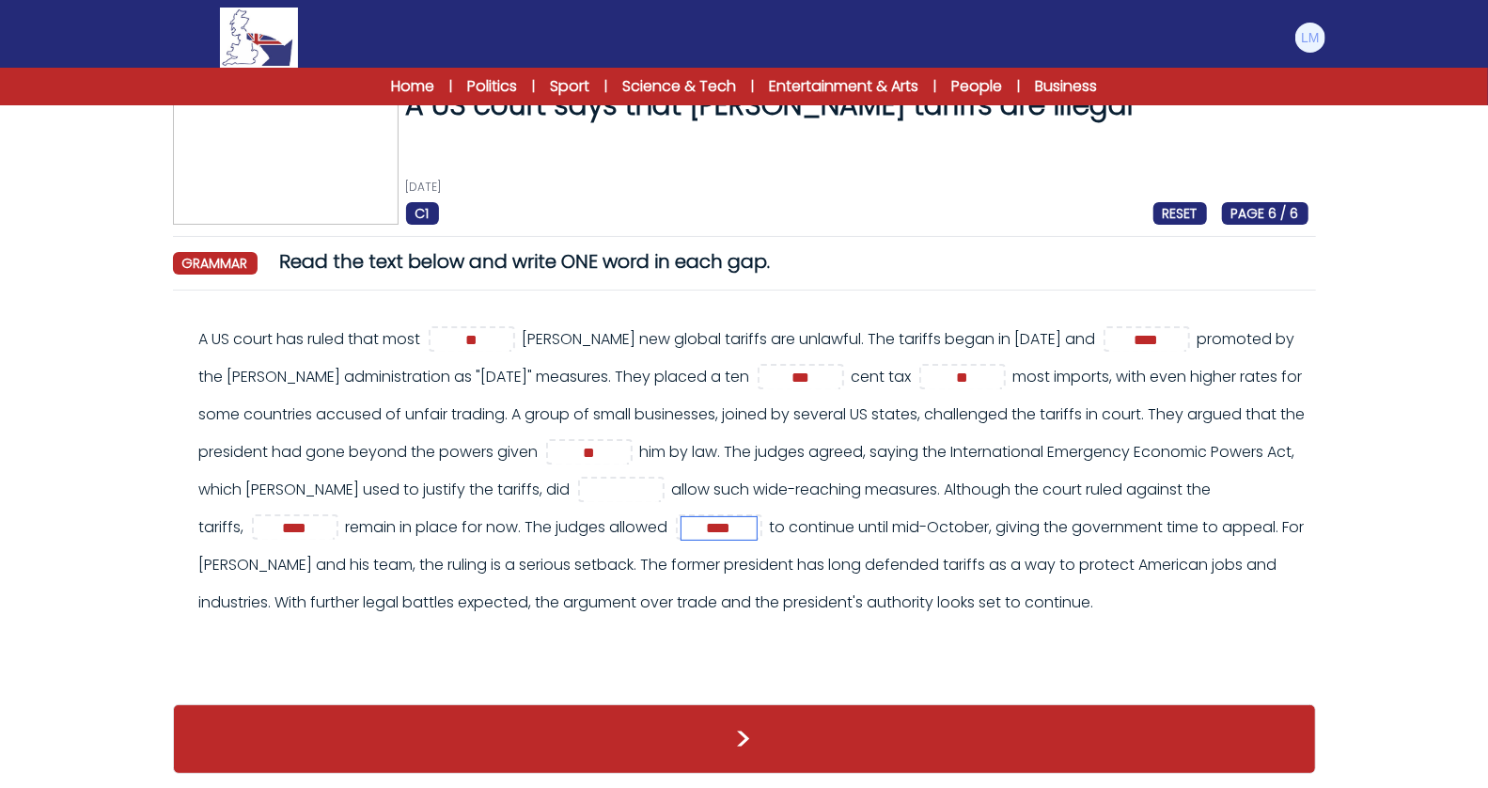
type input "****"
click at [659, 491] on input "text" at bounding box center [621, 490] width 75 height 23
type input "***"
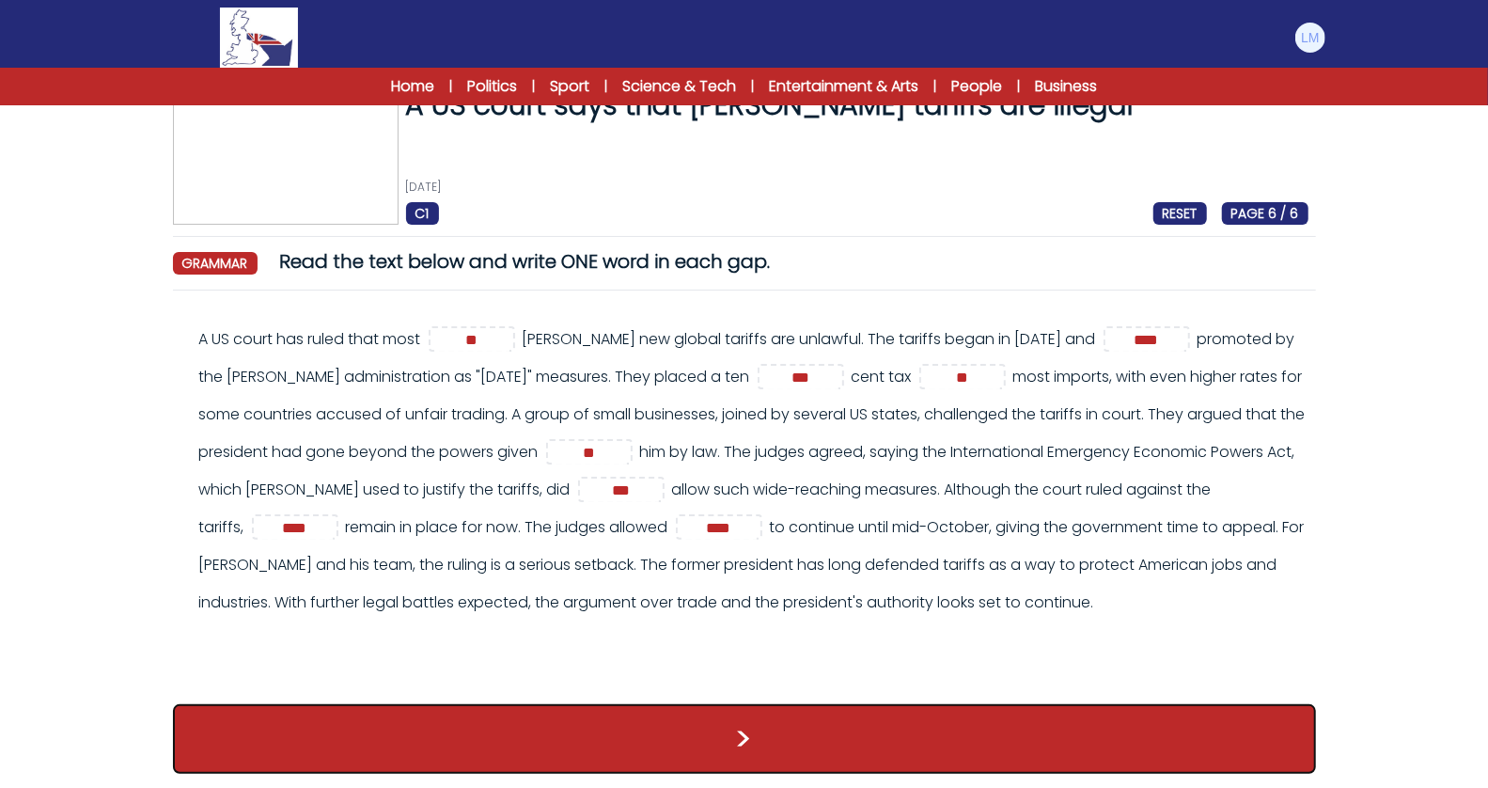
click at [671, 745] on button ">" at bounding box center [744, 739] width 1143 height 70
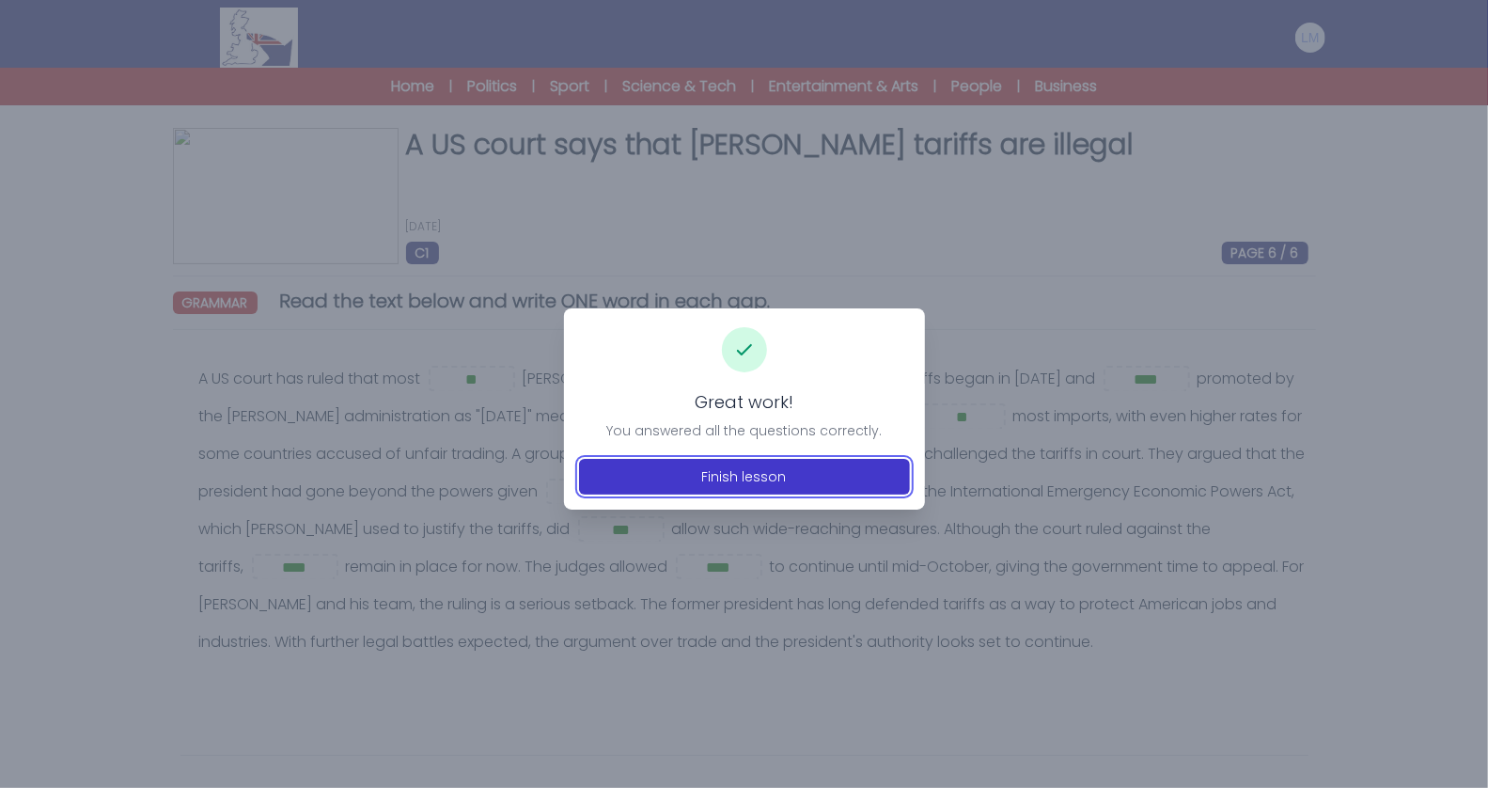
click at [843, 493] on button "Finish lesson" at bounding box center [744, 477] width 331 height 36
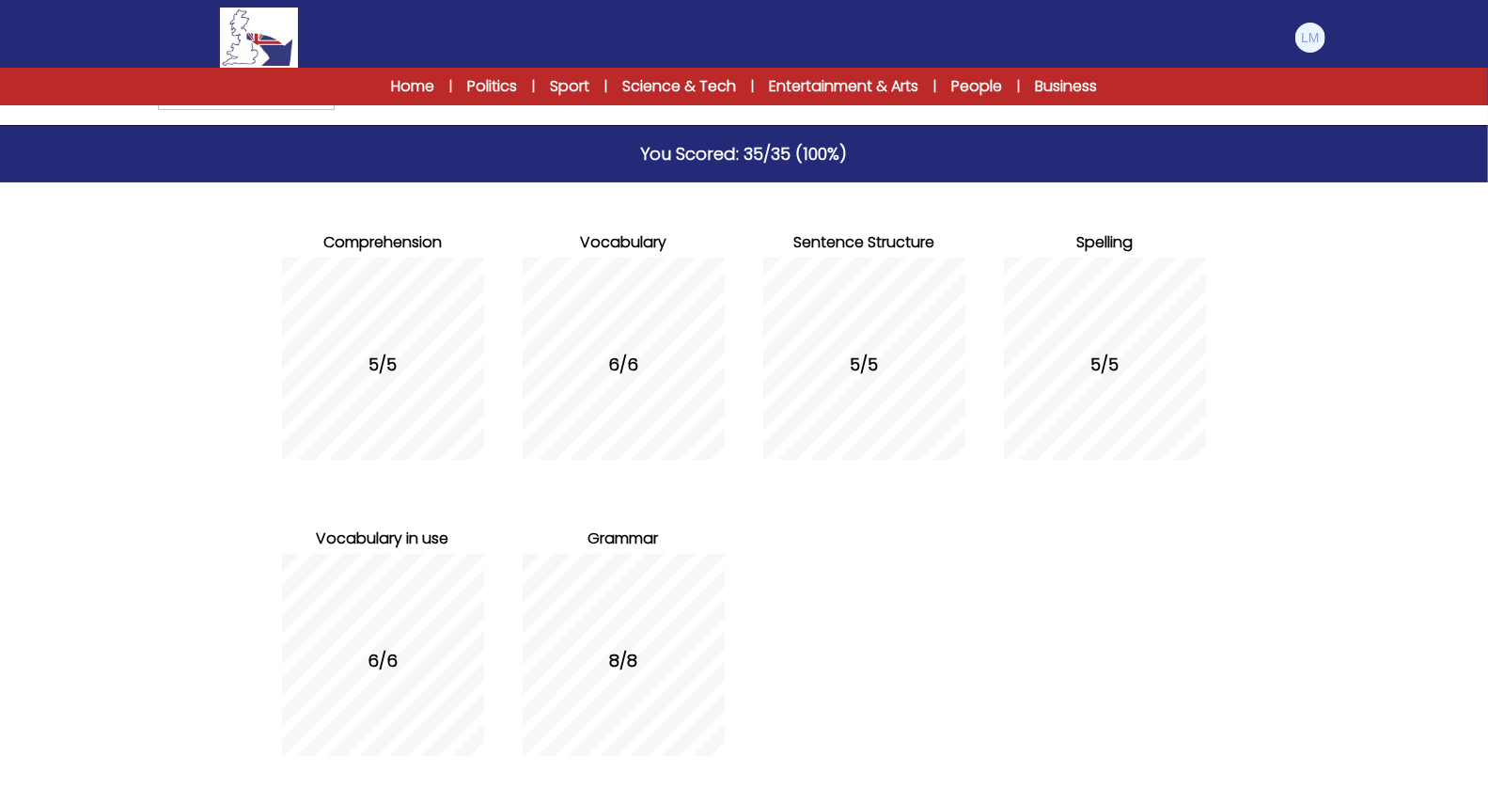
scroll to position [214, 0]
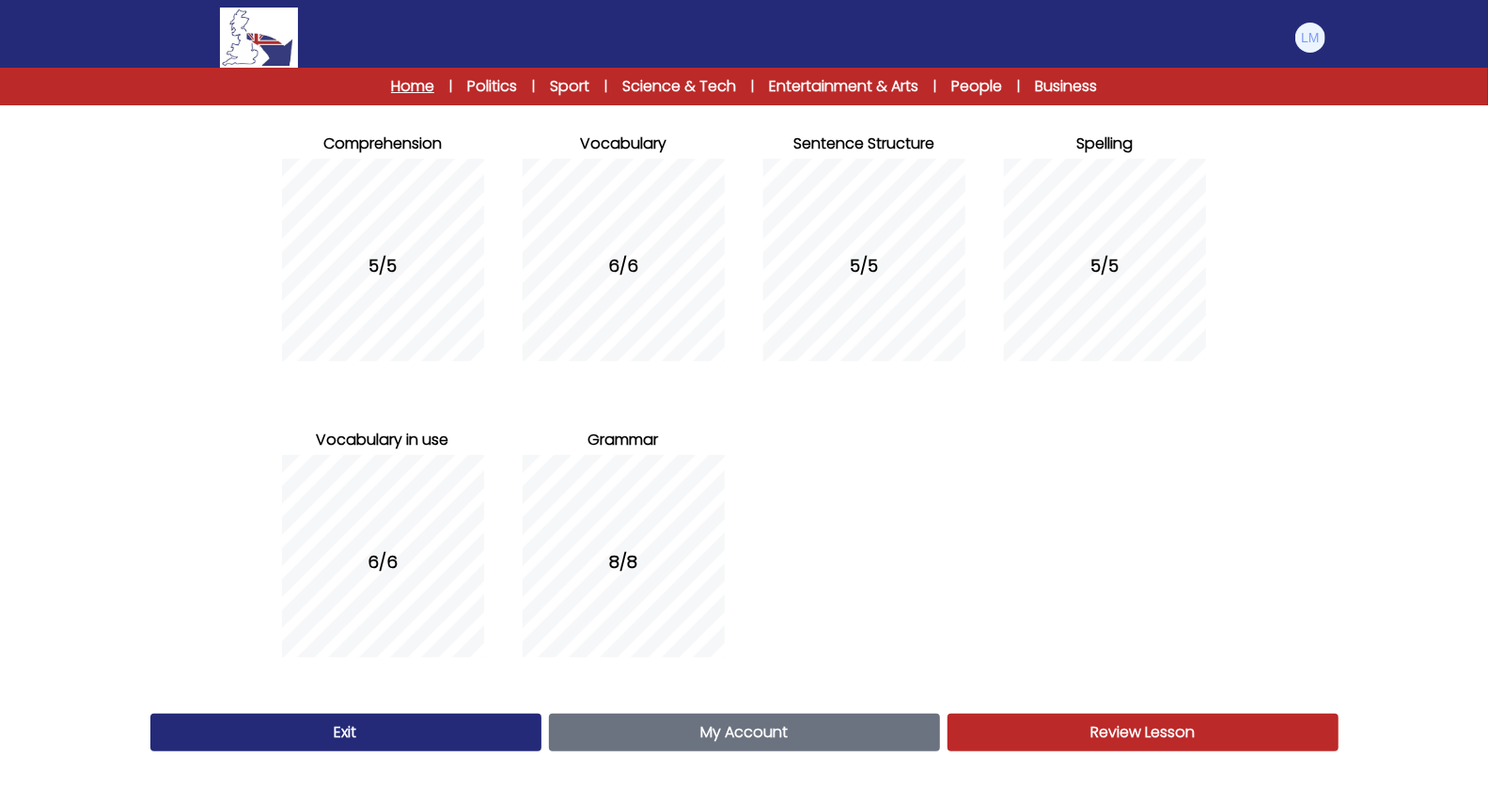
click at [406, 81] on link "Home" at bounding box center [412, 86] width 43 height 23
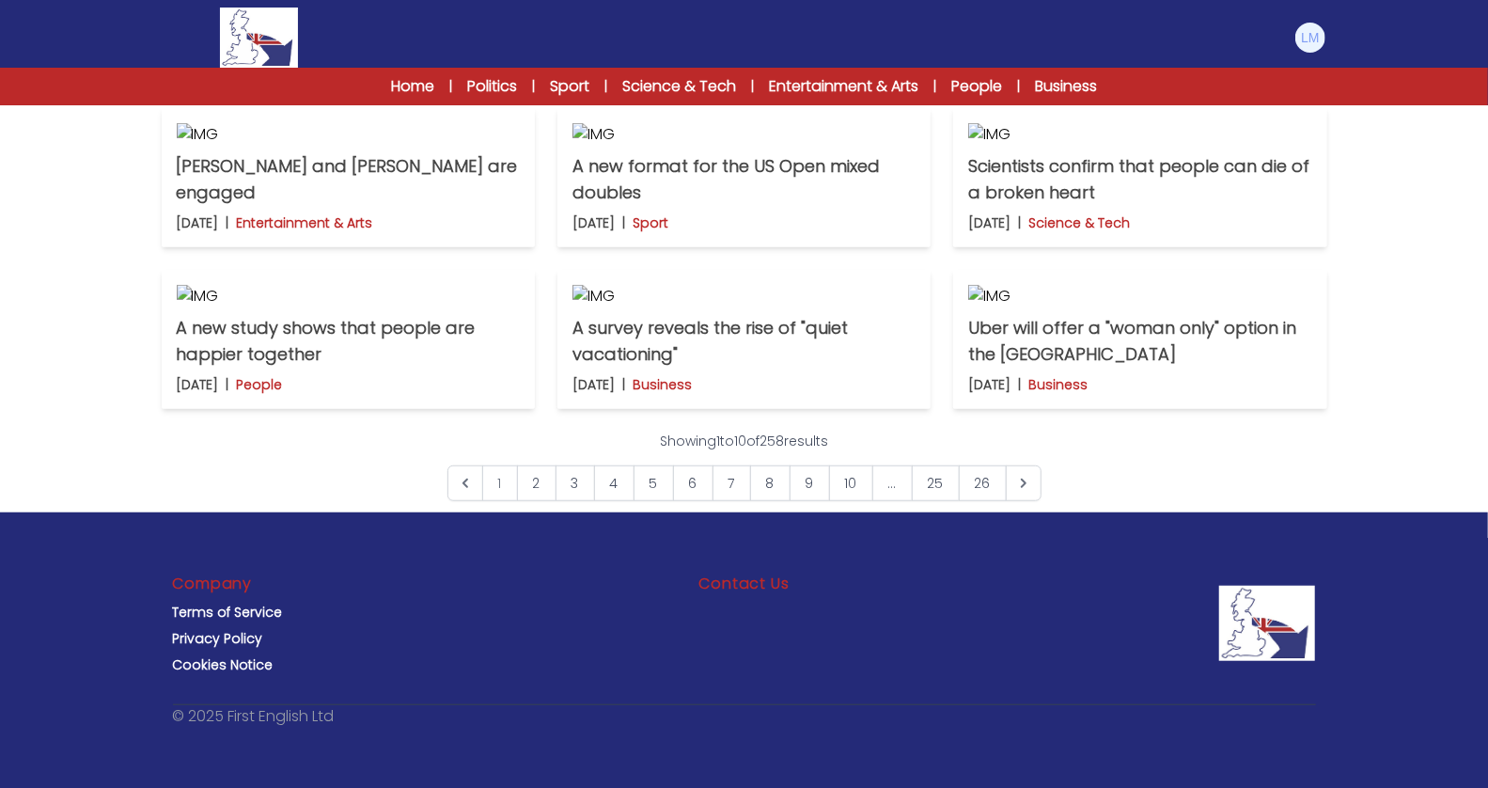
scroll to position [1347, 0]
click at [763, 501] on link "8" at bounding box center [770, 483] width 40 height 36
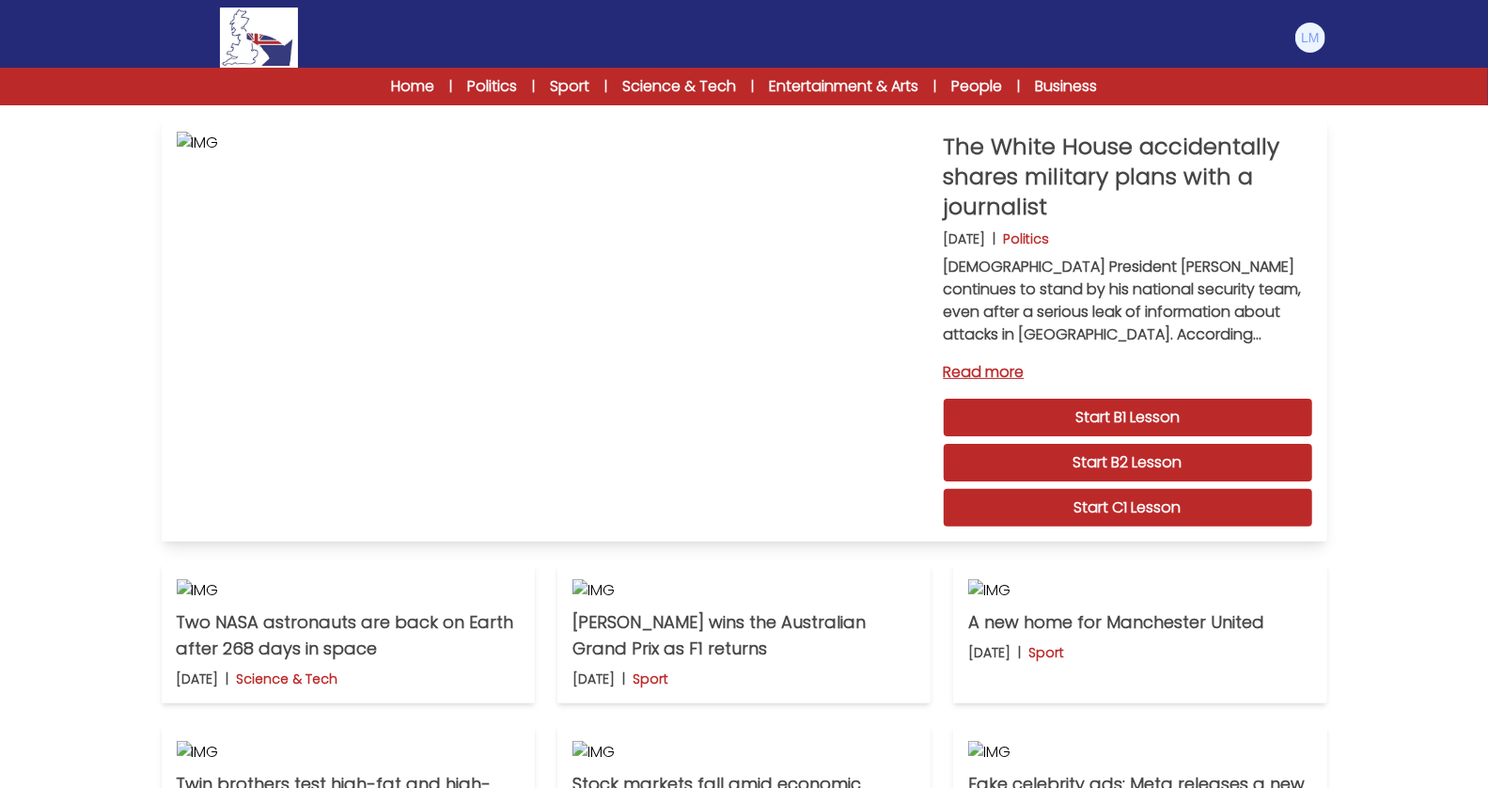
scroll to position [63, 0]
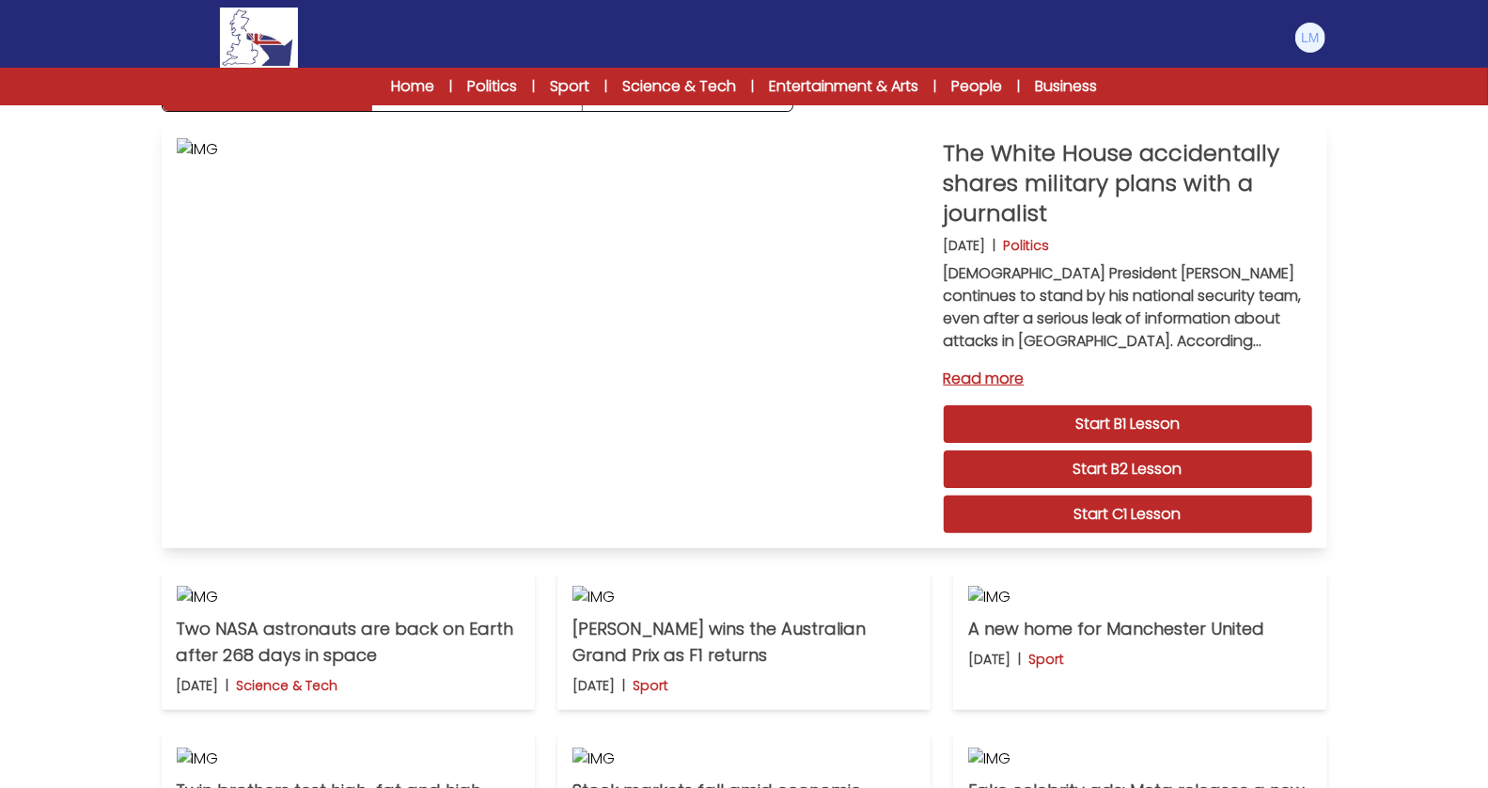
click at [1101, 509] on link "Start C1 Lesson" at bounding box center [1128, 514] width 368 height 38
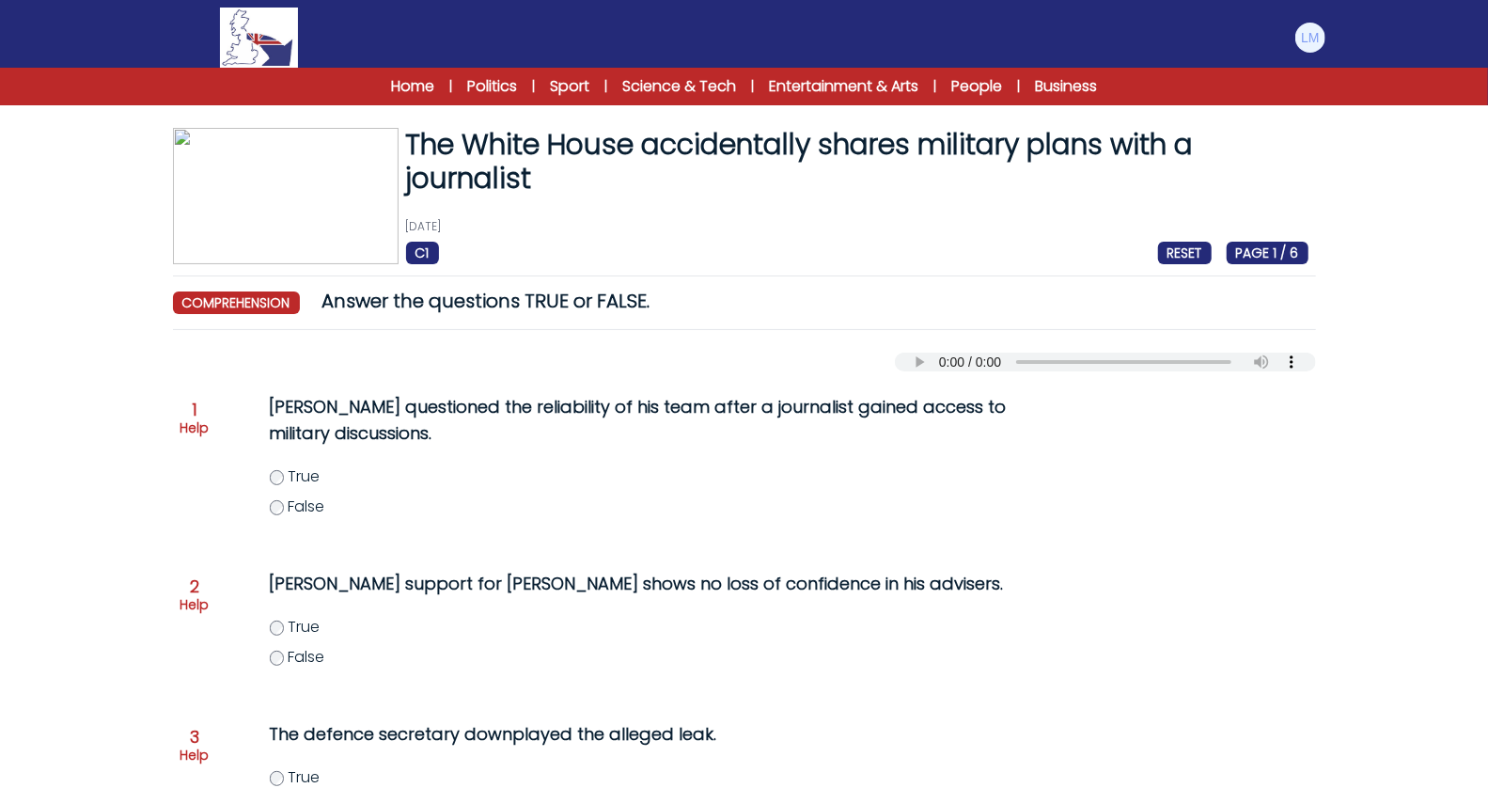
click at [293, 472] on span "True" at bounding box center [304, 476] width 32 height 22
click at [289, 627] on span "True" at bounding box center [304, 627] width 32 height 22
click at [293, 513] on span "False" at bounding box center [306, 506] width 37 height 22
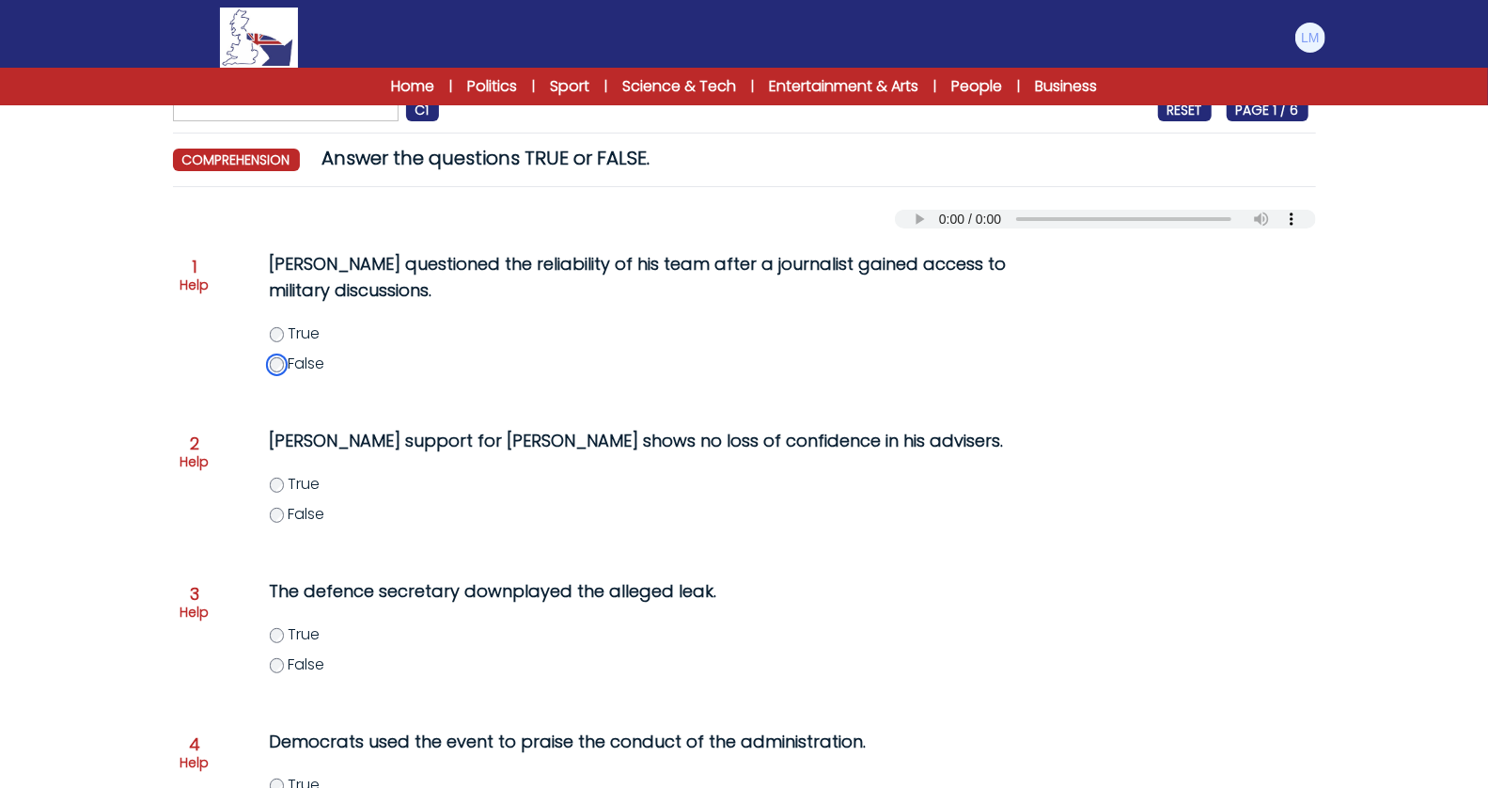
scroll to position [210, 0]
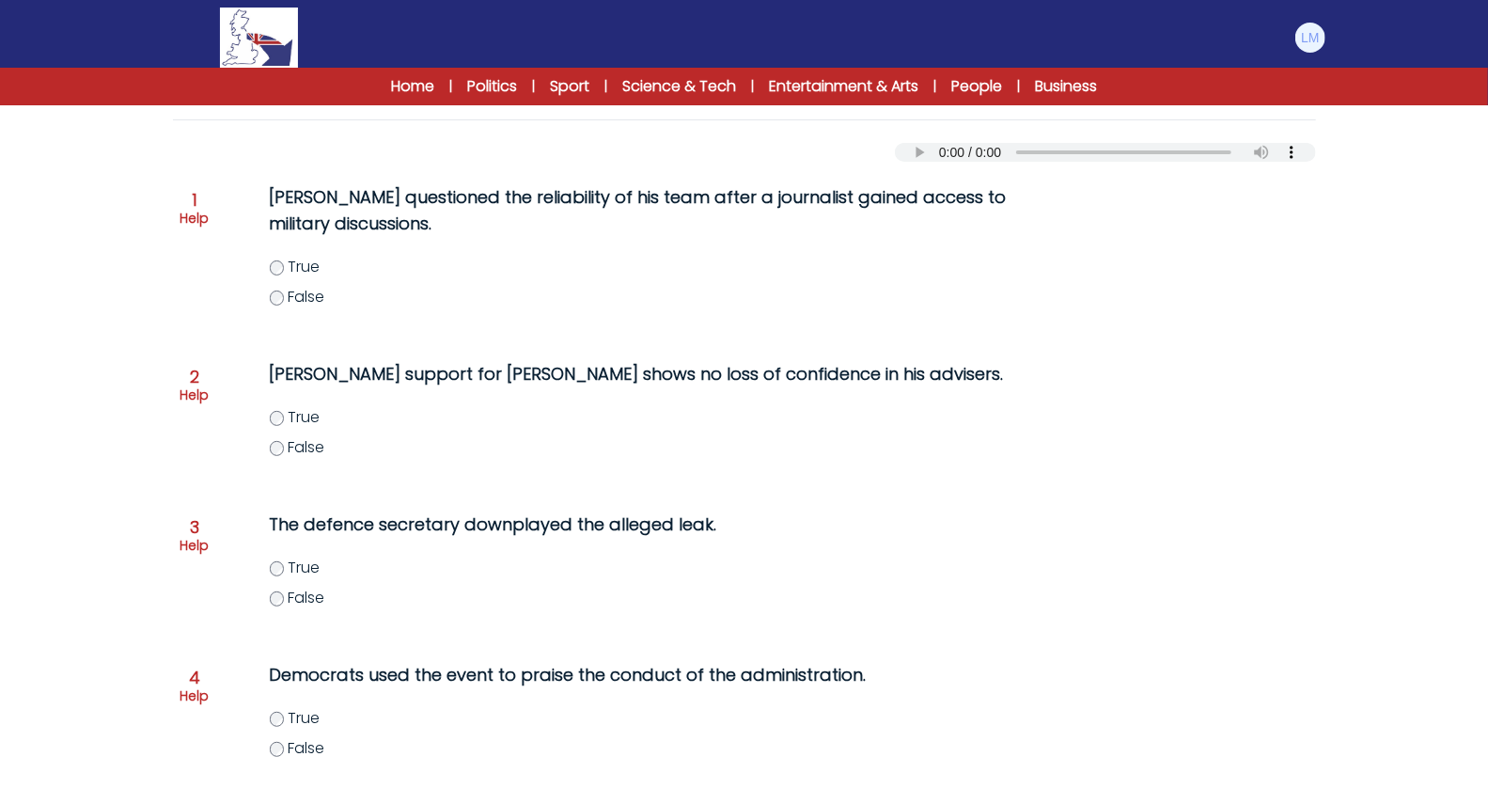
click at [286, 566] on label "True" at bounding box center [669, 568] width 798 height 23
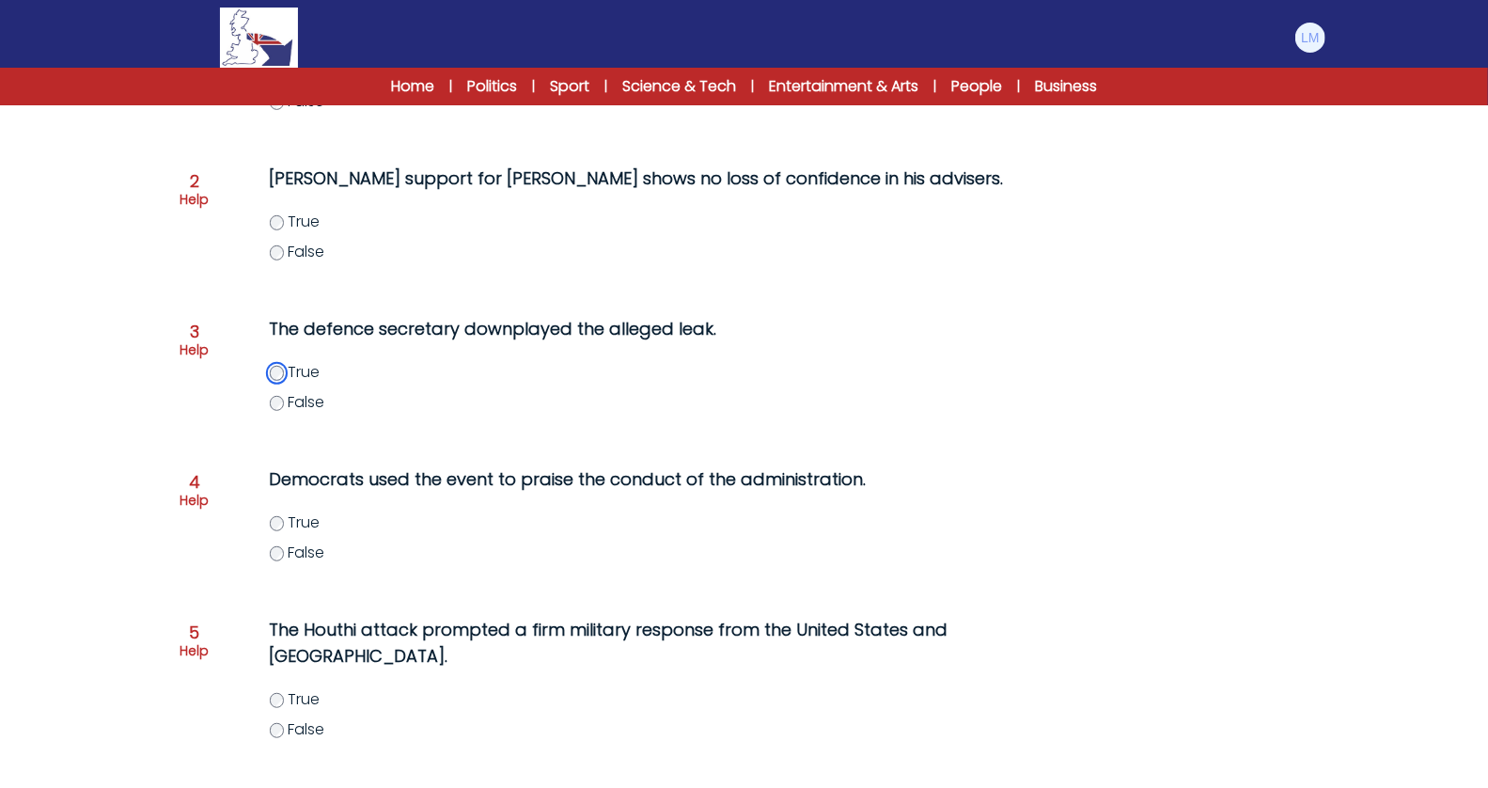
scroll to position [464, 0]
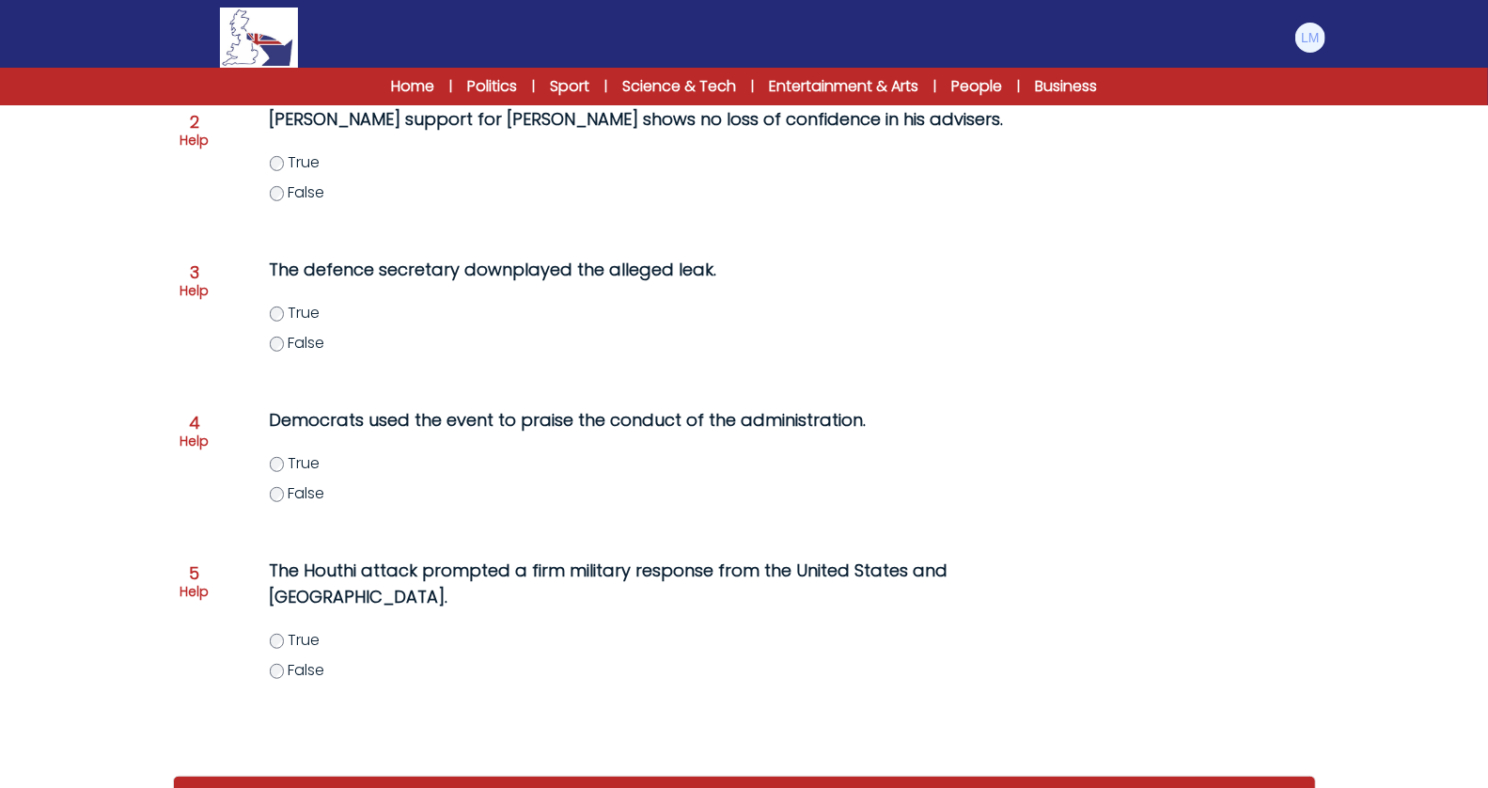
click at [308, 485] on span "False" at bounding box center [306, 493] width 37 height 22
click at [282, 471] on label "True" at bounding box center [669, 463] width 798 height 23
click at [291, 649] on span "True" at bounding box center [304, 640] width 32 height 22
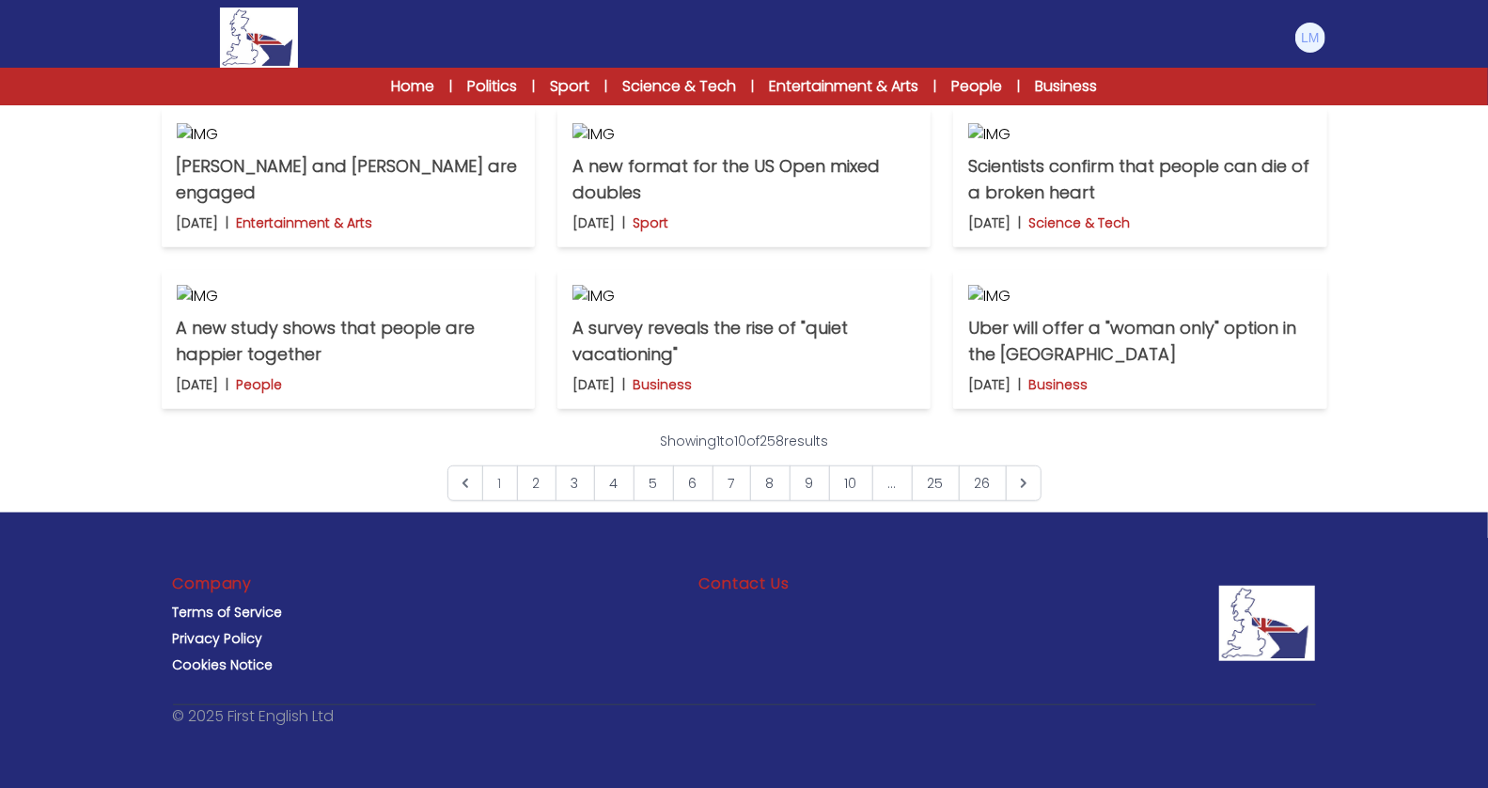
scroll to position [1244, 0]
click at [780, 501] on link "8" at bounding box center [770, 483] width 40 height 36
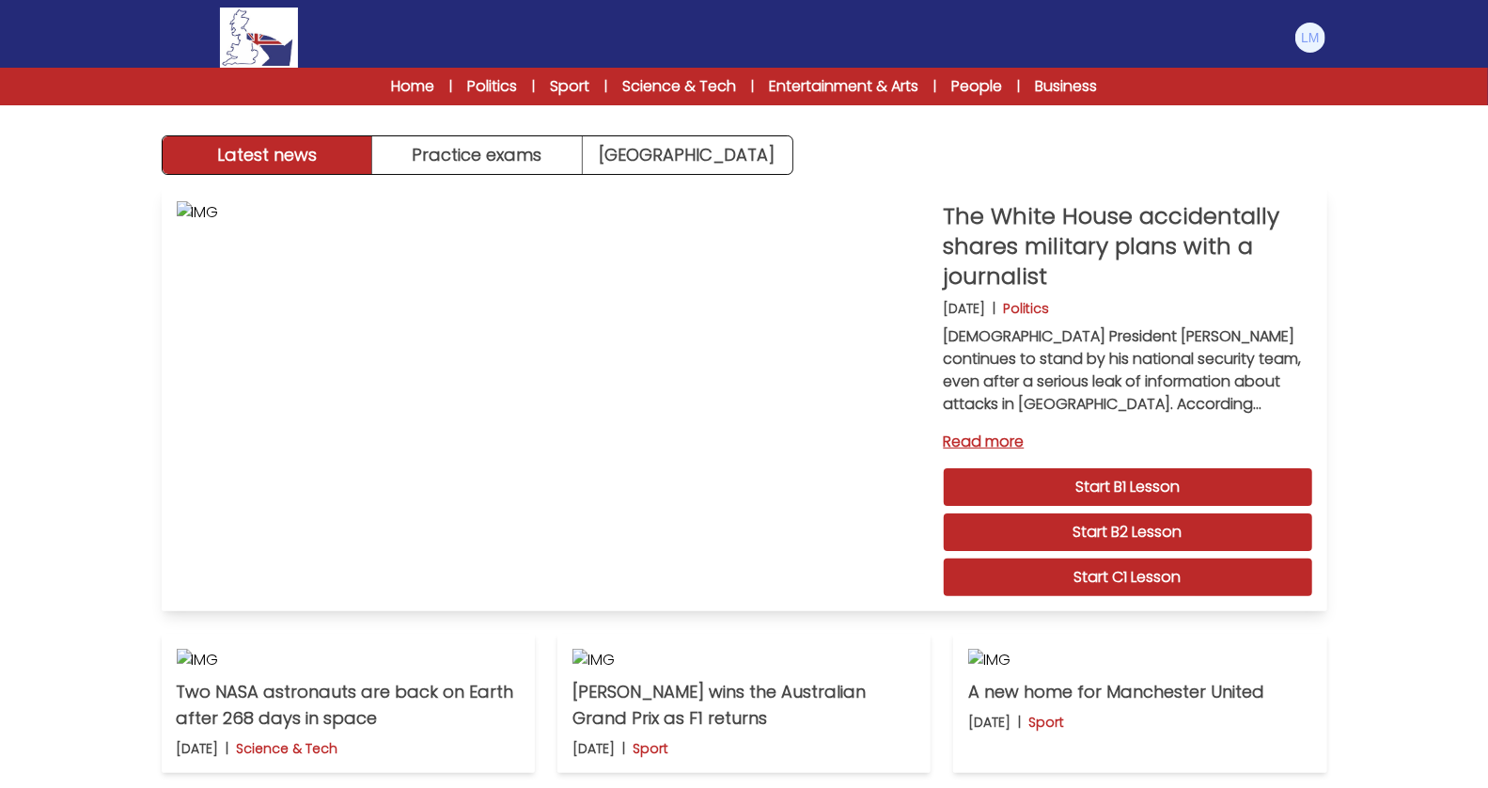
click at [988, 437] on link "Read more" at bounding box center [1128, 442] width 368 height 23
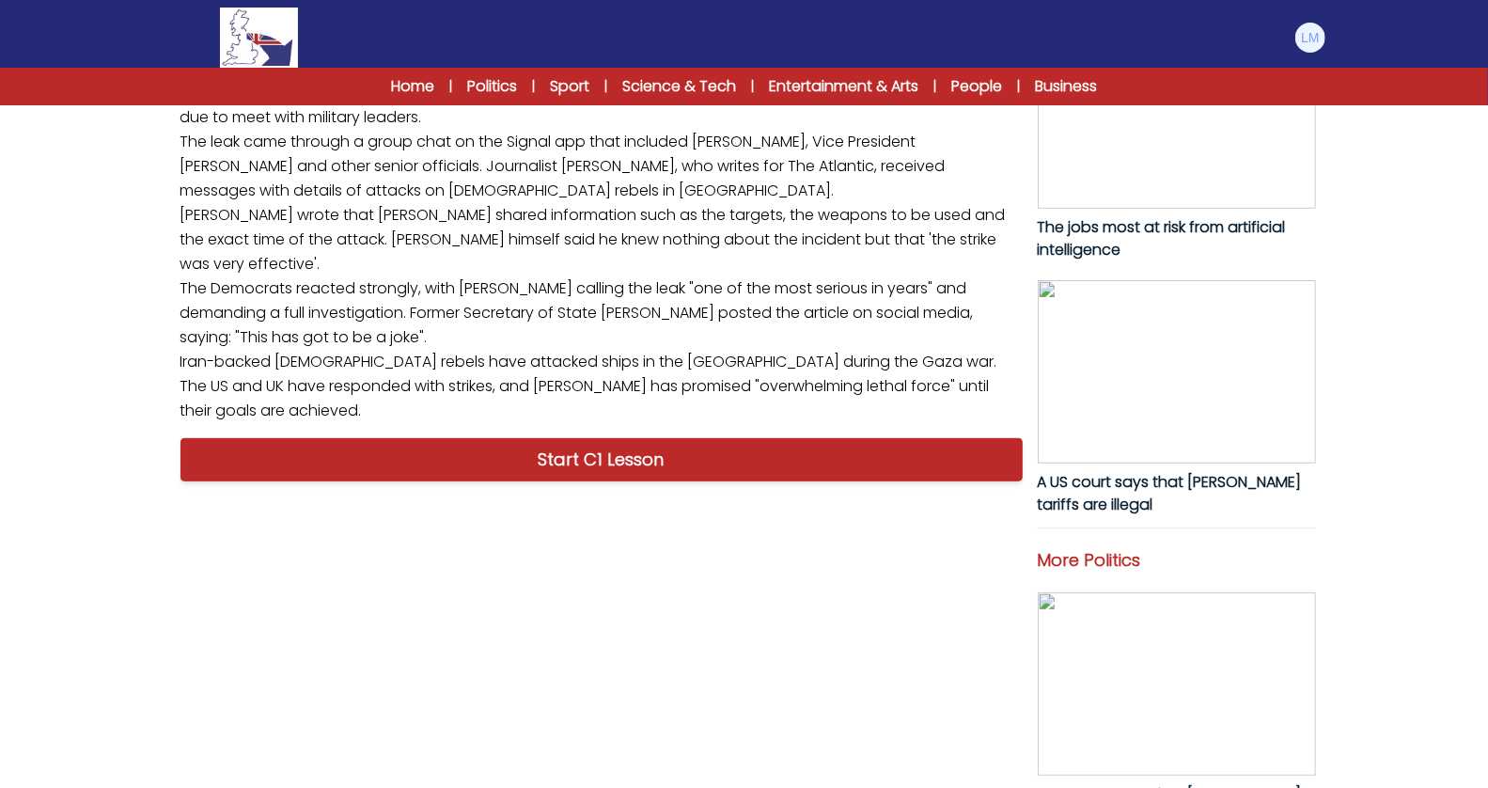
scroll to position [745, 0]
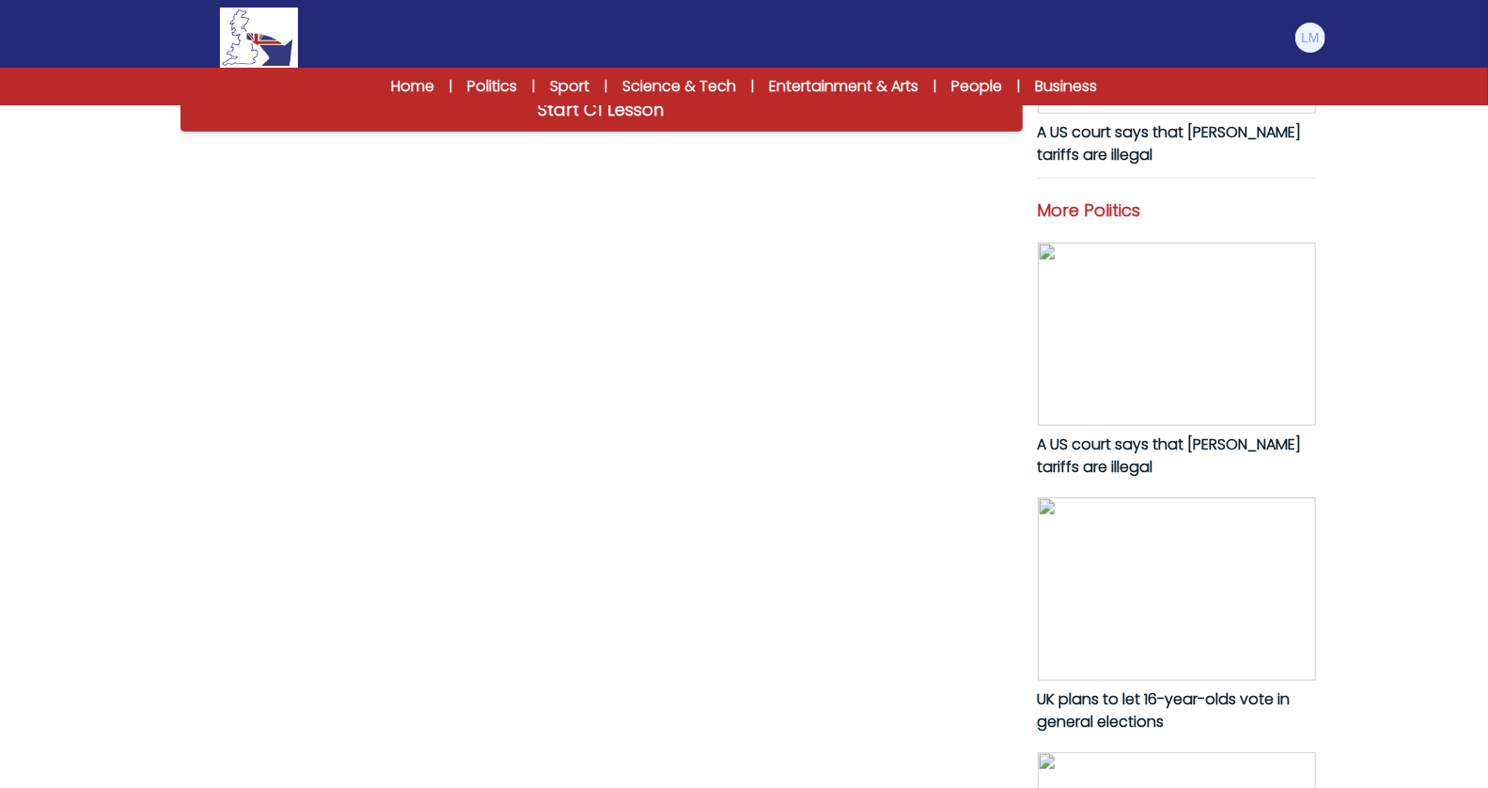
drag, startPoint x: 984, startPoint y: 713, endPoint x: 147, endPoint y: 143, distance: 1012.9
click at [147, 143] on div "B1 B2 C1 The White House accidentally shares military plans with a journalist T…" at bounding box center [744, 133] width 1203 height 1732
copy p "US President Donald Trump continues to stand by his national security team, eve…"
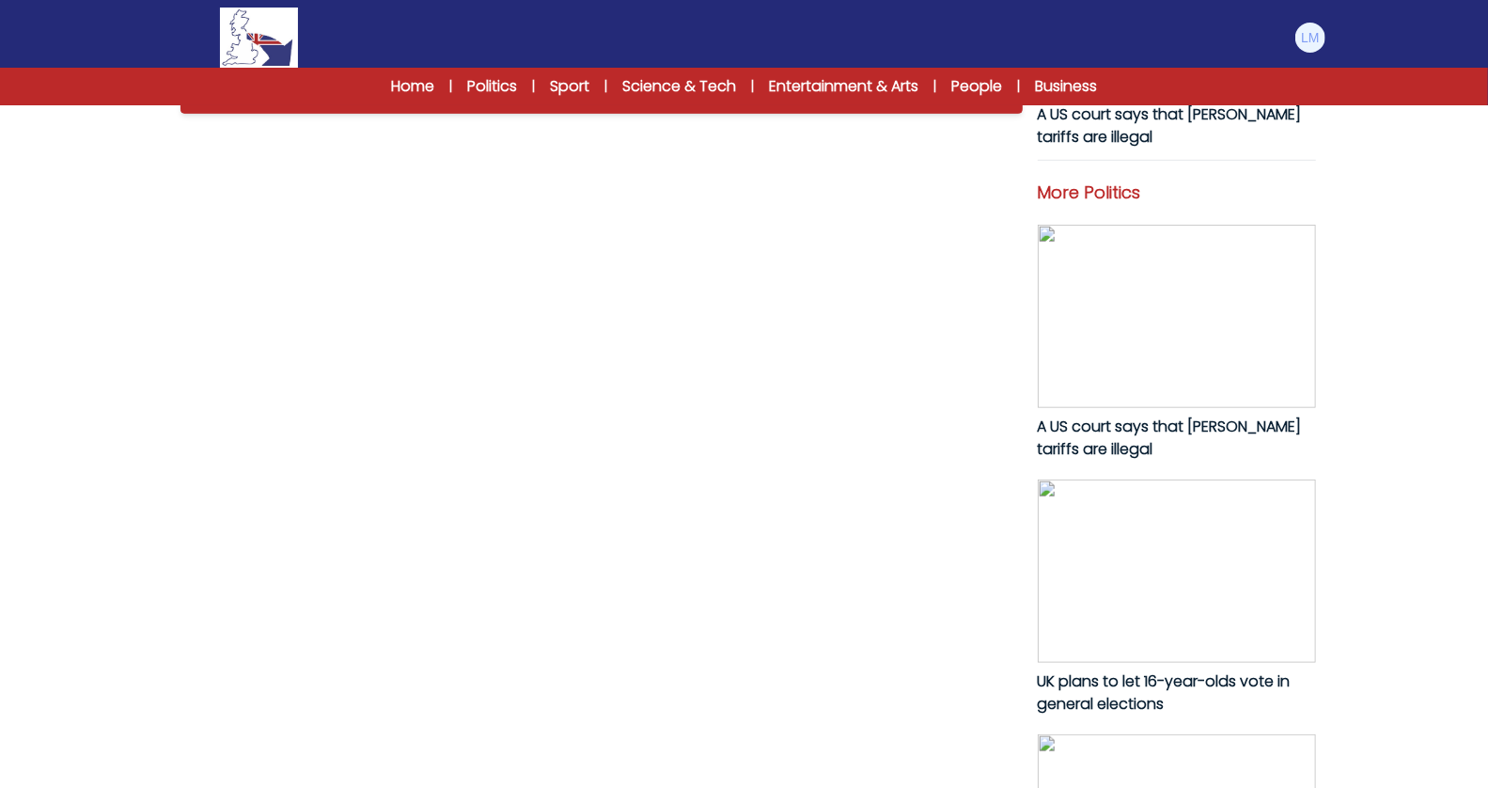
scroll to position [1231, 0]
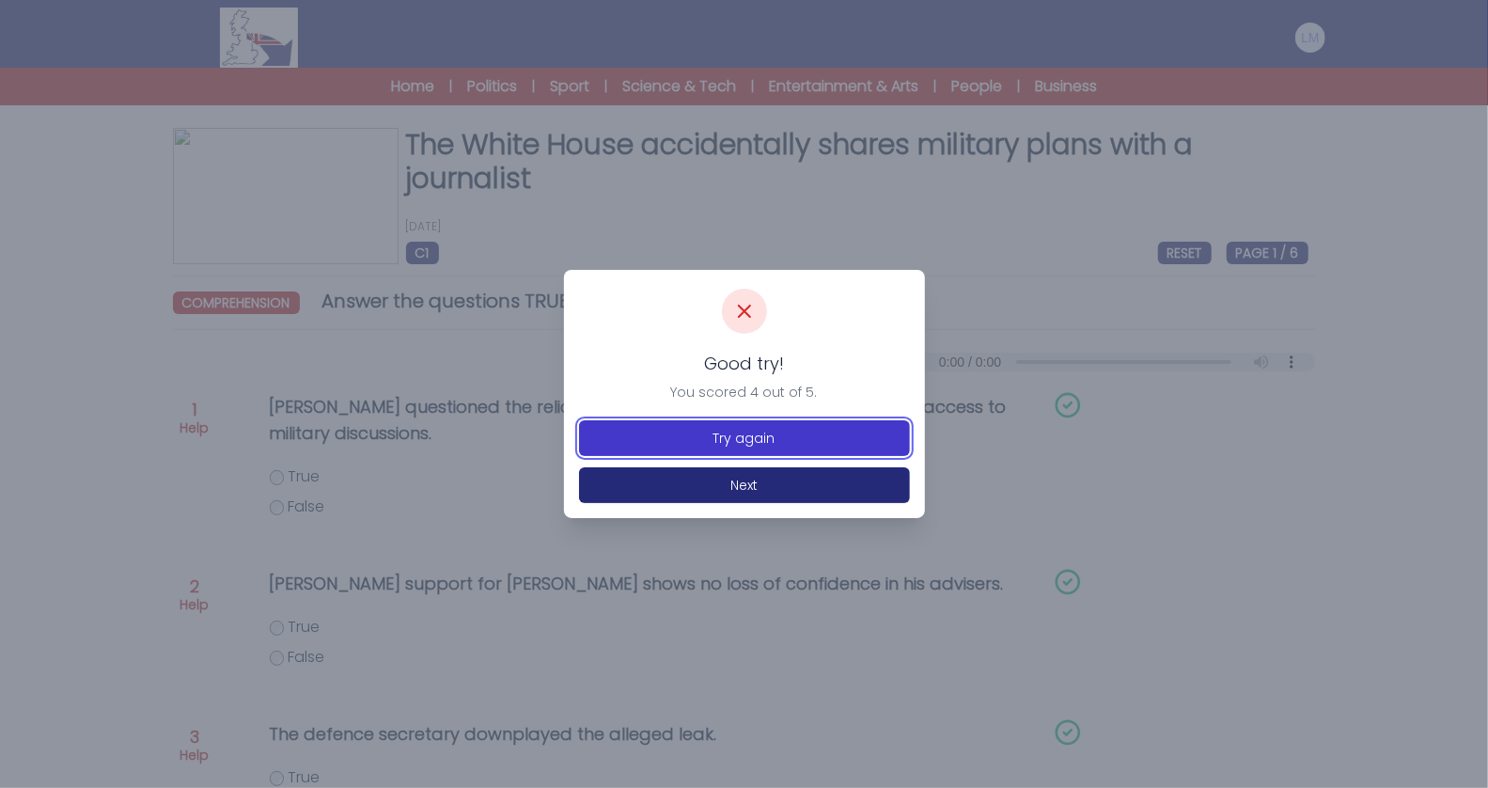
click at [686, 444] on button "Try again" at bounding box center [744, 438] width 331 height 36
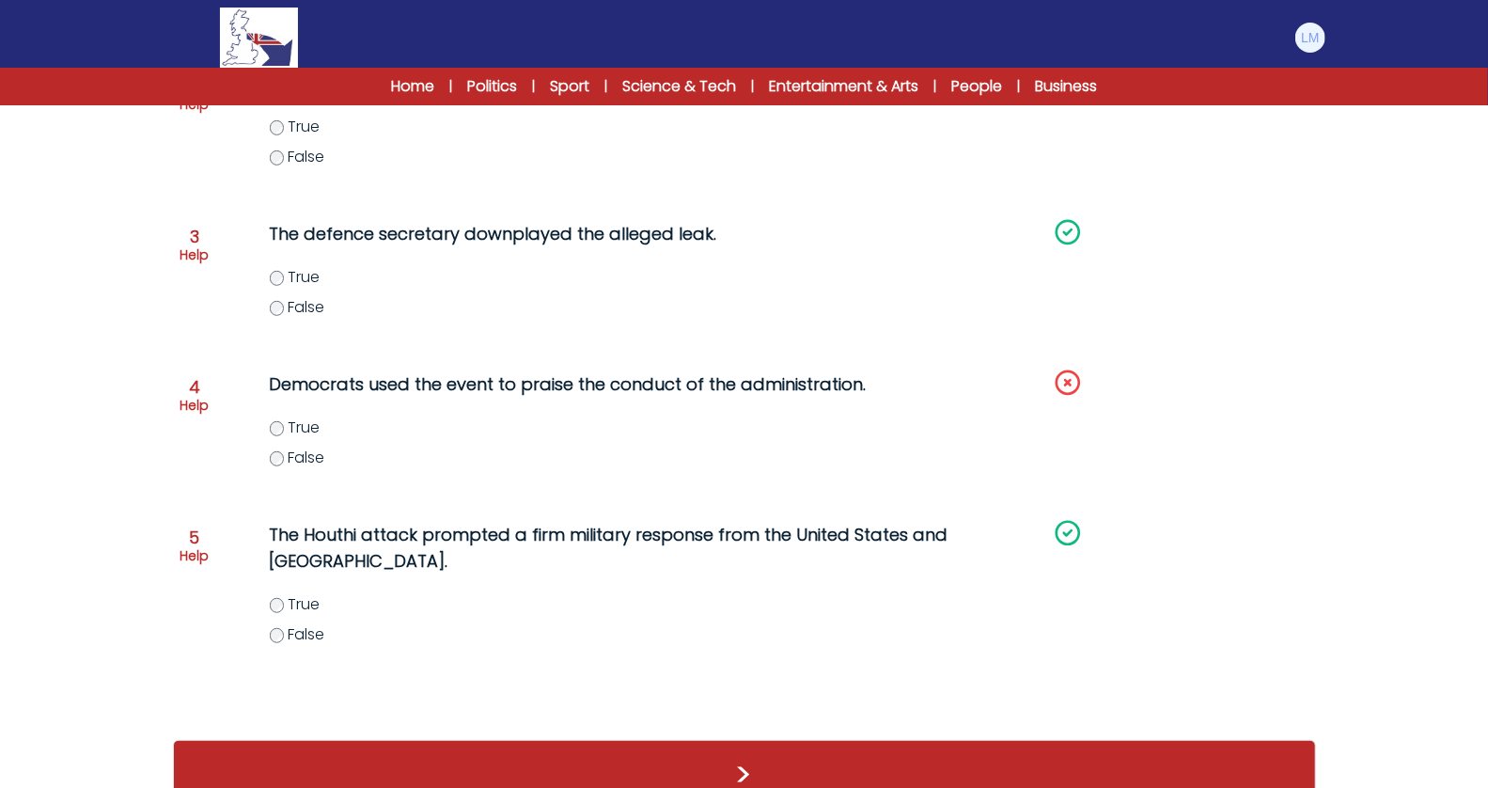
scroll to position [539, 0]
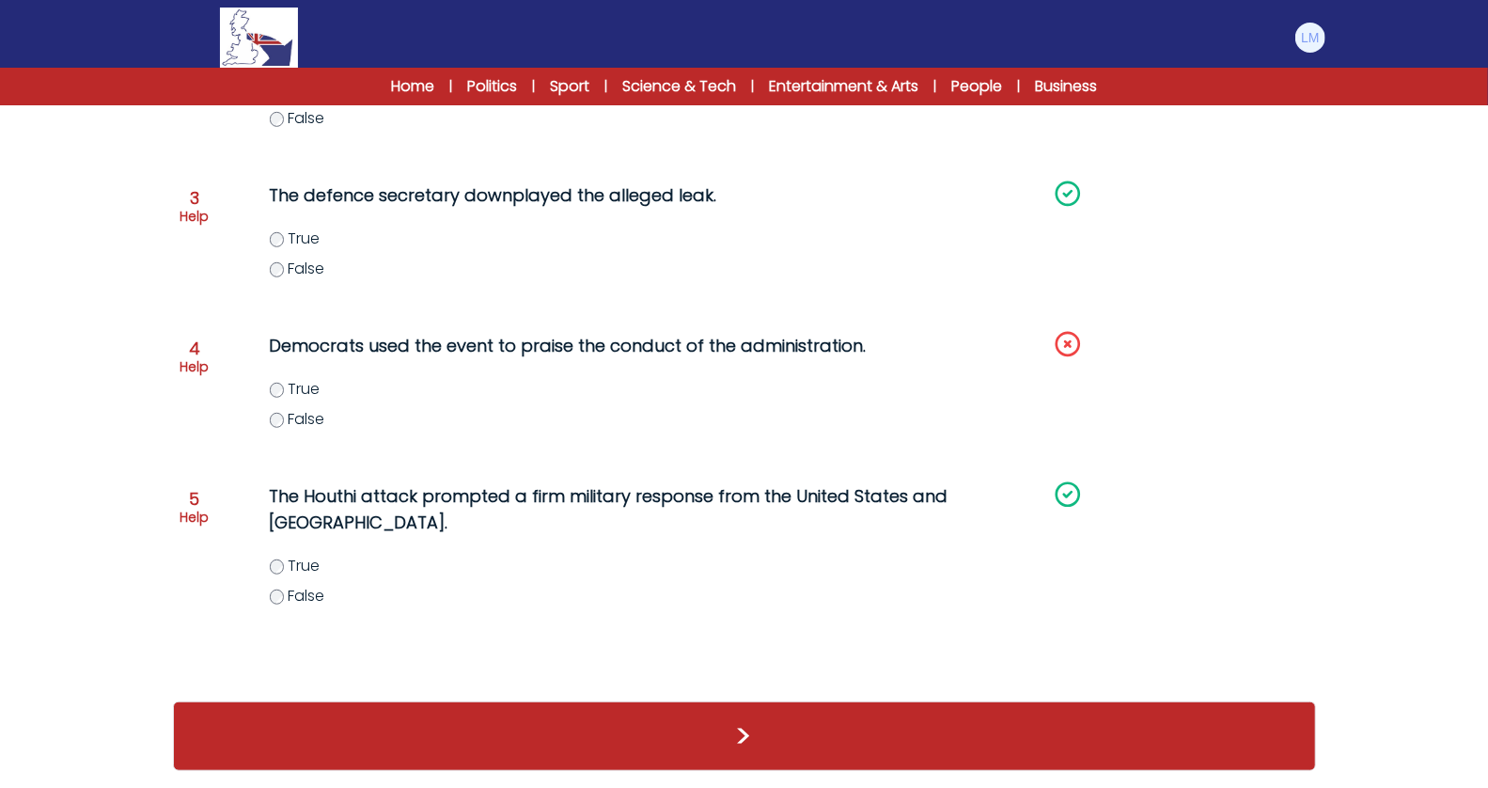
click at [299, 422] on span "False" at bounding box center [306, 419] width 37 height 22
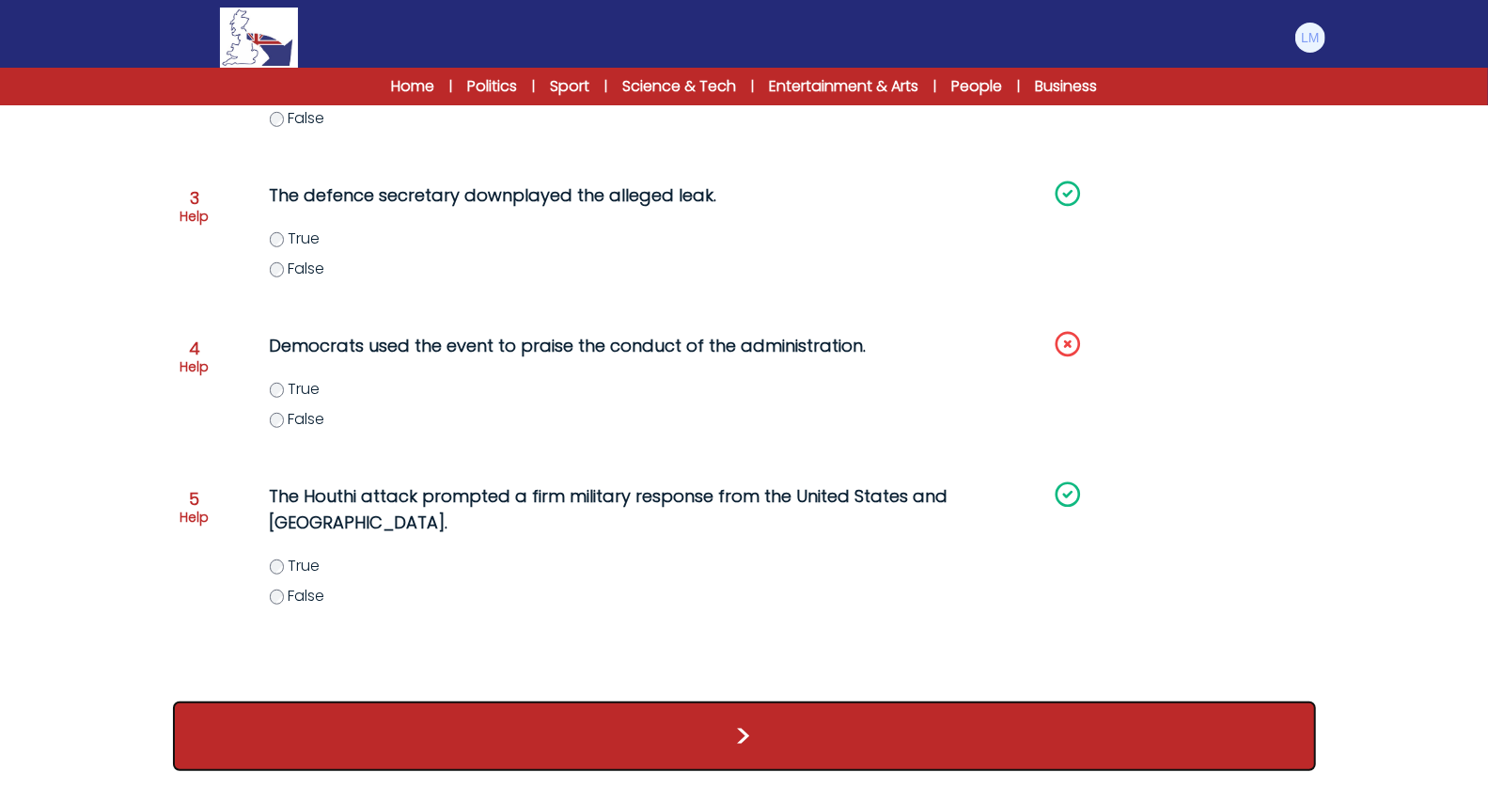
click at [517, 728] on button ">" at bounding box center [744, 736] width 1143 height 70
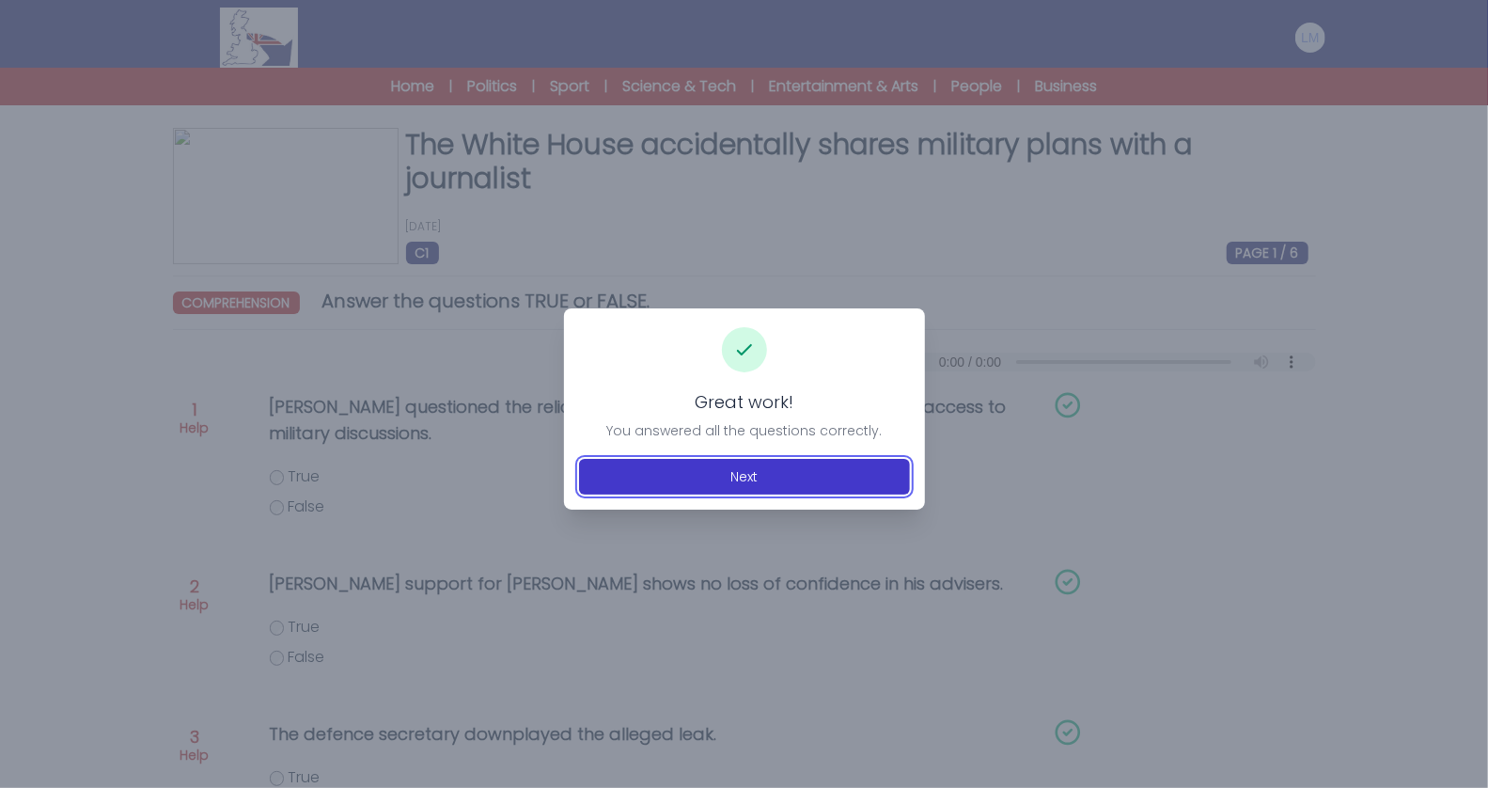
click at [701, 478] on button "Next" at bounding box center [744, 477] width 331 height 36
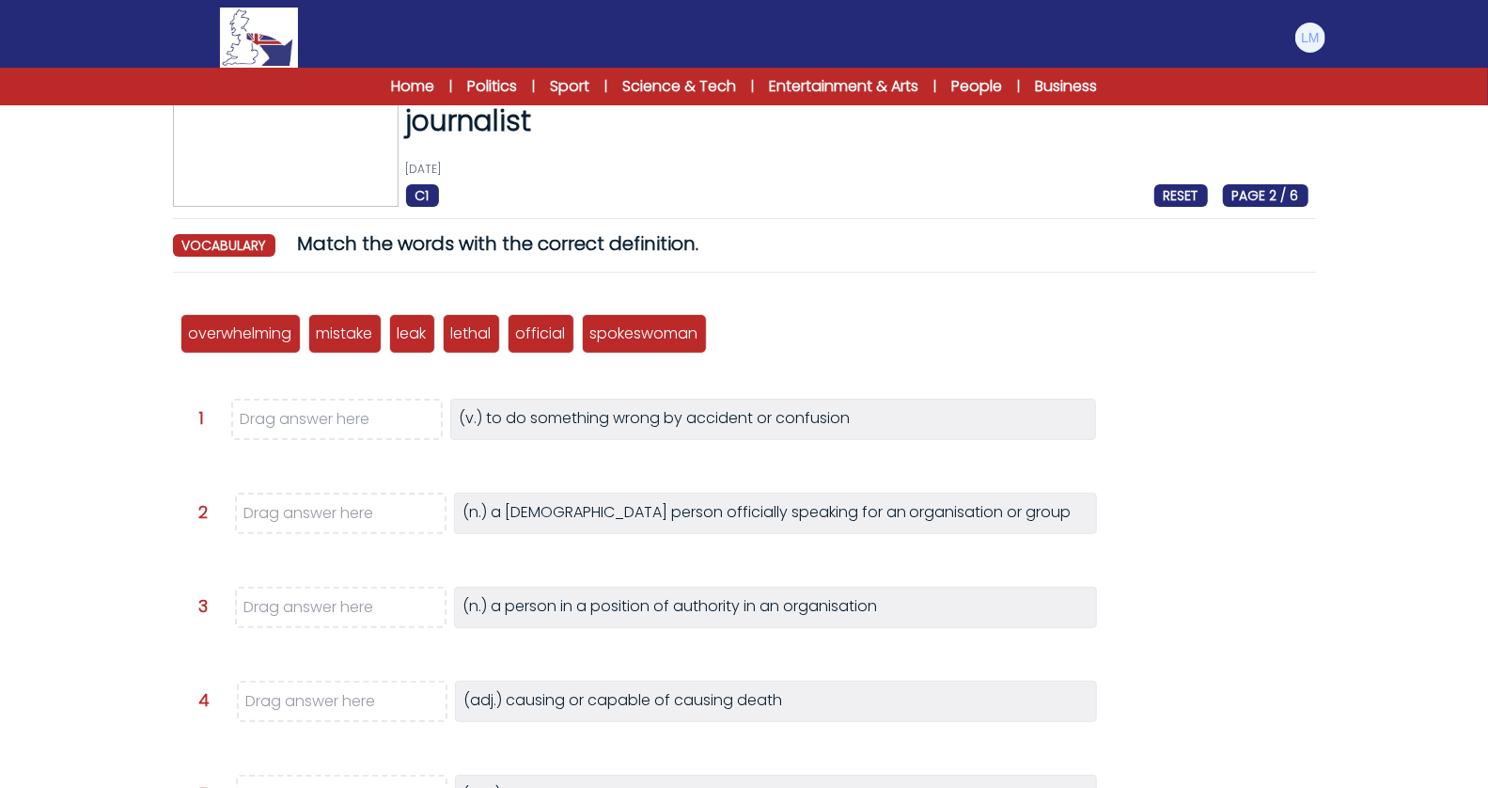
scroll to position [95, 0]
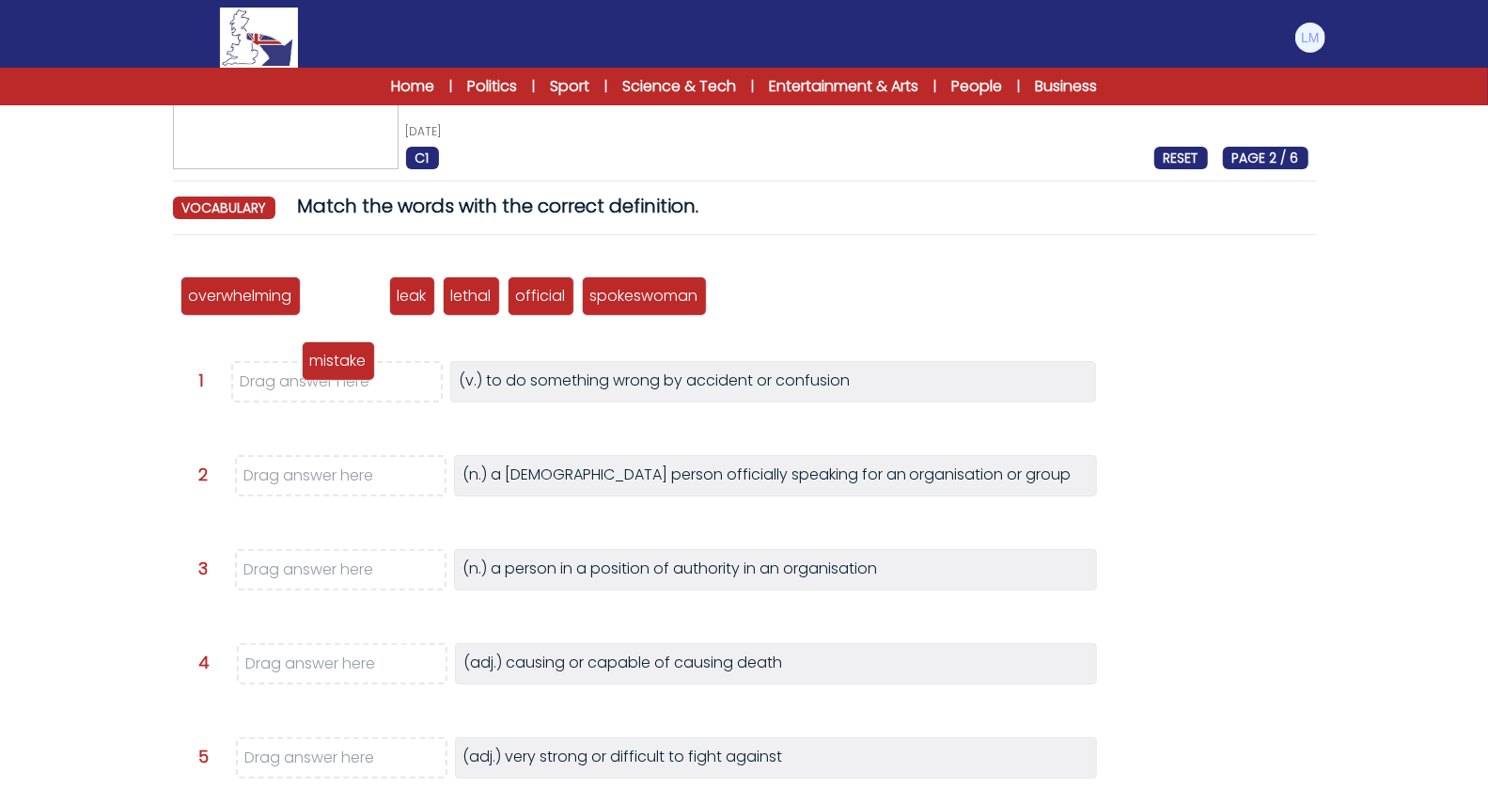
drag, startPoint x: 343, startPoint y: 297, endPoint x: 337, endPoint y: 379, distance: 82.0
click at [337, 372] on p "mistake" at bounding box center [338, 361] width 56 height 23
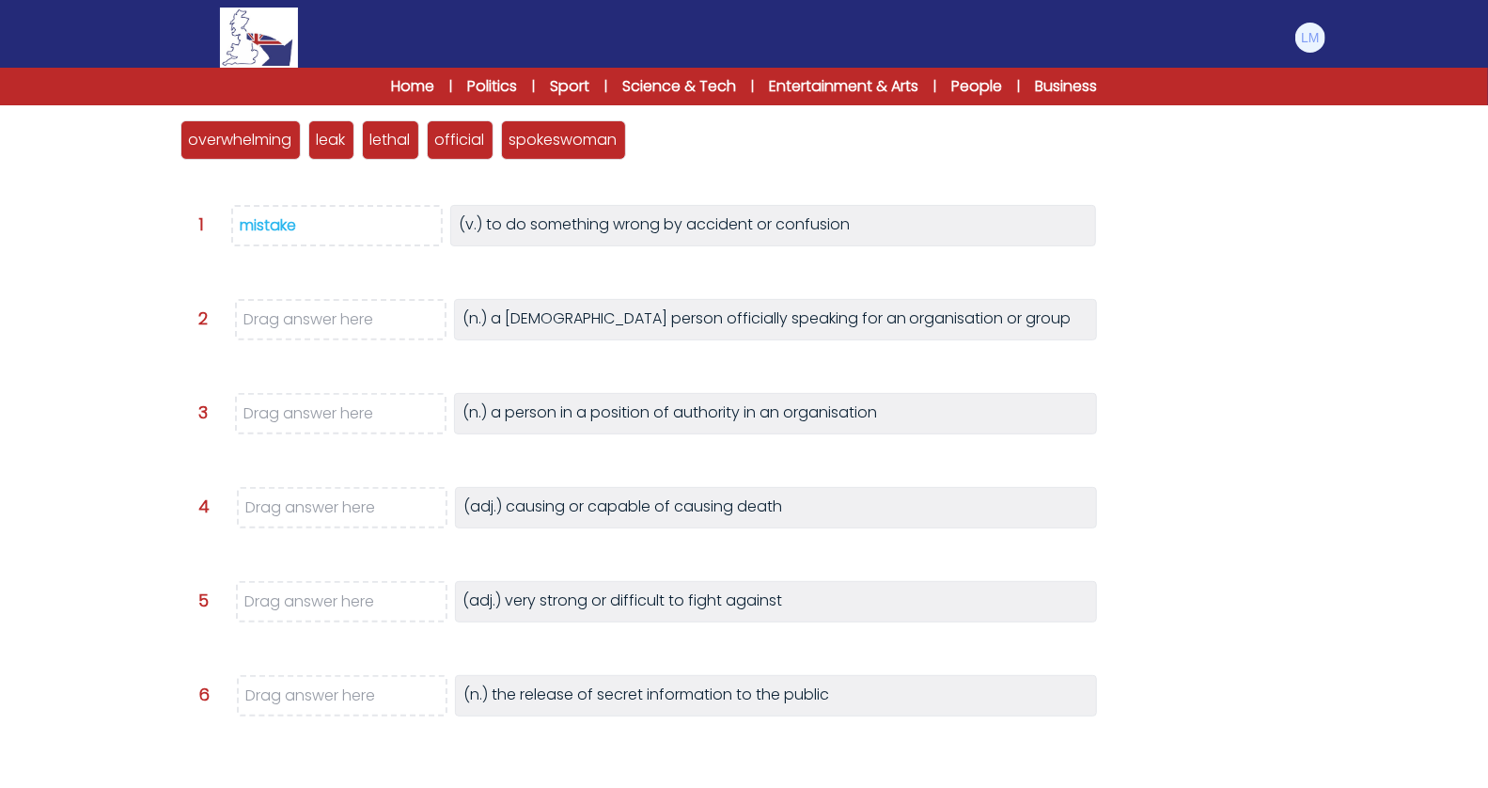
scroll to position [246, 0]
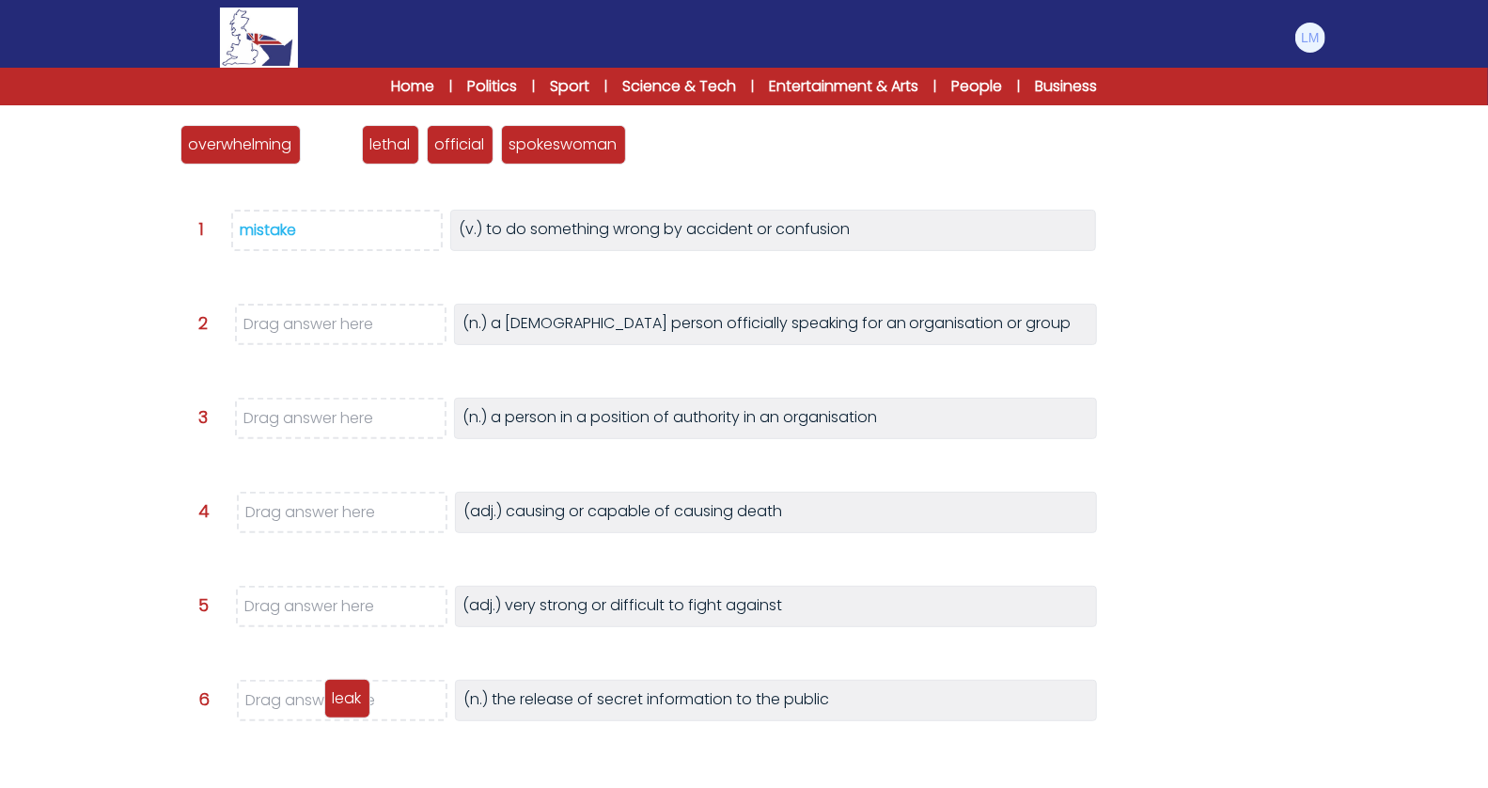
drag, startPoint x: 329, startPoint y: 169, endPoint x: 345, endPoint y: 704, distance: 535.1
click at [345, 704] on p "leak" at bounding box center [347, 698] width 29 height 23
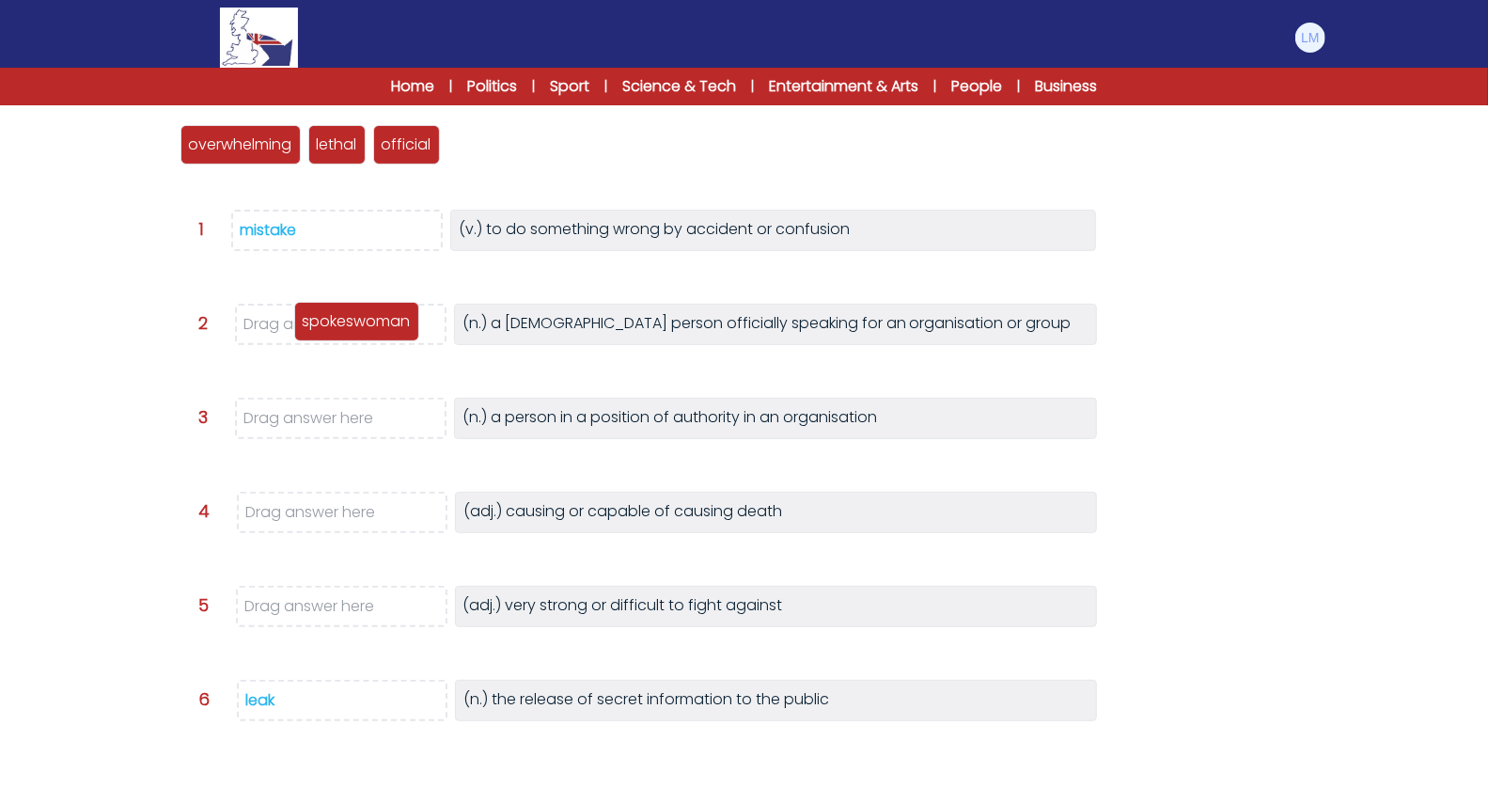
drag, startPoint x: 494, startPoint y: 146, endPoint x: 340, endPoint y: 321, distance: 232.5
click at [340, 321] on p "spokeswoman" at bounding box center [357, 321] width 108 height 23
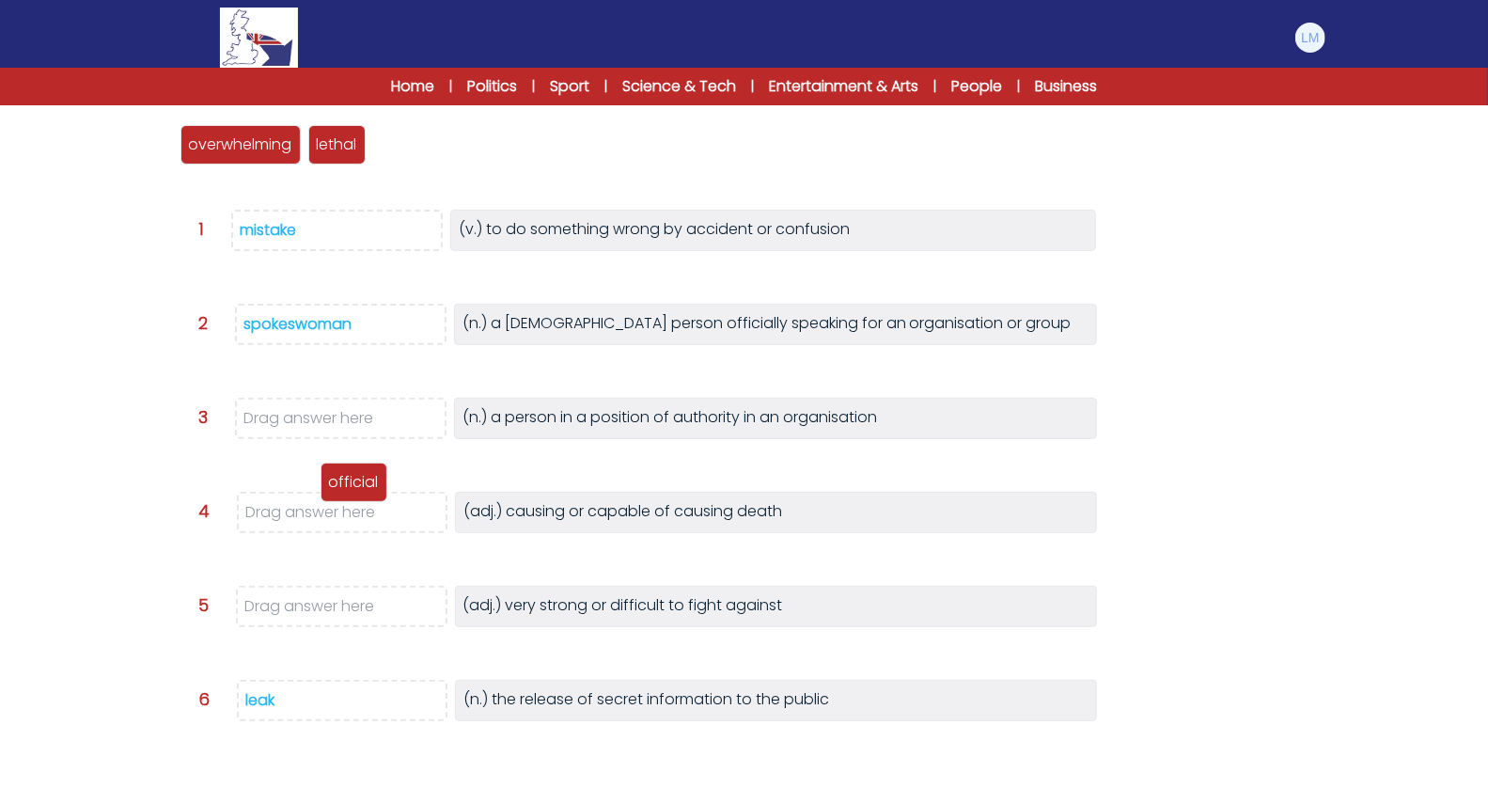
drag, startPoint x: 409, startPoint y: 135, endPoint x: 356, endPoint y: 472, distance: 340.6
click at [356, 472] on p "official" at bounding box center [354, 482] width 50 height 23
drag, startPoint x: 335, startPoint y: 147, endPoint x: 334, endPoint y: 513, distance: 366.6
click at [334, 513] on p "lethal" at bounding box center [337, 512] width 40 height 23
drag, startPoint x: 360, startPoint y: 133, endPoint x: 358, endPoint y: 399, distance: 265.1
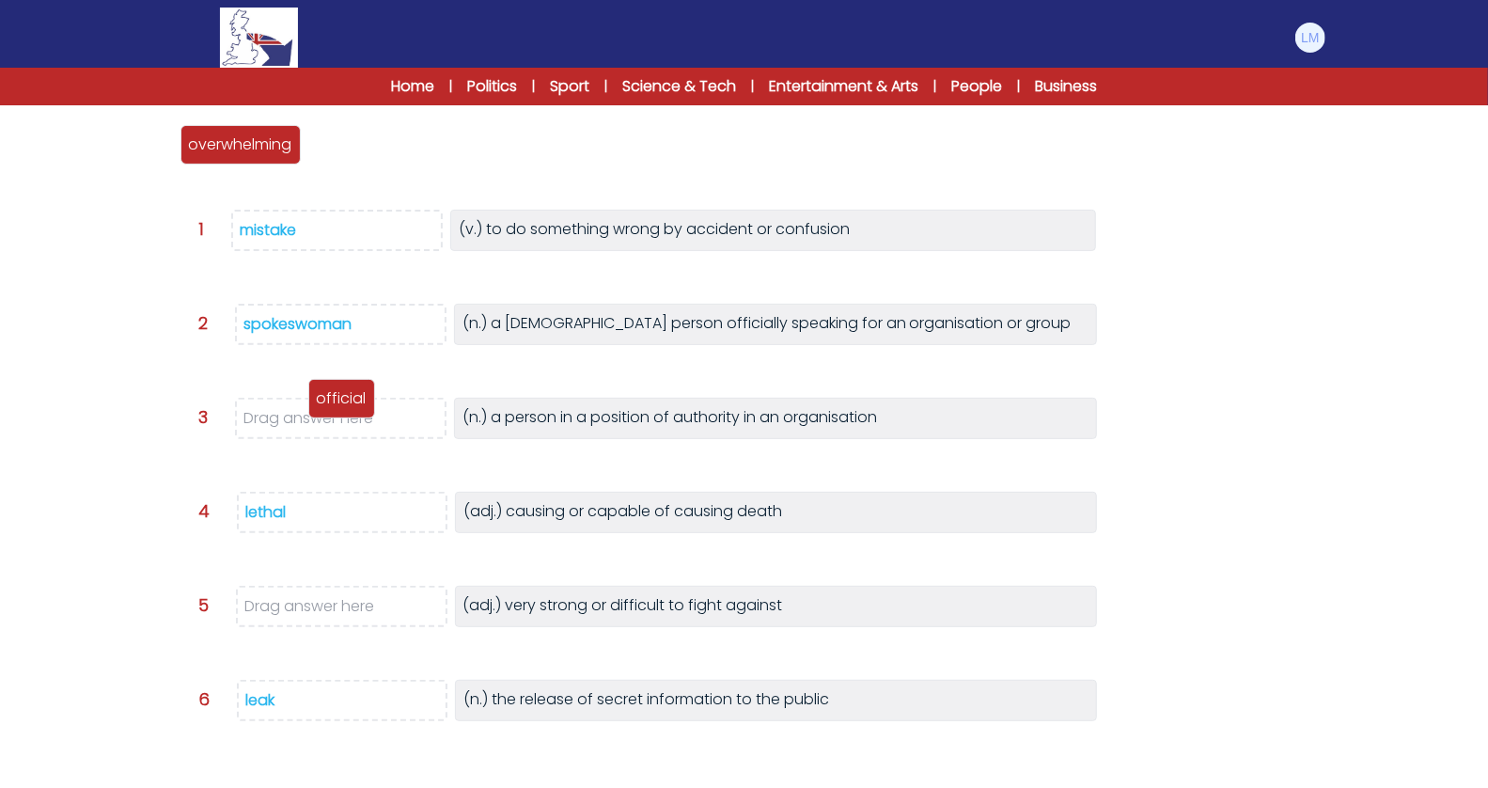
click at [358, 399] on p "official" at bounding box center [342, 398] width 50 height 23
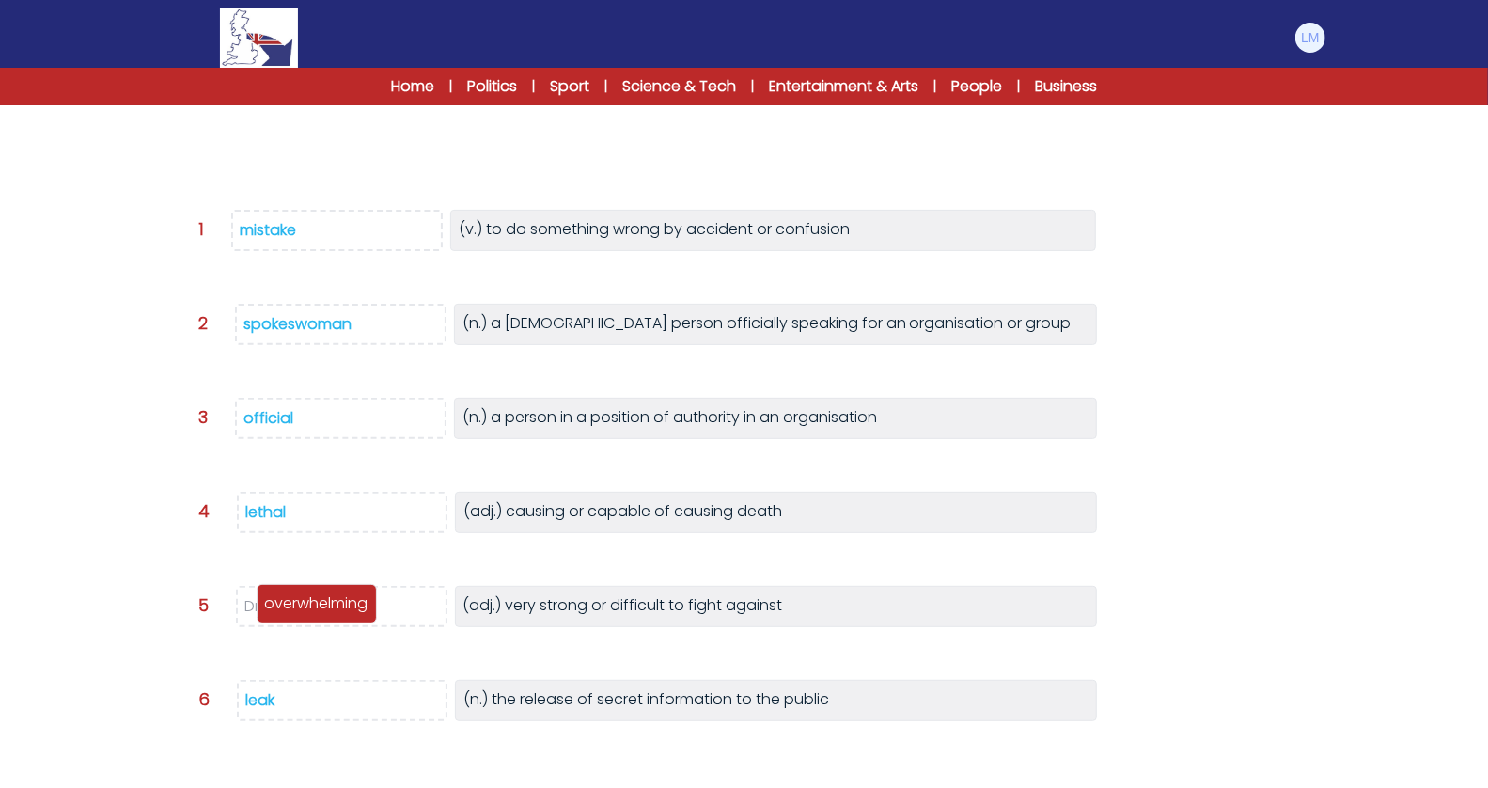
drag, startPoint x: 269, startPoint y: 142, endPoint x: 345, endPoint y: 602, distance: 465.9
click at [345, 602] on p "overwhelming" at bounding box center [316, 603] width 103 height 23
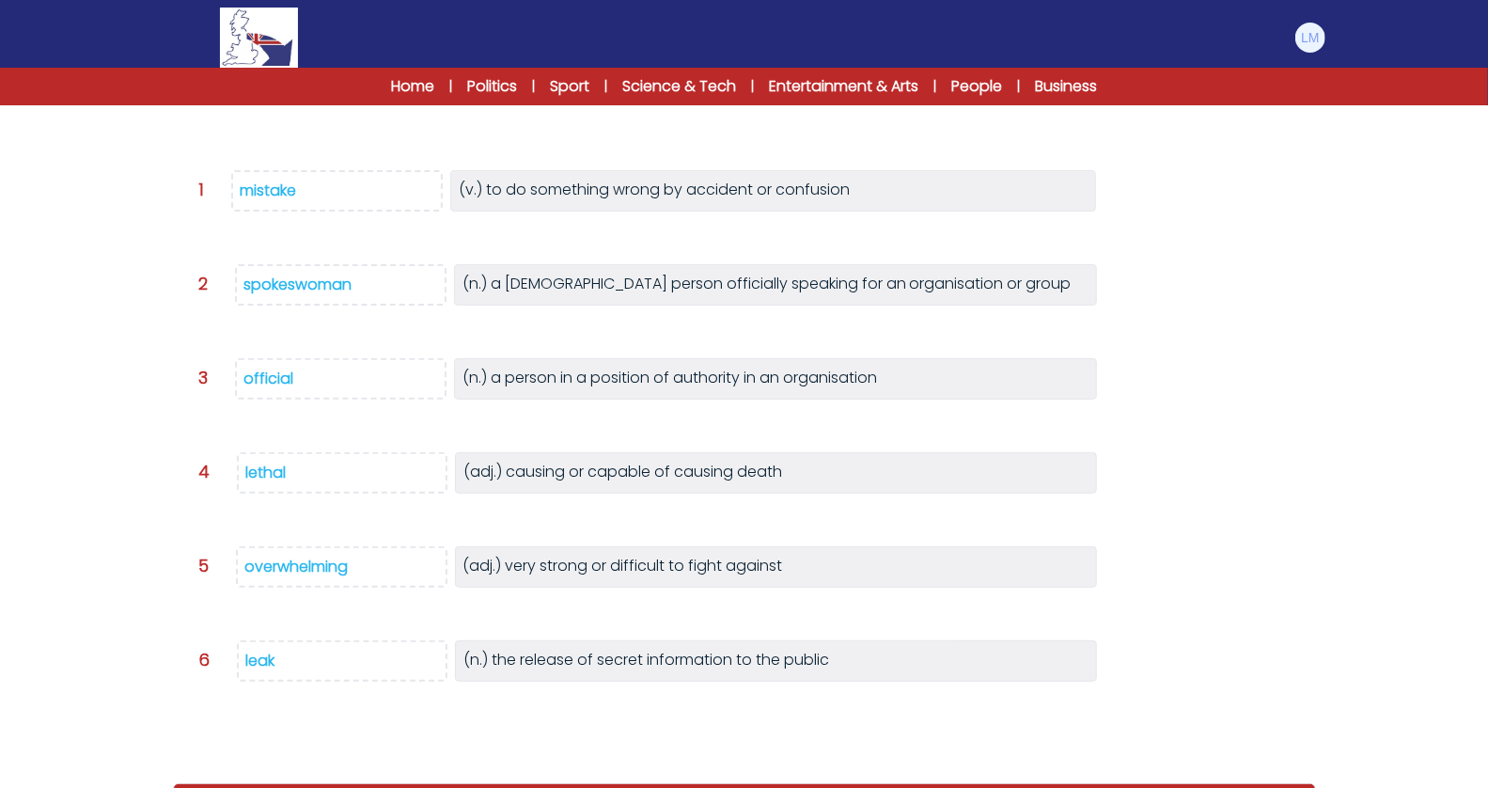
scroll to position [340, 0]
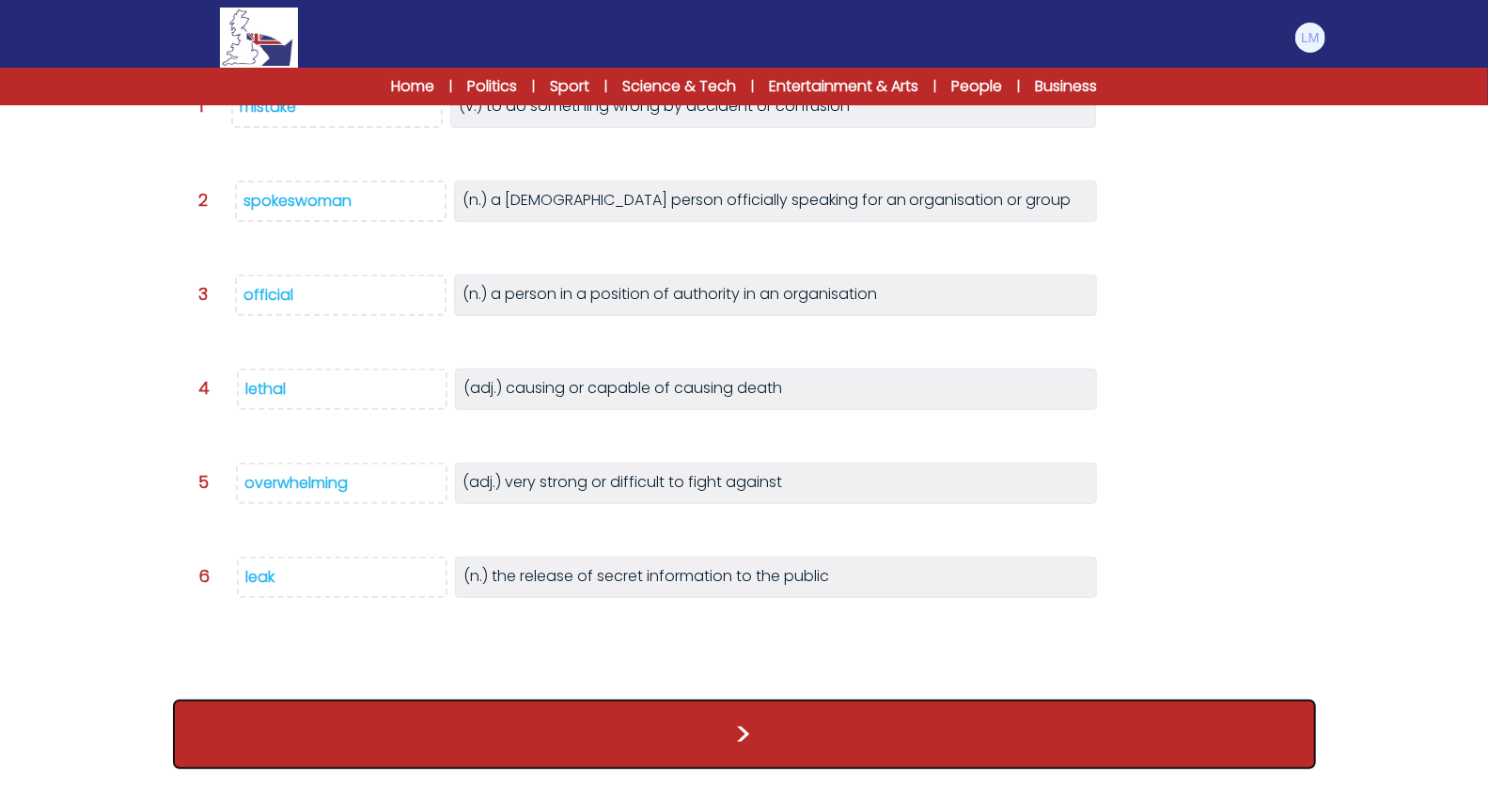
click at [522, 729] on button ">" at bounding box center [744, 734] width 1143 height 70
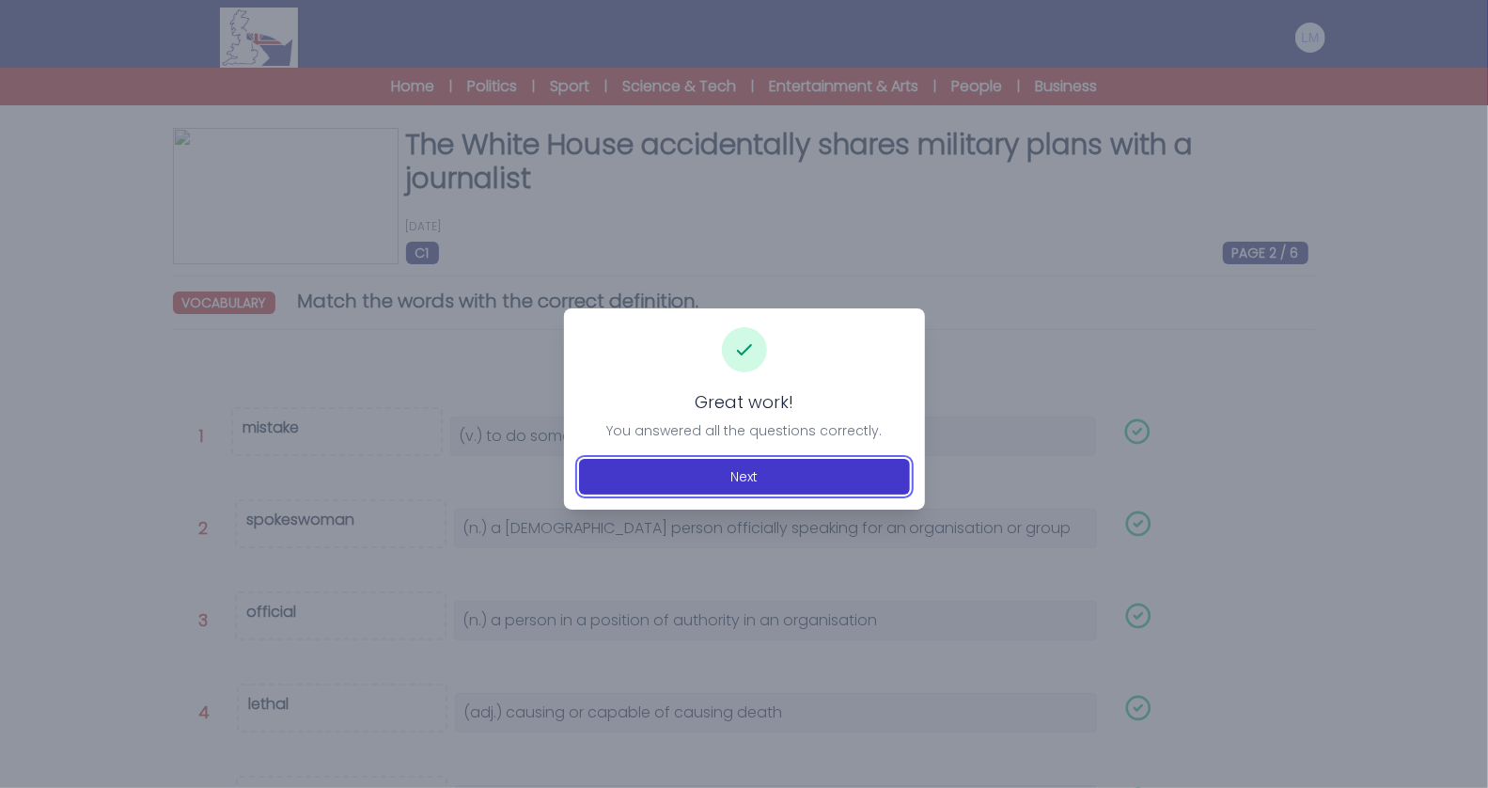
click at [710, 484] on button "Next" at bounding box center [744, 477] width 331 height 36
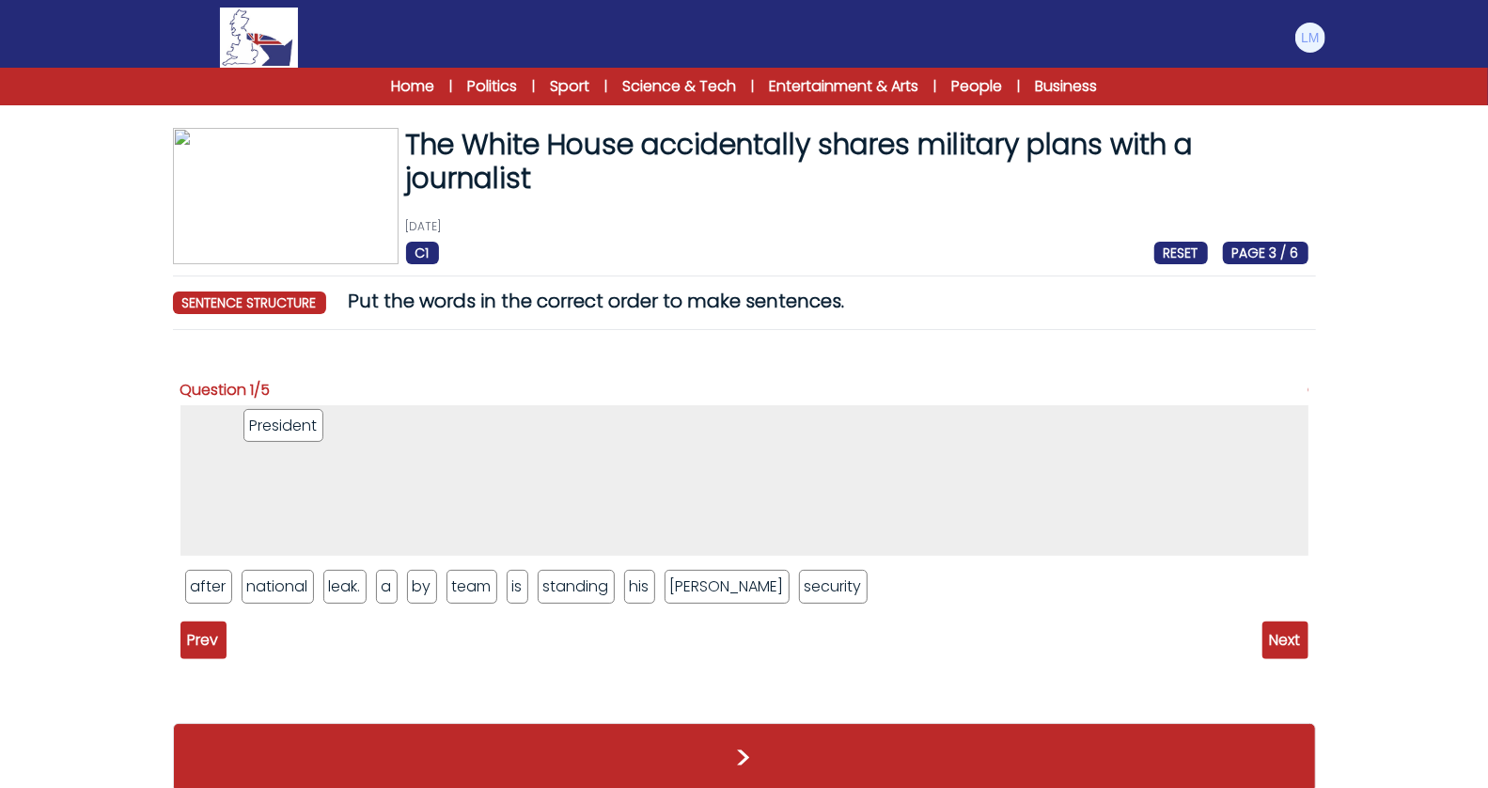
drag, startPoint x: 417, startPoint y: 586, endPoint x: 284, endPoint y: 422, distance: 211.1
drag, startPoint x: 676, startPoint y: 577, endPoint x: 351, endPoint y: 439, distance: 353.4
drag, startPoint x: 509, startPoint y: 593, endPoint x: 401, endPoint y: 423, distance: 201.1
drag, startPoint x: 530, startPoint y: 585, endPoint x: 428, endPoint y: 421, distance: 193.0
drag, startPoint x: 421, startPoint y: 592, endPoint x: 503, endPoint y: 446, distance: 167.9
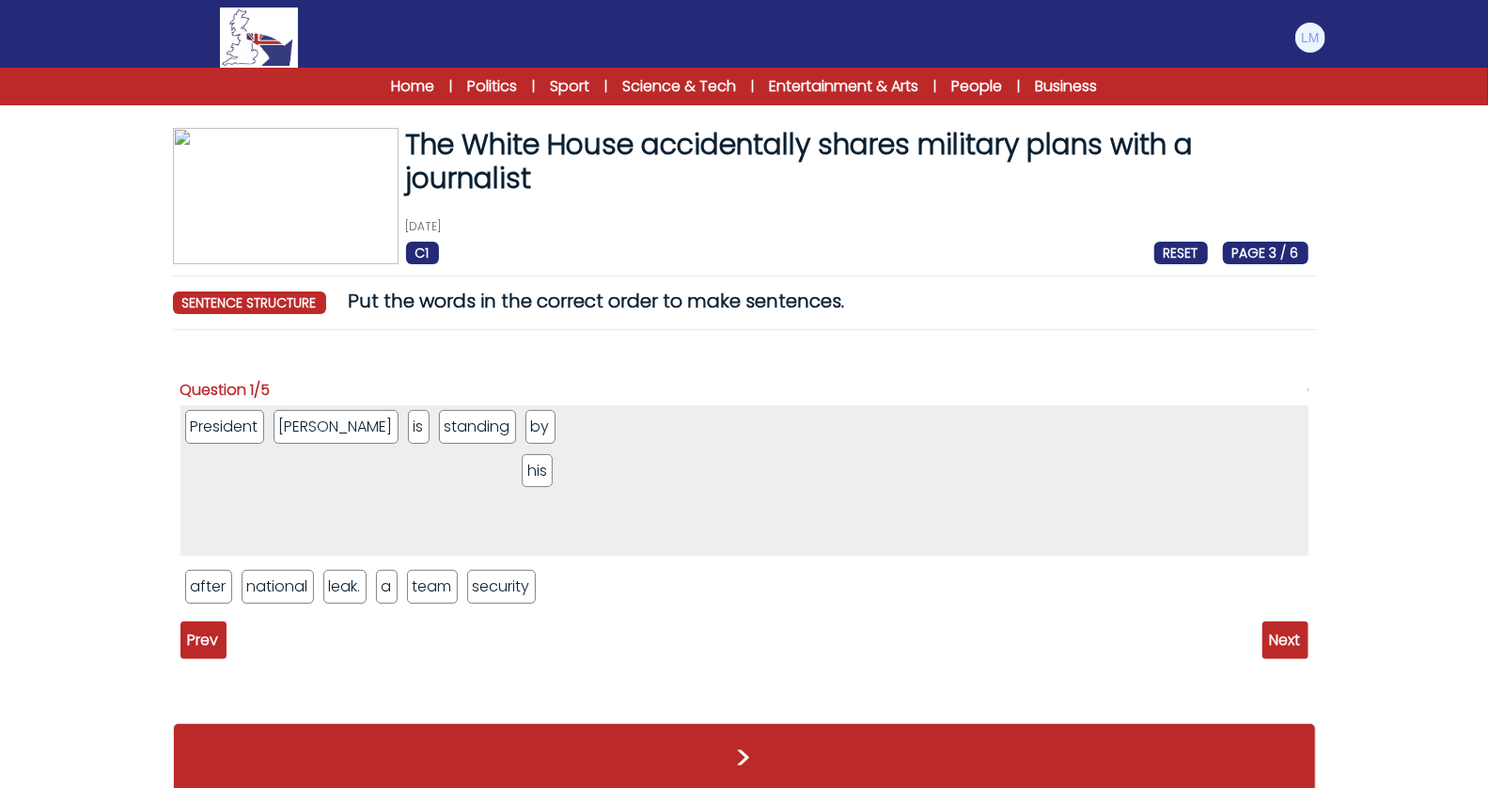
drag, startPoint x: 474, startPoint y: 578, endPoint x: 546, endPoint y: 434, distance: 161.0
drag, startPoint x: 419, startPoint y: 584, endPoint x: 571, endPoint y: 438, distance: 210.1
drag, startPoint x: 207, startPoint y: 594, endPoint x: 653, endPoint y: 433, distance: 474.6
drag, startPoint x: 369, startPoint y: 578, endPoint x: 727, endPoint y: 406, distance: 396.5
drag, startPoint x: 231, startPoint y: 589, endPoint x: 741, endPoint y: 427, distance: 534.8
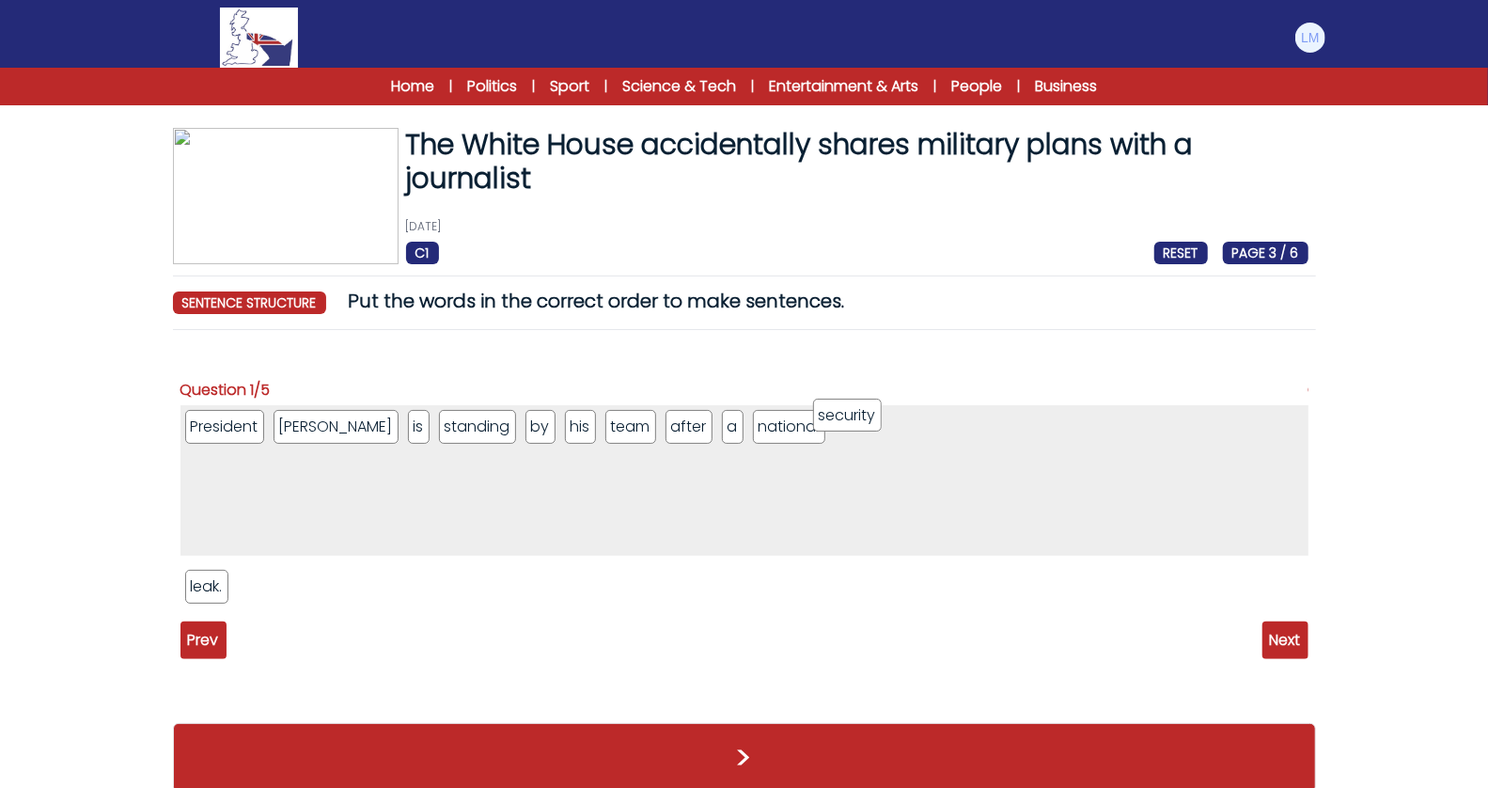
drag, startPoint x: 285, startPoint y: 588, endPoint x: 867, endPoint y: 407, distance: 609.2
drag, startPoint x: 206, startPoint y: 582, endPoint x: 926, endPoint y: 442, distance: 733.6
click at [1284, 621] on span "Next" at bounding box center [1285, 640] width 46 height 38
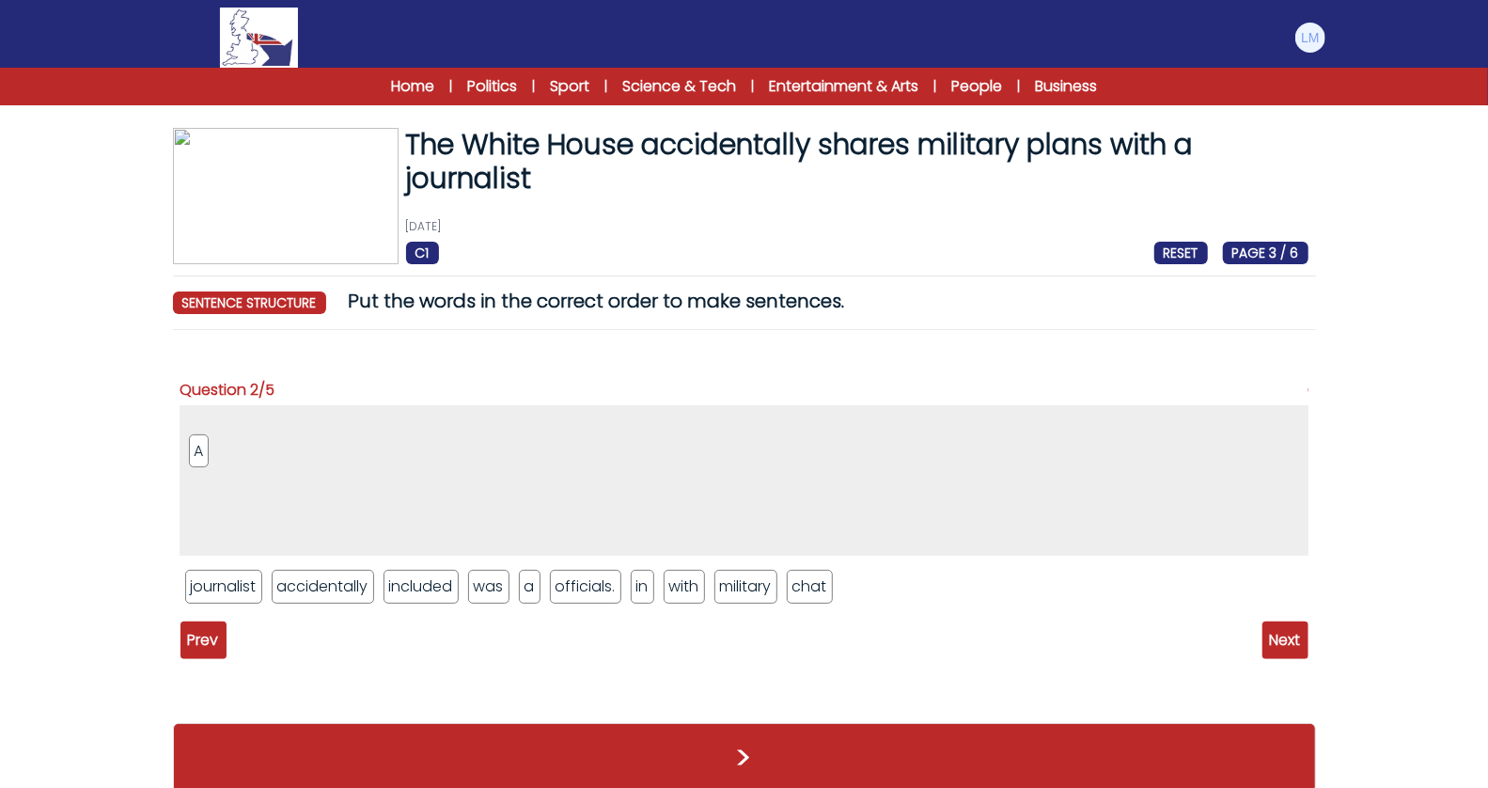
drag, startPoint x: 196, startPoint y: 594, endPoint x: 201, endPoint y: 459, distance: 135.4
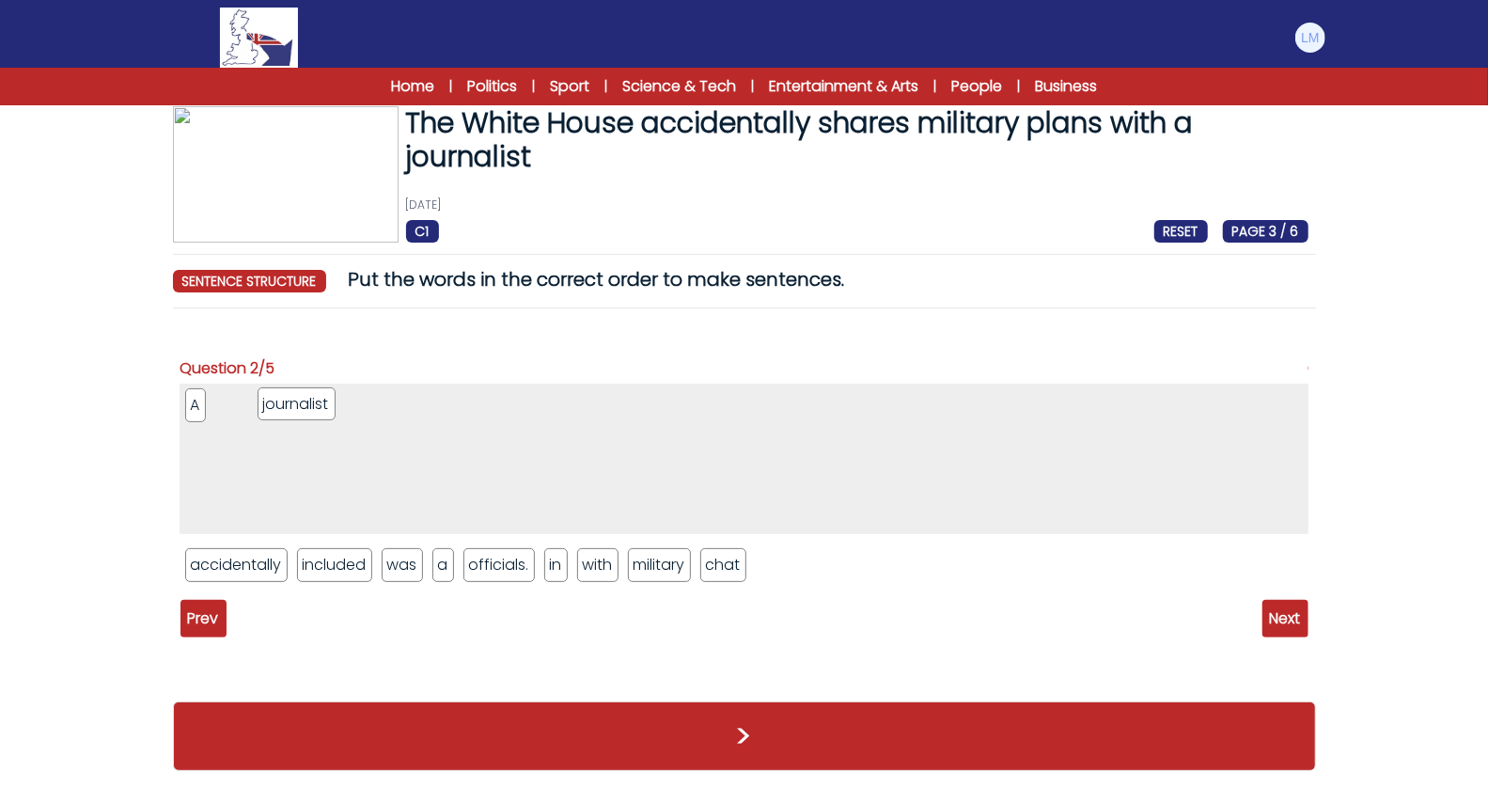
drag, startPoint x: 196, startPoint y: 566, endPoint x: 270, endPoint y: 405, distance: 176.7
drag, startPoint x: 402, startPoint y: 562, endPoint x: 402, endPoint y: 391, distance: 171.1
drag, startPoint x: 249, startPoint y: 557, endPoint x: 466, endPoint y: 353, distance: 298.6
drag, startPoint x: 216, startPoint y: 556, endPoint x: 530, endPoint y: 380, distance: 359.8
drag, startPoint x: 301, startPoint y: 565, endPoint x: 614, endPoint y: 412, distance: 348.5
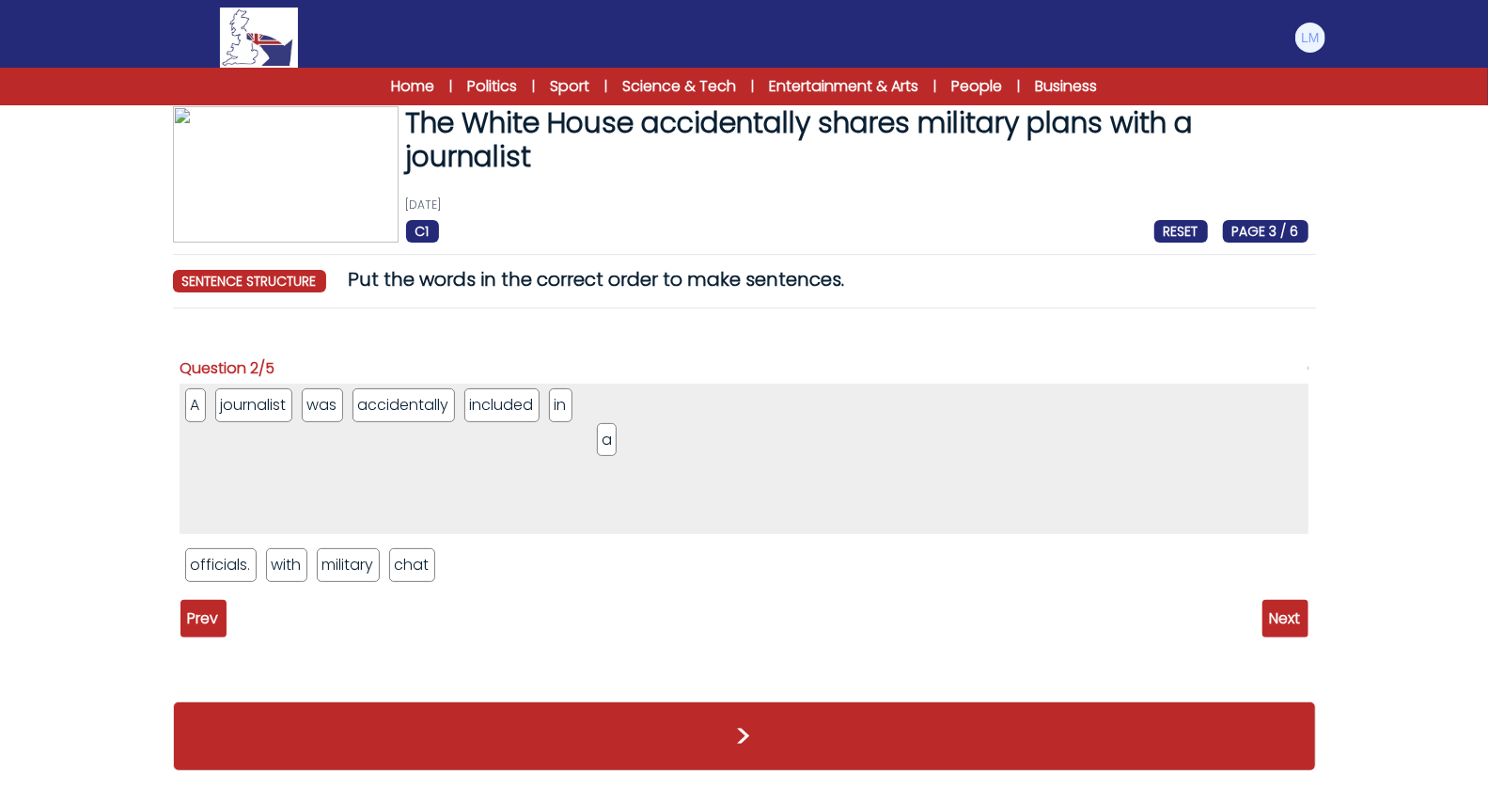
drag, startPoint x: 191, startPoint y: 566, endPoint x: 681, endPoint y: 408, distance: 514.6
drag, startPoint x: 405, startPoint y: 563, endPoint x: 747, endPoint y: 381, distance: 387.7
drag, startPoint x: 284, startPoint y: 560, endPoint x: 711, endPoint y: 431, distance: 445.8
drag, startPoint x: 292, startPoint y: 572, endPoint x: 834, endPoint y: 542, distance: 542.2
drag, startPoint x: 216, startPoint y: 563, endPoint x: 958, endPoint y: 419, distance: 755.5
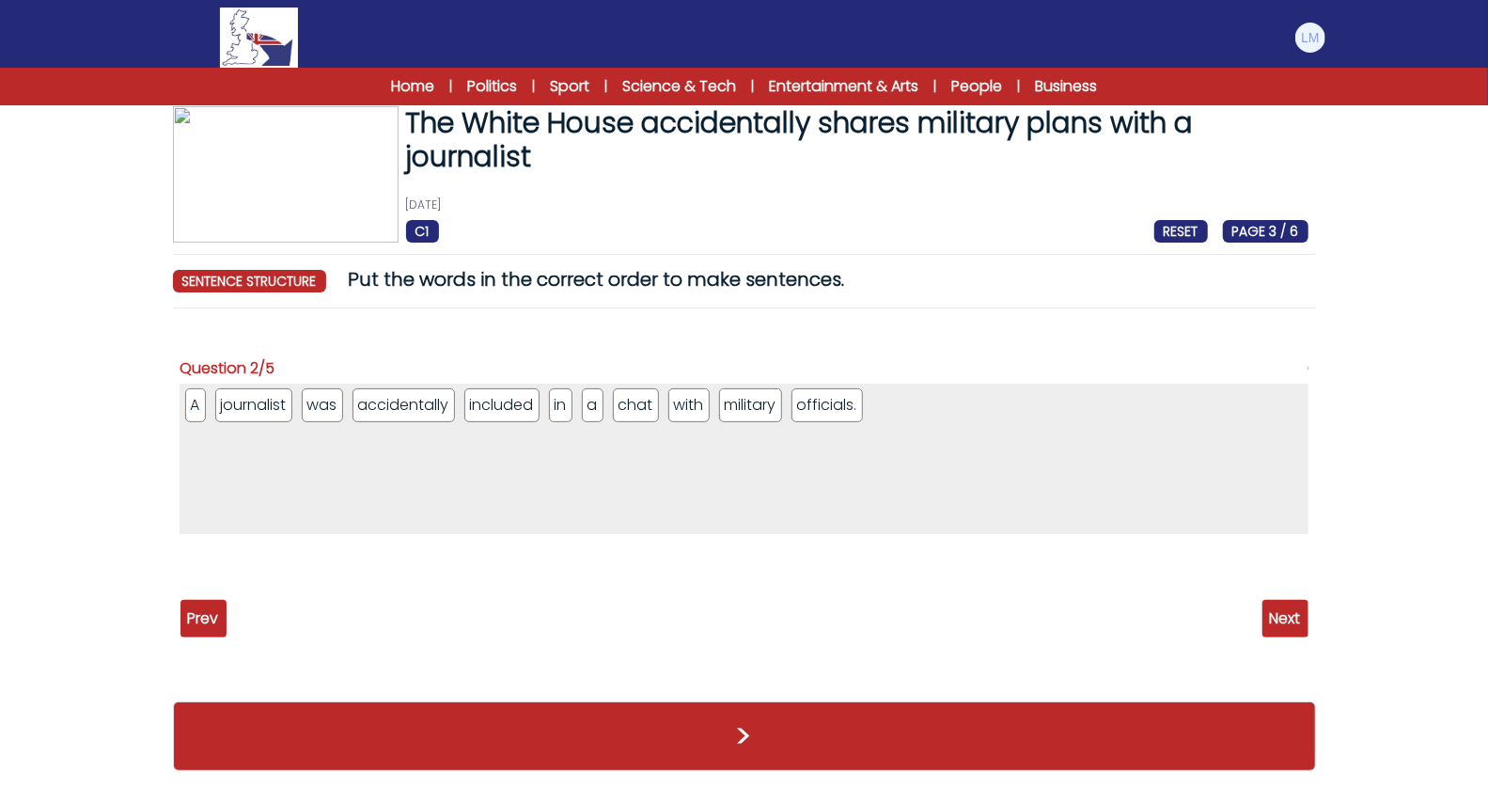
click at [1283, 614] on span "Next" at bounding box center [1285, 619] width 46 height 38
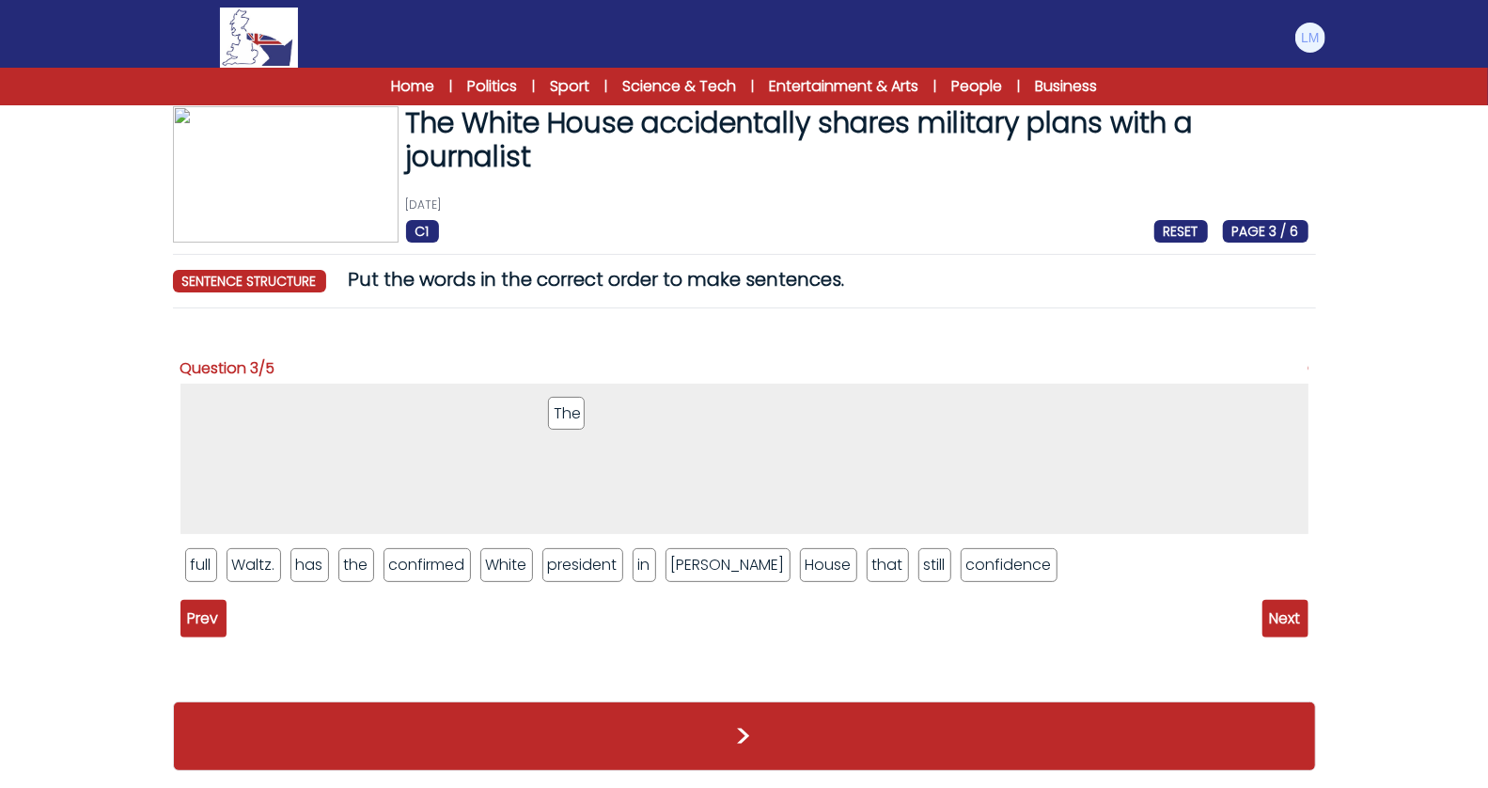
drag, startPoint x: 727, startPoint y: 562, endPoint x: 560, endPoint y: 411, distance: 224.9
drag, startPoint x: 561, startPoint y: 566, endPoint x: 361, endPoint y: 408, distance: 255.0
drag, startPoint x: 401, startPoint y: 562, endPoint x: 361, endPoint y: 386, distance: 180.4
drag, startPoint x: 610, startPoint y: 565, endPoint x: 459, endPoint y: 402, distance: 222.2
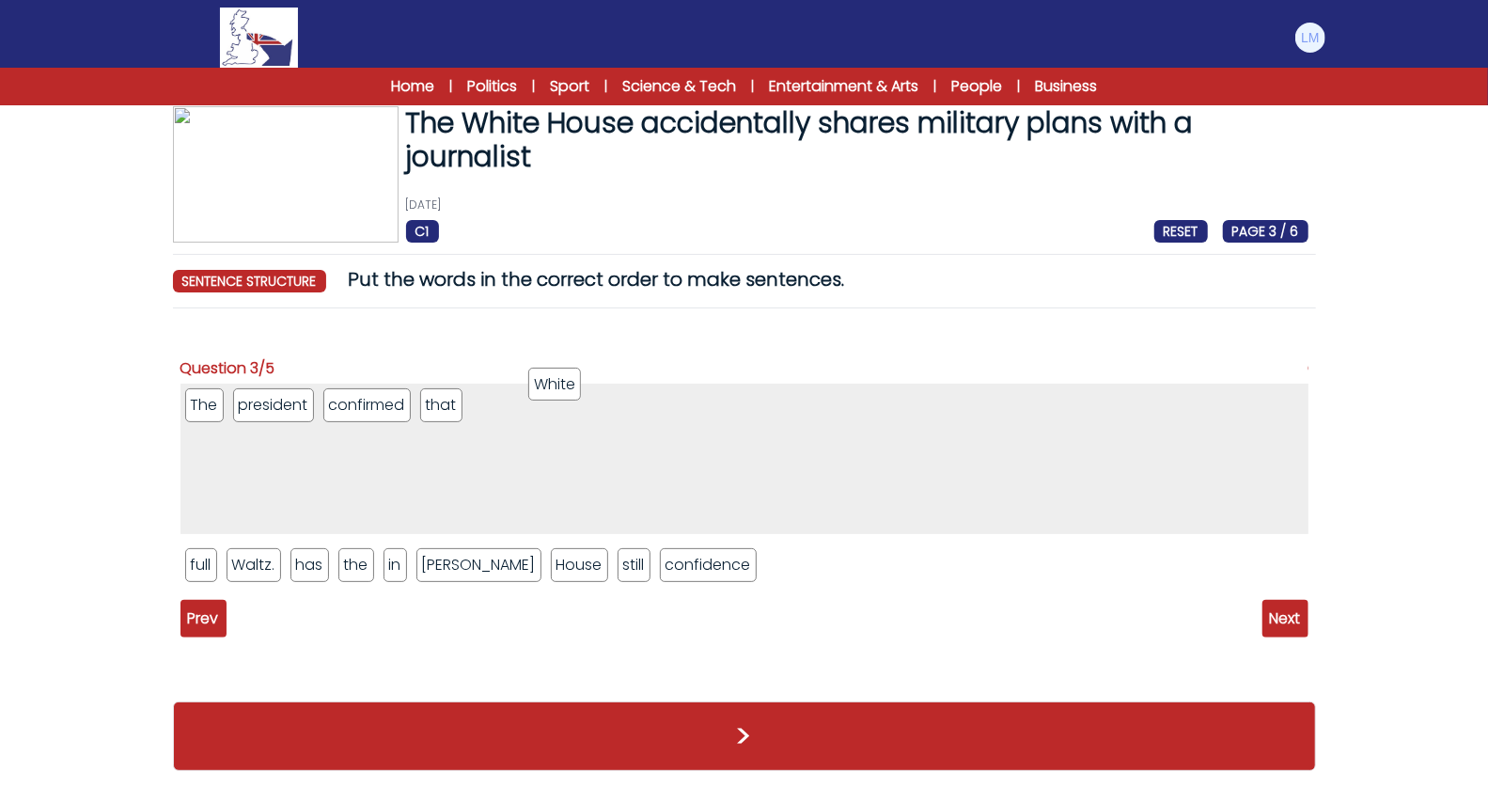
drag, startPoint x: 400, startPoint y: 572, endPoint x: 568, endPoint y: 376, distance: 257.4
drag, startPoint x: 478, startPoint y: 551, endPoint x: 566, endPoint y: 405, distance: 169.9
drag, startPoint x: 300, startPoint y: 567, endPoint x: 667, endPoint y: 417, distance: 396.8
drag, startPoint x: 437, startPoint y: 572, endPoint x: 674, endPoint y: 431, distance: 275.7
drag, startPoint x: 302, startPoint y: 567, endPoint x: 726, endPoint y: 432, distance: 444.8
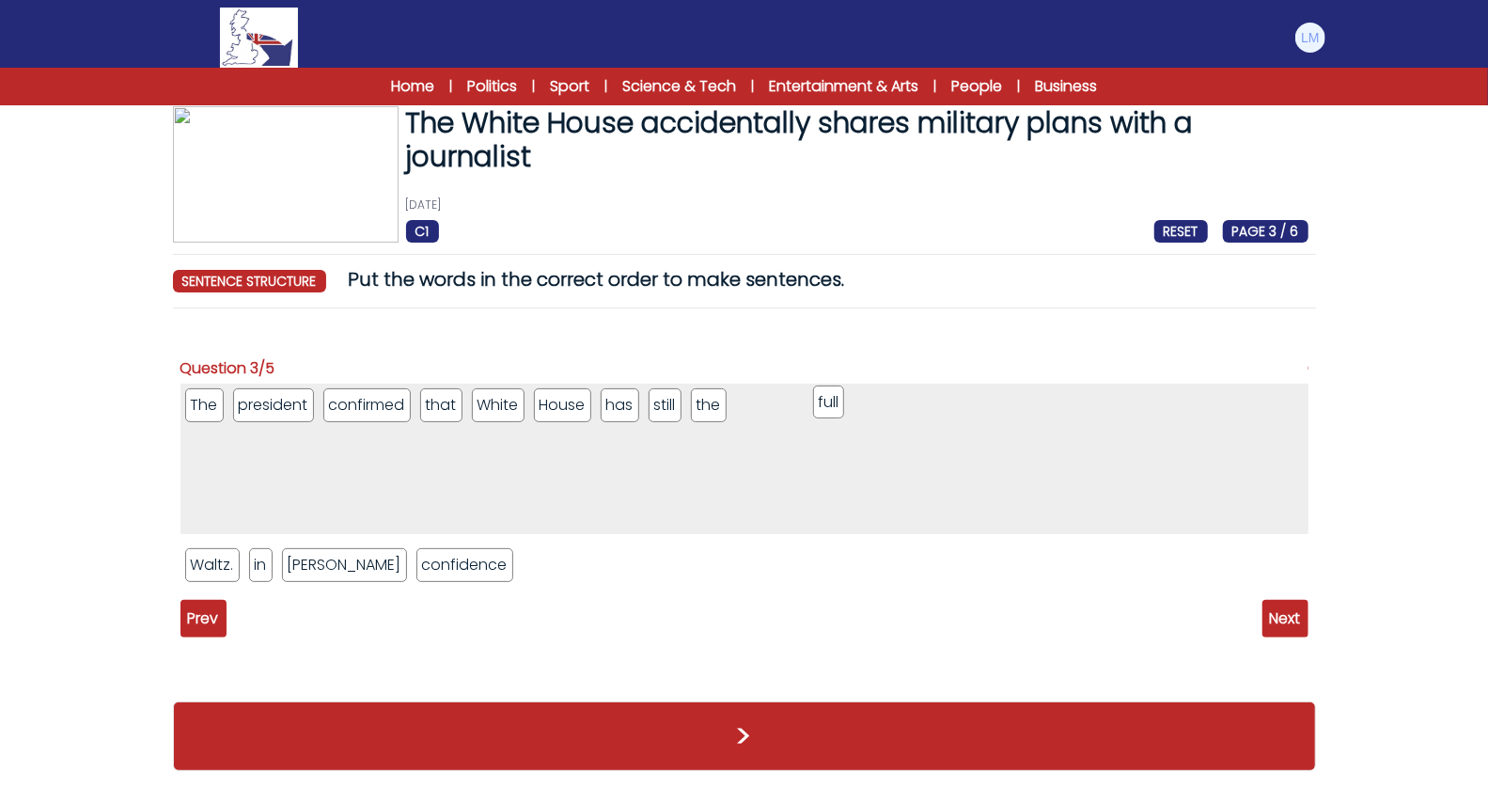
drag, startPoint x: 203, startPoint y: 569, endPoint x: 823, endPoint y: 406, distance: 641.4
drag, startPoint x: 370, startPoint y: 559, endPoint x: 946, endPoint y: 384, distance: 601.6
drag, startPoint x: 260, startPoint y: 563, endPoint x: 880, endPoint y: 474, distance: 625.9
drag, startPoint x: 257, startPoint y: 562, endPoint x: 977, endPoint y: 437, distance: 730.8
drag, startPoint x: 251, startPoint y: 569, endPoint x: 1133, endPoint y: 519, distance: 883.2
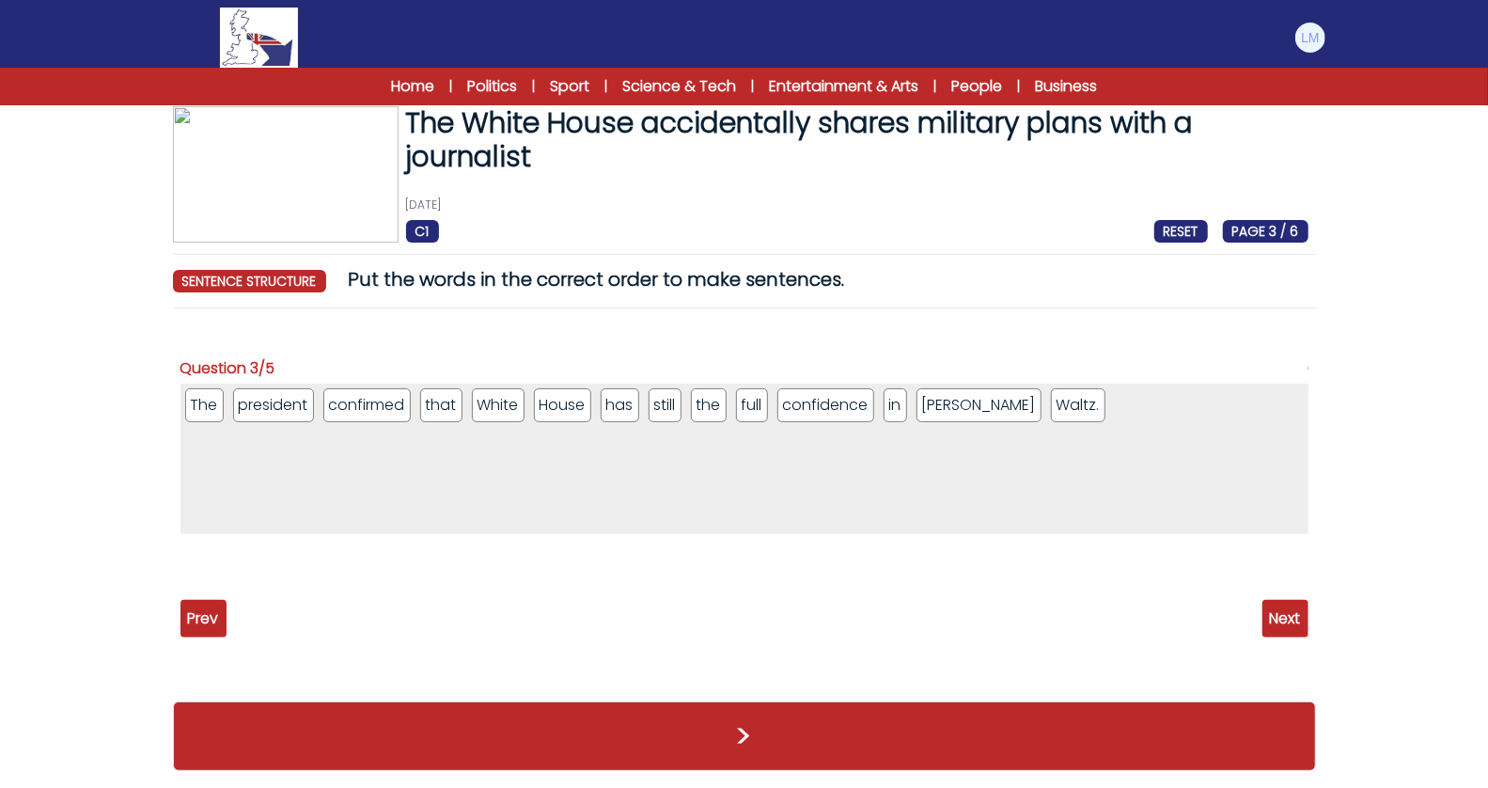
click at [1267, 603] on span "Next" at bounding box center [1285, 619] width 46 height 38
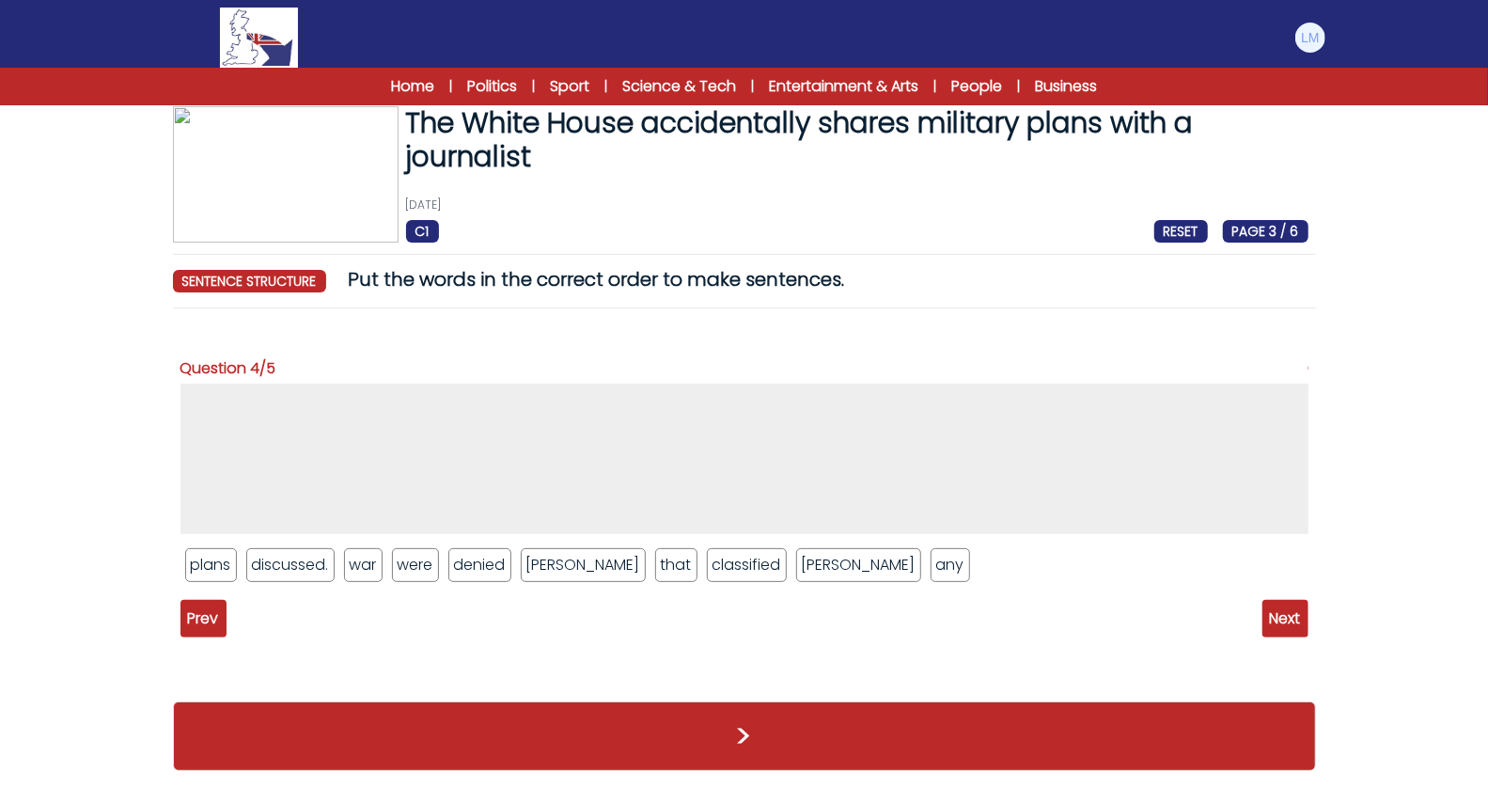
click at [39, 304] on form "The White House accidentally shares military plans with a journalist 25th March…" at bounding box center [744, 422] width 1488 height 736
drag, startPoint x: 759, startPoint y: 571, endPoint x: 315, endPoint y: 431, distance: 465.3
drag, startPoint x: 576, startPoint y: 573, endPoint x: 324, endPoint y: 437, distance: 286.4
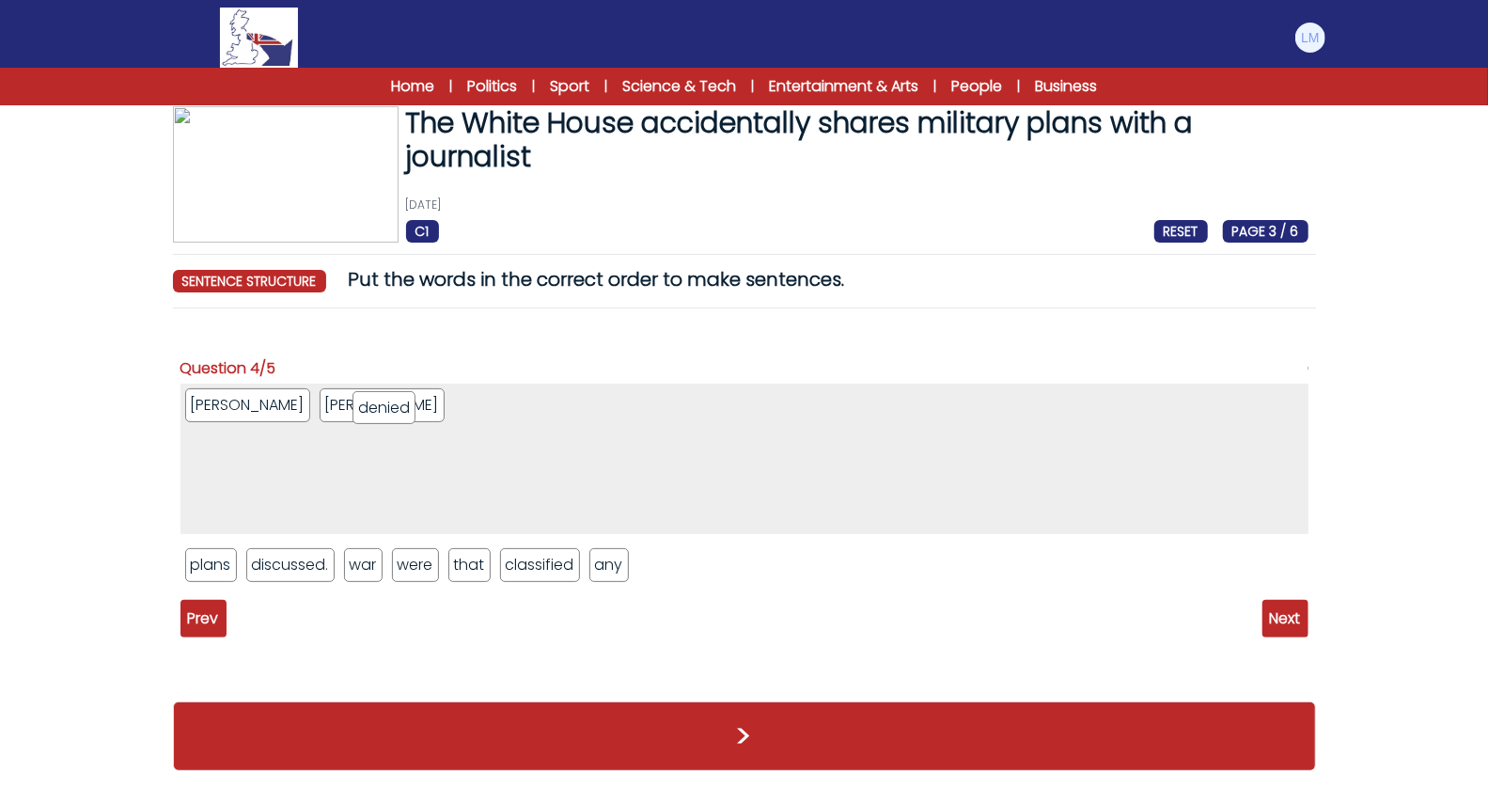
drag, startPoint x: 483, startPoint y: 565, endPoint x: 387, endPoint y: 407, distance: 184.8
drag, startPoint x: 466, startPoint y: 565, endPoint x: 446, endPoint y: 415, distance: 150.9
drag, startPoint x: 567, startPoint y: 577, endPoint x: 516, endPoint y: 414, distance: 171.3
drag, startPoint x: 509, startPoint y: 574, endPoint x: 566, endPoint y: 414, distance: 170.7
drag, startPoint x: 360, startPoint y: 565, endPoint x: 602, endPoint y: 423, distance: 280.2
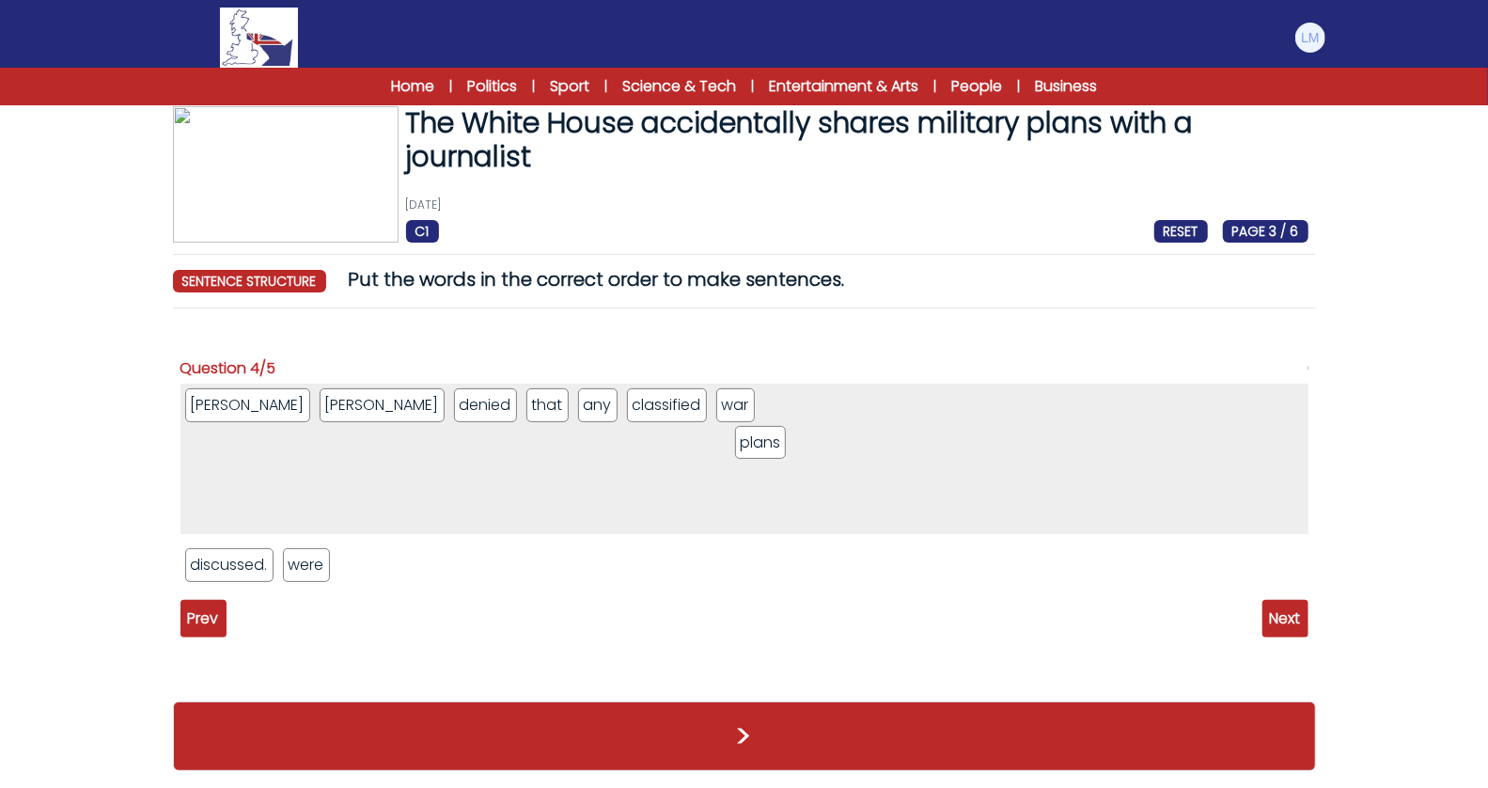
drag, startPoint x: 193, startPoint y: 567, endPoint x: 683, endPoint y: 425, distance: 510.8
drag, startPoint x: 310, startPoint y: 561, endPoint x: 831, endPoint y: 434, distance: 536.0
drag, startPoint x: 240, startPoint y: 568, endPoint x: 855, endPoint y: 451, distance: 626.7
drag, startPoint x: 859, startPoint y: 406, endPoint x: 108, endPoint y: 400, distance: 751.1
click at [108, 400] on form "The White House accidentally shares military plans with a journalist 25th March…" at bounding box center [744, 422] width 1488 height 736
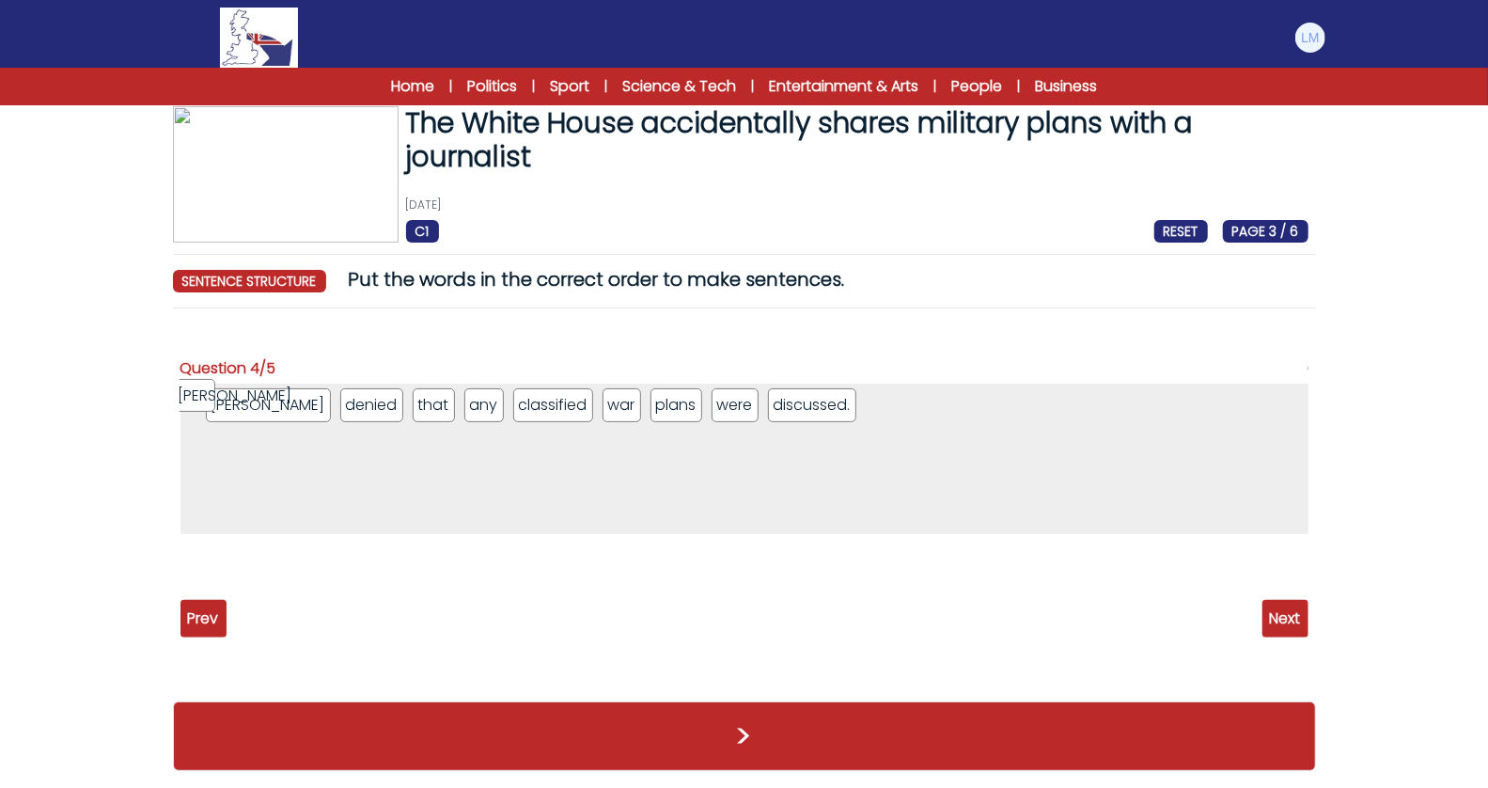
drag, startPoint x: 193, startPoint y: 405, endPoint x: 180, endPoint y: 395, distance: 16.0
click at [1282, 617] on span "Next" at bounding box center [1285, 619] width 46 height 38
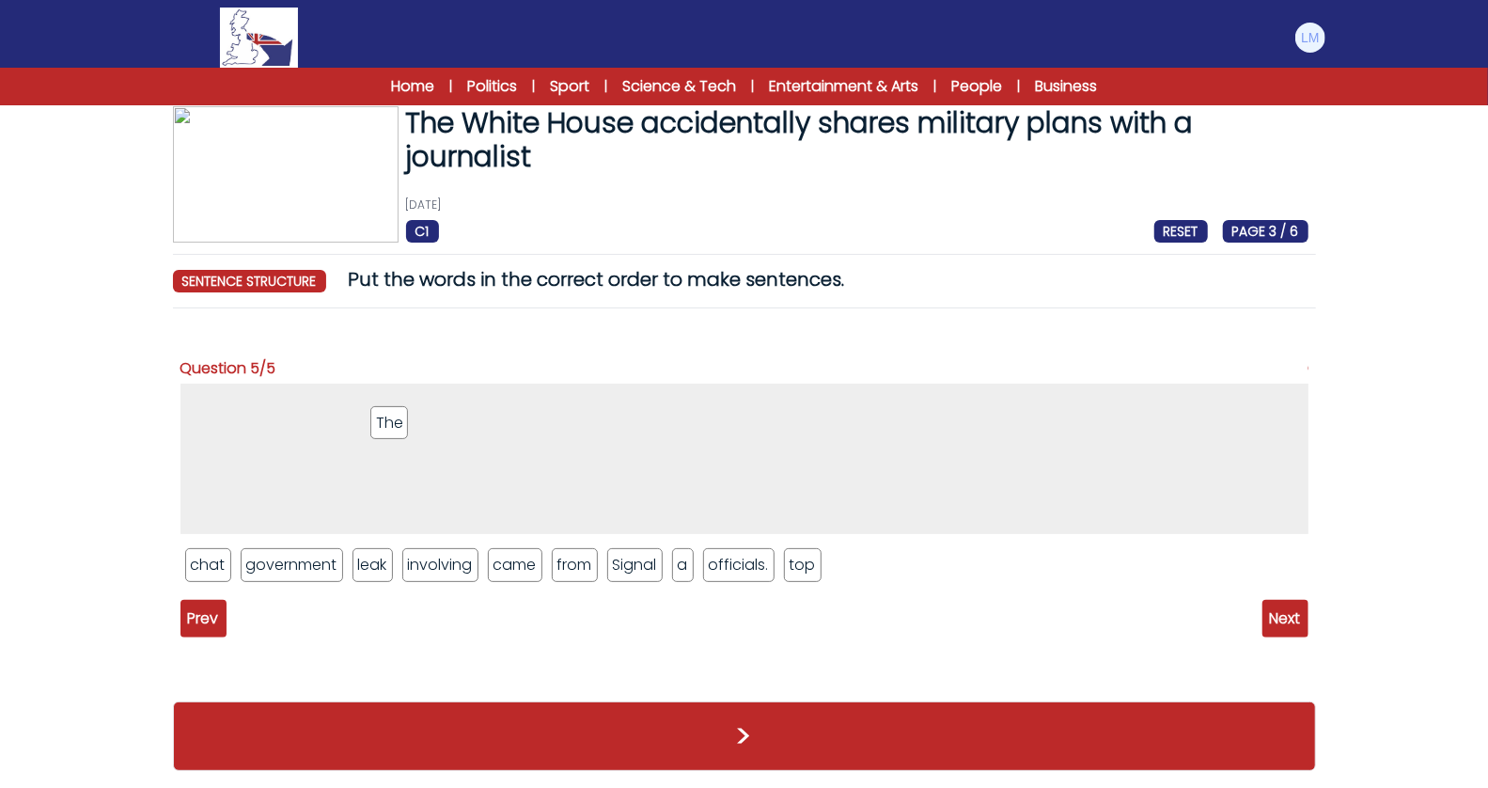
drag, startPoint x: 570, startPoint y: 569, endPoint x: 353, endPoint y: 420, distance: 263.1
drag, startPoint x: 510, startPoint y: 566, endPoint x: 512, endPoint y: 441, distance: 125.1
drag, startPoint x: 506, startPoint y: 567, endPoint x: 455, endPoint y: 421, distance: 154.3
drag, startPoint x: 563, startPoint y: 565, endPoint x: 526, endPoint y: 427, distance: 143.0
drag, startPoint x: 367, startPoint y: 571, endPoint x: 211, endPoint y: 413, distance: 222.0
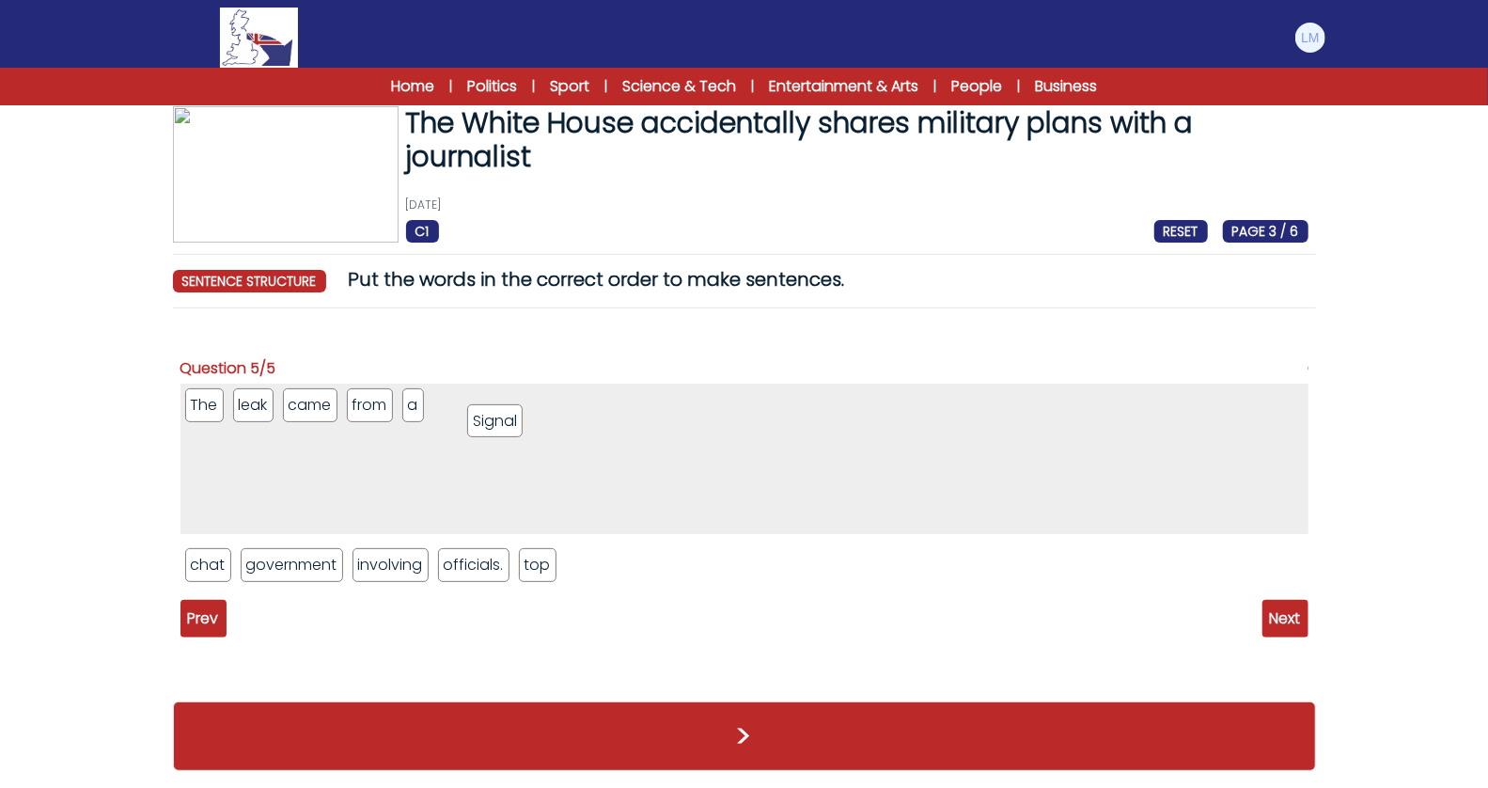
drag, startPoint x: 443, startPoint y: 571, endPoint x: 474, endPoint y: 428, distance: 146.2
drag, startPoint x: 211, startPoint y: 562, endPoint x: 574, endPoint y: 408, distance: 395.1
drag, startPoint x: 240, startPoint y: 572, endPoint x: 496, endPoint y: 398, distance: 310.5
drag, startPoint x: 234, startPoint y: 570, endPoint x: 746, endPoint y: 404, distance: 538.4
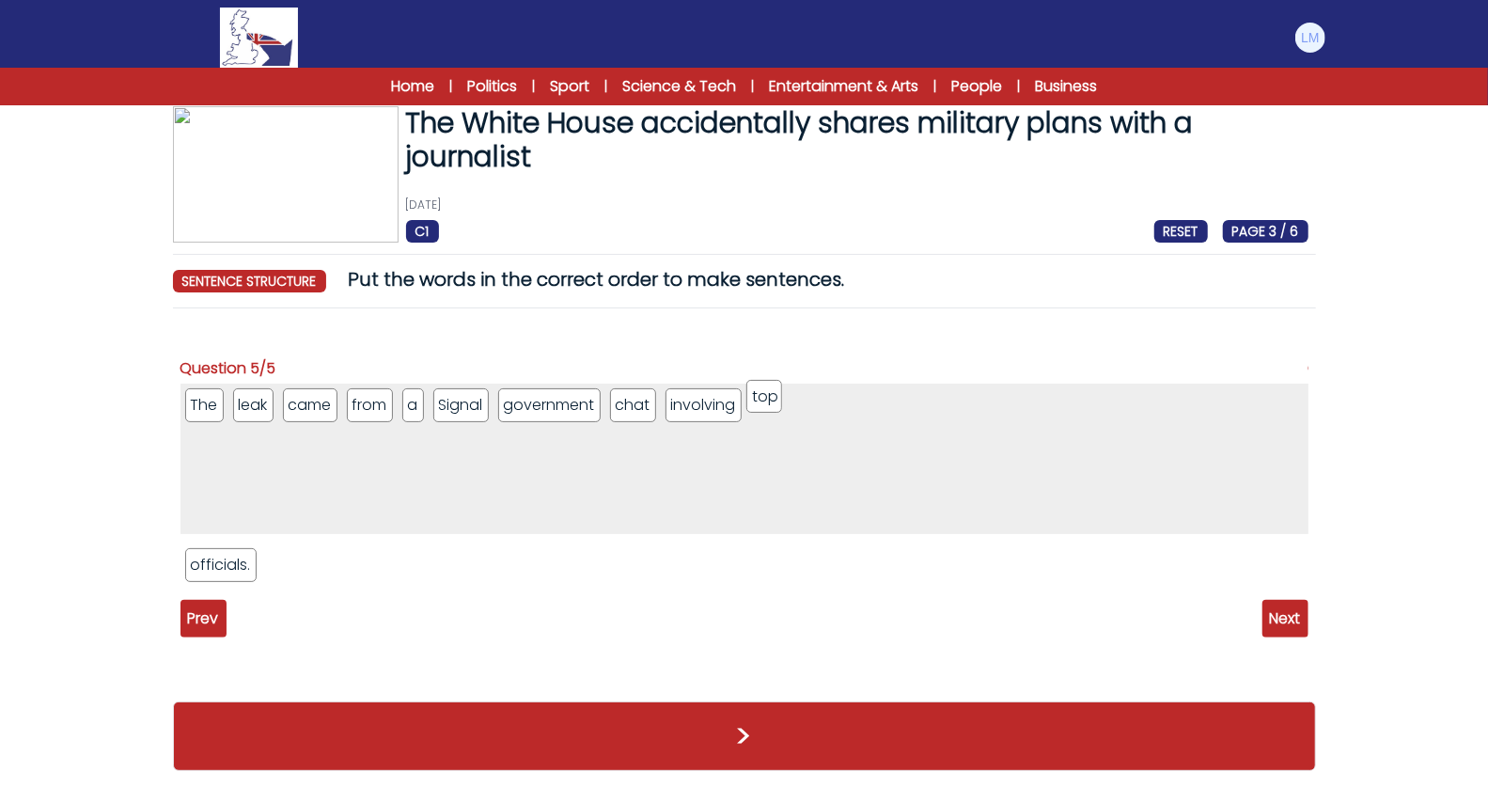
drag, startPoint x: 274, startPoint y: 561, endPoint x: 756, endPoint y: 393, distance: 510.8
drag, startPoint x: 225, startPoint y: 571, endPoint x: 880, endPoint y: 405, distance: 675.8
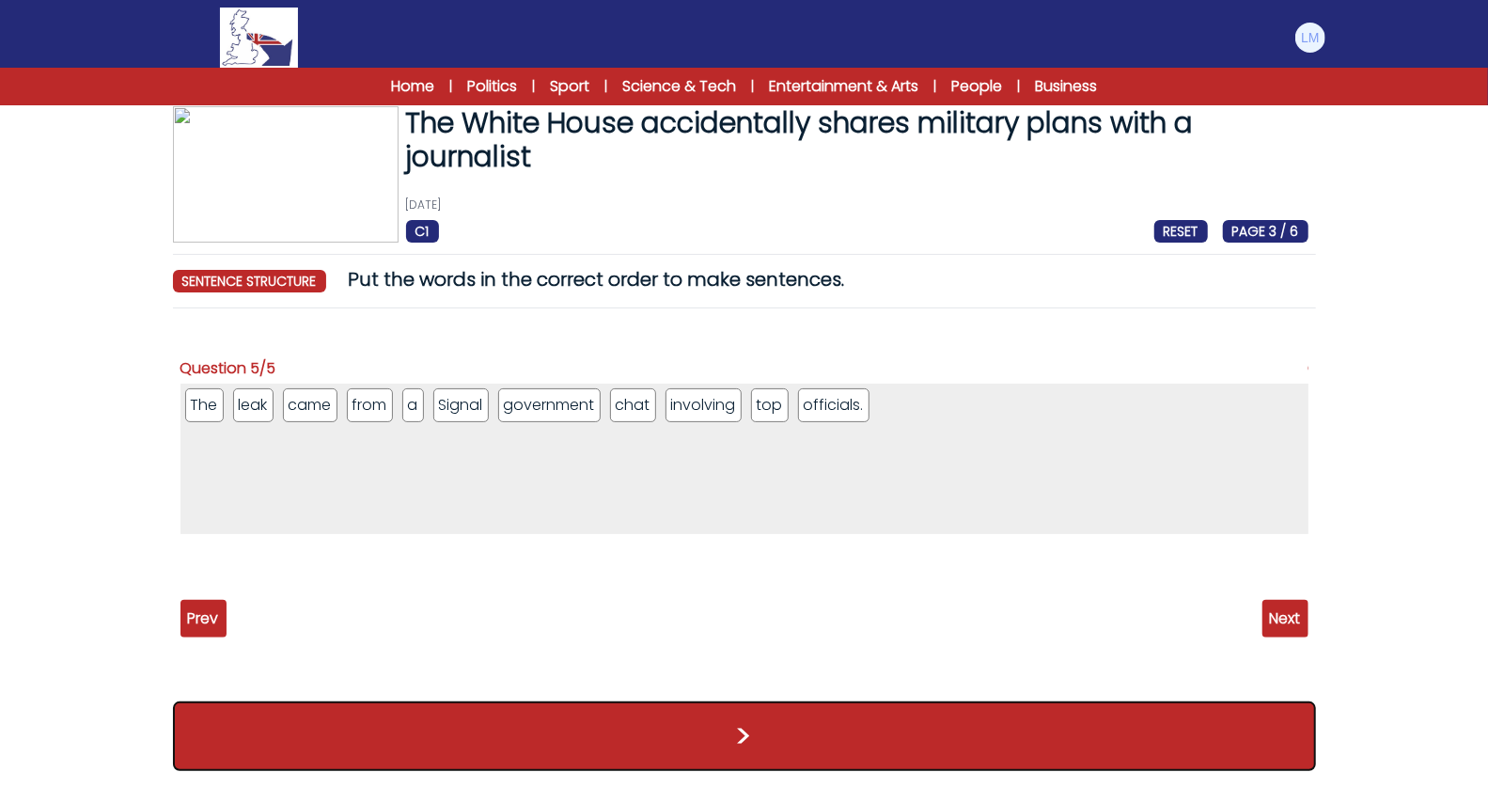
click at [977, 746] on button ">" at bounding box center [744, 736] width 1143 height 70
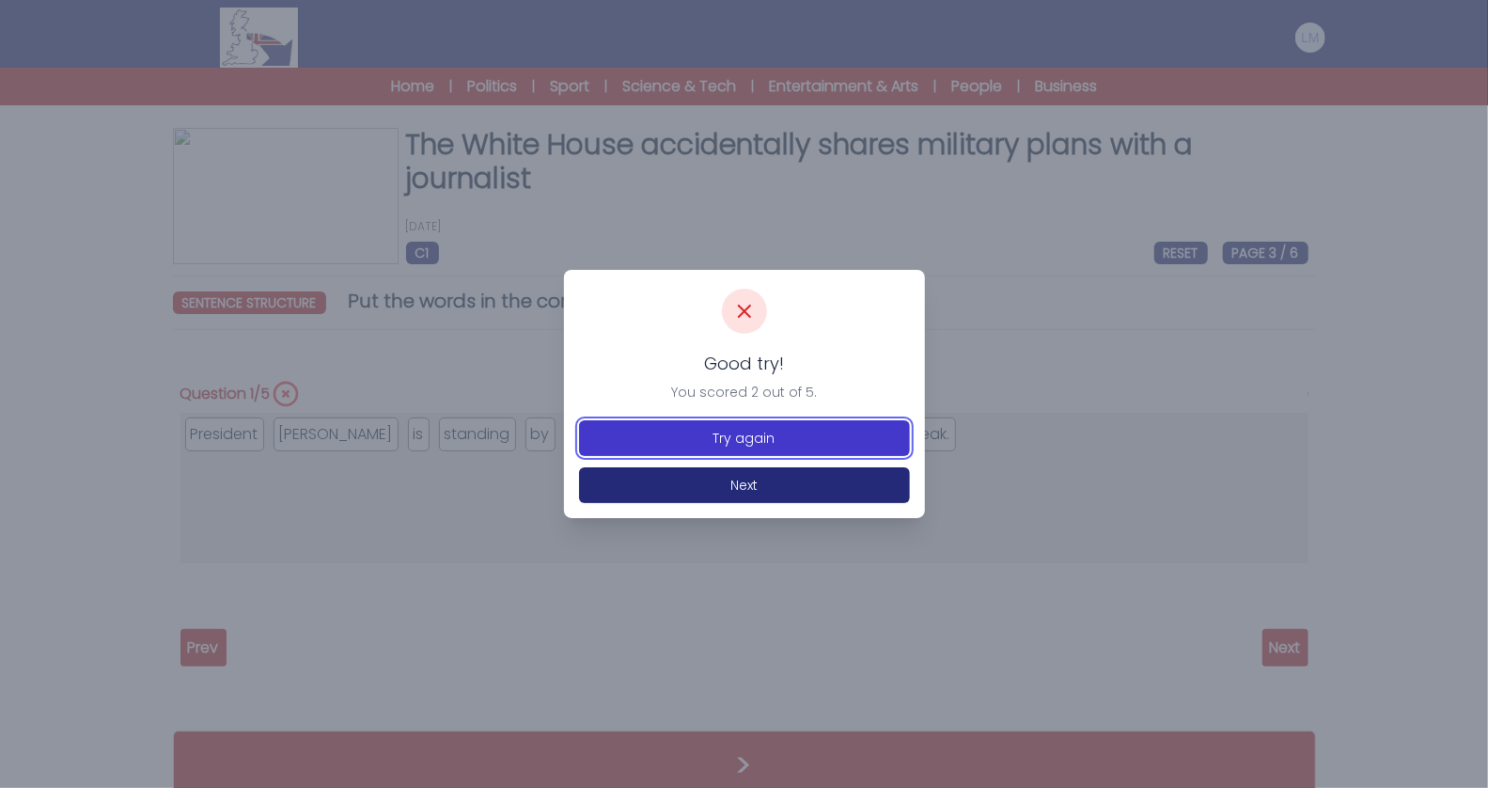
click at [776, 438] on button "Try again" at bounding box center [744, 438] width 331 height 36
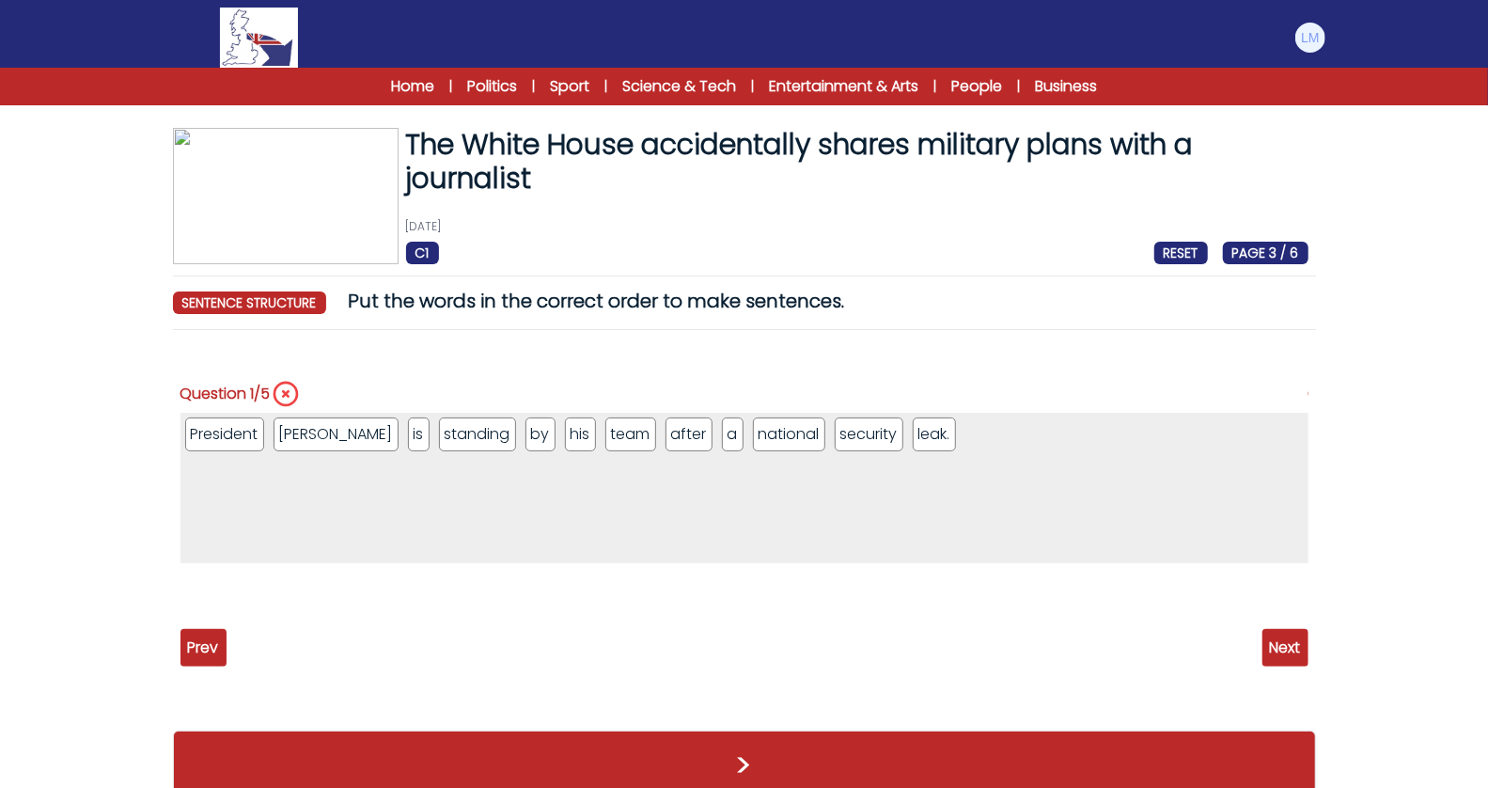
click at [1290, 648] on span "Next" at bounding box center [1285, 648] width 46 height 38
click at [1290, 650] on span "Next" at bounding box center [1285, 648] width 46 height 38
drag, startPoint x: 553, startPoint y: 433, endPoint x: 702, endPoint y: 425, distance: 149.7
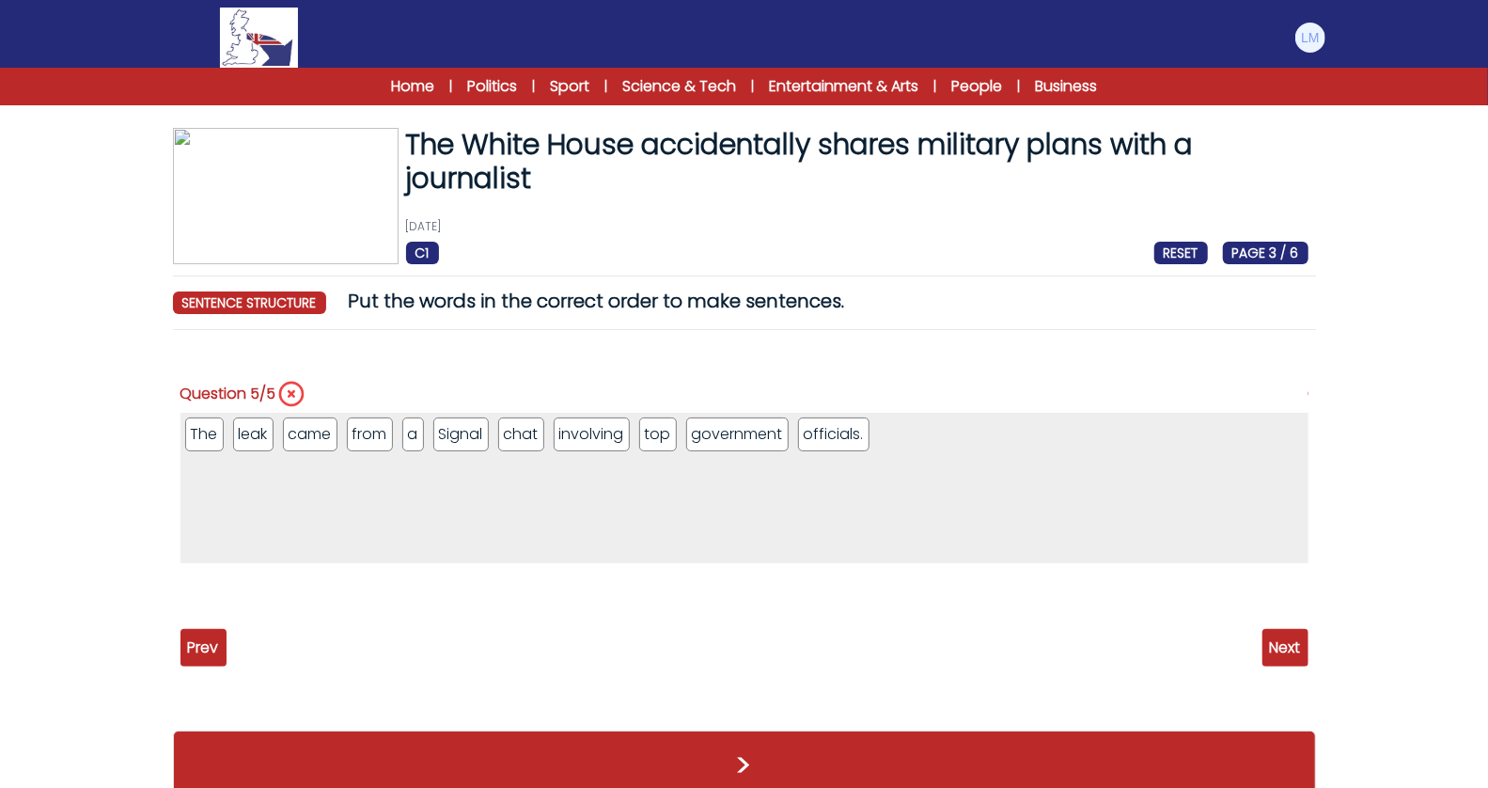
click at [206, 644] on span "Prev" at bounding box center [203, 648] width 46 height 38
click at [206, 662] on span "Prev" at bounding box center [203, 648] width 46 height 38
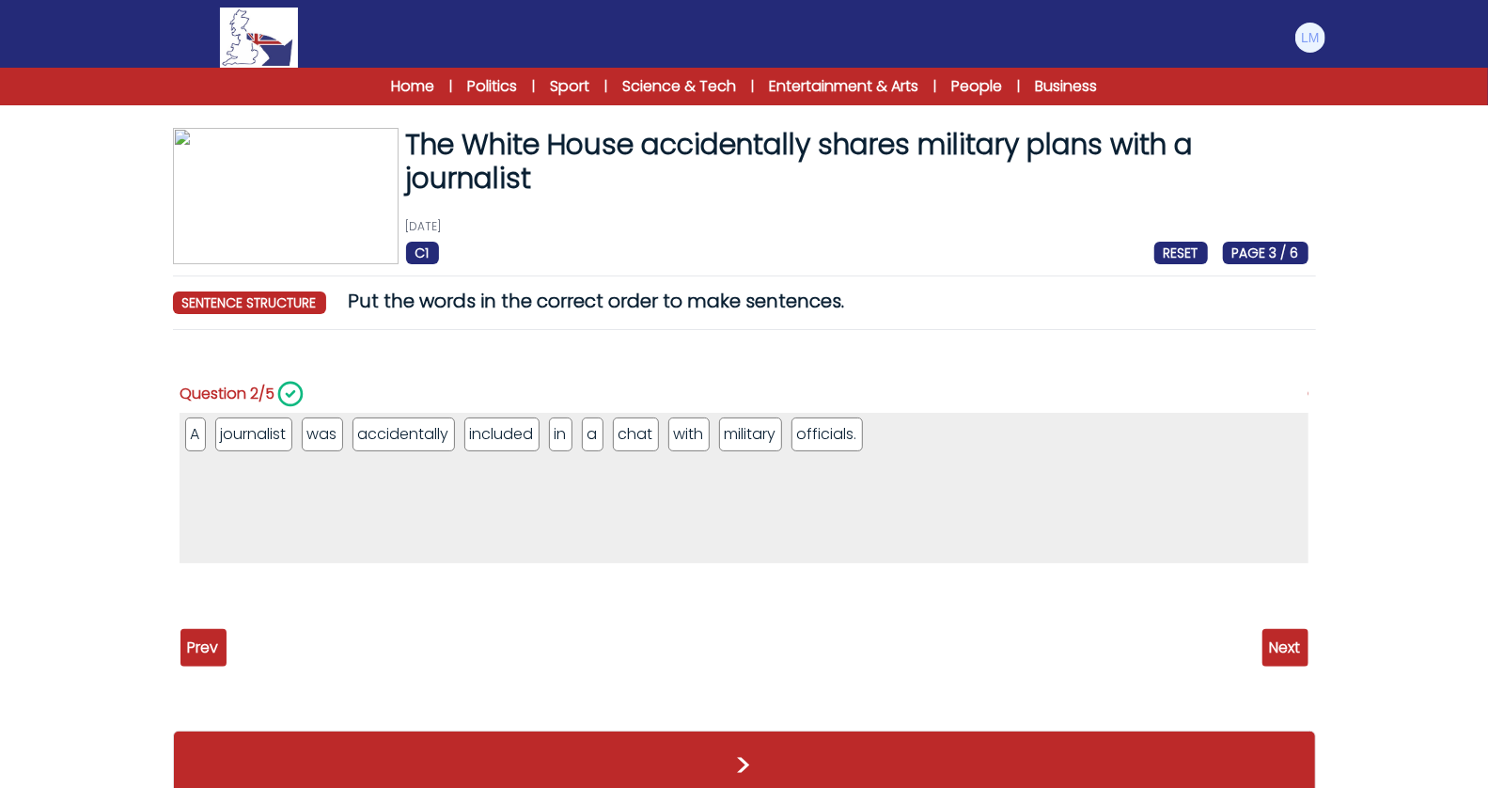
click at [198, 651] on span "Prev" at bounding box center [203, 648] width 46 height 38
drag, startPoint x: 736, startPoint y: 436, endPoint x: 805, endPoint y: 432, distance: 68.7
click at [1291, 662] on span "Next" at bounding box center [1285, 648] width 46 height 38
click at [1291, 650] on span "Next" at bounding box center [1285, 648] width 46 height 38
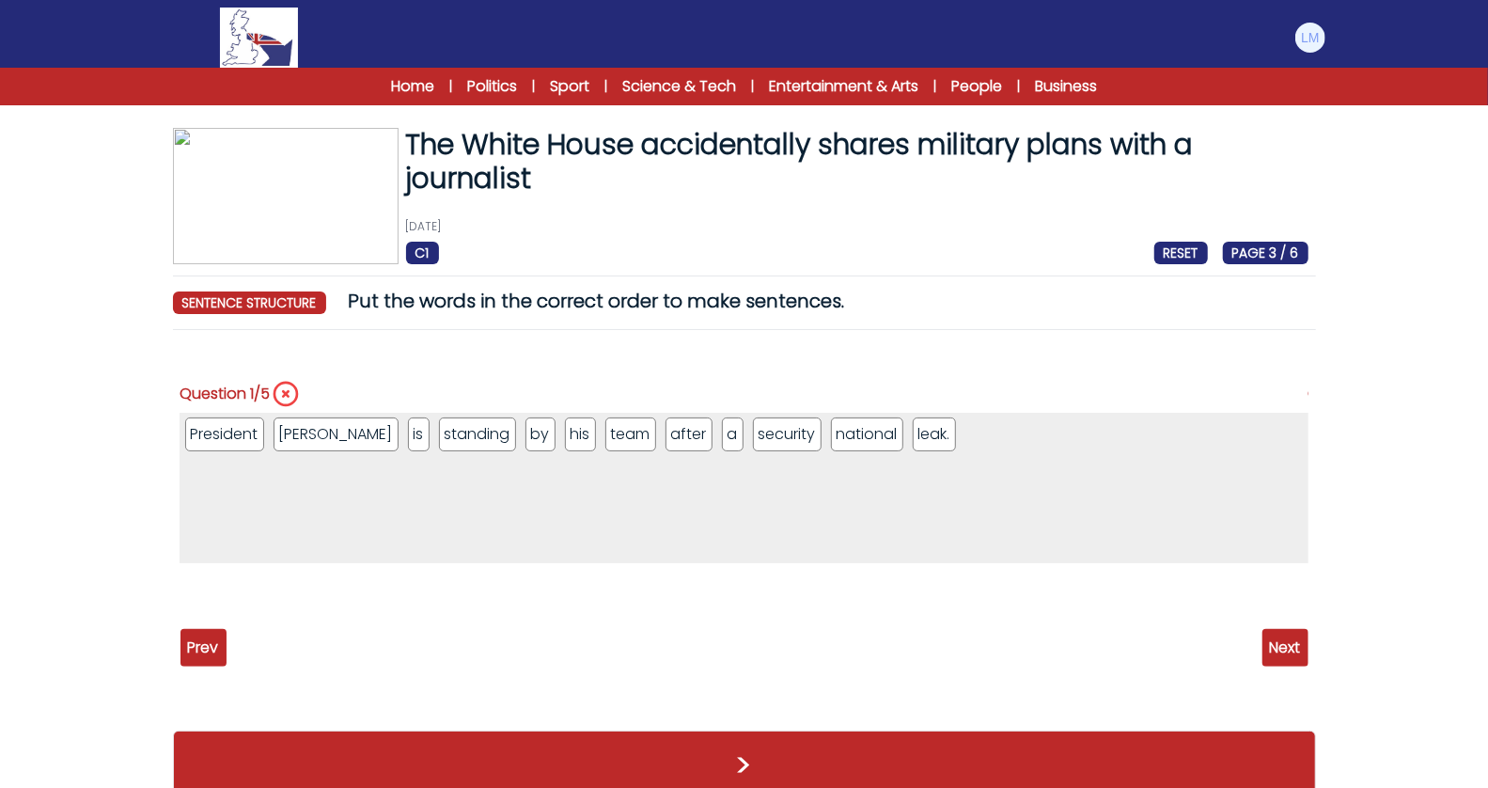
click at [1291, 650] on span "Next" at bounding box center [1285, 648] width 46 height 38
click at [1265, 622] on div "President Trump is standing by his team after a security national leak." at bounding box center [744, 519] width 1128 height 212
click at [1271, 629] on span "Next" at bounding box center [1285, 648] width 46 height 38
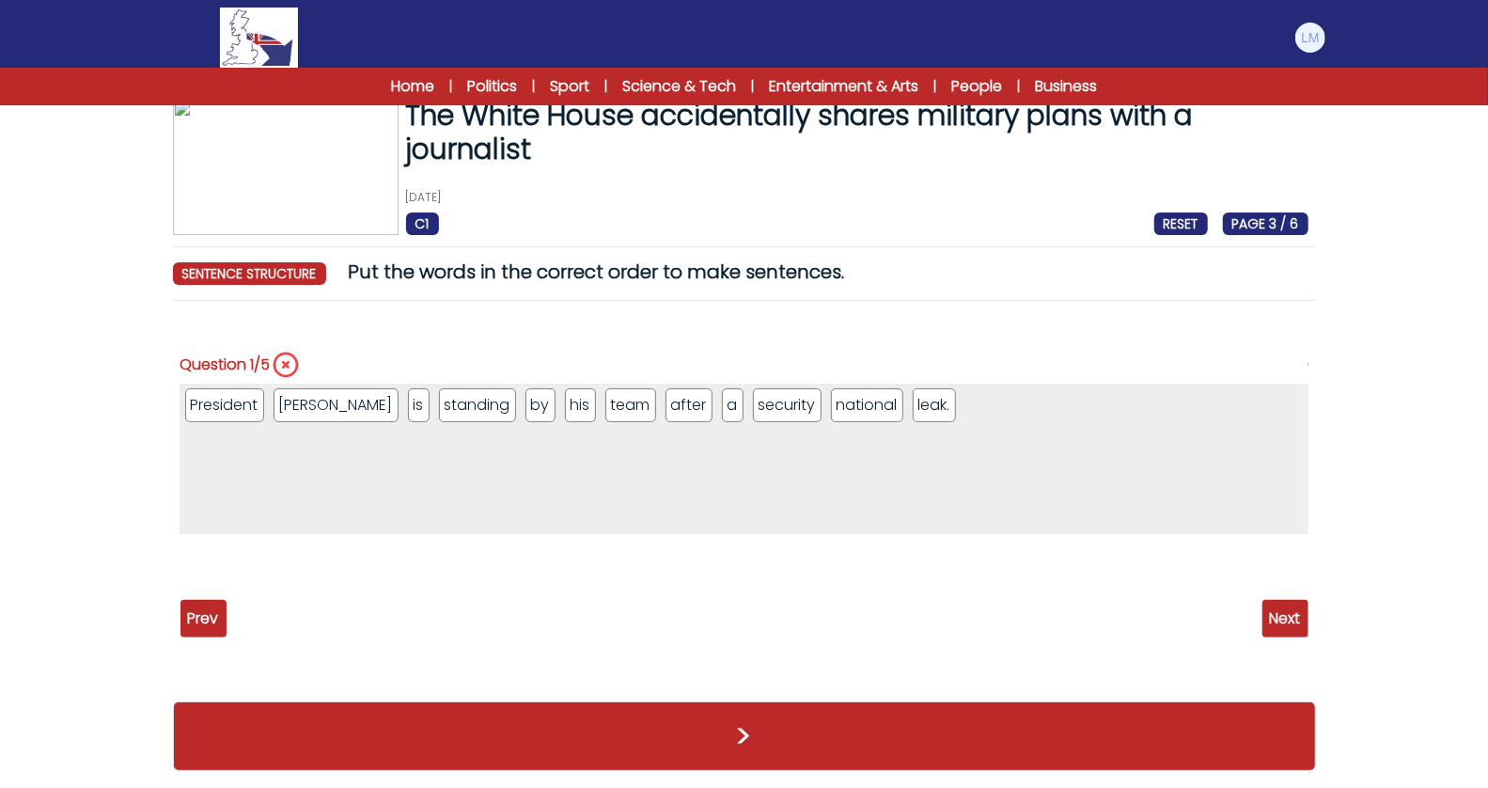
click at [1278, 613] on span "Next" at bounding box center [1285, 619] width 46 height 38
click at [1297, 624] on span "Next" at bounding box center [1285, 619] width 46 height 38
click at [198, 622] on span "Prev" at bounding box center [203, 619] width 46 height 38
click at [202, 617] on span "Prev" at bounding box center [203, 619] width 46 height 38
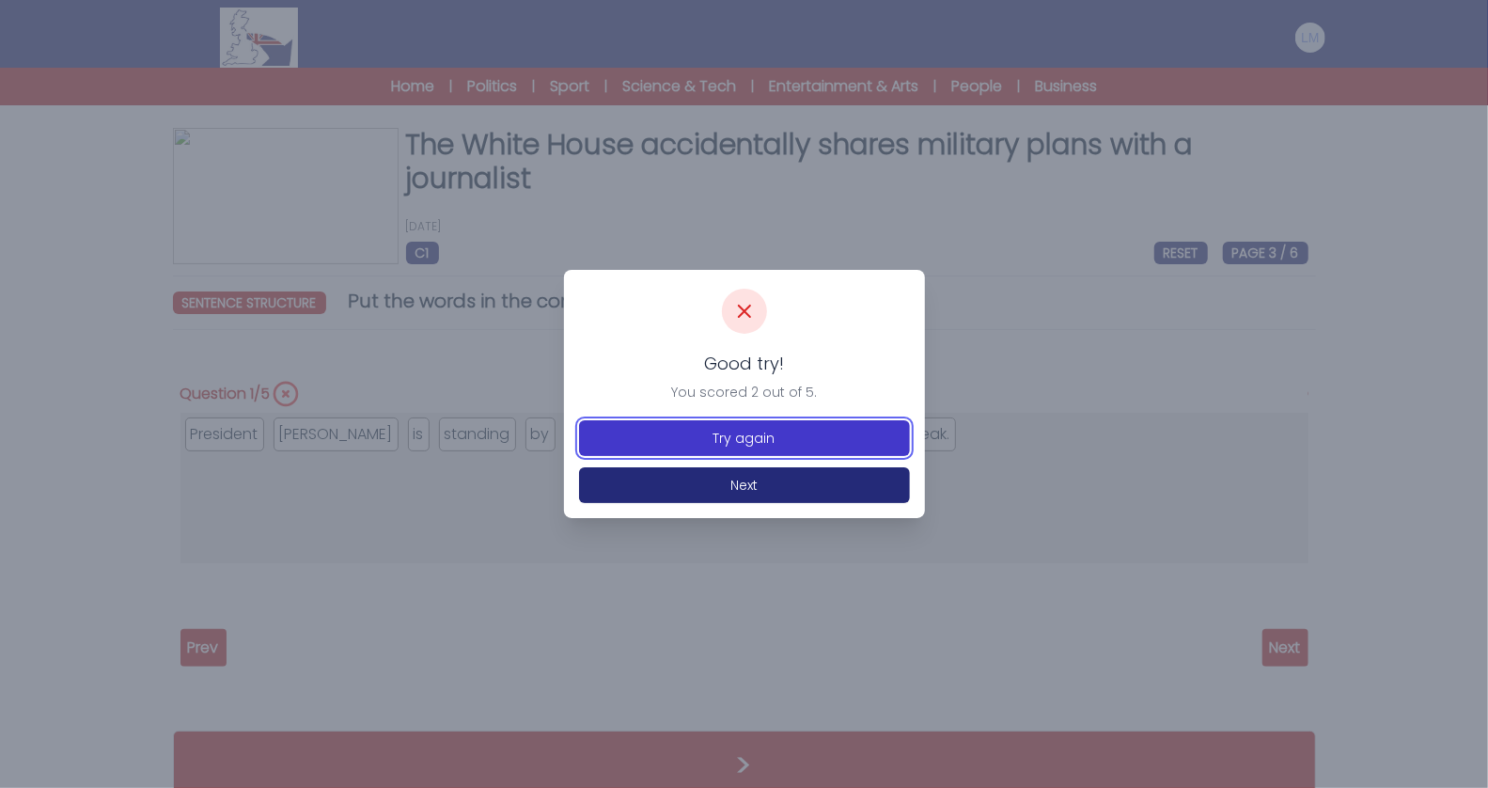
click at [729, 430] on button "Try again" at bounding box center [744, 438] width 331 height 36
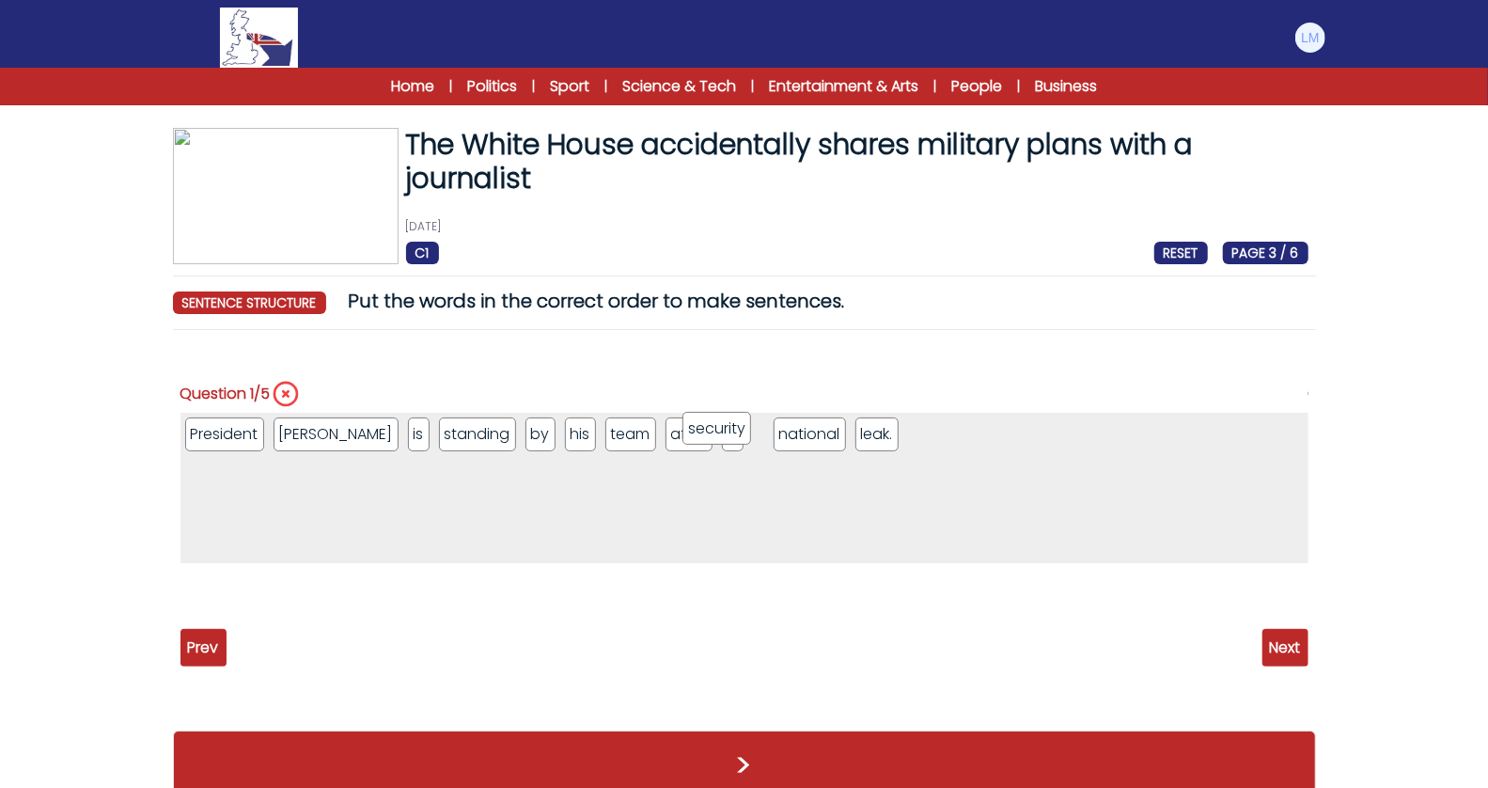
drag, startPoint x: 802, startPoint y: 437, endPoint x: 718, endPoint y: 431, distance: 83.9
click at [1281, 651] on span "Next" at bounding box center [1285, 648] width 46 height 38
drag, startPoint x: 616, startPoint y: 443, endPoint x: 647, endPoint y: 459, distance: 34.9
drag, startPoint x: 702, startPoint y: 443, endPoint x: 419, endPoint y: 445, distance: 283.0
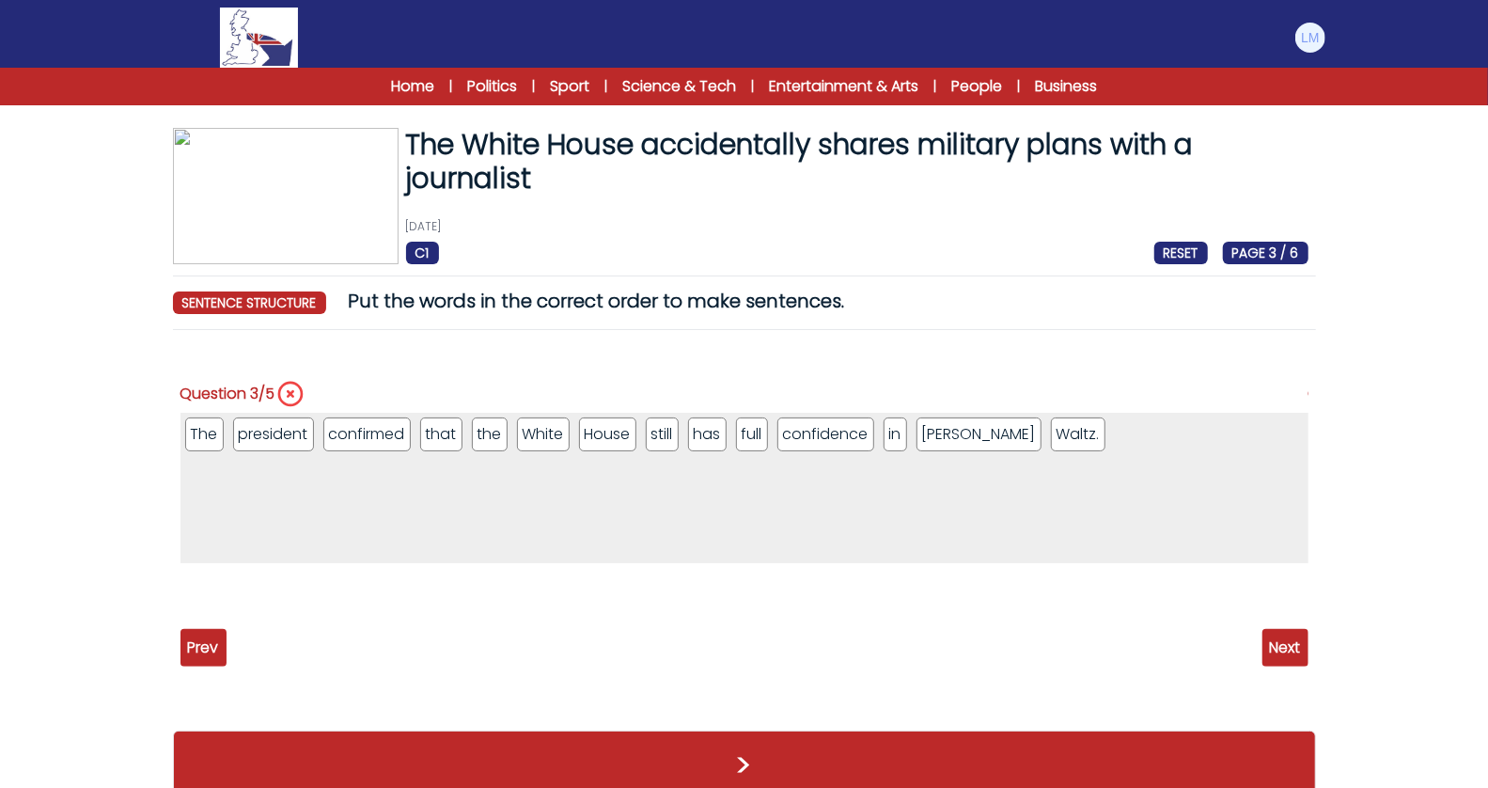
click at [1278, 636] on span "Next" at bounding box center [1285, 648] width 46 height 38
click at [206, 637] on span "Prev" at bounding box center [203, 648] width 46 height 38
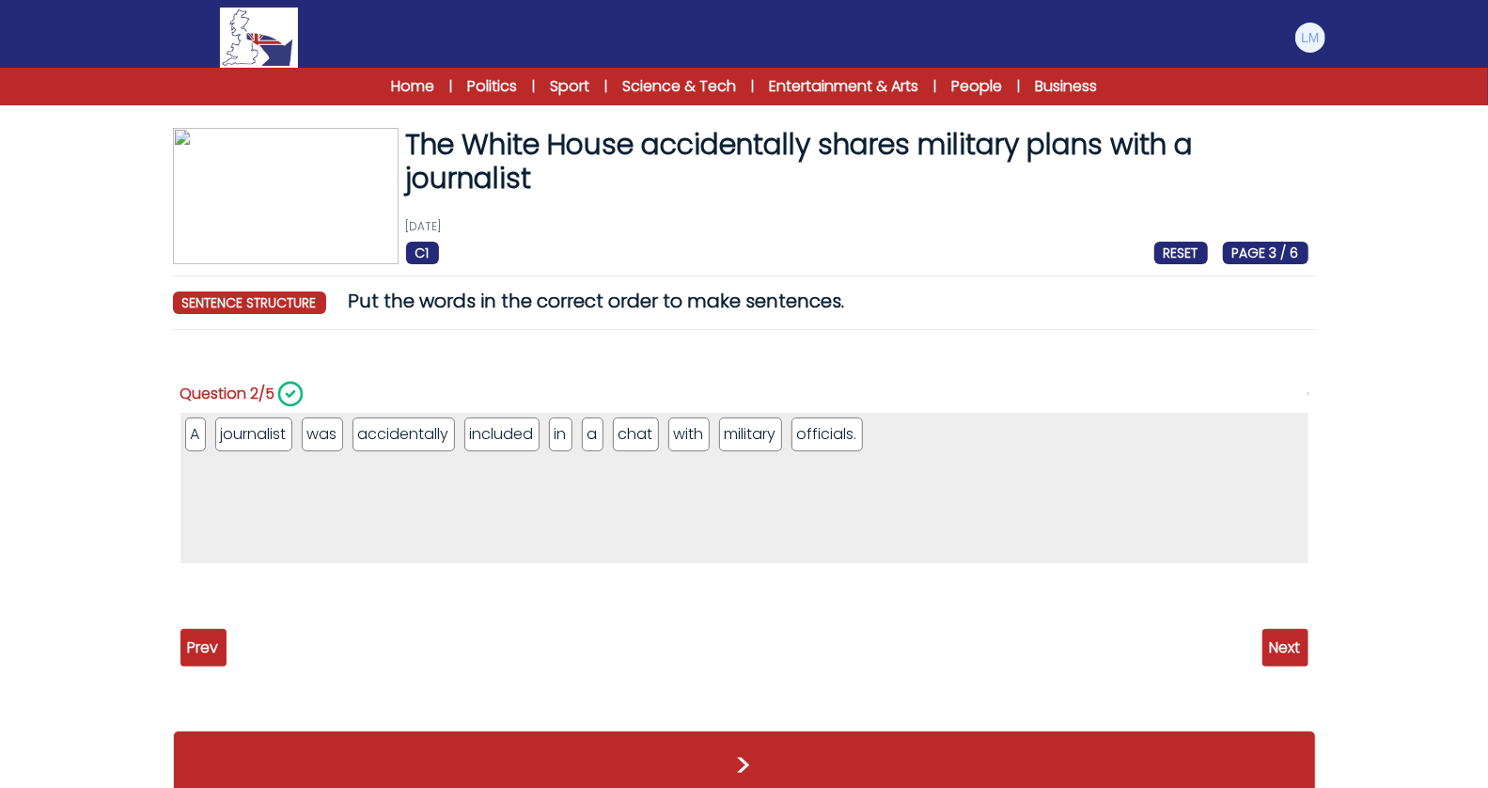
click at [206, 637] on span "Prev" at bounding box center [203, 648] width 46 height 38
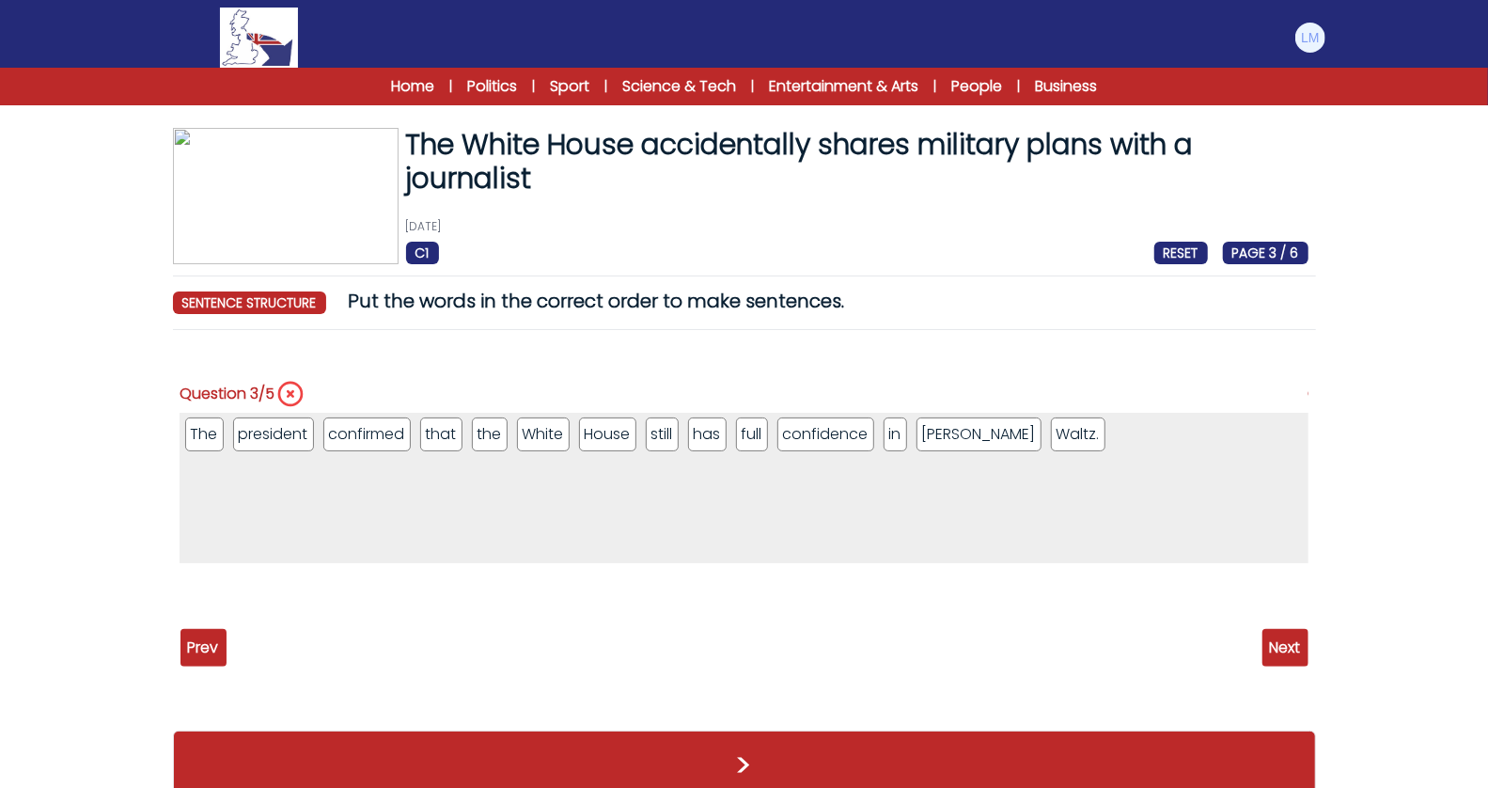
click at [206, 637] on span "Prev" at bounding box center [203, 648] width 46 height 38
drag, startPoint x: 555, startPoint y: 443, endPoint x: 706, endPoint y: 434, distance: 151.6
drag, startPoint x: 723, startPoint y: 434, endPoint x: 930, endPoint y: 432, distance: 206.8
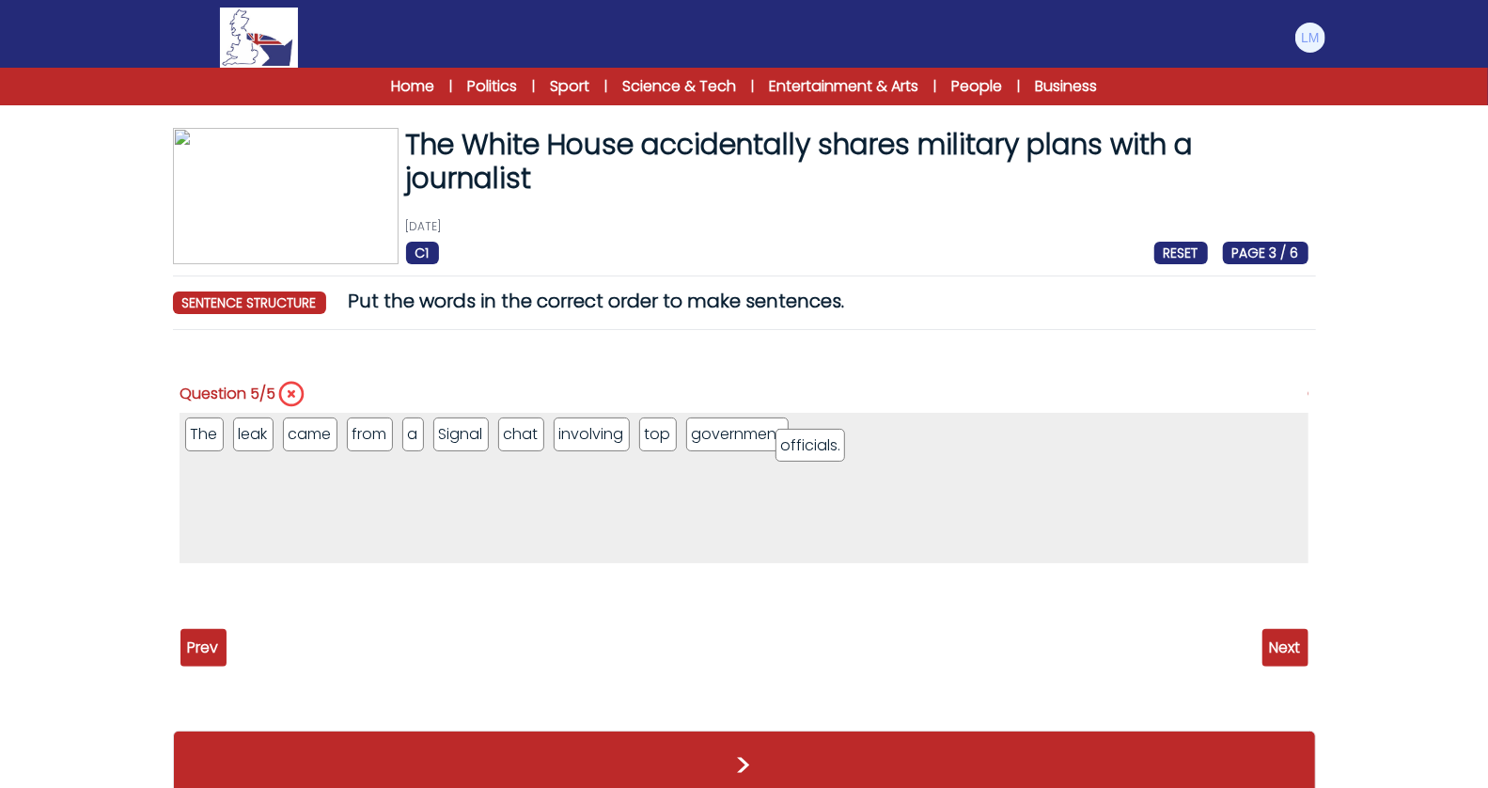
drag, startPoint x: 734, startPoint y: 443, endPoint x: 828, endPoint y: 452, distance: 94.5
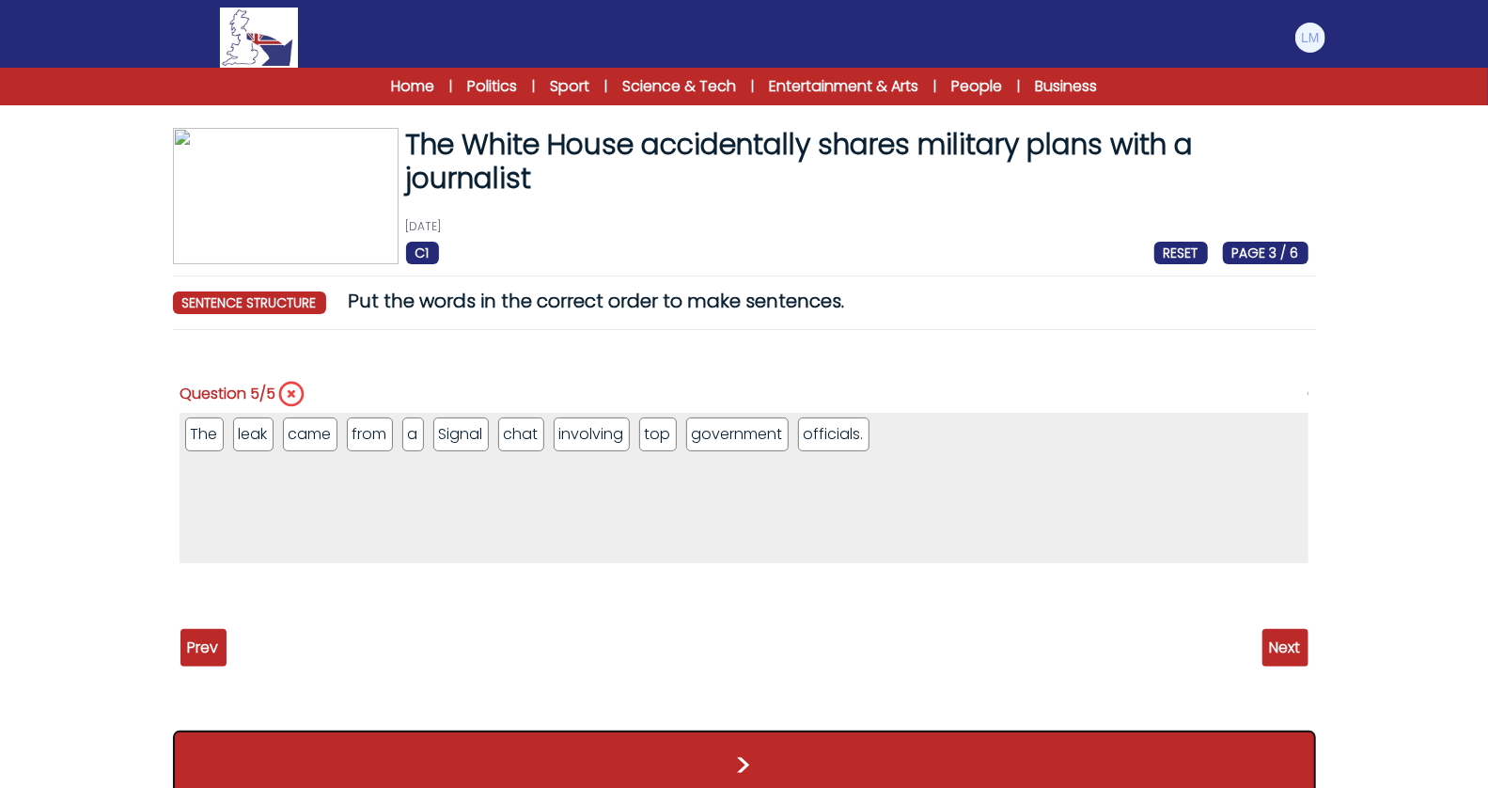
click at [902, 755] on button ">" at bounding box center [744, 765] width 1143 height 70
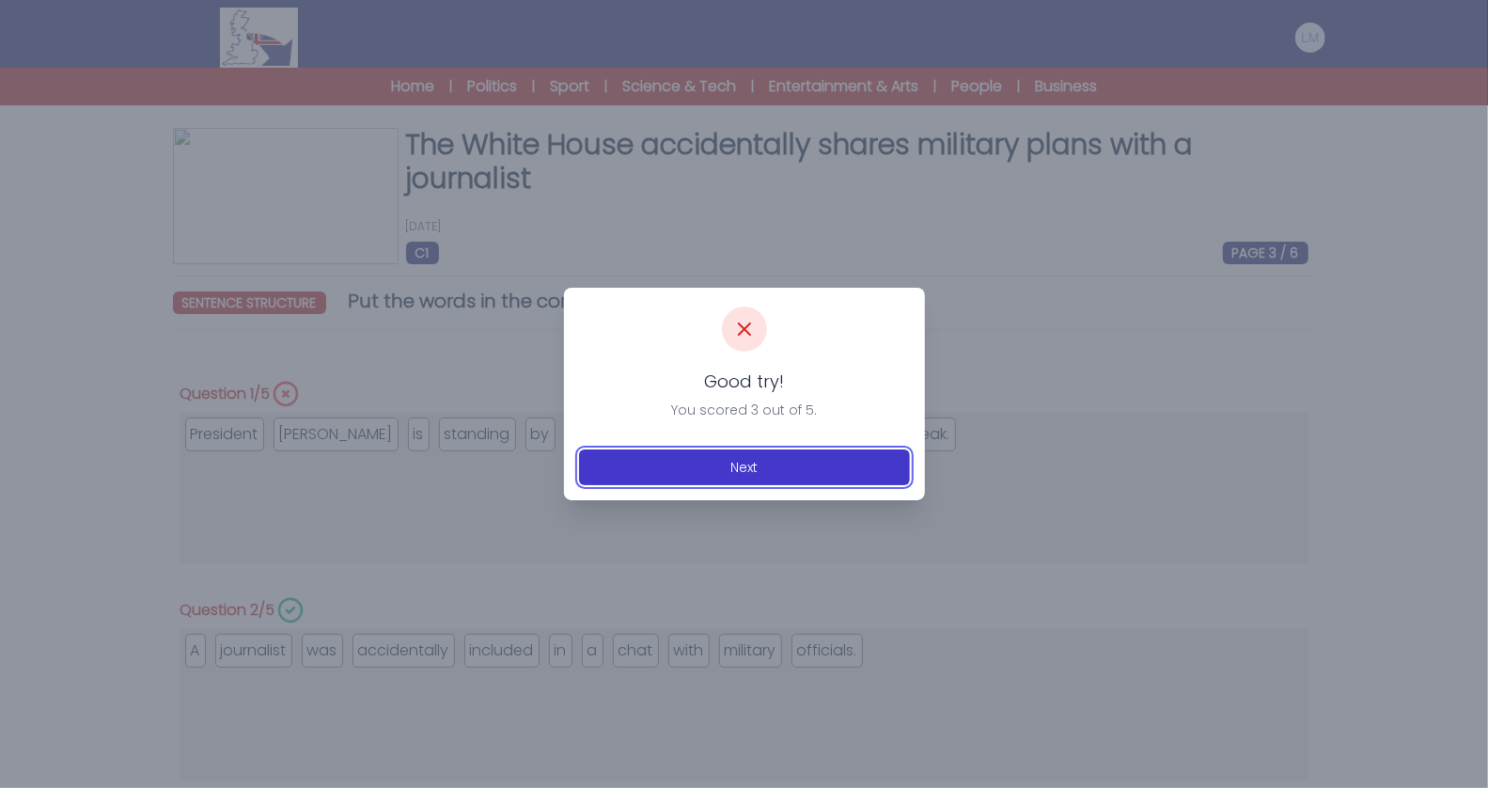
click at [829, 459] on button "Next" at bounding box center [744, 467] width 331 height 36
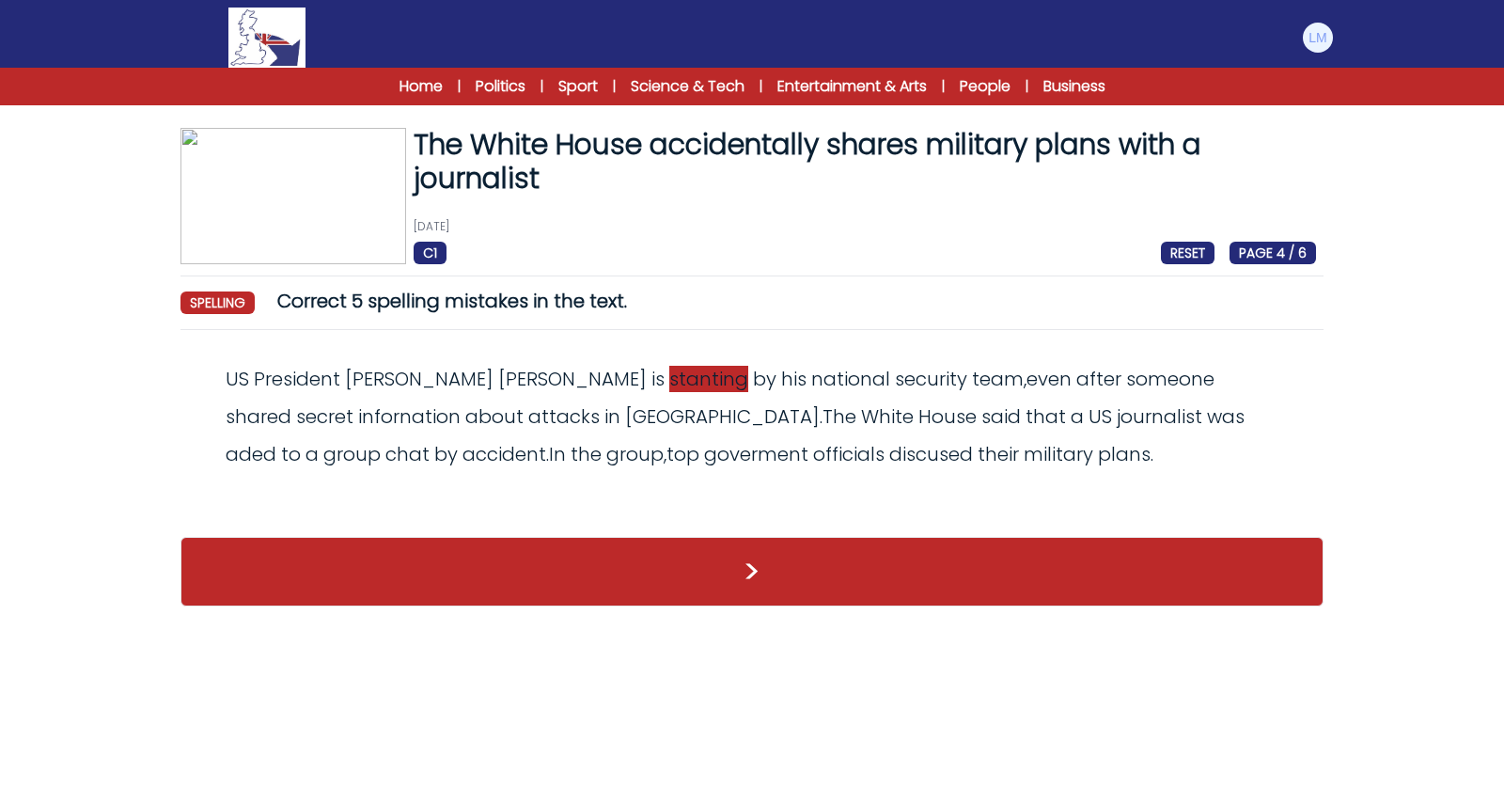
click at [669, 384] on span "stanting" at bounding box center [708, 379] width 79 height 26
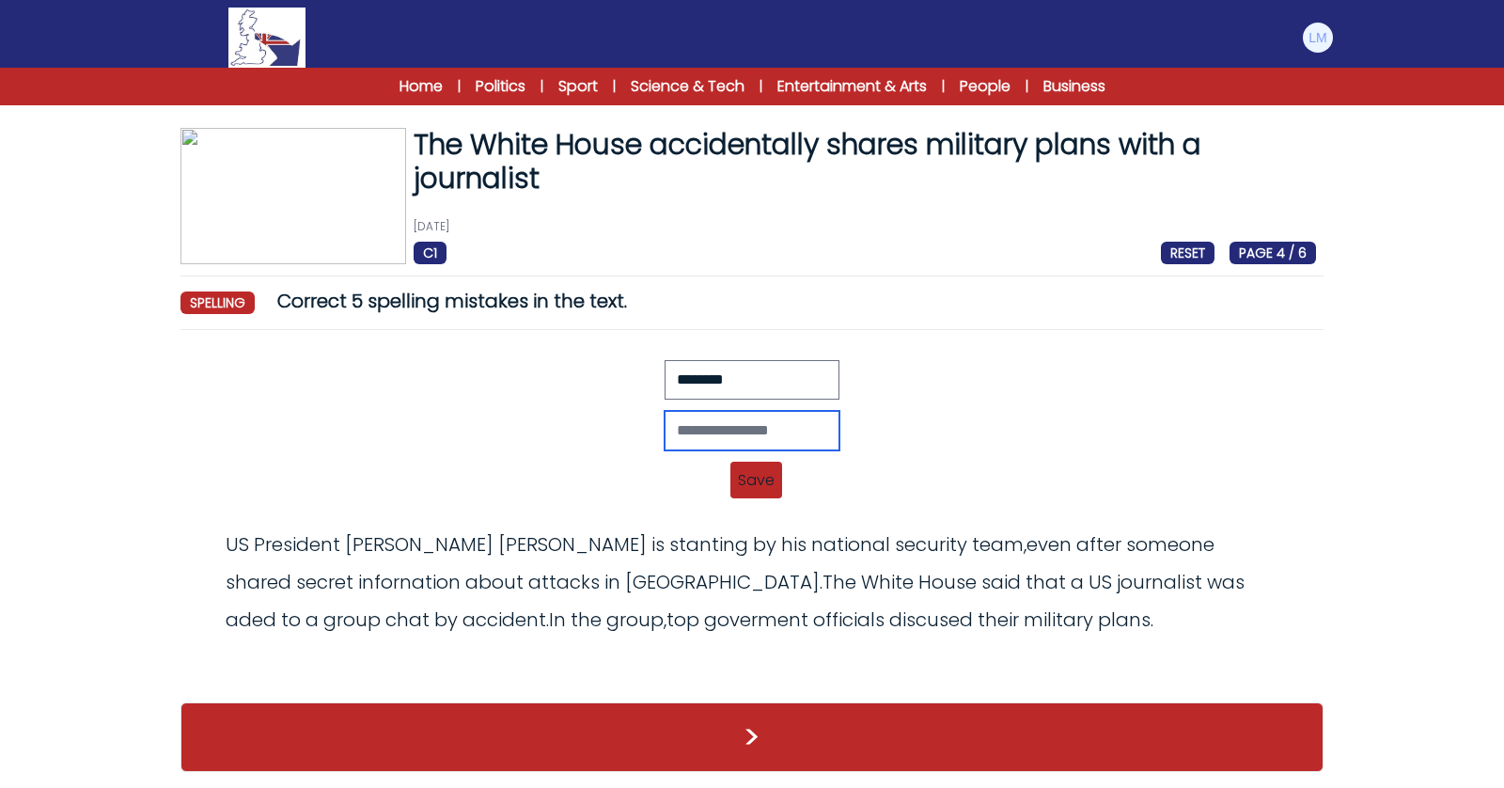
click at [724, 421] on input "text" at bounding box center [752, 430] width 175 height 39
type input "********"
click at [747, 472] on span "Save" at bounding box center [756, 480] width 52 height 37
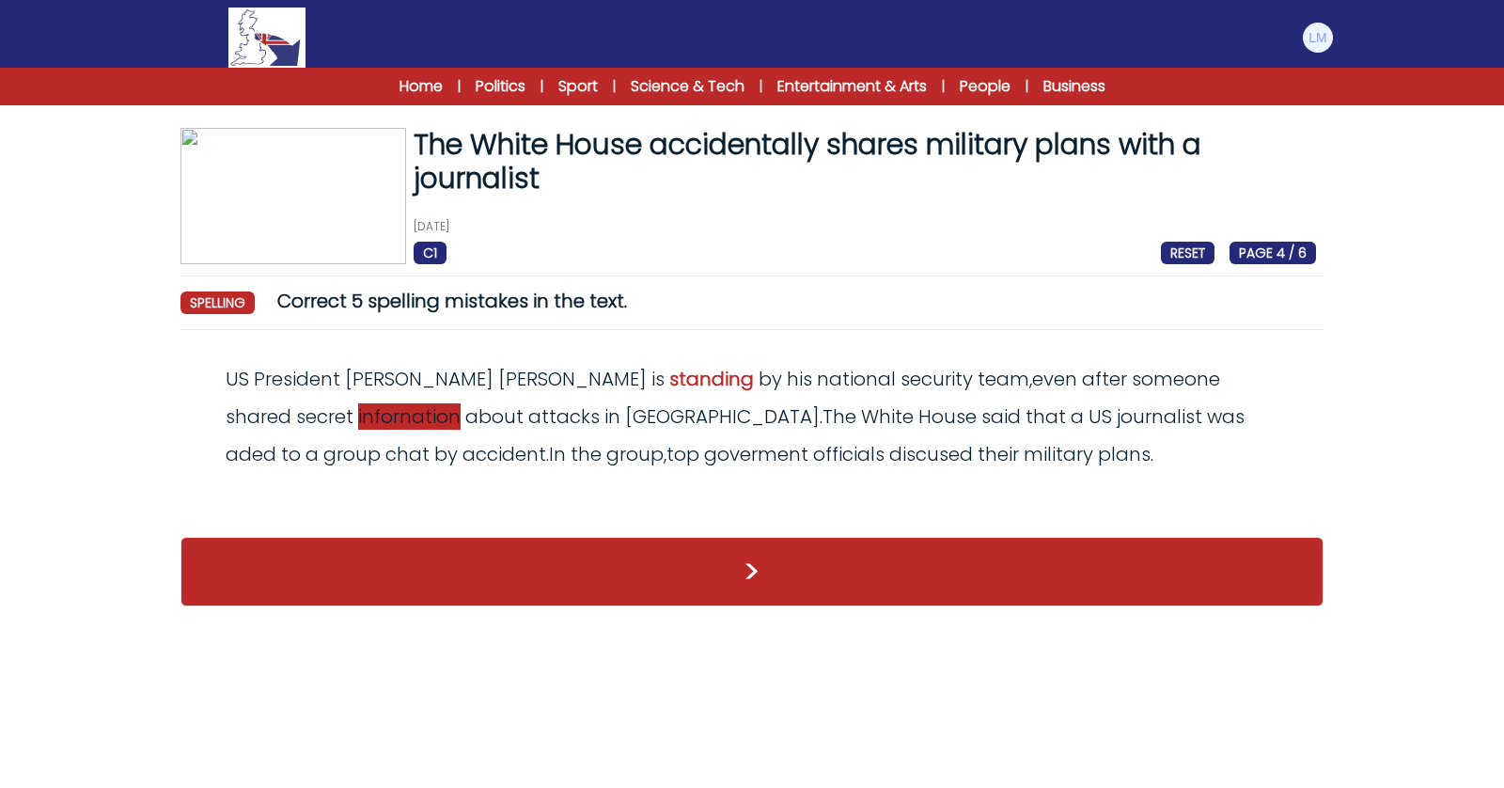
click at [358, 425] on span "infornation" at bounding box center [409, 416] width 102 height 26
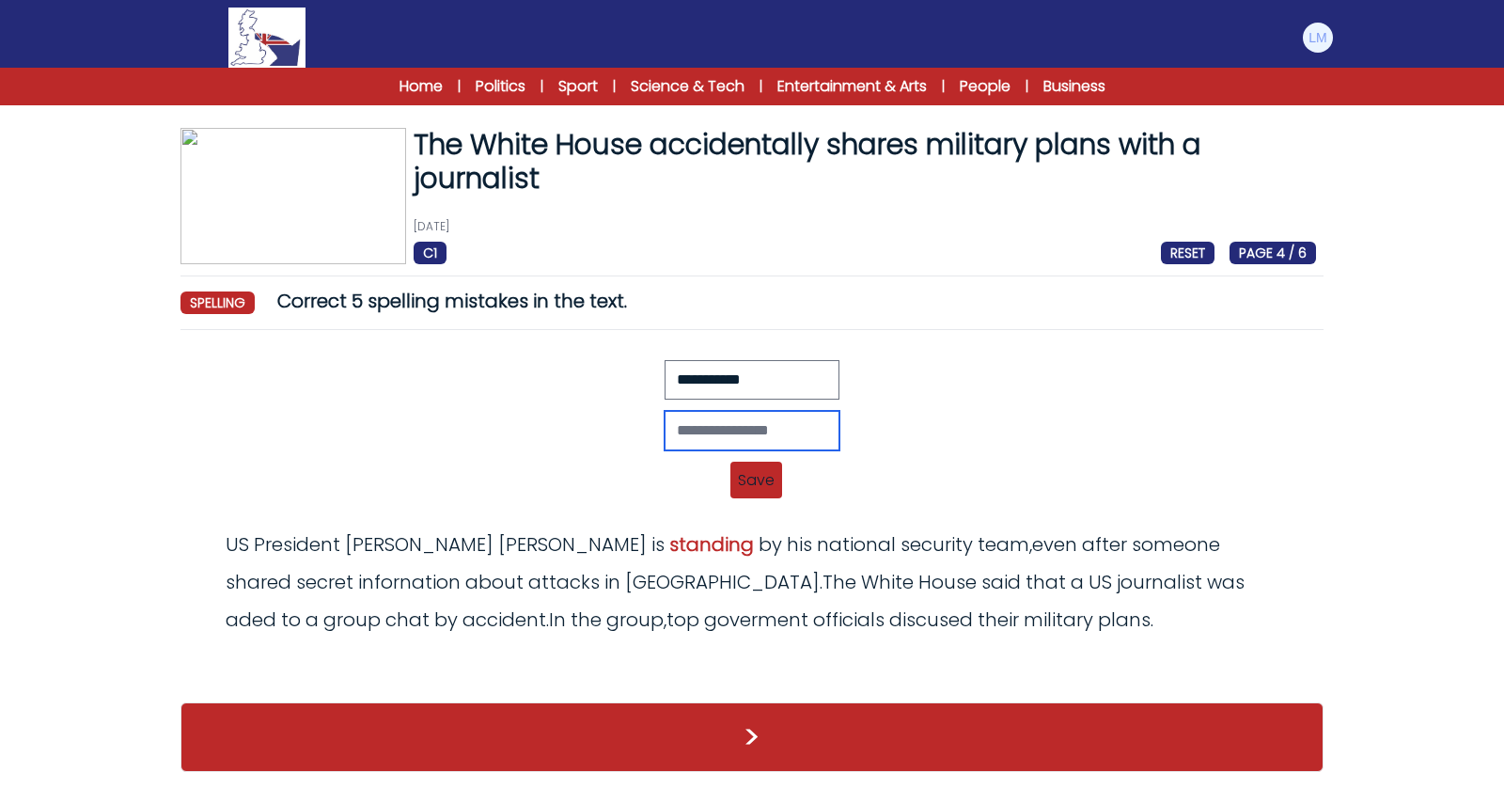
click at [693, 433] on input "text" at bounding box center [752, 430] width 175 height 39
type input "**********"
click at [761, 471] on span "Save" at bounding box center [756, 480] width 52 height 37
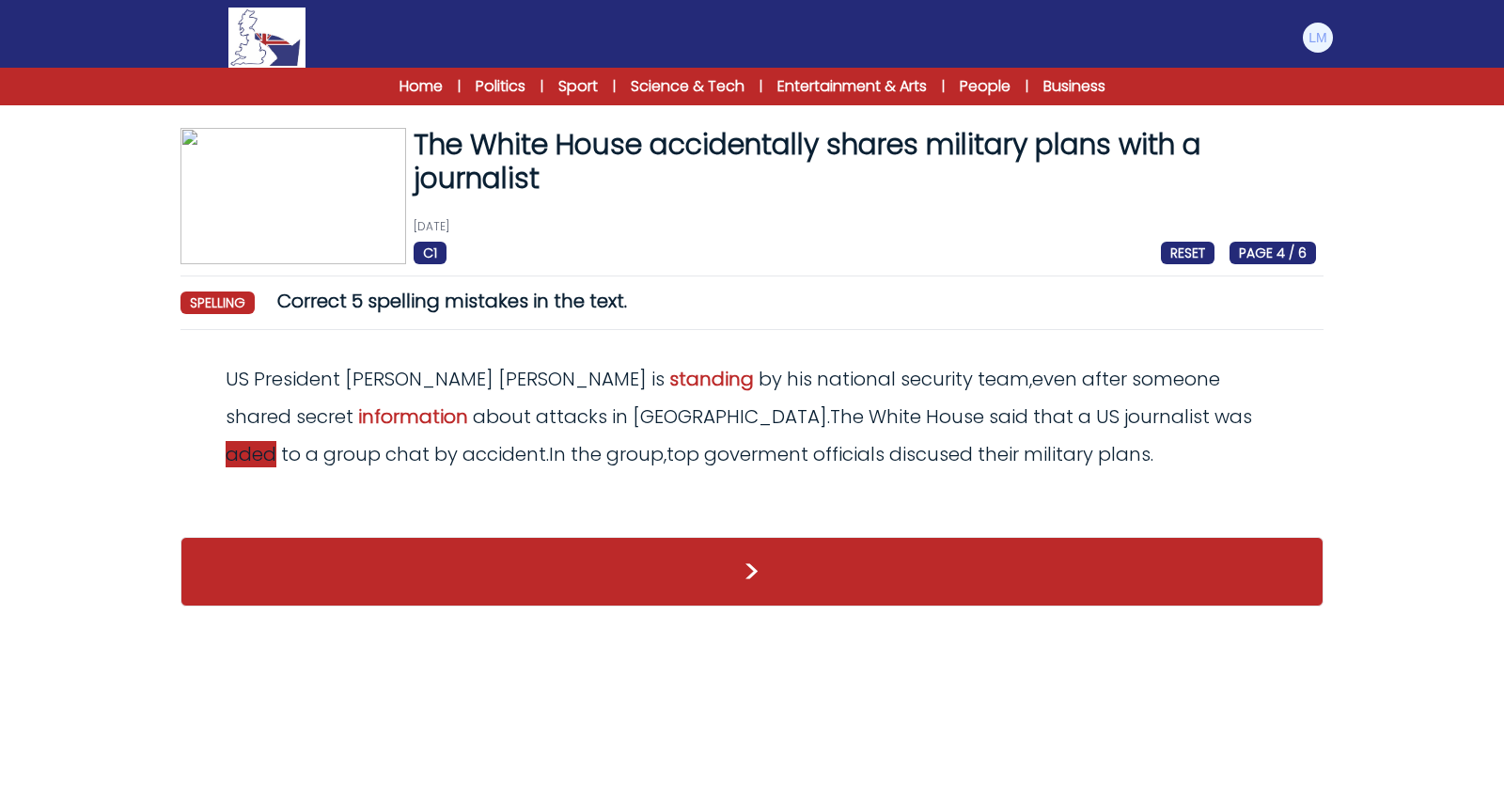
click at [276, 441] on span "aded" at bounding box center [251, 454] width 51 height 26
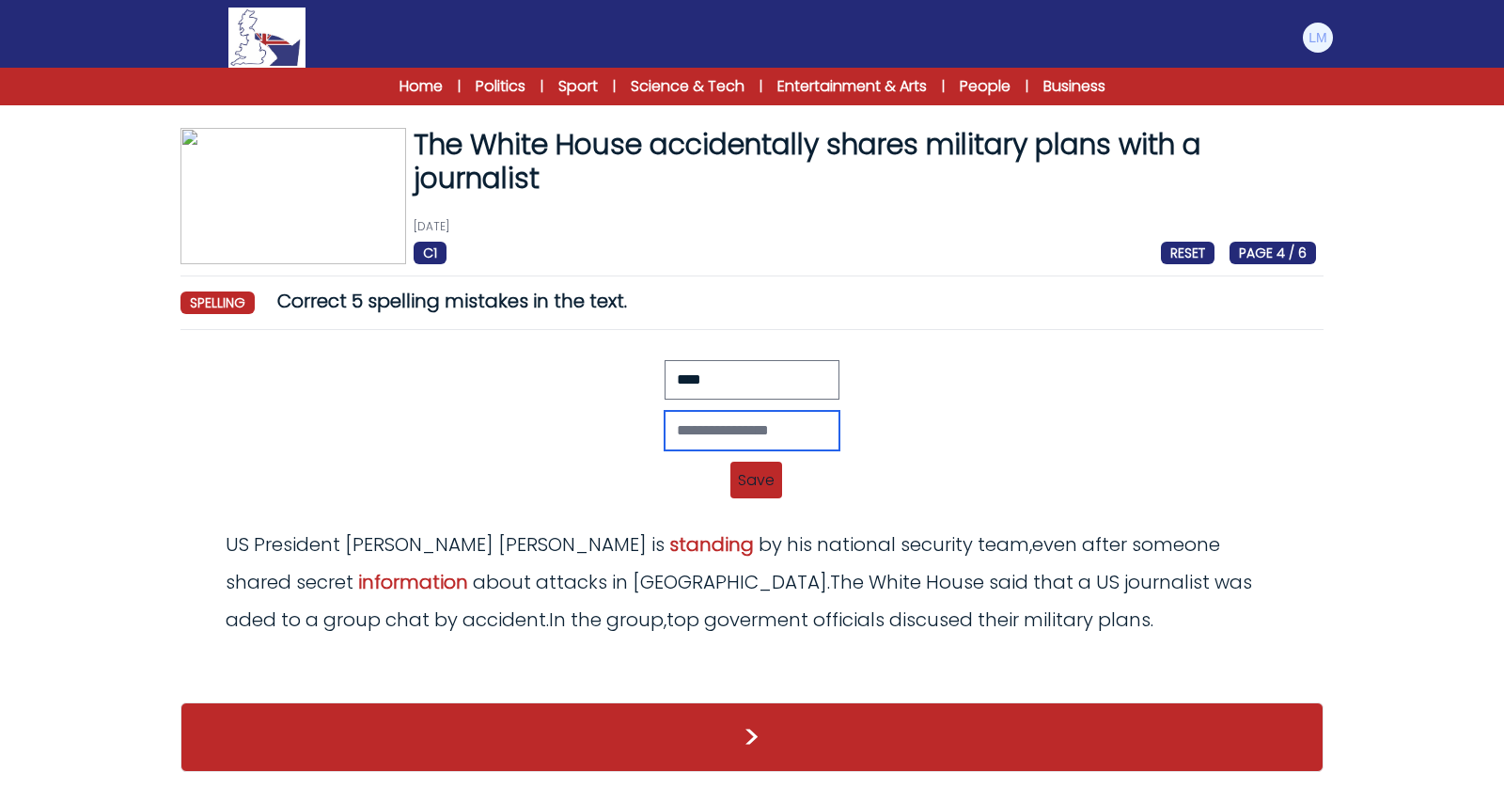
click at [747, 429] on input "text" at bounding box center [752, 430] width 175 height 39
type input "*****"
click at [748, 472] on span "Save" at bounding box center [756, 480] width 52 height 37
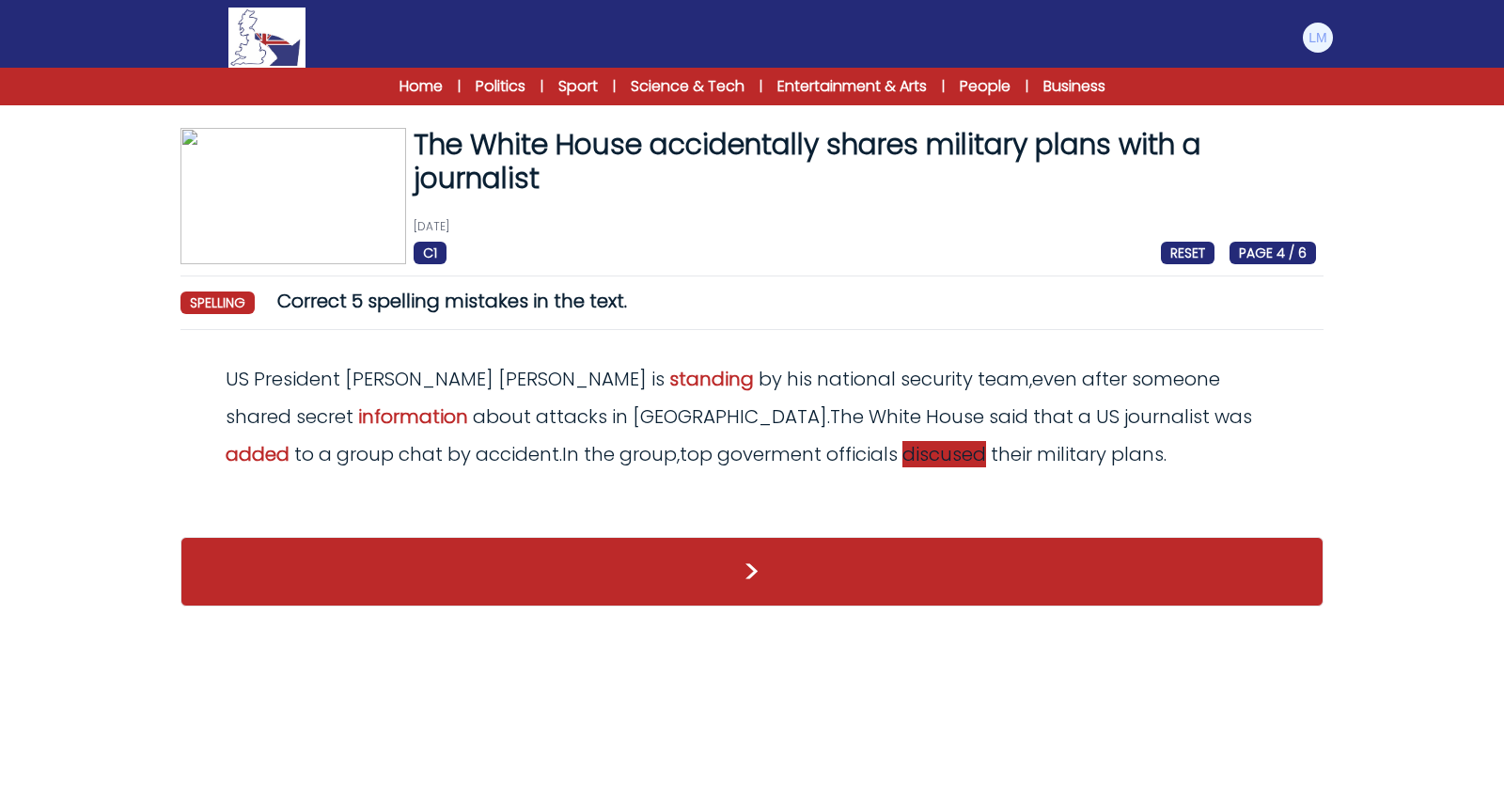
click at [902, 458] on span "discused" at bounding box center [944, 454] width 84 height 26
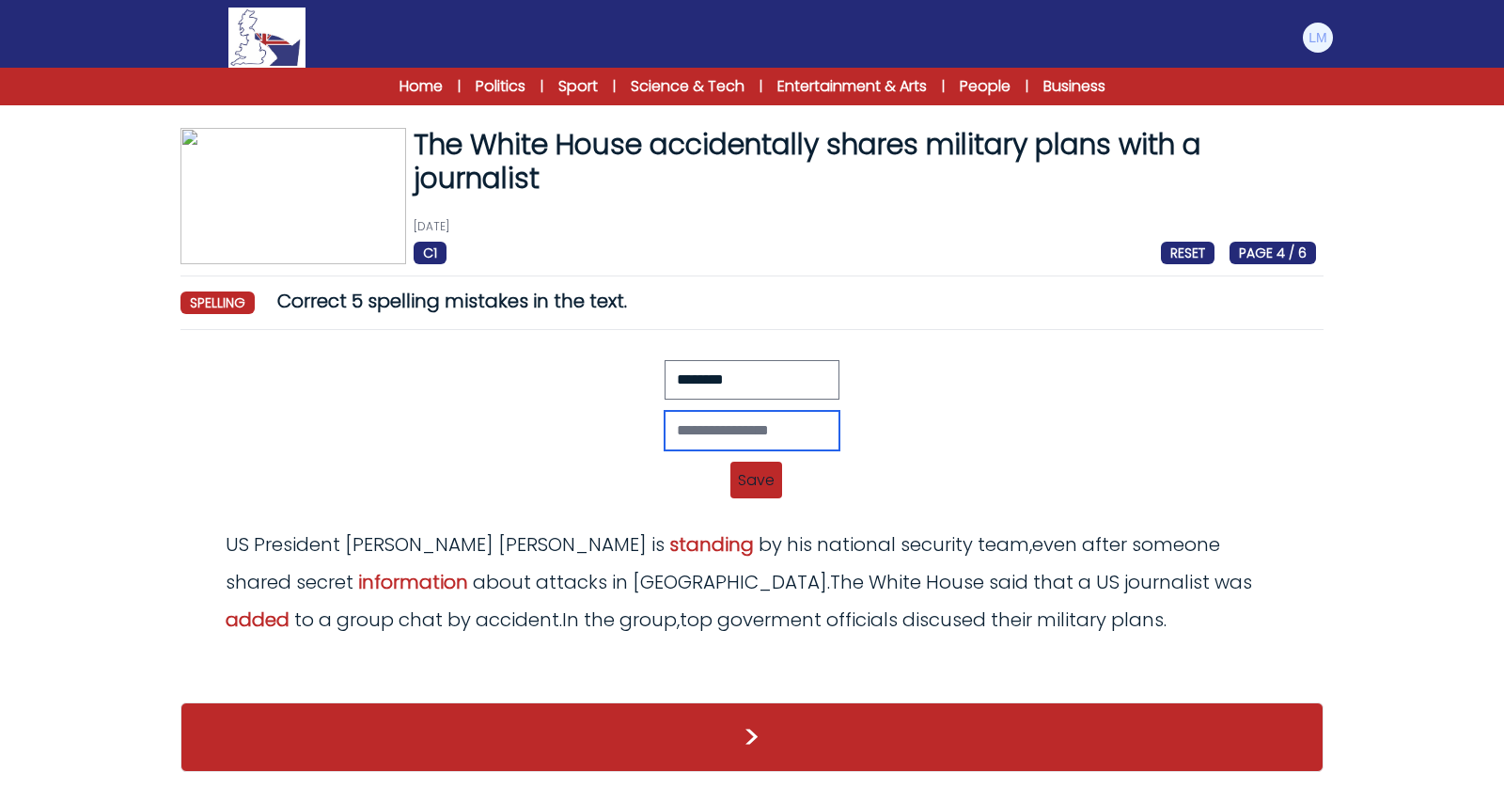
click at [759, 422] on input "text" at bounding box center [752, 430] width 175 height 39
type input "*********"
click at [751, 471] on span "Save" at bounding box center [756, 480] width 52 height 37
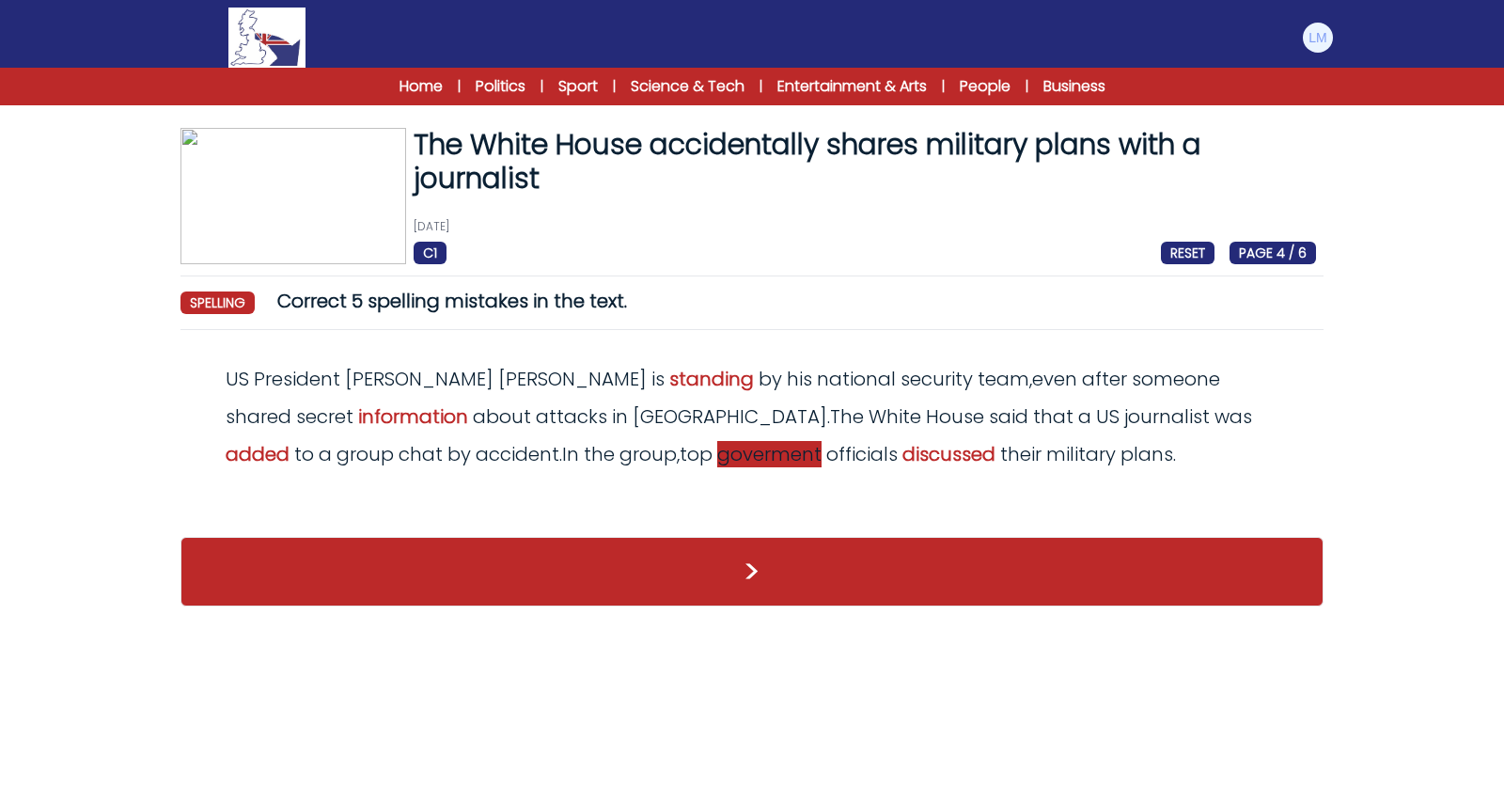
click at [717, 452] on span "goverment" at bounding box center [769, 454] width 104 height 26
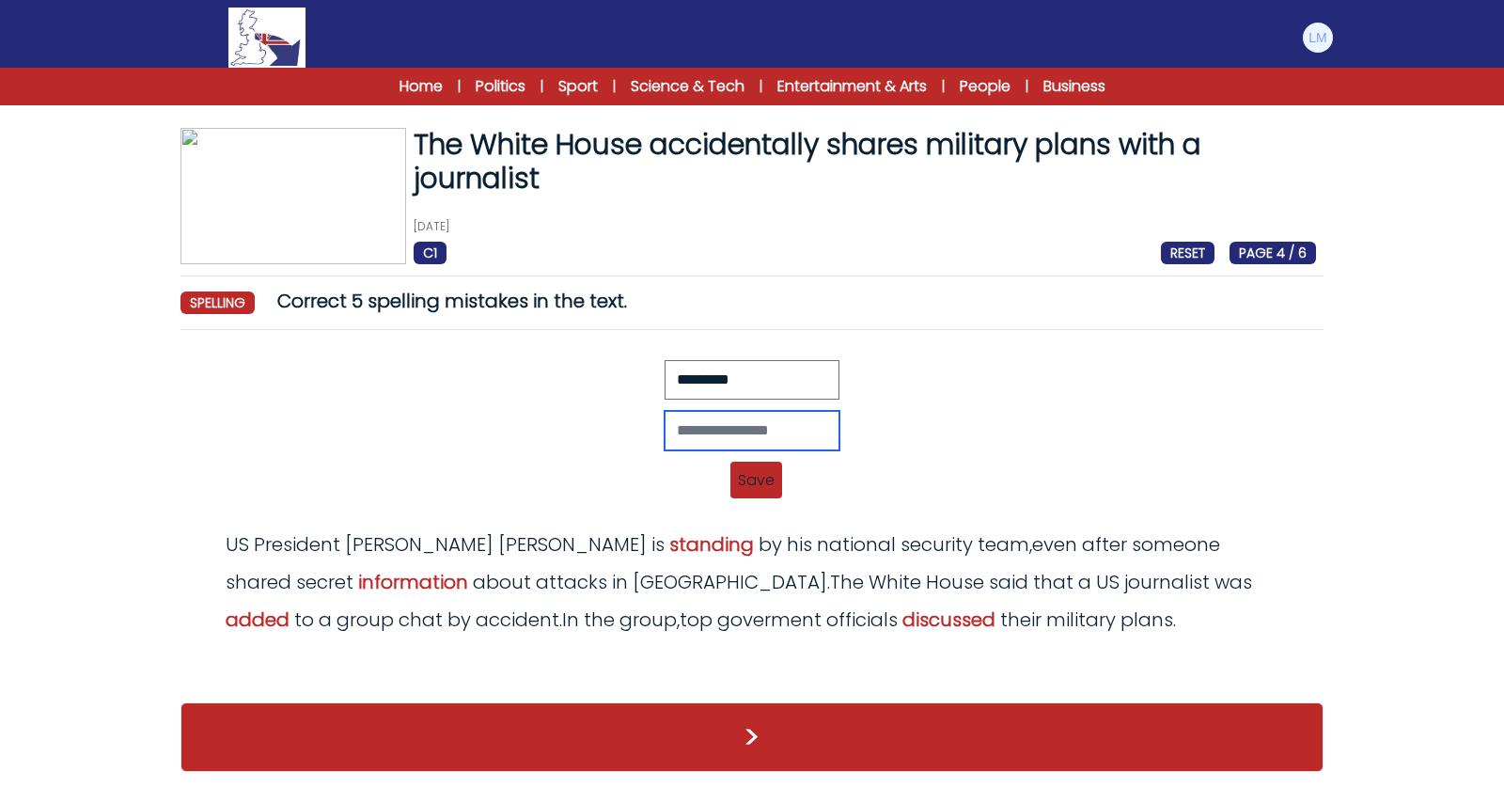
click at [771, 420] on input "text" at bounding box center [752, 430] width 175 height 39
type input "**********"
click at [768, 483] on span "Save" at bounding box center [756, 480] width 52 height 37
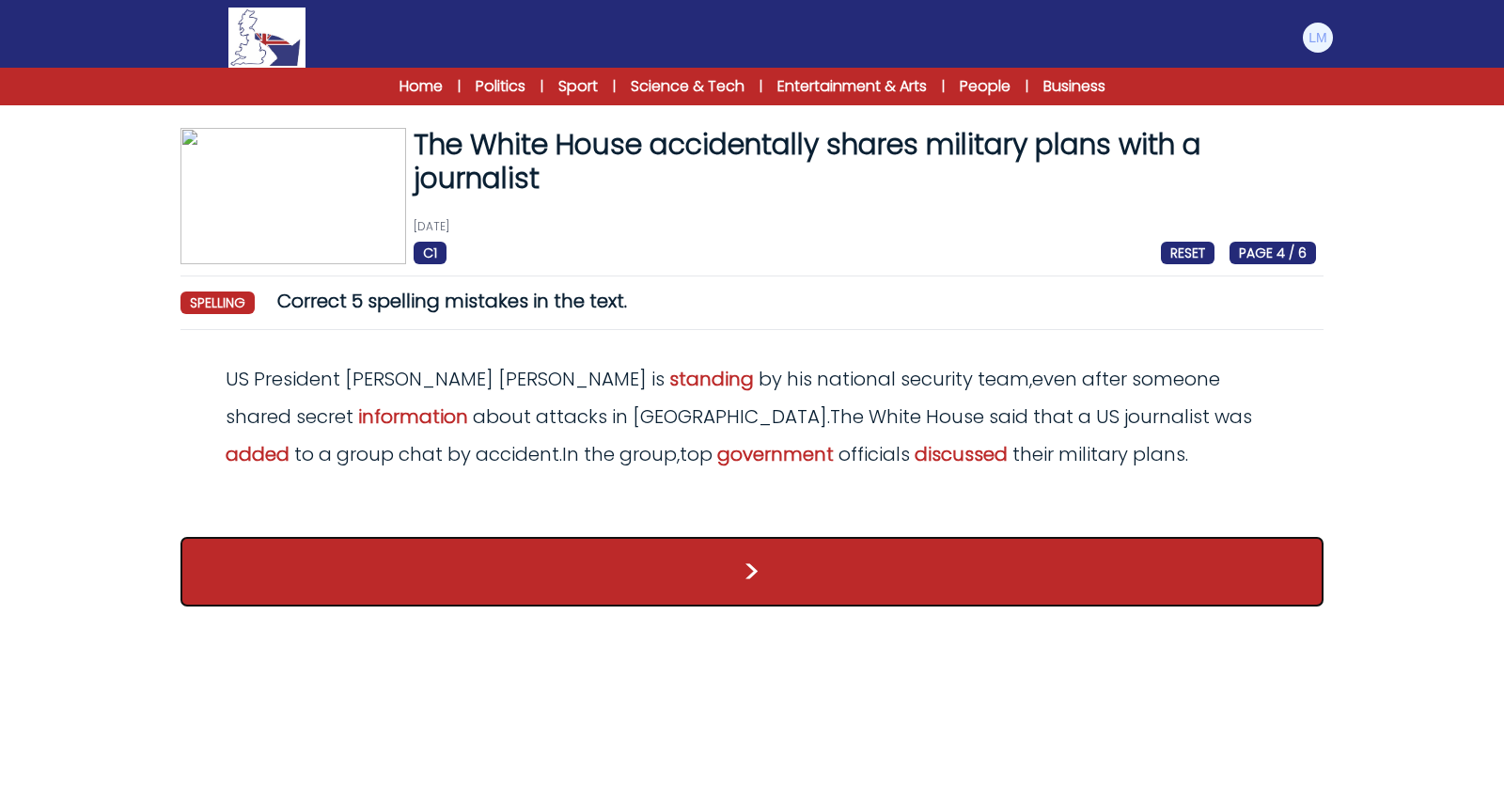
click at [780, 578] on button ">" at bounding box center [751, 572] width 1143 height 70
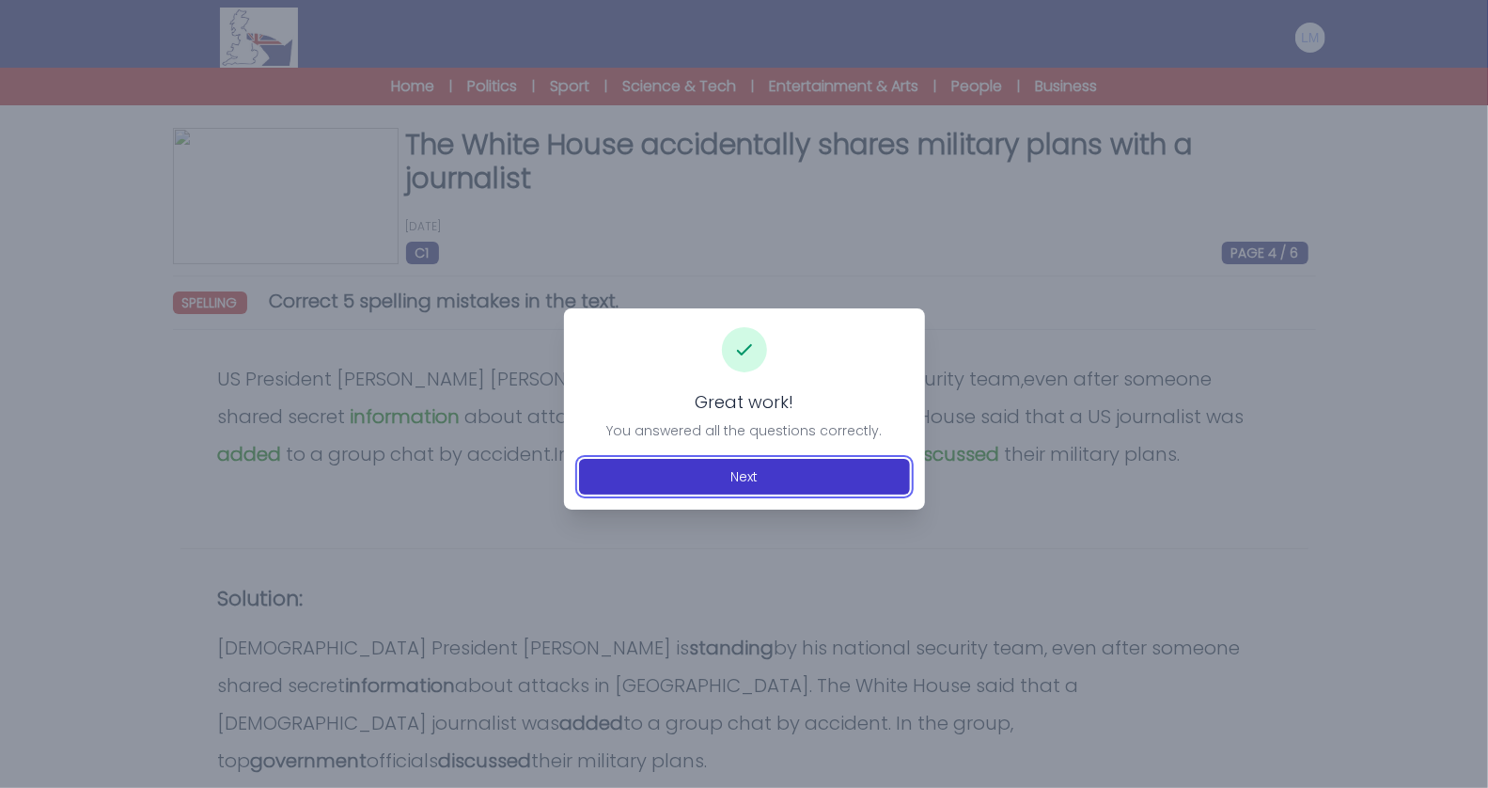
click at [773, 465] on button "Next" at bounding box center [744, 477] width 331 height 36
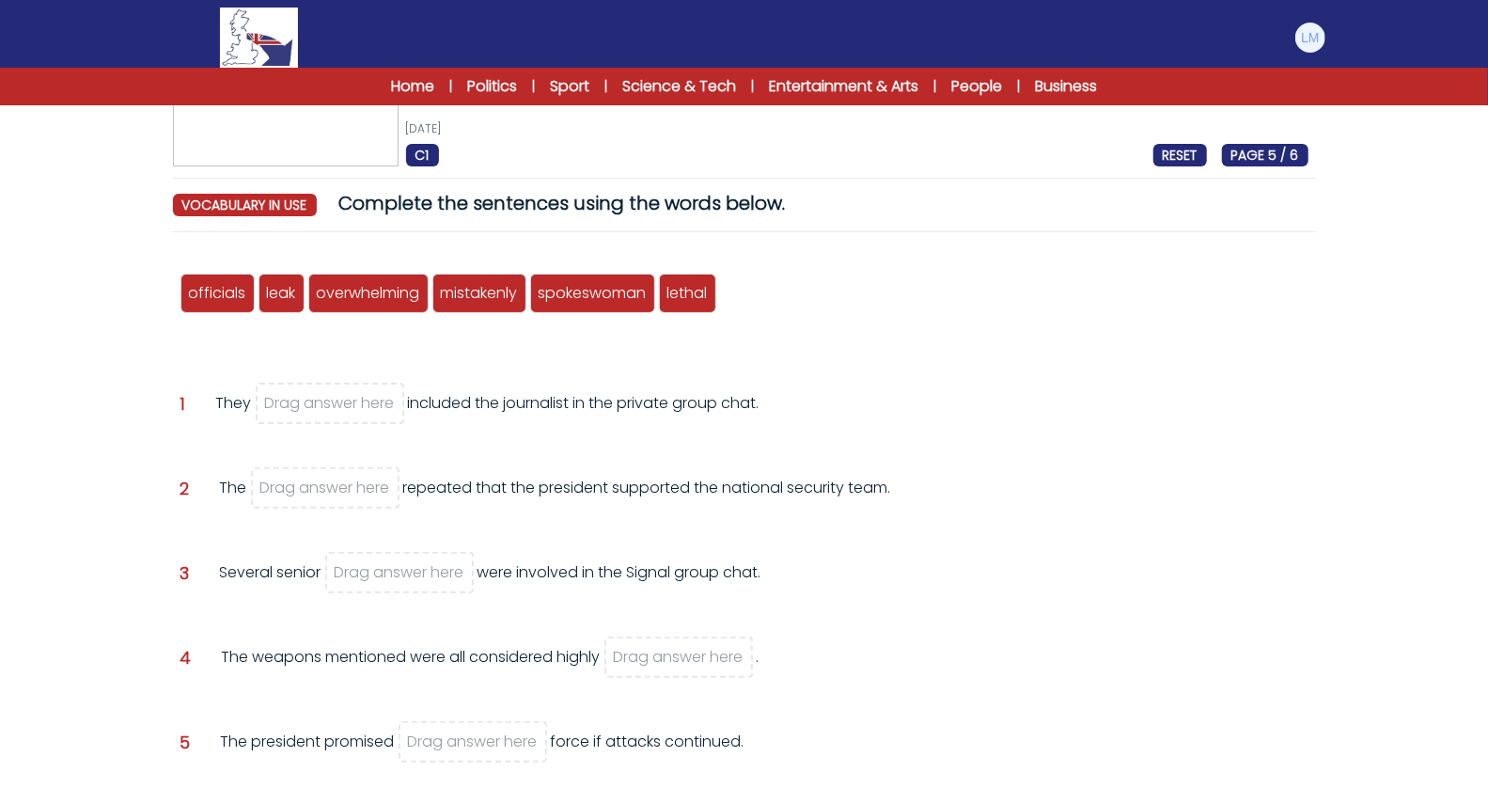
scroll to position [129, 0]
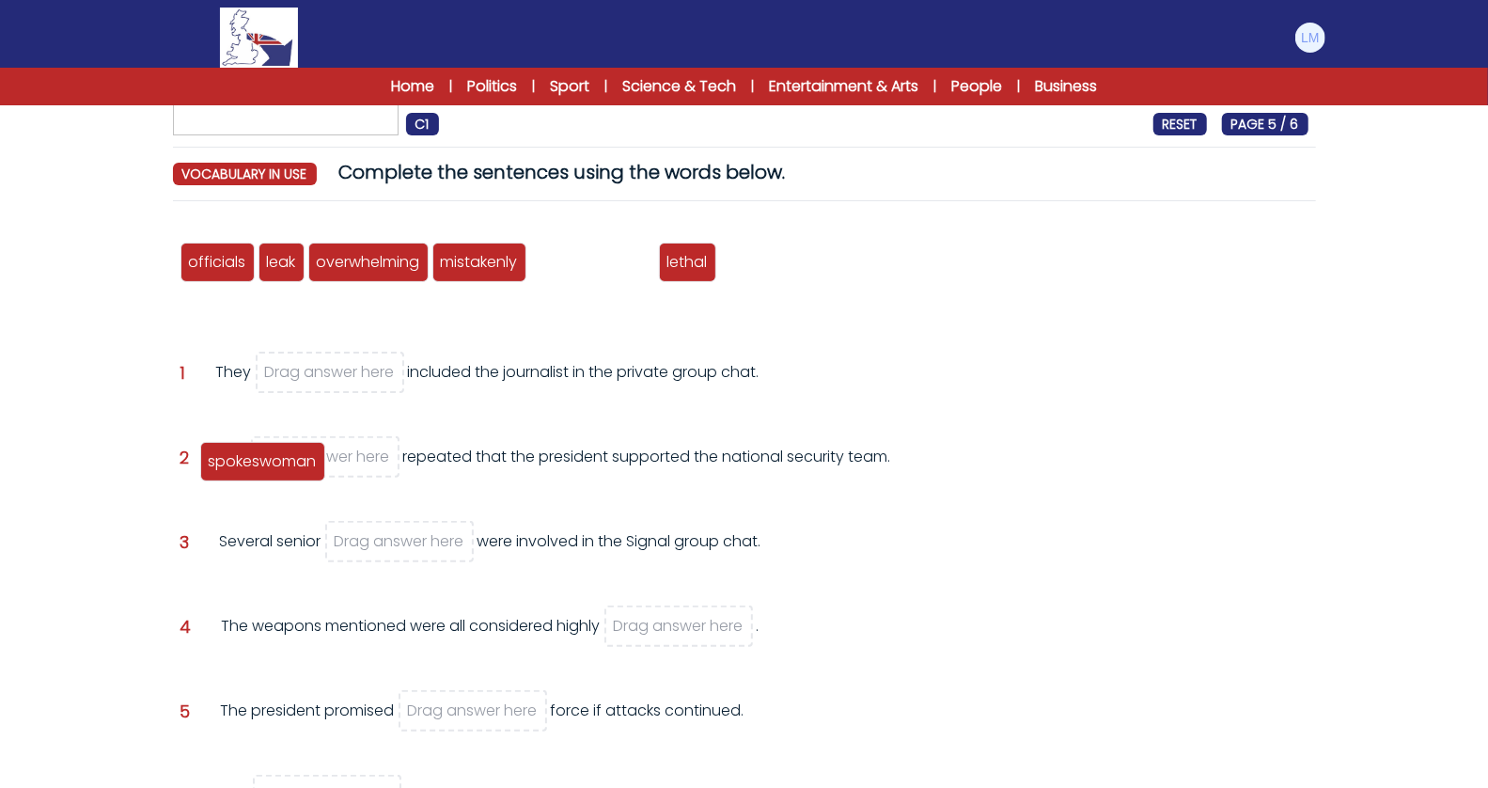
drag, startPoint x: 622, startPoint y: 262, endPoint x: 317, endPoint y: 452, distance: 359.7
click at [317, 452] on span "spokeswoman" at bounding box center [263, 461] width 108 height 22
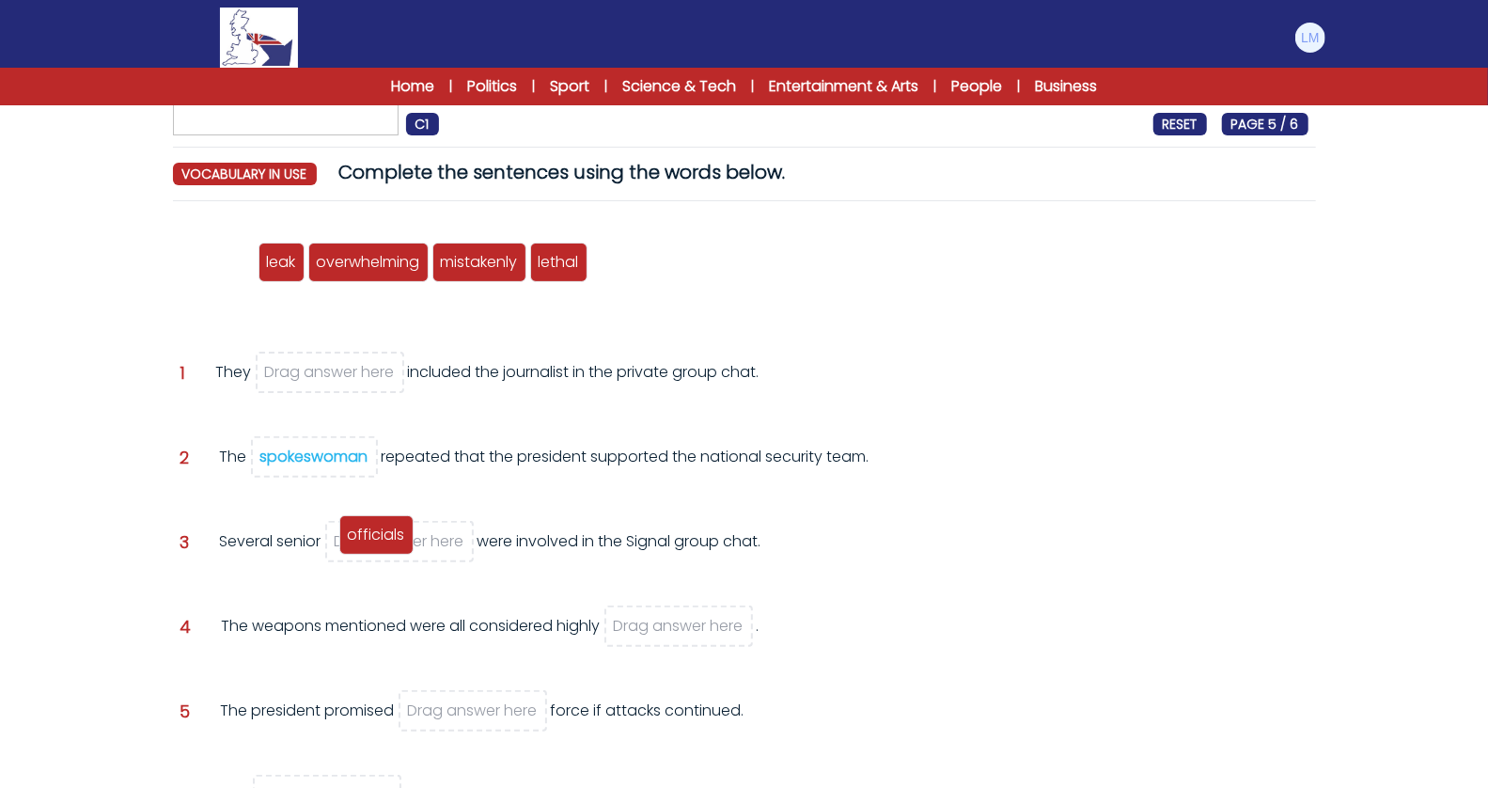
drag, startPoint x: 228, startPoint y: 271, endPoint x: 406, endPoint y: 552, distance: 332.5
click at [402, 552] on div "officials" at bounding box center [376, 534] width 74 height 39
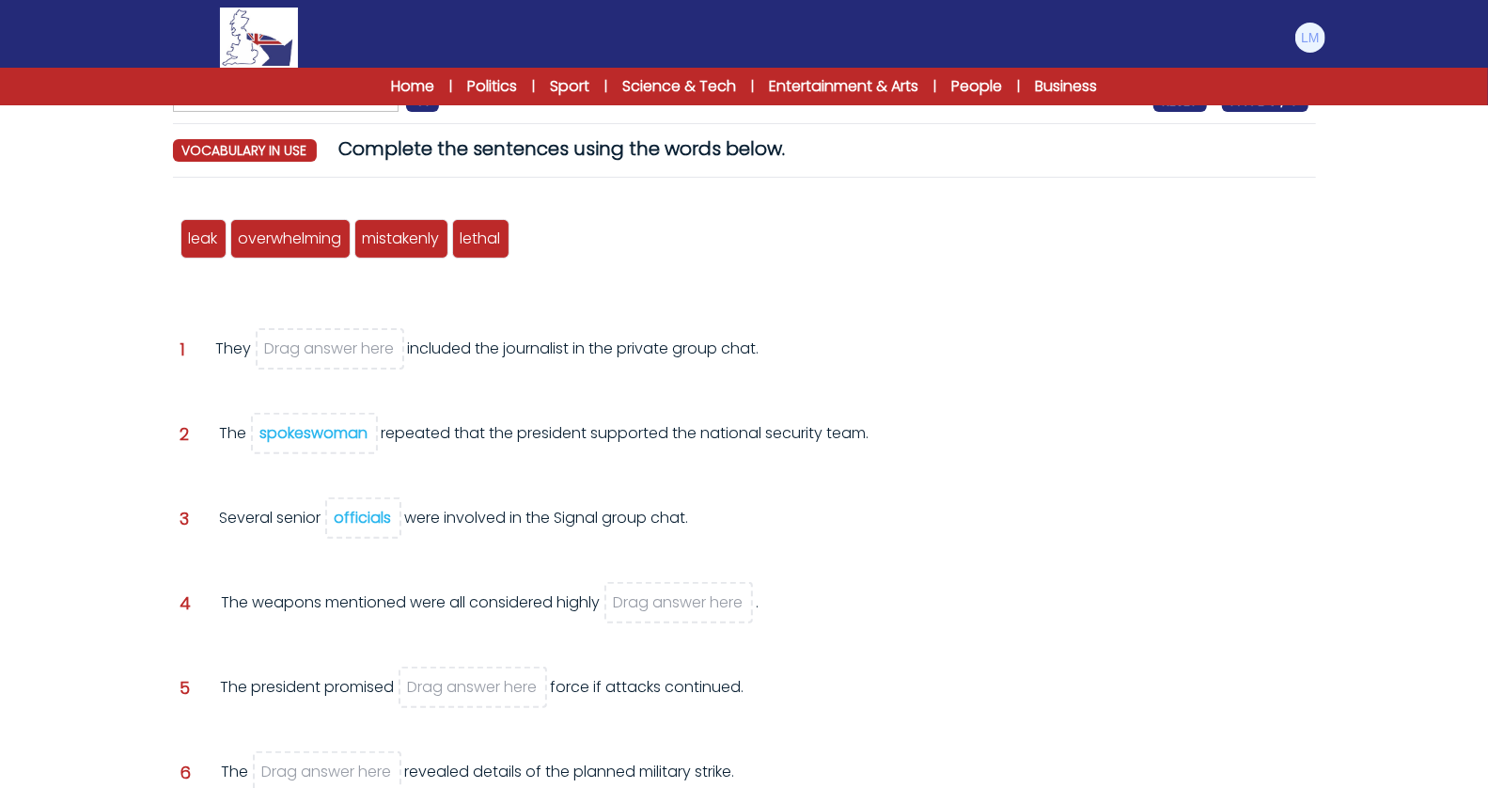
scroll to position [160, 0]
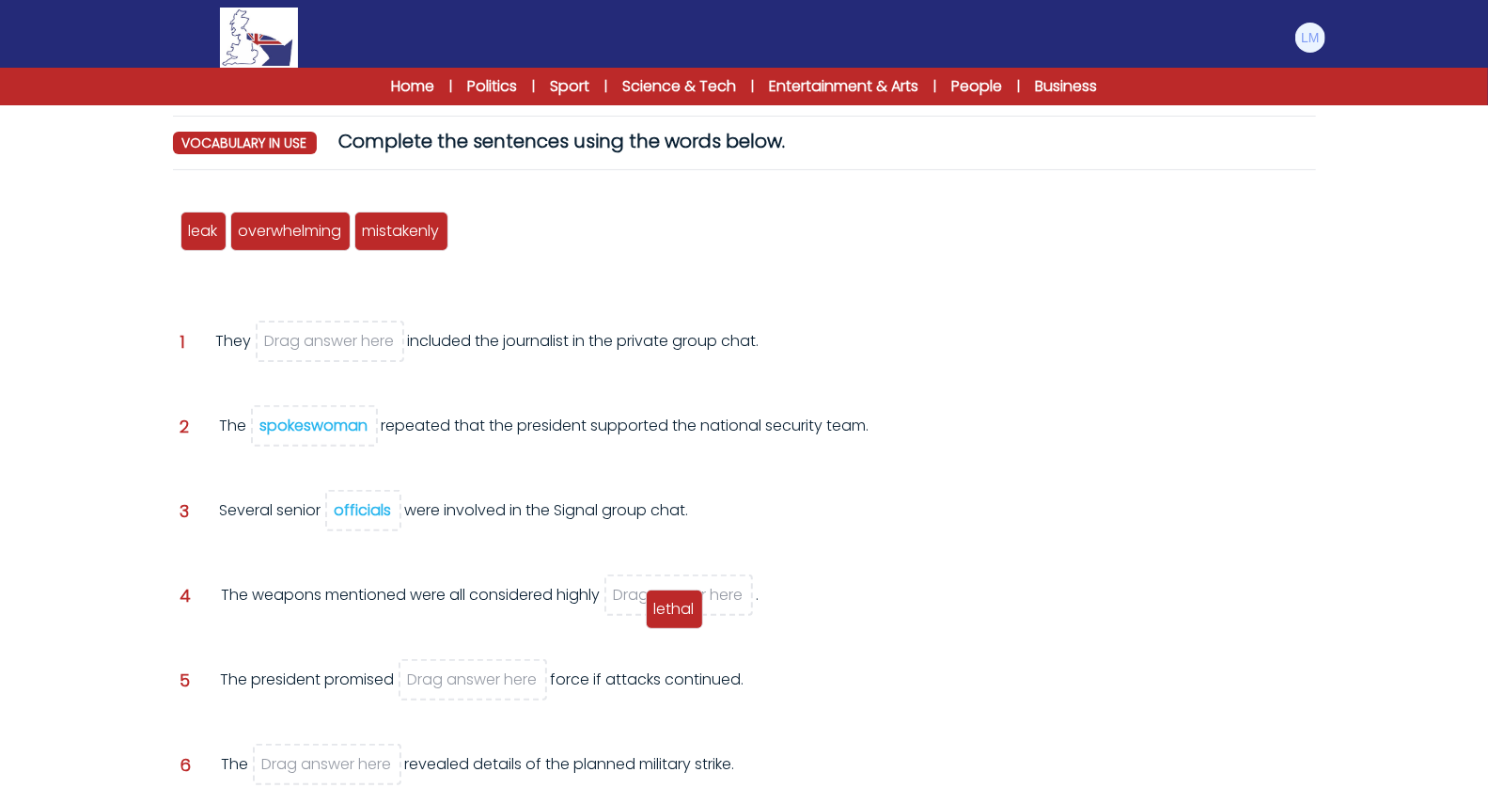
drag, startPoint x: 471, startPoint y: 232, endPoint x: 664, endPoint y: 604, distance: 418.3
click at [664, 604] on span "lethal" at bounding box center [674, 609] width 40 height 22
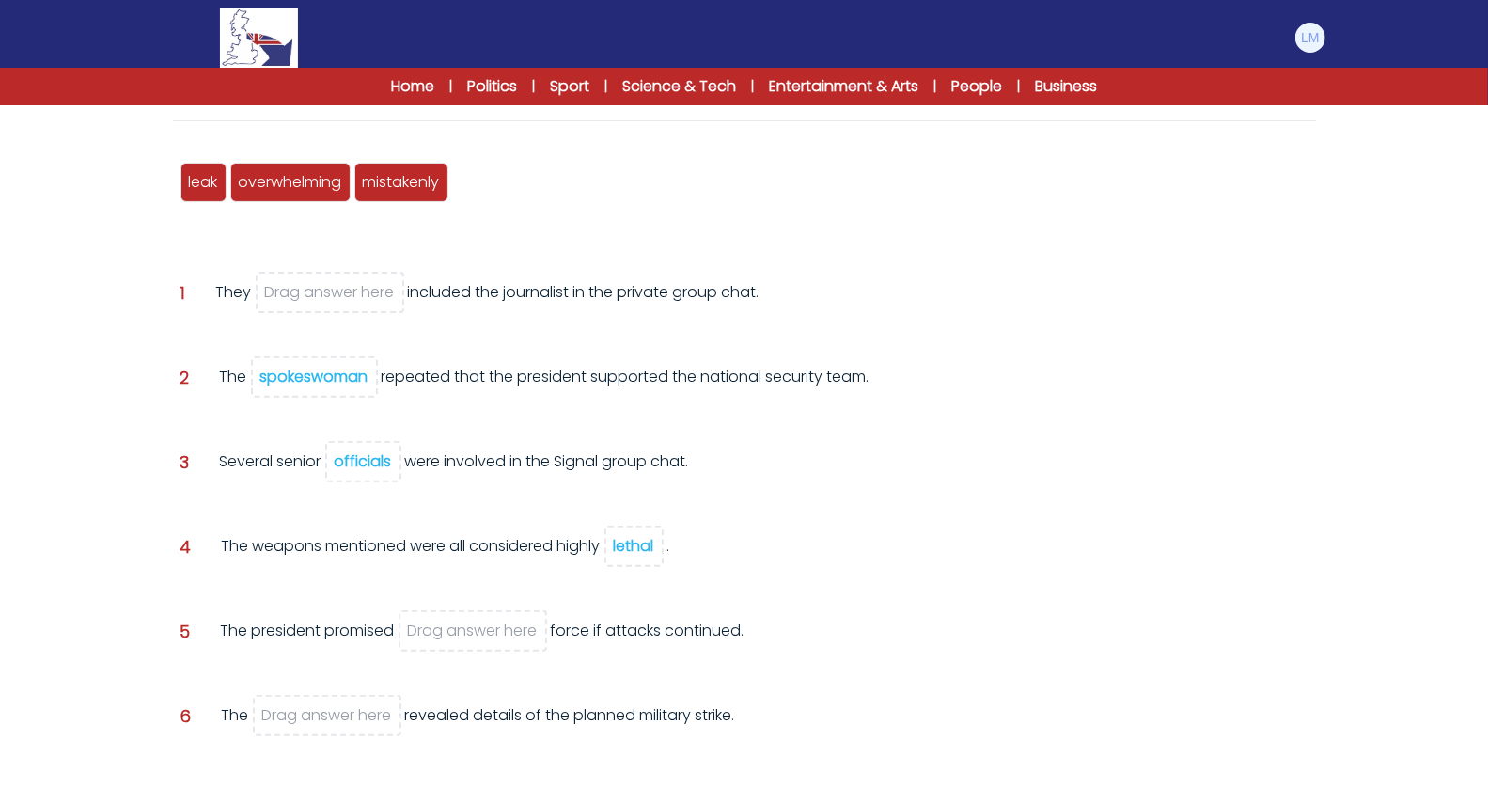
scroll to position [223, 0]
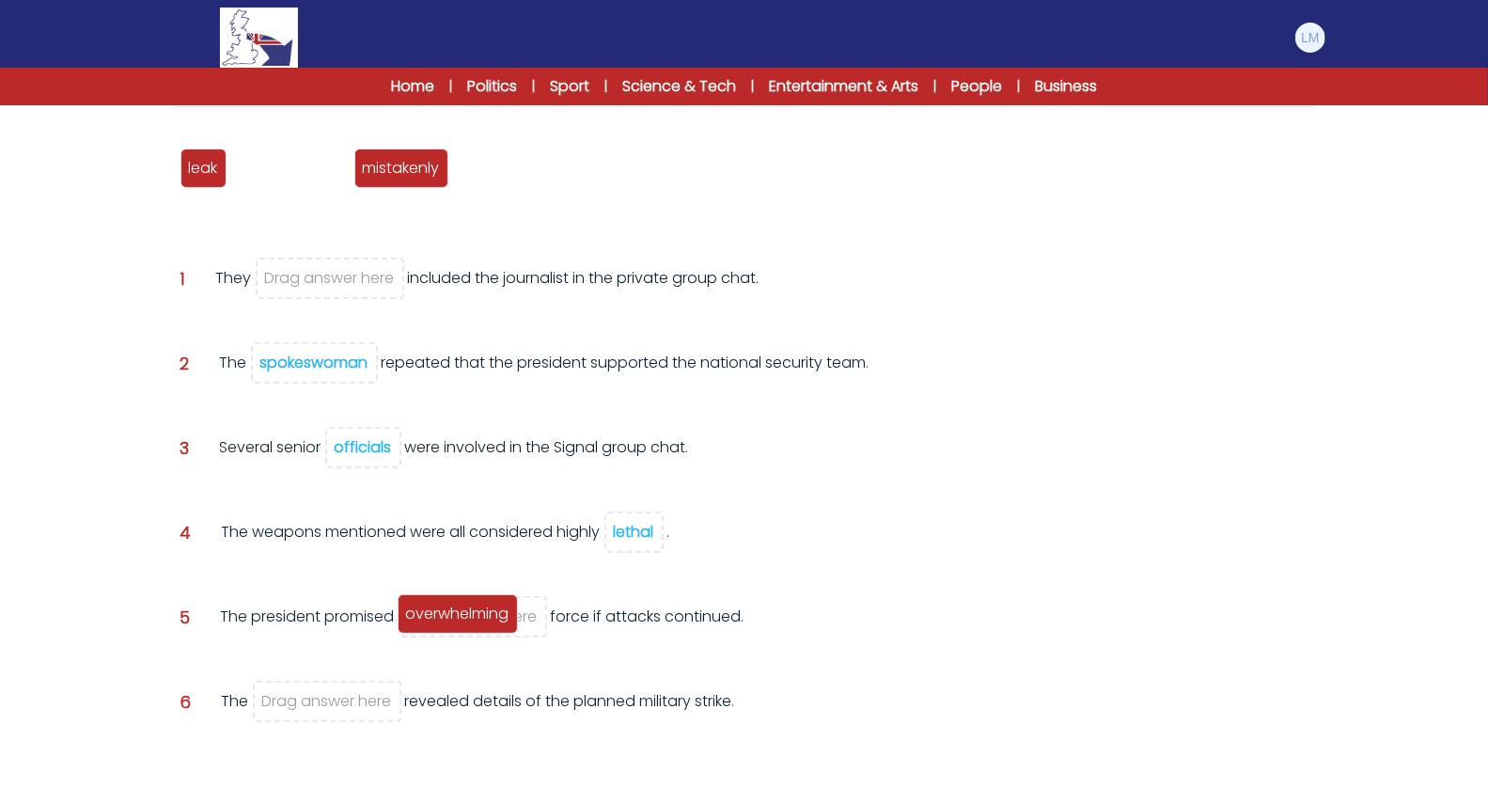
drag, startPoint x: 310, startPoint y: 169, endPoint x: 478, endPoint y: 615, distance: 476.0
click at [478, 615] on span "overwhelming" at bounding box center [457, 614] width 103 height 22
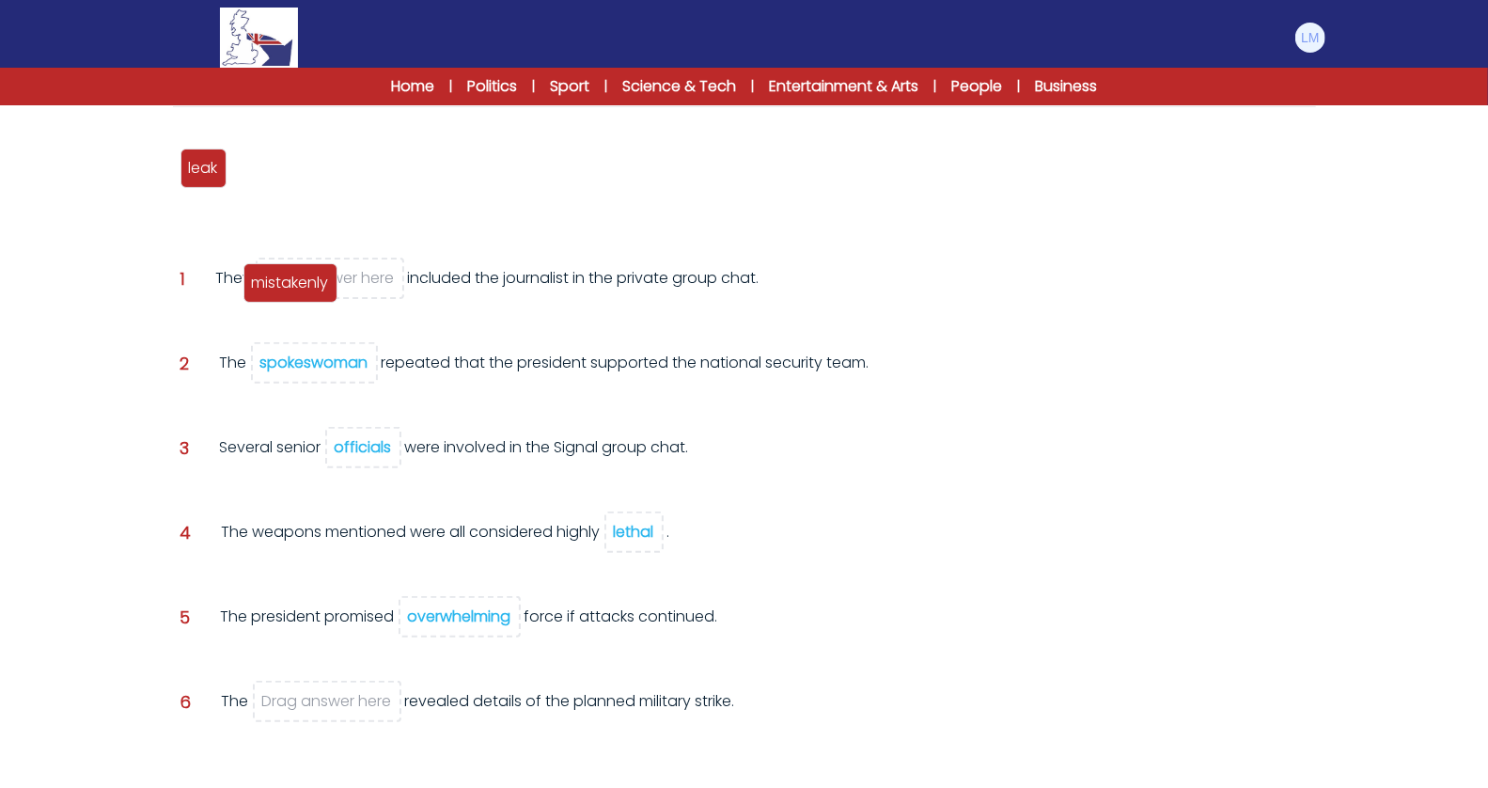
drag, startPoint x: 290, startPoint y: 175, endPoint x: 303, endPoint y: 289, distance: 114.5
click at [303, 289] on span "mistakenly" at bounding box center [290, 283] width 77 height 22
drag, startPoint x: 208, startPoint y: 164, endPoint x: 302, endPoint y: 699, distance: 544.0
click at [302, 699] on span "leak" at bounding box center [296, 702] width 29 height 22
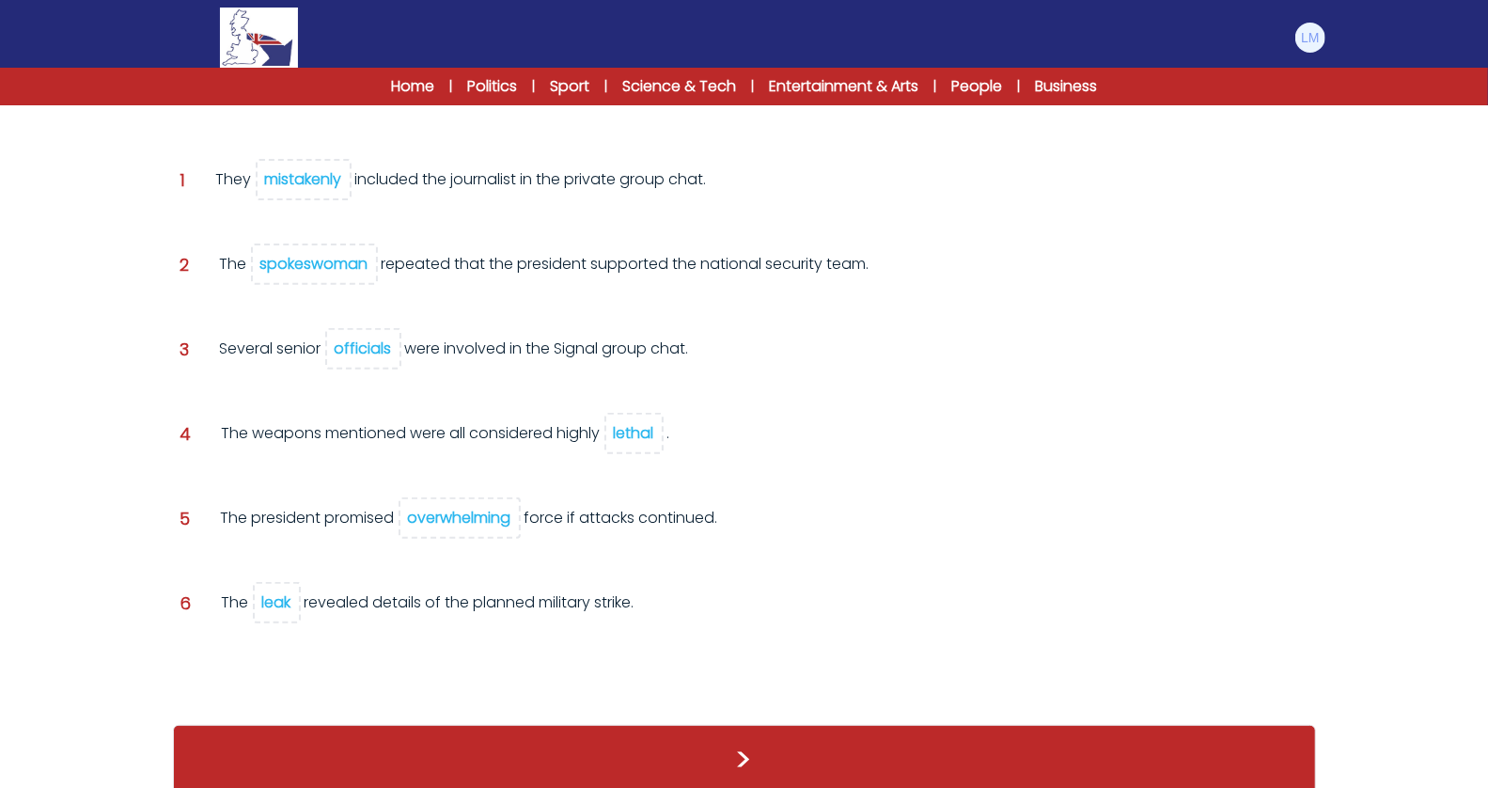
scroll to position [302, 0]
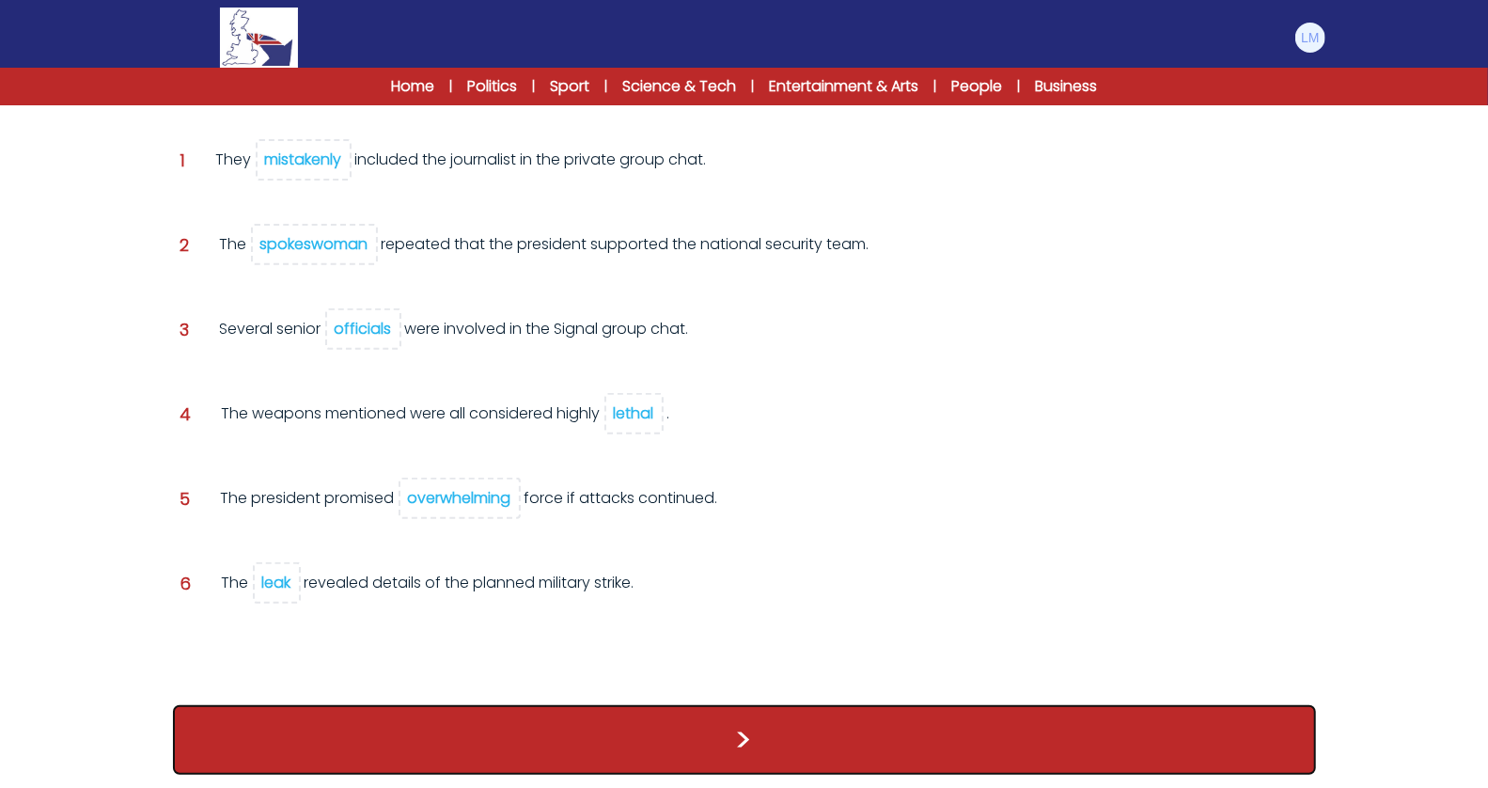
click at [310, 710] on button ">" at bounding box center [744, 740] width 1143 height 70
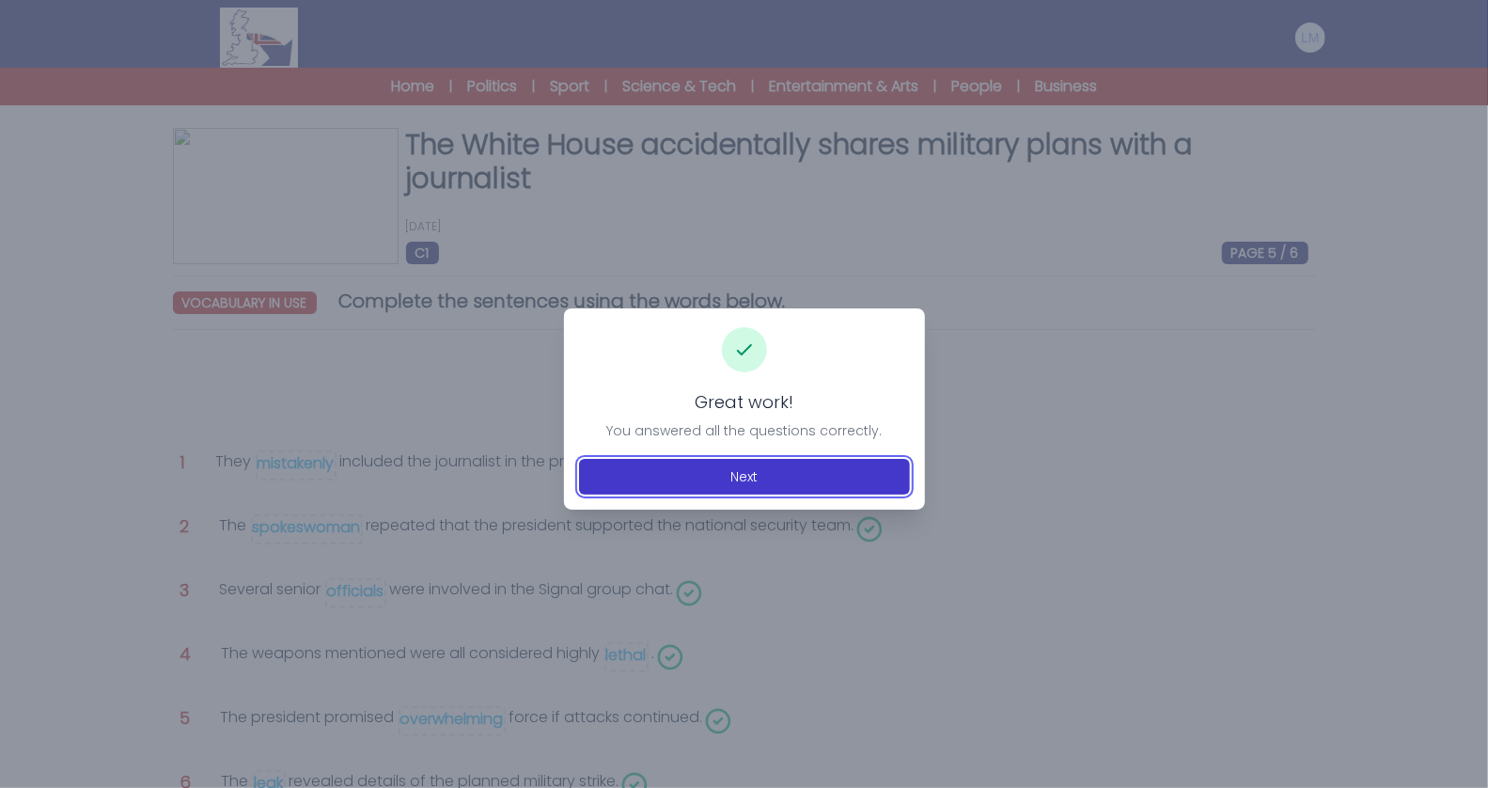
click at [679, 459] on button "Next" at bounding box center [744, 477] width 331 height 36
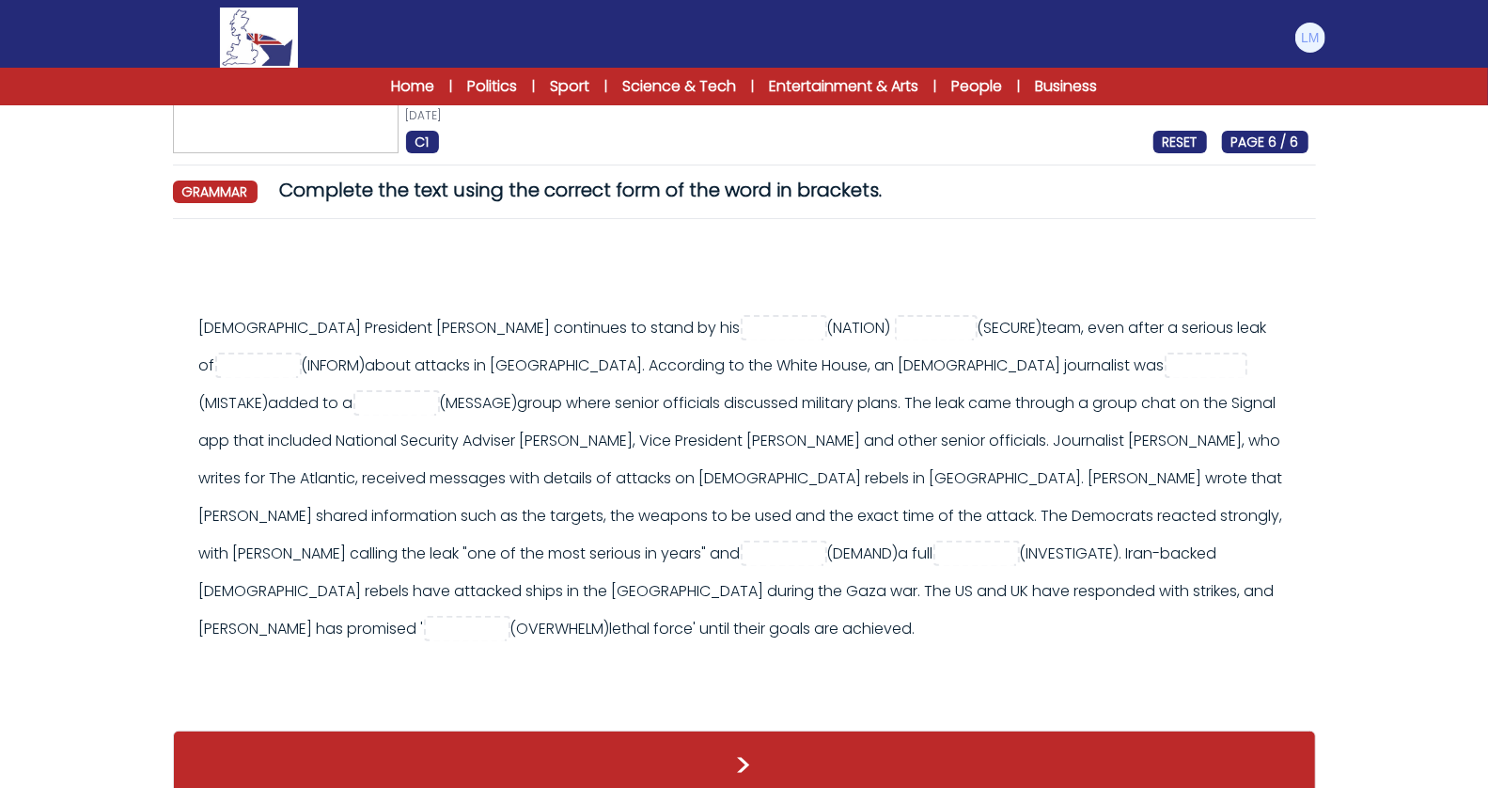
scroll to position [113, 0]
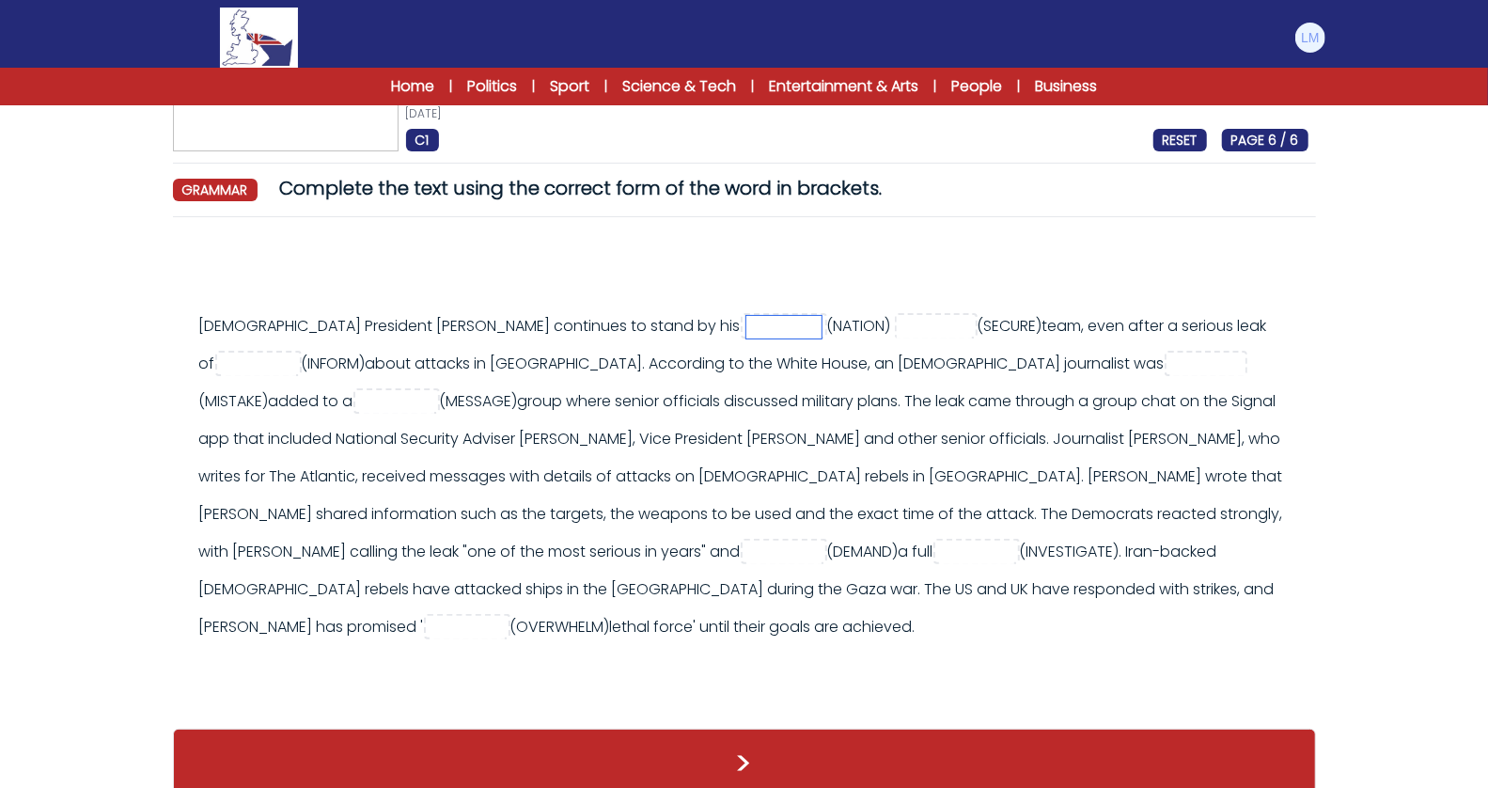
click at [746, 325] on input "text" at bounding box center [783, 327] width 75 height 23
type input "********"
click at [296, 353] on input "text" at bounding box center [258, 364] width 75 height 23
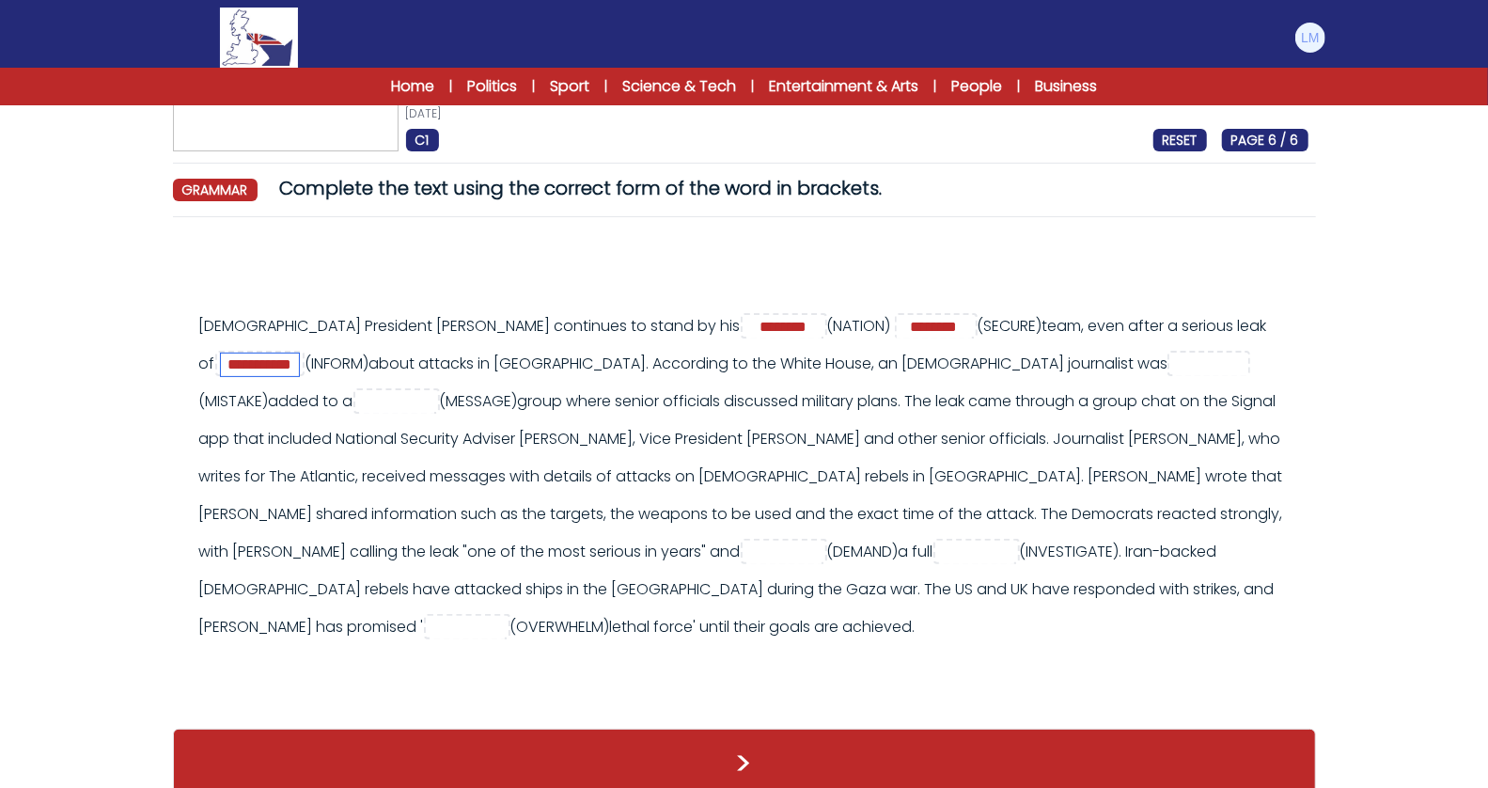
type input "**********"
click at [1173, 367] on input "text" at bounding box center [1210, 364] width 75 height 23
type input "**********"
click at [434, 391] on input "text" at bounding box center [396, 402] width 75 height 23
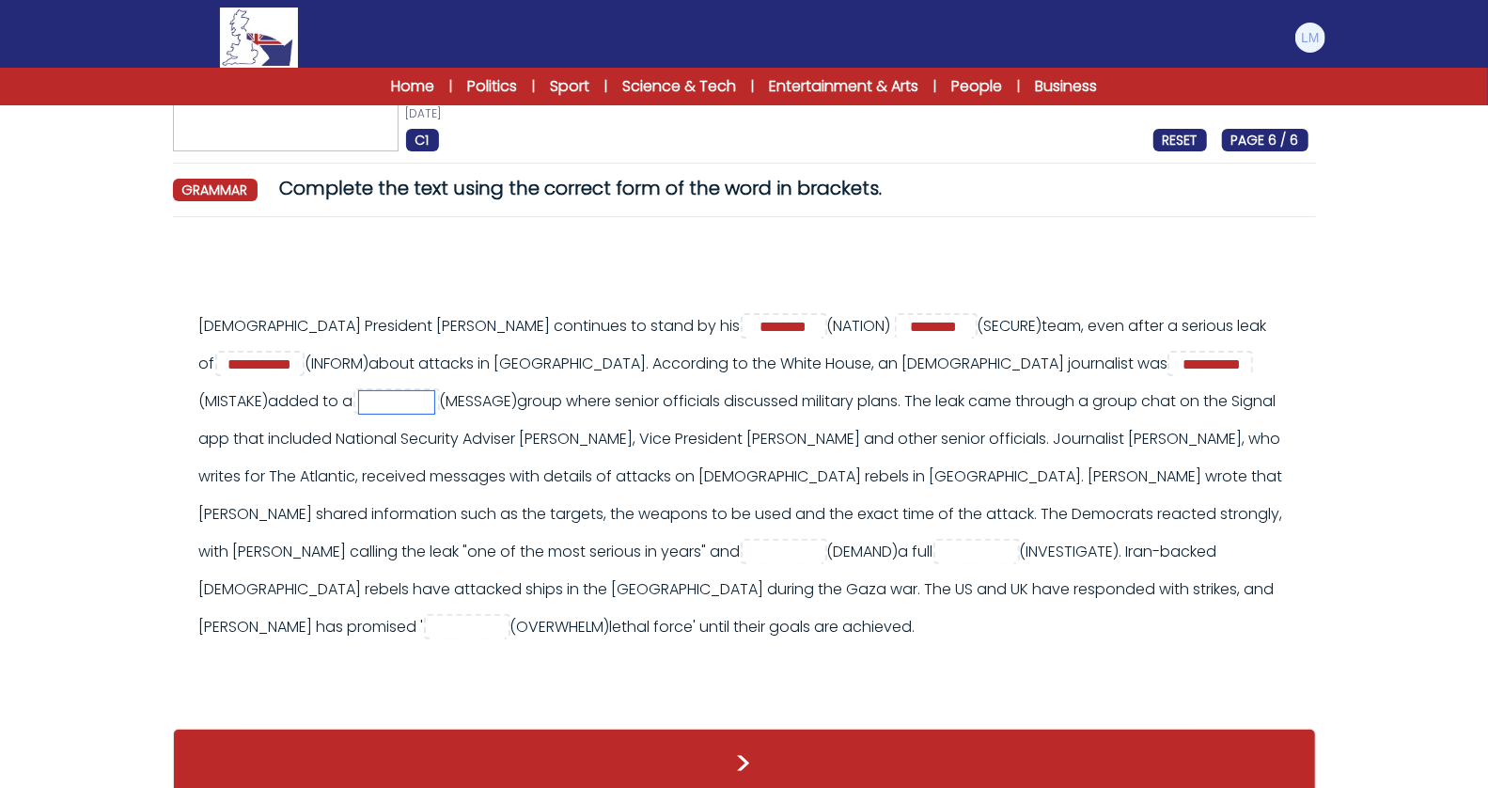
scroll to position [0, 0]
type input "****"
click at [822, 541] on input "text" at bounding box center [783, 552] width 75 height 23
type input "*********"
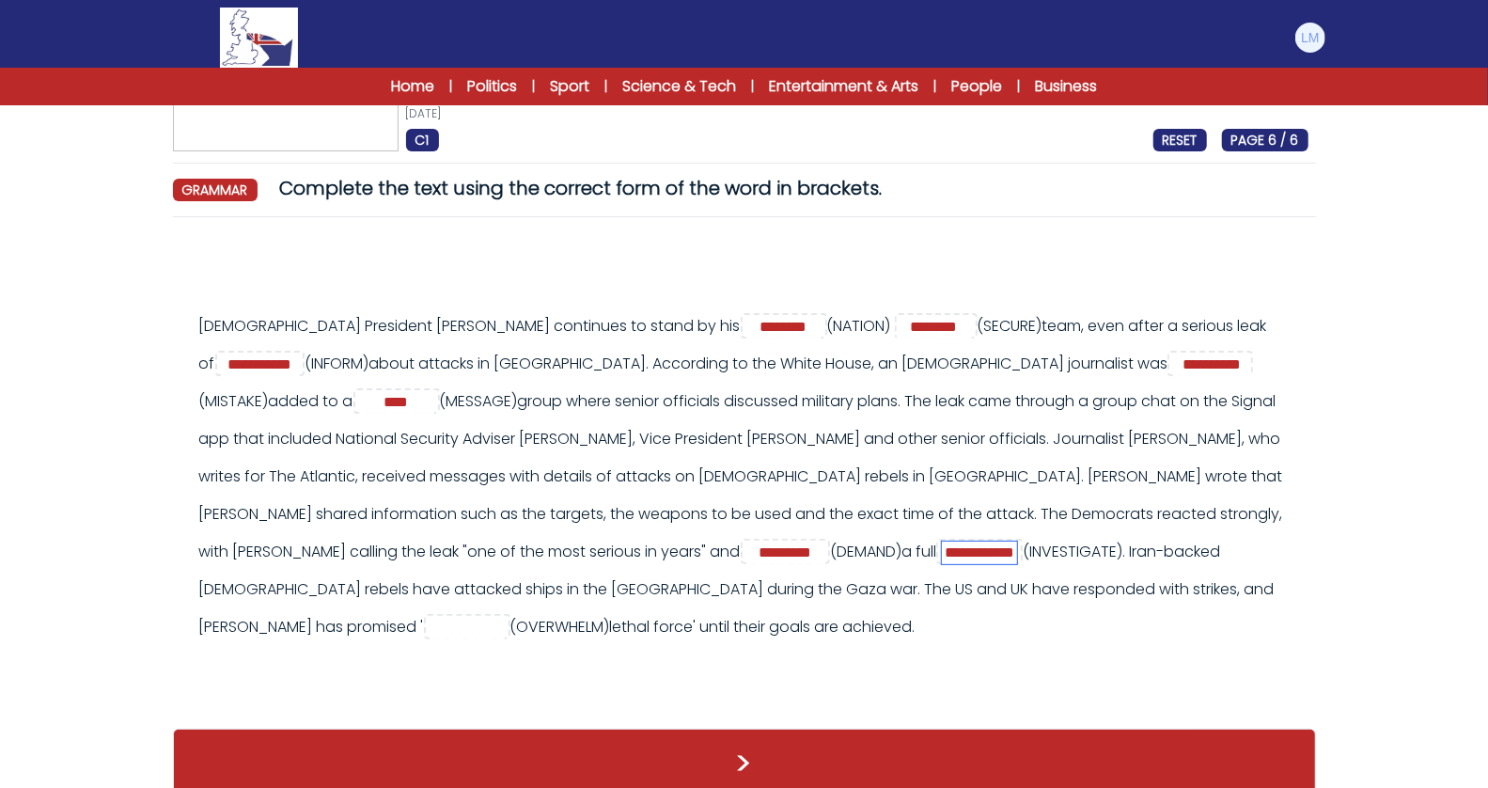
scroll to position [0, 16]
type input "**********"
click at [505, 617] on input "text" at bounding box center [467, 628] width 75 height 23
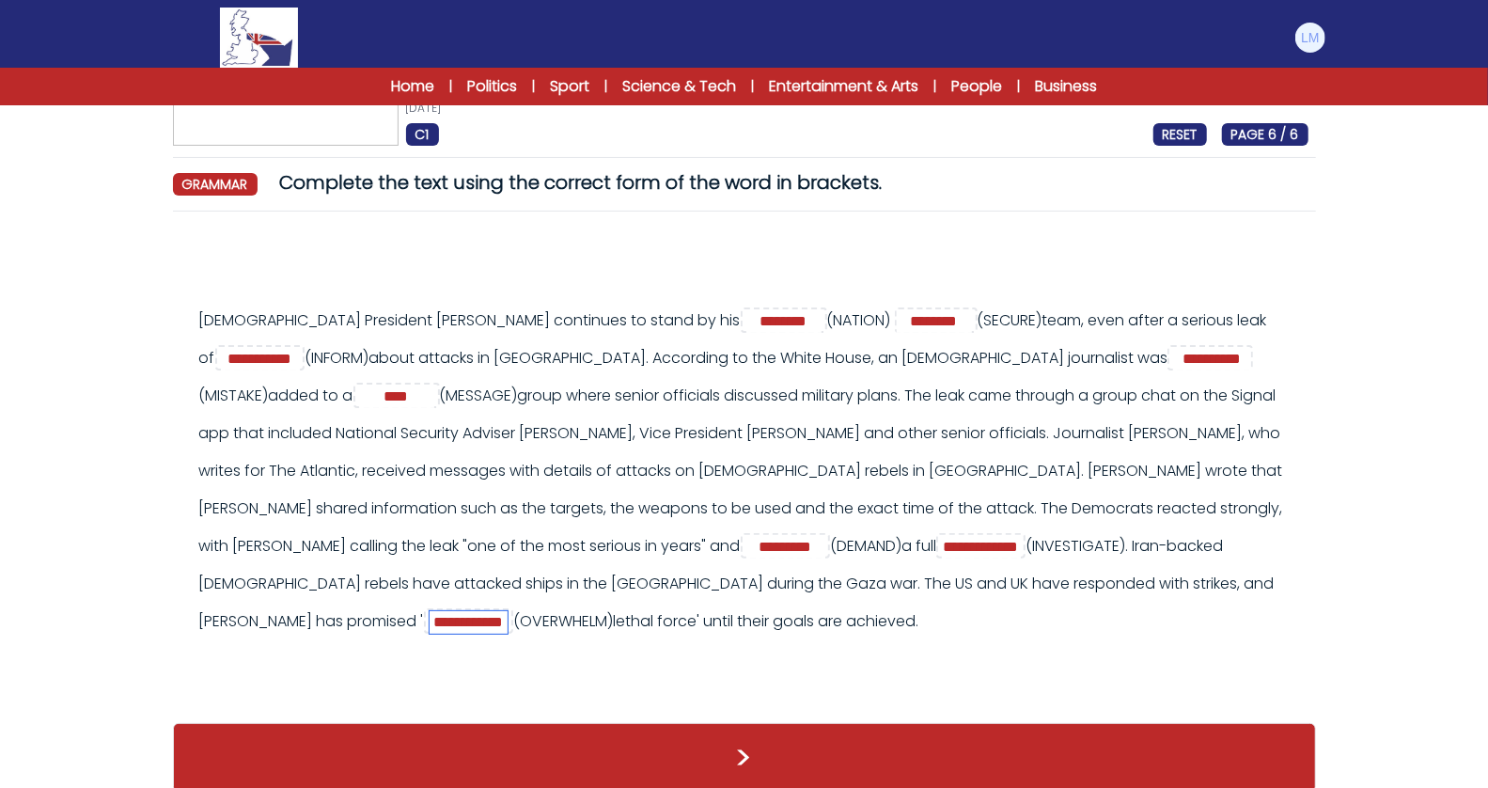
type input "**********"
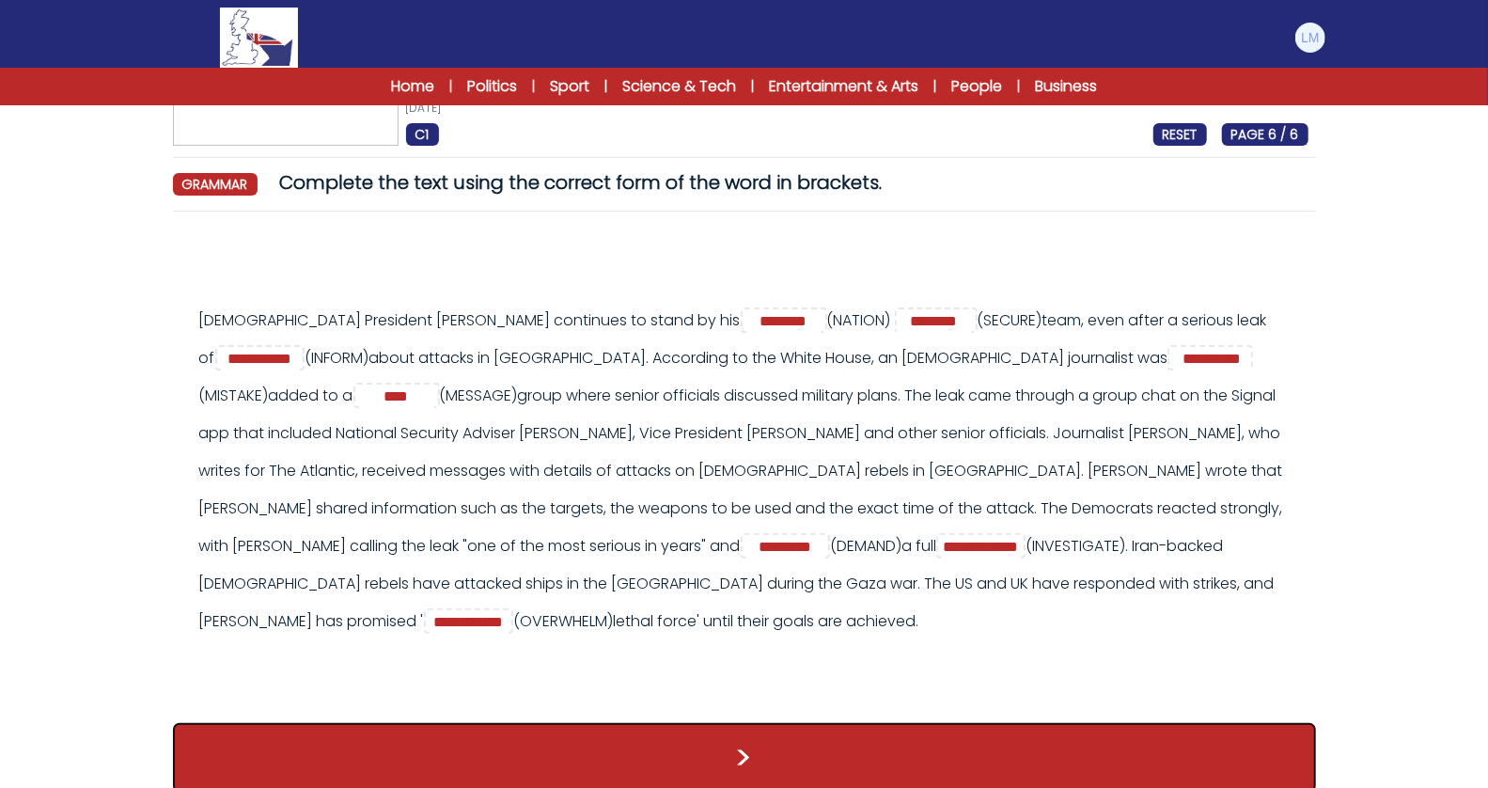
click at [758, 723] on button ">" at bounding box center [744, 758] width 1143 height 70
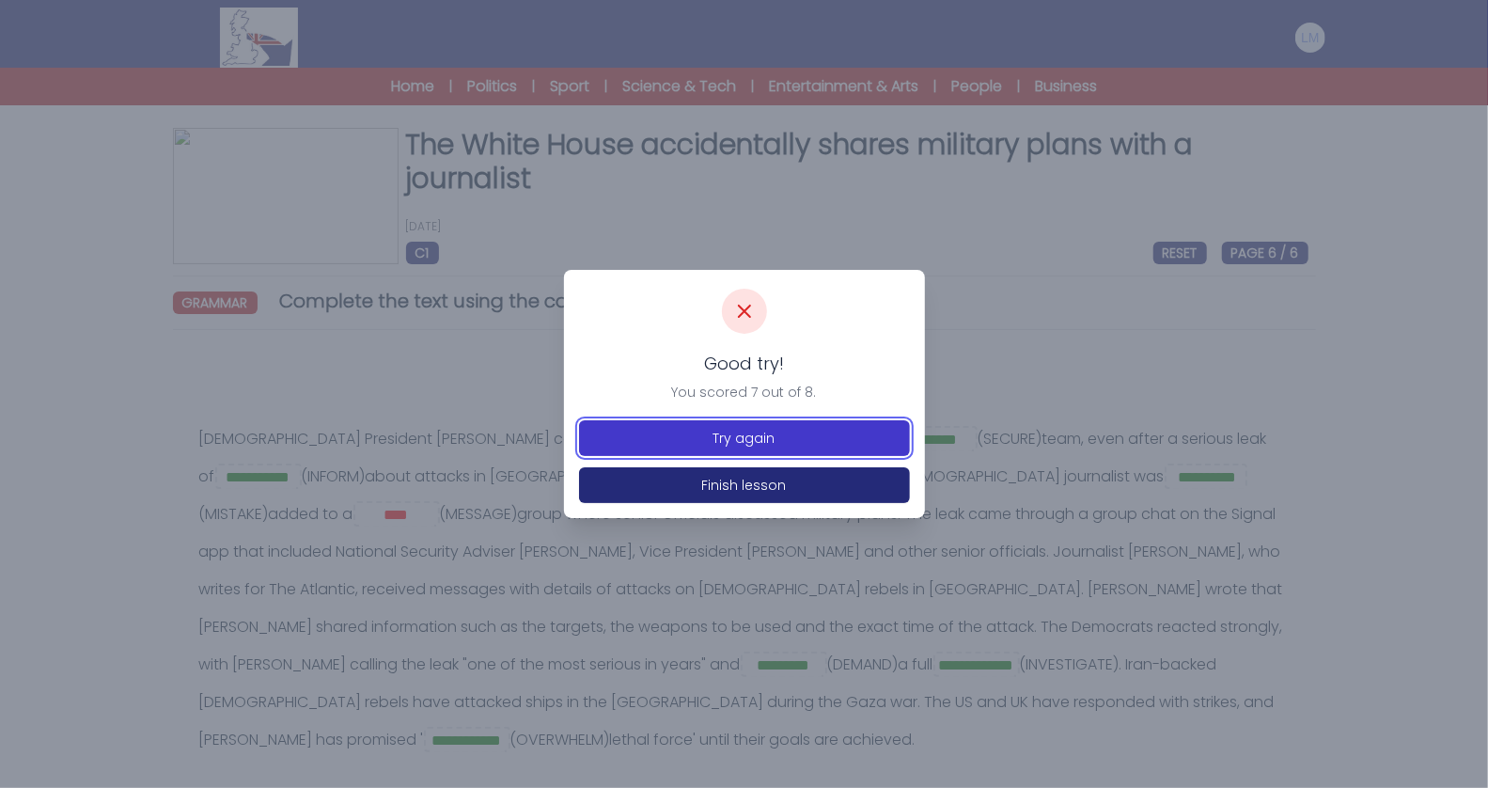
click at [823, 433] on button "Try again" at bounding box center [744, 438] width 331 height 36
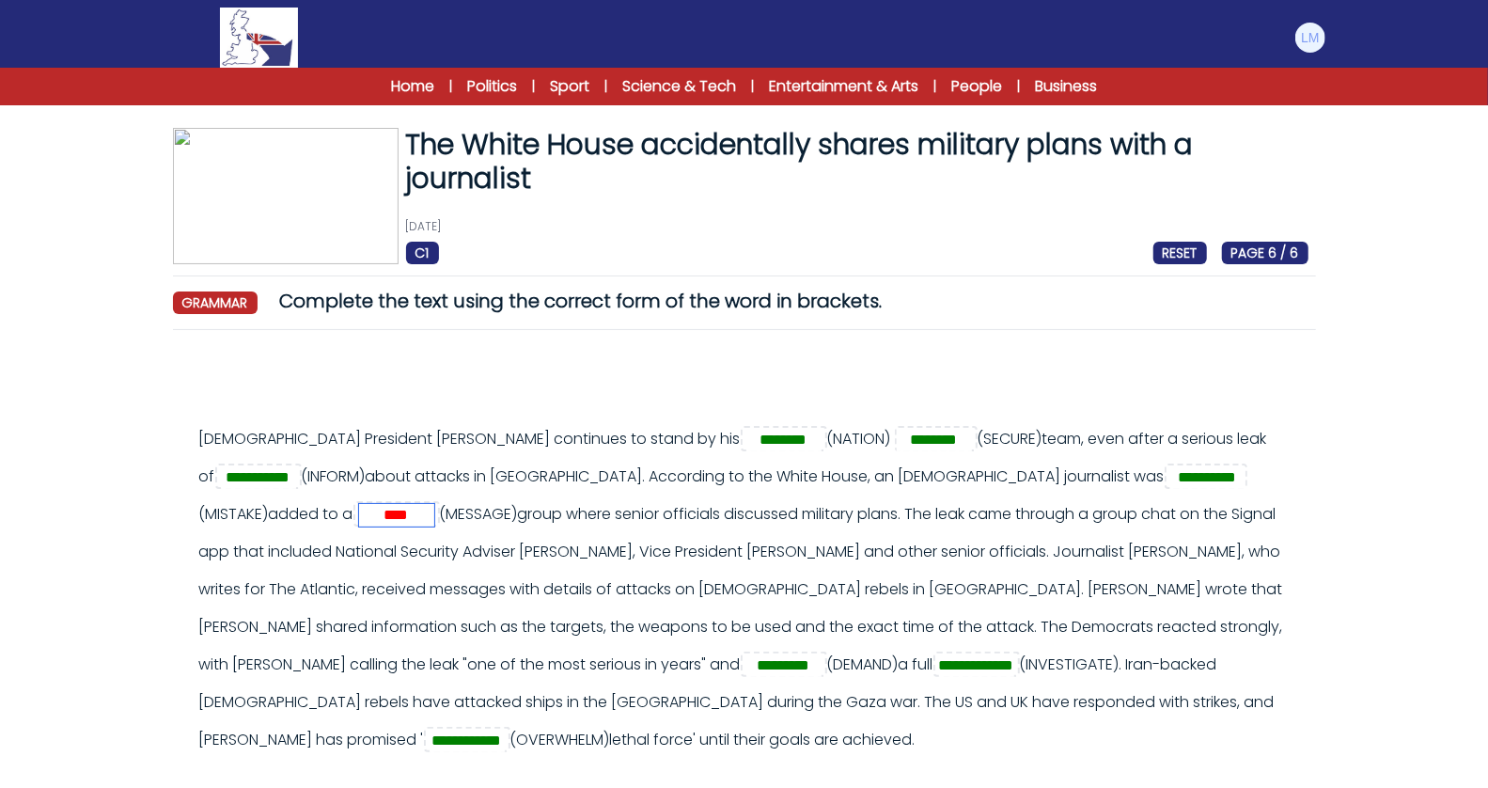
click at [434, 504] on input "****" at bounding box center [396, 515] width 75 height 23
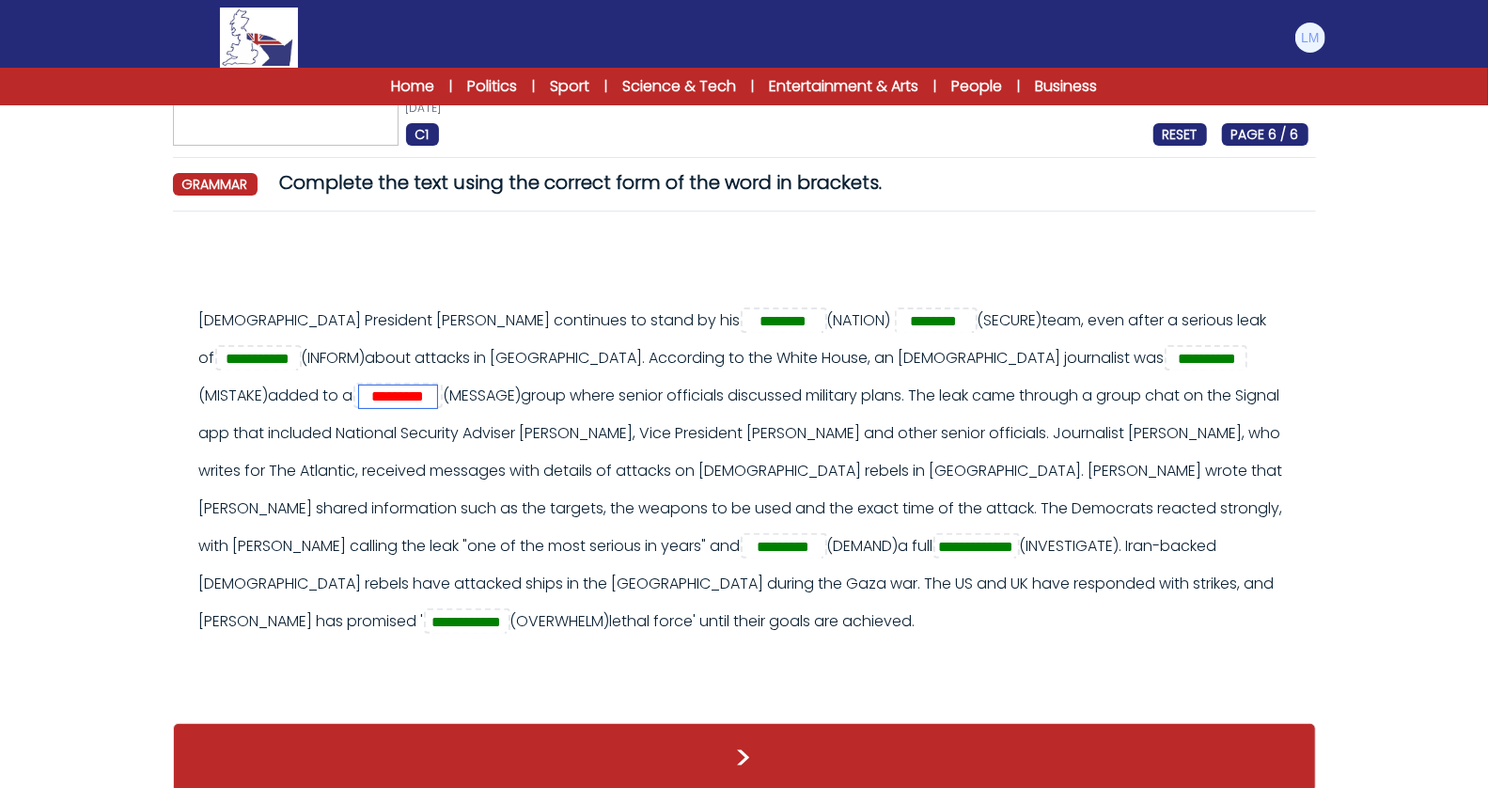
type input "*********"
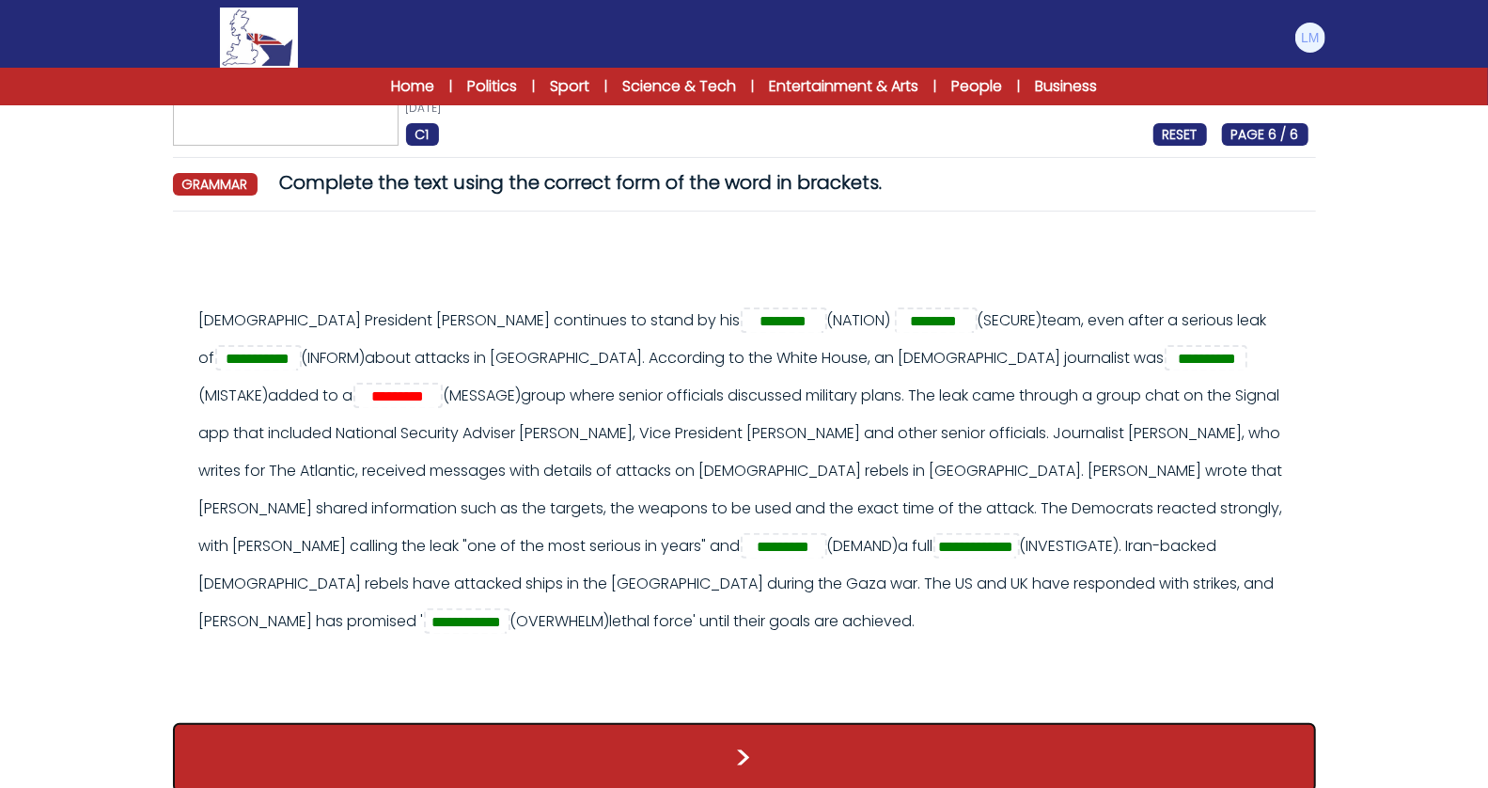
click at [873, 723] on button ">" at bounding box center [744, 758] width 1143 height 70
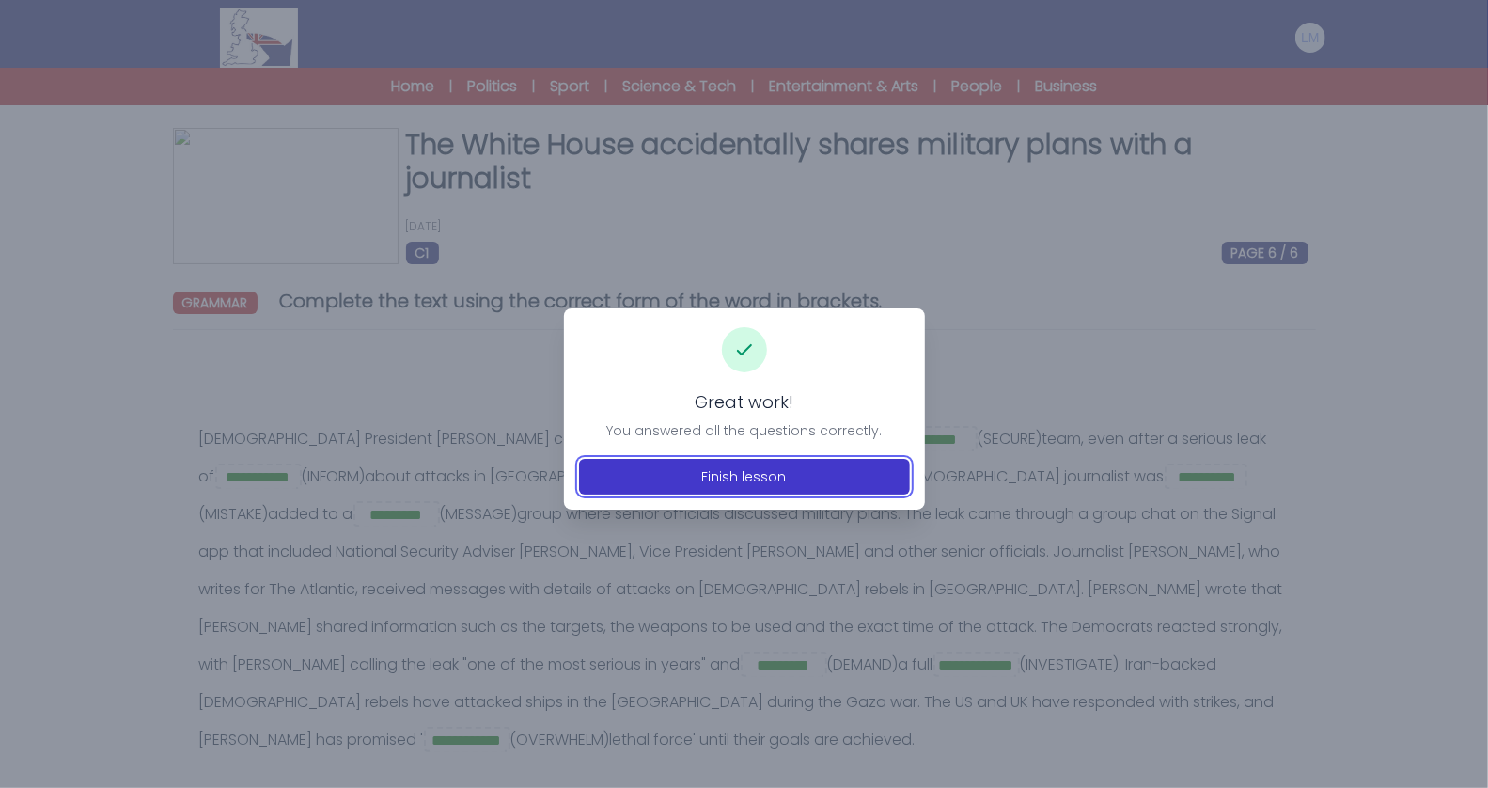
click at [681, 487] on button "Finish lesson" at bounding box center [744, 477] width 331 height 36
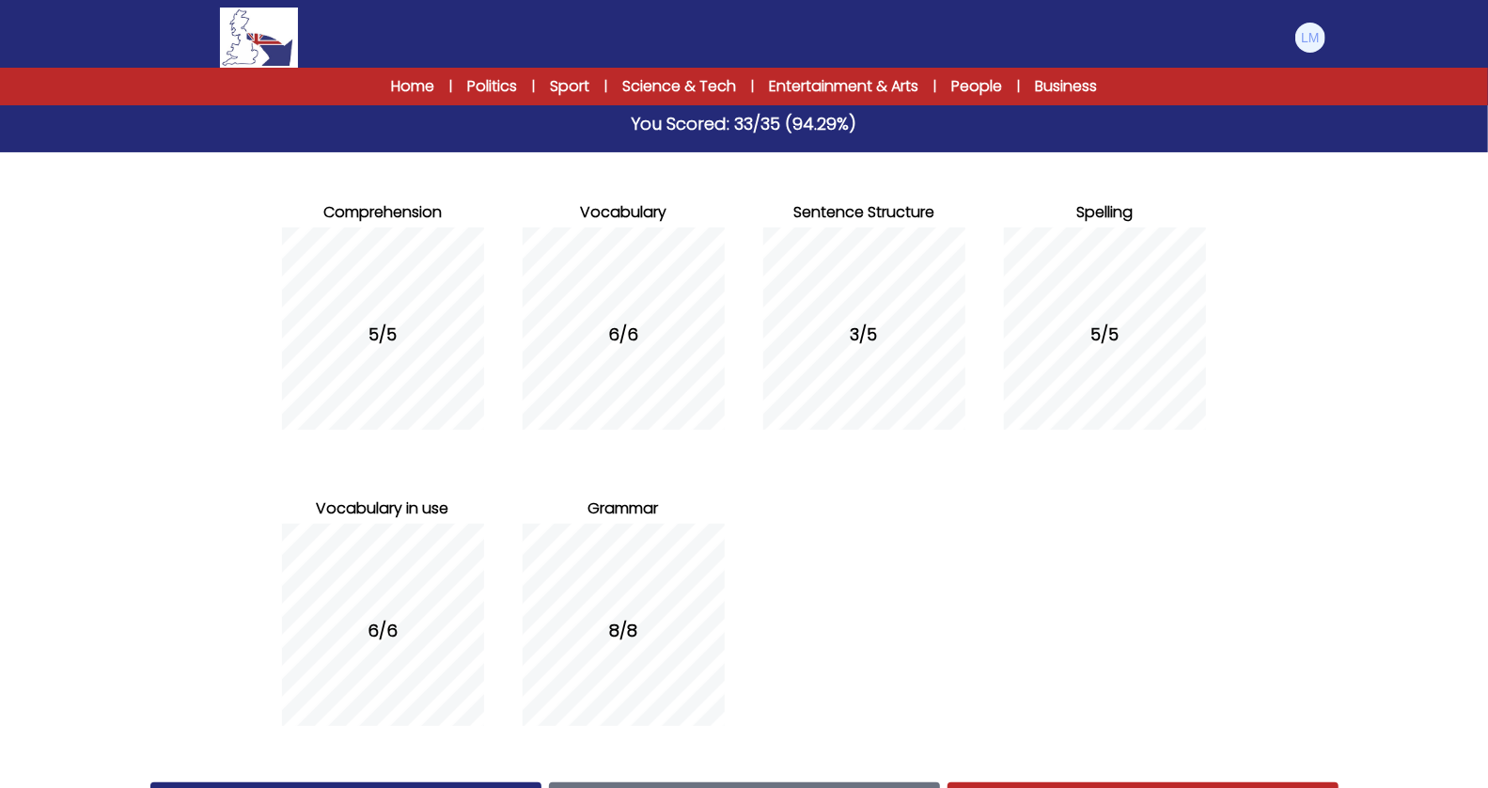
scroll to position [214, 0]
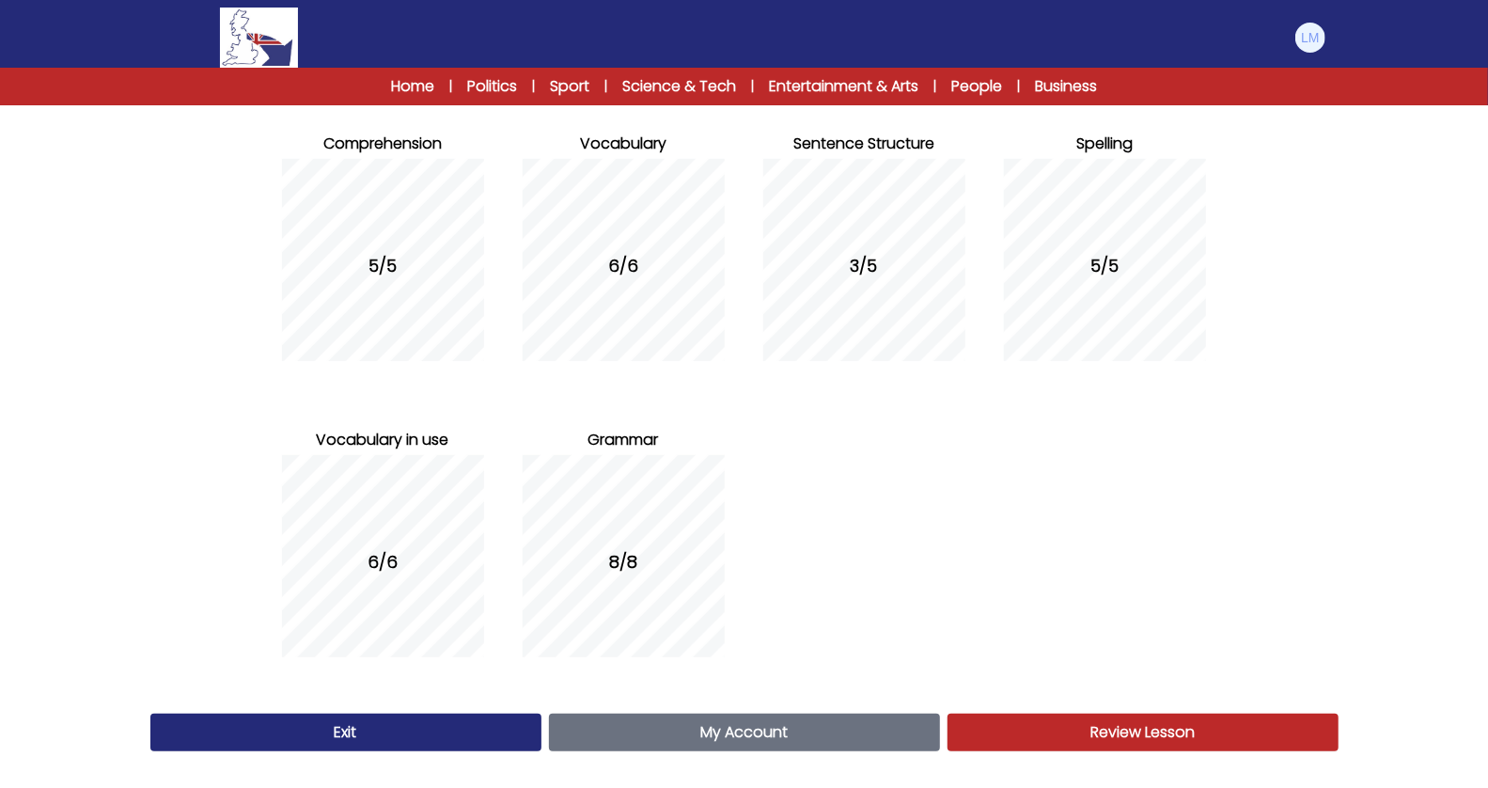
click at [1061, 731] on link "Review Lesson Review" at bounding box center [1143, 732] width 391 height 38
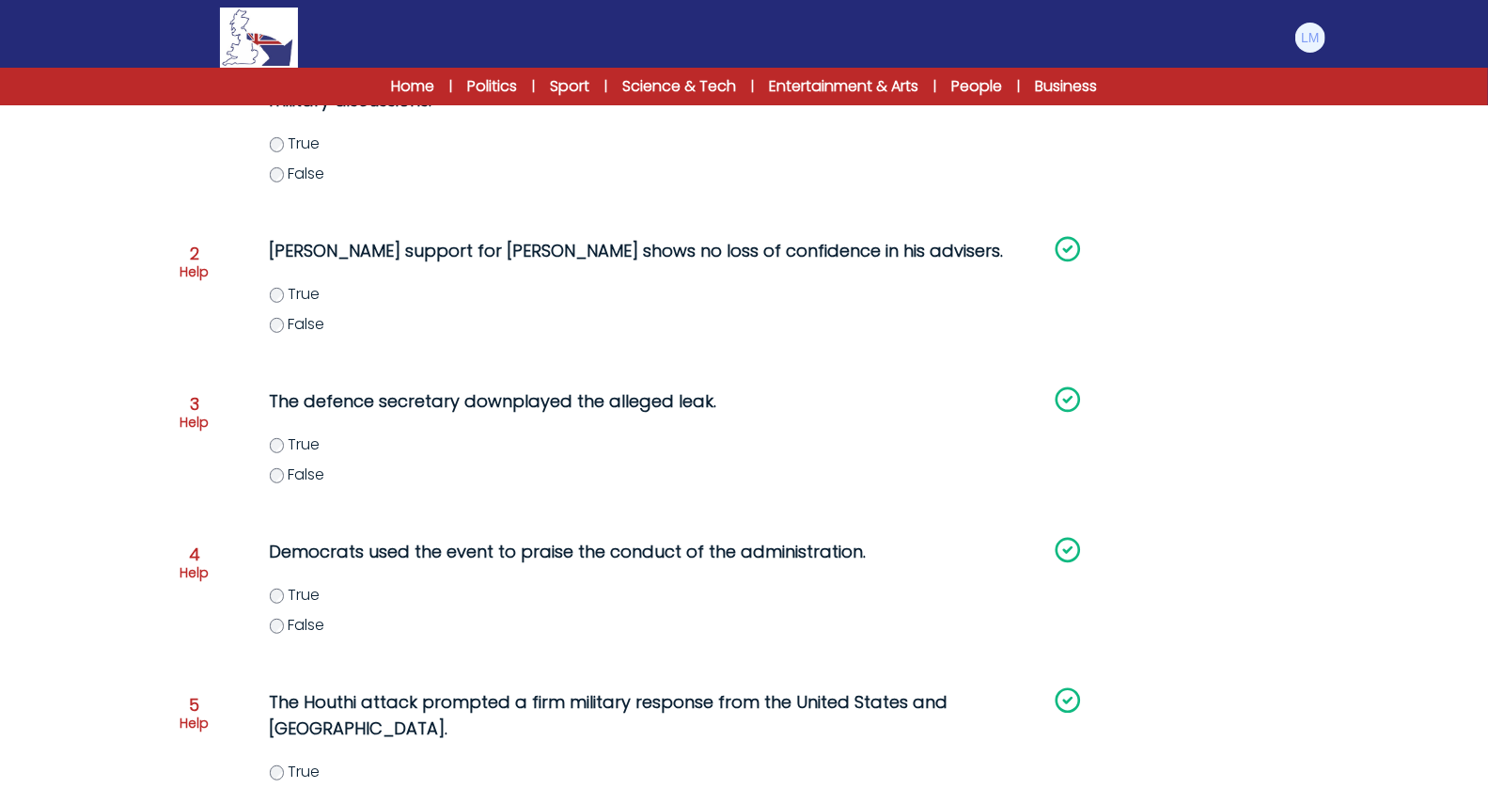
scroll to position [539, 0]
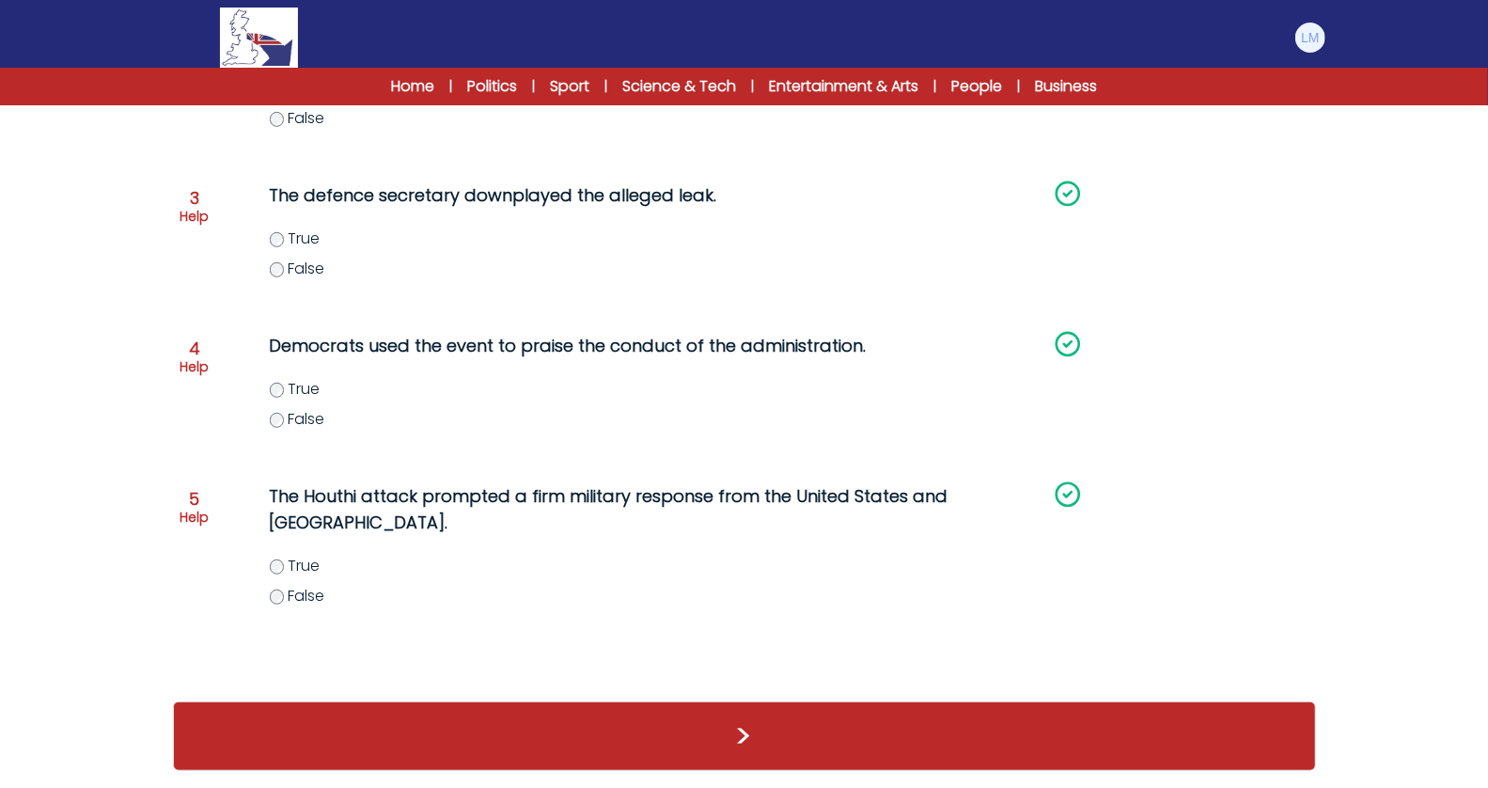
click at [637, 719] on div ">" at bounding box center [744, 736] width 1143 height 70
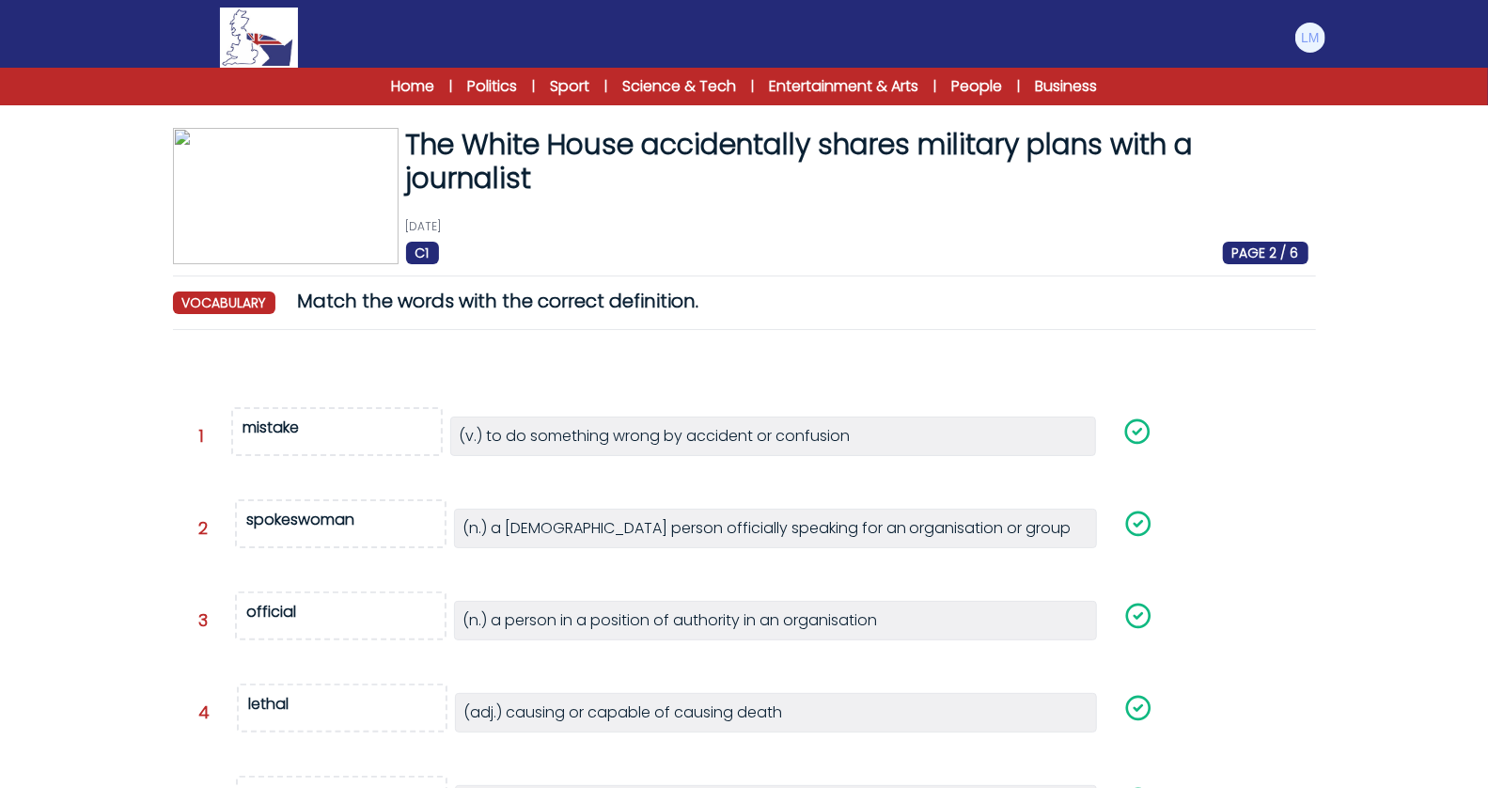
scroll to position [327, 0]
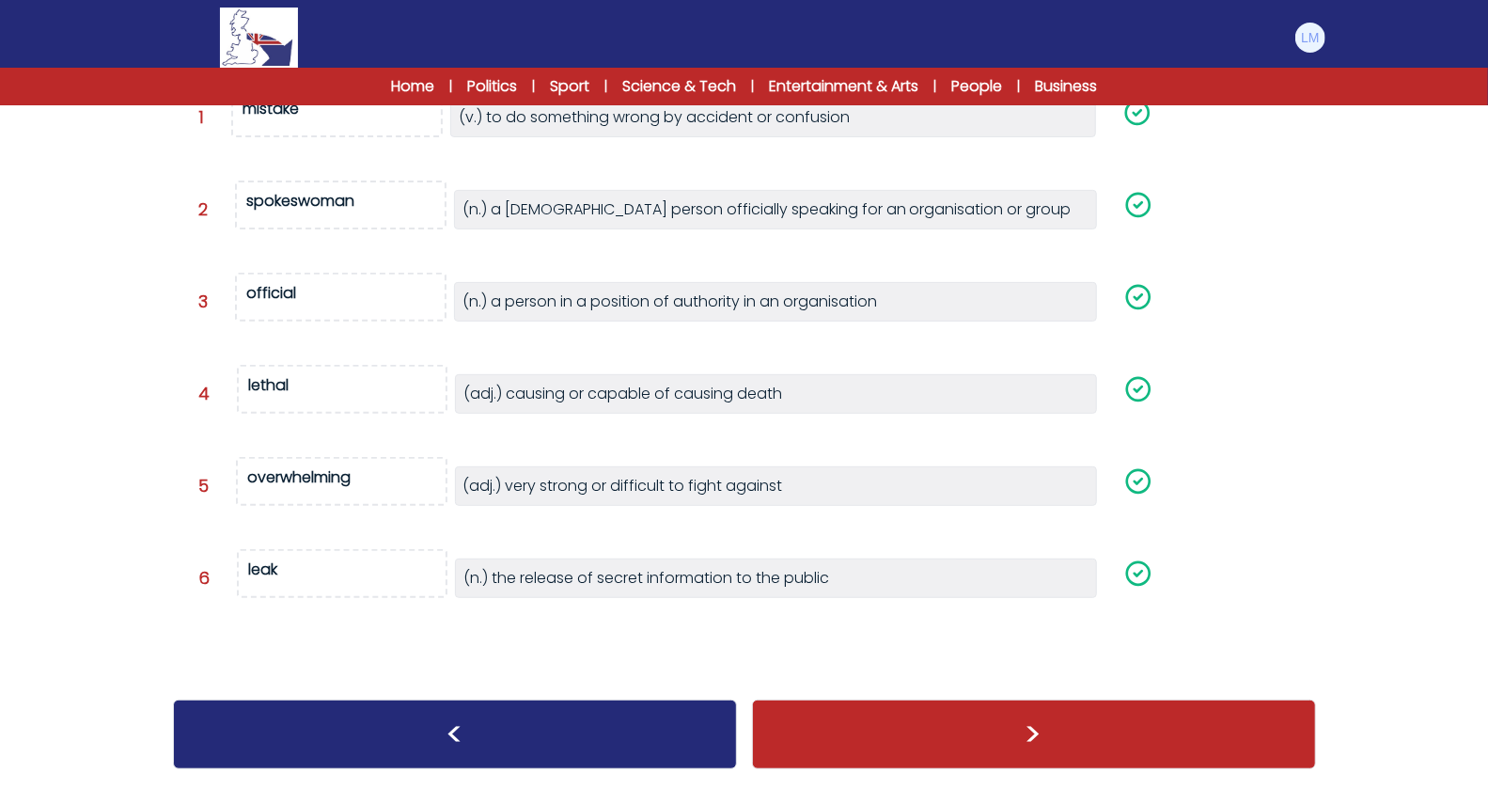
click at [814, 734] on div ">" at bounding box center [1034, 734] width 564 height 70
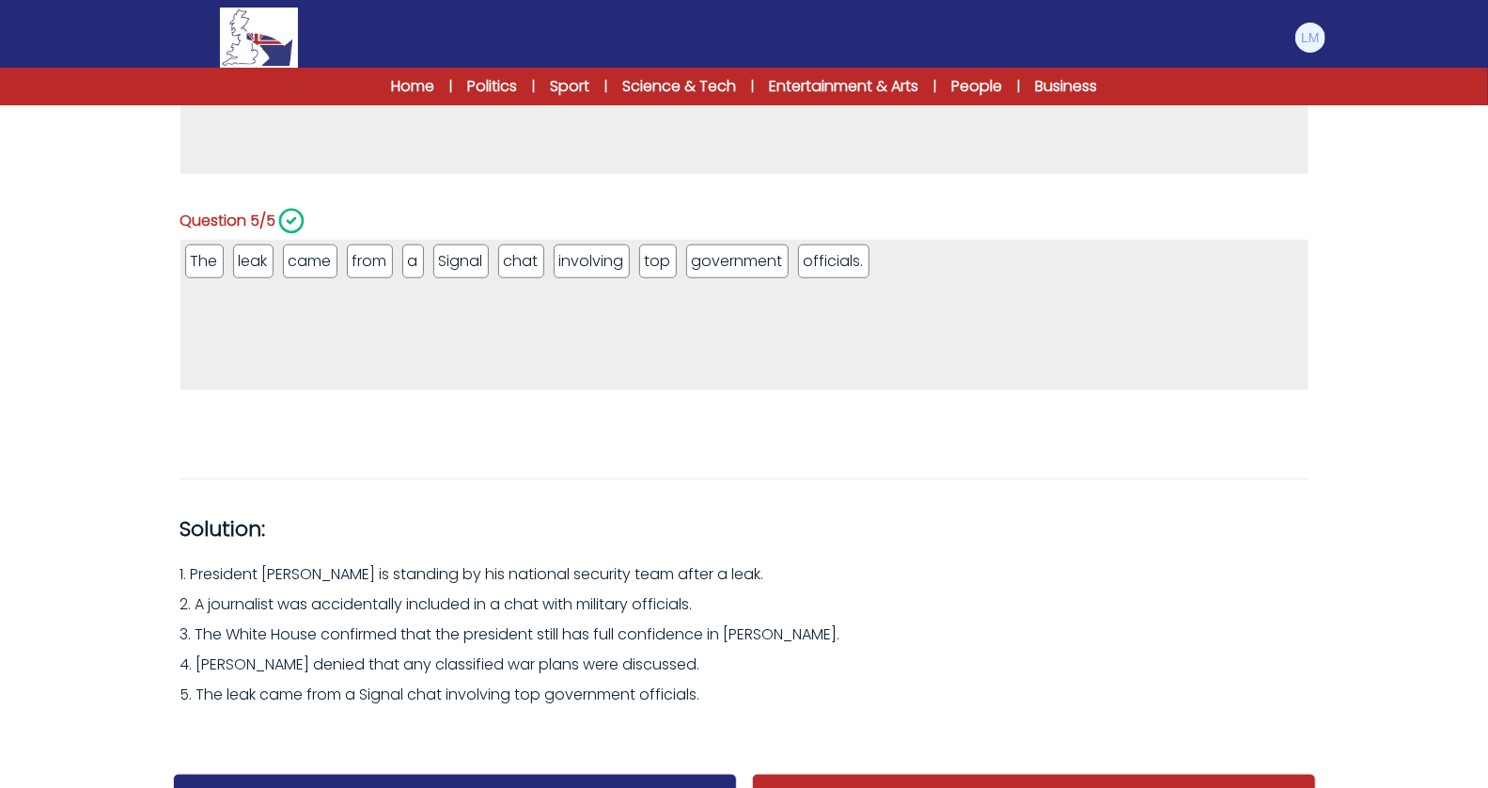
scroll to position [1110, 0]
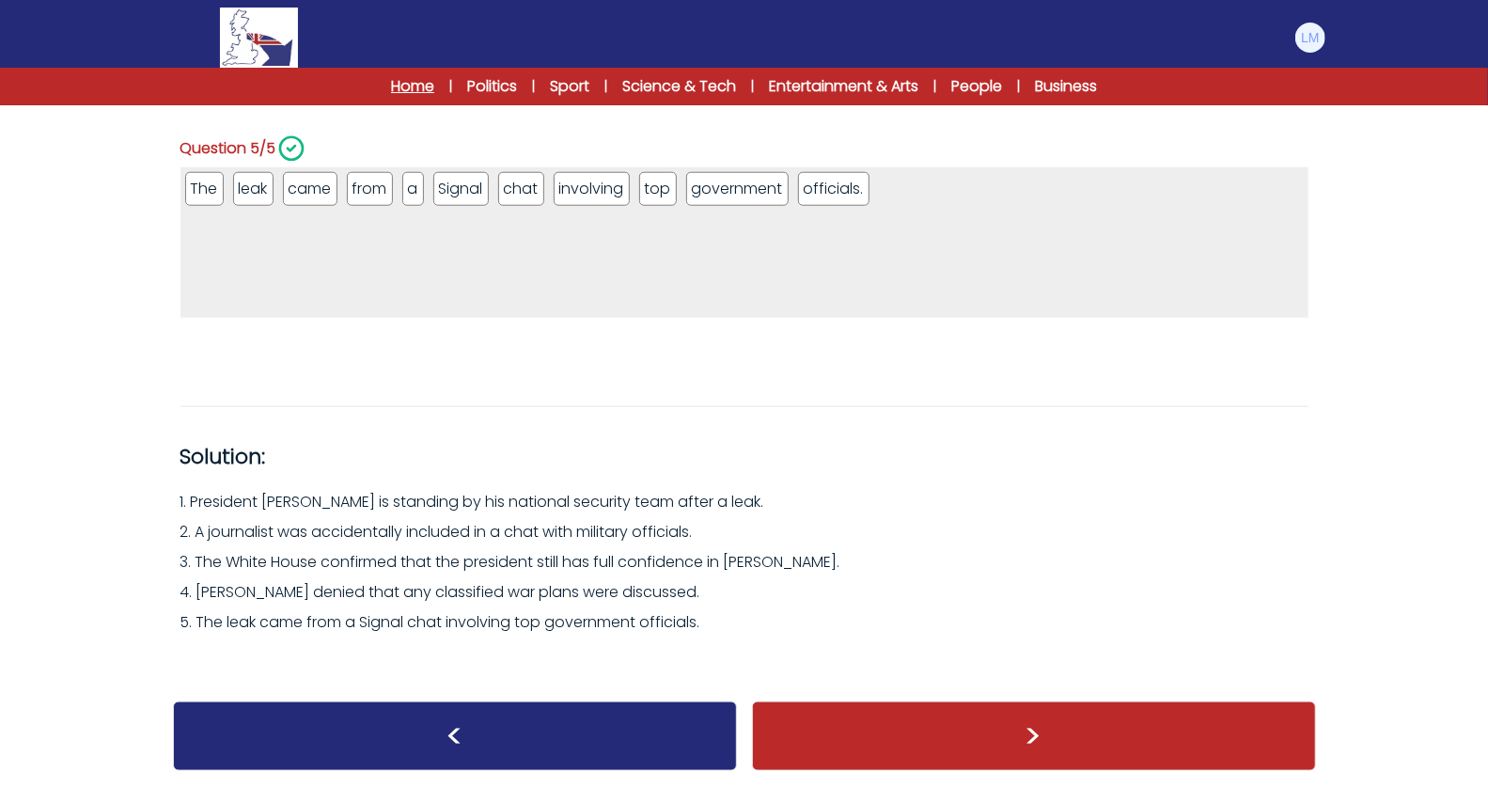
click at [423, 92] on link "Home" at bounding box center [412, 86] width 43 height 23
